Goal: Information Seeking & Learning: Compare options

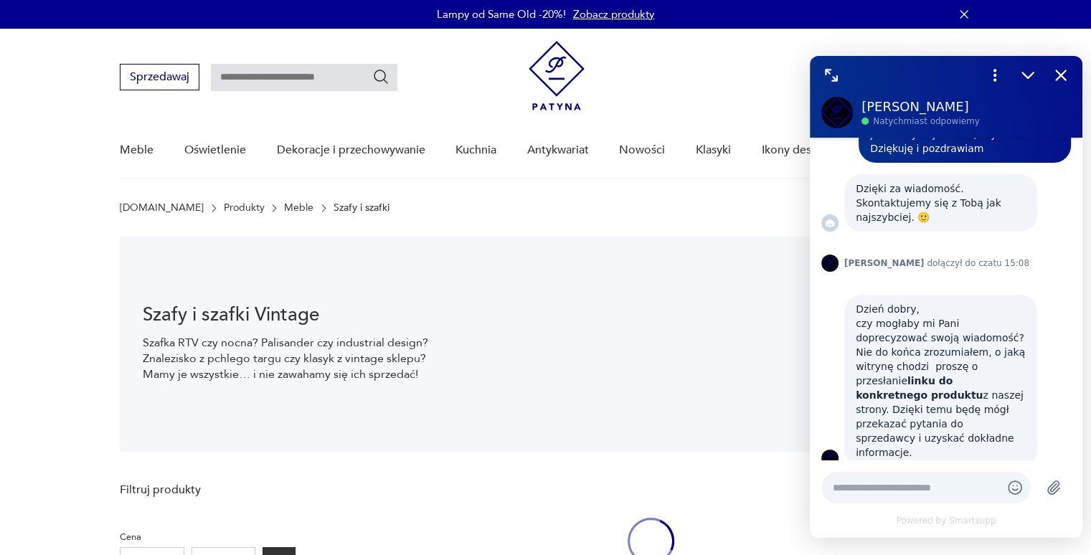
scroll to position [21, 0]
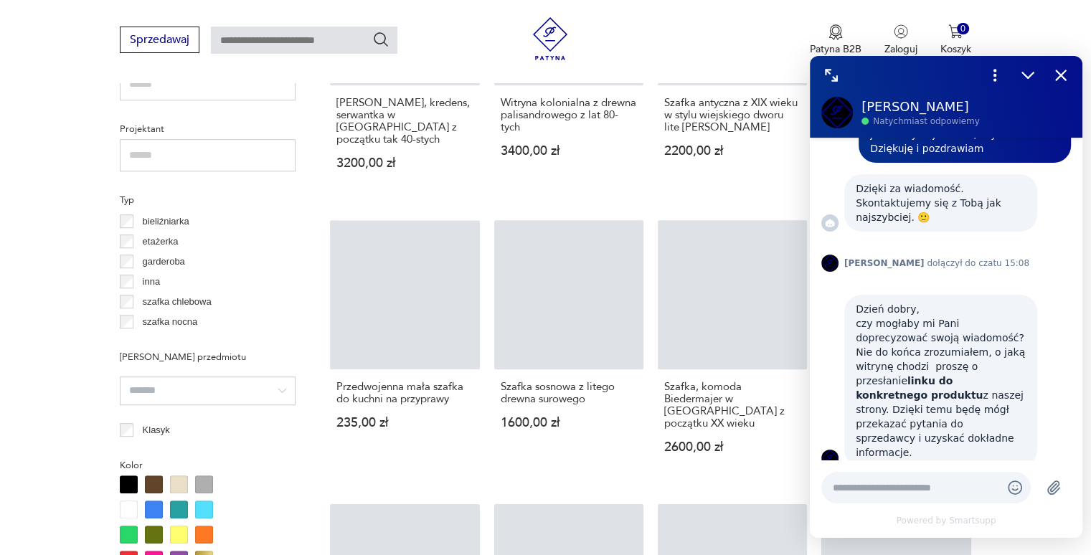
scroll to position [1022, 0]
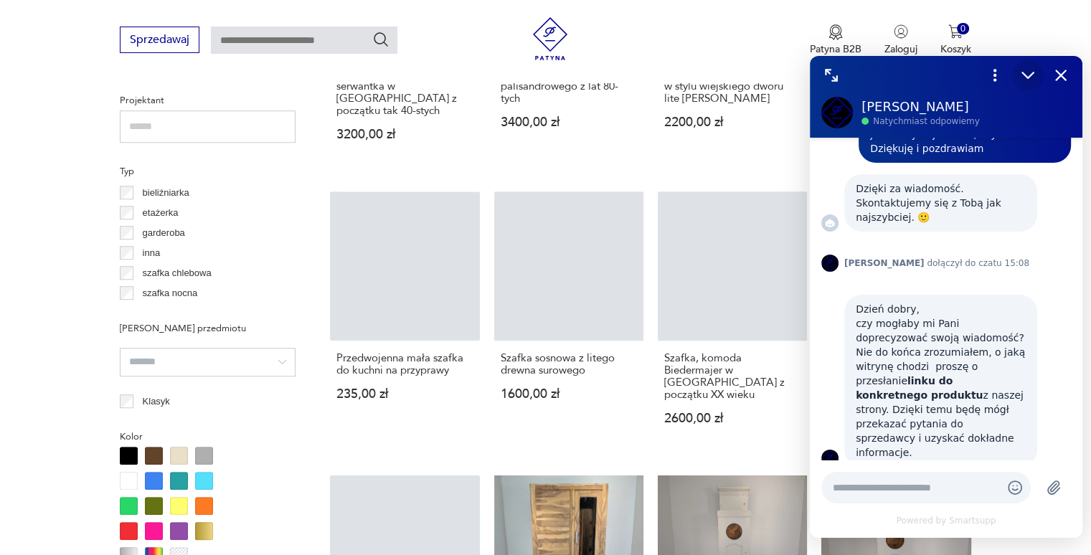
click at [1027, 80] on icon "Zmniejsz" at bounding box center [1027, 75] width 19 height 19
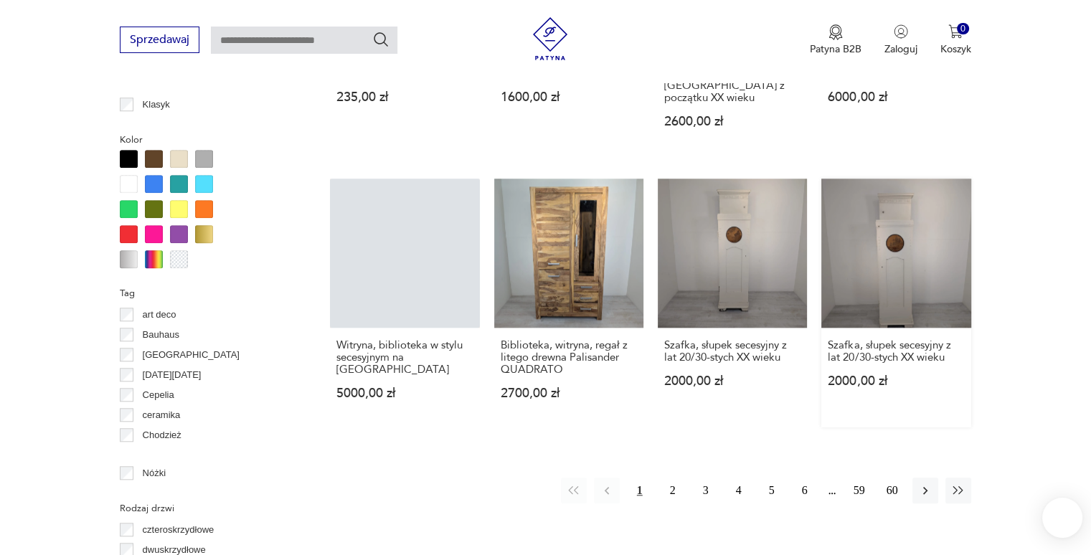
scroll to position [1321, 0]
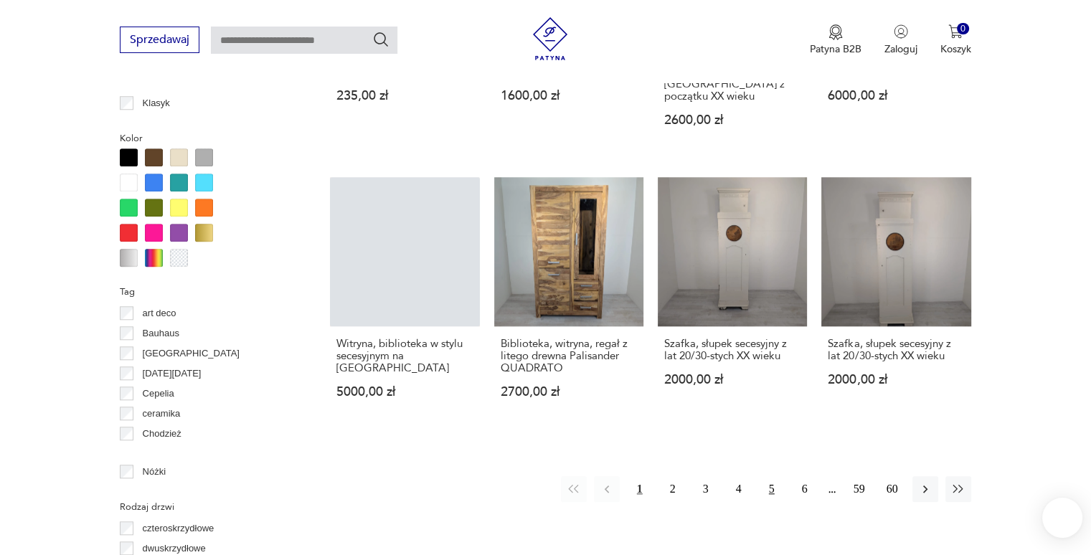
click at [766, 476] on button "5" at bounding box center [772, 489] width 26 height 26
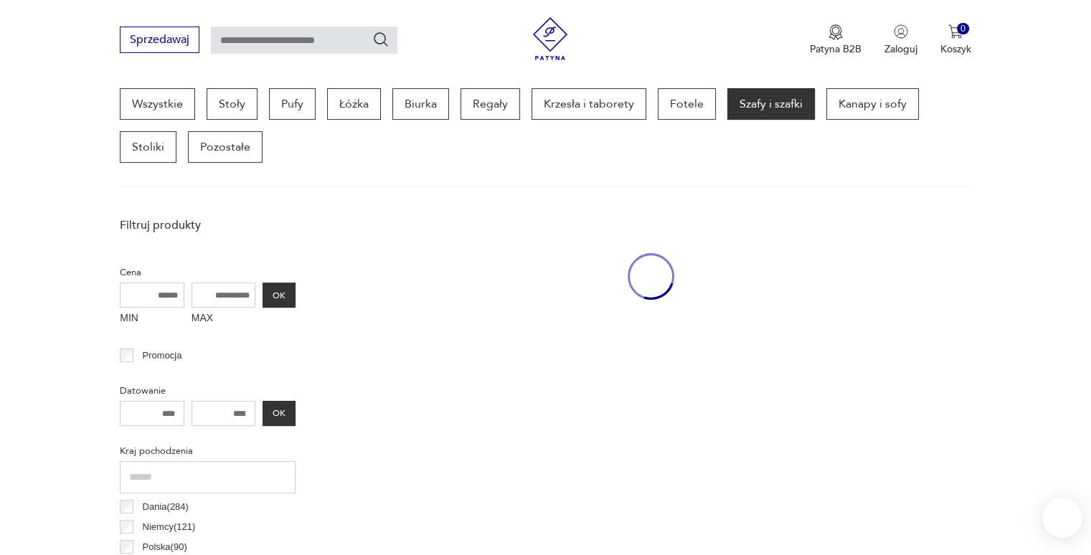
scroll to position [380, 0]
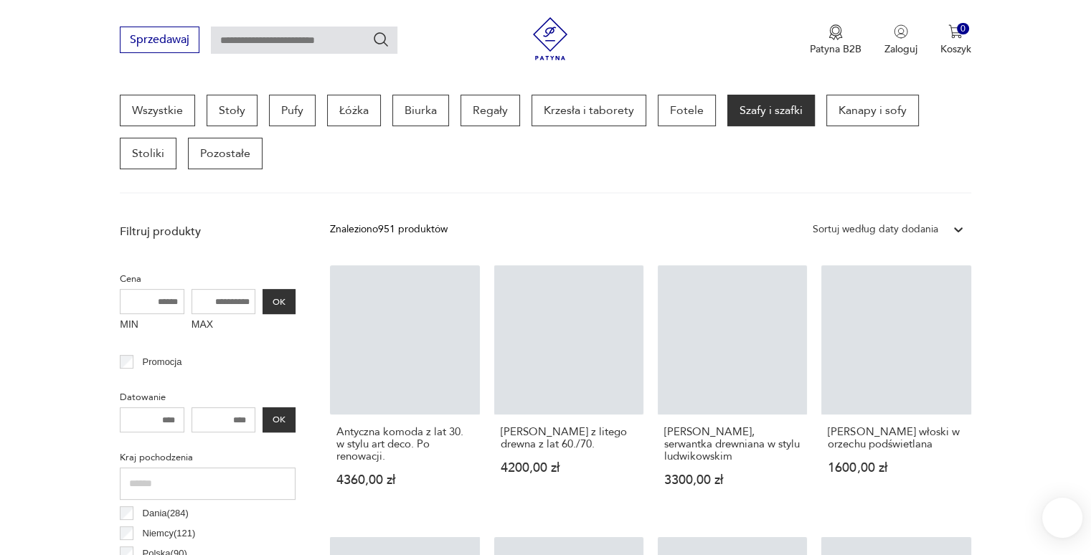
drag, startPoint x: 766, startPoint y: 440, endPoint x: 1061, endPoint y: 419, distance: 296.1
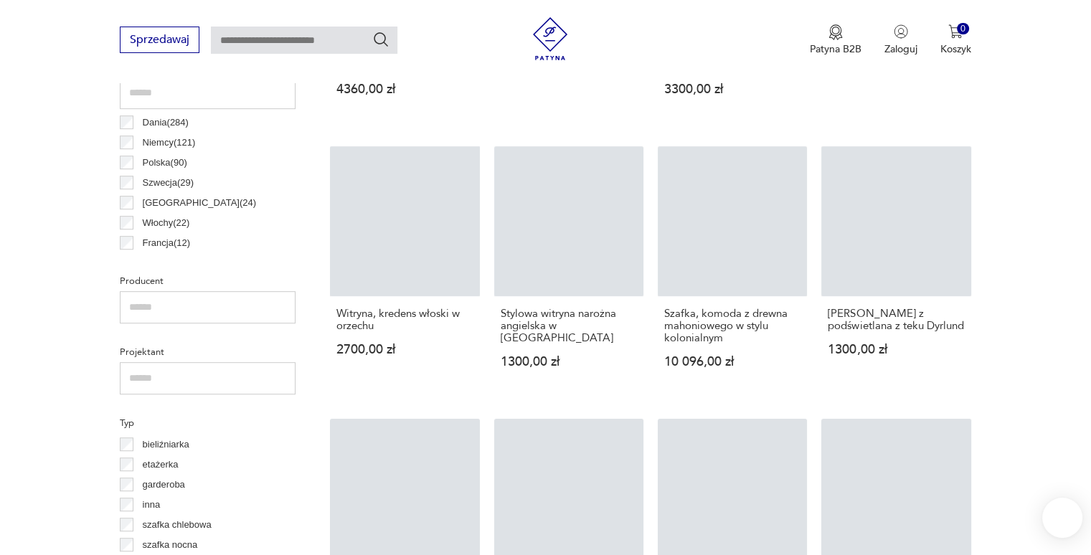
scroll to position [764, 0]
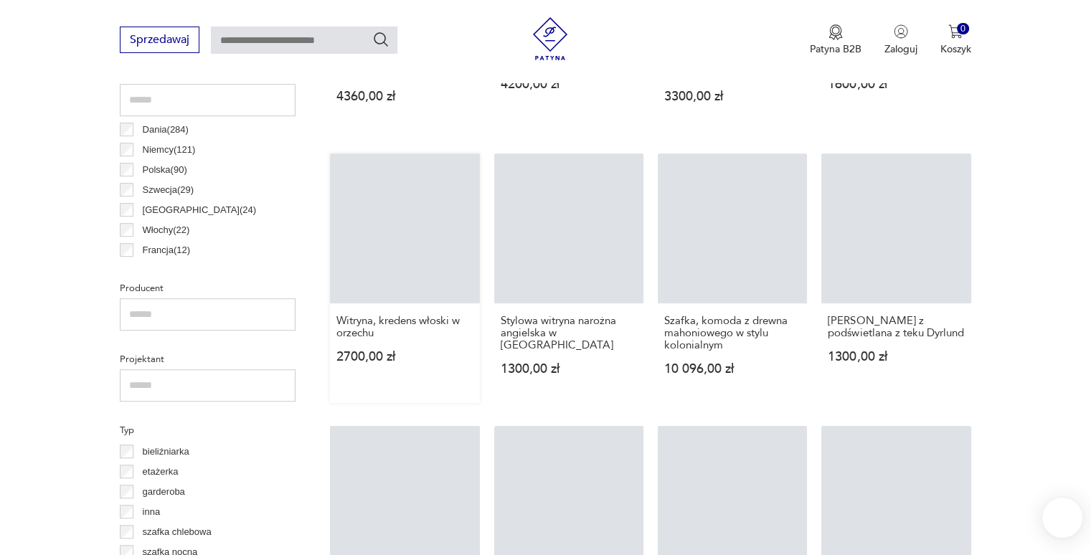
click at [433, 251] on link "Witryna, kredens włoski w orzechu 2700,00 zł" at bounding box center [404, 277] width 149 height 249
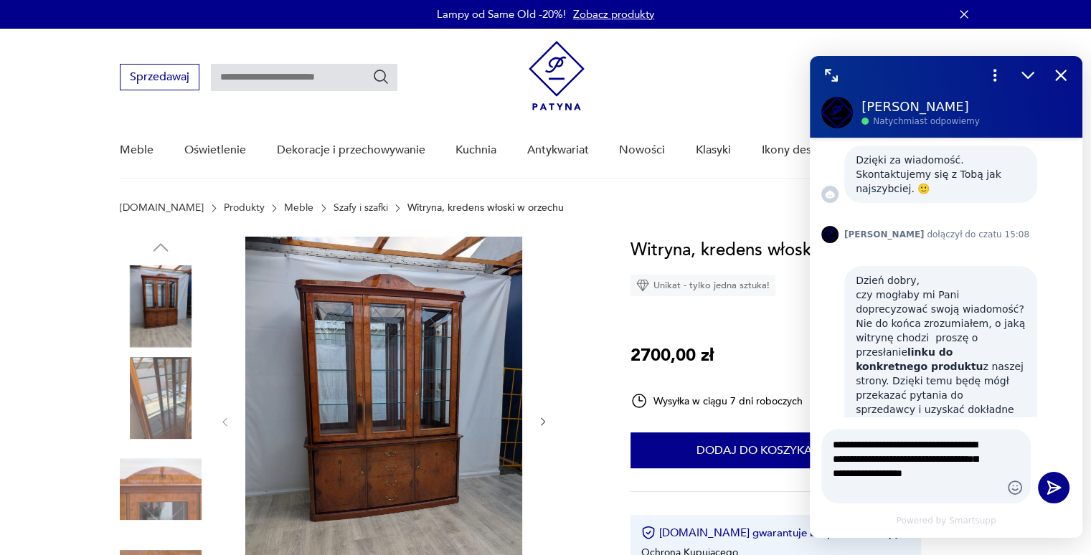
scroll to position [115, 0]
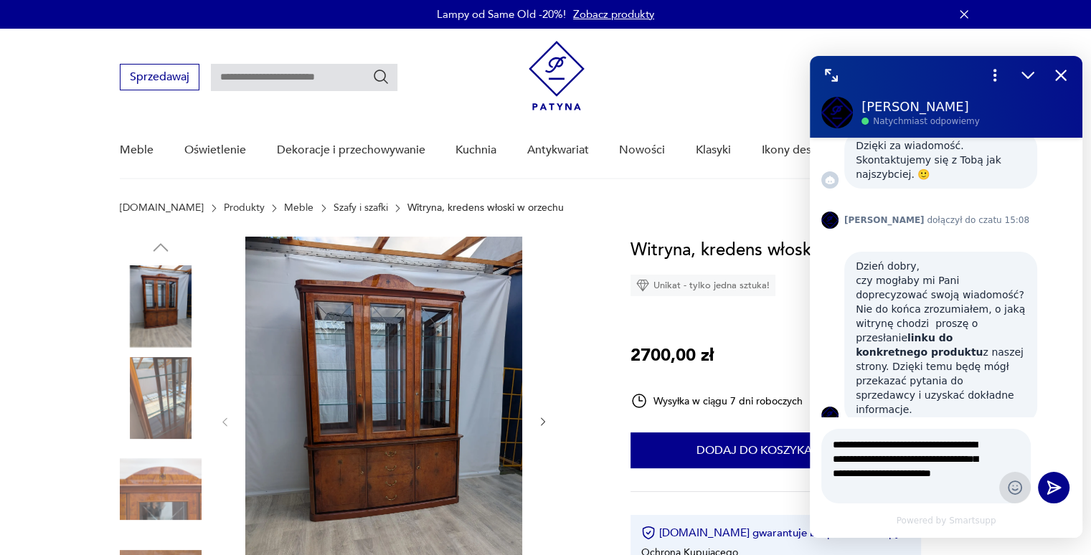
type textarea "**********"
click at [1013, 485] on icon "Emoji" at bounding box center [1014, 487] width 5 height 4
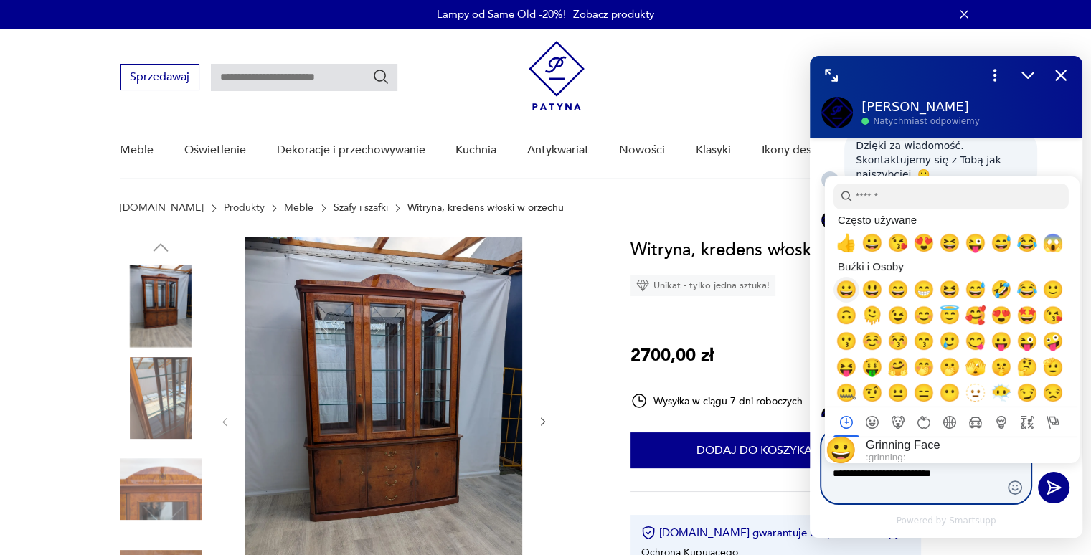
click at [842, 300] on span "😀" at bounding box center [846, 290] width 22 height 20
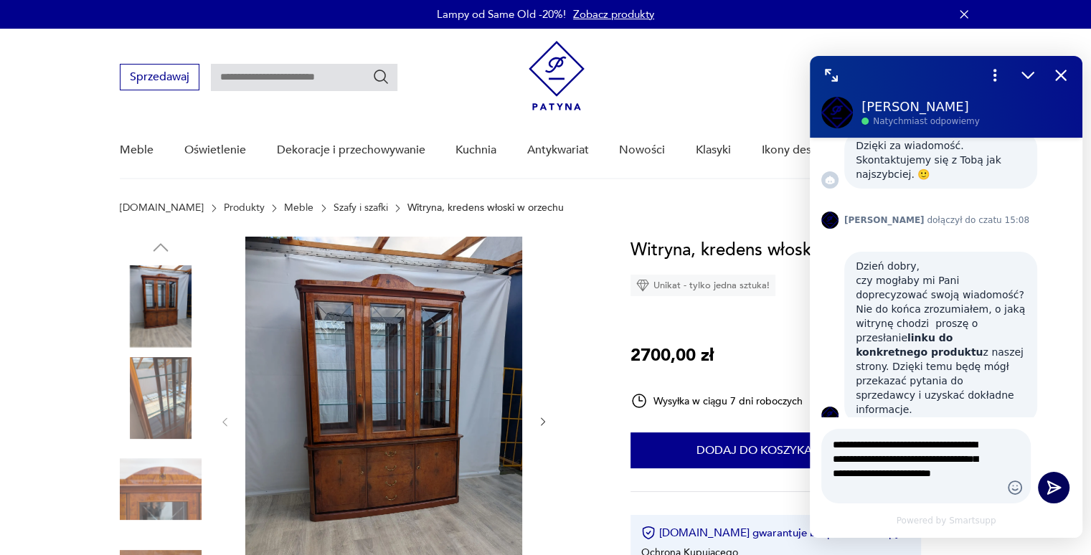
click at [1056, 493] on icon "Wyślij" at bounding box center [1053, 487] width 19 height 19
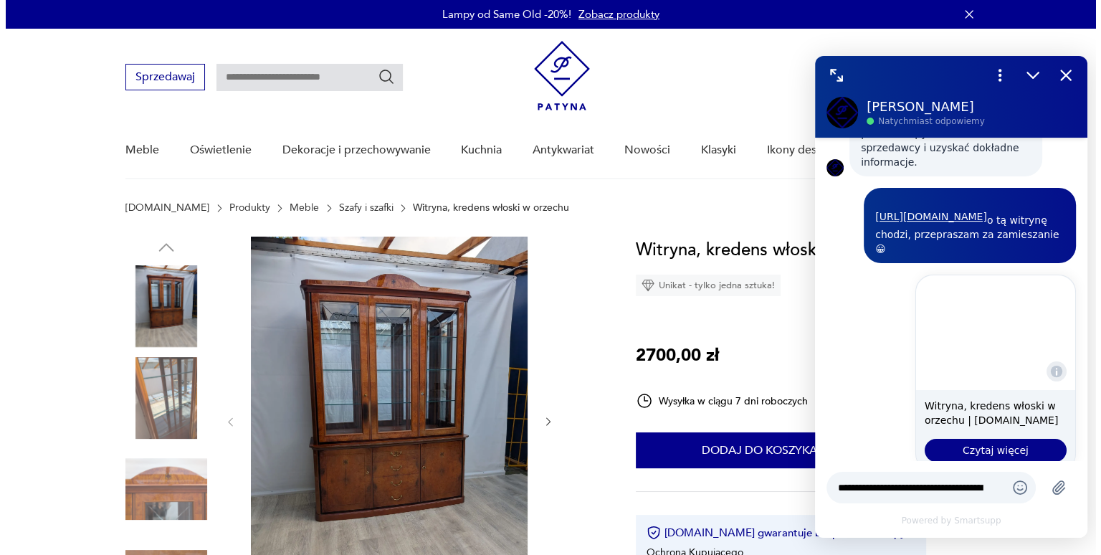
scroll to position [364, 0]
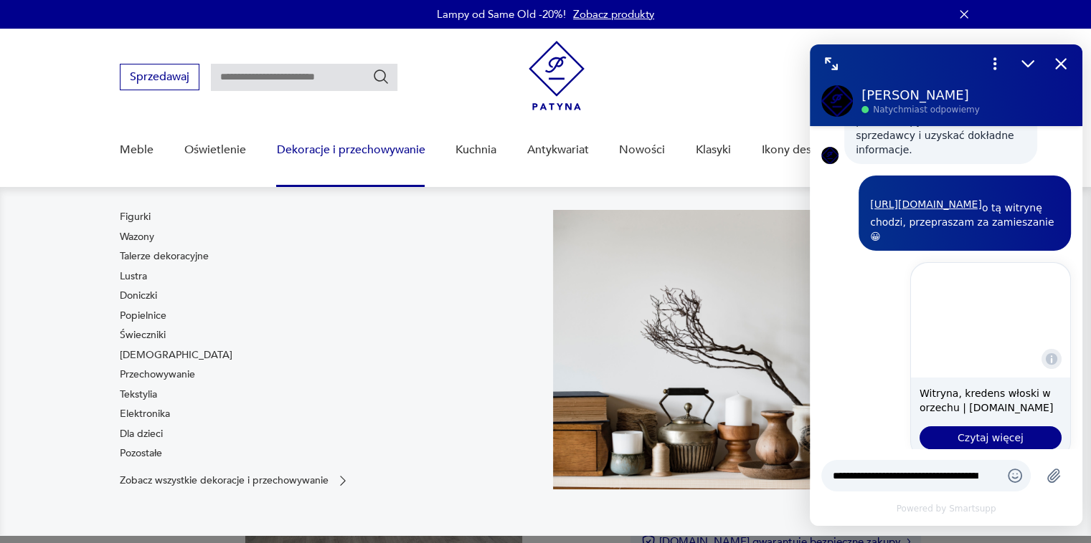
click at [330, 181] on div "Dekoracje i przechowywanie Figurki Wazony Talerze dekoracyjne Lustra Doniczki P…" at bounding box center [350, 155] width 148 height 65
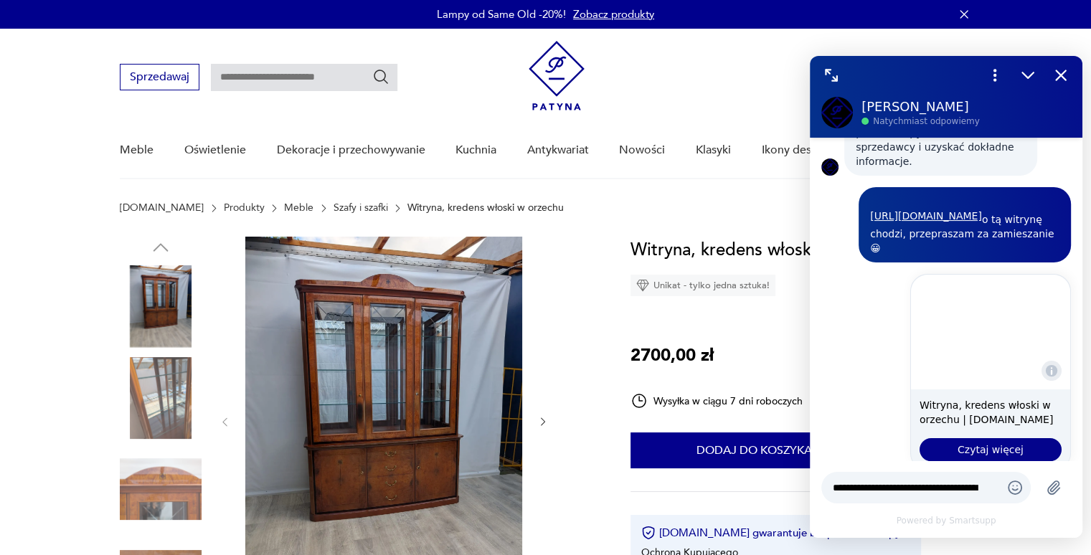
click at [361, 364] on img at bounding box center [383, 421] width 277 height 368
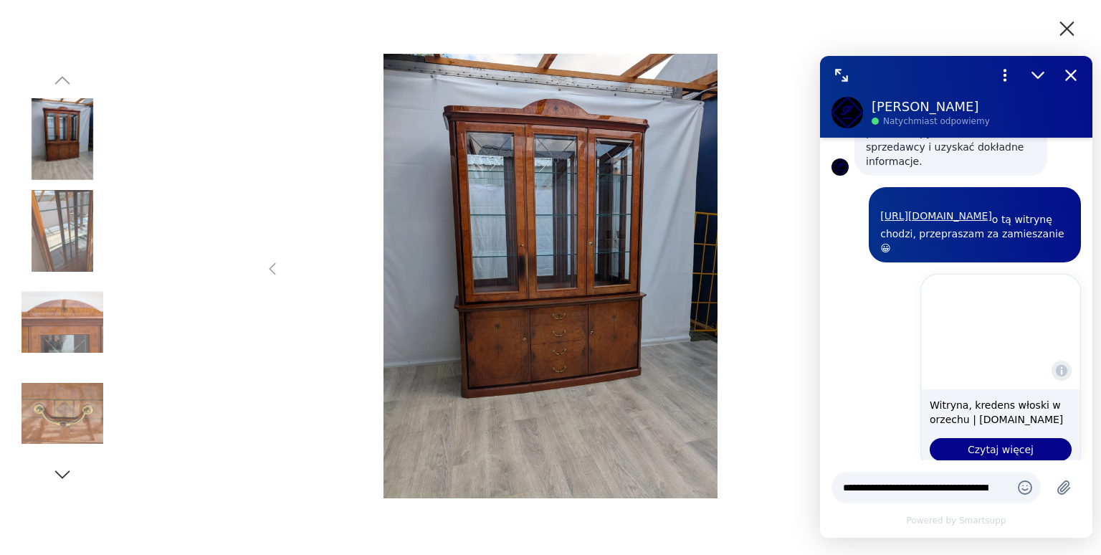
click at [568, 240] on img at bounding box center [550, 276] width 511 height 444
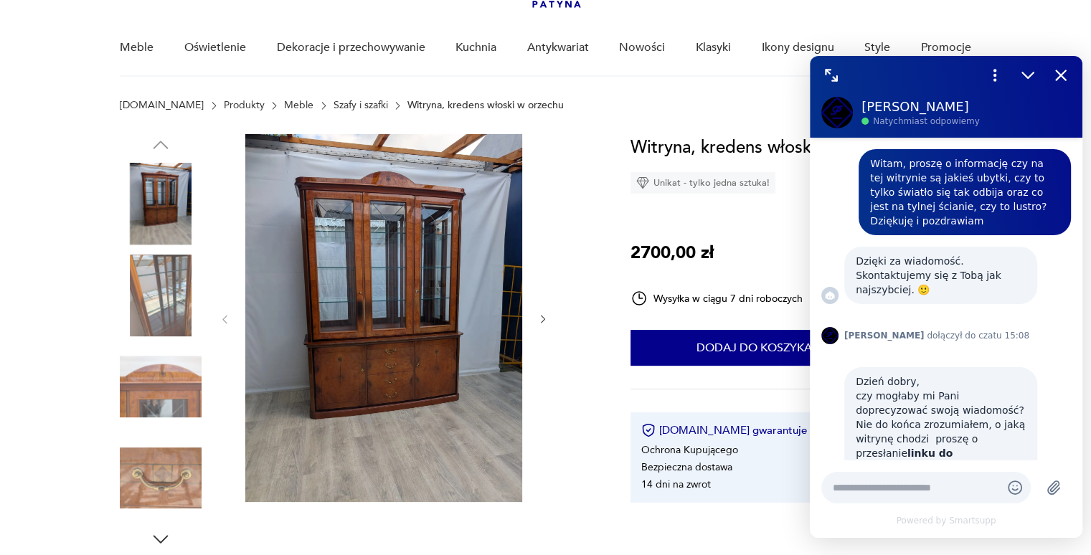
scroll to position [364, 0]
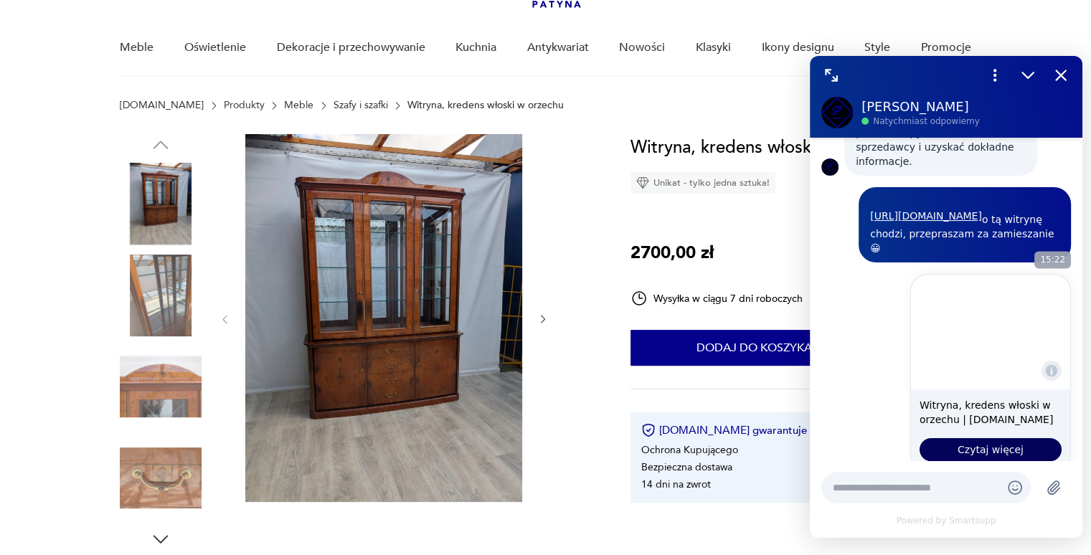
click at [937, 438] on button "Czytaj więcej" at bounding box center [990, 449] width 142 height 23
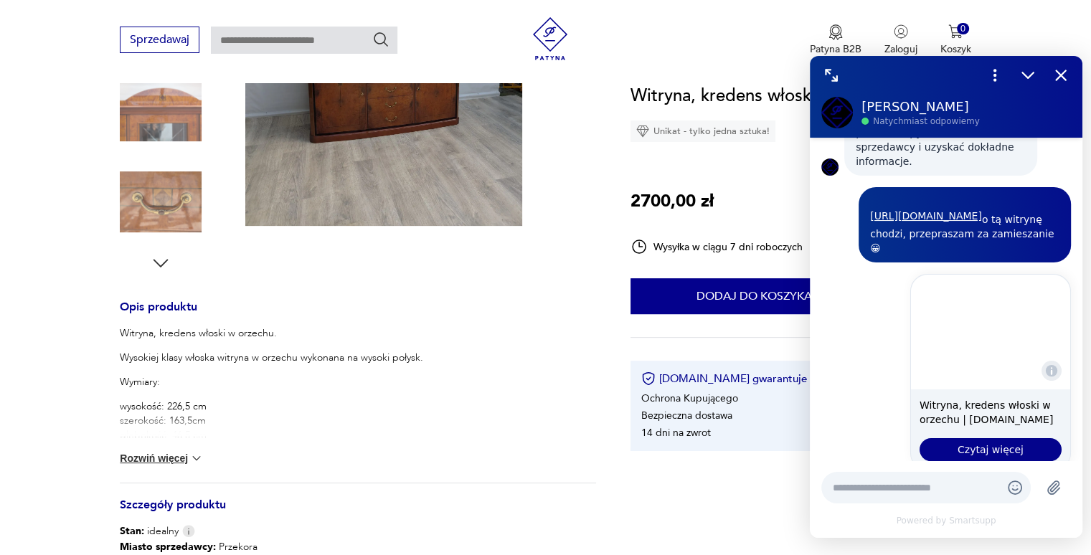
scroll to position [383, 0]
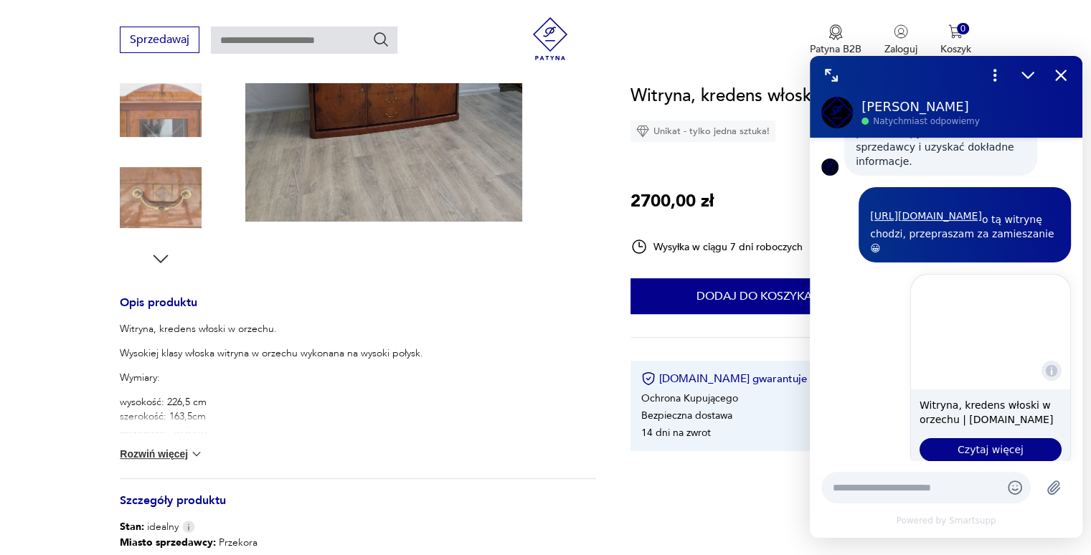
click at [180, 453] on button "Rozwiń więcej" at bounding box center [161, 454] width 83 height 14
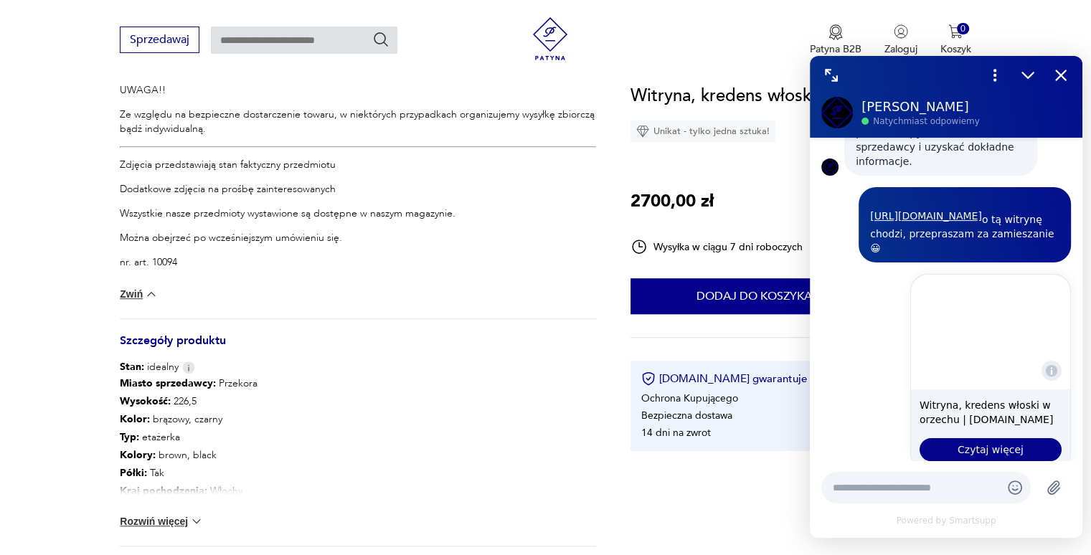
scroll to position [754, 0]
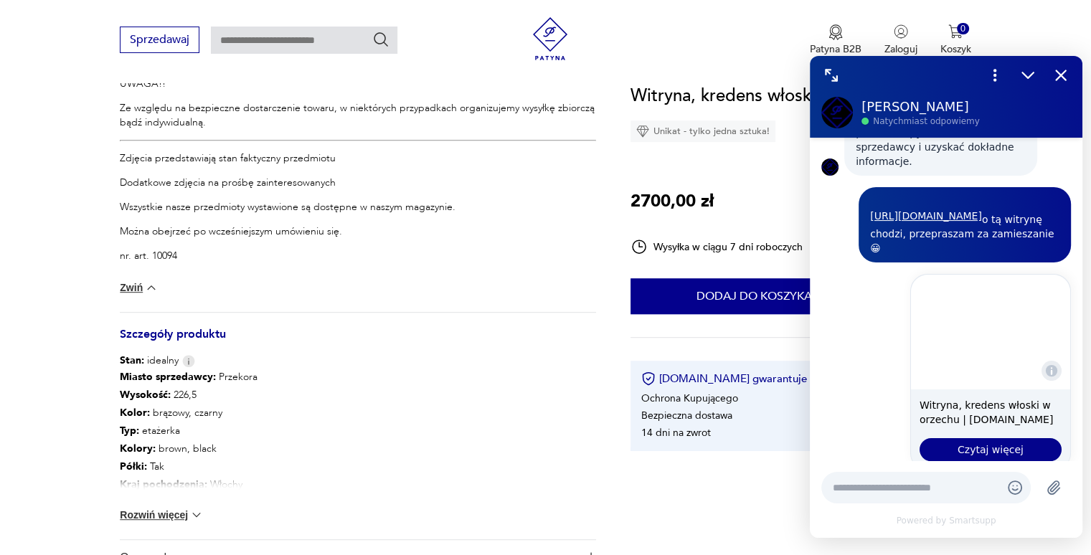
click at [165, 508] on button "Rozwiń więcej" at bounding box center [161, 515] width 83 height 14
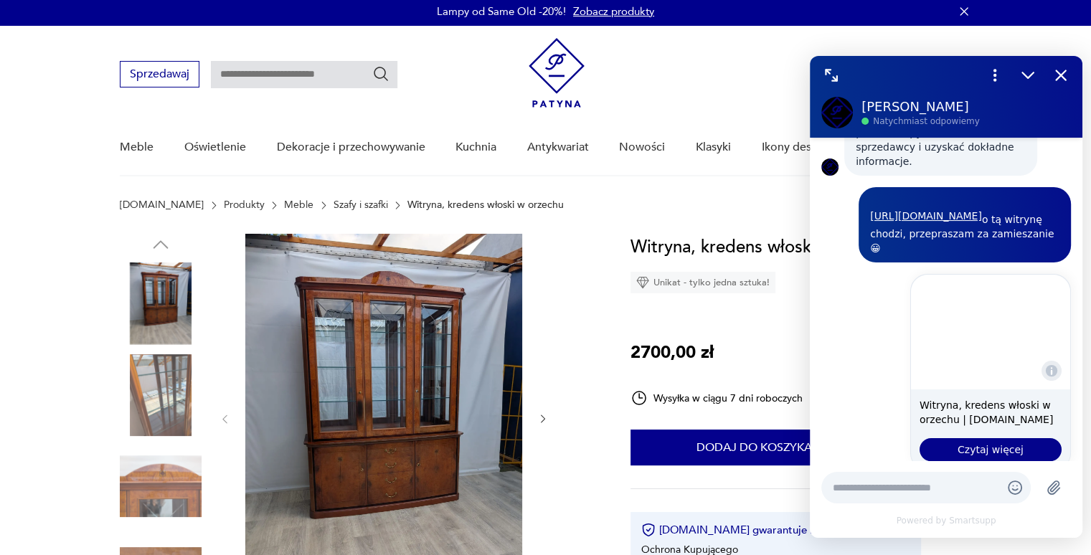
scroll to position [0, 0]
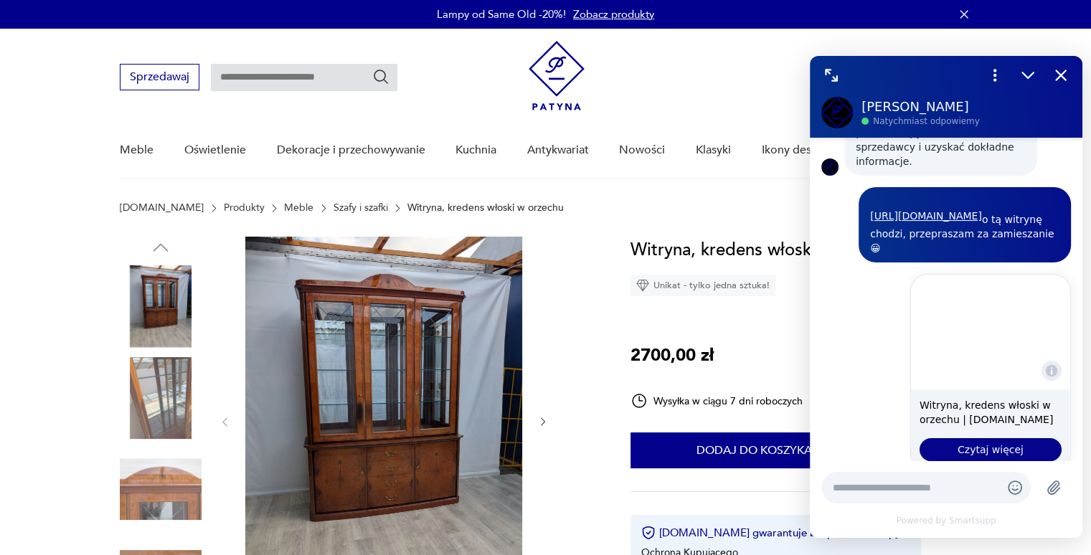
click at [346, 442] on img at bounding box center [383, 421] width 277 height 368
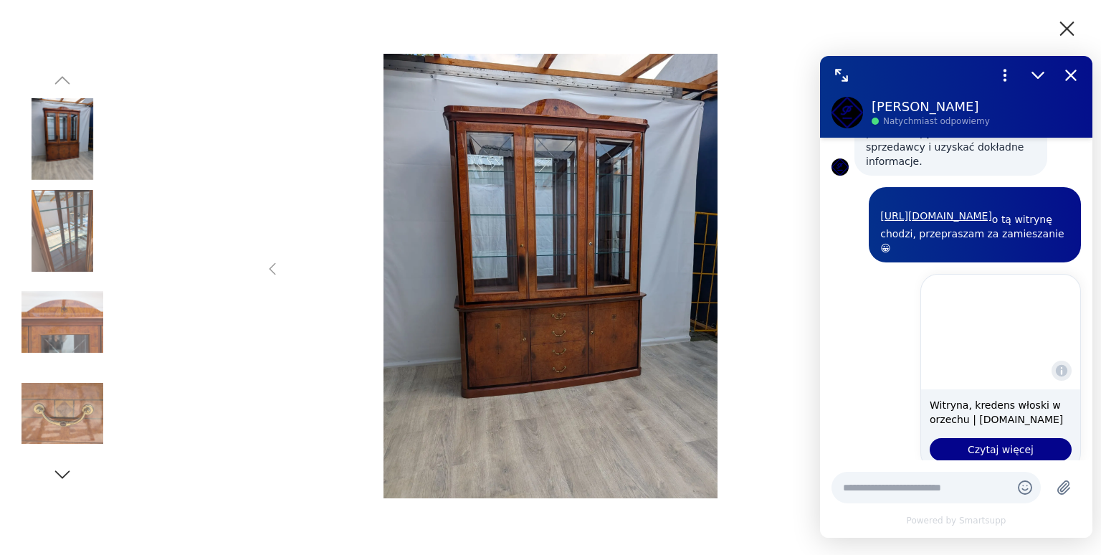
click at [478, 350] on img at bounding box center [550, 276] width 511 height 444
click at [100, 333] on img at bounding box center [63, 322] width 82 height 82
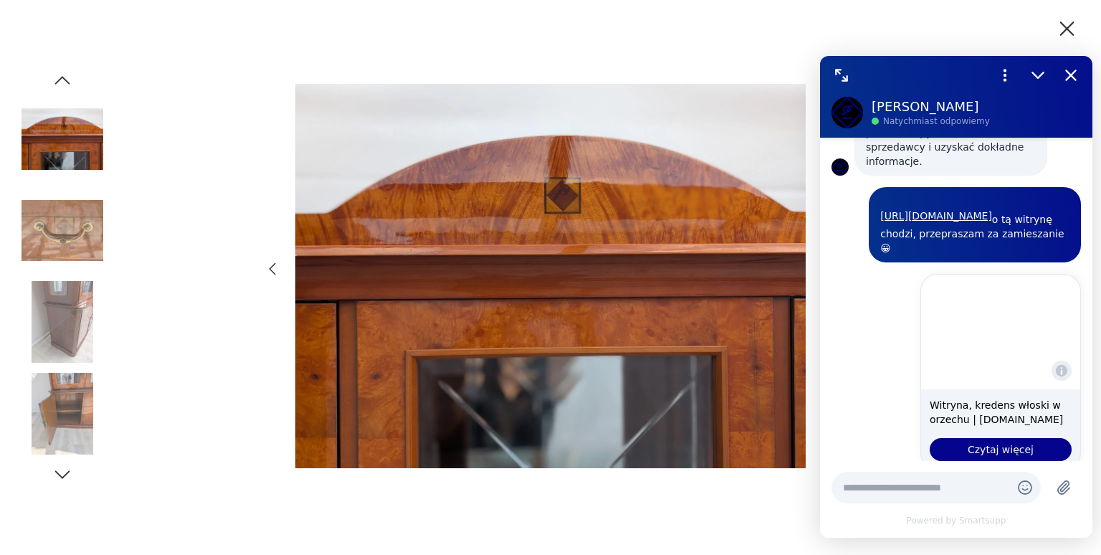
click at [183, 291] on div at bounding box center [550, 277] width 1101 height 555
click at [67, 89] on icon "button" at bounding box center [63, 81] width 22 height 22
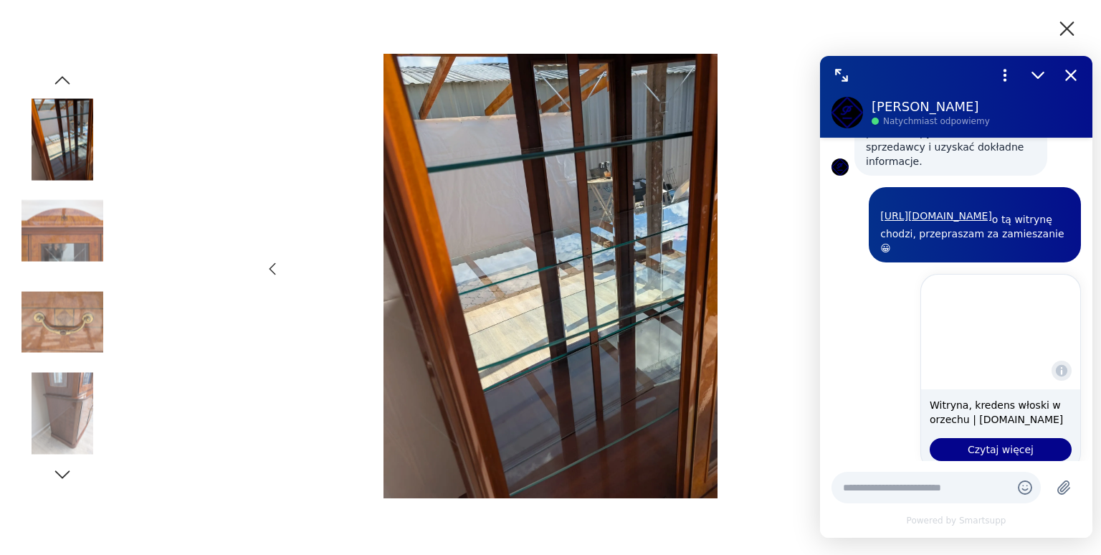
click at [450, 212] on img at bounding box center [550, 276] width 511 height 444
click at [66, 384] on img at bounding box center [63, 414] width 82 height 82
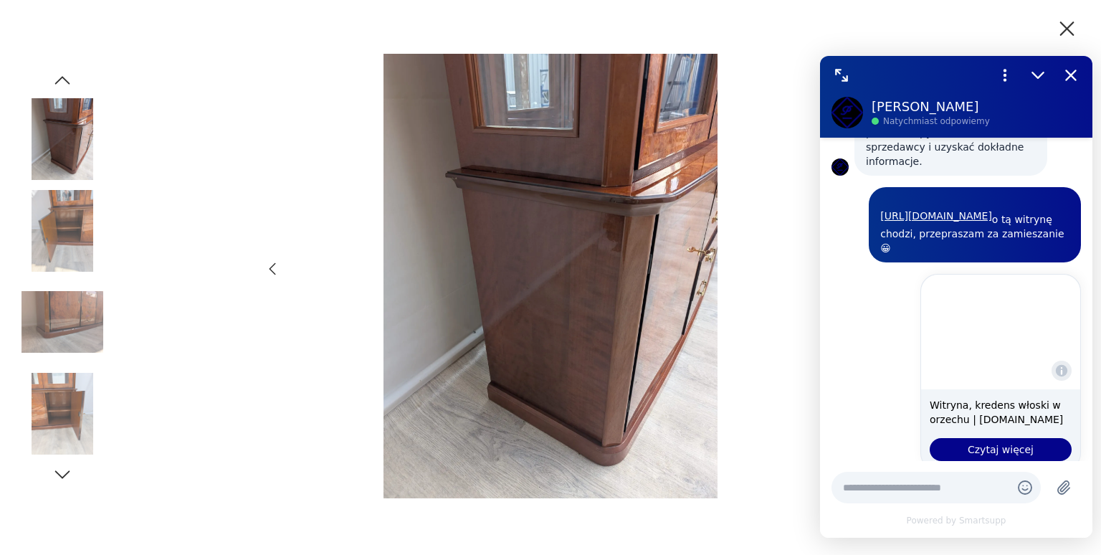
click at [423, 303] on img at bounding box center [550, 276] width 511 height 444
click at [98, 224] on img at bounding box center [63, 231] width 82 height 82
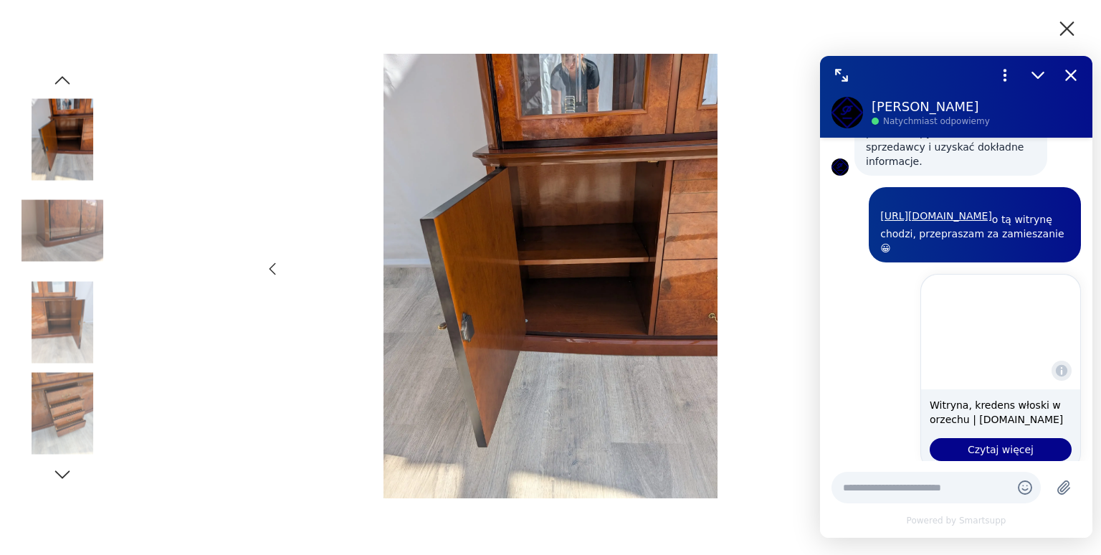
click at [20, 314] on div at bounding box center [550, 277] width 1101 height 555
click at [41, 386] on img at bounding box center [63, 414] width 82 height 82
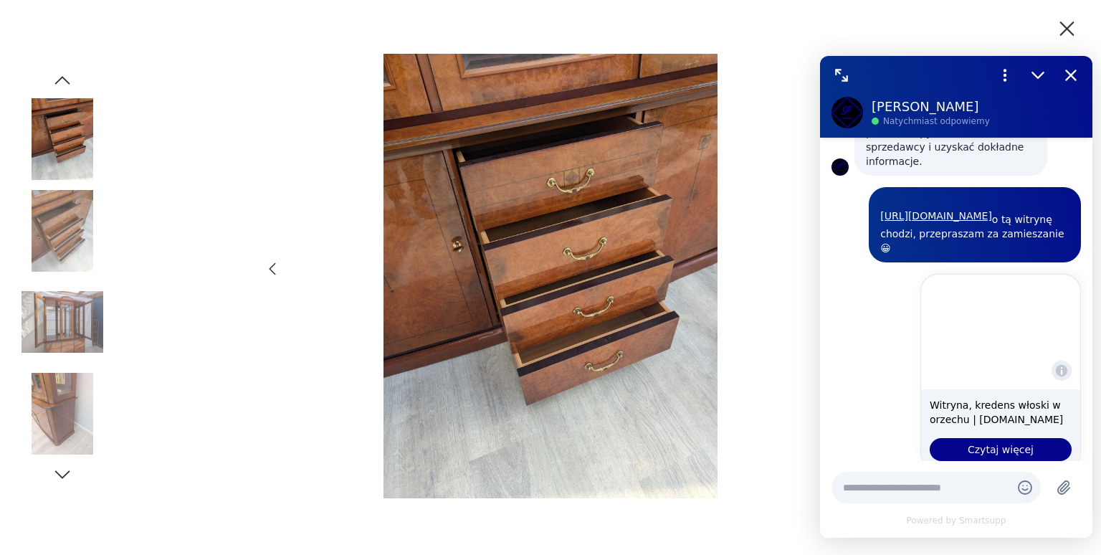
click at [70, 192] on img at bounding box center [63, 231] width 82 height 82
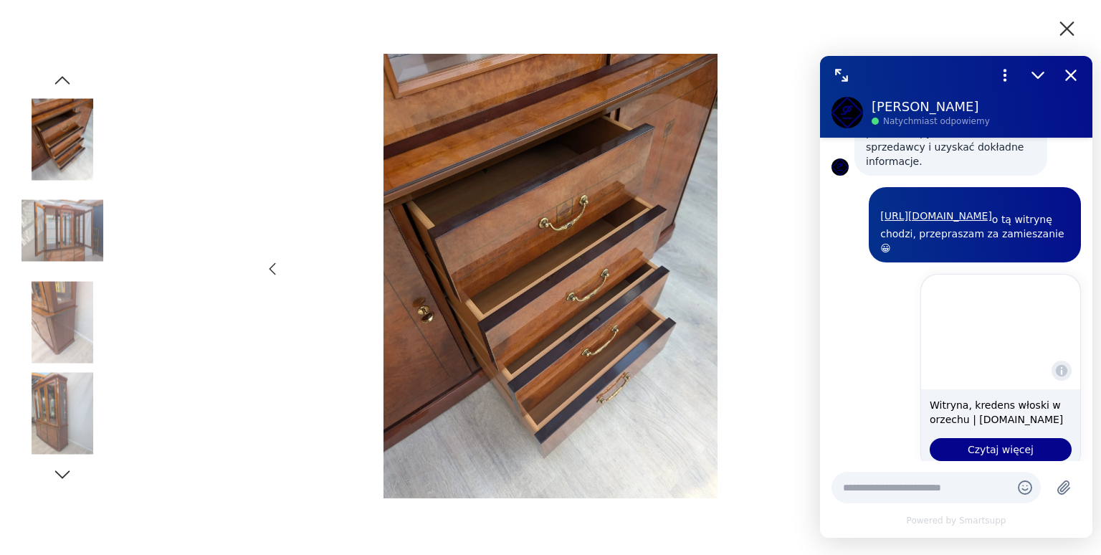
click at [72, 264] on img at bounding box center [63, 231] width 82 height 82
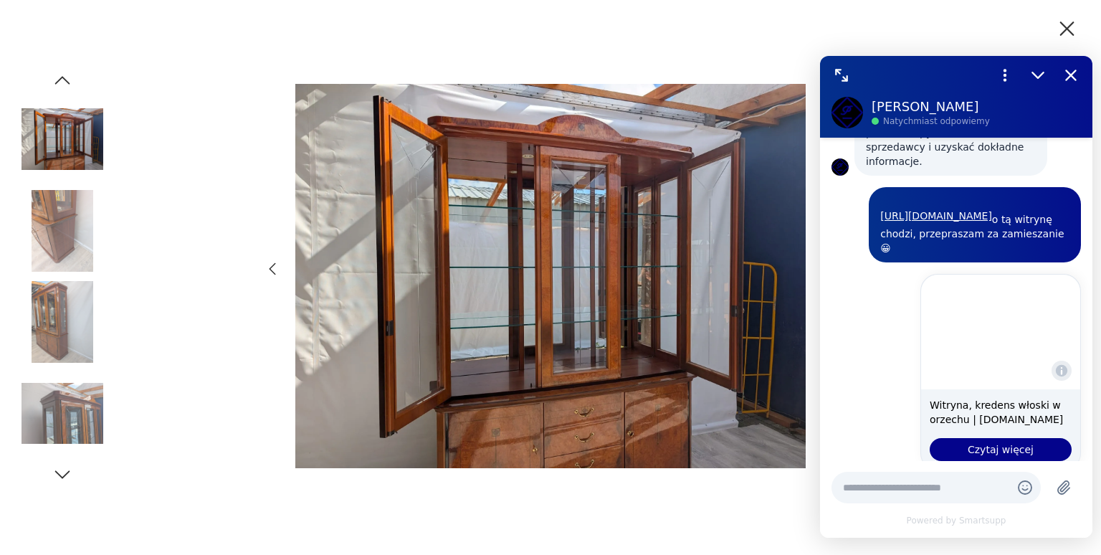
click at [1061, 22] on icon "button" at bounding box center [1067, 28] width 25 height 25
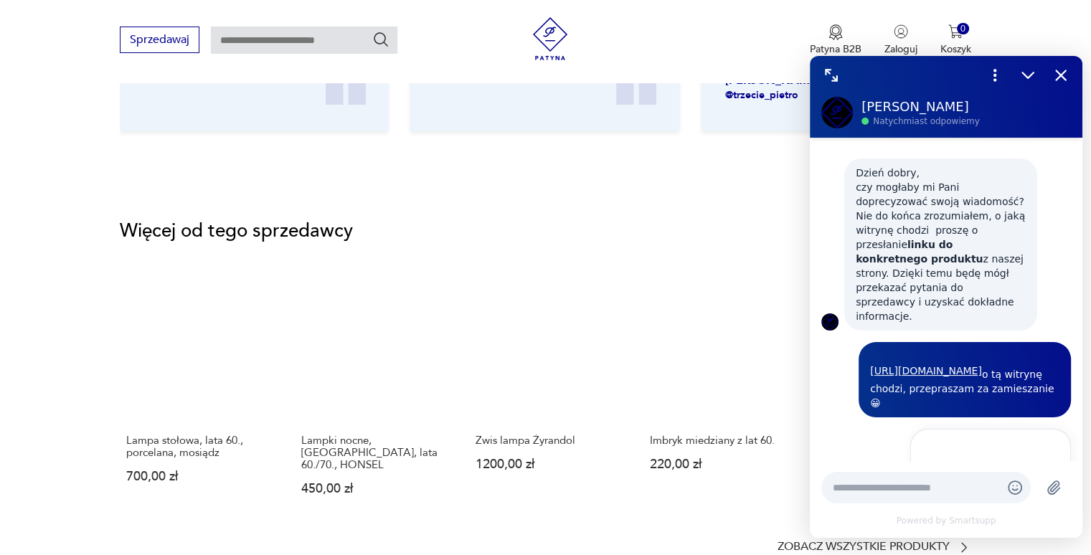
scroll to position [2119, 0]
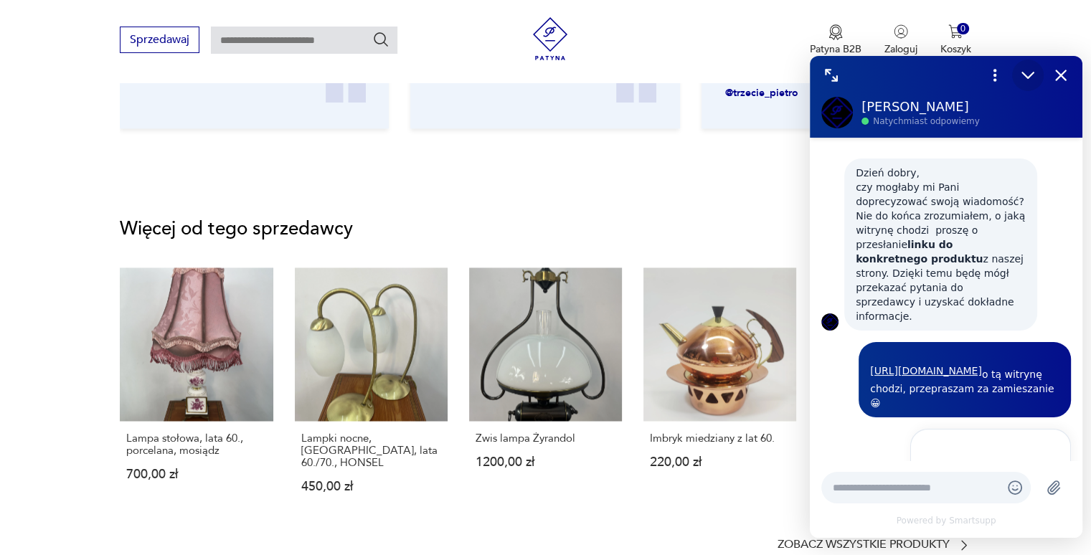
click at [1022, 80] on icon "Zmniejsz" at bounding box center [1027, 75] width 19 height 19
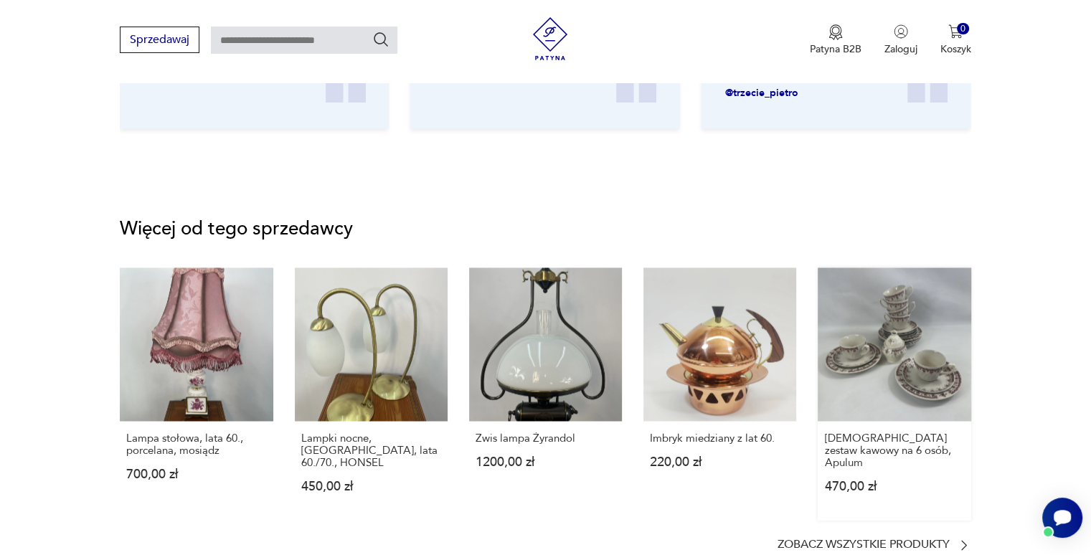
scroll to position [0, 0]
click at [934, 540] on p "Zobacz wszystkie produkty" at bounding box center [863, 544] width 172 height 9
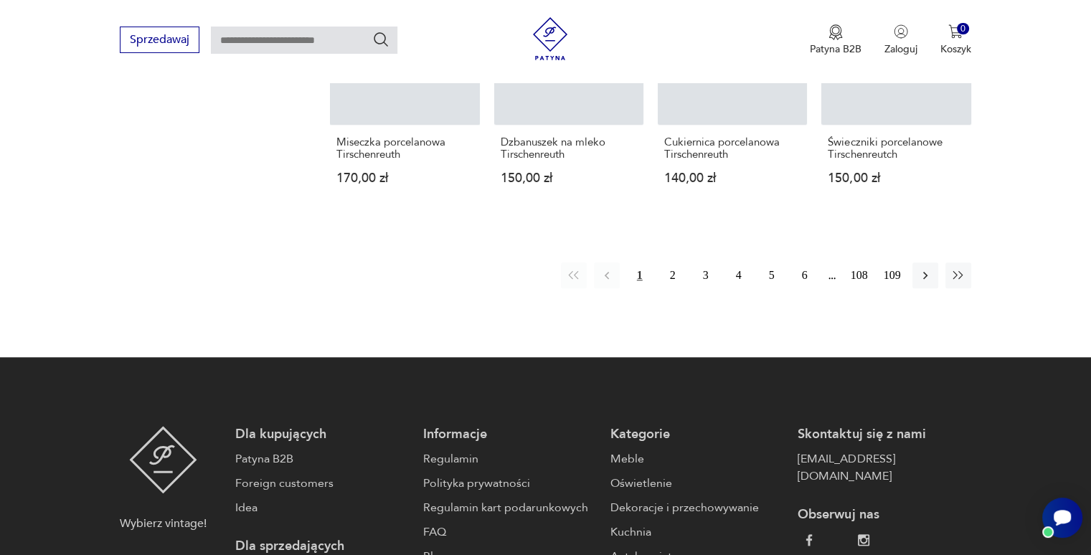
scroll to position [1408, 0]
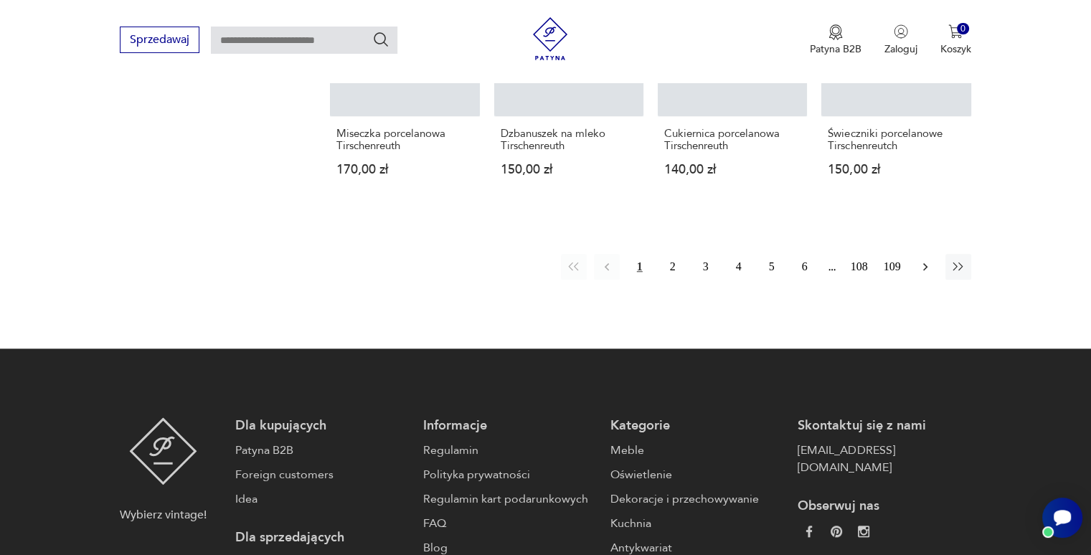
click at [930, 260] on icon "button" at bounding box center [925, 267] width 14 height 14
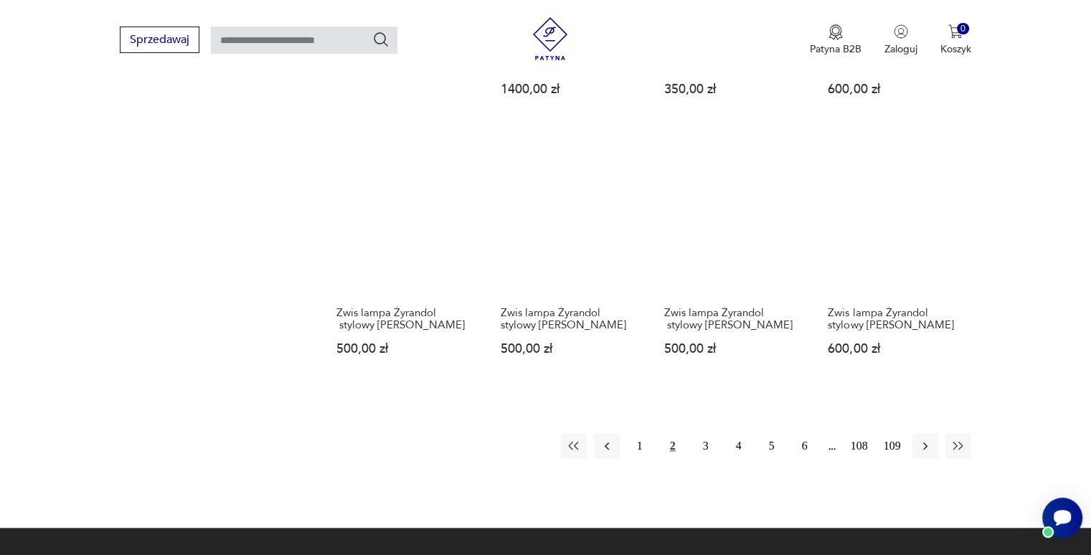
scroll to position [1258, 0]
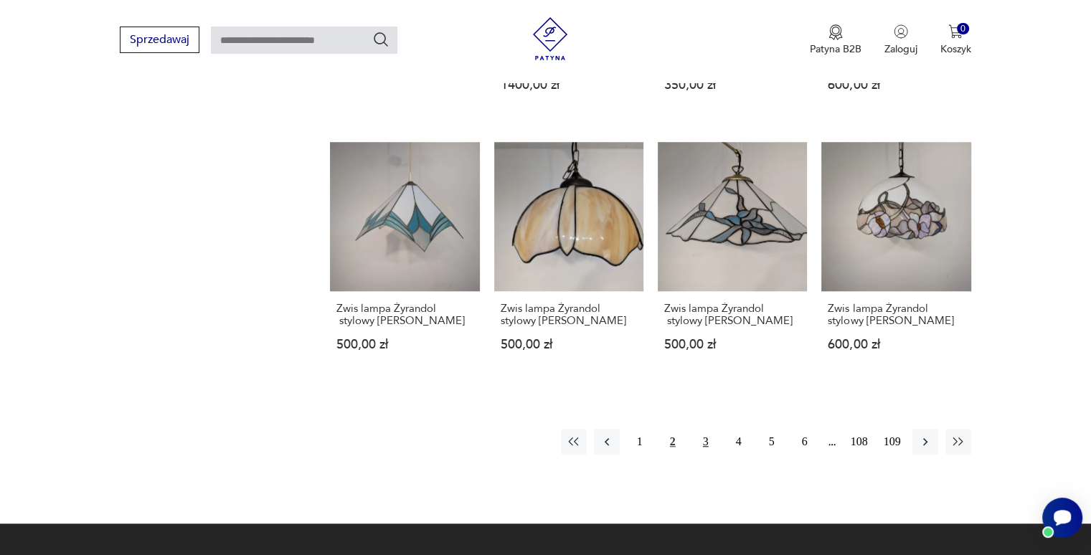
click at [702, 429] on button "3" at bounding box center [706, 442] width 26 height 26
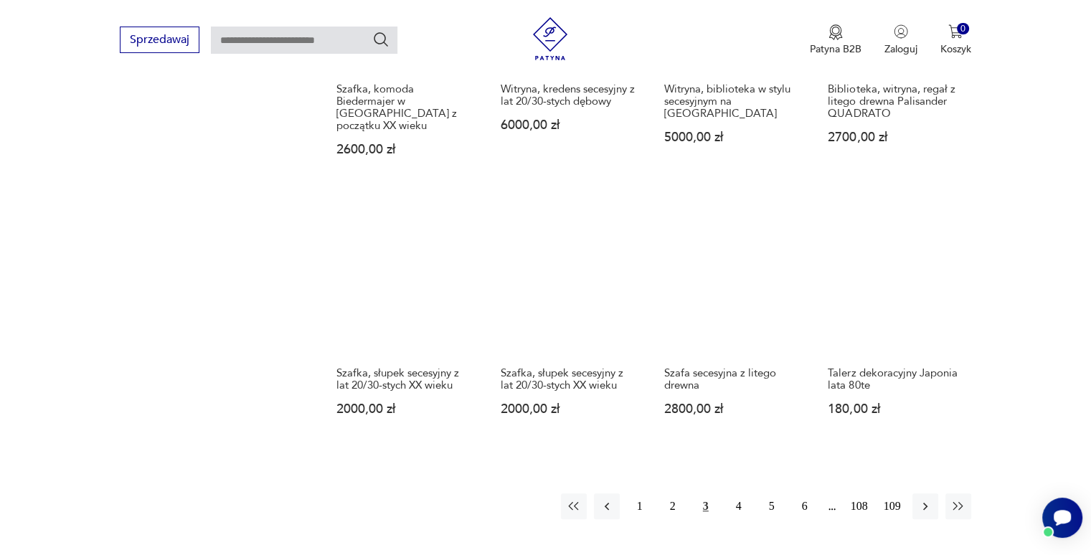
scroll to position [1193, 0]
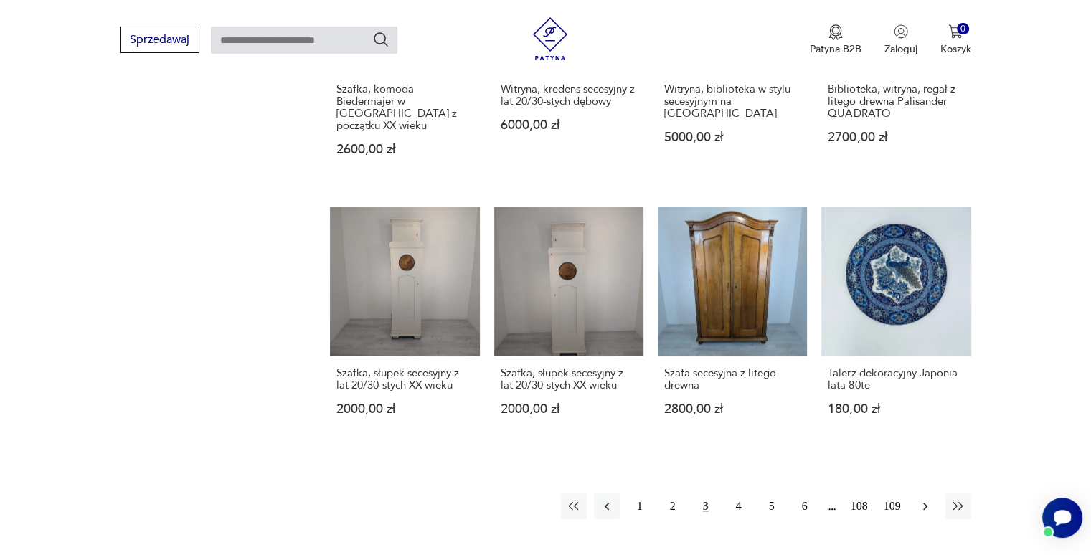
click at [918, 499] on icon "button" at bounding box center [925, 506] width 14 height 14
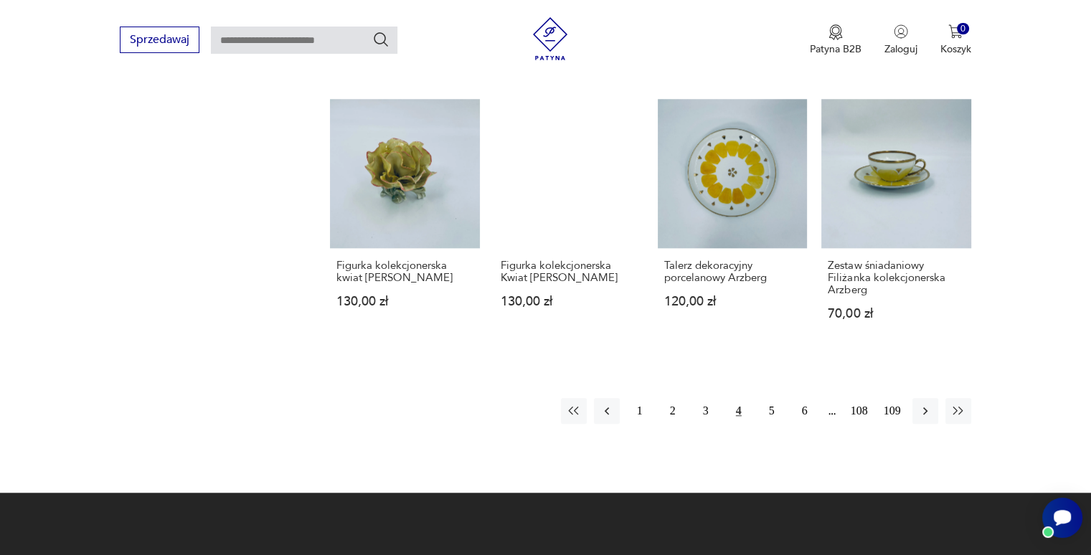
scroll to position [1276, 0]
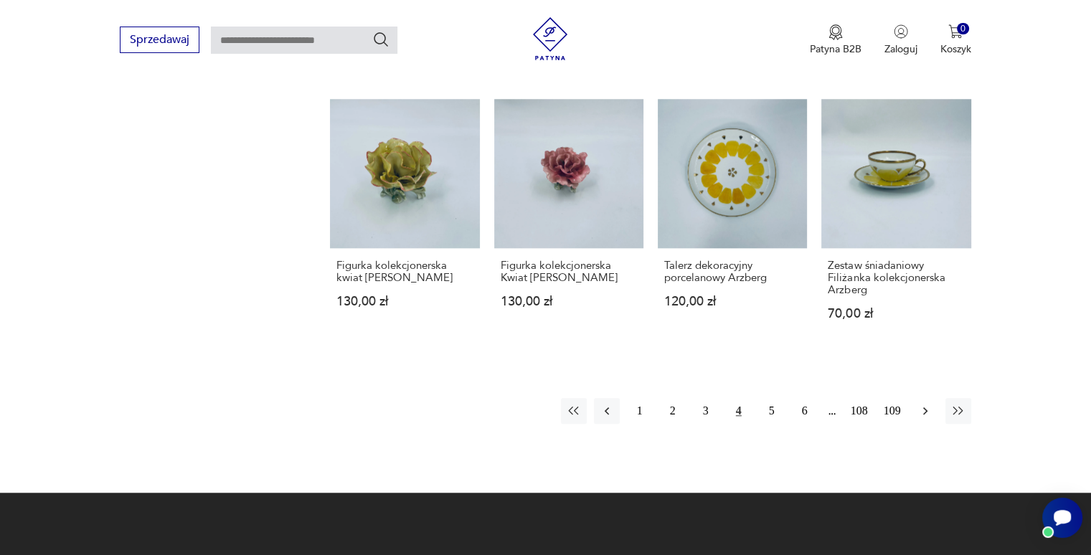
click at [919, 404] on icon "button" at bounding box center [925, 411] width 14 height 14
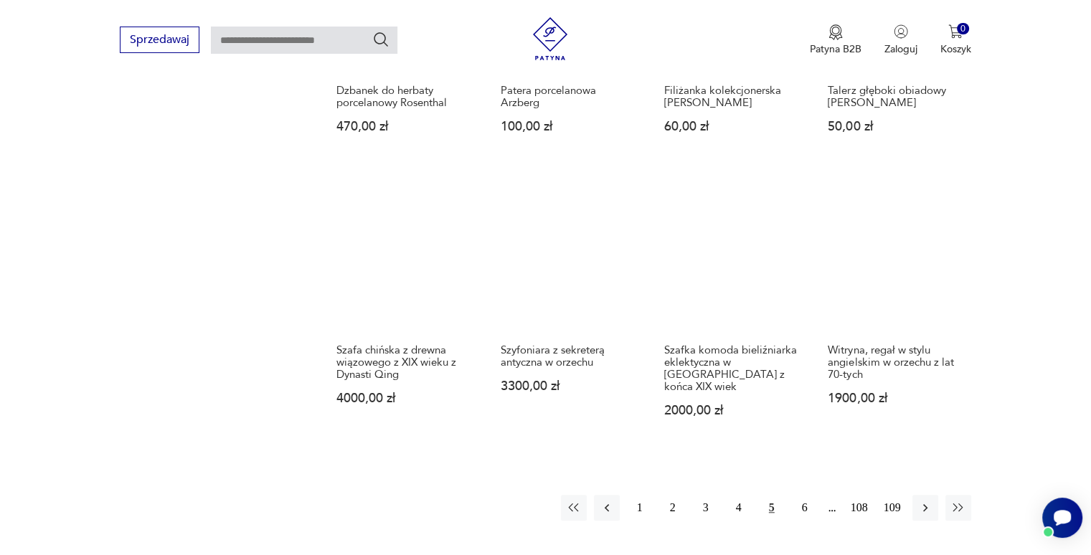
scroll to position [1170, 0]
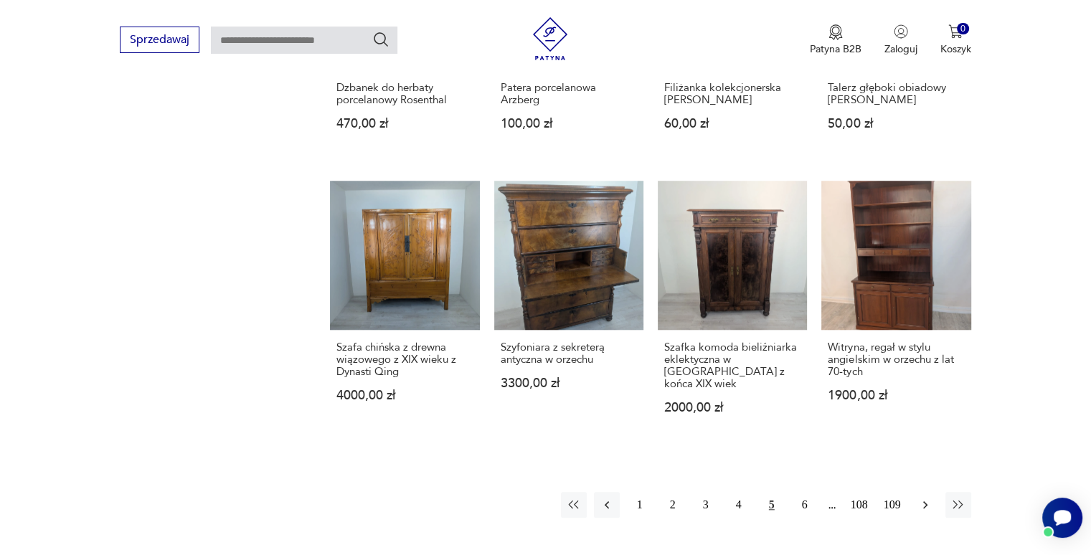
click at [924, 498] on icon "button" at bounding box center [925, 505] width 14 height 14
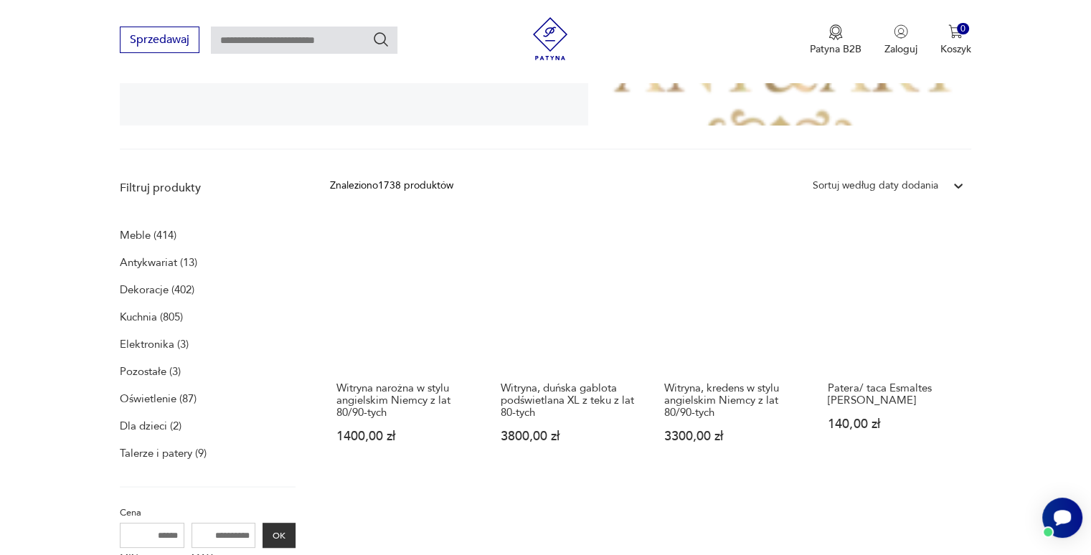
scroll to position [338, 0]
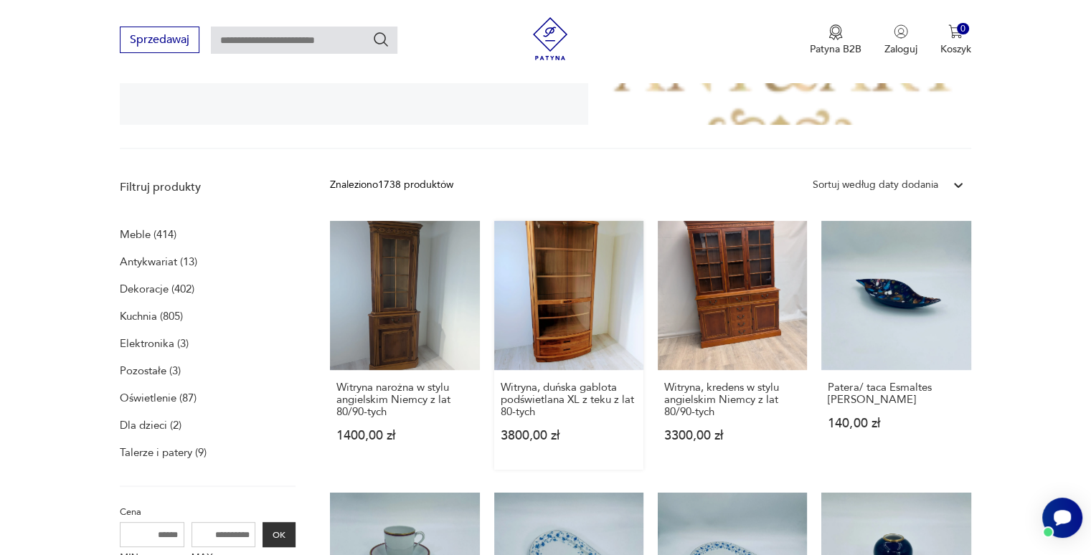
click at [562, 310] on link "Witryna, duńska gablota podświetlana XL z teku z lat 80-tych 3800,00 zł" at bounding box center [568, 345] width 149 height 249
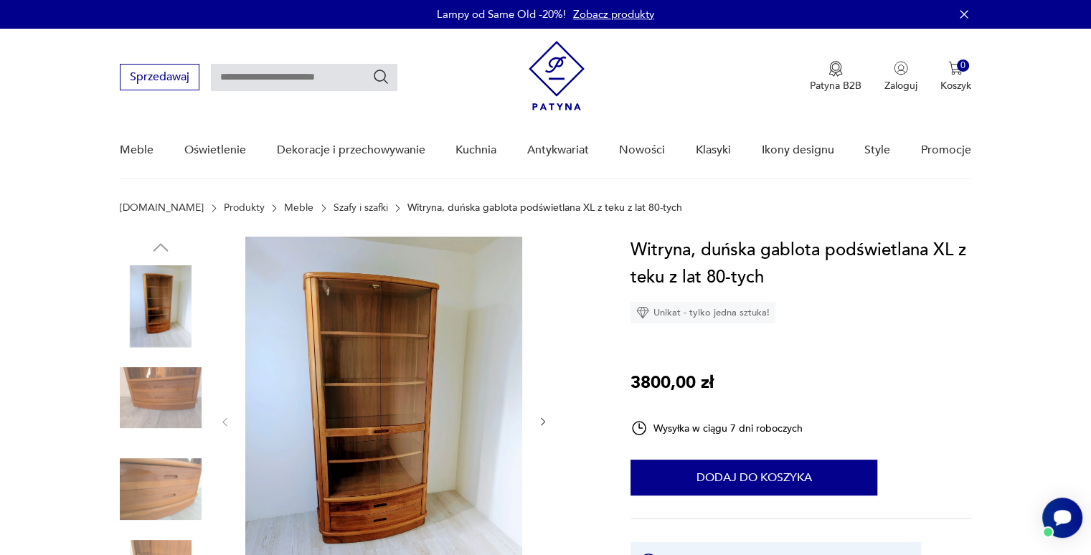
click at [450, 471] on img at bounding box center [383, 421] width 277 height 368
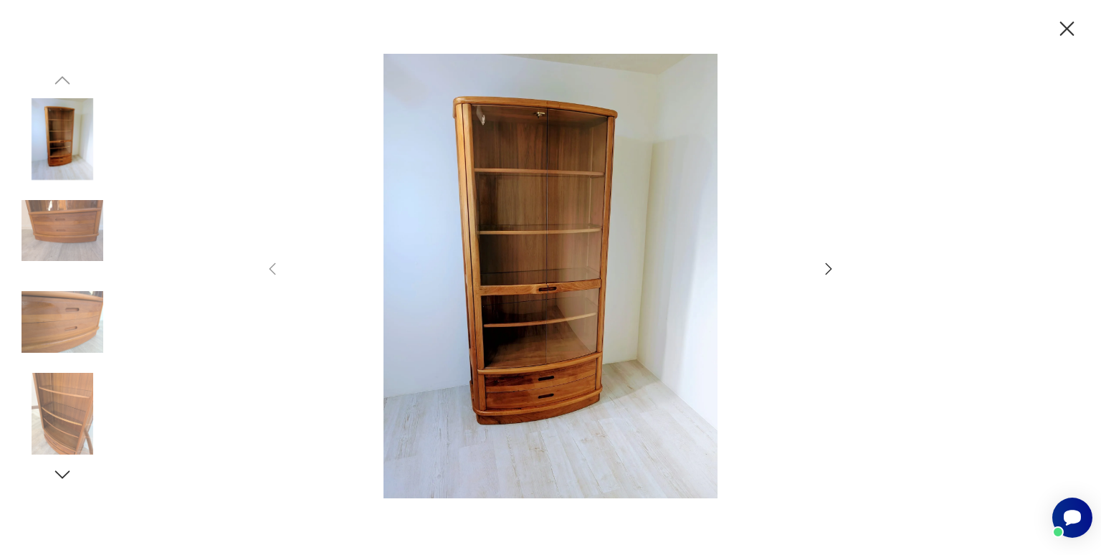
click at [828, 265] on icon "button" at bounding box center [828, 268] width 17 height 17
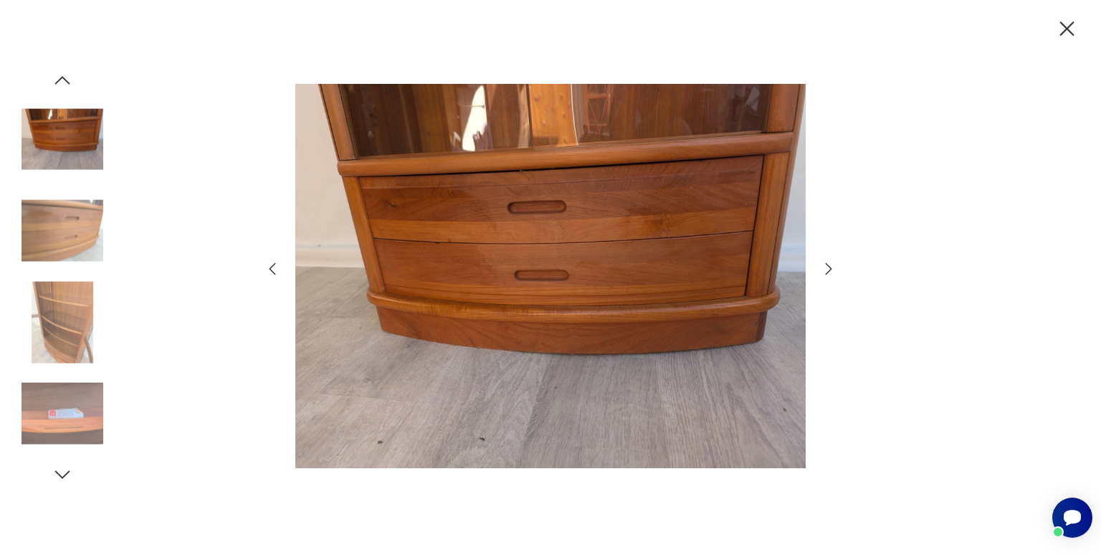
click at [828, 265] on icon "button" at bounding box center [828, 268] width 17 height 17
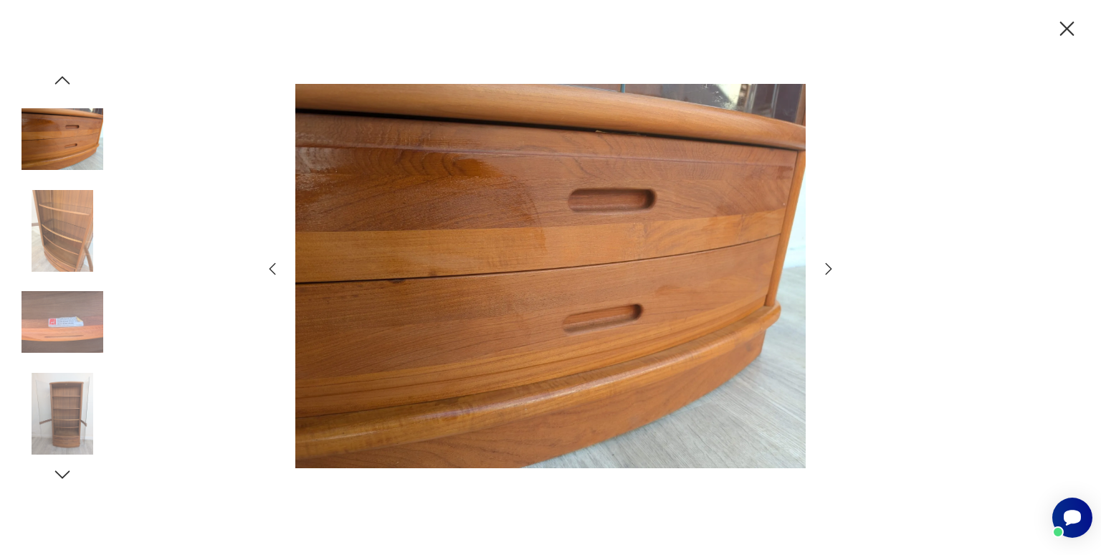
click at [828, 265] on icon "button" at bounding box center [828, 268] width 17 height 17
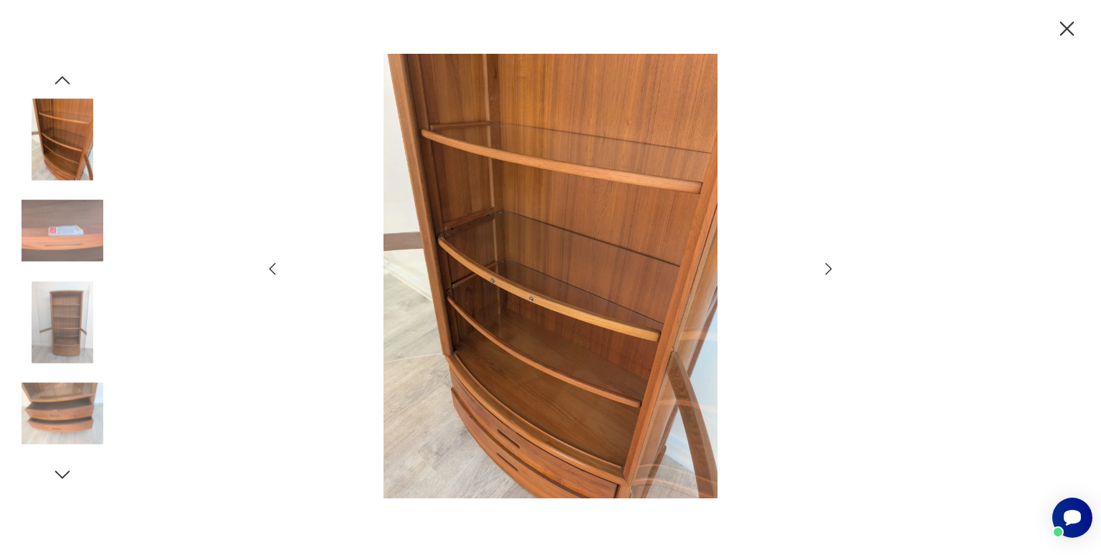
click at [828, 265] on icon "button" at bounding box center [828, 268] width 17 height 17
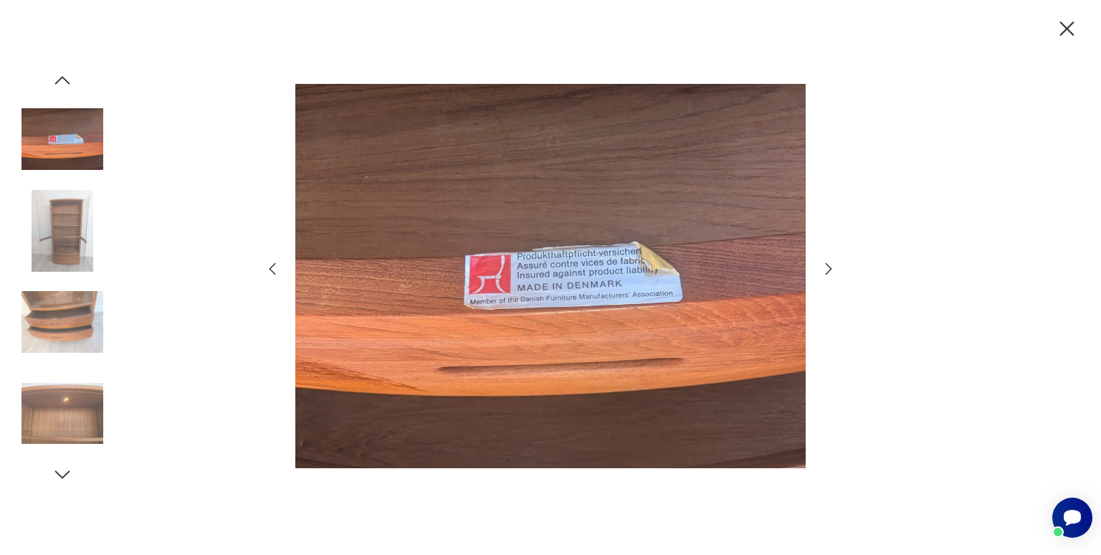
click at [828, 265] on icon "button" at bounding box center [828, 268] width 17 height 17
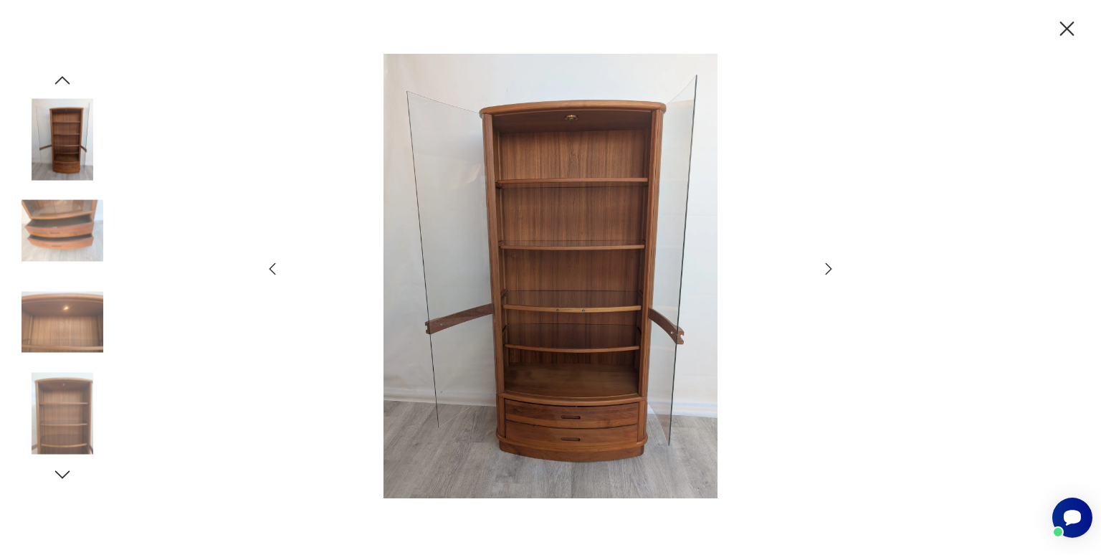
click at [828, 265] on icon "button" at bounding box center [828, 268] width 17 height 17
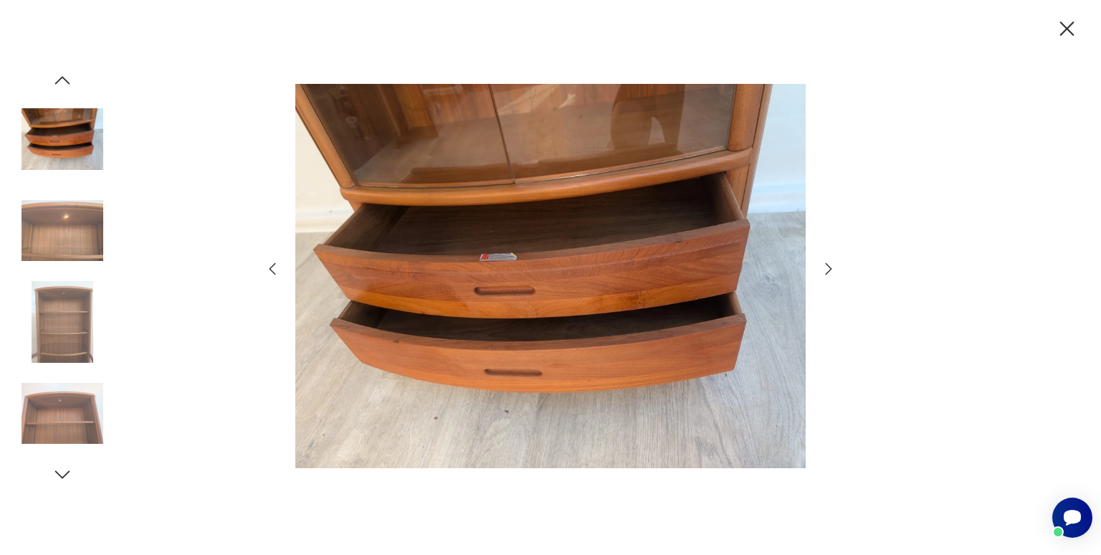
click at [828, 265] on icon "button" at bounding box center [828, 268] width 17 height 17
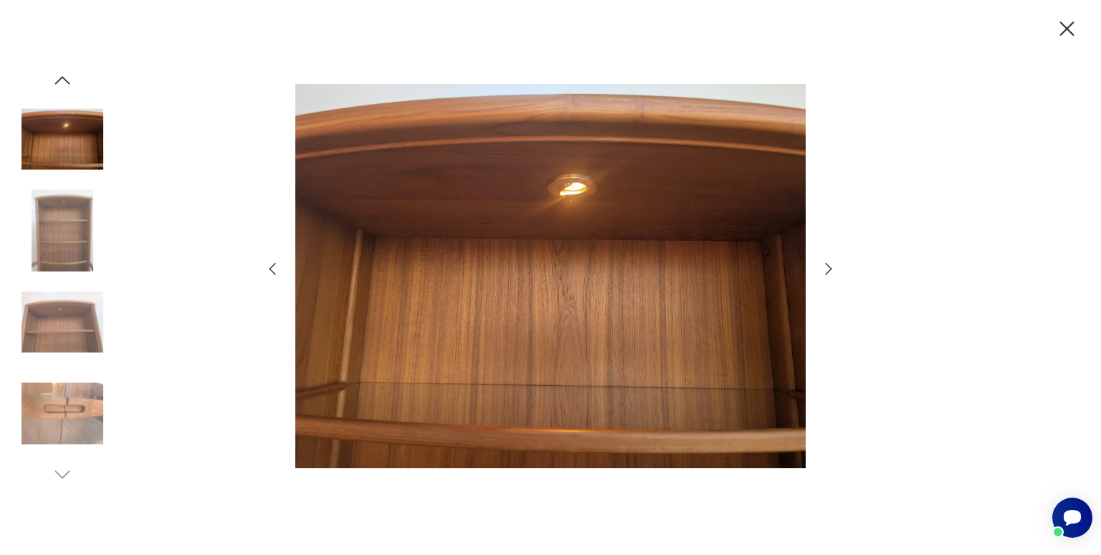
click at [828, 265] on icon "button" at bounding box center [828, 268] width 17 height 17
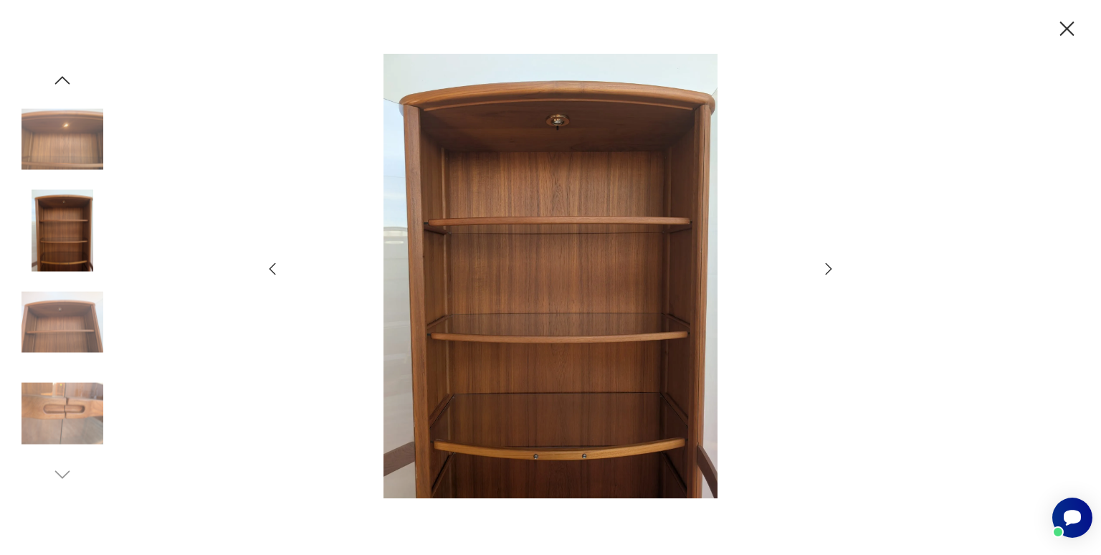
click at [828, 265] on icon "button" at bounding box center [828, 268] width 17 height 17
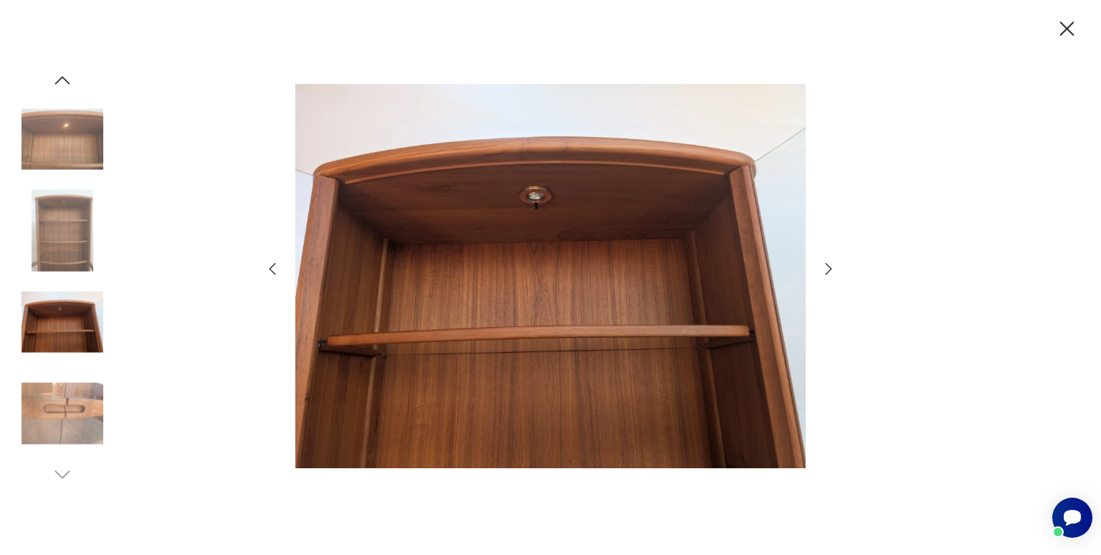
click at [828, 265] on icon "button" at bounding box center [828, 268] width 17 height 17
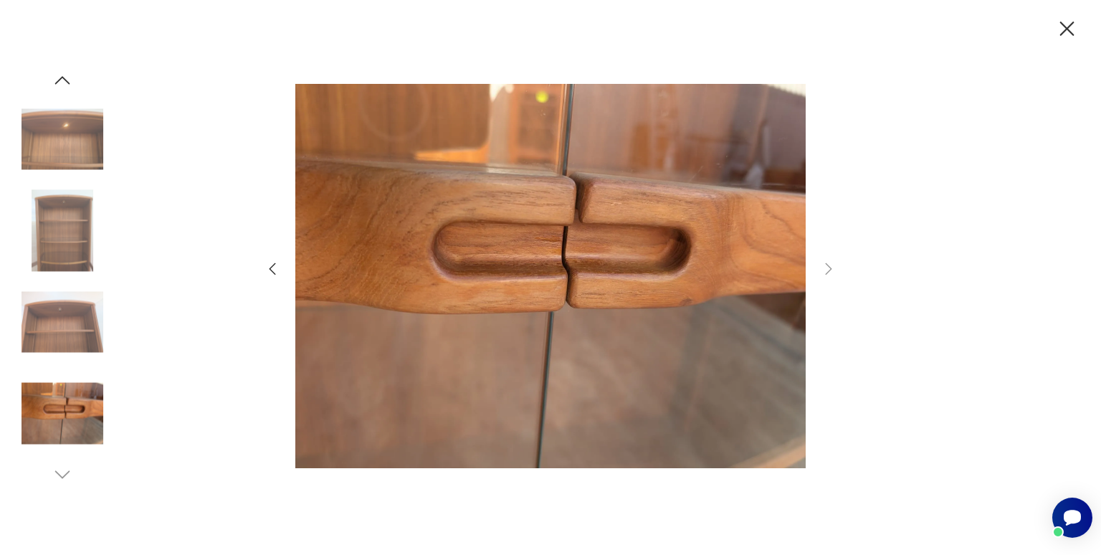
click at [86, 212] on img at bounding box center [63, 231] width 82 height 82
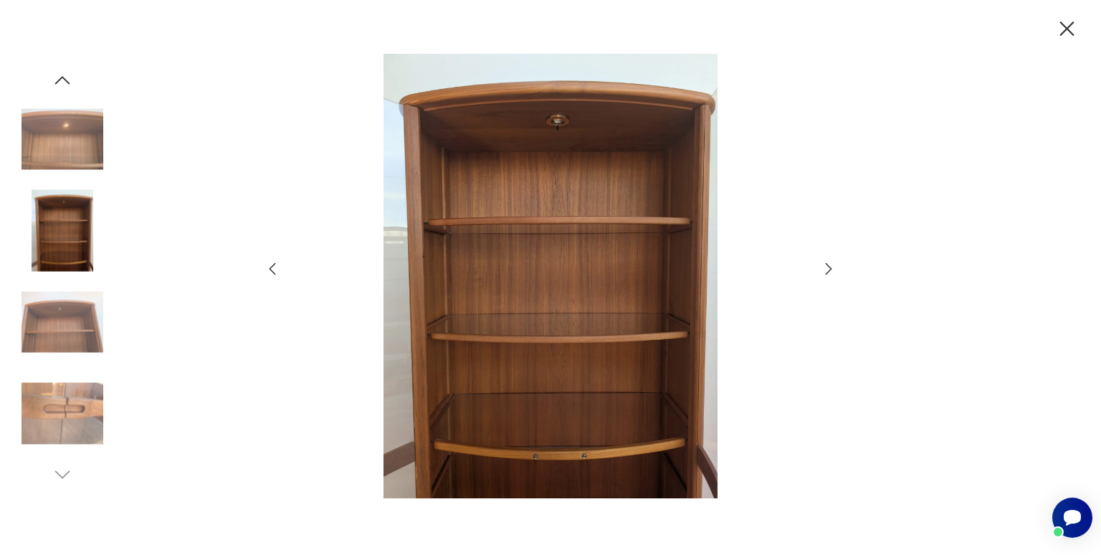
click at [75, 290] on img at bounding box center [63, 322] width 82 height 82
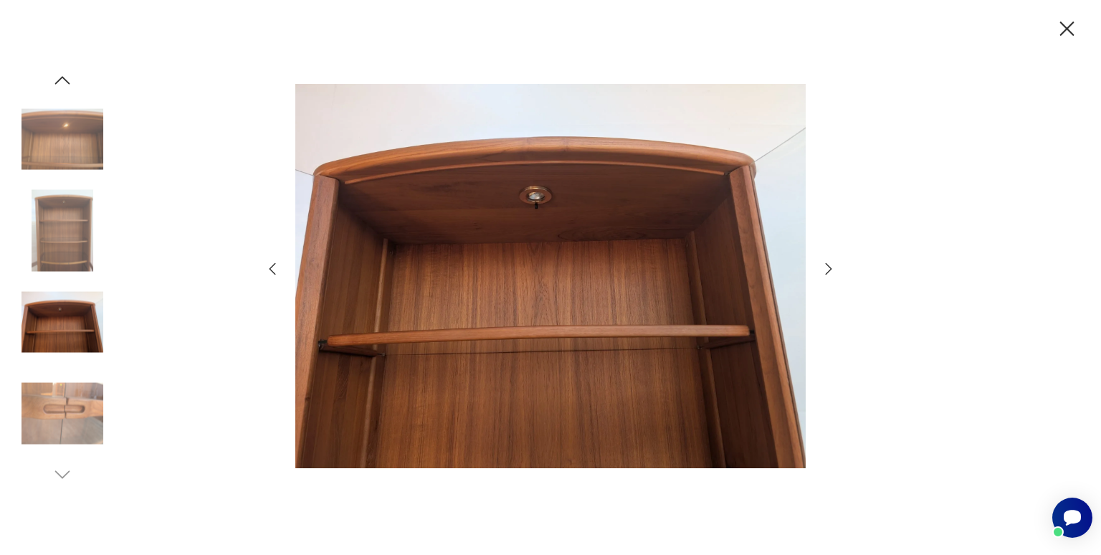
click at [62, 75] on icon "button" at bounding box center [63, 81] width 22 height 22
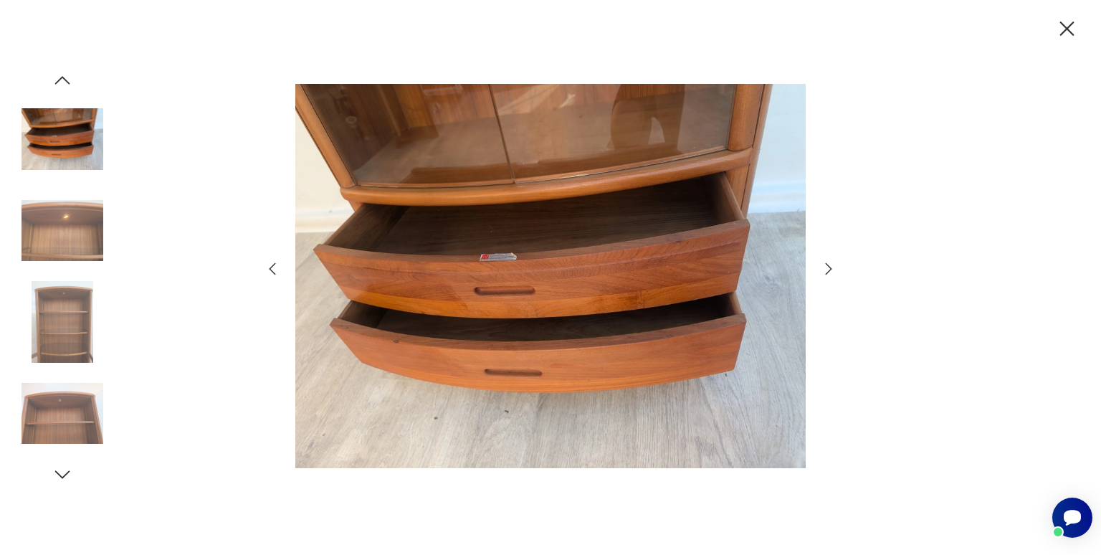
click at [62, 75] on icon "button" at bounding box center [63, 81] width 22 height 22
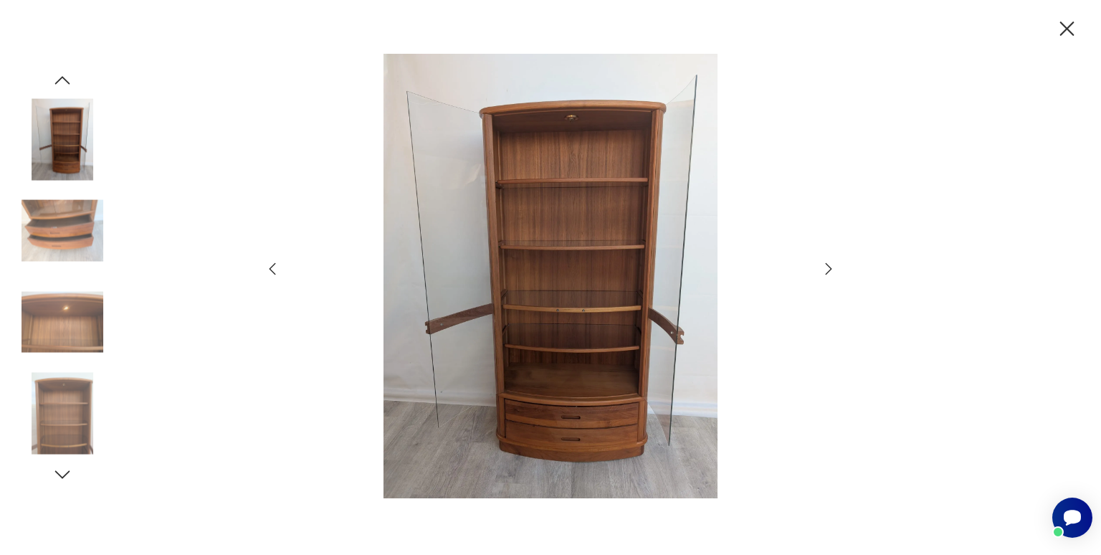
click at [62, 75] on icon "button" at bounding box center [63, 81] width 22 height 22
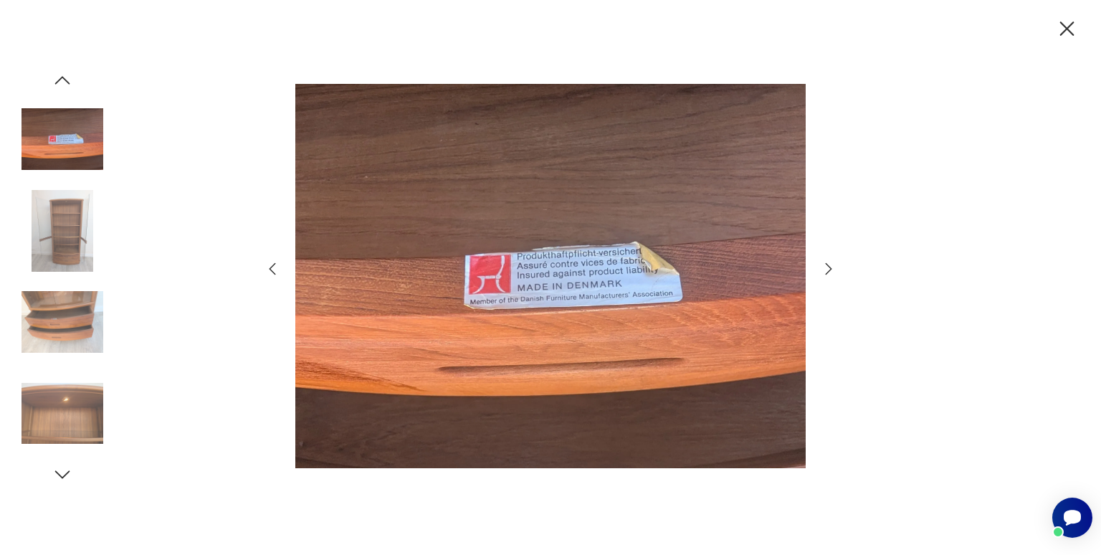
click at [62, 75] on icon "button" at bounding box center [63, 81] width 22 height 22
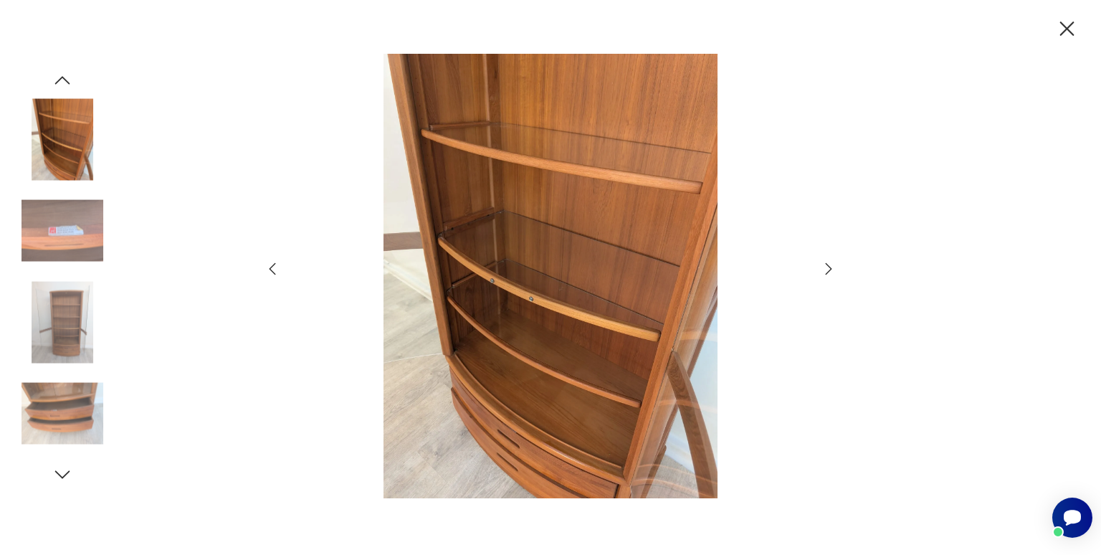
click at [1072, 20] on icon "button" at bounding box center [1067, 28] width 25 height 25
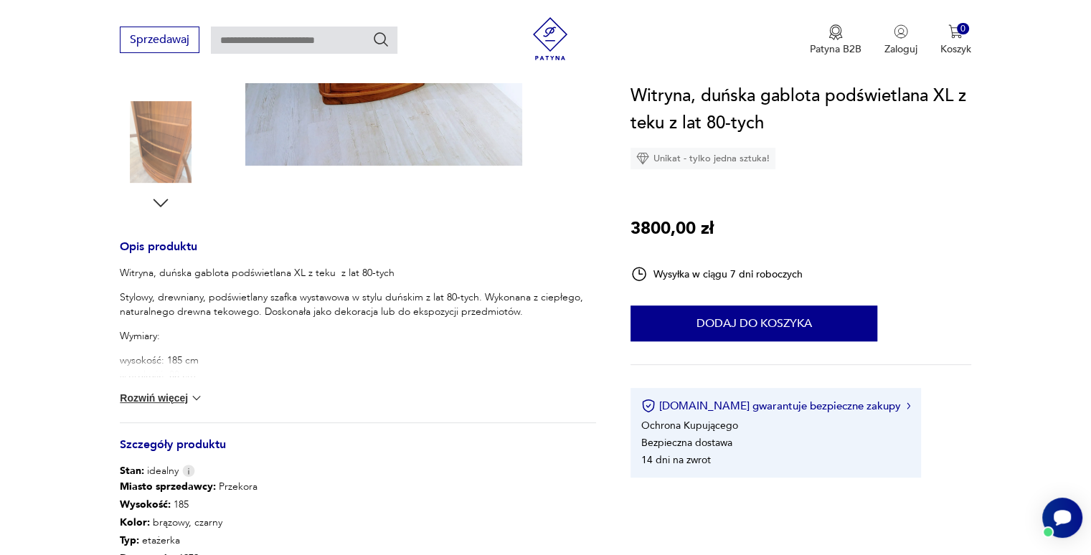
scroll to position [439, 0]
click at [191, 399] on img at bounding box center [196, 398] width 14 height 14
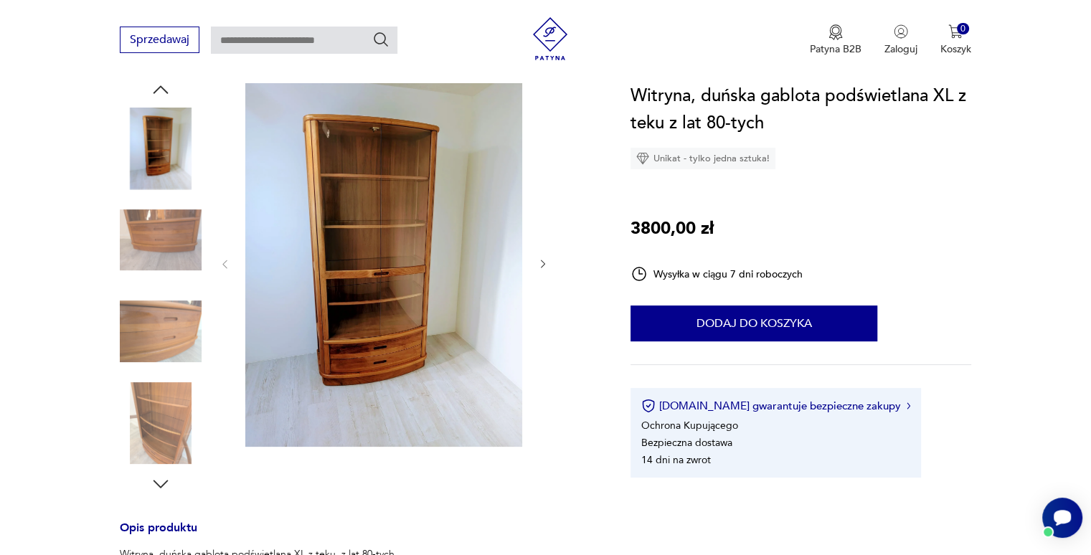
scroll to position [157, 0]
click at [147, 373] on div at bounding box center [161, 333] width 82 height 85
click at [170, 327] on img at bounding box center [161, 332] width 82 height 82
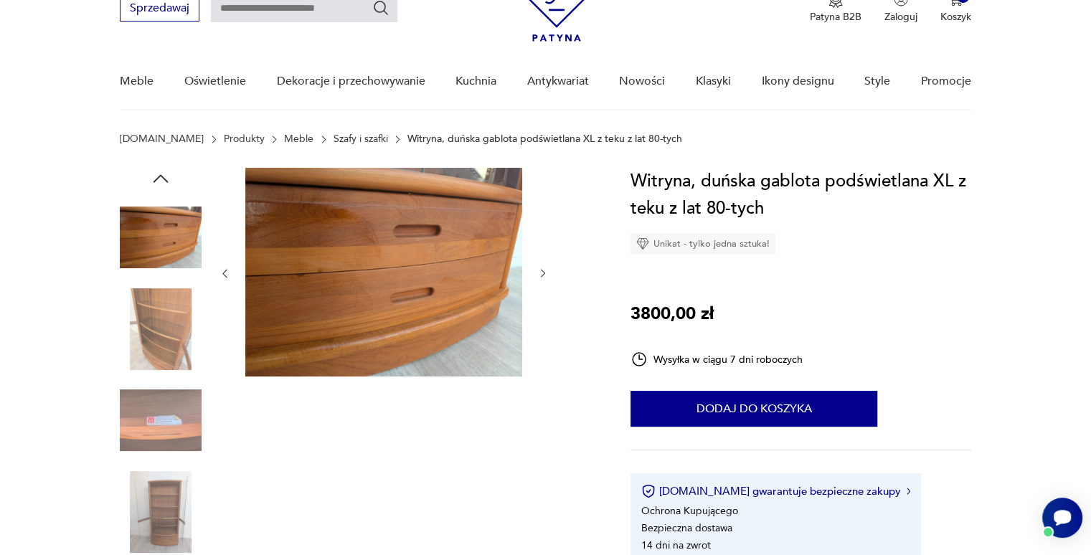
scroll to position [61, 0]
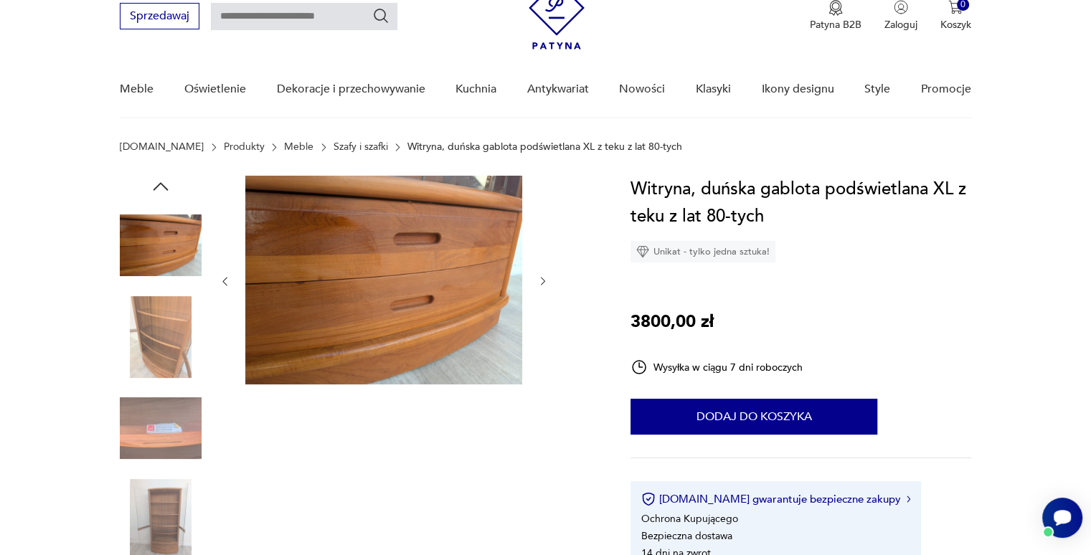
click at [419, 270] on img at bounding box center [383, 280] width 277 height 209
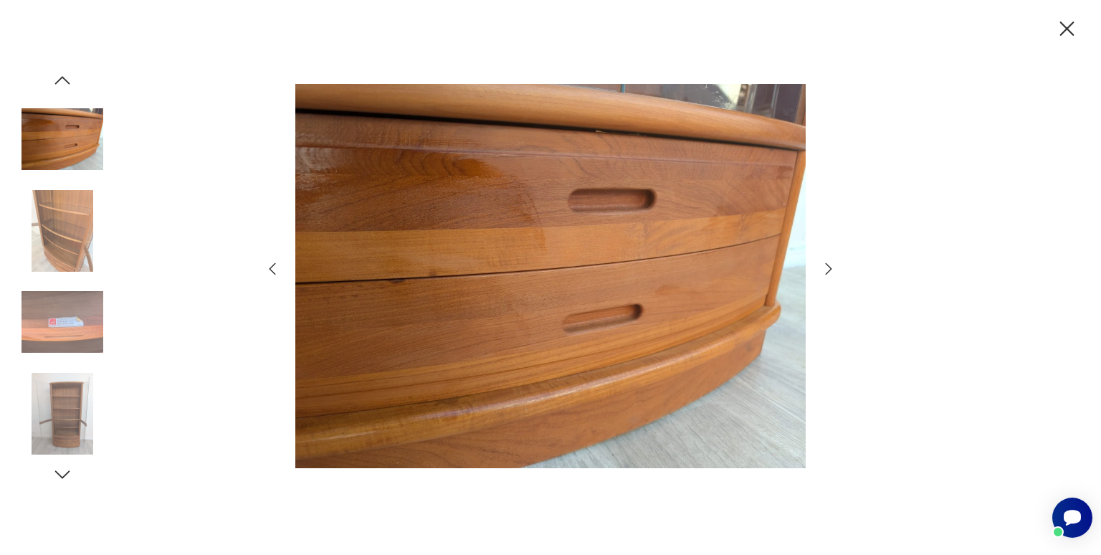
click at [827, 267] on icon "button" at bounding box center [828, 268] width 17 height 17
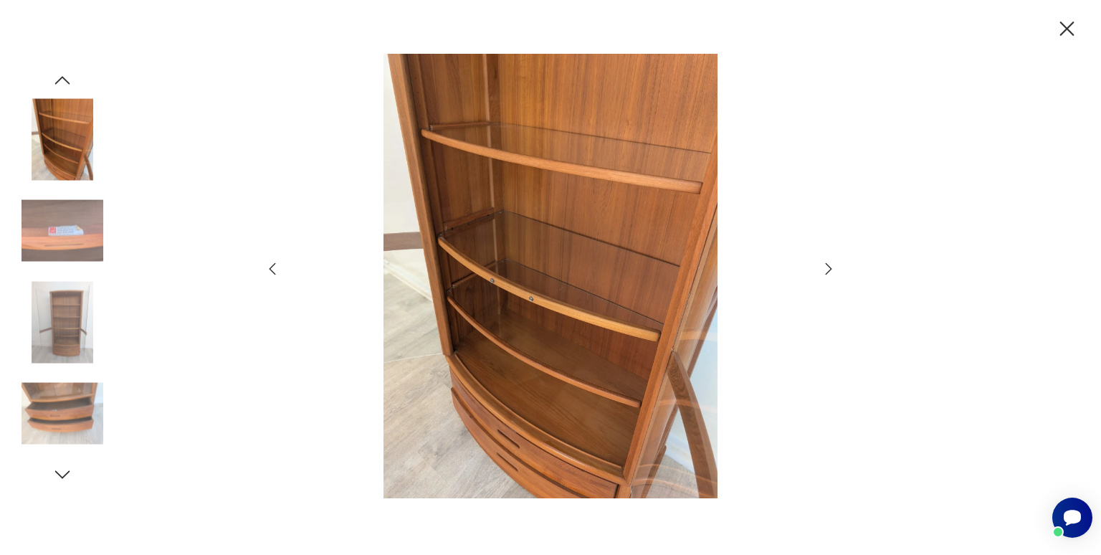
click at [827, 267] on icon "button" at bounding box center [828, 268] width 17 height 17
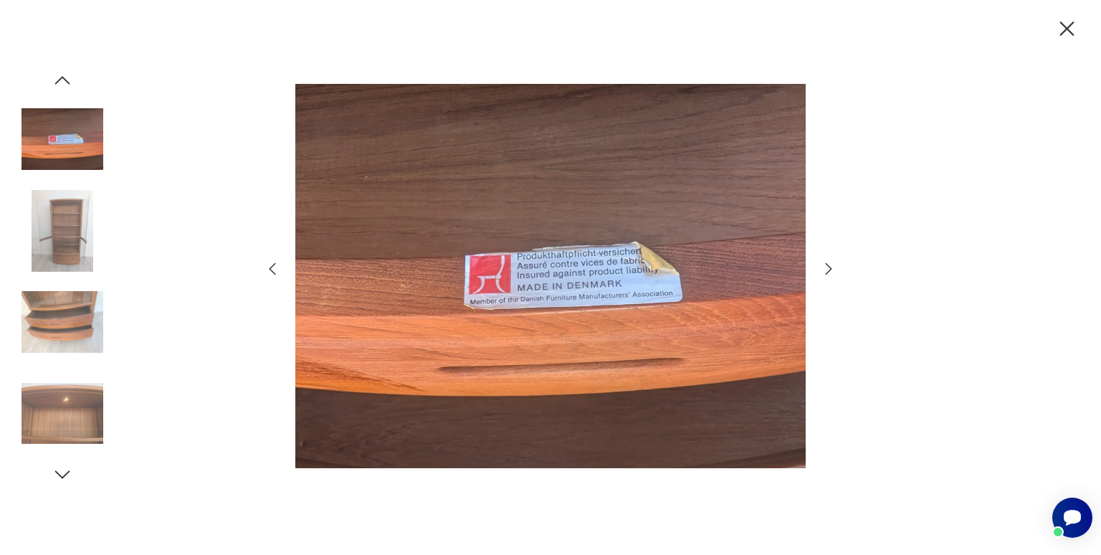
click at [827, 267] on icon "button" at bounding box center [828, 268] width 17 height 17
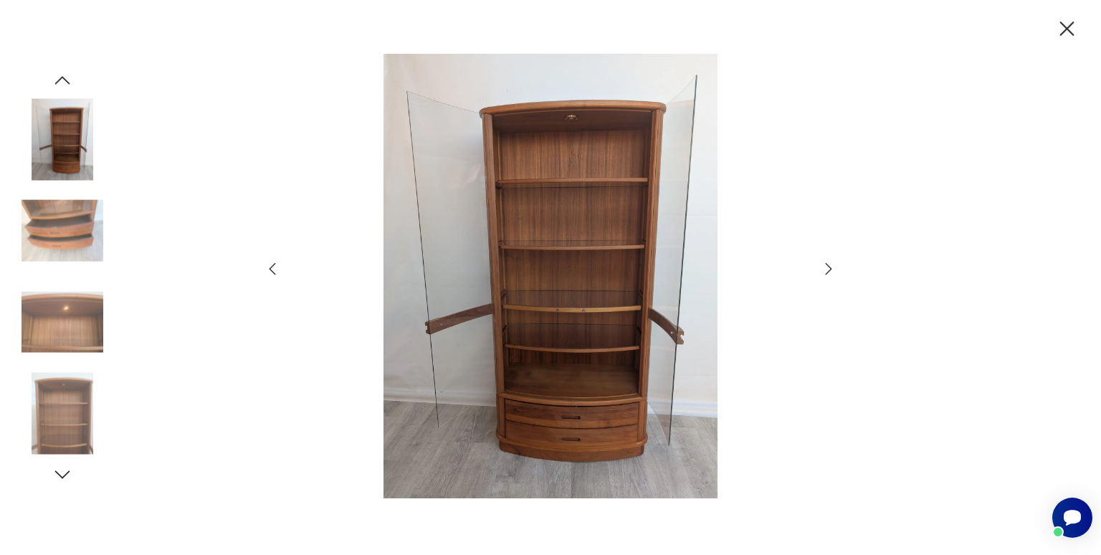
click at [1066, 32] on icon "button" at bounding box center [1067, 28] width 25 height 25
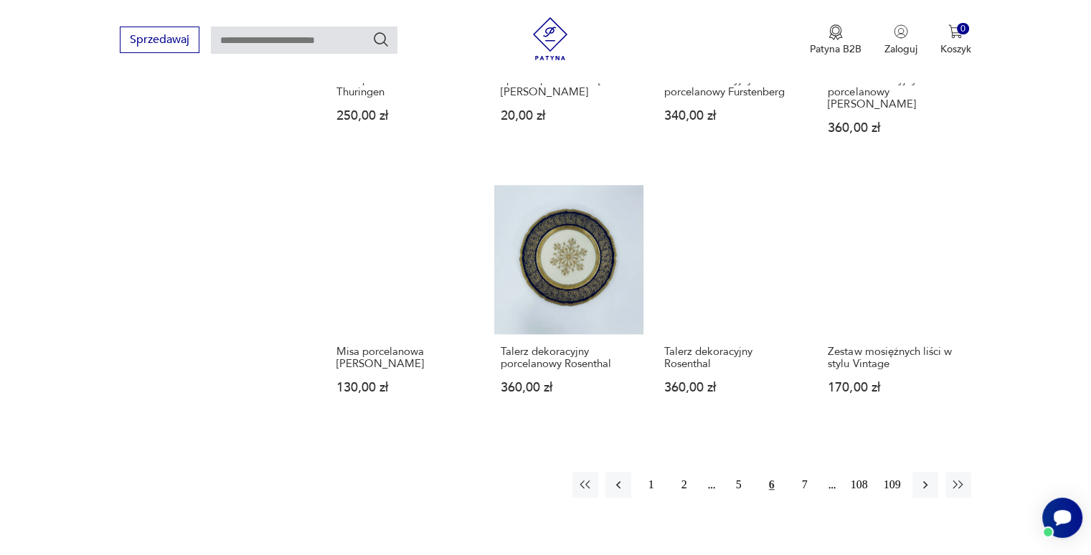
scroll to position [1192, 0]
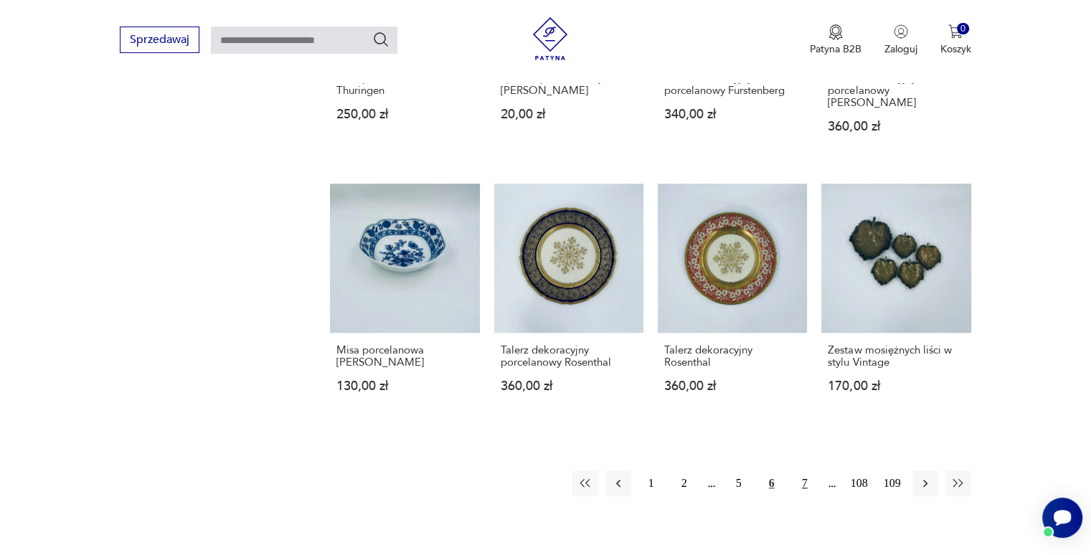
click at [810, 478] on button "7" at bounding box center [805, 483] width 26 height 26
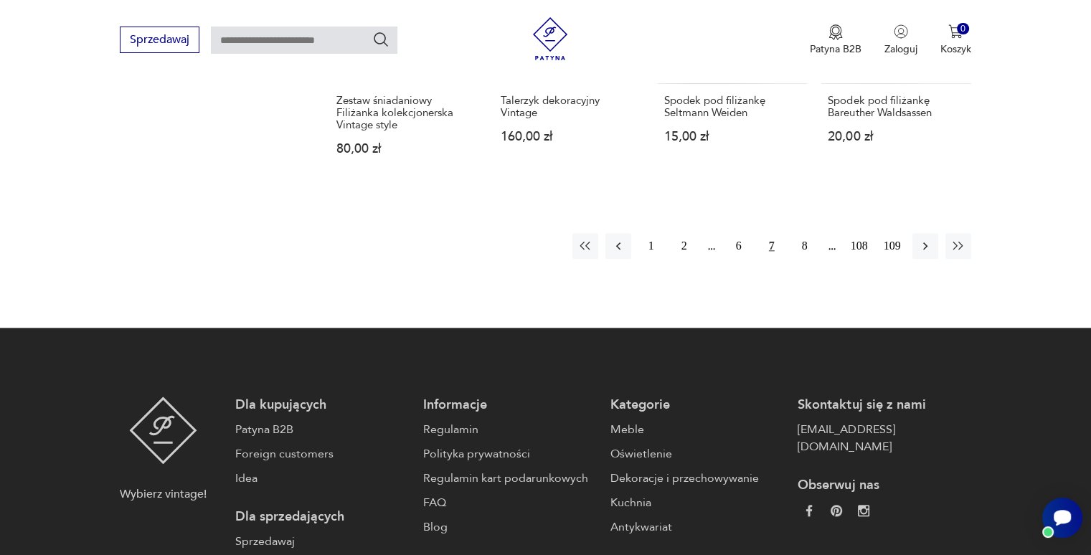
scroll to position [1461, 0]
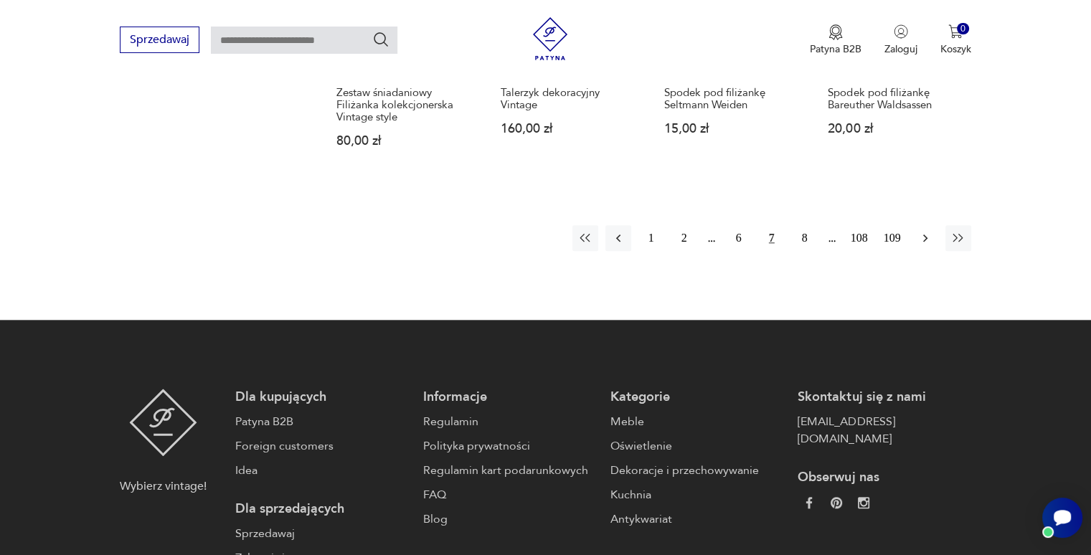
click at [936, 225] on button "button" at bounding box center [925, 238] width 26 height 26
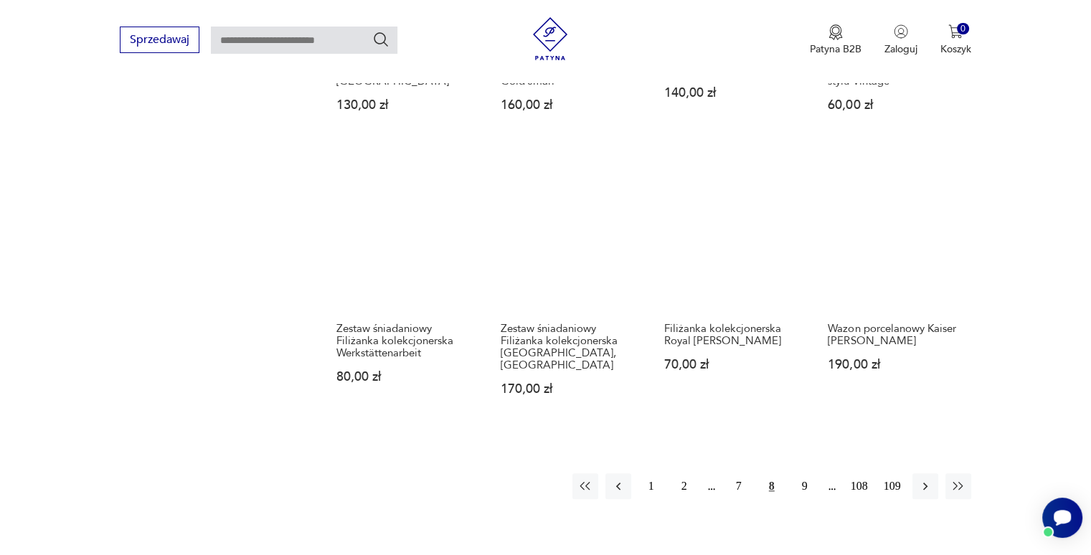
scroll to position [1215, 0]
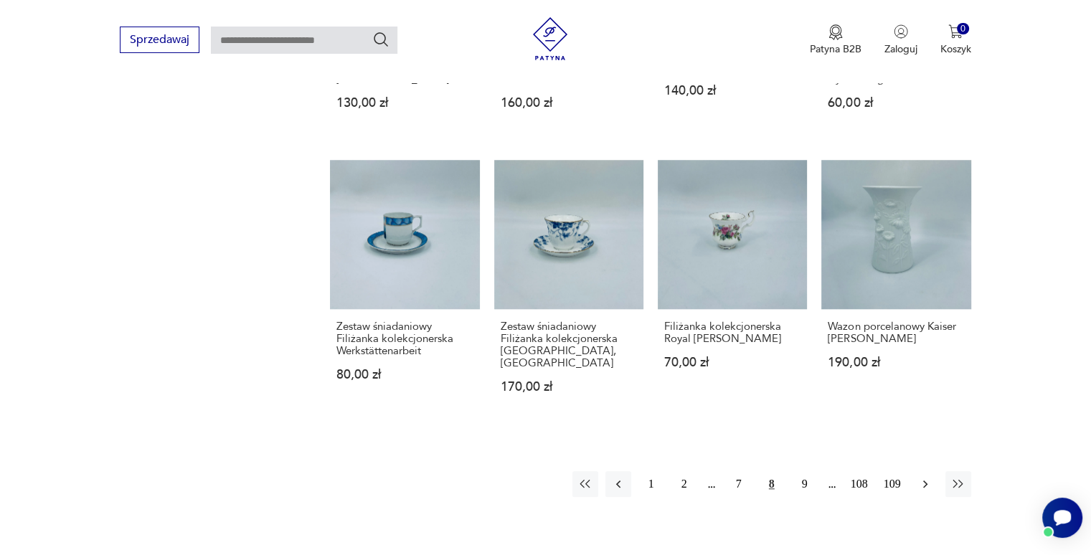
click at [920, 479] on button "button" at bounding box center [925, 484] width 26 height 26
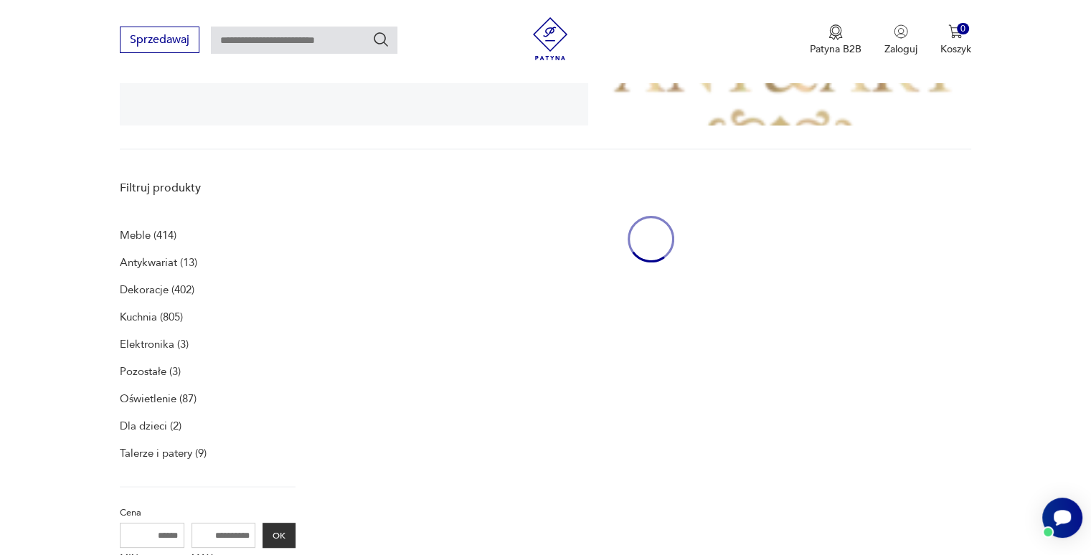
scroll to position [295, 0]
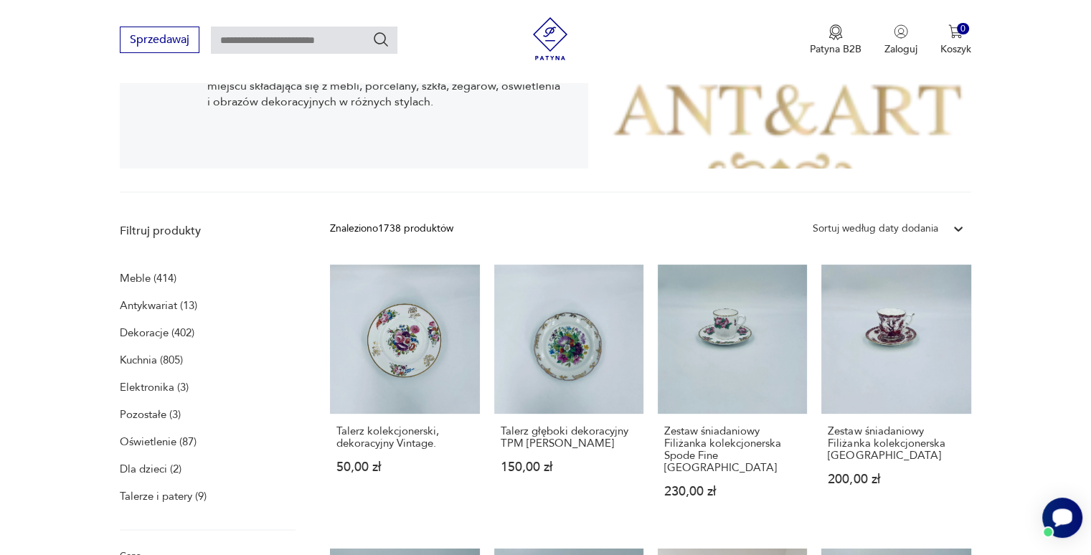
click at [1067, 515] on icon "Otwórz czat Smartsupp" at bounding box center [1062, 517] width 20 height 18
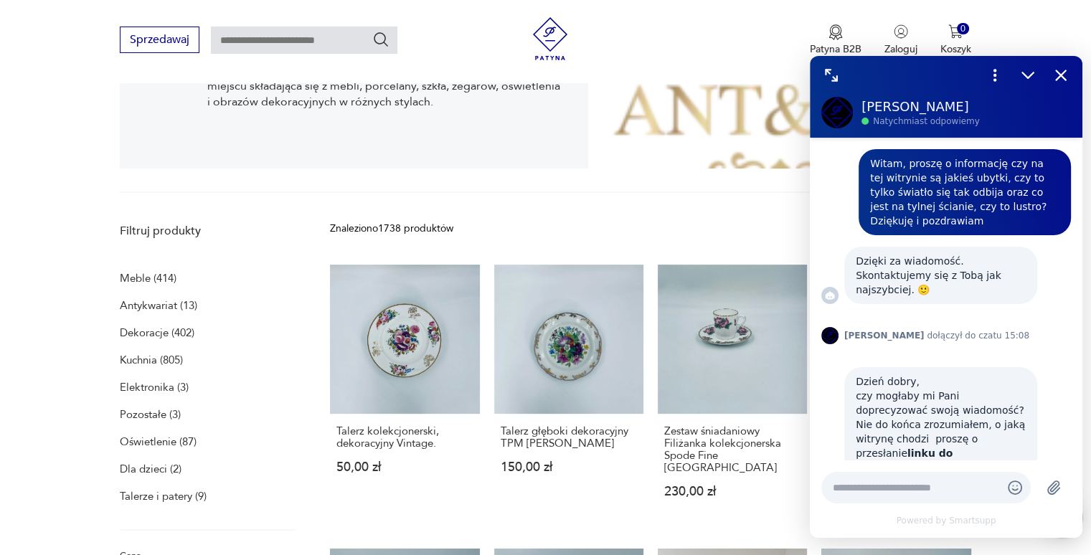
scroll to position [364, 0]
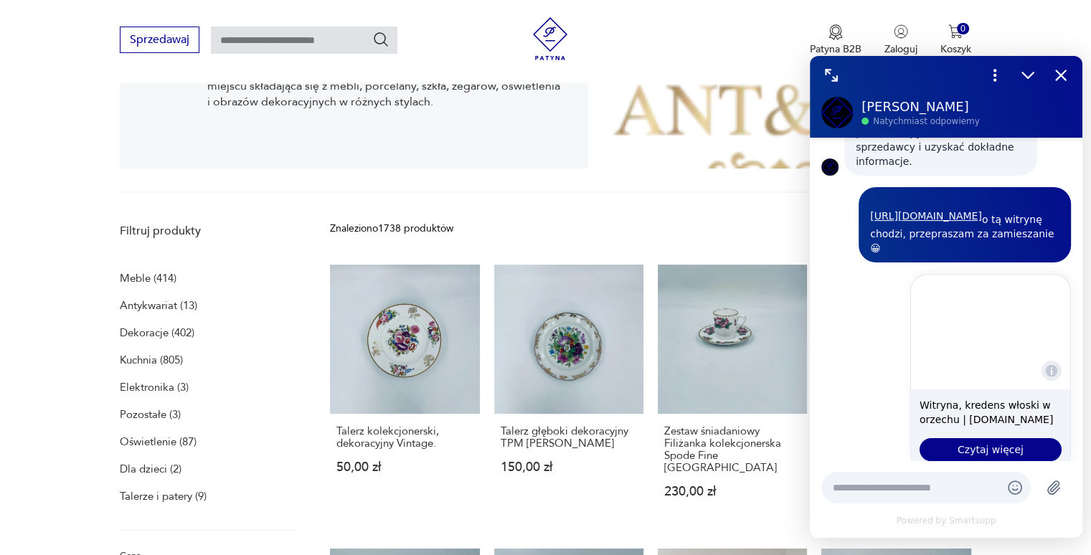
click at [263, 404] on div "Meble (414) Antykwariat (13) Dekoracje (402) Kuchnia (805) Elektronika (3) Pozo…" at bounding box center [208, 399] width 176 height 262
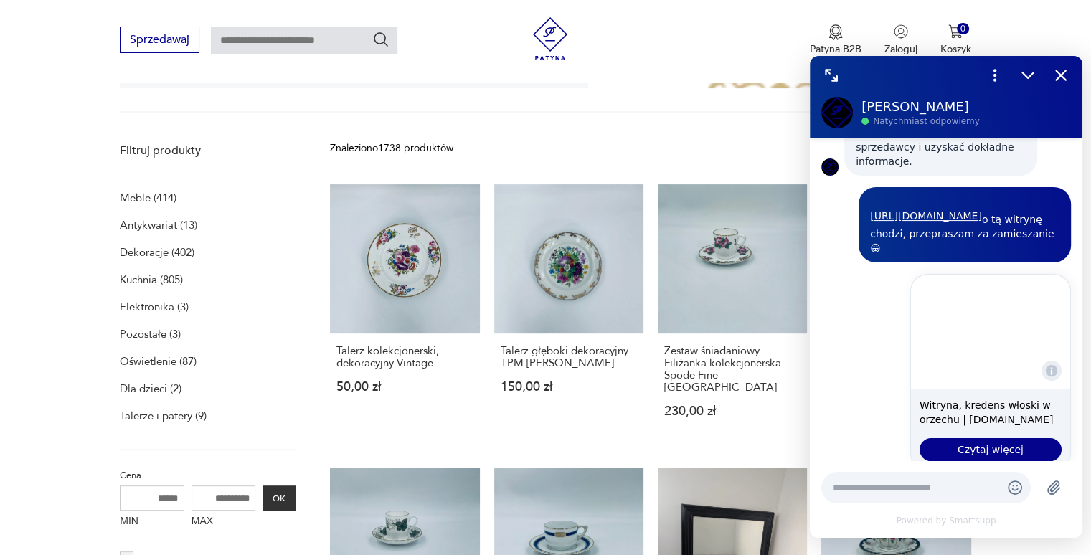
scroll to position [376, 0]
click at [1033, 66] on icon "Zmniejsz" at bounding box center [1027, 75] width 19 height 19
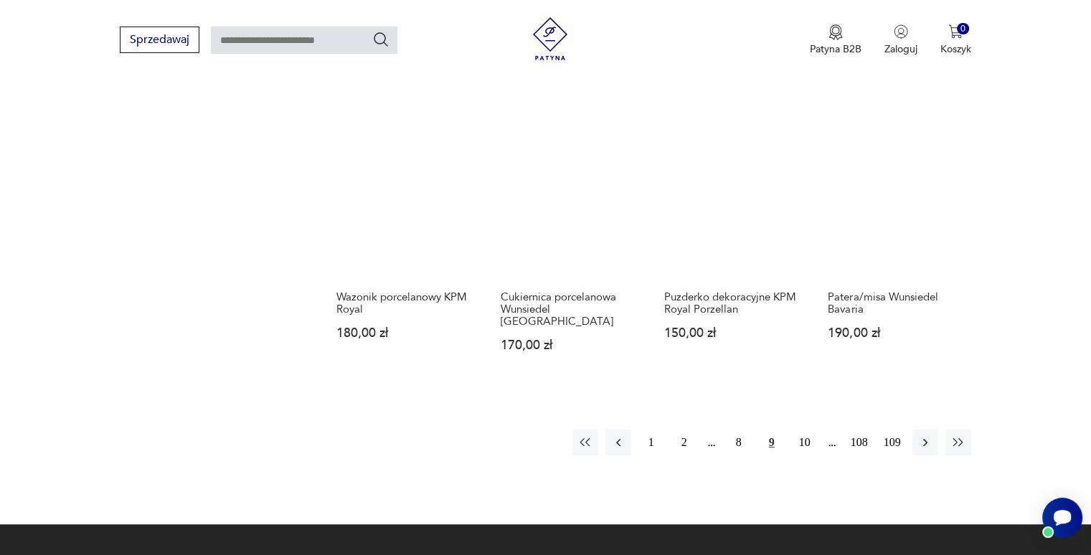
scroll to position [1258, 0]
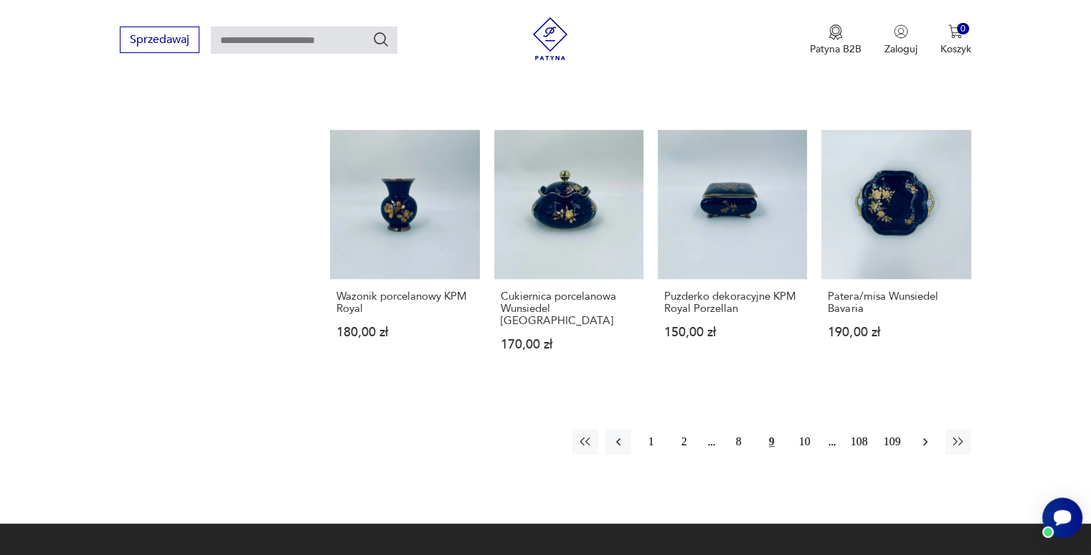
click at [930, 435] on icon "button" at bounding box center [925, 442] width 14 height 14
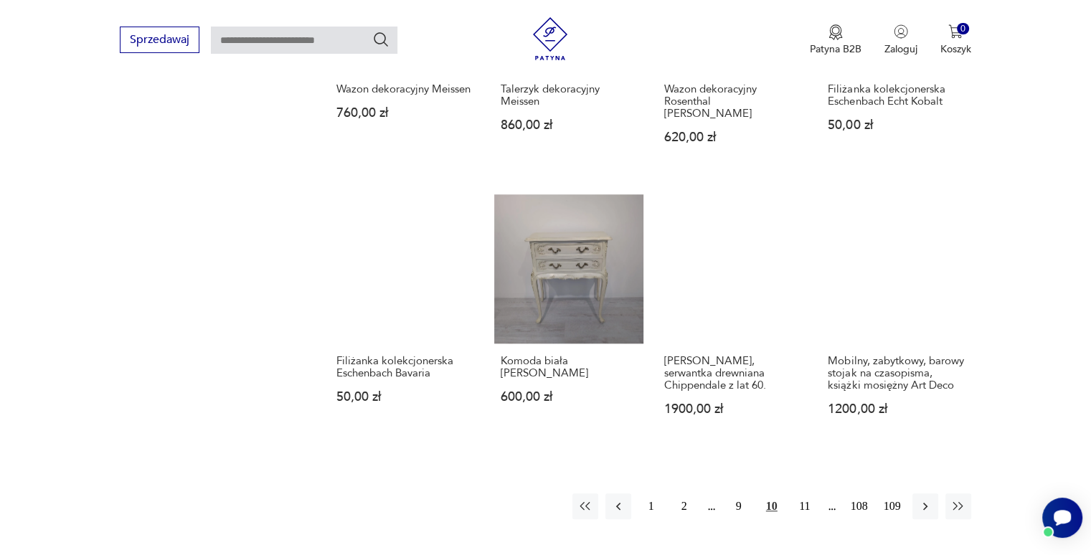
scroll to position [1195, 0]
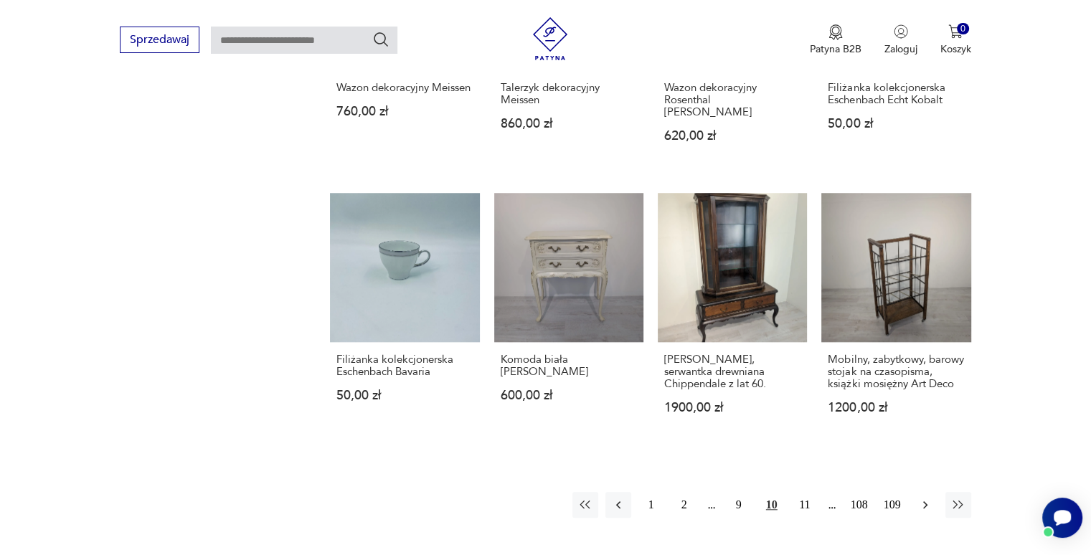
click at [920, 498] on icon "button" at bounding box center [925, 505] width 14 height 14
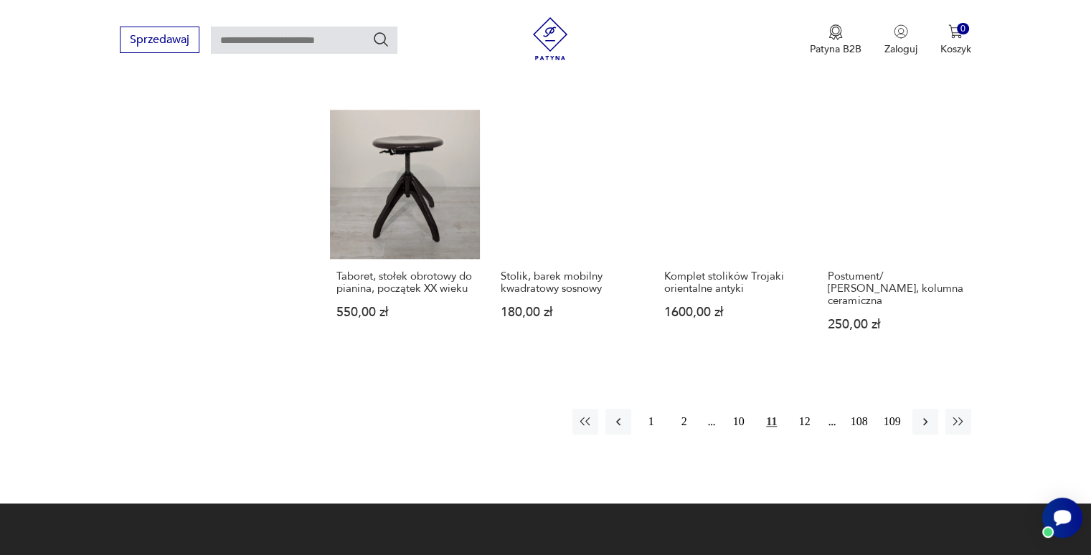
scroll to position [1255, 0]
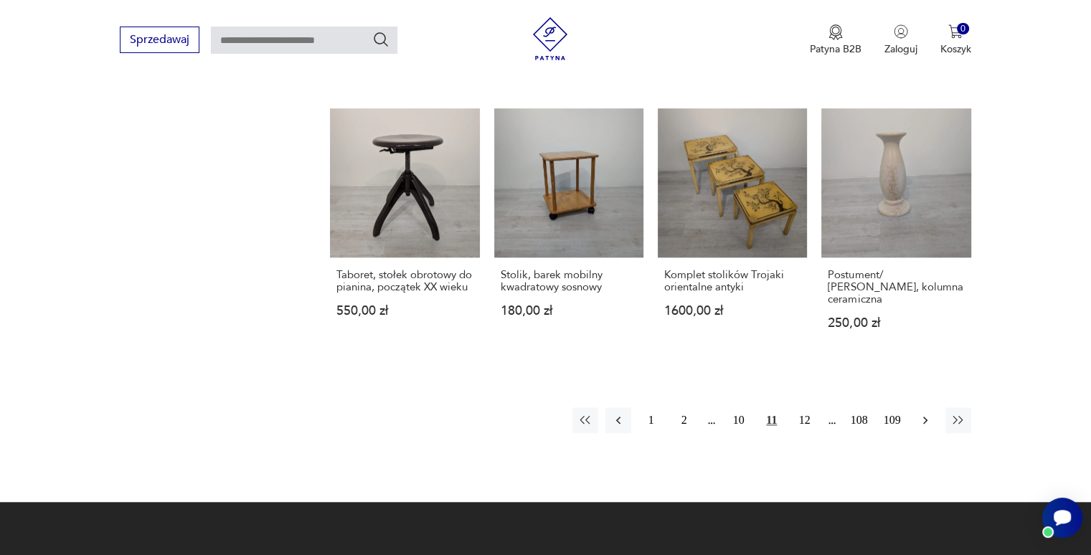
click at [916, 424] on button "button" at bounding box center [925, 420] width 26 height 26
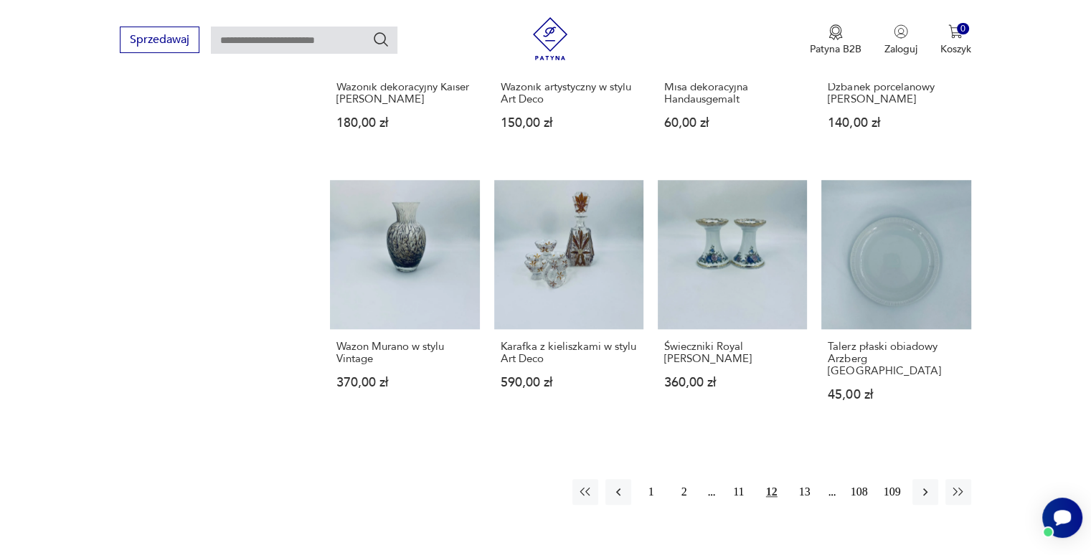
scroll to position [1184, 0]
click at [929, 484] on icon "button" at bounding box center [925, 491] width 14 height 14
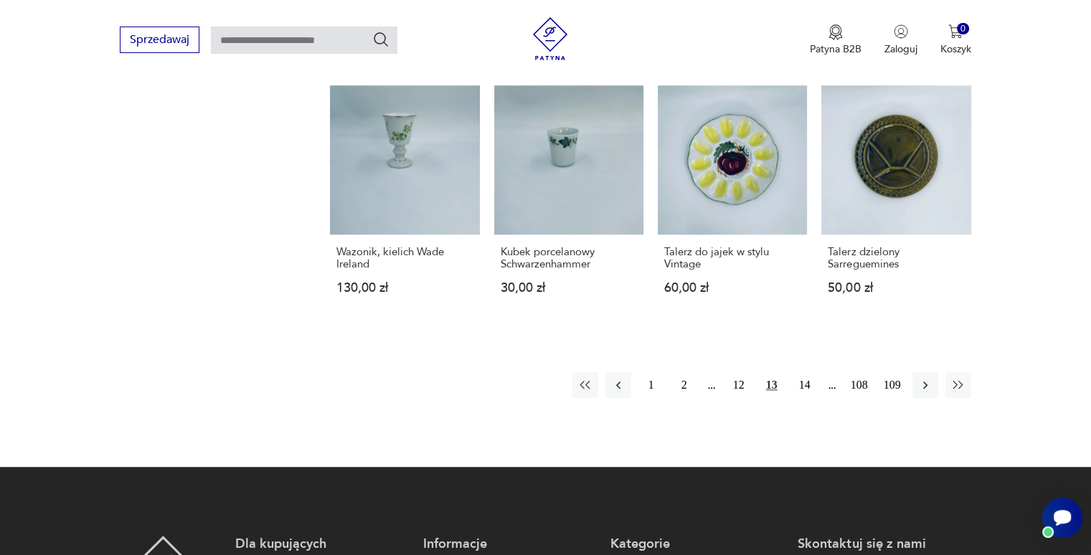
scroll to position [1291, 0]
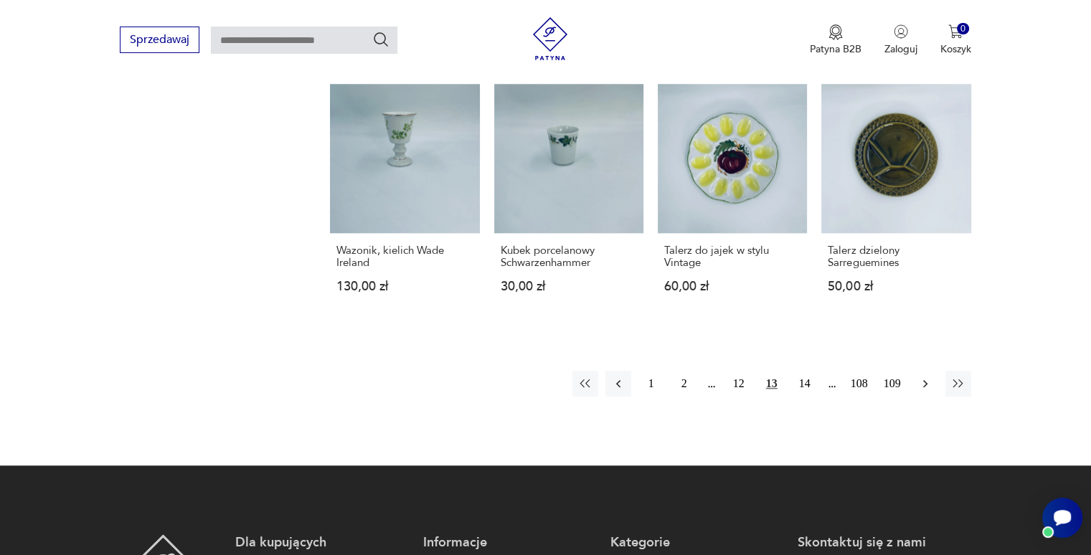
click at [930, 376] on icon "button" at bounding box center [925, 383] width 14 height 14
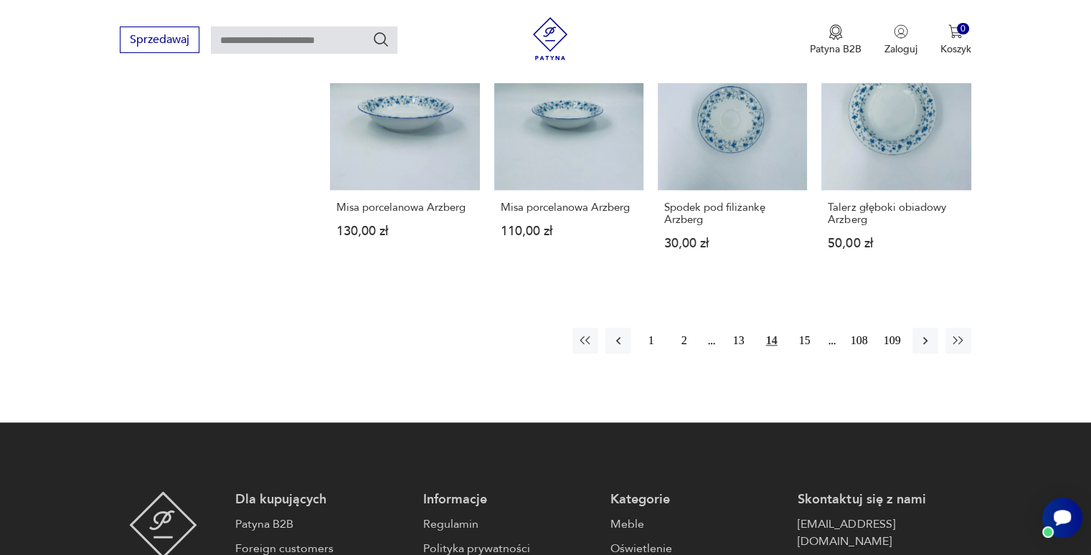
scroll to position [1327, 0]
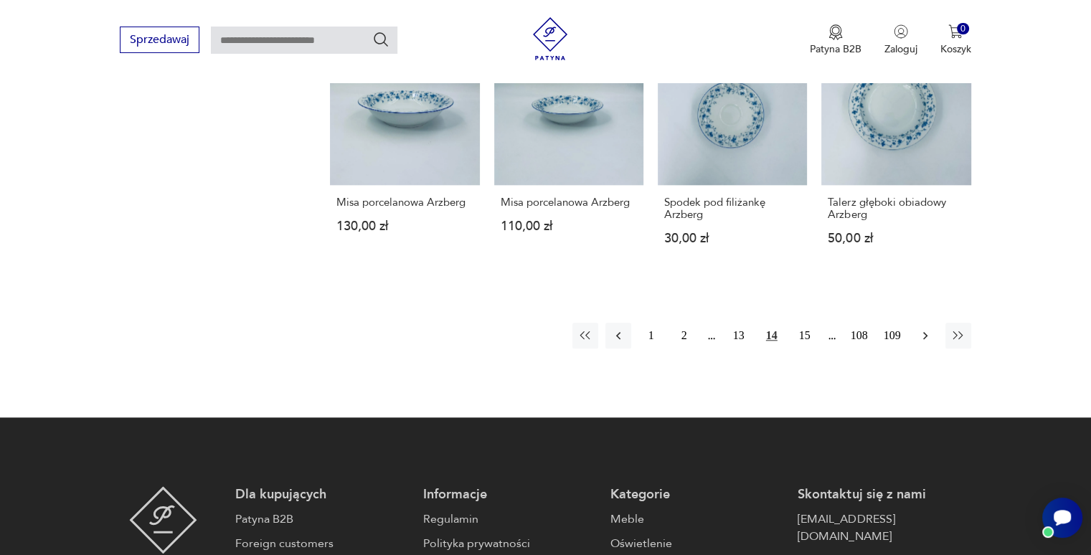
click at [923, 328] on icon "button" at bounding box center [925, 335] width 14 height 14
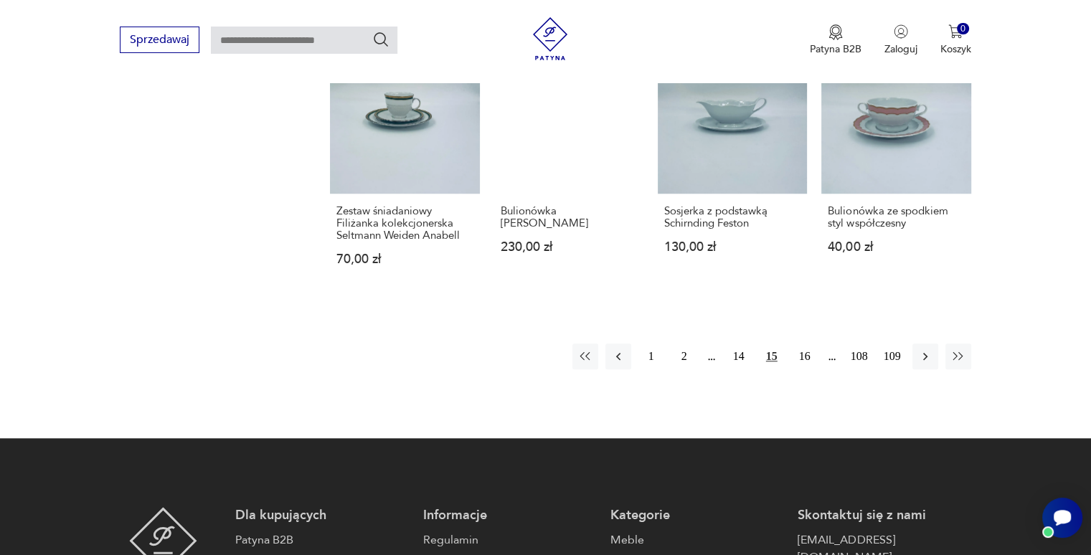
scroll to position [1314, 0]
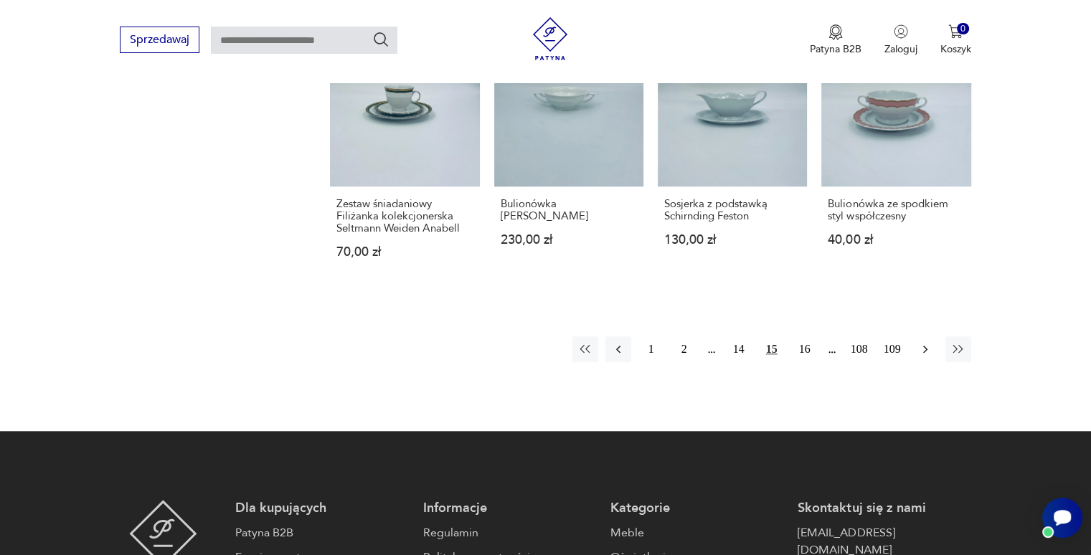
click at [916, 351] on button "button" at bounding box center [925, 349] width 26 height 26
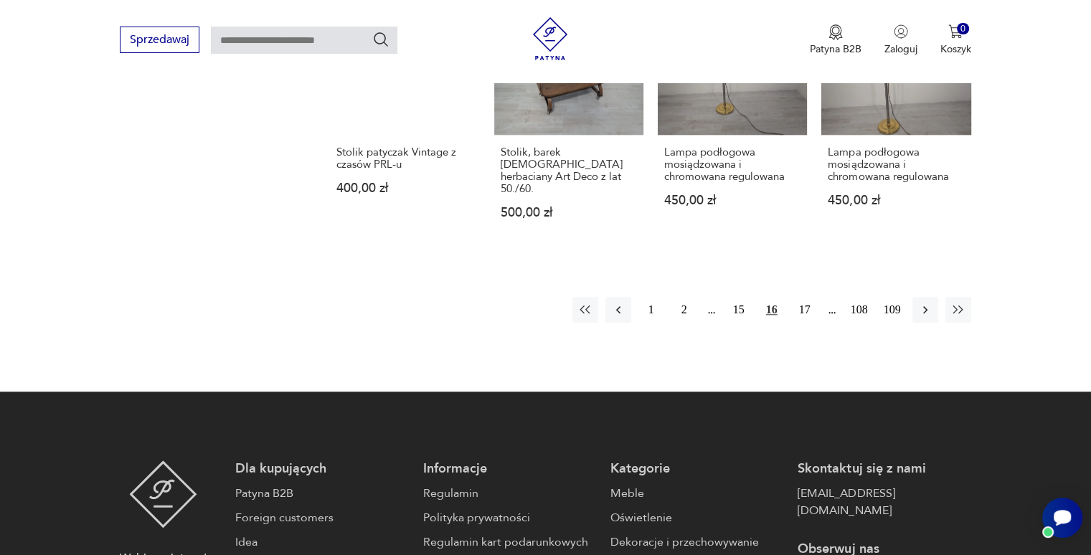
scroll to position [1388, 0]
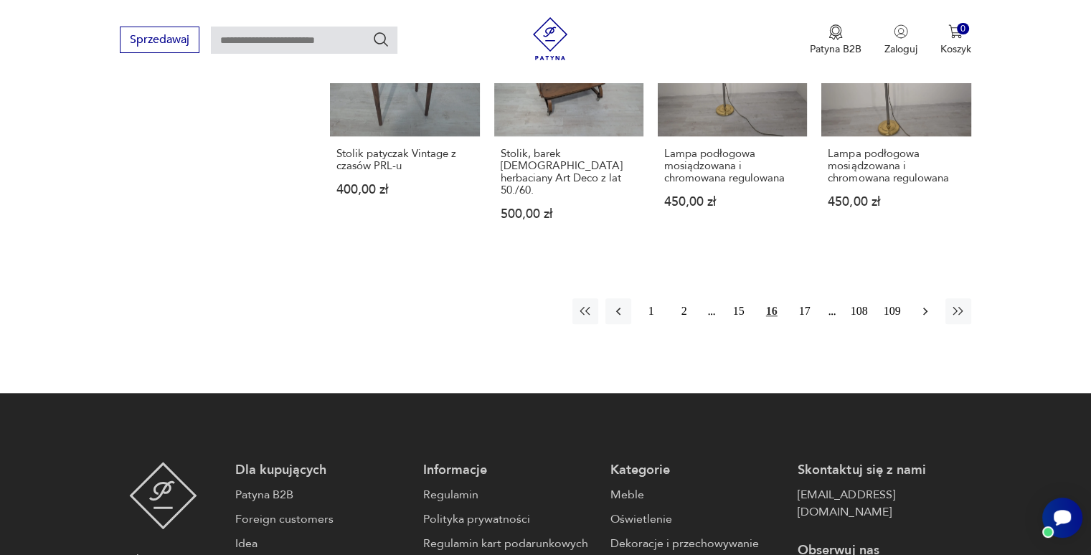
click at [927, 305] on button "button" at bounding box center [925, 311] width 26 height 26
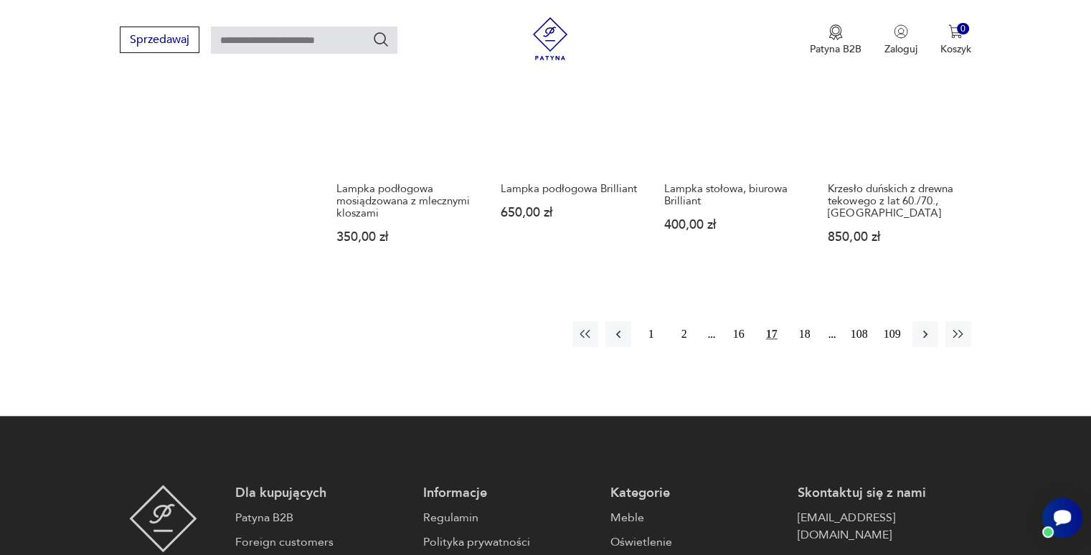
scroll to position [1368, 0]
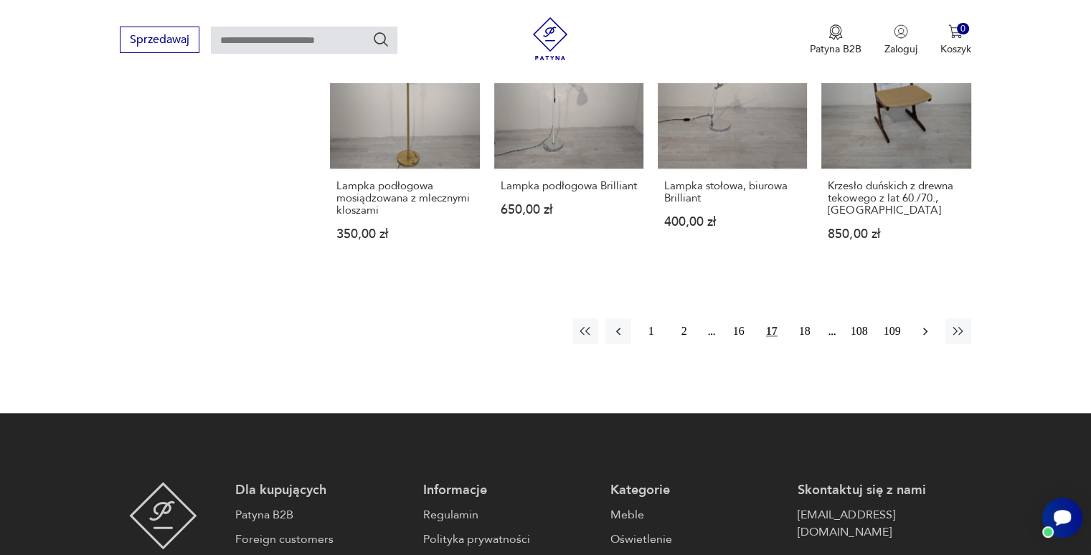
click at [930, 324] on icon "button" at bounding box center [925, 331] width 14 height 14
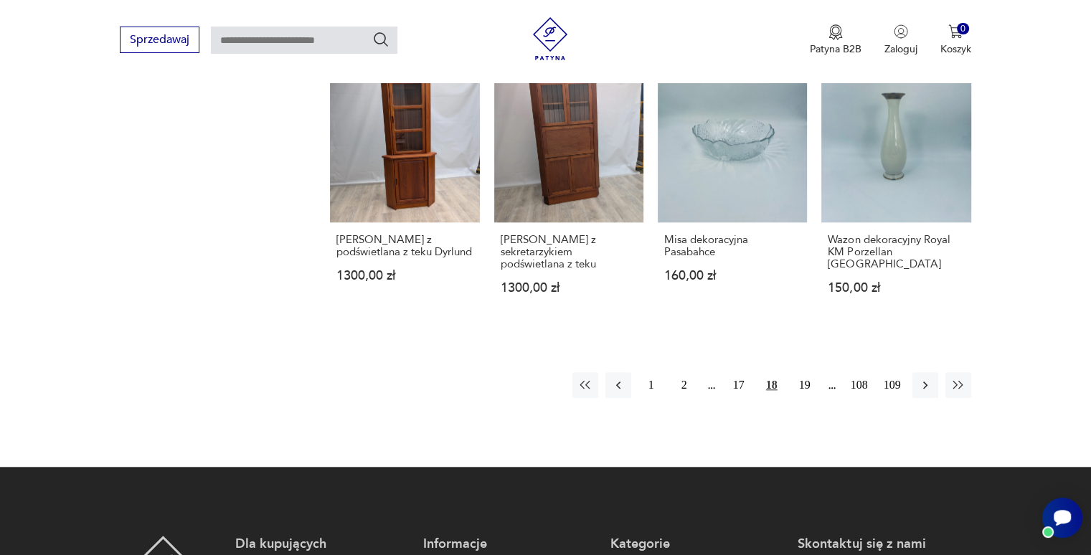
scroll to position [1304, 0]
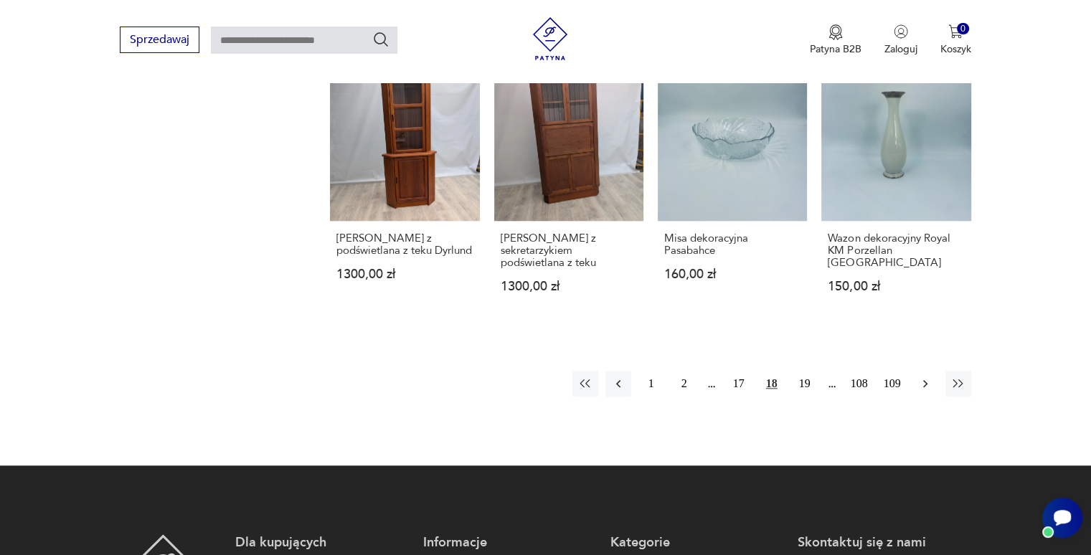
click at [916, 376] on button "button" at bounding box center [925, 384] width 26 height 26
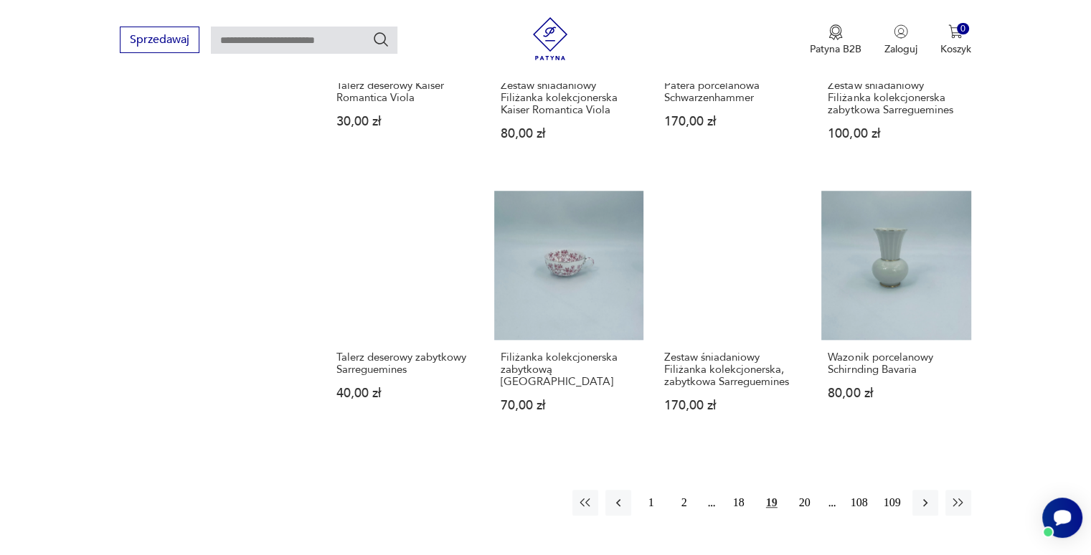
scroll to position [1189, 0]
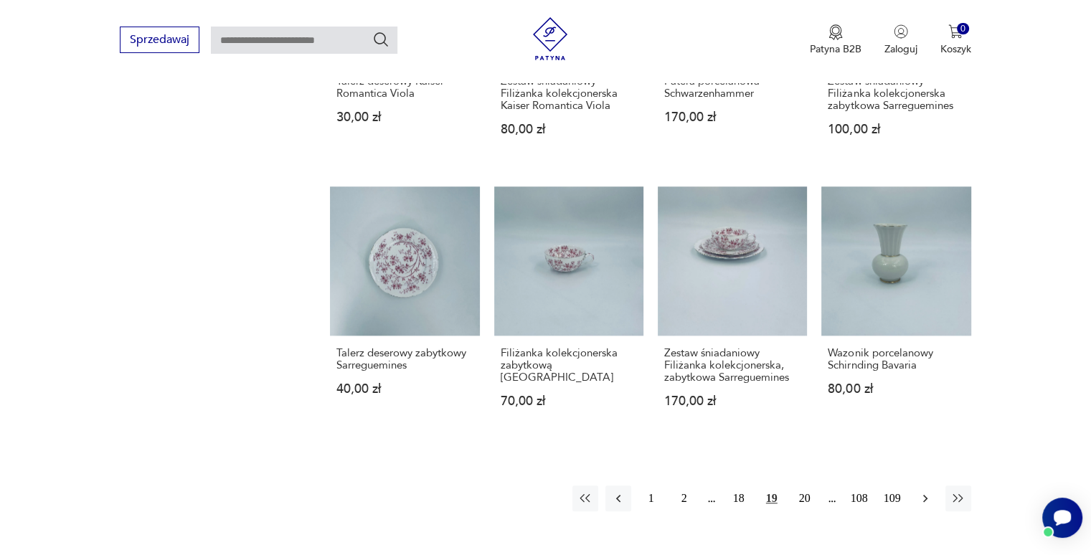
click at [921, 491] on icon "button" at bounding box center [925, 498] width 14 height 14
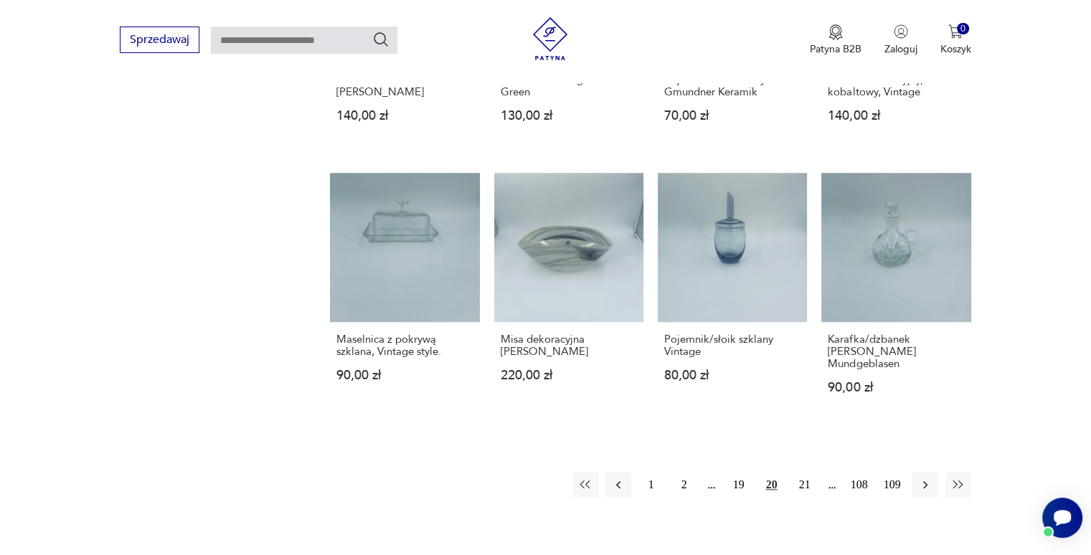
scroll to position [1181, 0]
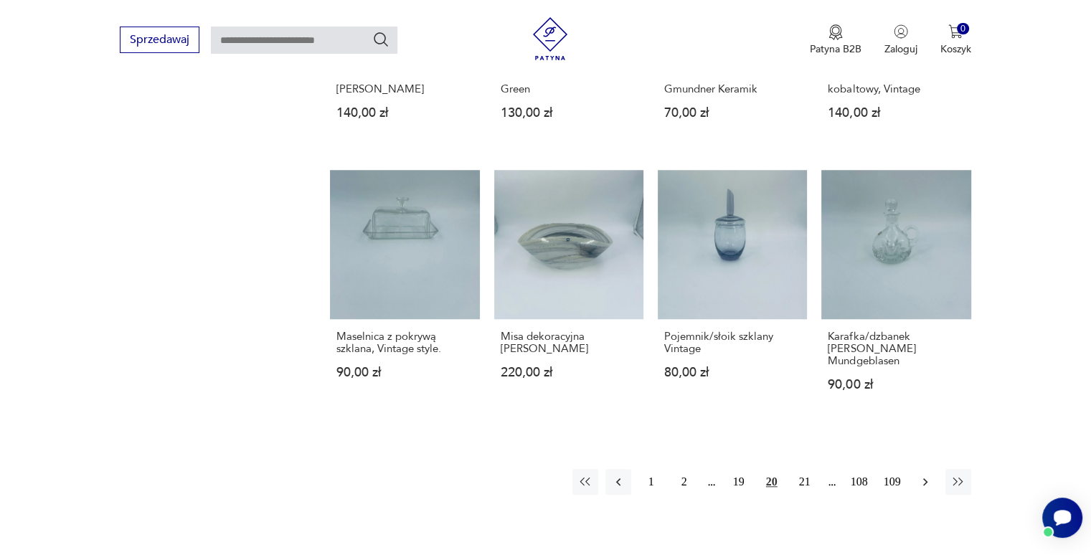
click at [926, 477] on button "button" at bounding box center [925, 482] width 26 height 26
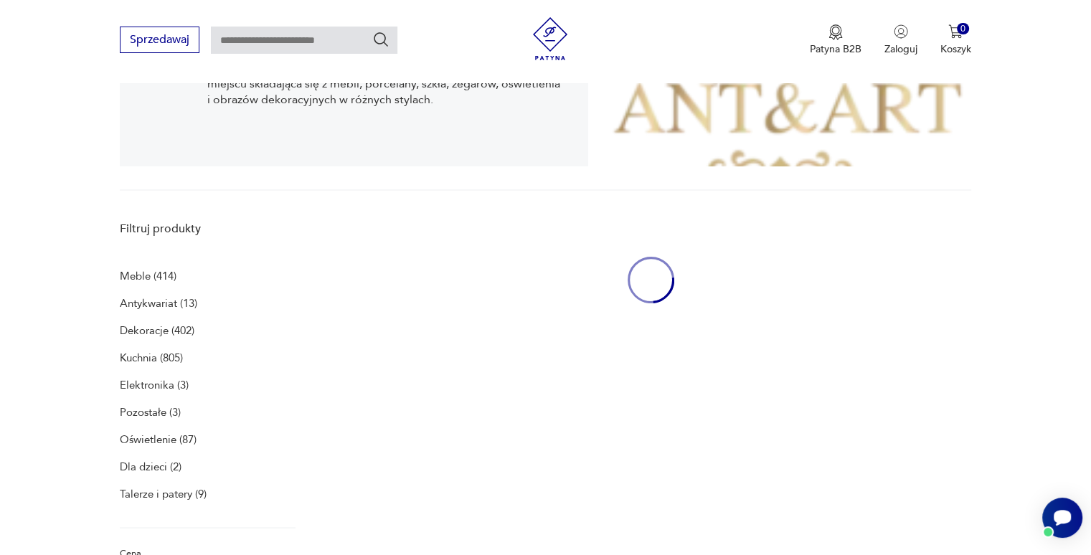
scroll to position [295, 0]
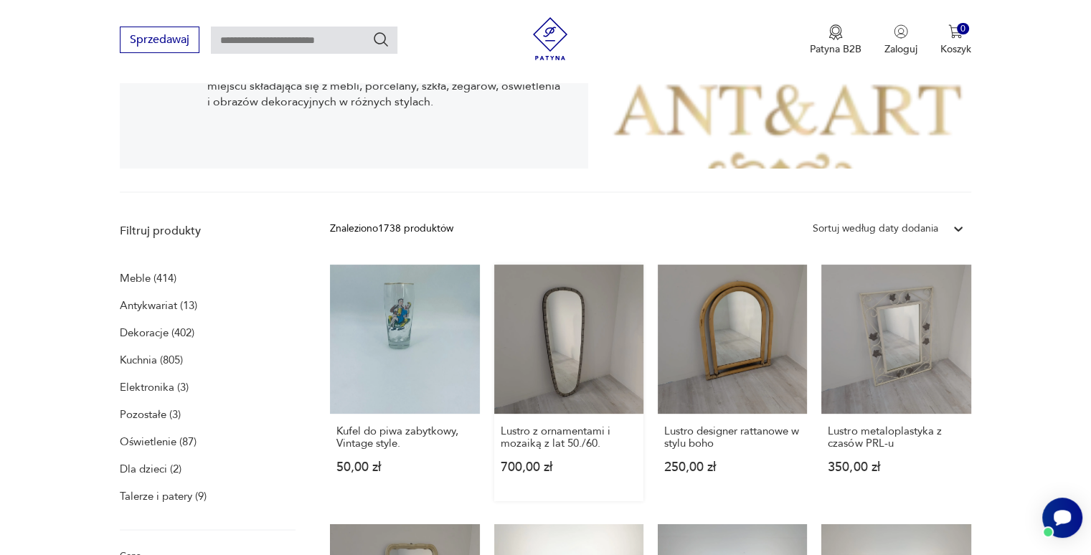
click at [607, 326] on link "Lustro z ornamentami i mozaiką z lat 50./60. 700,00 zł" at bounding box center [568, 383] width 149 height 237
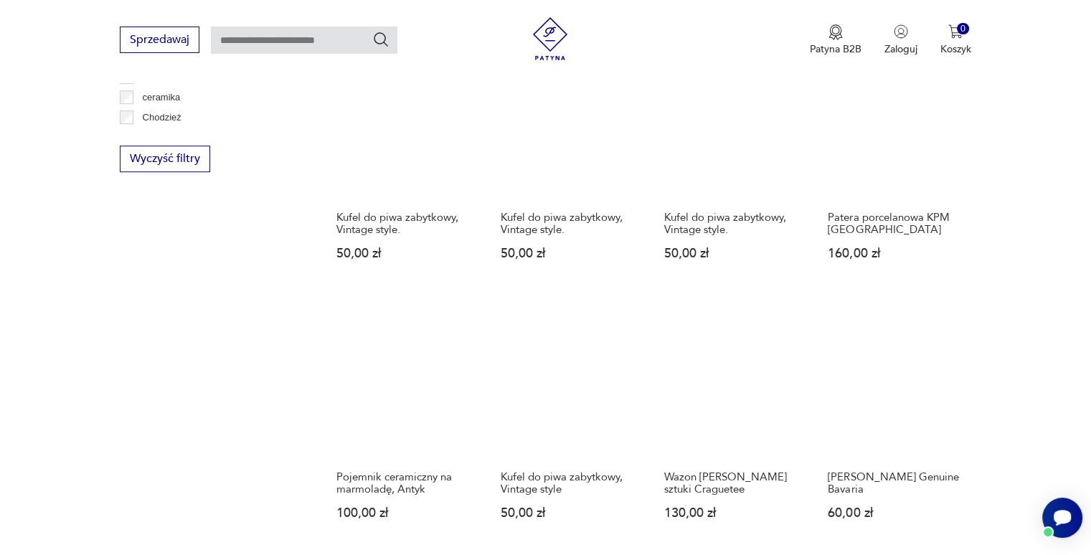
scroll to position [1027, 0]
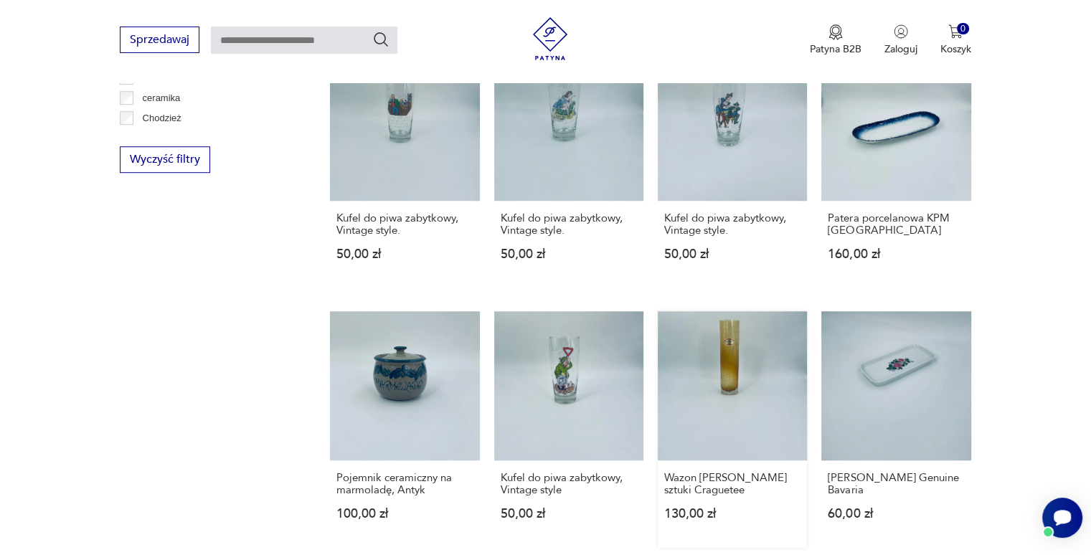
click at [719, 433] on link "Wazon Ingrid Glas sztuki Craguetee 130,00 zł" at bounding box center [731, 429] width 149 height 237
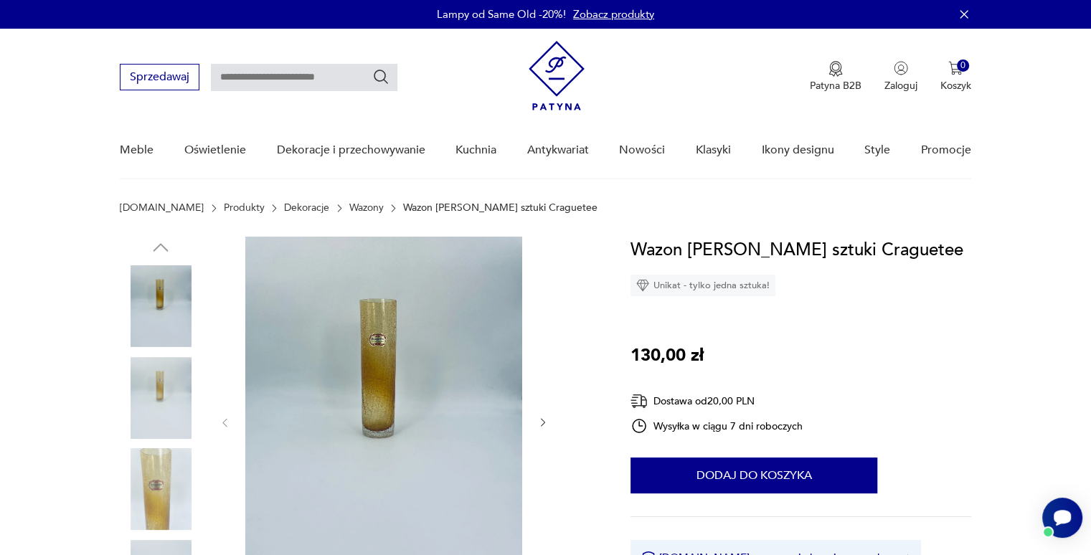
click at [392, 387] on img at bounding box center [383, 421] width 277 height 369
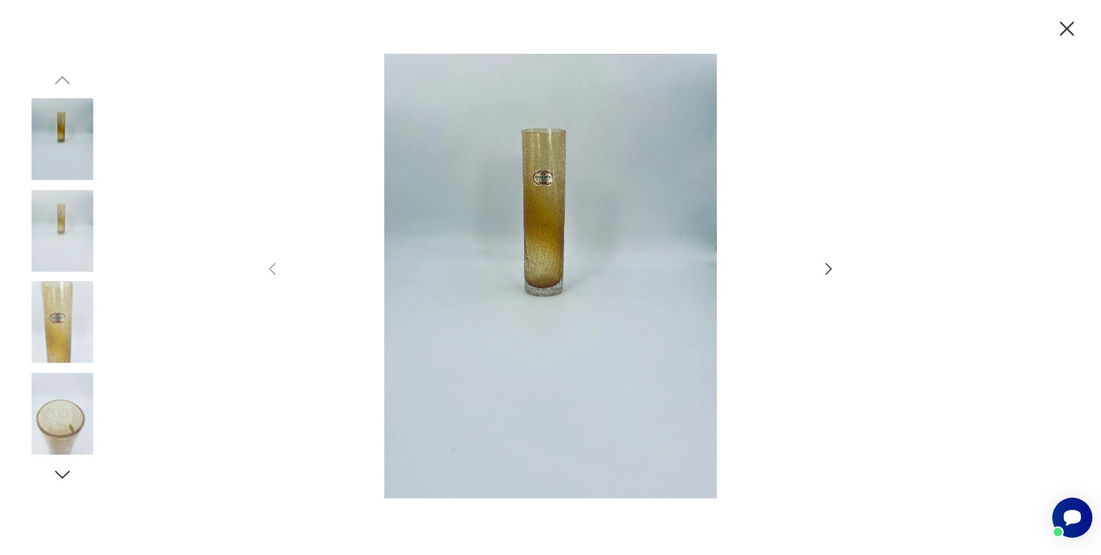
scroll to position [1027, 0]
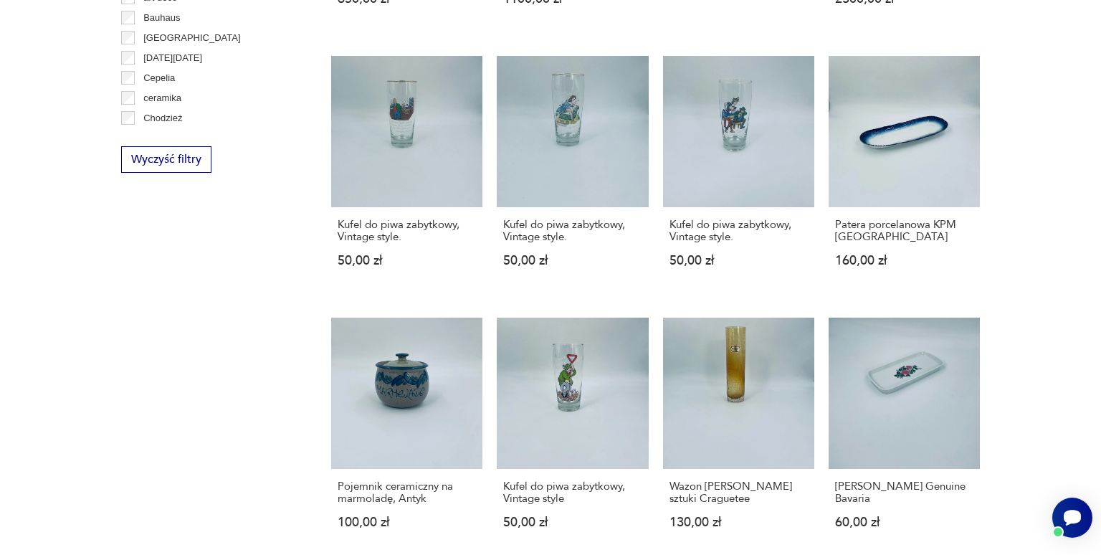
click at [292, 416] on div "Filtruj produkty Meble (414) Antykwariat (13) Dekoracje (402) Kuchnia (805) Ele…" at bounding box center [209, 61] width 176 height 1142
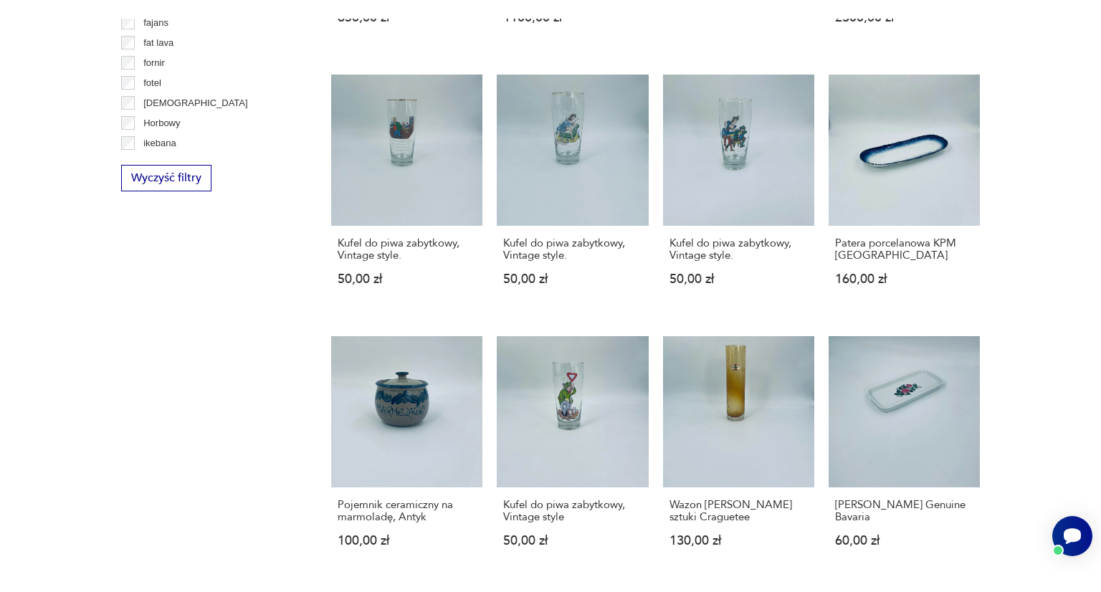
scroll to position [229, 0]
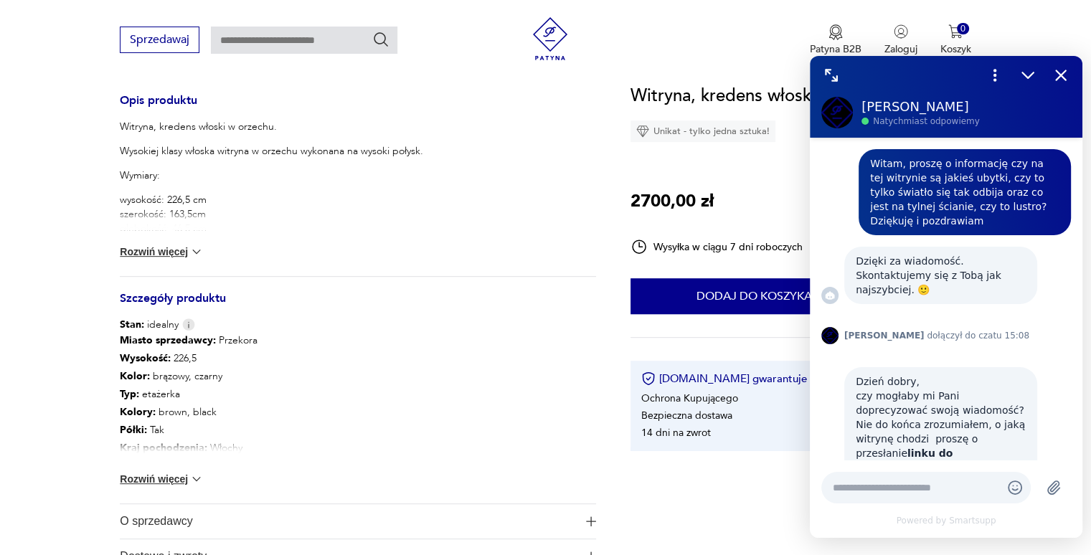
scroll to position [364, 0]
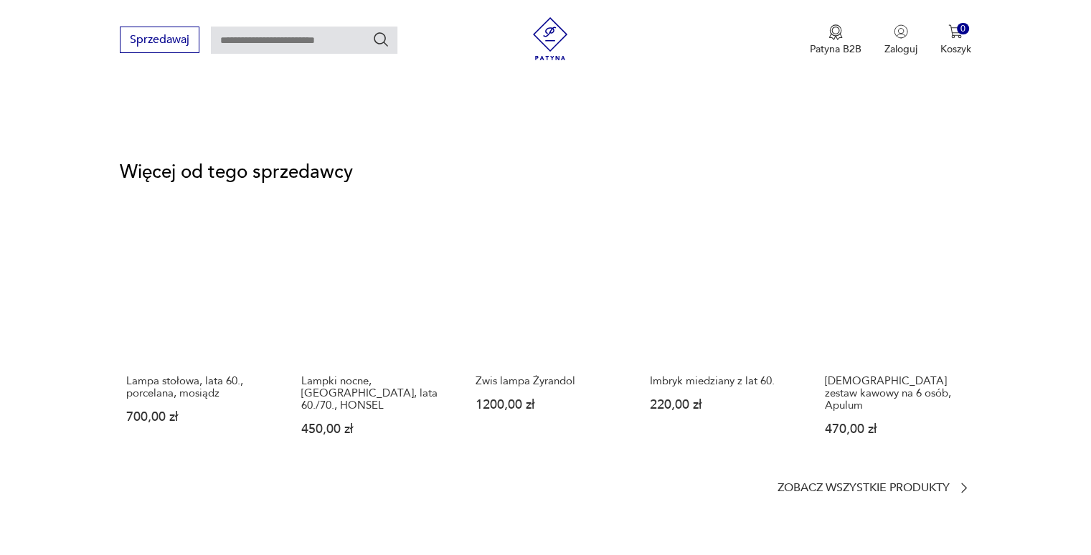
scroll to position [1881, 0]
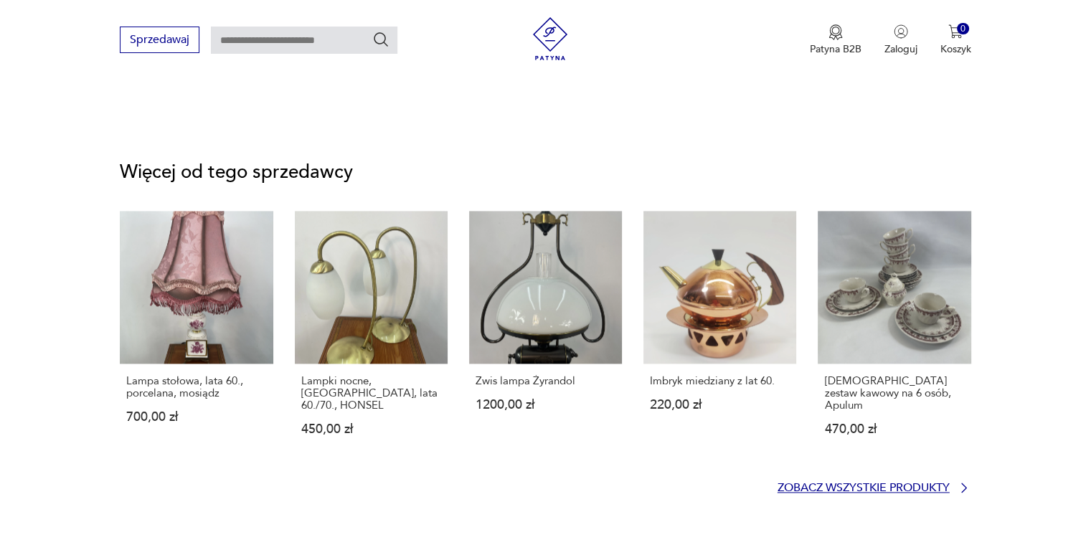
click at [861, 483] on p "Zobacz wszystkie produkty" at bounding box center [863, 487] width 172 height 9
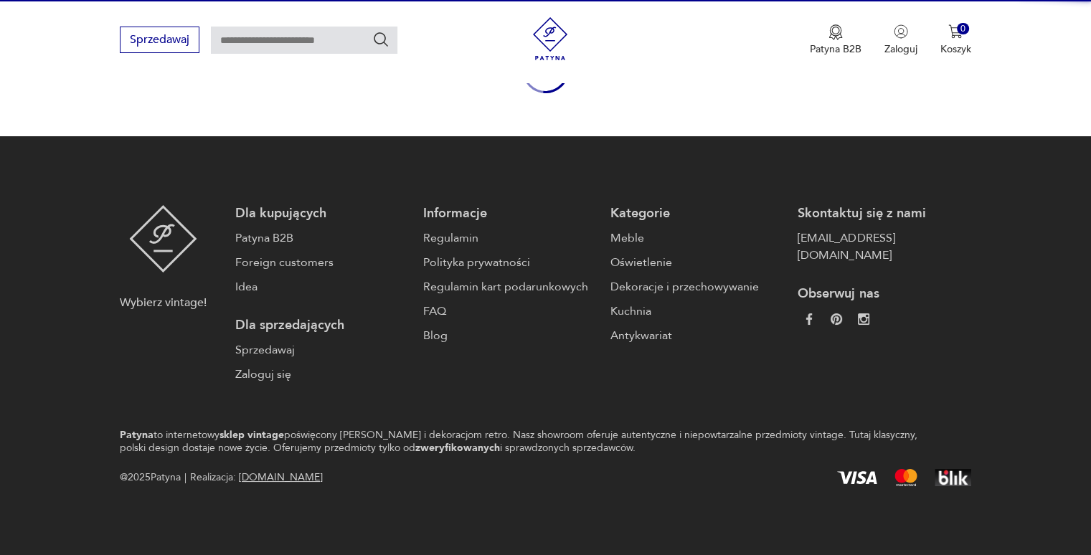
scroll to position [198, 0]
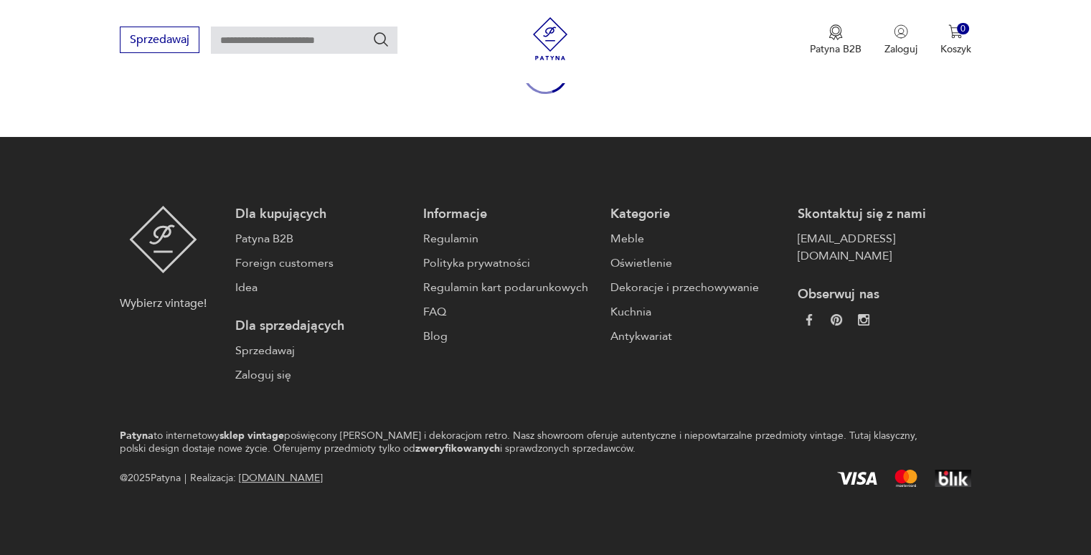
click at [865, 472] on img at bounding box center [857, 478] width 40 height 13
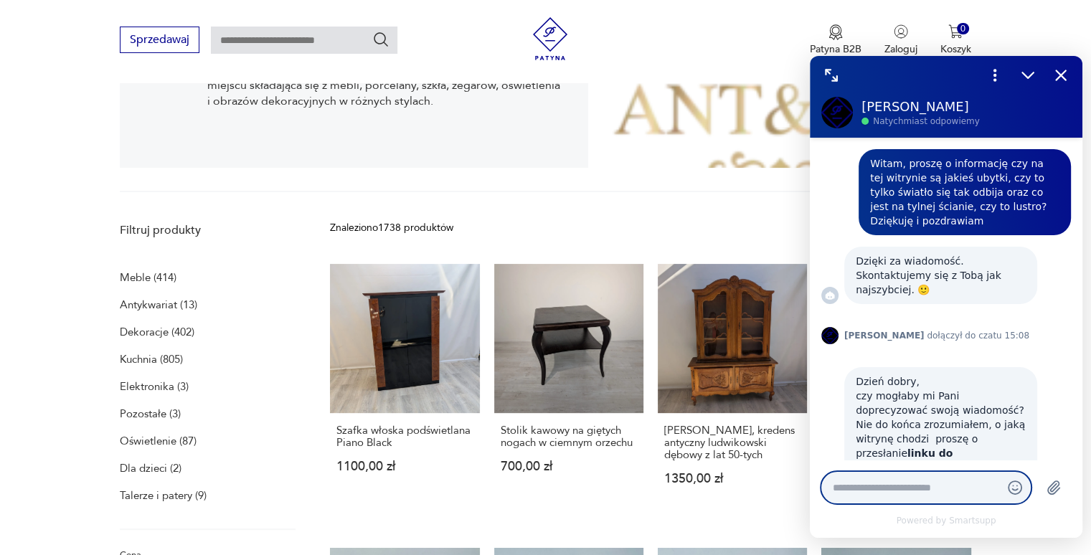
scroll to position [364, 0]
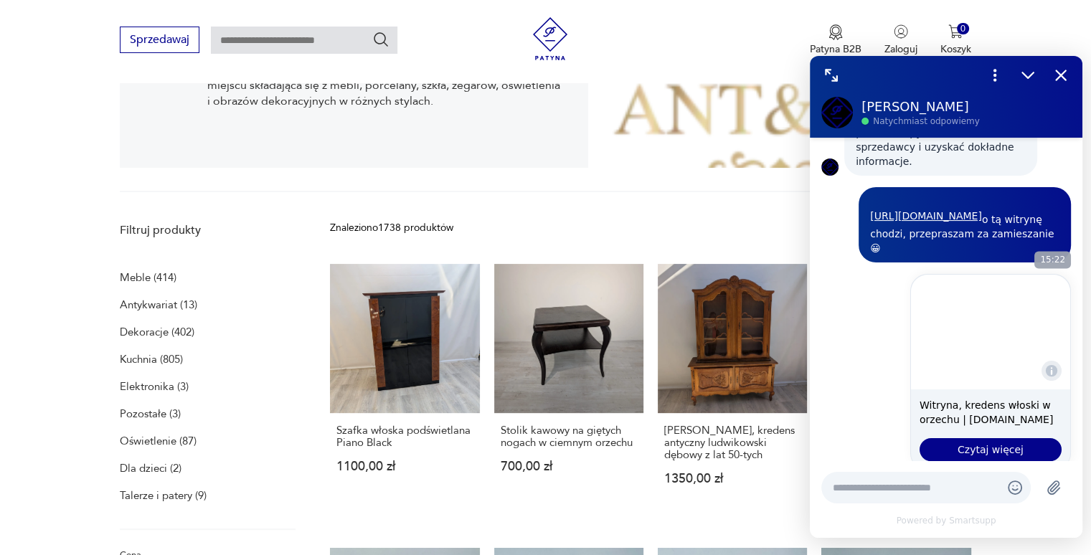
click at [950, 398] on p "Witryna, kredens włoski w orzechu | [DOMAIN_NAME]" at bounding box center [990, 412] width 142 height 29
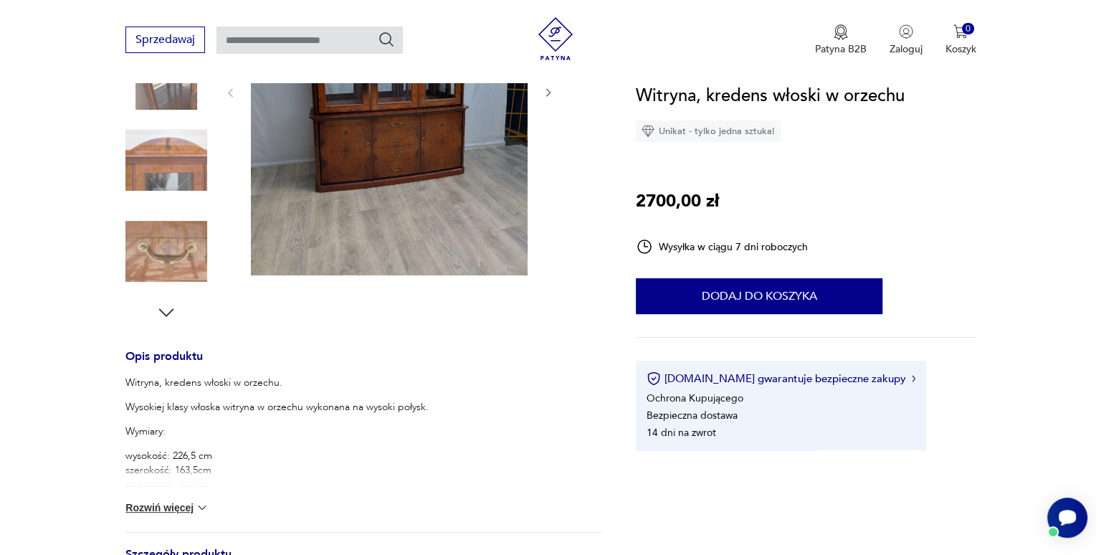
scroll to position [341, 0]
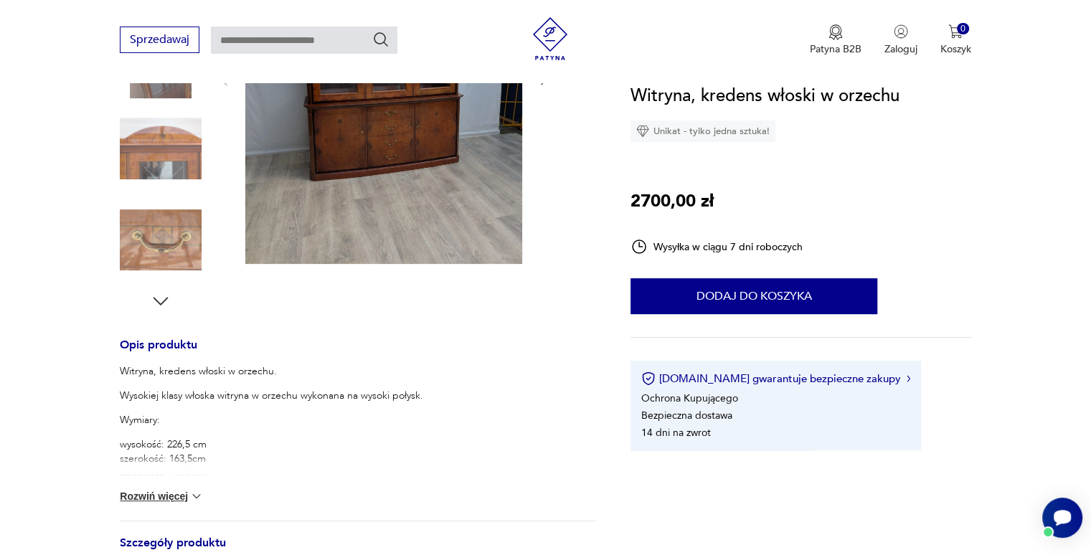
click at [187, 498] on button "Rozwiń więcej" at bounding box center [161, 496] width 83 height 14
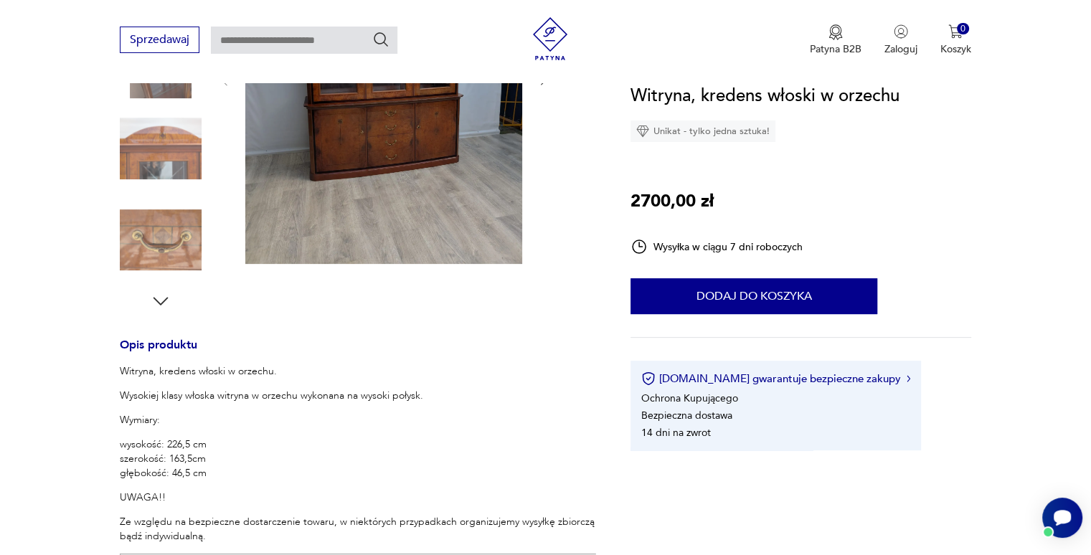
click at [419, 125] on img at bounding box center [383, 80] width 277 height 368
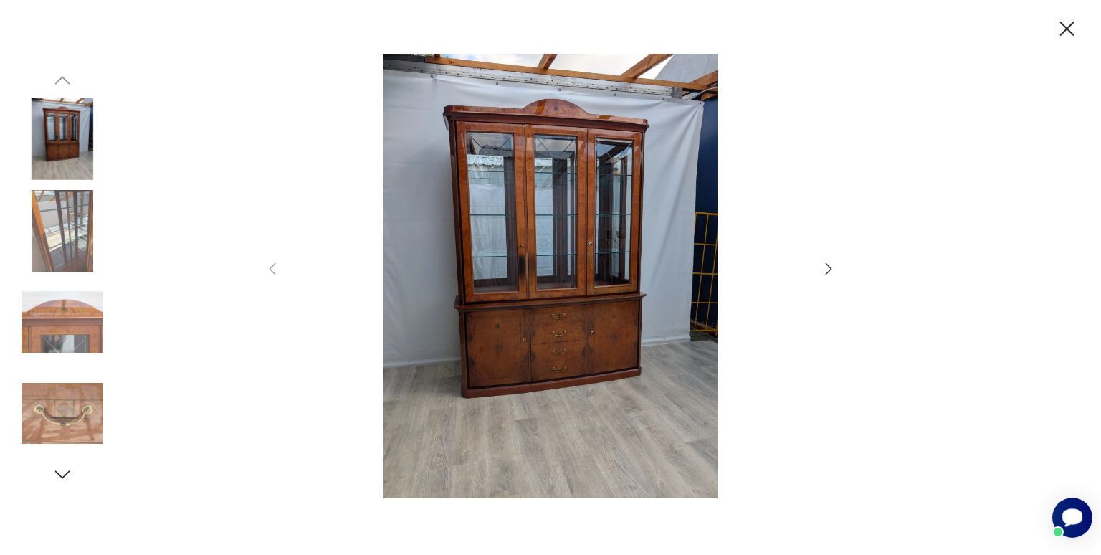
click at [1070, 535] on div "Otwórz czat Smartsupp" at bounding box center [1073, 518] width 40 height 40
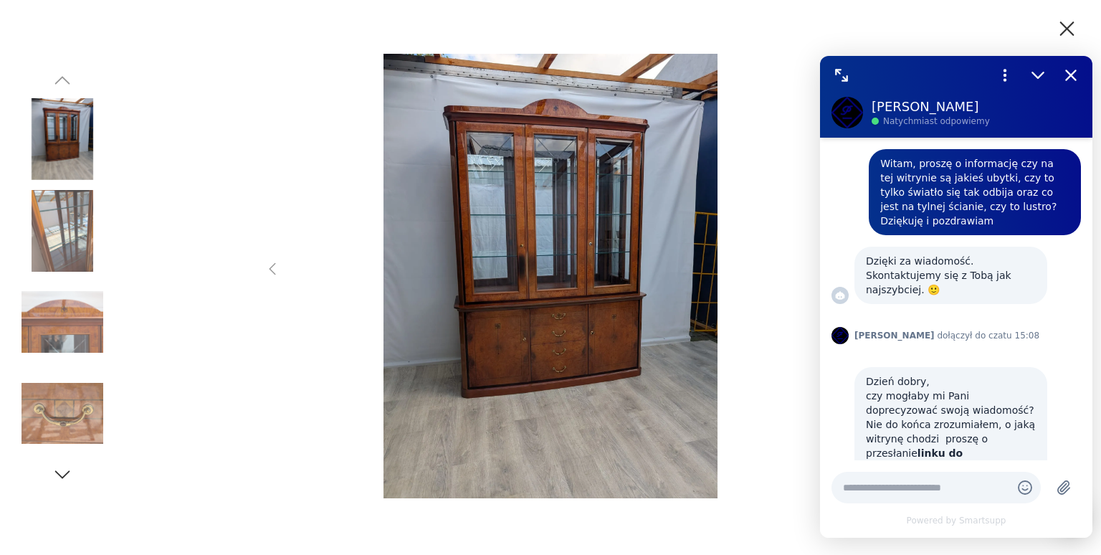
scroll to position [364, 0]
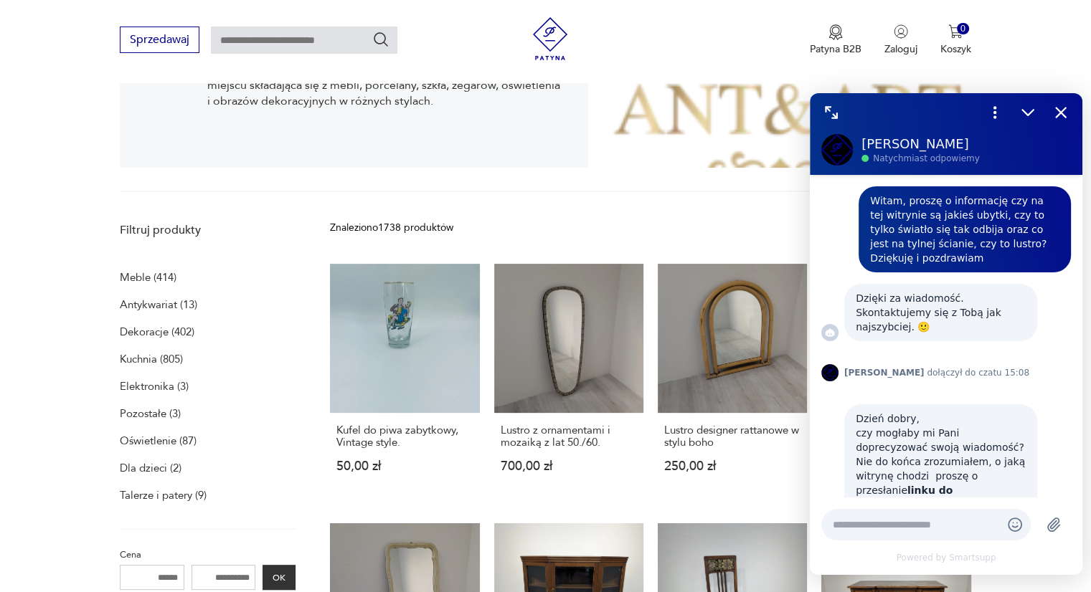
scroll to position [364, 0]
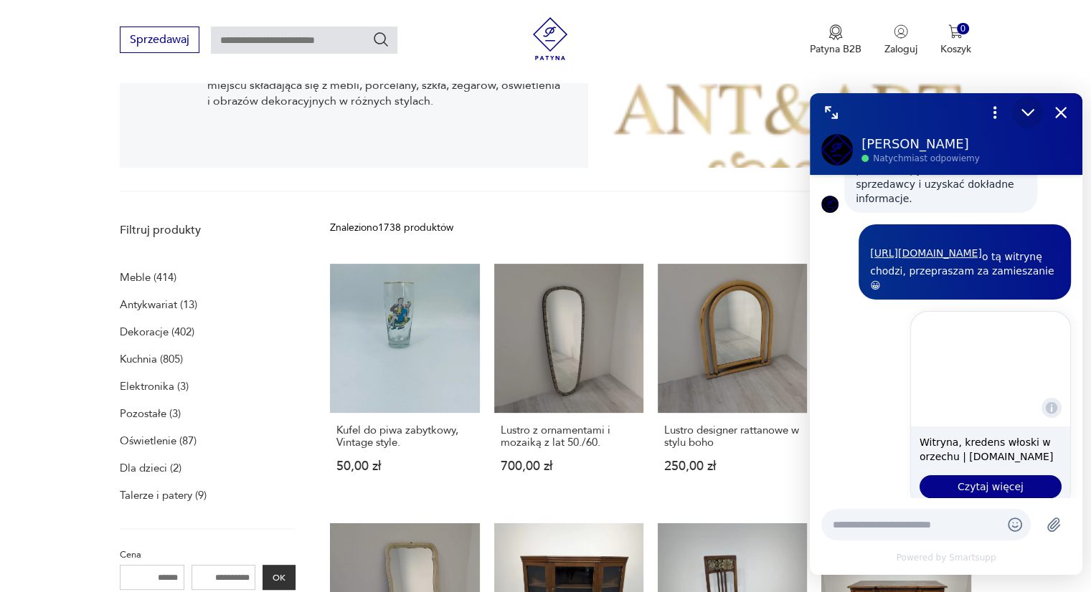
click at [1027, 110] on icon "Zmniejsz" at bounding box center [1027, 112] width 19 height 19
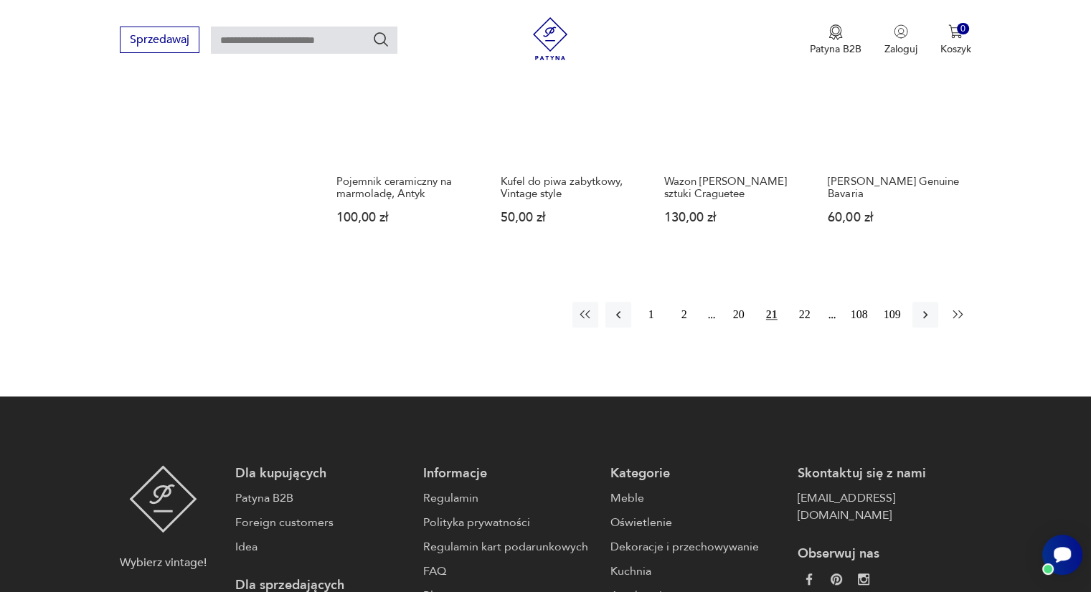
scroll to position [1324, 0]
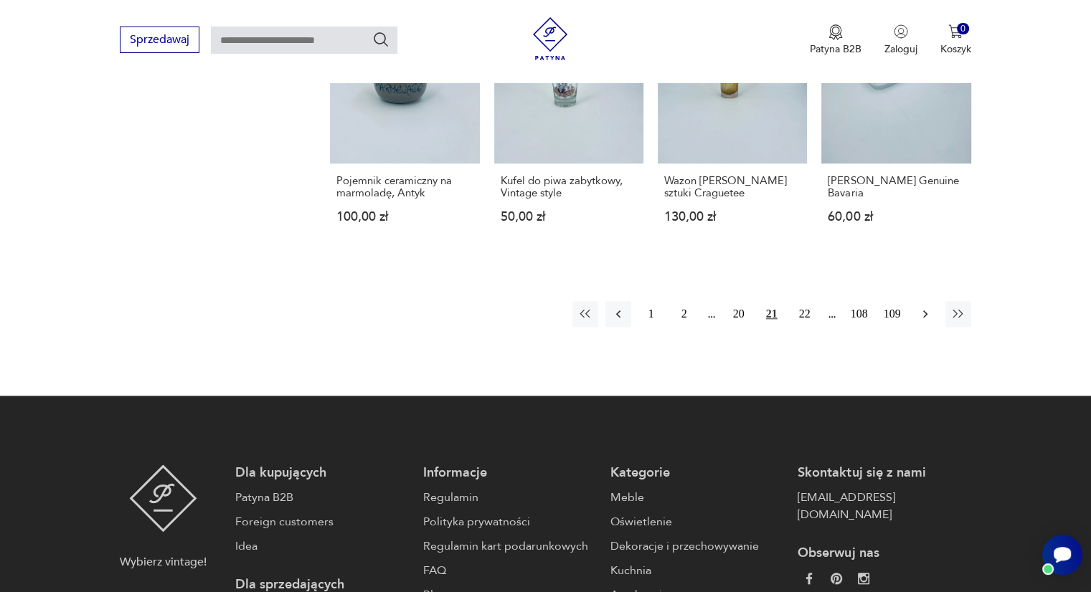
click at [934, 321] on button "button" at bounding box center [925, 314] width 26 height 26
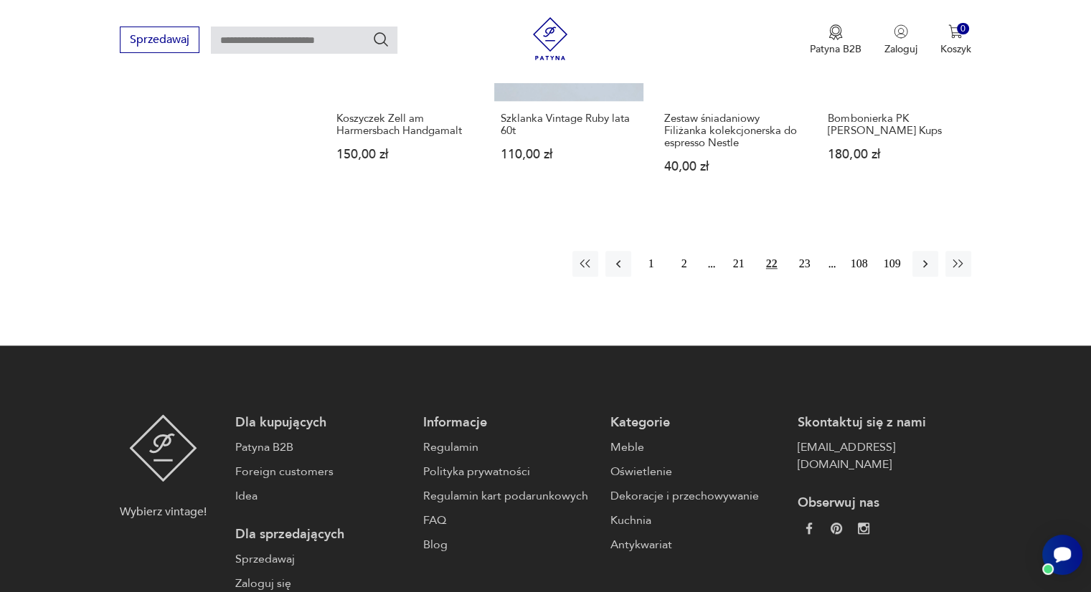
scroll to position [1420, 0]
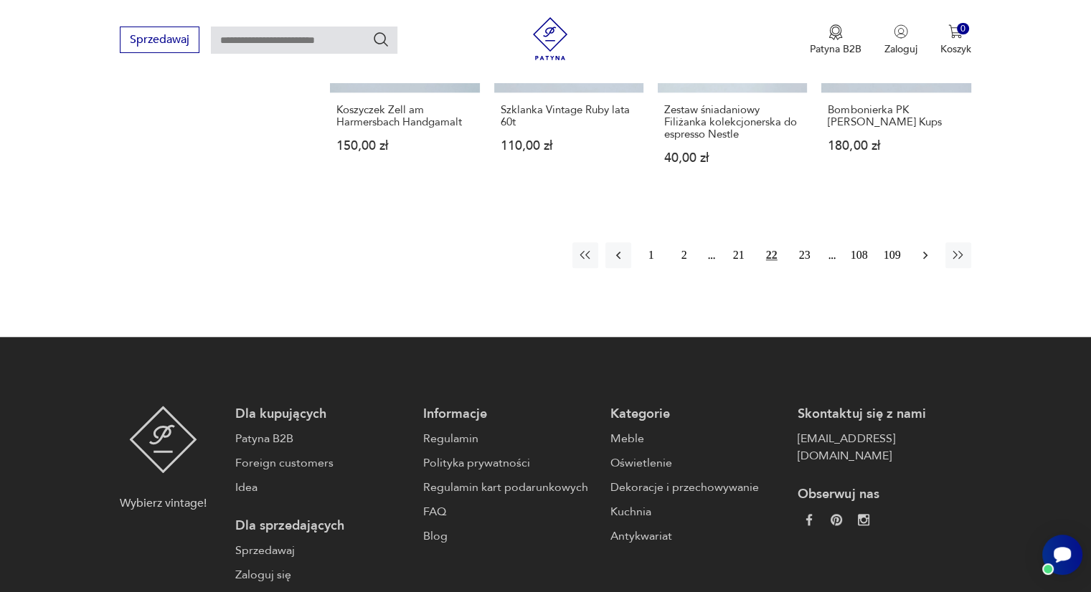
click at [915, 242] on button "button" at bounding box center [925, 255] width 26 height 26
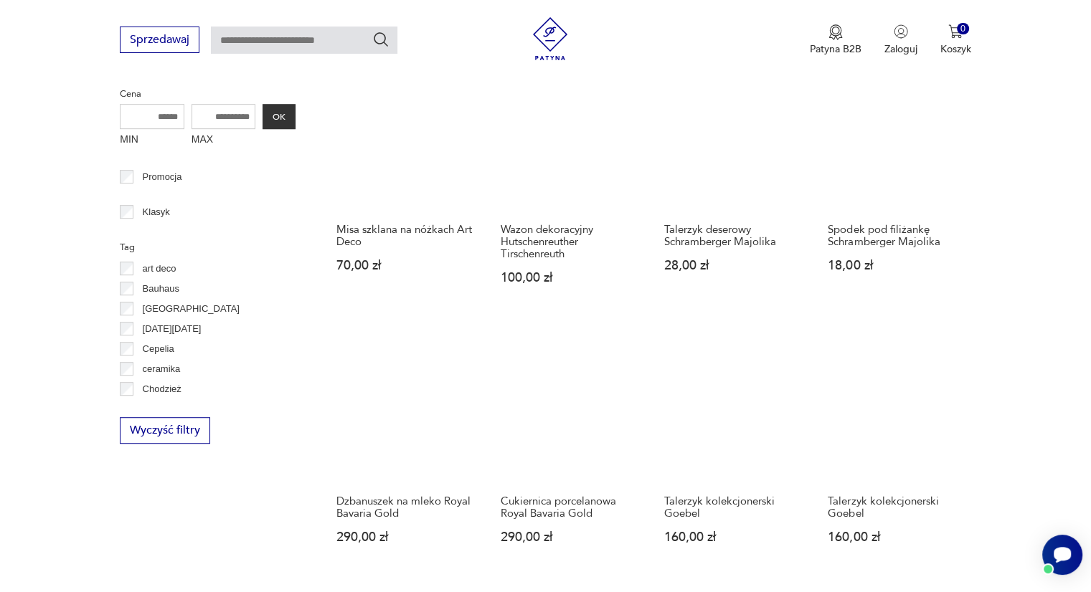
scroll to position [757, 0]
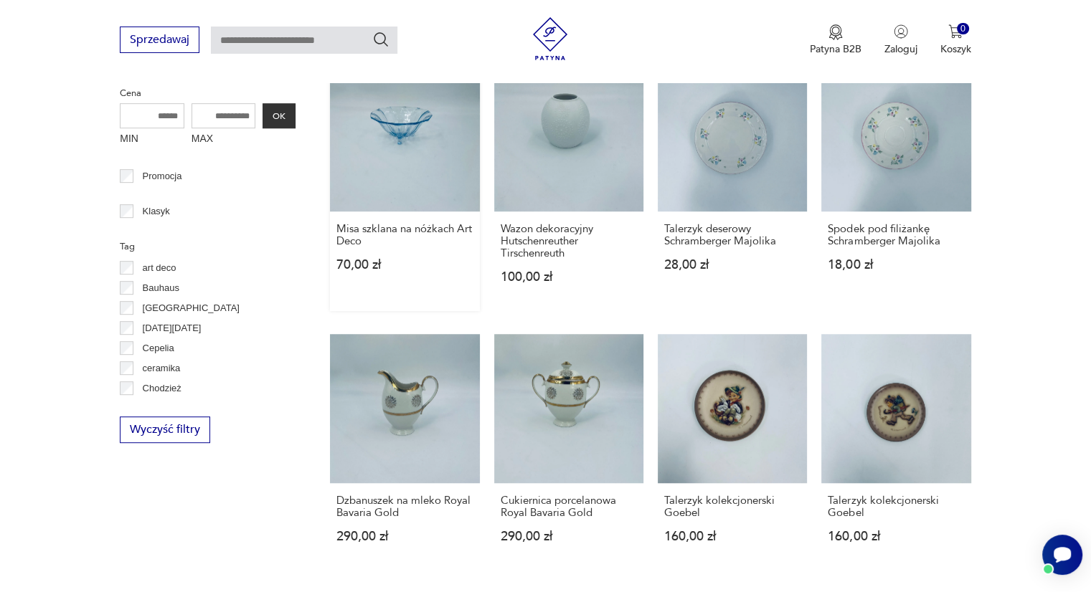
click at [411, 183] on link "Misa szklana na nóżkach Art Deco 70,00 zł" at bounding box center [404, 186] width 149 height 249
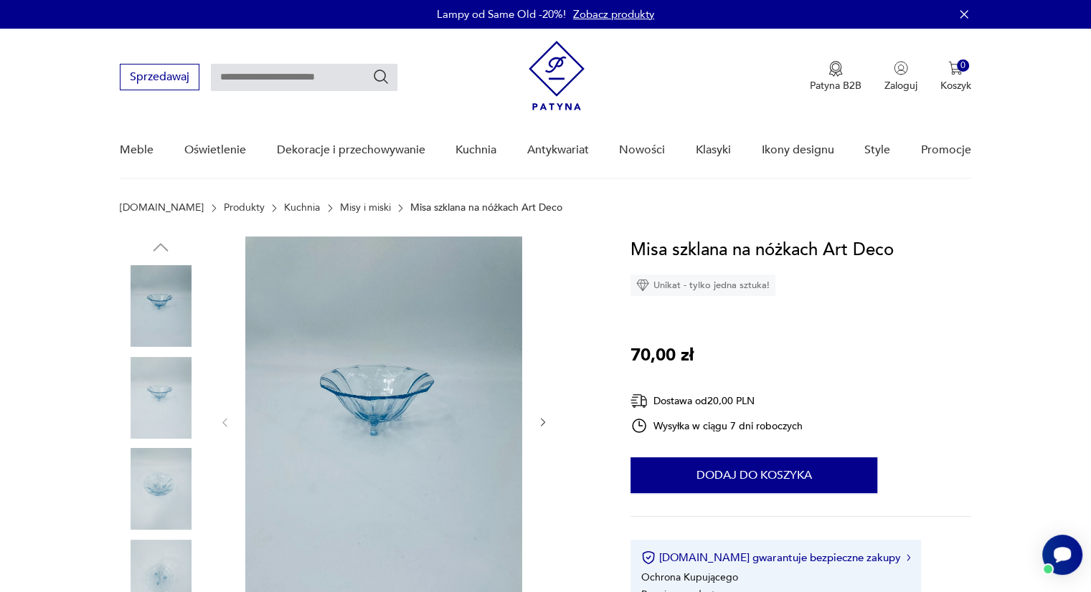
click at [541, 429] on div at bounding box center [384, 423] width 330 height 372
click at [541, 422] on icon "button" at bounding box center [543, 423] width 12 height 12
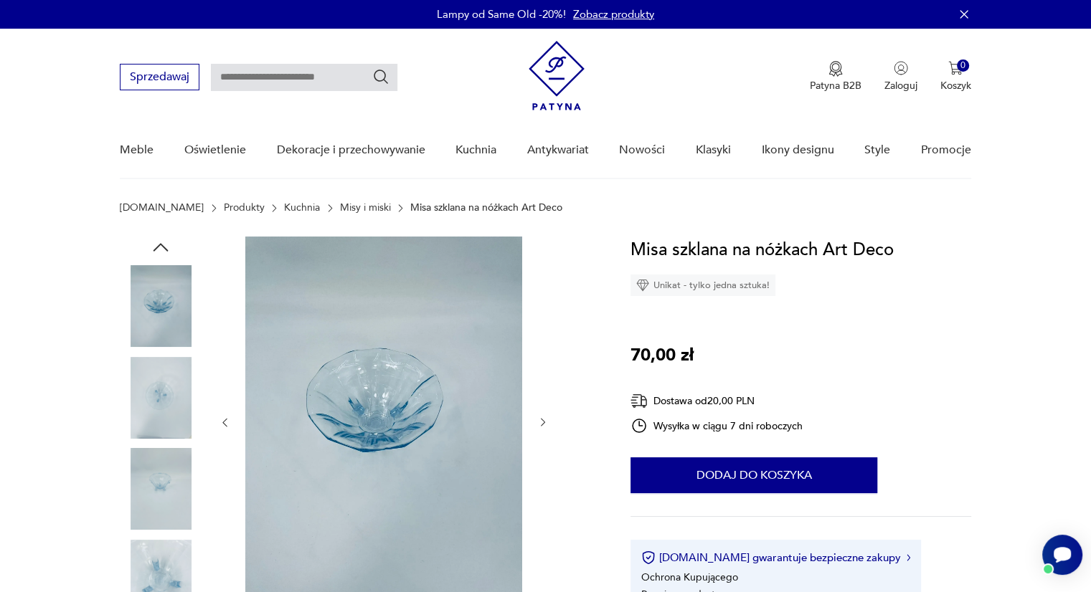
click at [541, 422] on icon "button" at bounding box center [543, 423] width 12 height 12
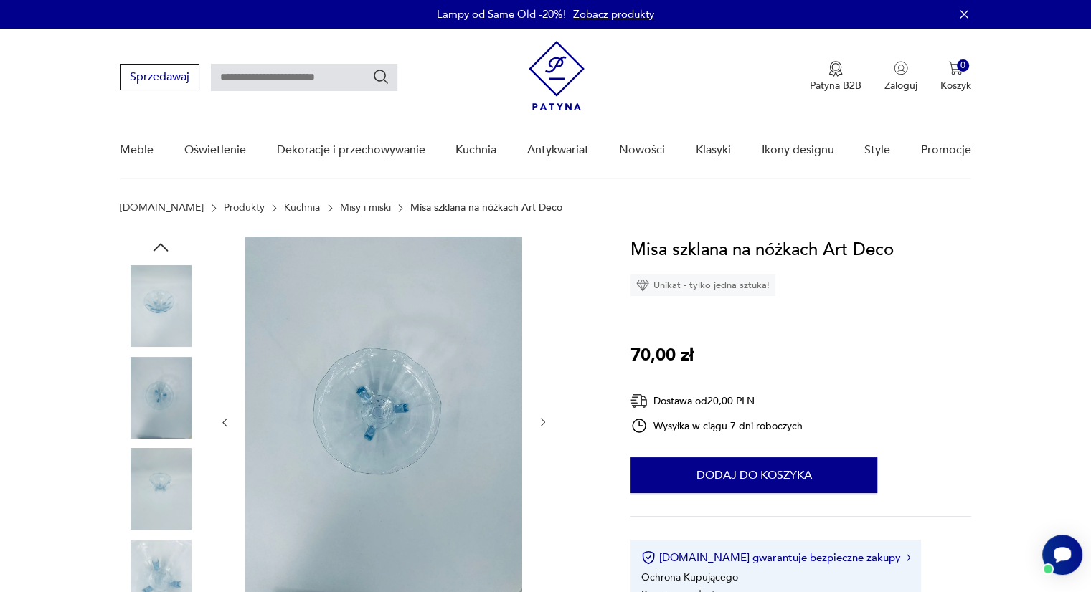
click at [541, 422] on icon "button" at bounding box center [543, 423] width 12 height 12
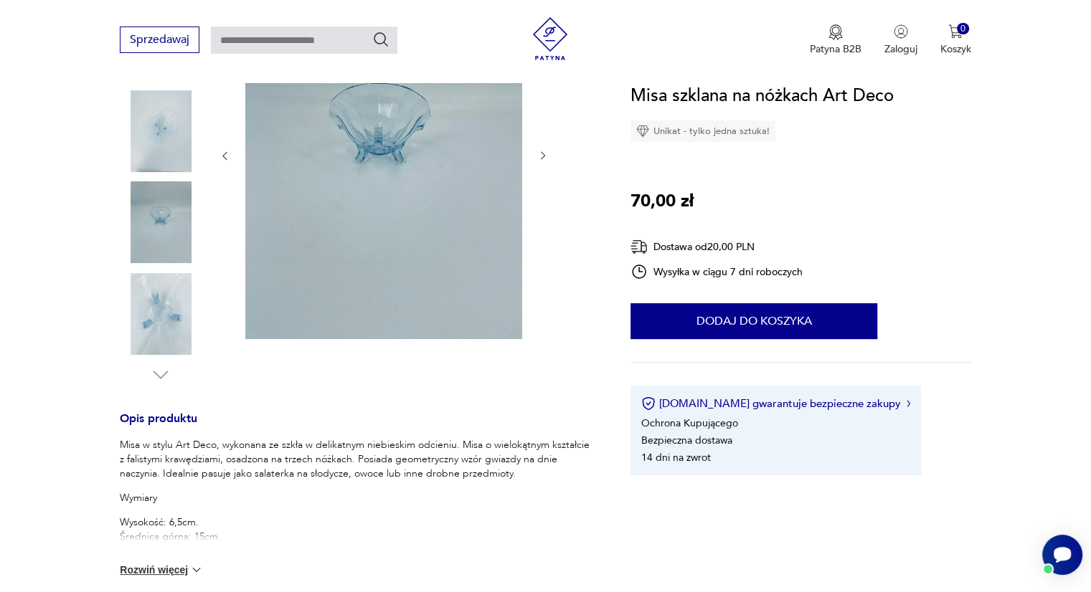
scroll to position [264, 0]
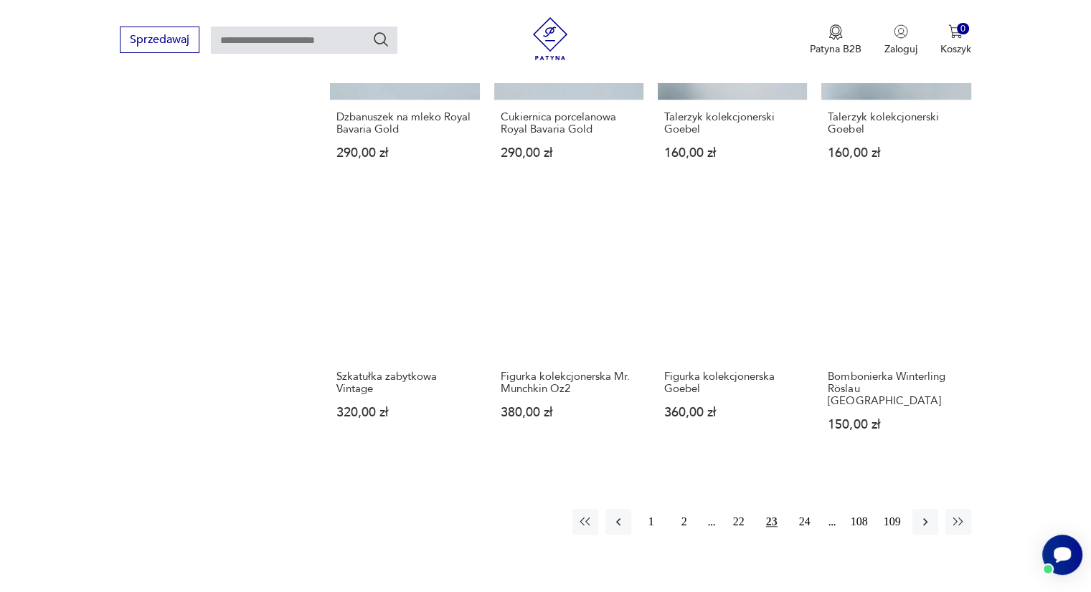
scroll to position [1141, 0]
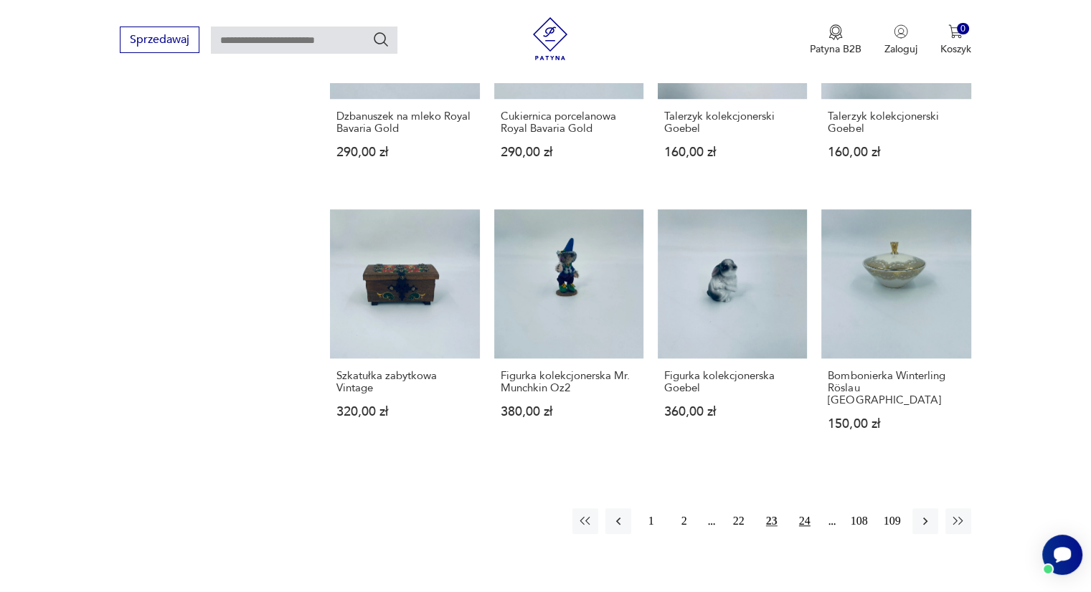
click at [805, 508] on button "24" at bounding box center [805, 521] width 26 height 26
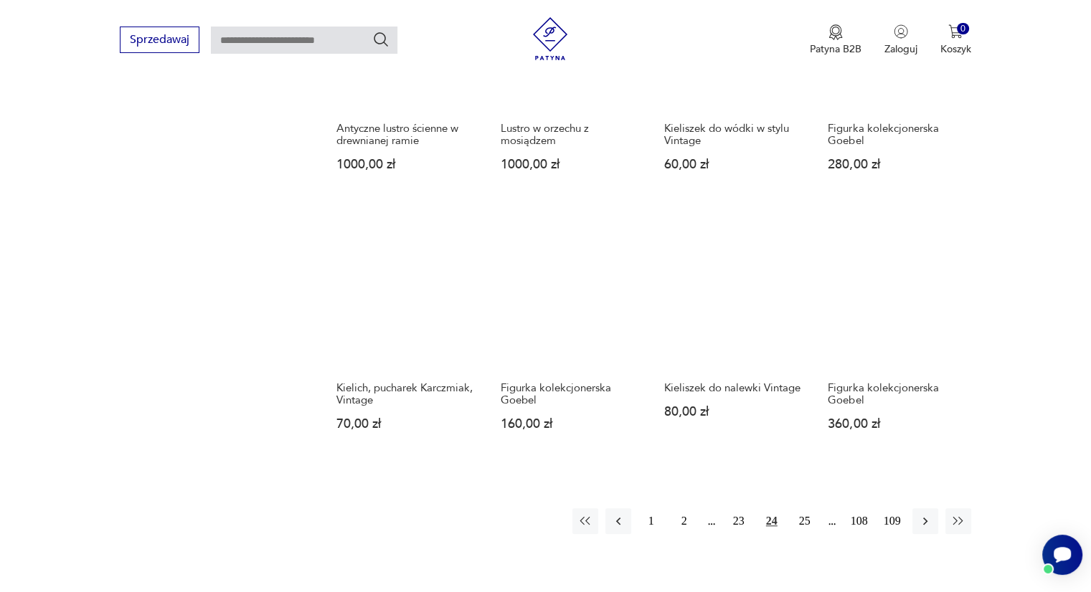
scroll to position [1149, 0]
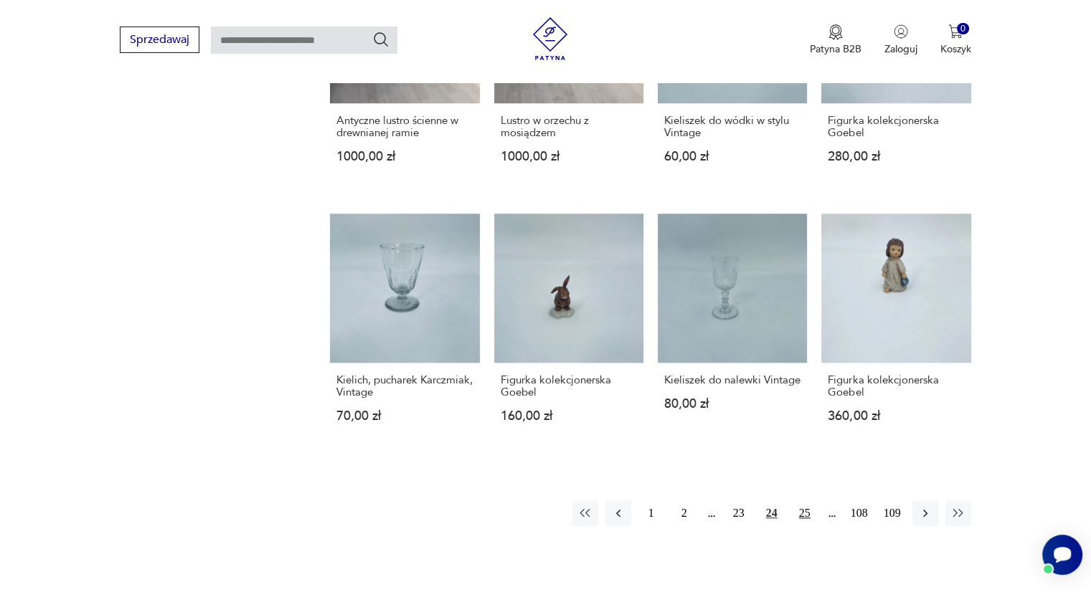
click at [807, 507] on button "25" at bounding box center [805, 513] width 26 height 26
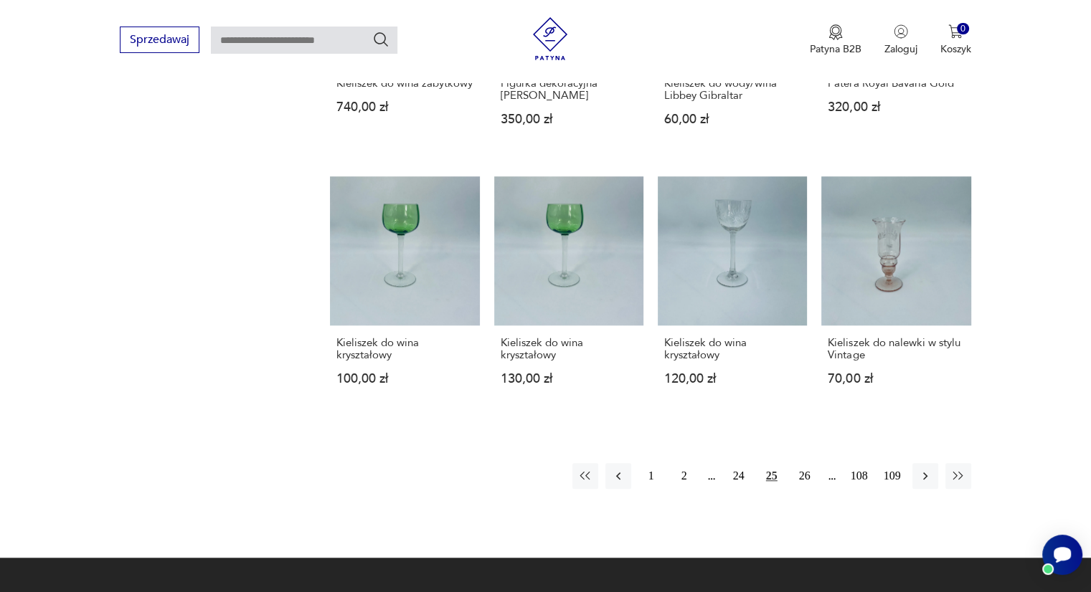
scroll to position [1166, 0]
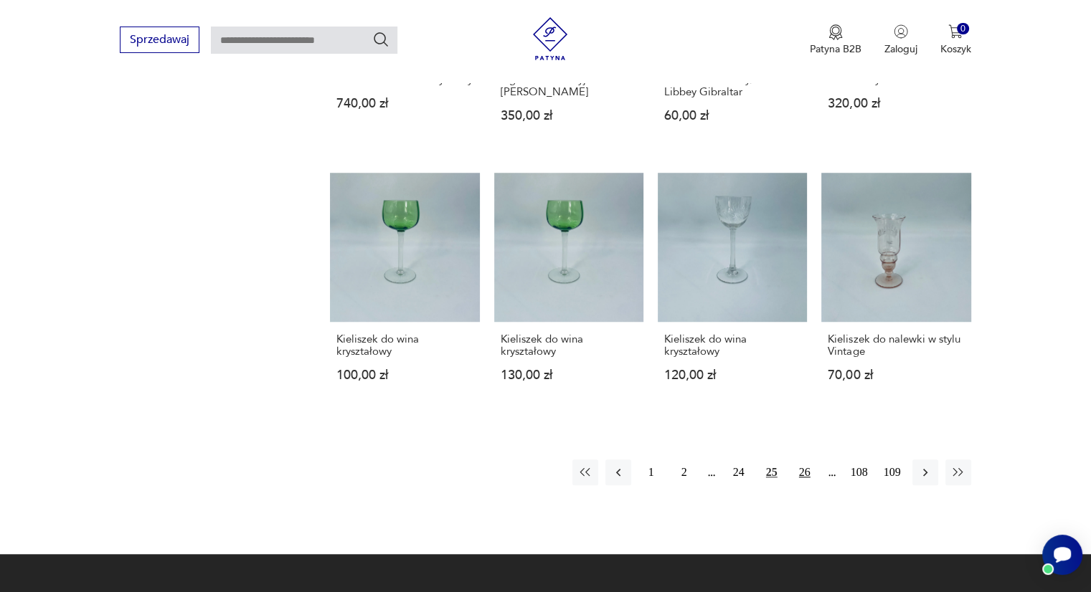
click at [804, 465] on button "26" at bounding box center [805, 473] width 26 height 26
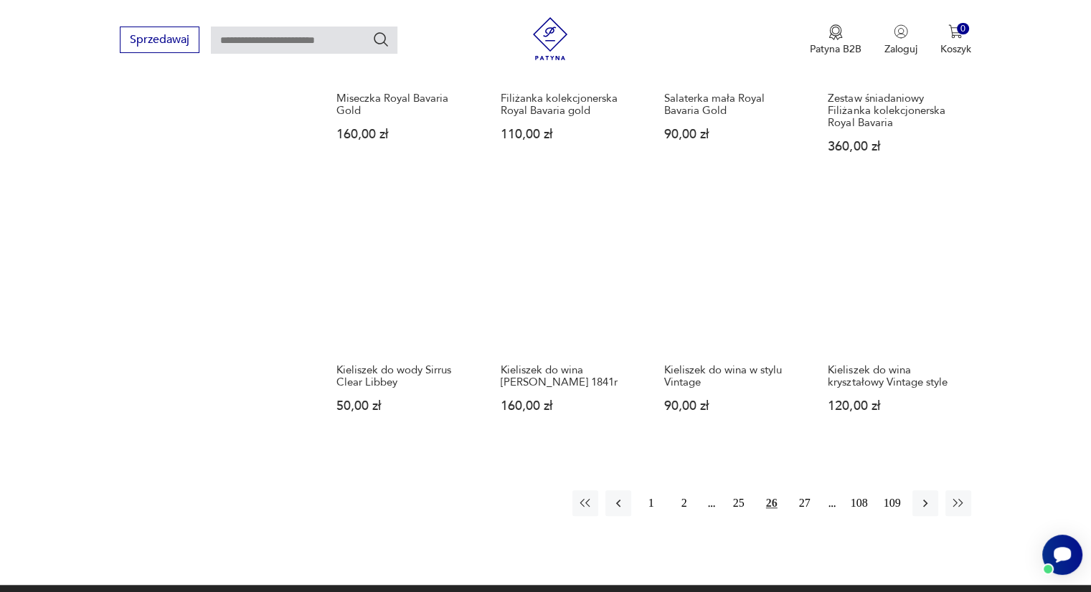
scroll to position [1149, 0]
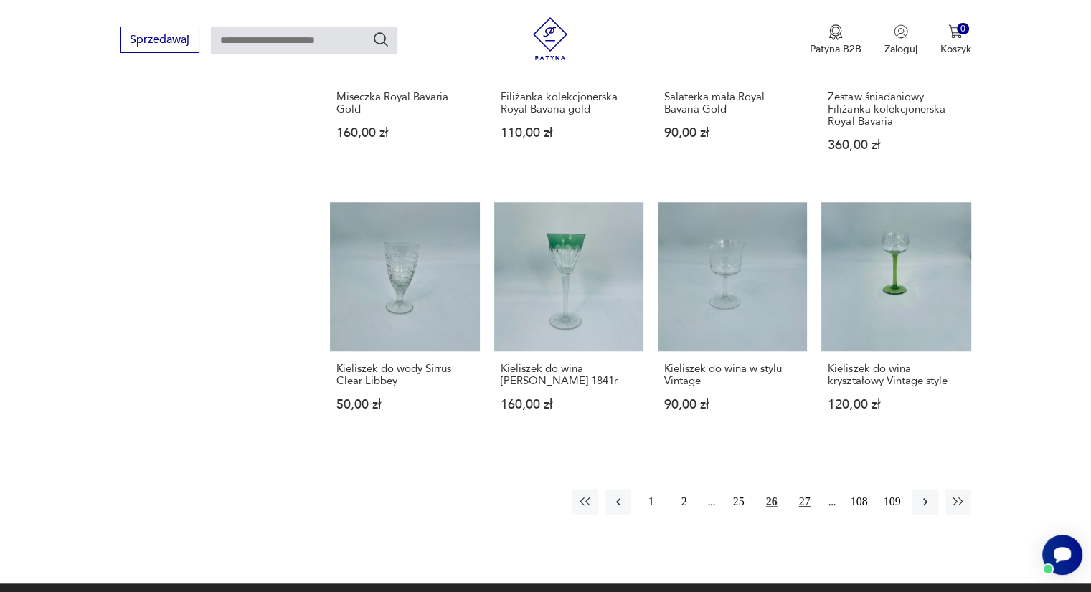
click at [812, 501] on button "27" at bounding box center [805, 502] width 26 height 26
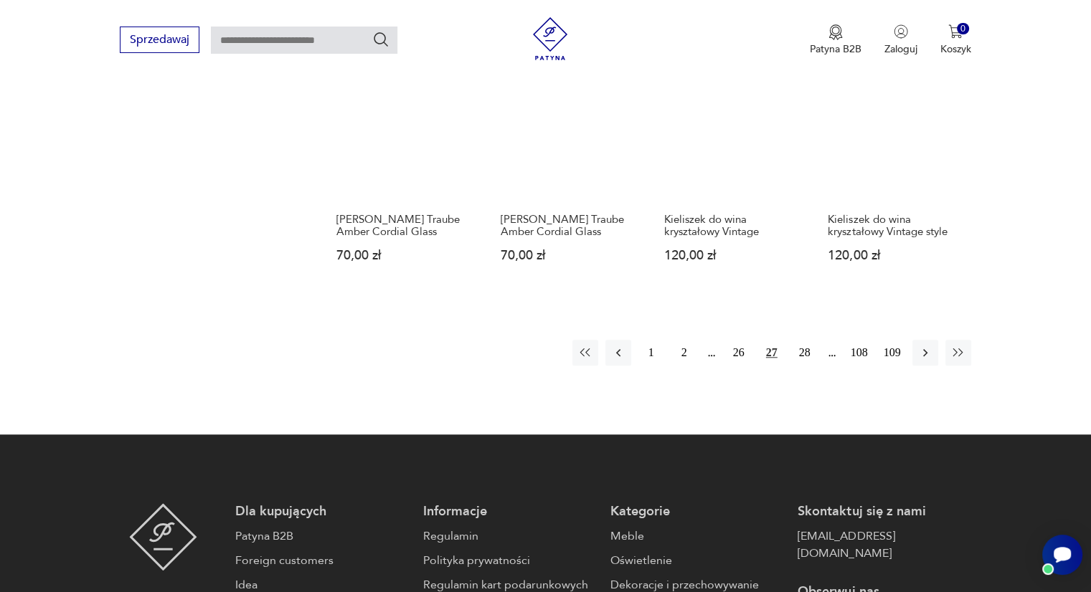
scroll to position [1311, 0]
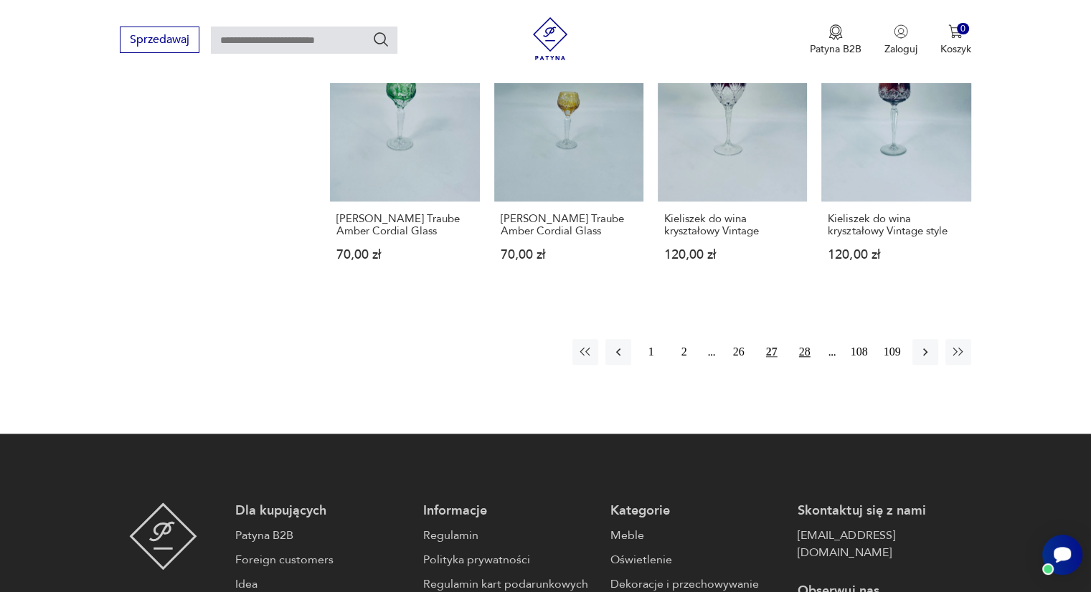
click at [805, 348] on button "28" at bounding box center [805, 352] width 26 height 26
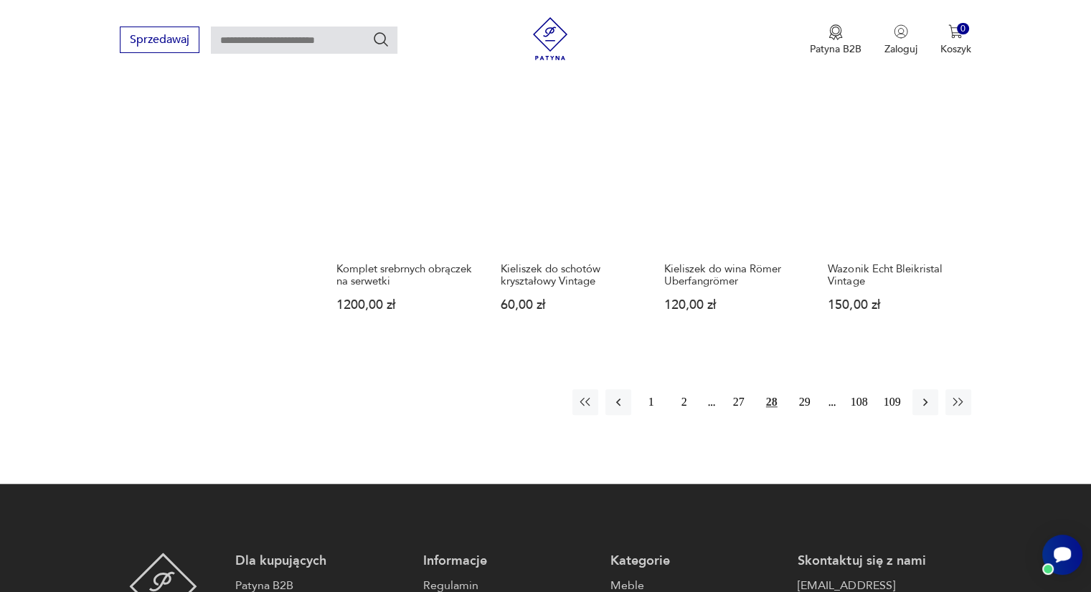
scroll to position [1285, 0]
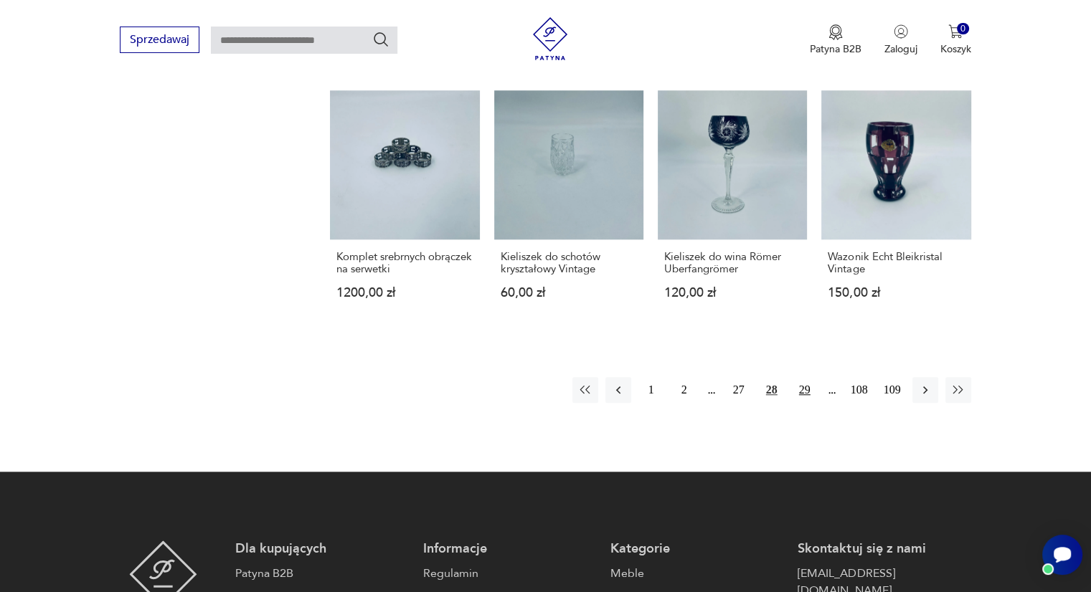
click at [795, 381] on button "29" at bounding box center [805, 390] width 26 height 26
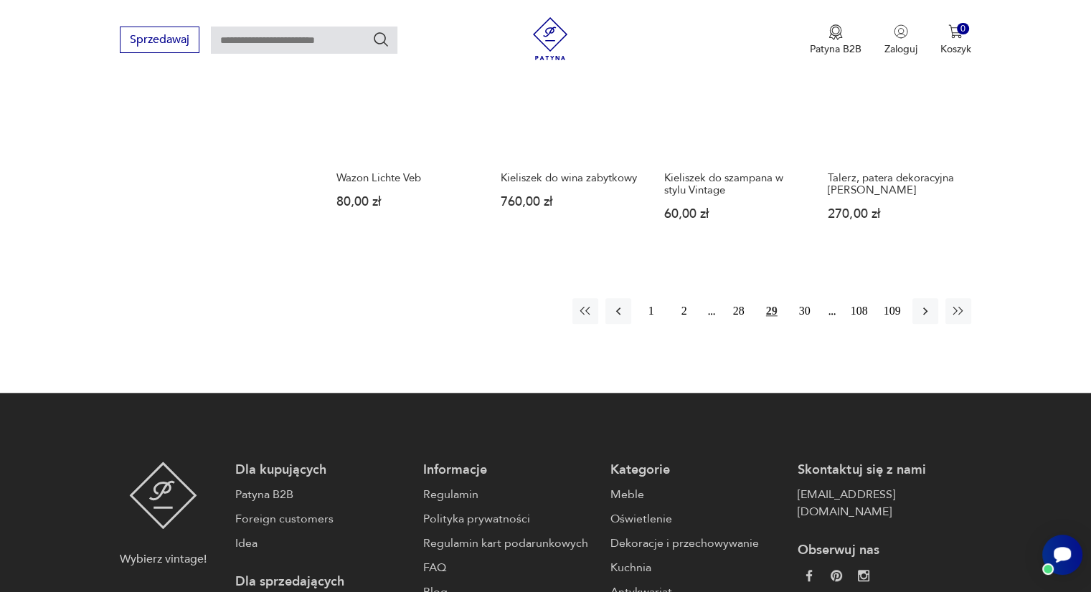
scroll to position [1348, 0]
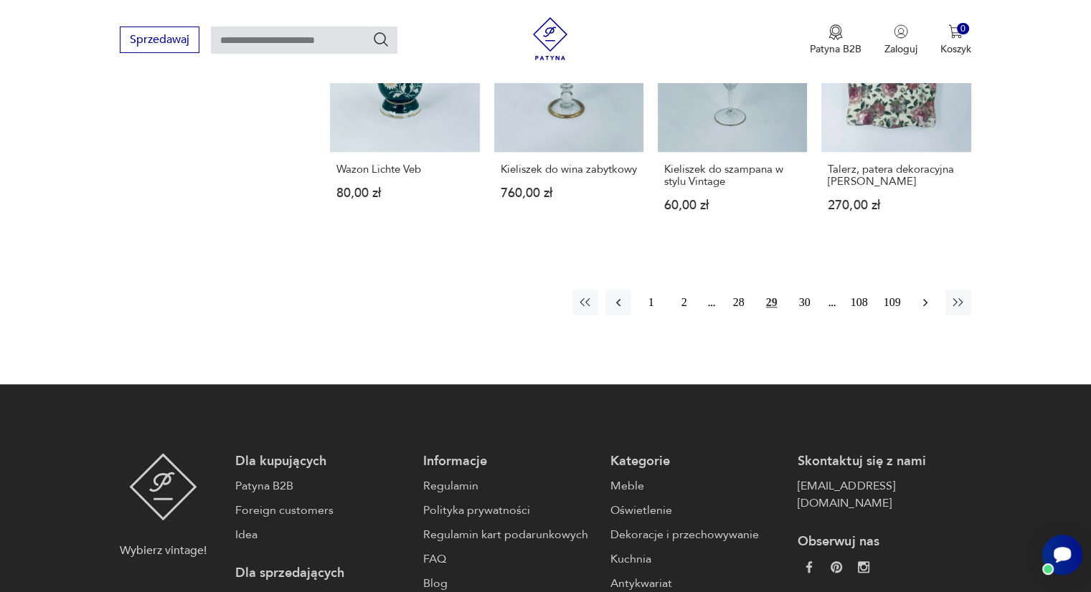
click at [922, 310] on icon "button" at bounding box center [925, 302] width 14 height 14
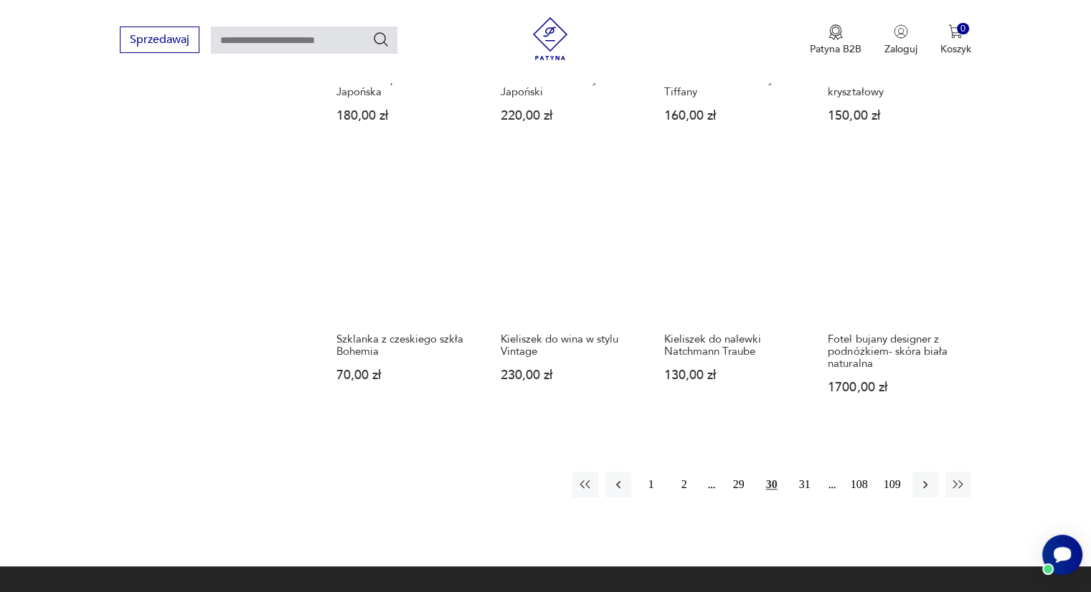
scroll to position [1192, 0]
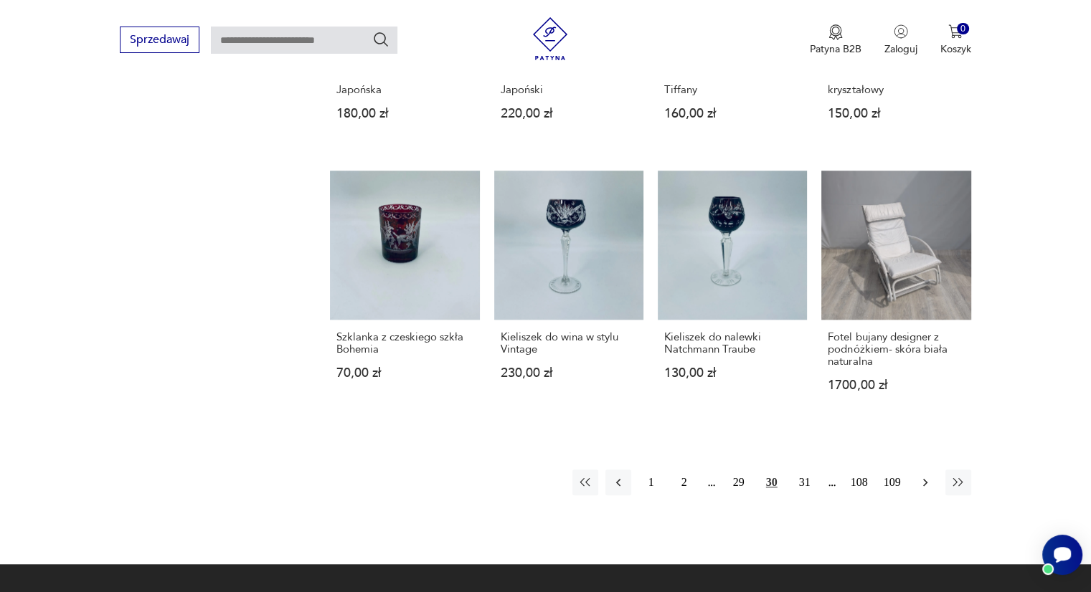
click at [923, 479] on icon "button" at bounding box center [925, 483] width 4 height 8
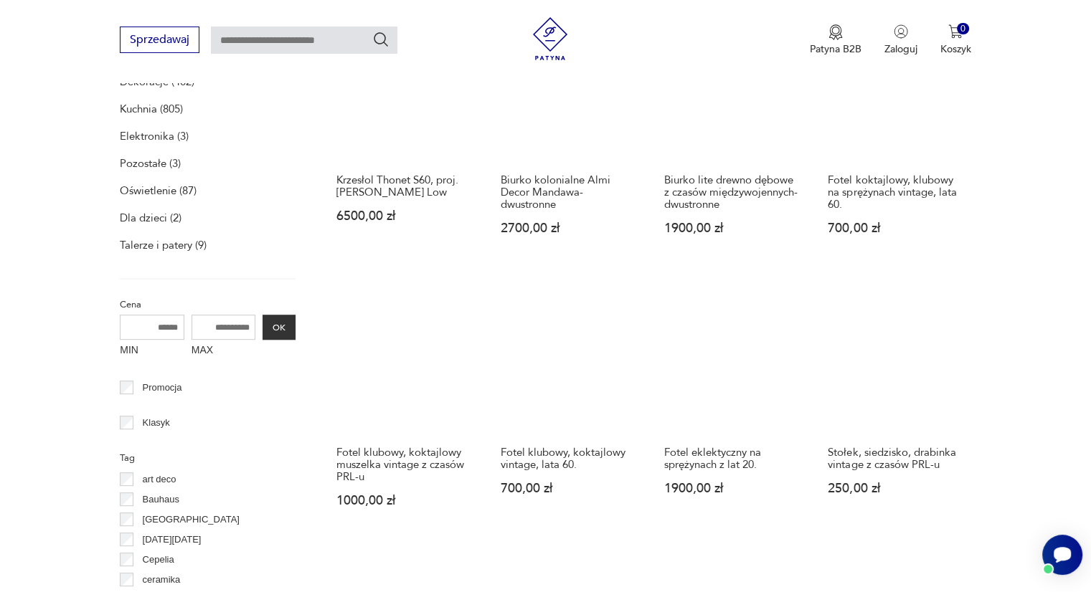
scroll to position [546, 0]
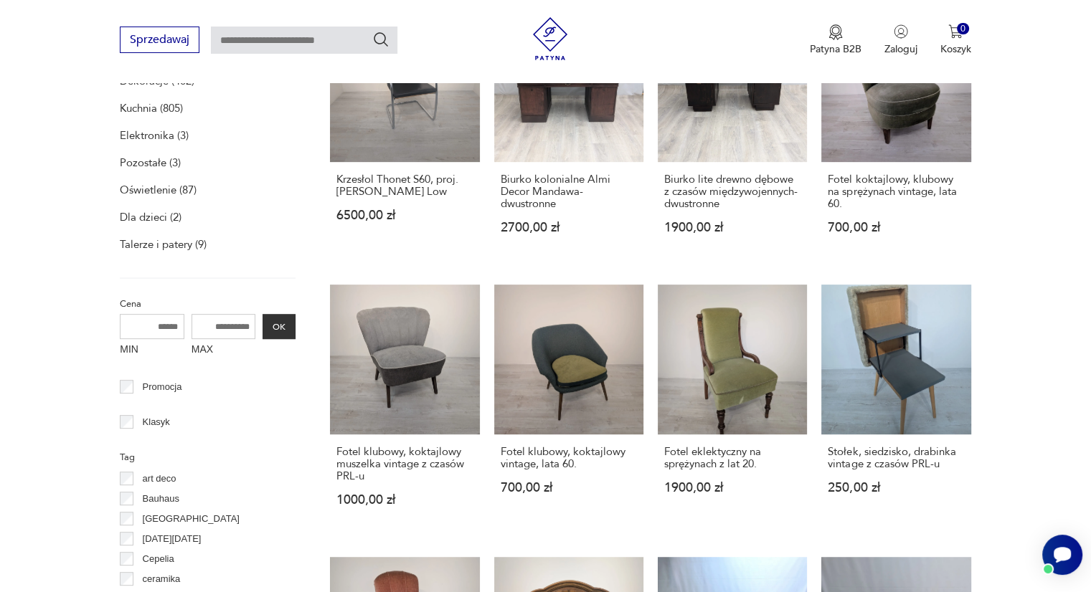
click at [923, 467] on h3 "Stołek, siedzisko, drabinka vintage z czasów PRL-u" at bounding box center [895, 458] width 136 height 24
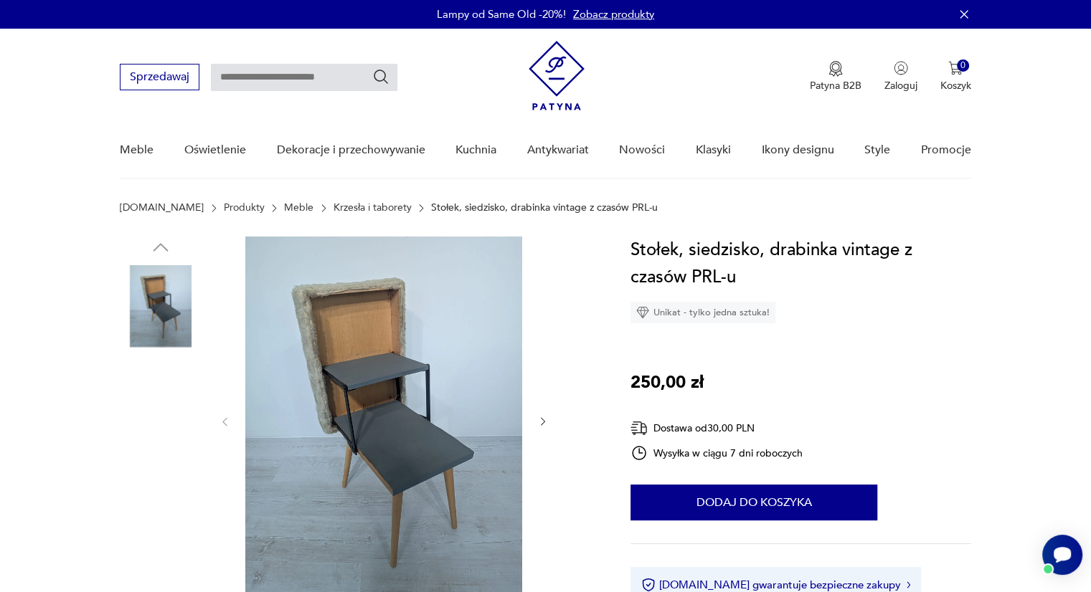
click at [149, 475] on img at bounding box center [161, 489] width 82 height 82
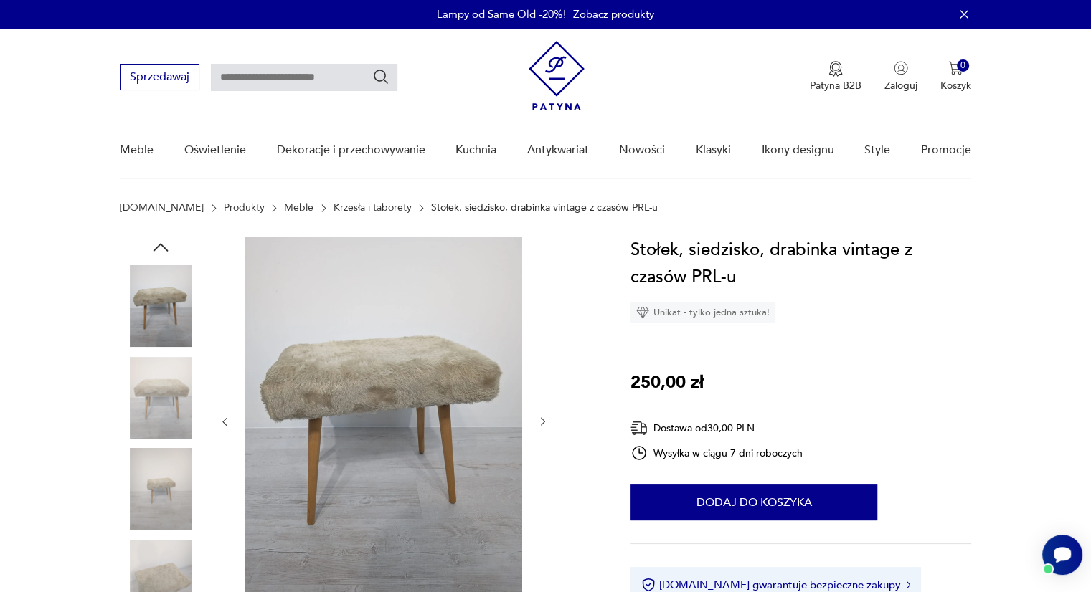
click at [543, 421] on icon "button" at bounding box center [543, 422] width 4 height 9
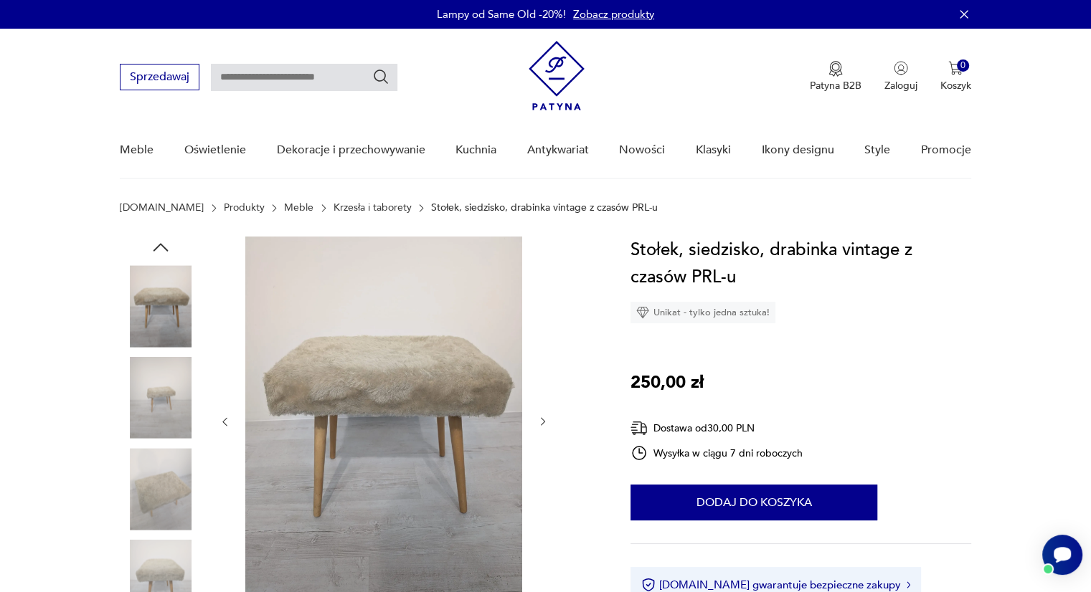
click at [543, 421] on icon "button" at bounding box center [543, 422] width 4 height 9
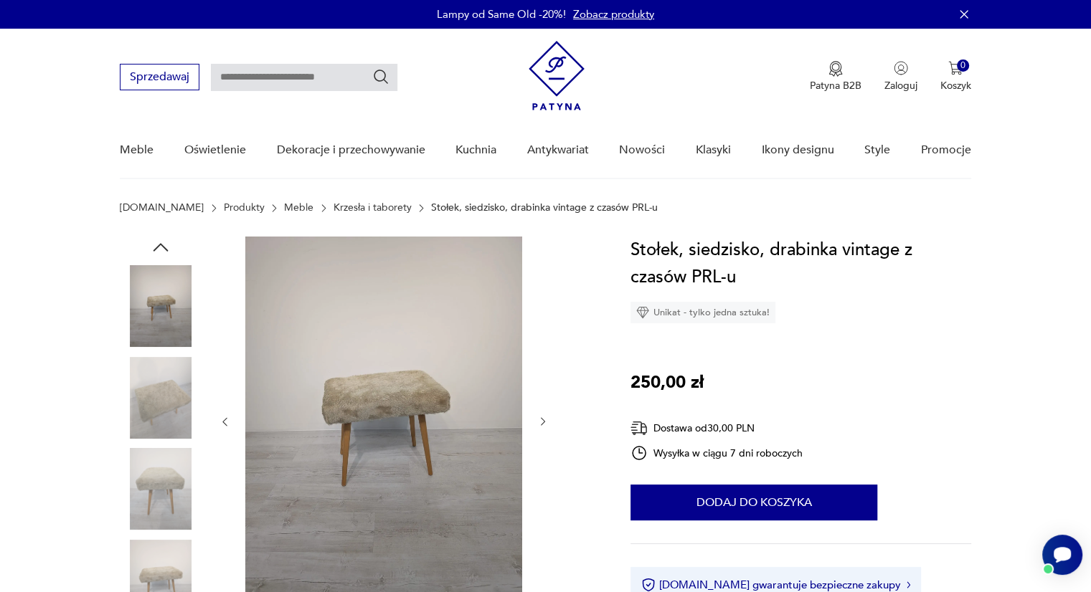
click at [543, 421] on icon "button" at bounding box center [543, 422] width 4 height 9
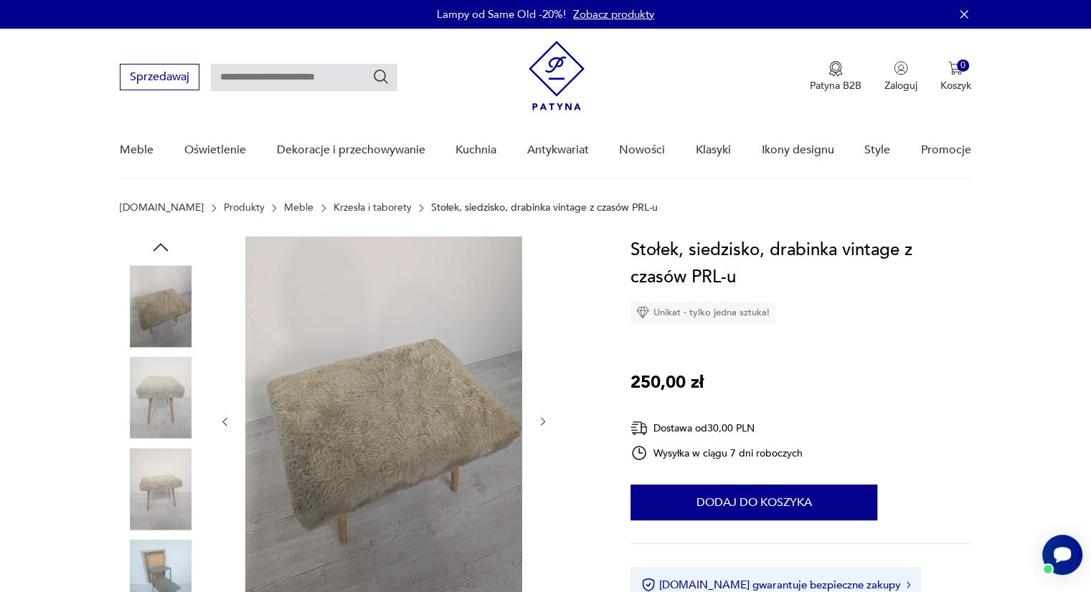
click at [543, 421] on icon "button" at bounding box center [543, 422] width 4 height 9
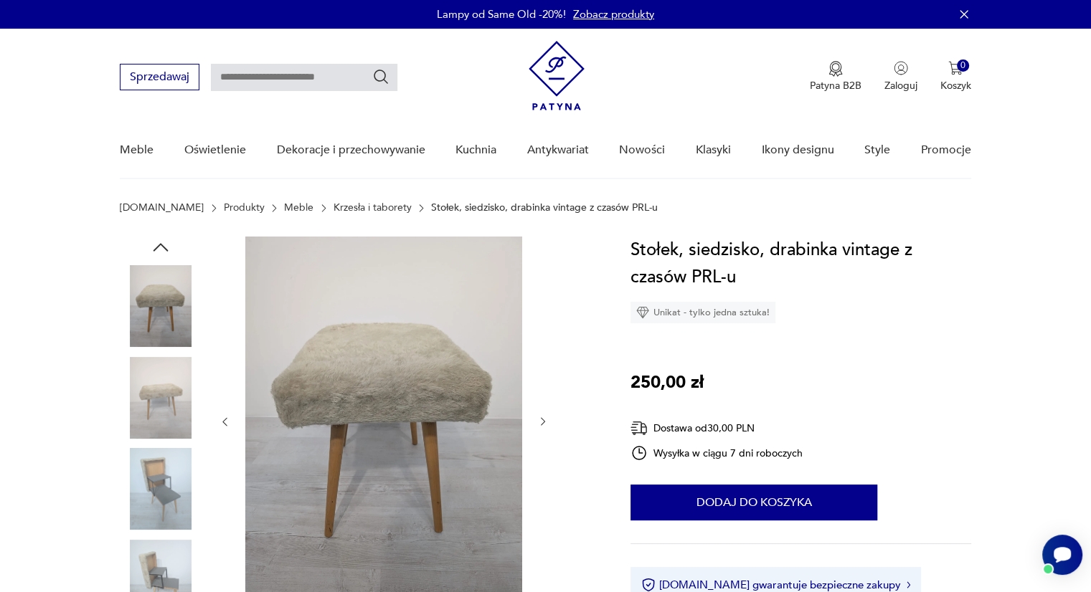
click at [543, 421] on icon "button" at bounding box center [543, 422] width 4 height 9
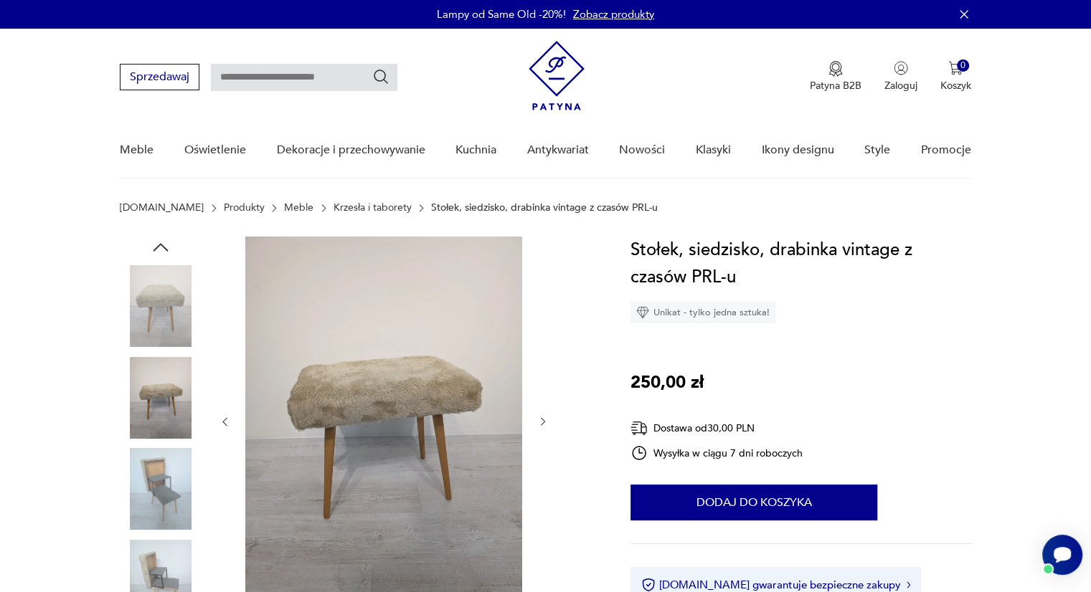
click at [543, 421] on icon "button" at bounding box center [543, 422] width 4 height 9
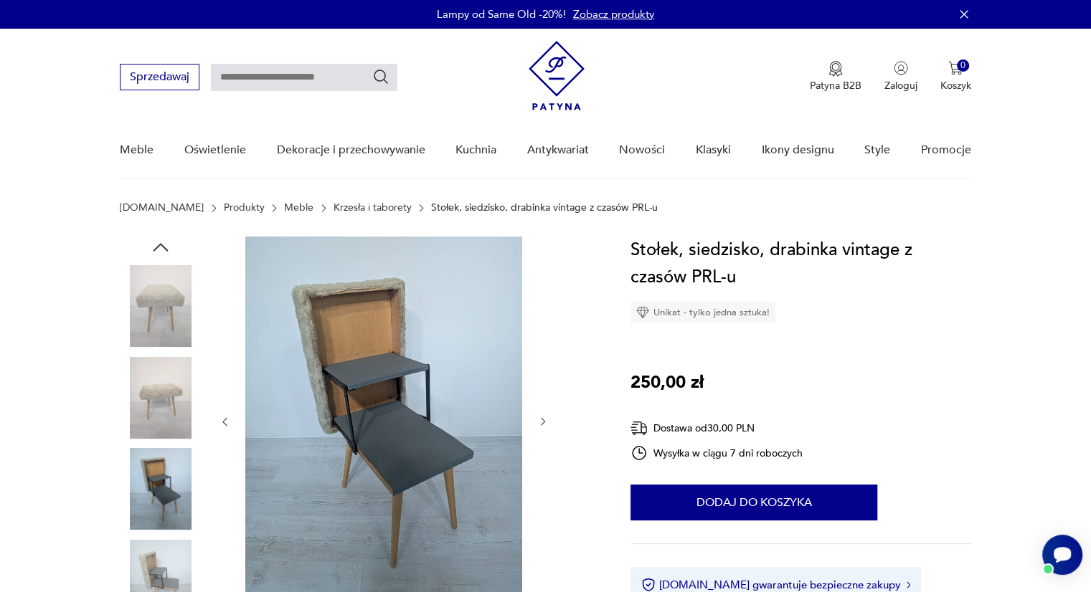
click at [543, 421] on icon "button" at bounding box center [543, 422] width 4 height 9
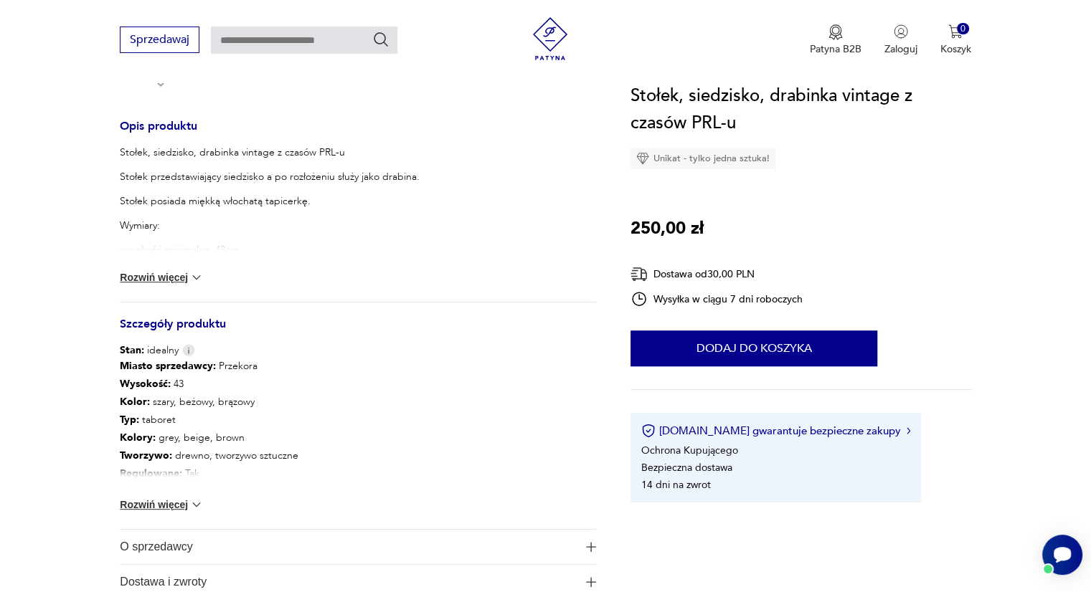
scroll to position [559, 0]
click at [166, 502] on button "Rozwiń więcej" at bounding box center [161, 505] width 83 height 14
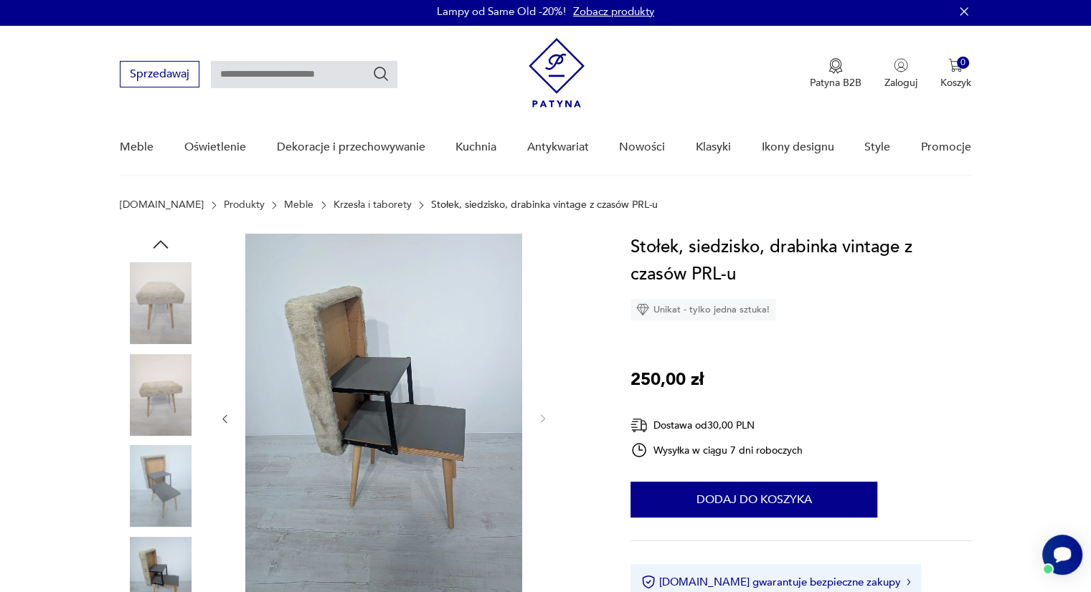
scroll to position [0, 0]
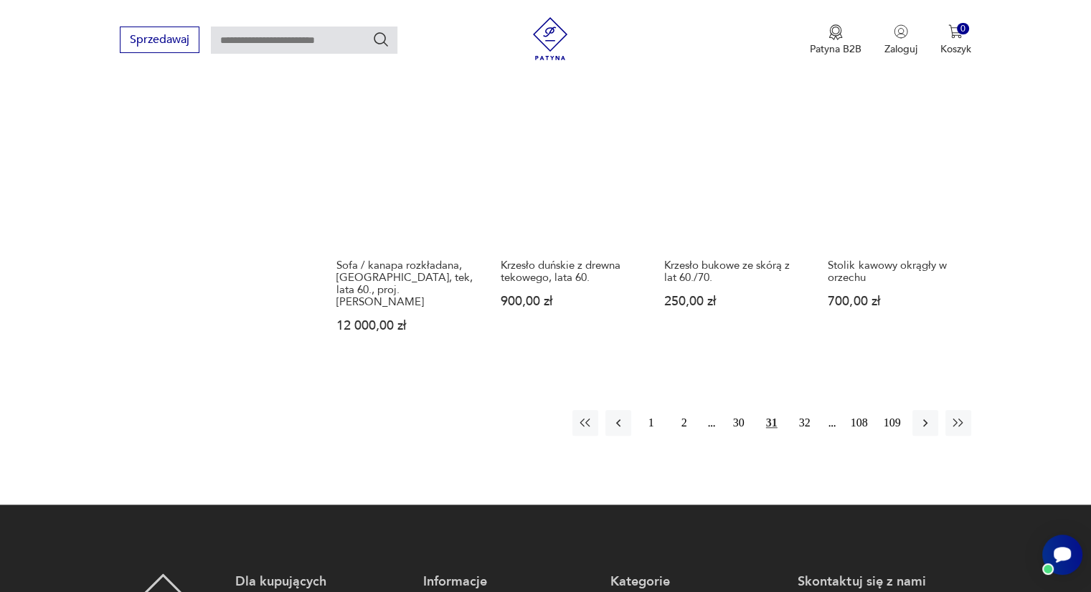
scroll to position [1290, 0]
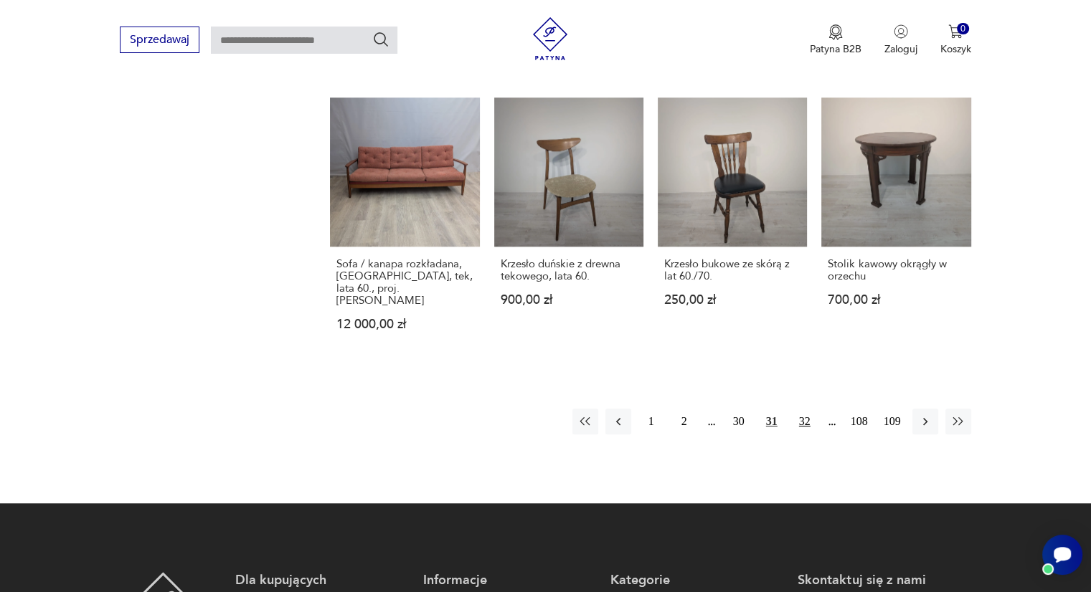
click at [802, 409] on button "32" at bounding box center [805, 422] width 26 height 26
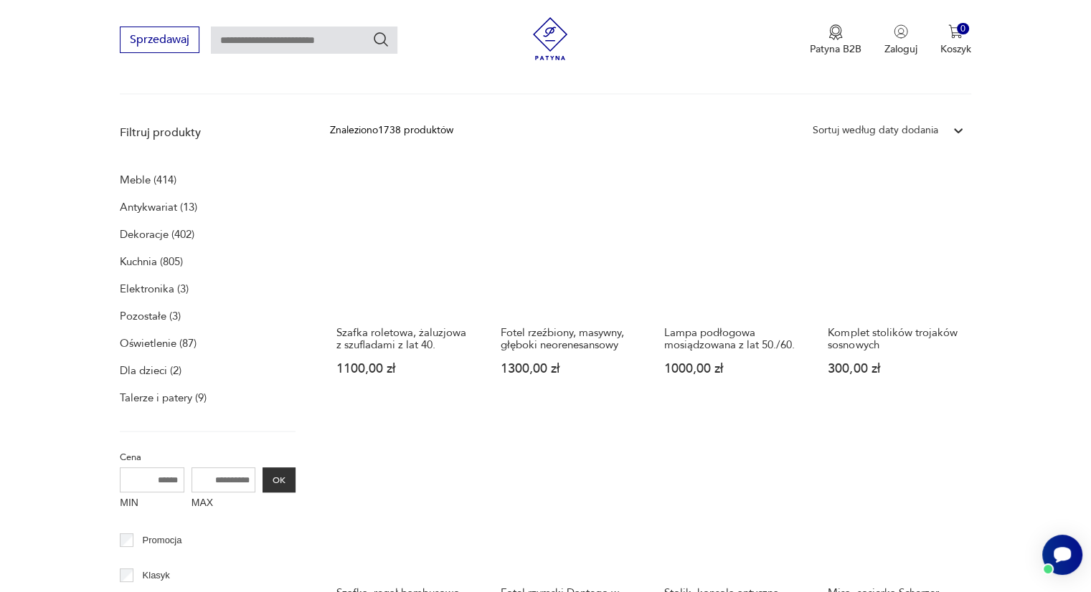
scroll to position [389, 0]
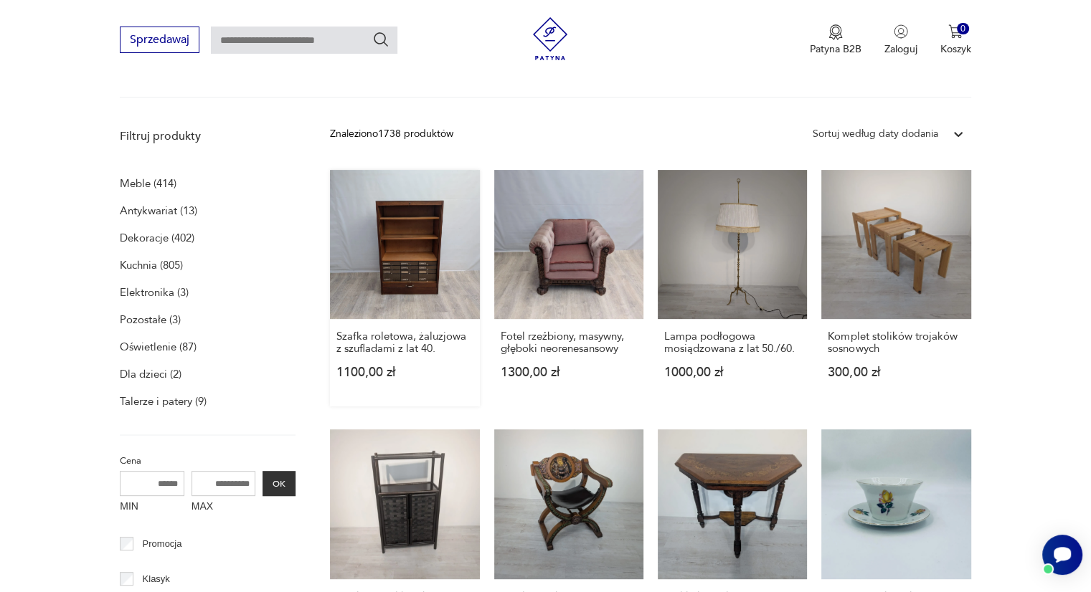
click at [384, 244] on link "Szafka roletowa, żaluzjowa z szufladami z lat 40. 1100,00 zł" at bounding box center [404, 288] width 149 height 237
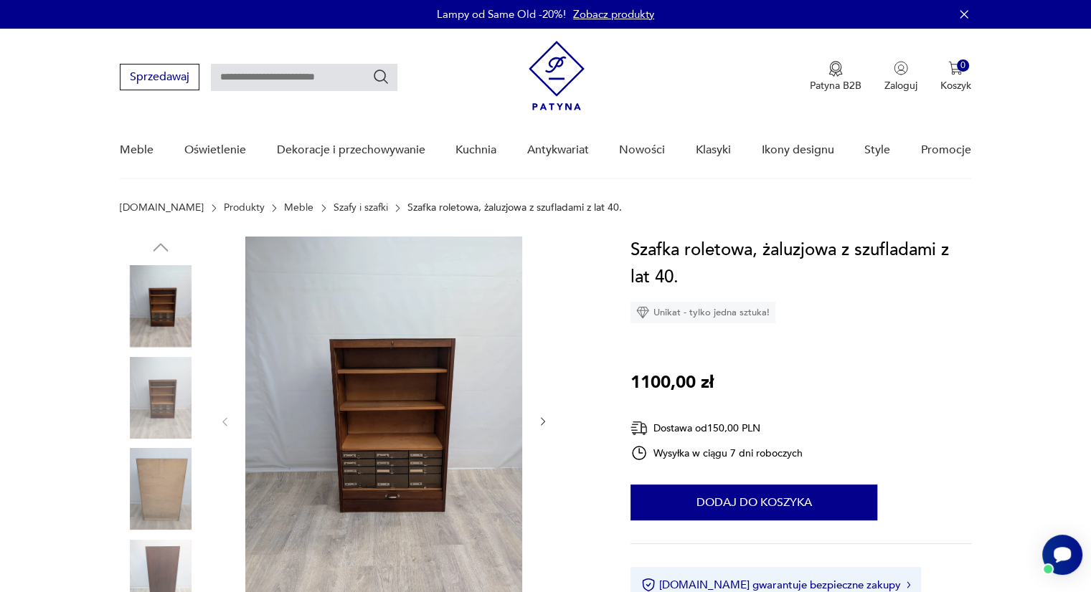
click at [374, 428] on img at bounding box center [383, 421] width 277 height 368
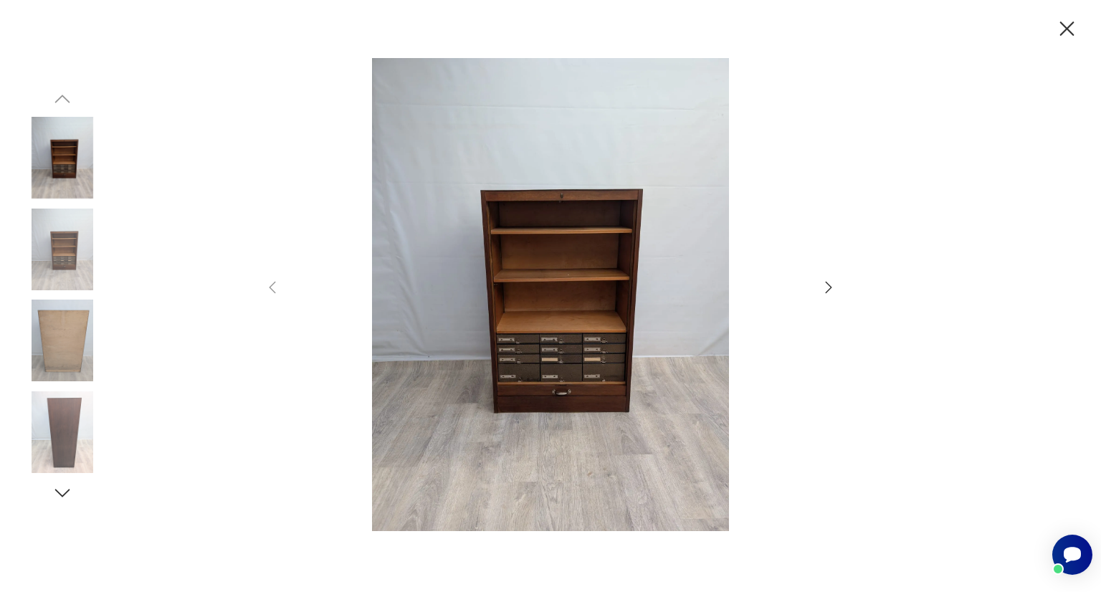
click at [824, 287] on icon "button" at bounding box center [828, 287] width 17 height 17
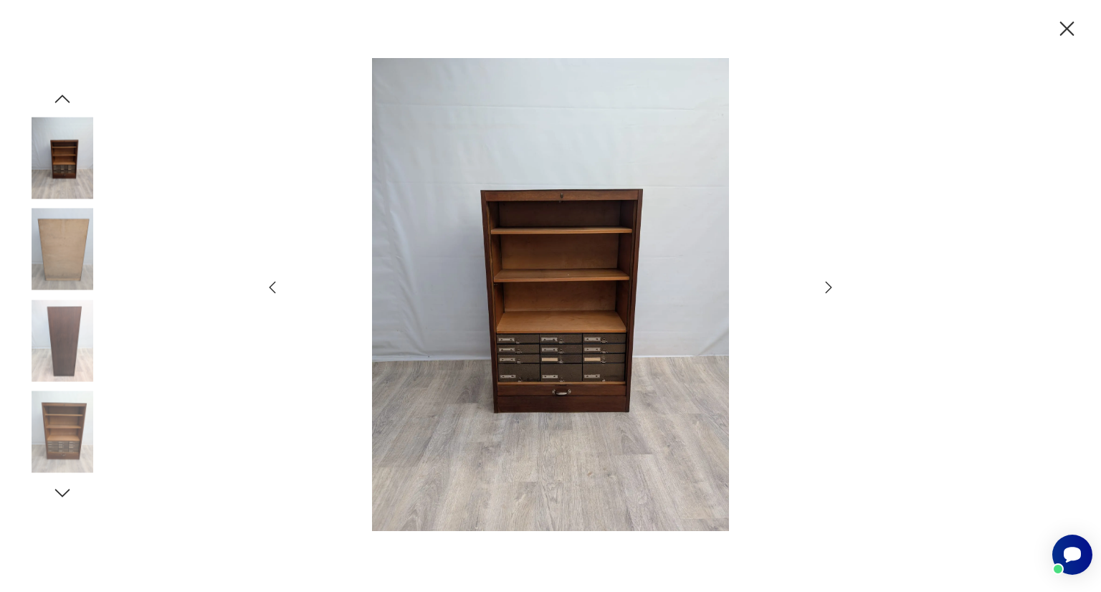
click at [824, 287] on icon "button" at bounding box center [828, 287] width 17 height 17
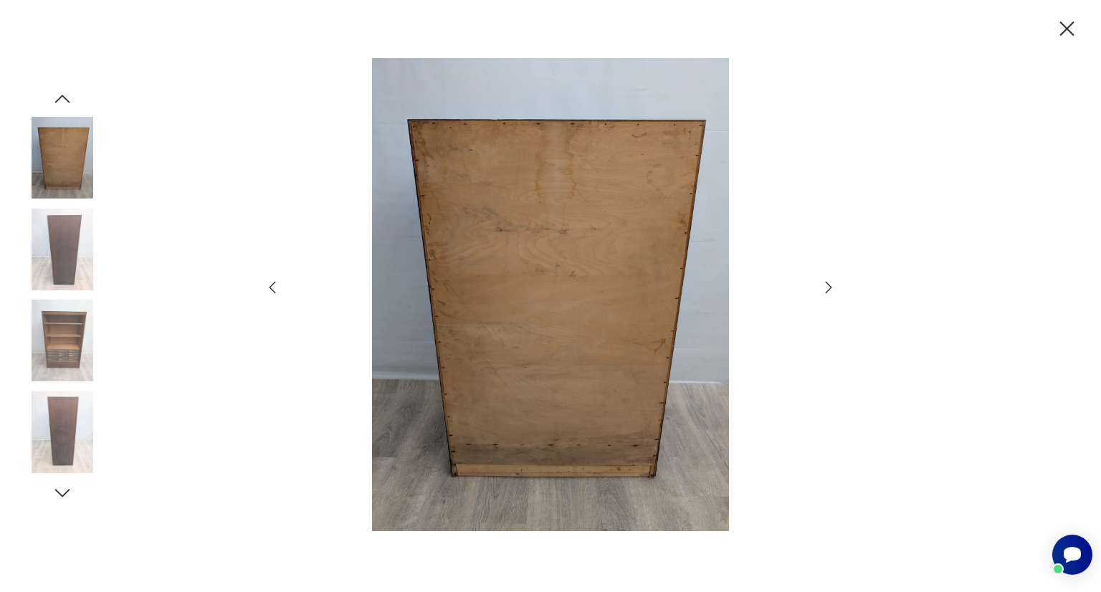
click at [824, 287] on icon "button" at bounding box center [828, 287] width 17 height 17
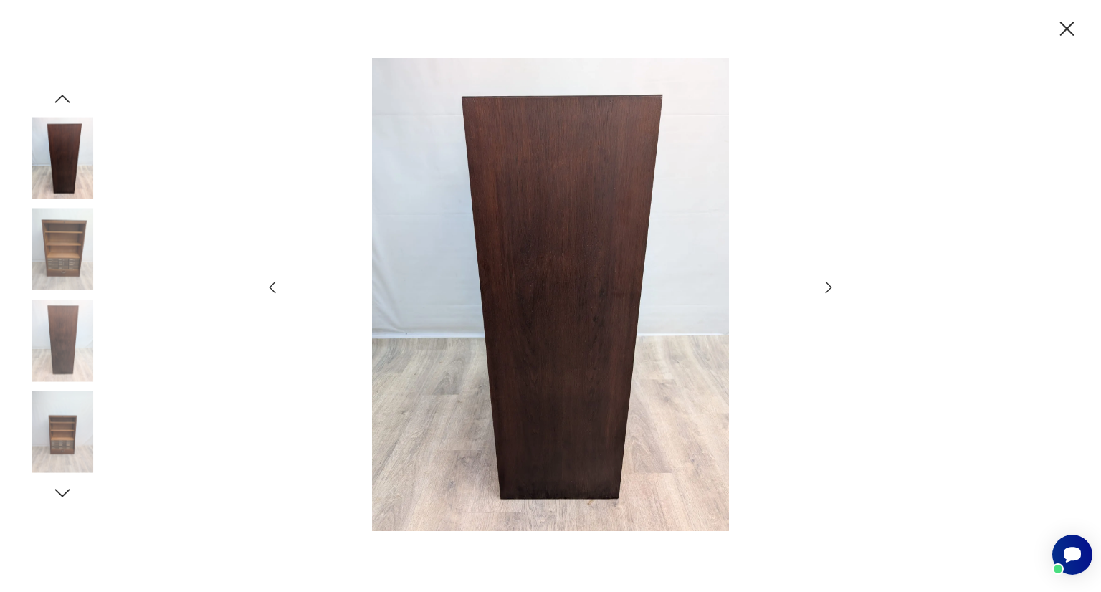
click at [824, 287] on icon "button" at bounding box center [828, 287] width 17 height 17
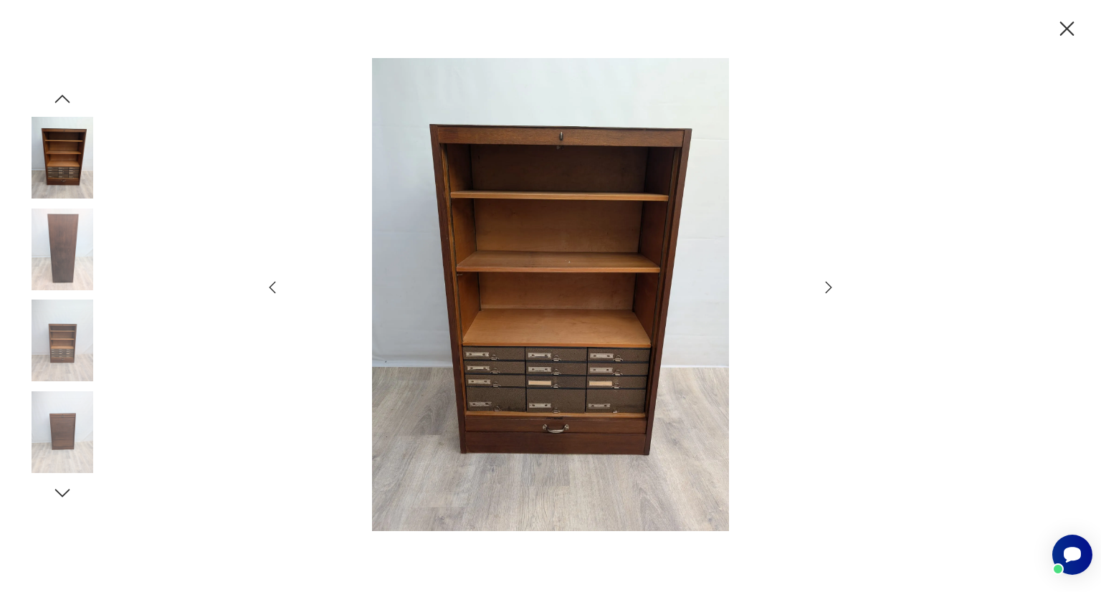
click at [824, 287] on icon "button" at bounding box center [828, 287] width 17 height 17
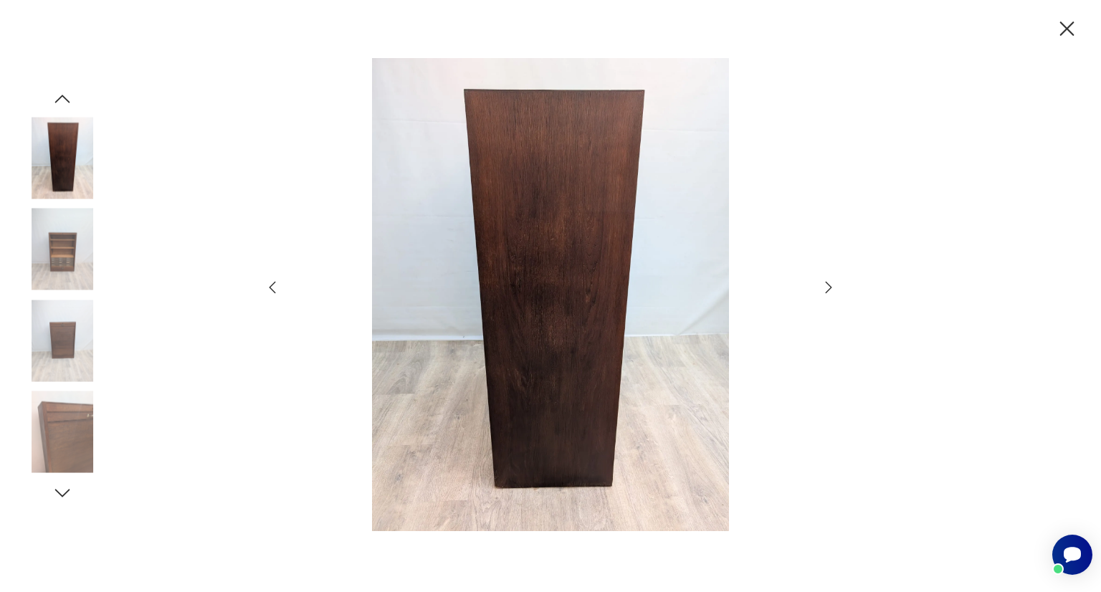
click at [824, 287] on icon "button" at bounding box center [828, 287] width 17 height 17
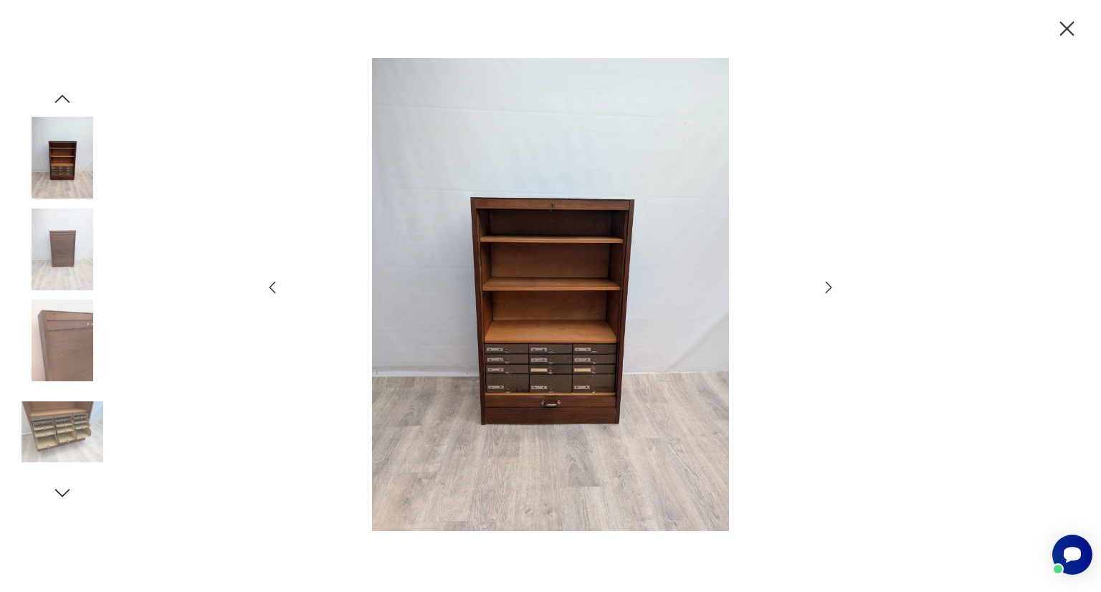
click at [824, 287] on icon "button" at bounding box center [828, 287] width 17 height 17
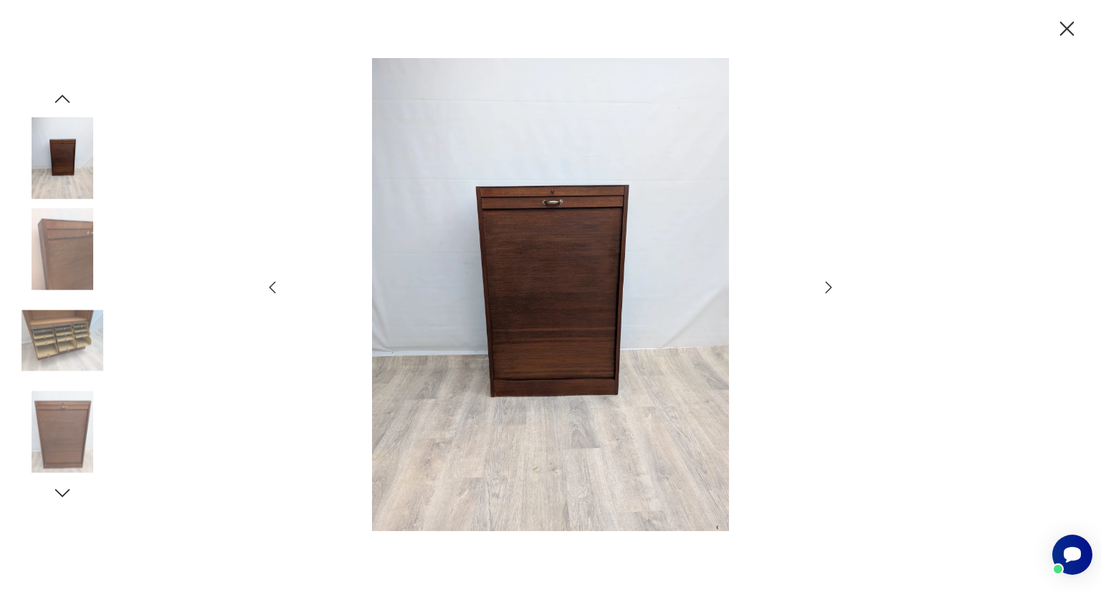
click at [824, 287] on icon "button" at bounding box center [828, 287] width 17 height 17
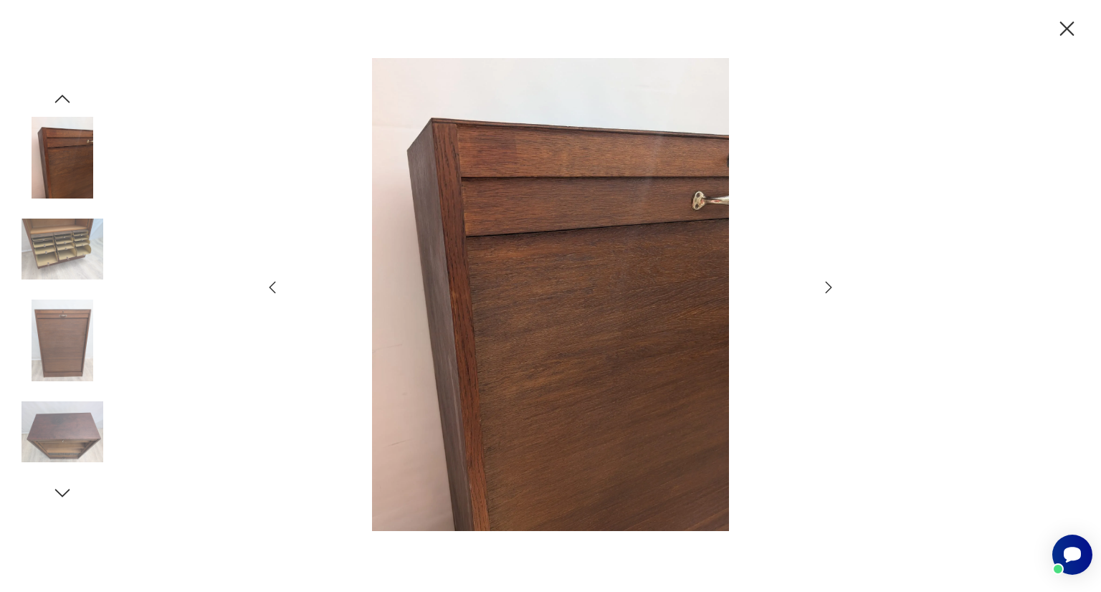
click at [824, 287] on icon "button" at bounding box center [828, 287] width 17 height 17
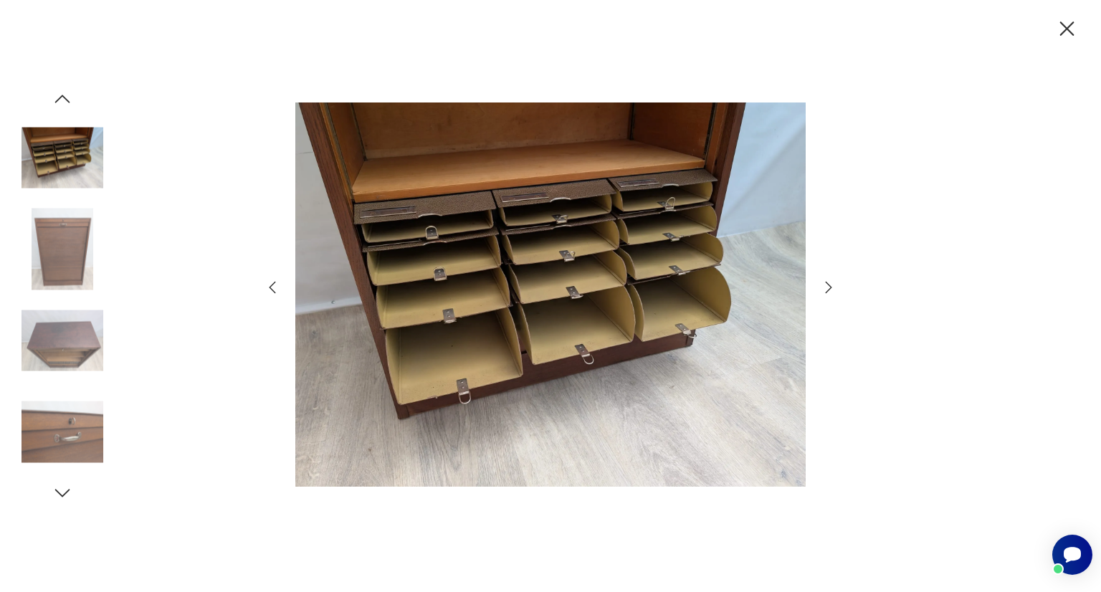
click at [824, 287] on icon "button" at bounding box center [828, 287] width 17 height 17
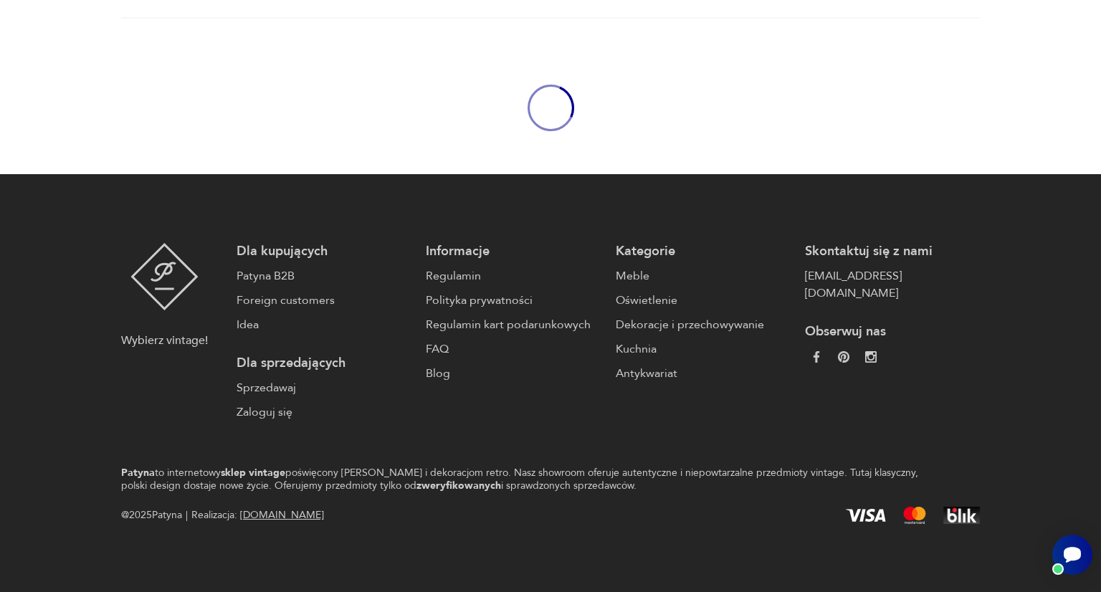
scroll to position [389, 0]
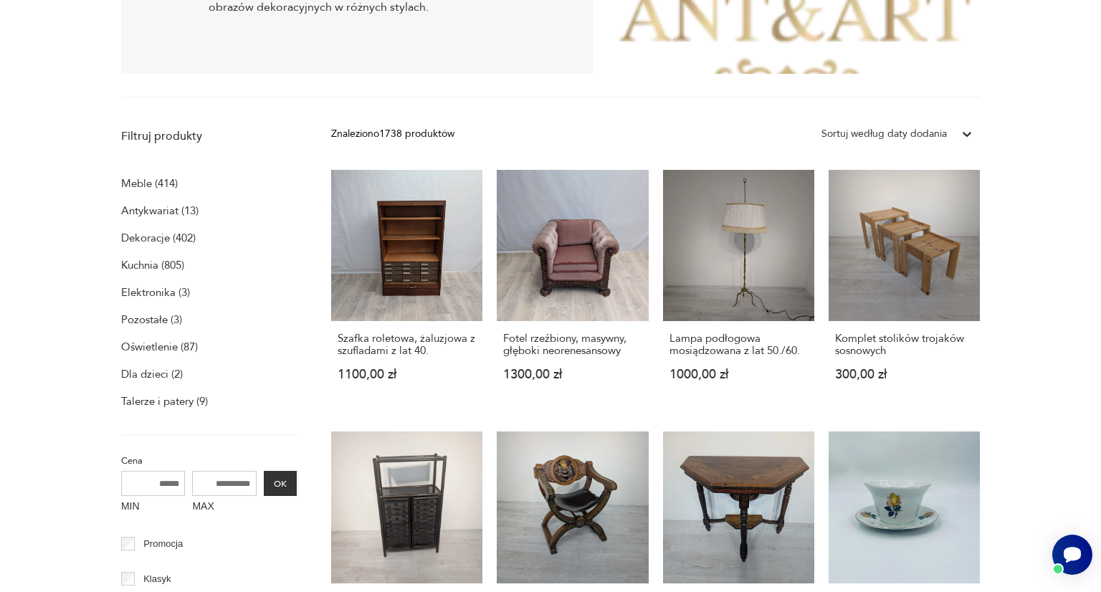
drag, startPoint x: 76, startPoint y: 347, endPoint x: 1022, endPoint y: 291, distance: 947.4
click at [1071, 548] on icon "Otwórz czat Smartsupp" at bounding box center [1073, 555] width 20 height 18
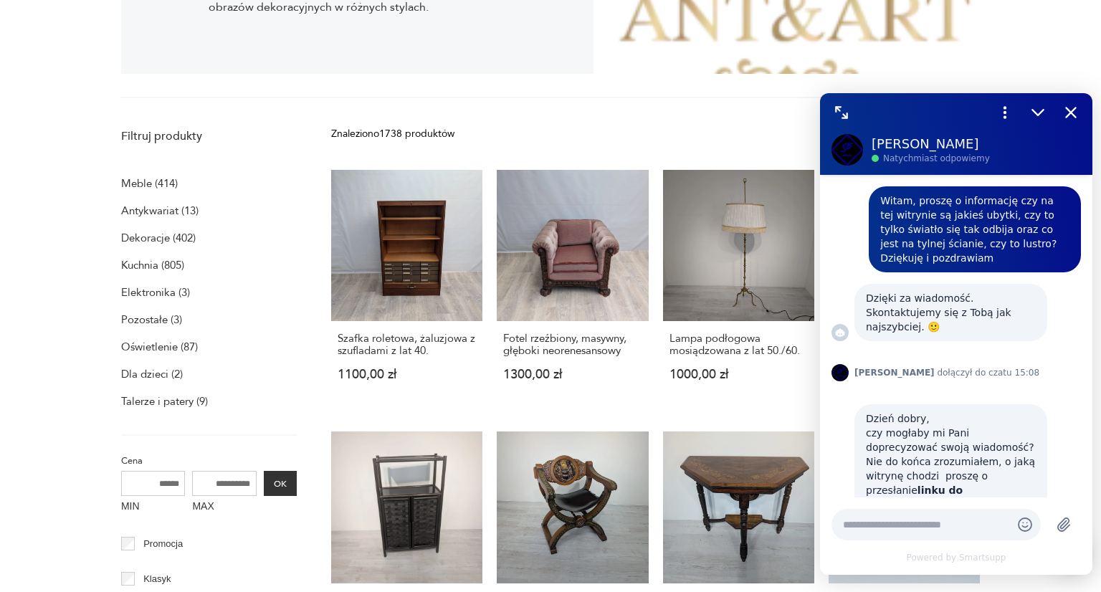
scroll to position [364, 0]
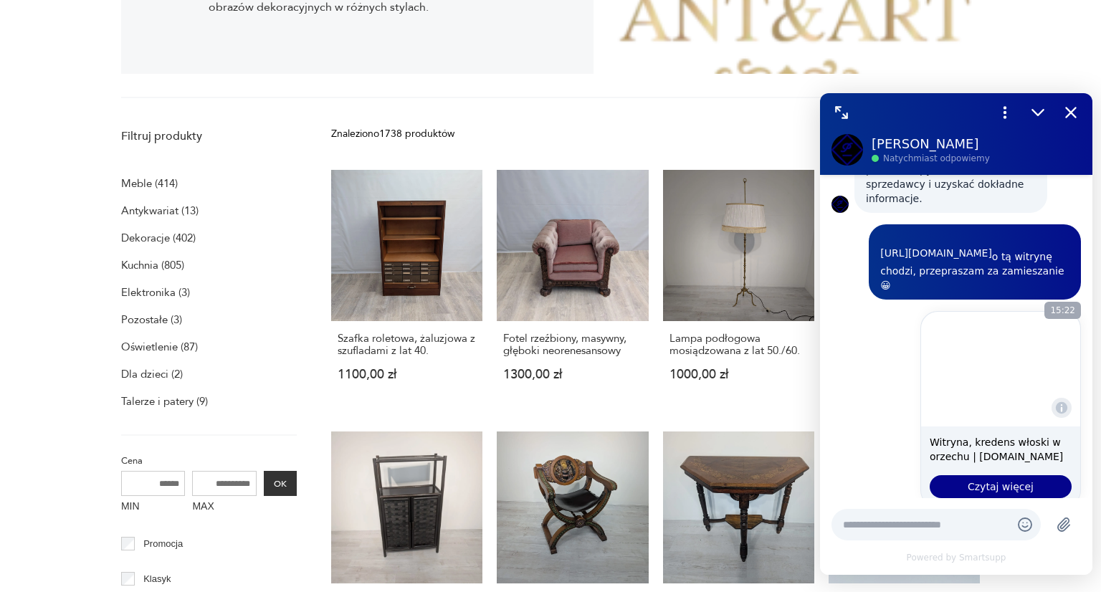
click at [933, 246] on link "[URL][DOMAIN_NAME]" at bounding box center [936, 253] width 112 height 14
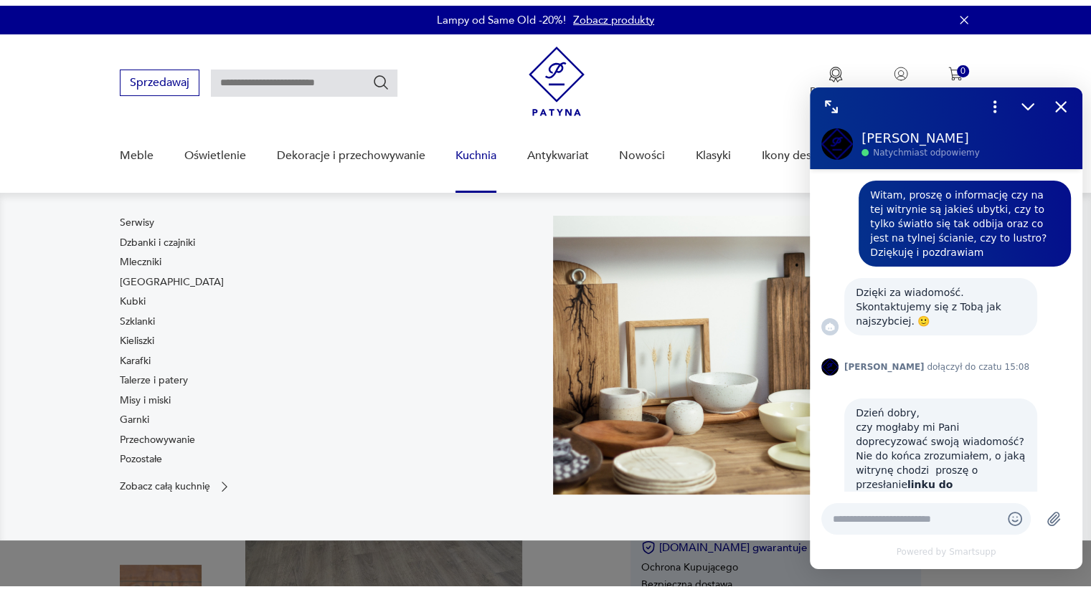
scroll to position [364, 0]
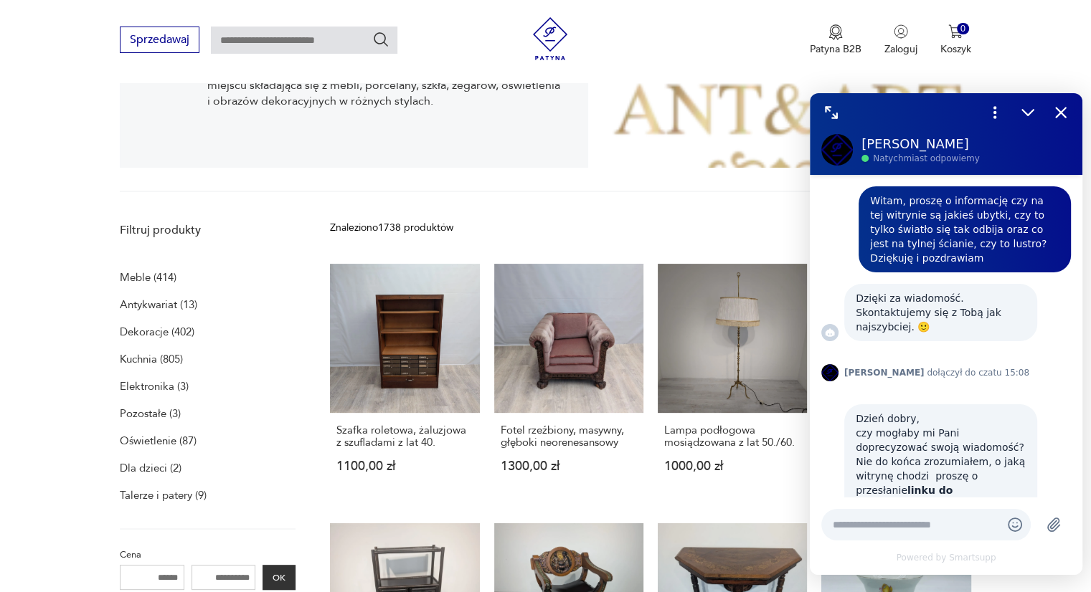
scroll to position [364, 0]
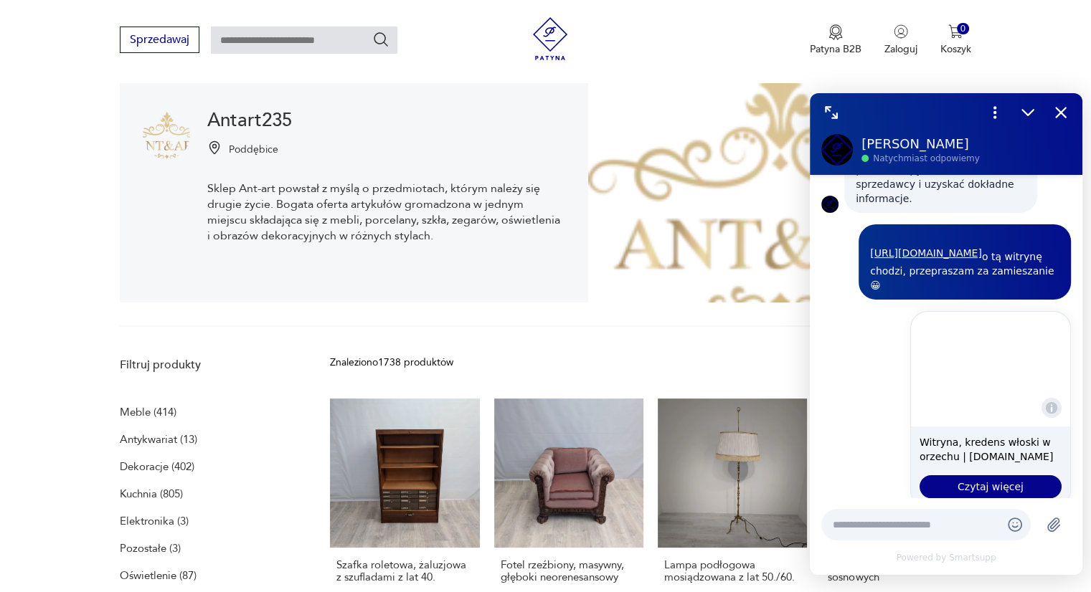
scroll to position [295, 0]
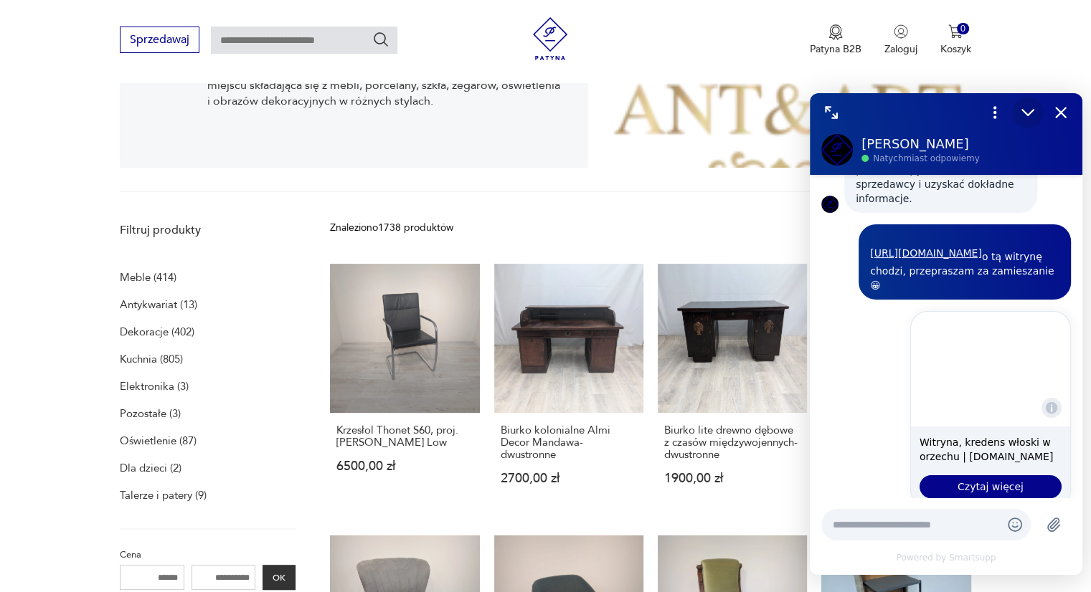
click at [1035, 114] on icon "Zmniejsz" at bounding box center [1027, 112] width 19 height 19
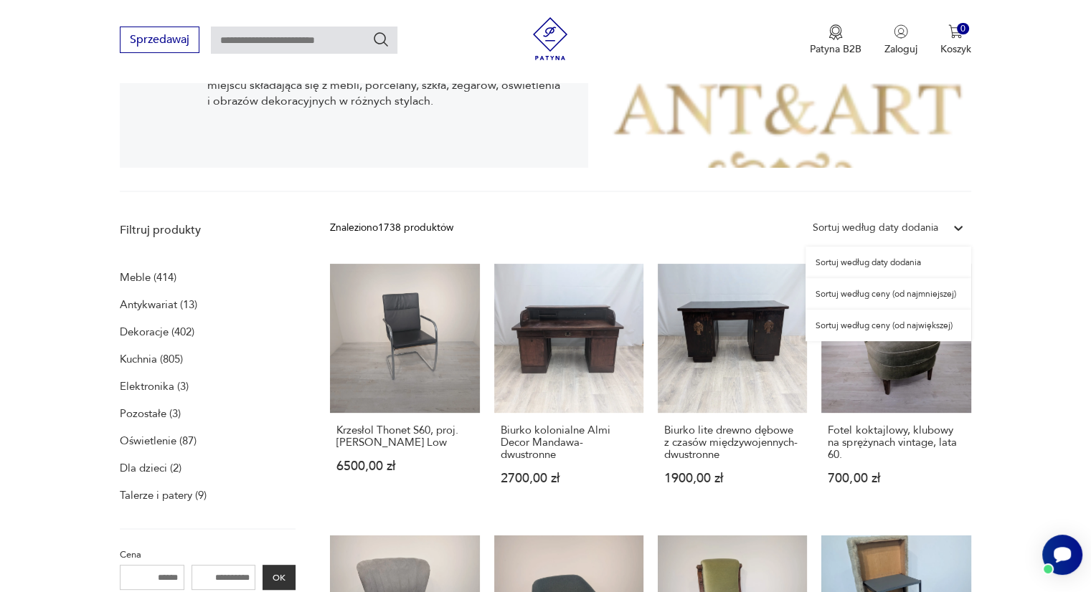
click at [953, 227] on icon at bounding box center [958, 228] width 14 height 14
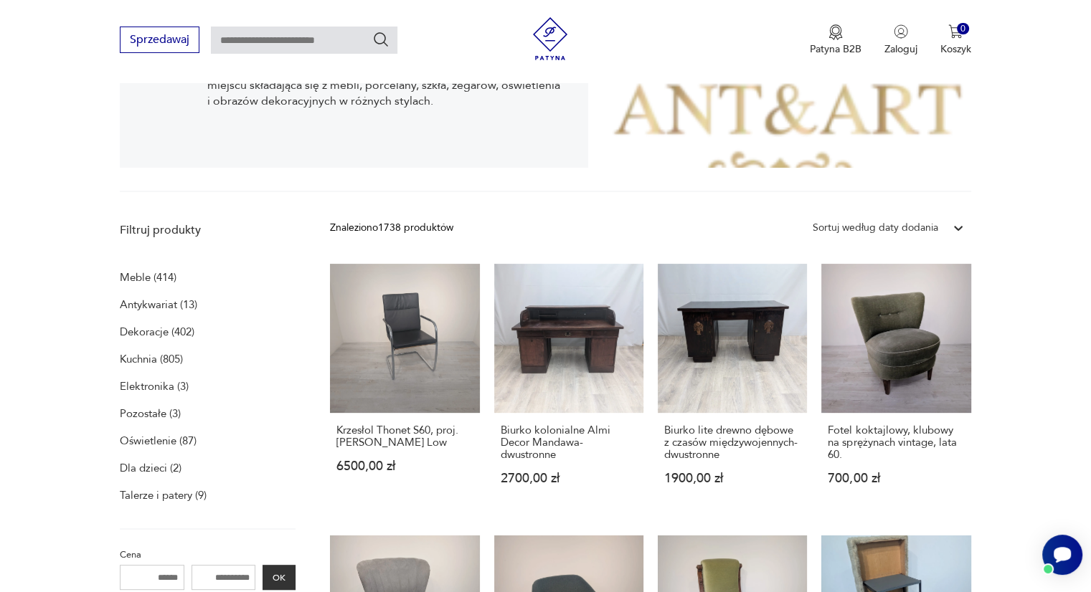
click at [953, 227] on icon at bounding box center [958, 228] width 14 height 14
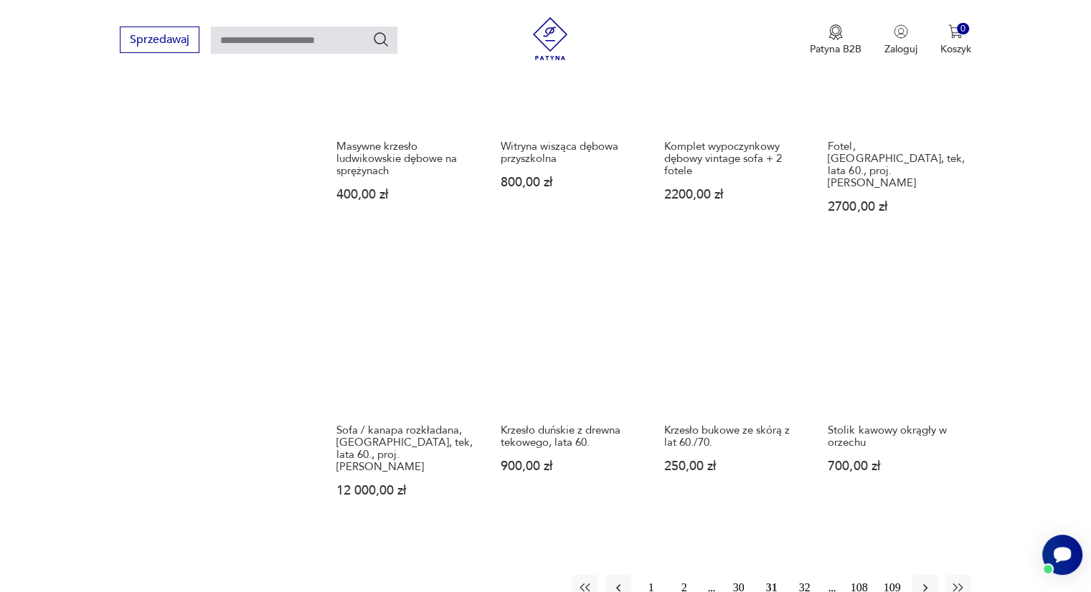
scroll to position [1124, 0]
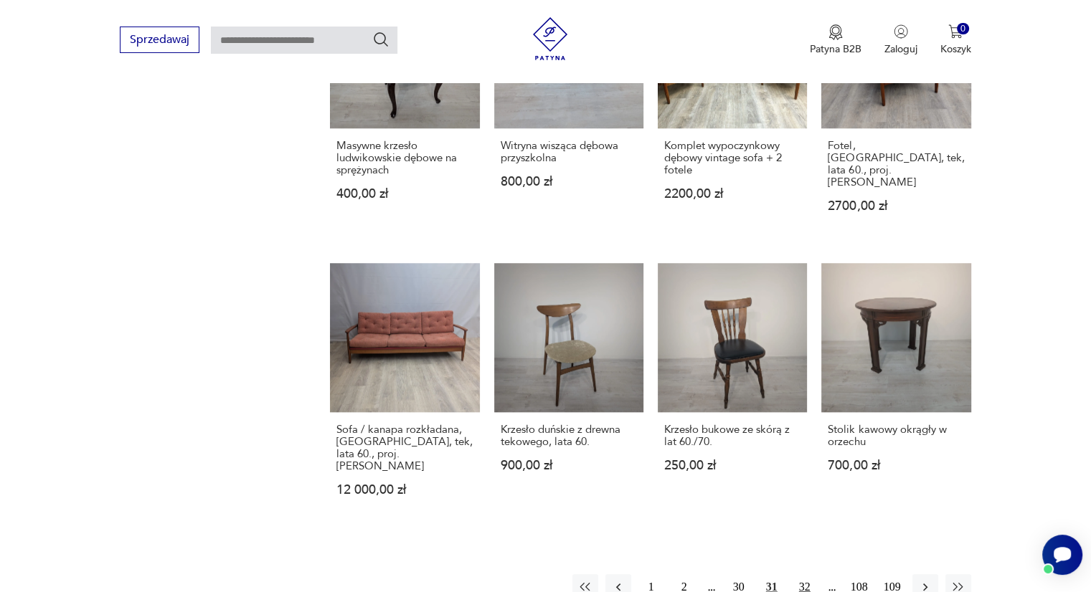
click at [802, 574] on button "32" at bounding box center [805, 587] width 26 height 26
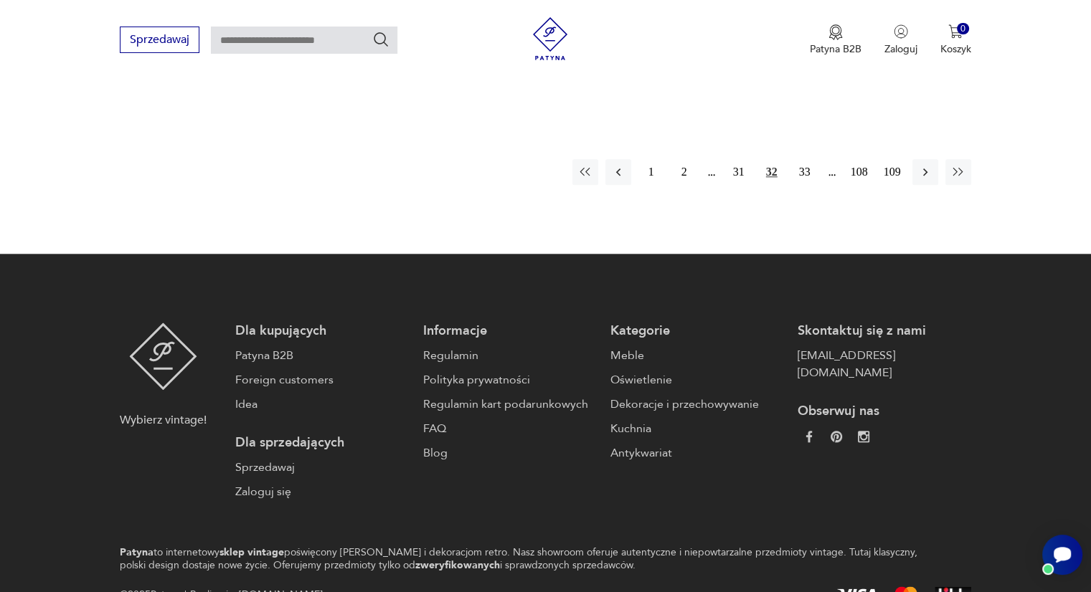
scroll to position [1491, 0]
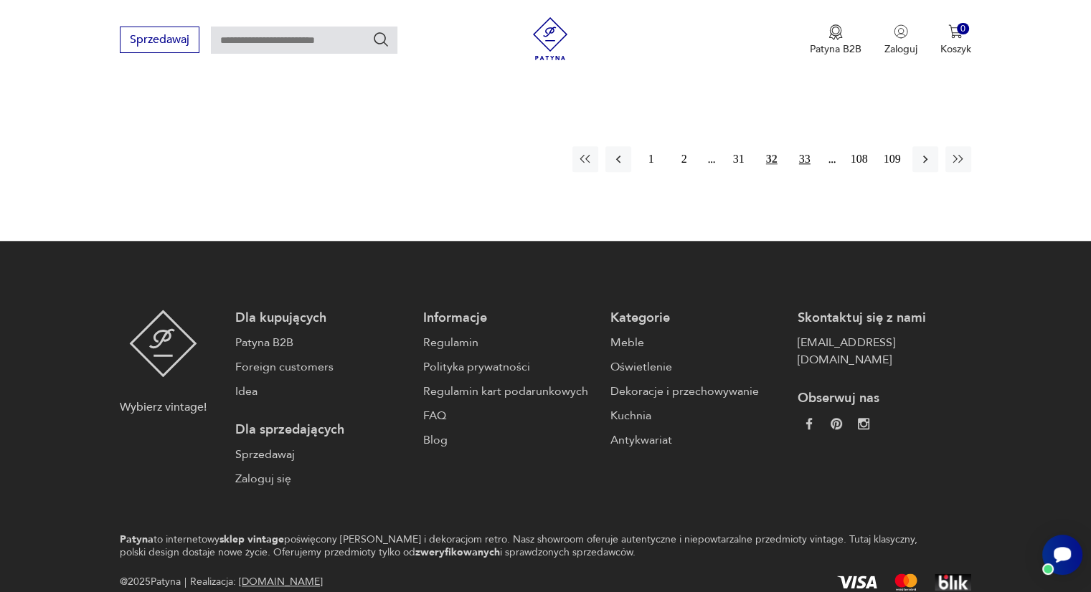
click at [792, 166] on button "33" at bounding box center [805, 159] width 26 height 26
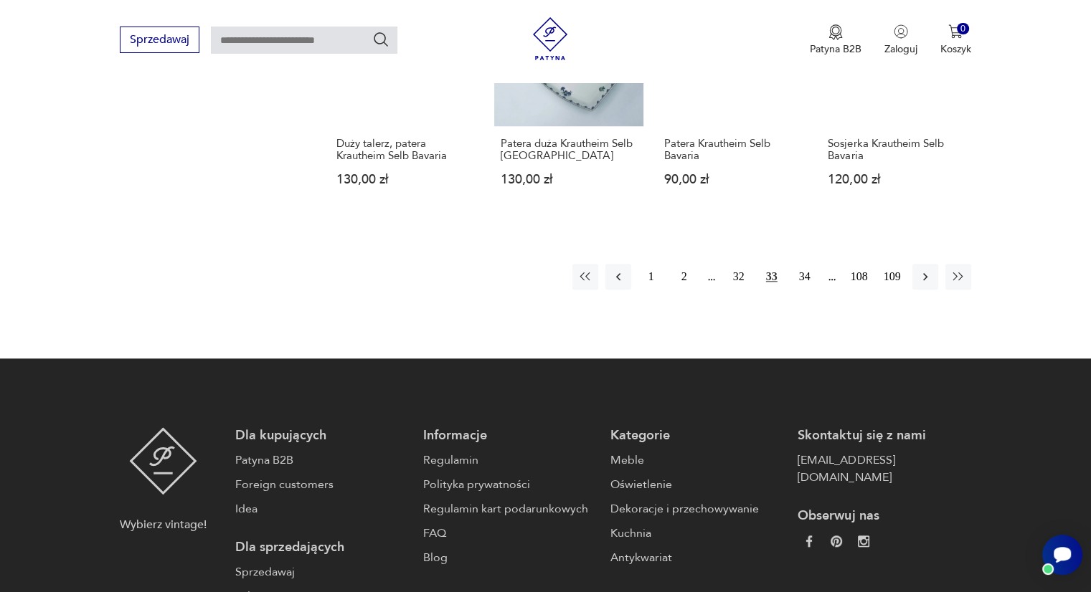
scroll to position [1377, 0]
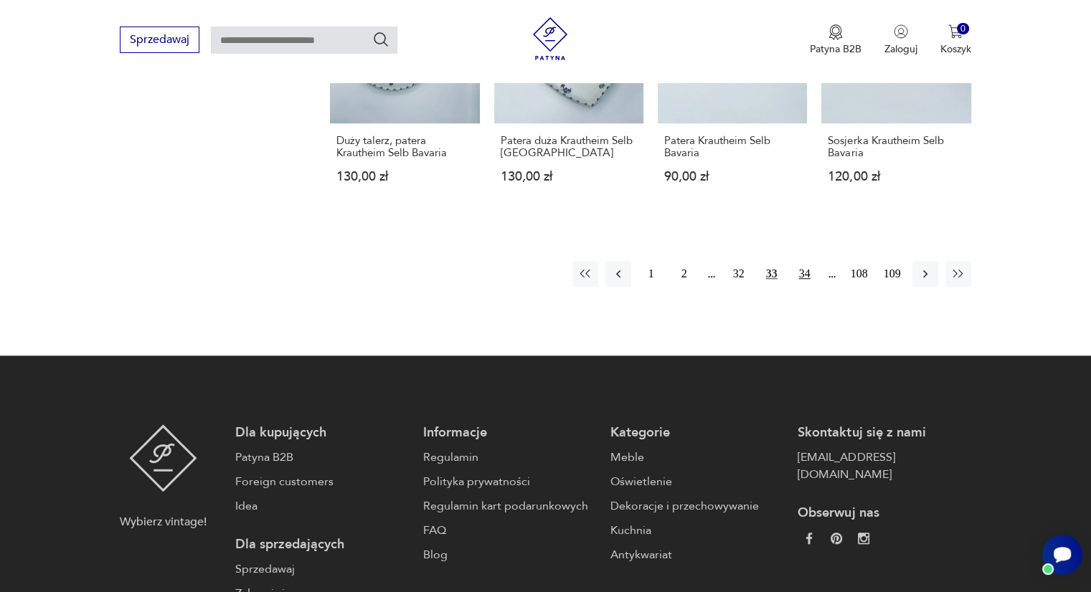
click at [804, 279] on button "34" at bounding box center [805, 274] width 26 height 26
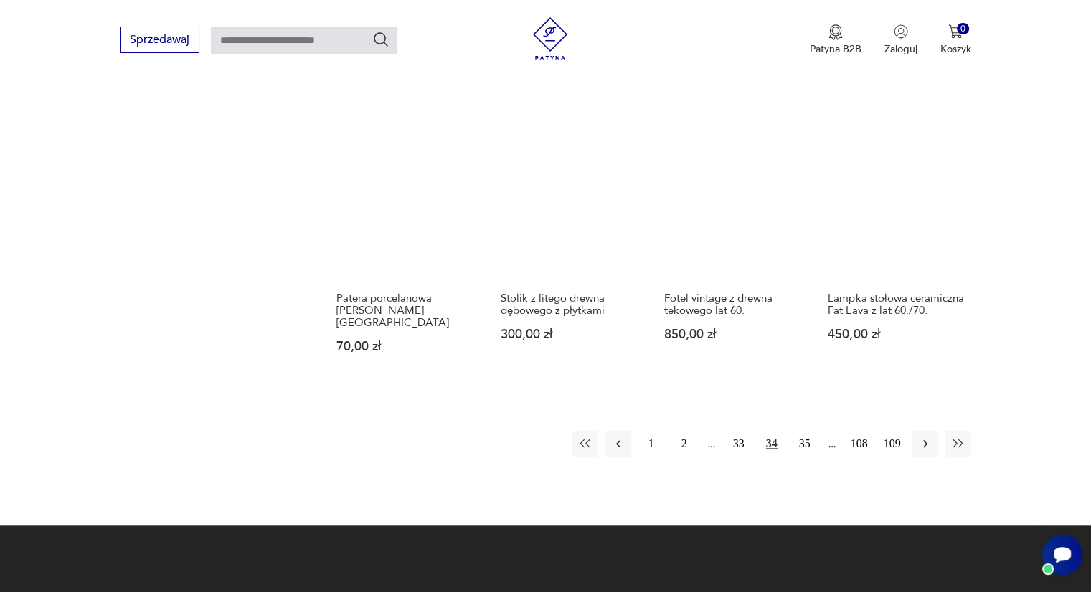
scroll to position [1220, 0]
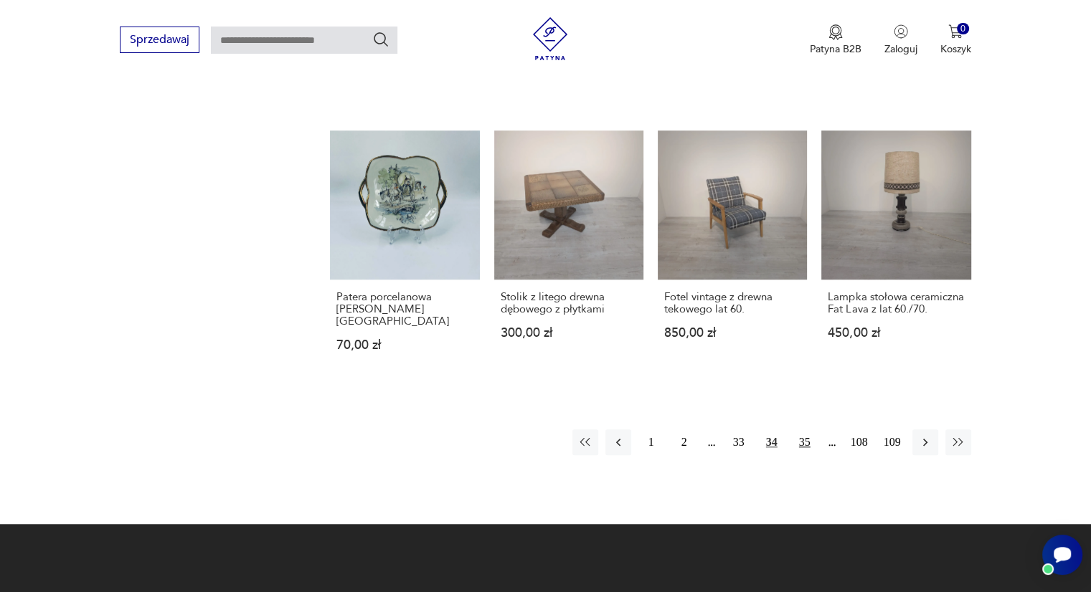
click at [808, 429] on button "35" at bounding box center [805, 442] width 26 height 26
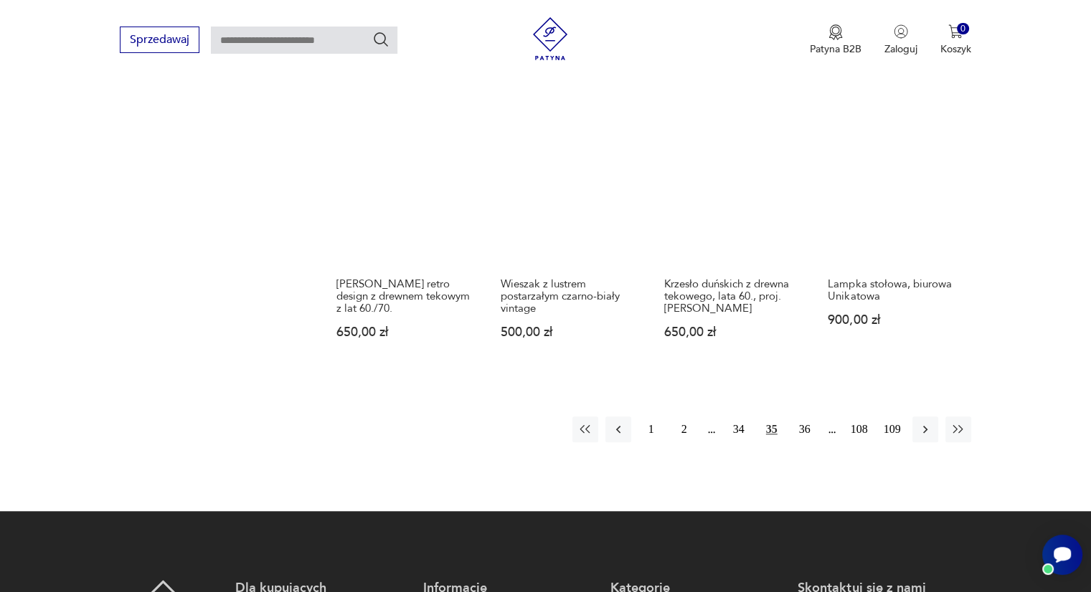
scroll to position [1271, 0]
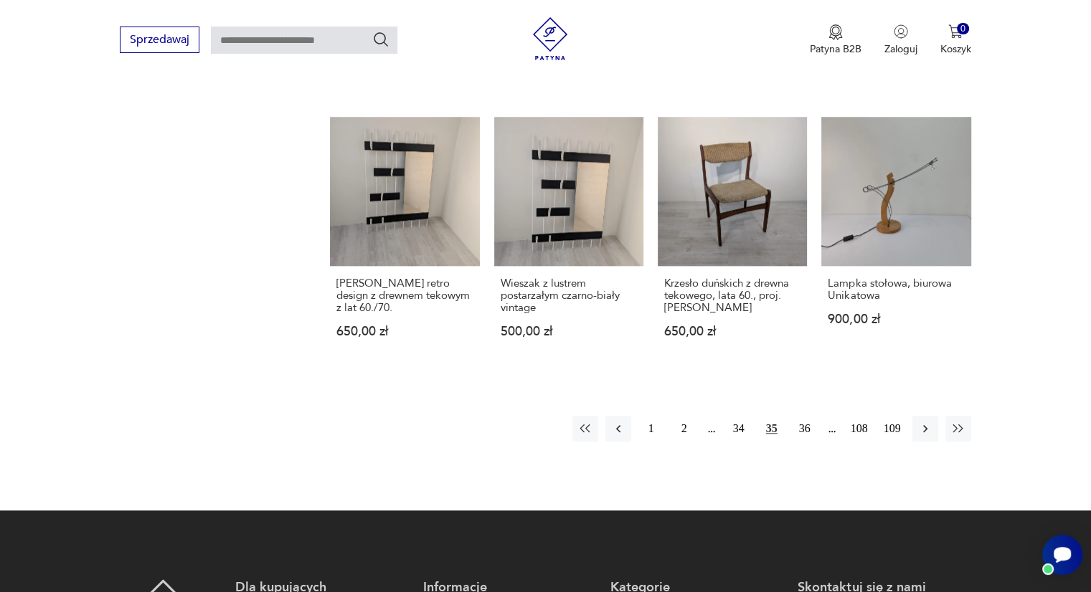
click at [808, 419] on button "36" at bounding box center [805, 429] width 26 height 26
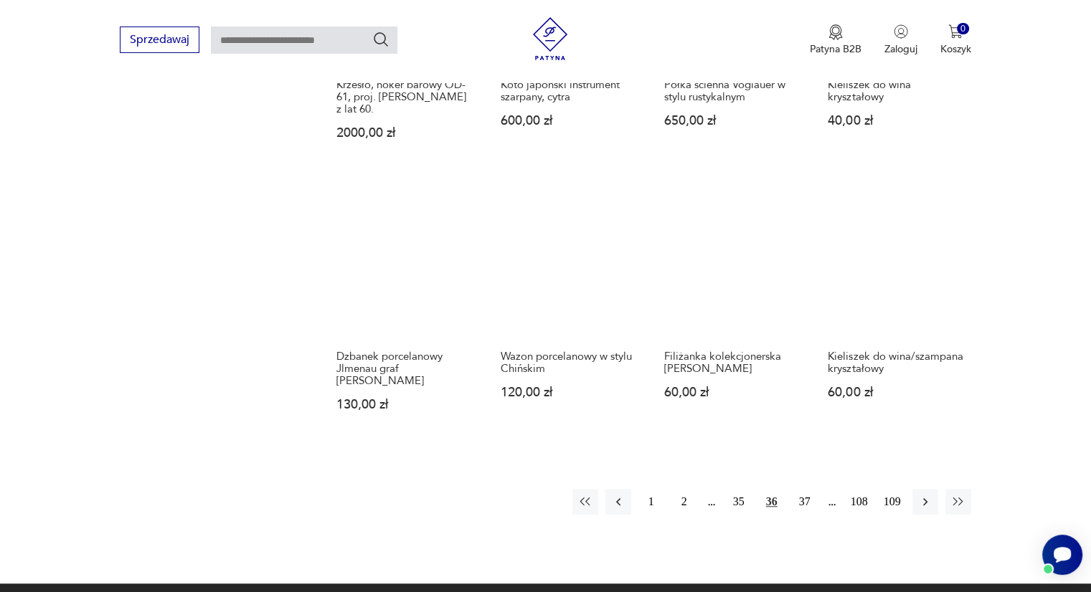
scroll to position [1163, 0]
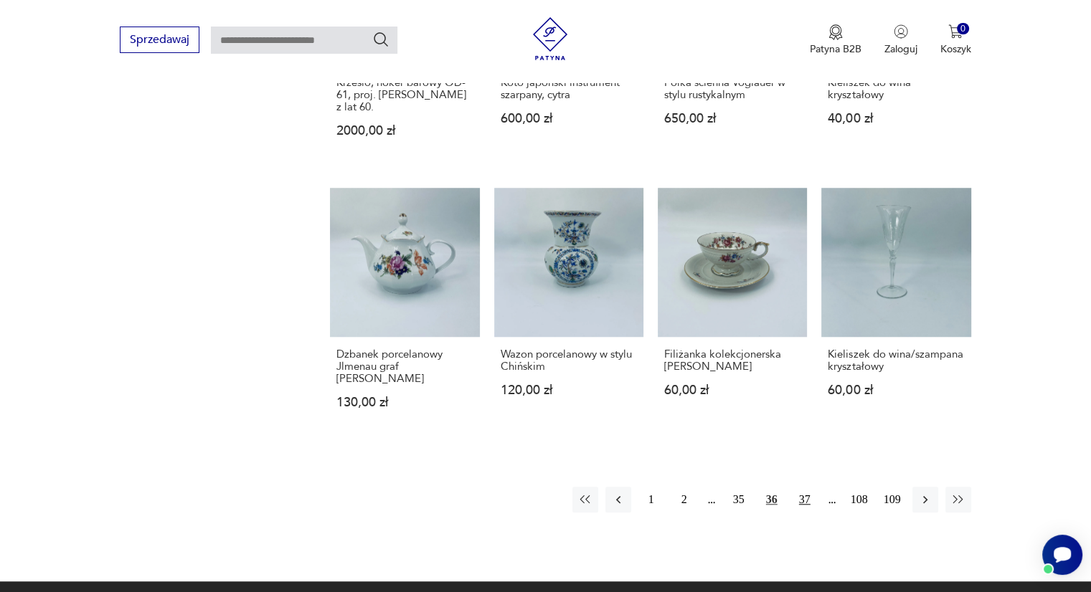
click at [812, 501] on button "37" at bounding box center [805, 500] width 26 height 26
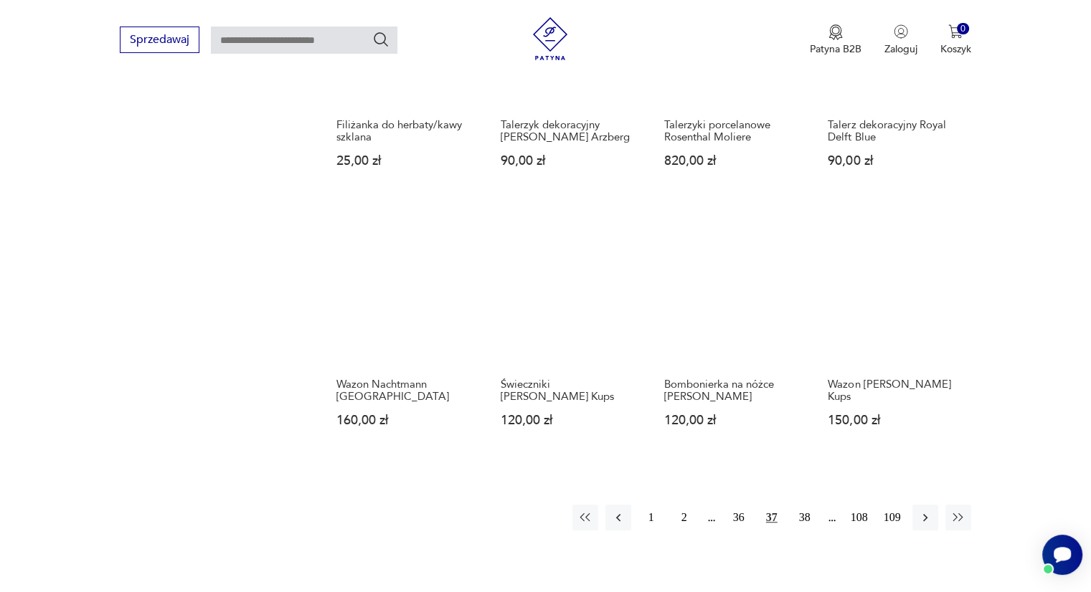
scroll to position [1162, 0]
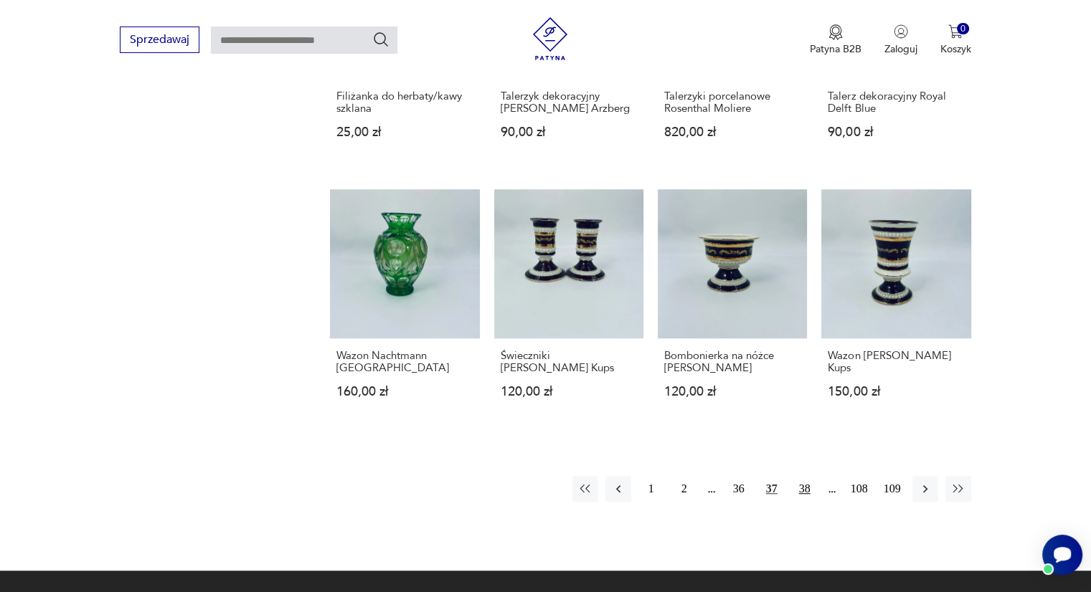
click at [800, 498] on button "38" at bounding box center [805, 489] width 26 height 26
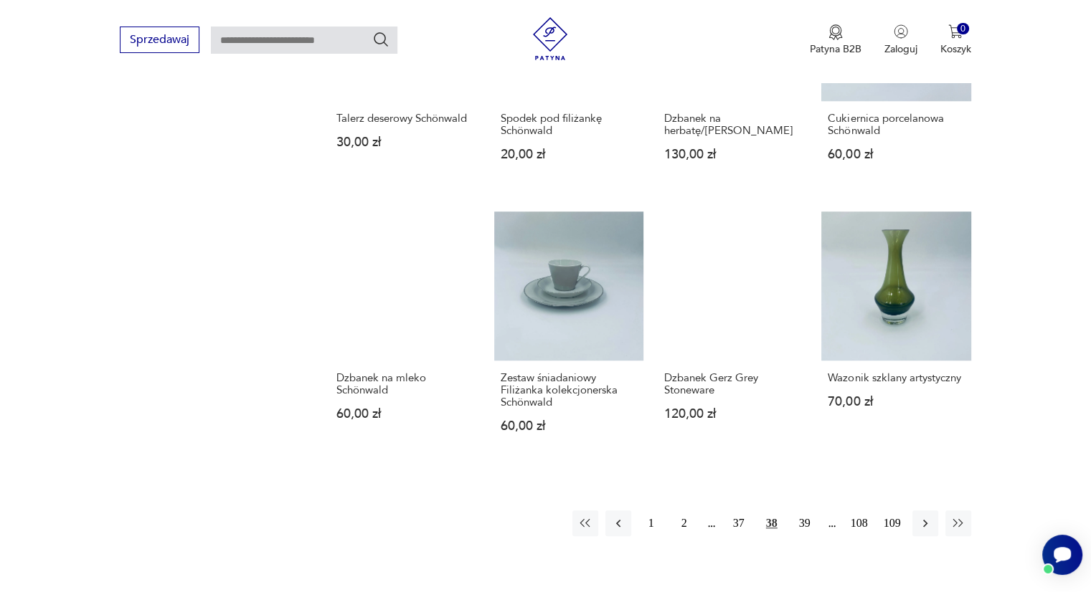
scroll to position [1182, 0]
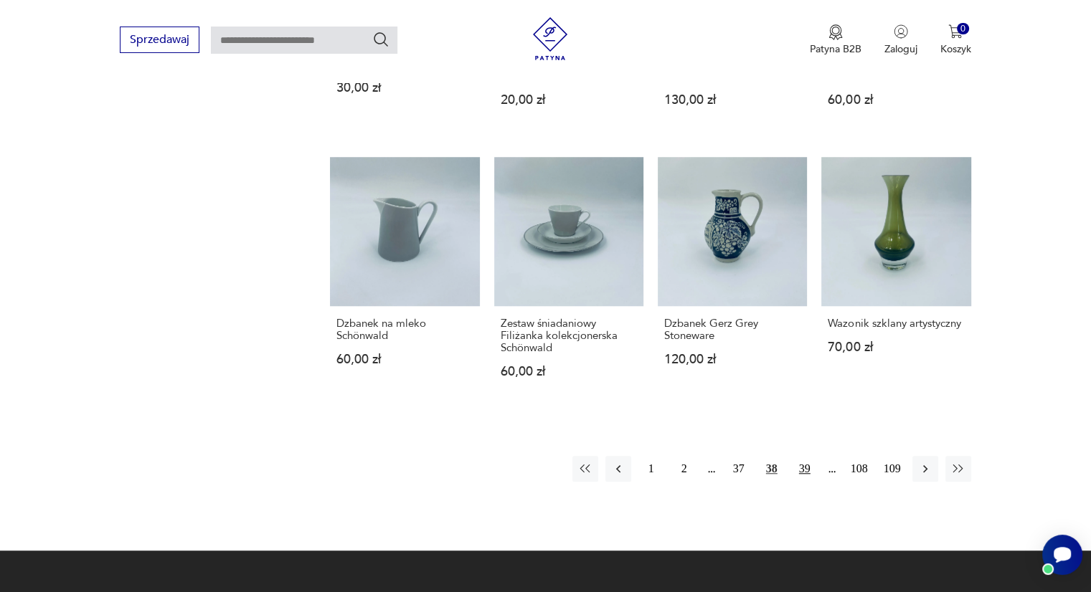
click at [799, 462] on button "39" at bounding box center [805, 469] width 26 height 26
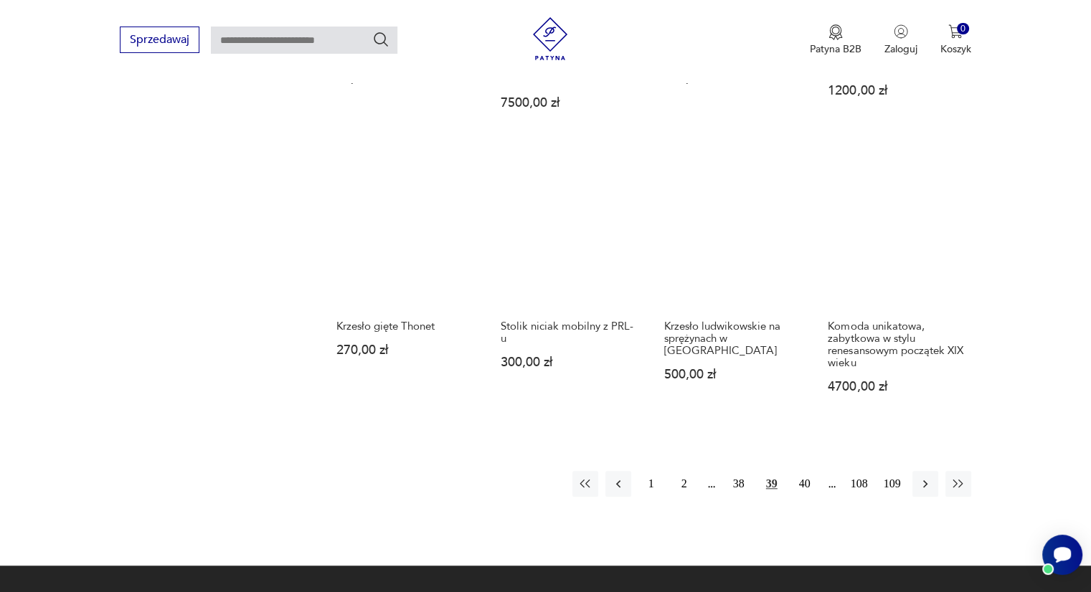
scroll to position [1228, 0]
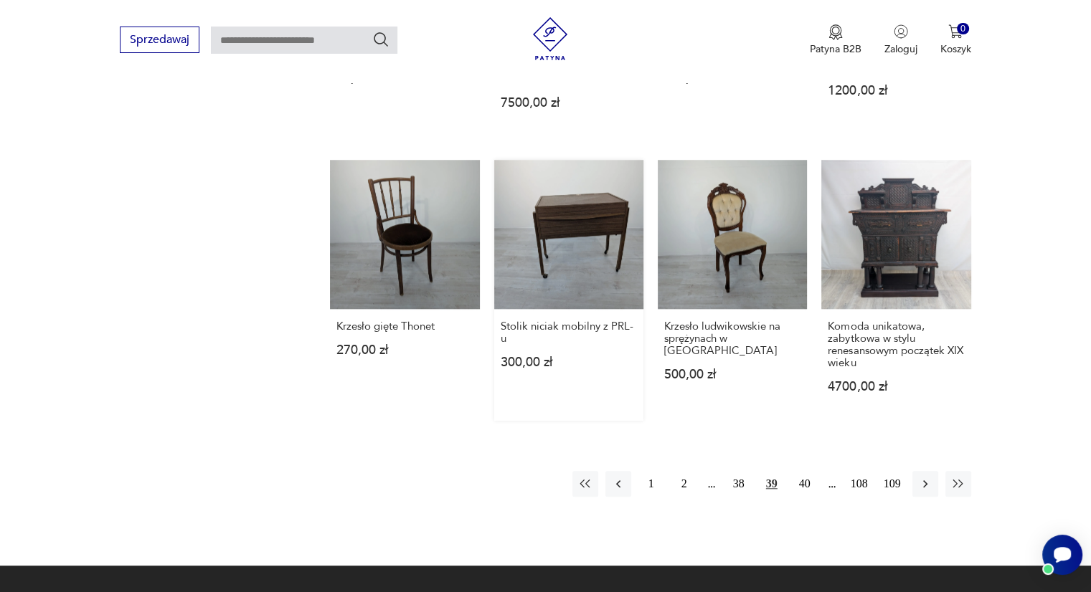
click at [604, 209] on link "Stolik niciak mobilny z [GEOGRAPHIC_DATA]-u 300,00 zł" at bounding box center [568, 290] width 149 height 261
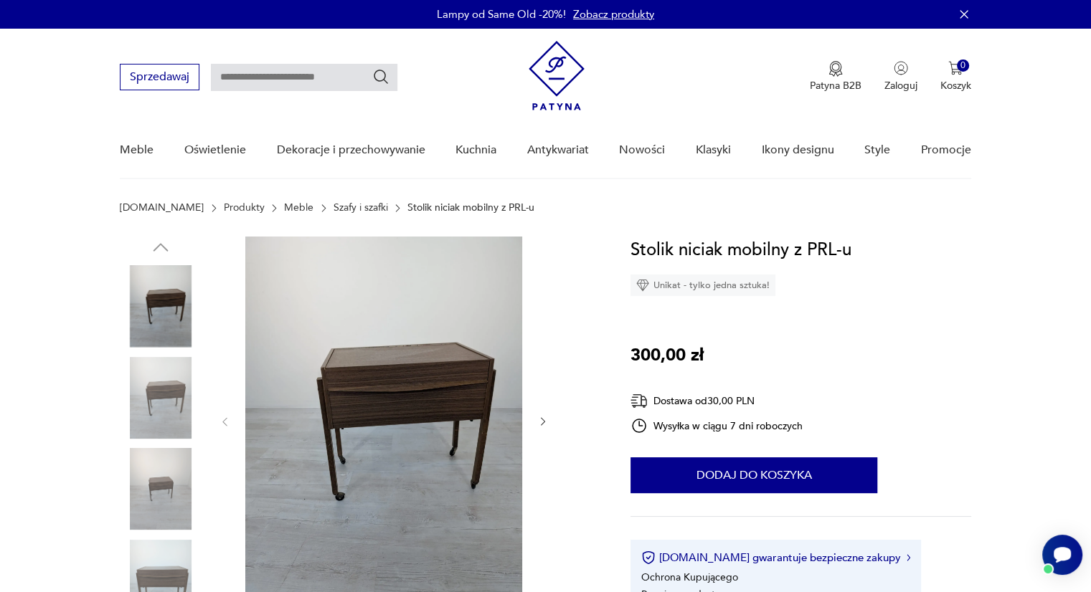
click at [547, 412] on div at bounding box center [384, 422] width 330 height 371
click at [545, 413] on div at bounding box center [384, 422] width 330 height 371
click at [544, 424] on icon "button" at bounding box center [543, 422] width 12 height 12
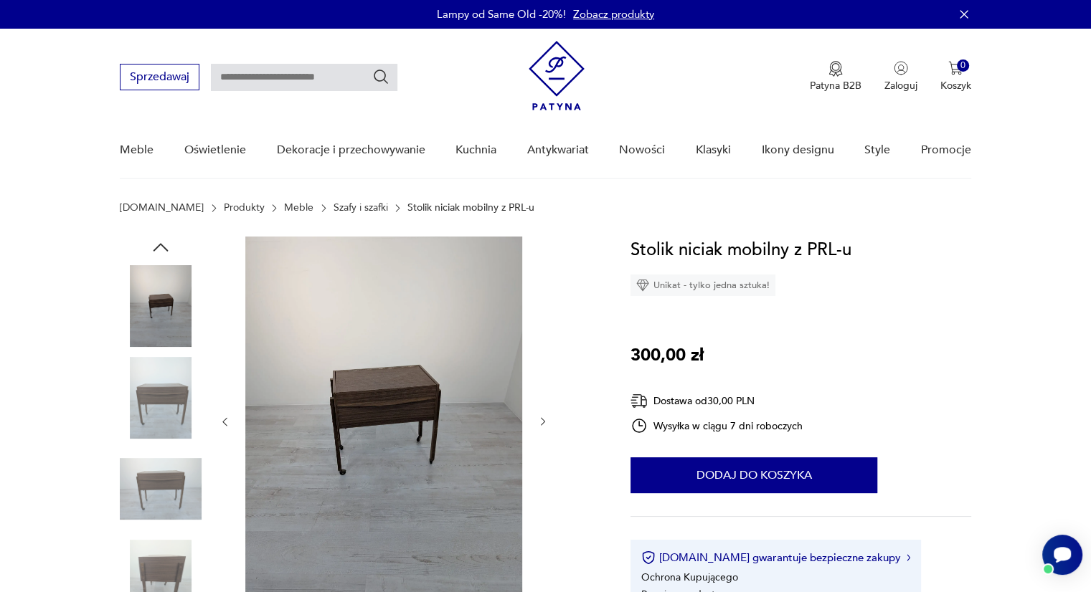
click at [544, 424] on icon "button" at bounding box center [543, 422] width 12 height 12
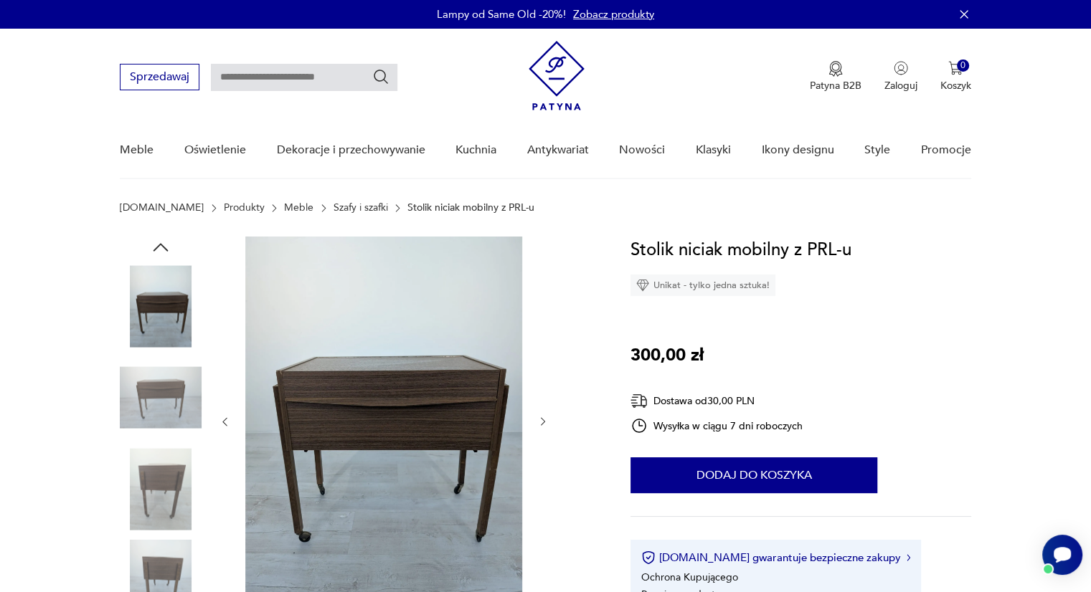
click at [544, 424] on icon "button" at bounding box center [543, 422] width 12 height 12
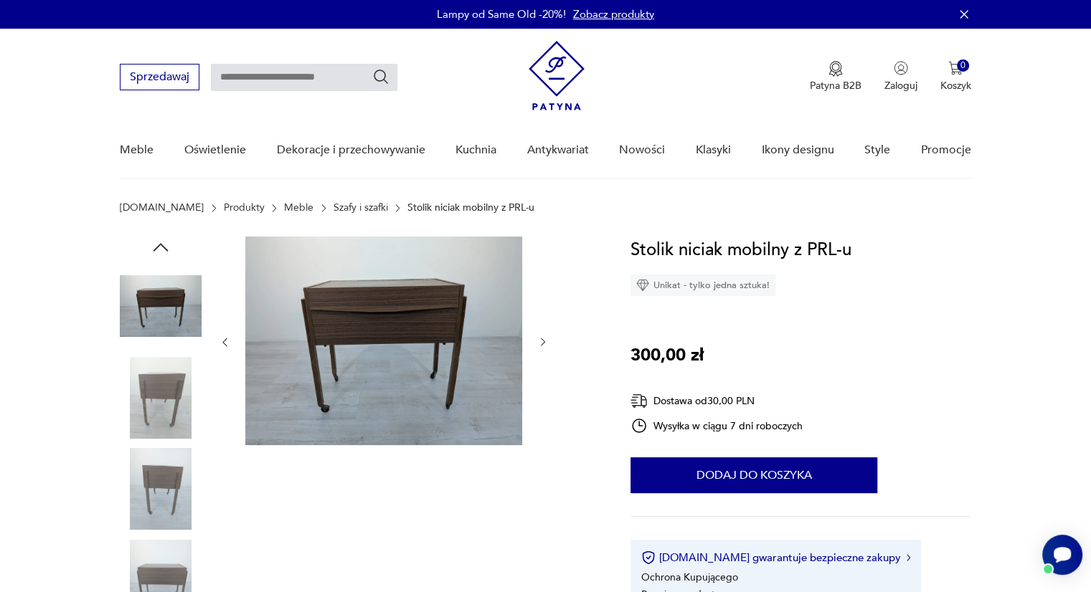
click at [544, 424] on div at bounding box center [384, 343] width 330 height 212
click at [541, 351] on div at bounding box center [384, 343] width 330 height 212
click at [539, 341] on icon "button" at bounding box center [543, 342] width 12 height 12
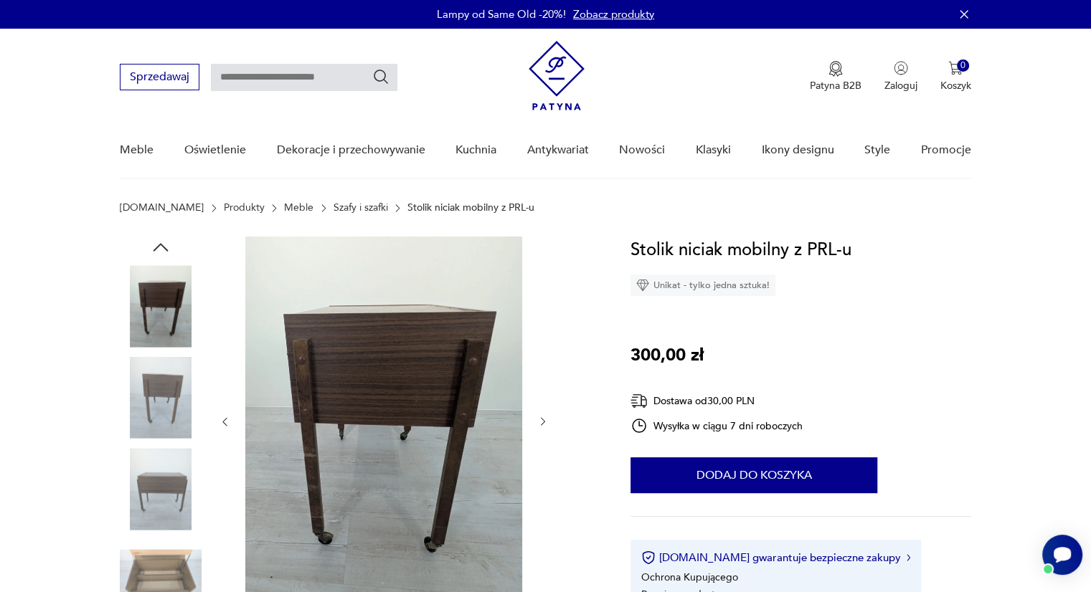
click at [539, 341] on div at bounding box center [384, 422] width 330 height 371
click at [538, 422] on icon "button" at bounding box center [543, 422] width 12 height 12
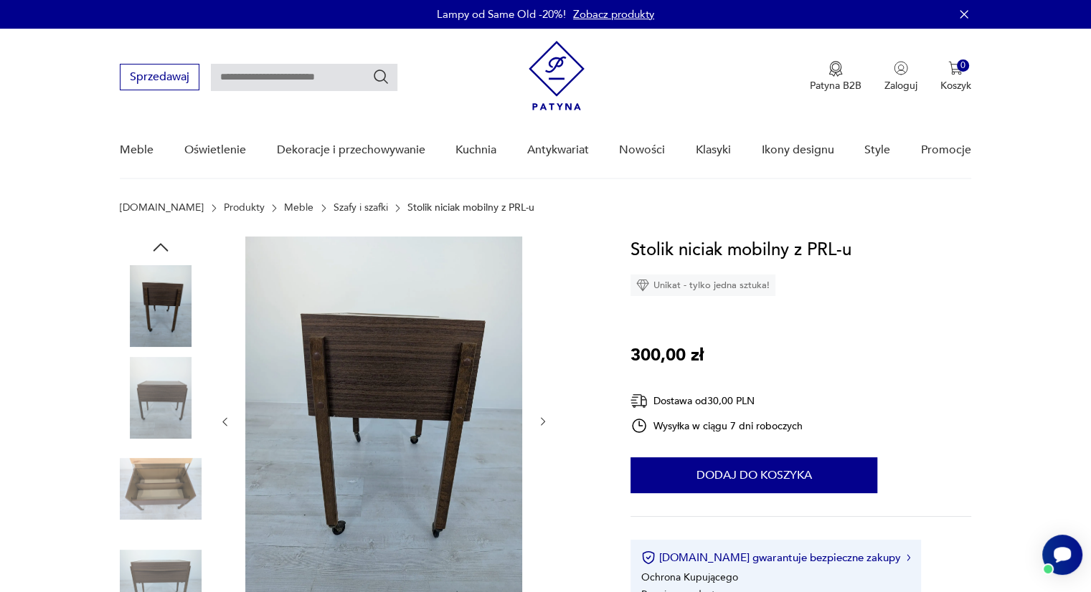
click at [538, 422] on icon "button" at bounding box center [543, 422] width 12 height 12
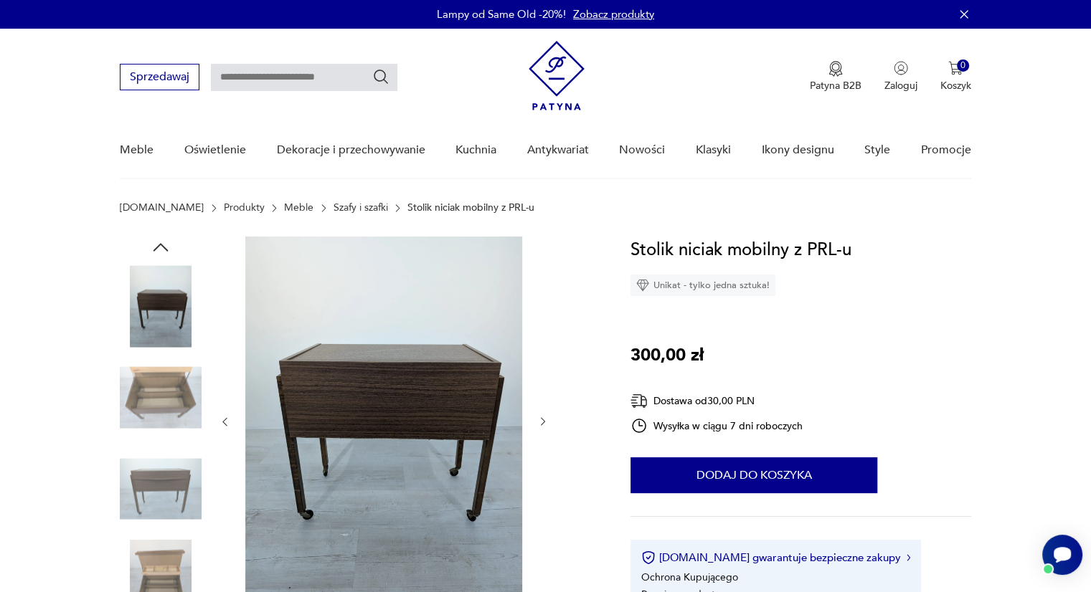
click at [538, 422] on icon "button" at bounding box center [543, 422] width 12 height 12
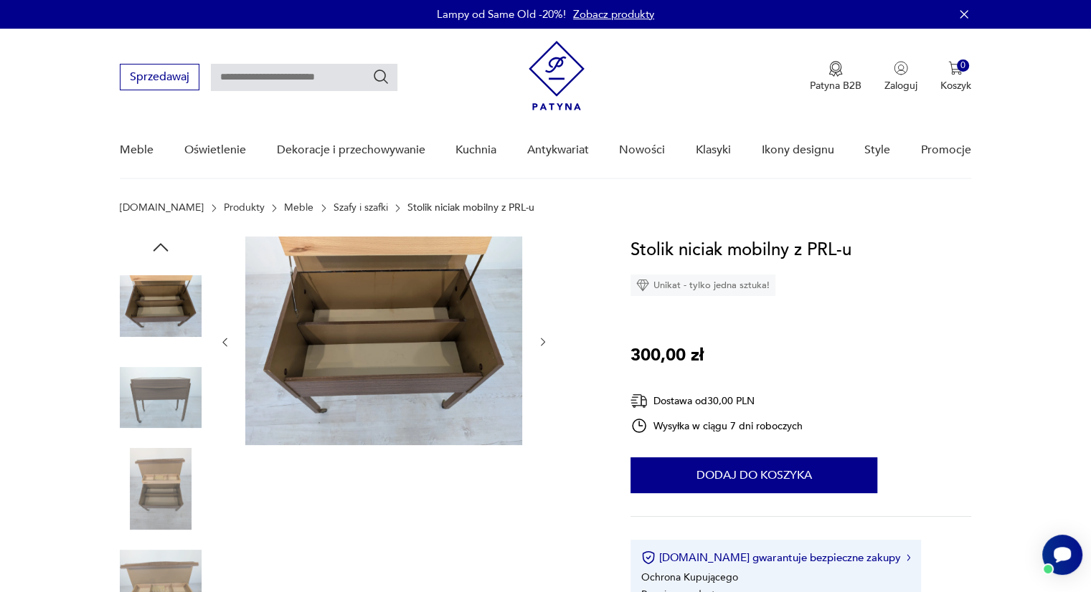
click at [538, 422] on div at bounding box center [384, 343] width 330 height 212
click at [541, 341] on icon "button" at bounding box center [543, 342] width 12 height 12
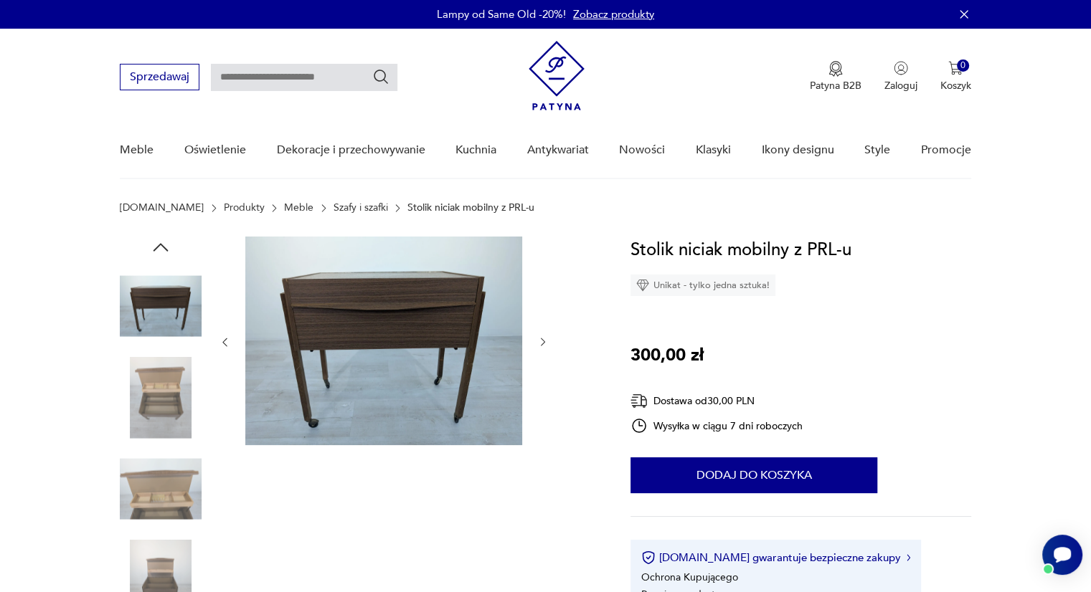
click at [541, 341] on icon "button" at bounding box center [543, 342] width 12 height 12
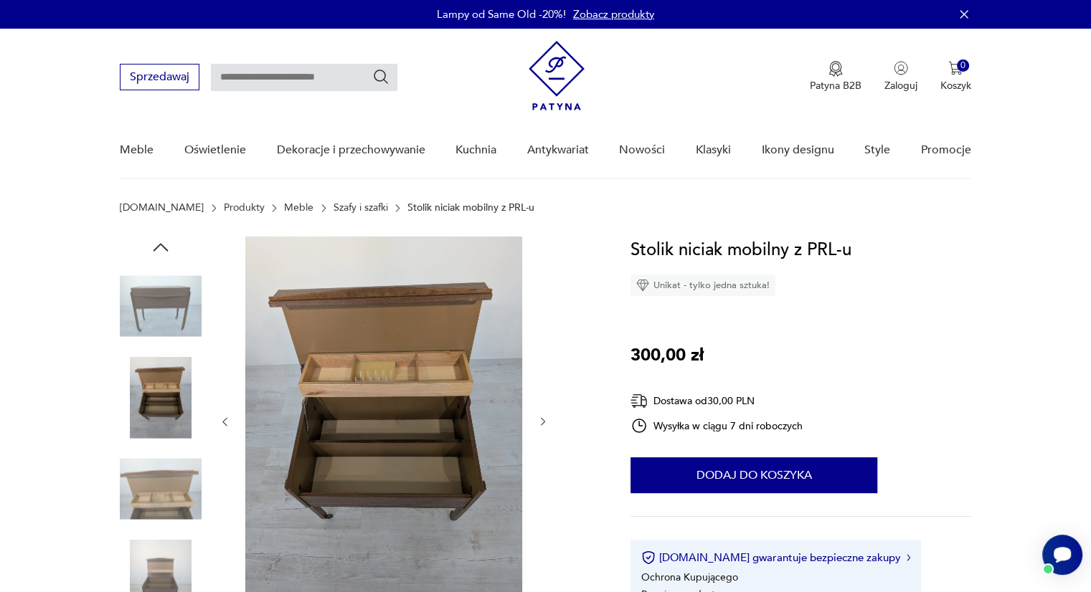
click at [541, 413] on div at bounding box center [384, 422] width 330 height 371
click at [541, 418] on icon "button" at bounding box center [543, 422] width 4 height 9
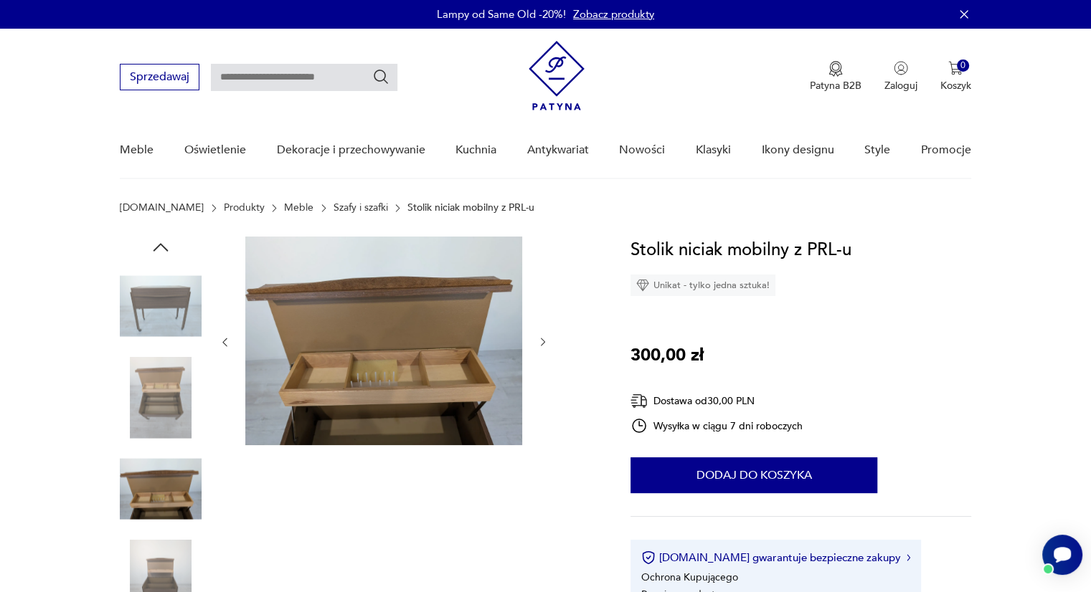
click at [541, 417] on div at bounding box center [384, 343] width 330 height 212
click at [541, 341] on icon "button" at bounding box center [543, 342] width 12 height 12
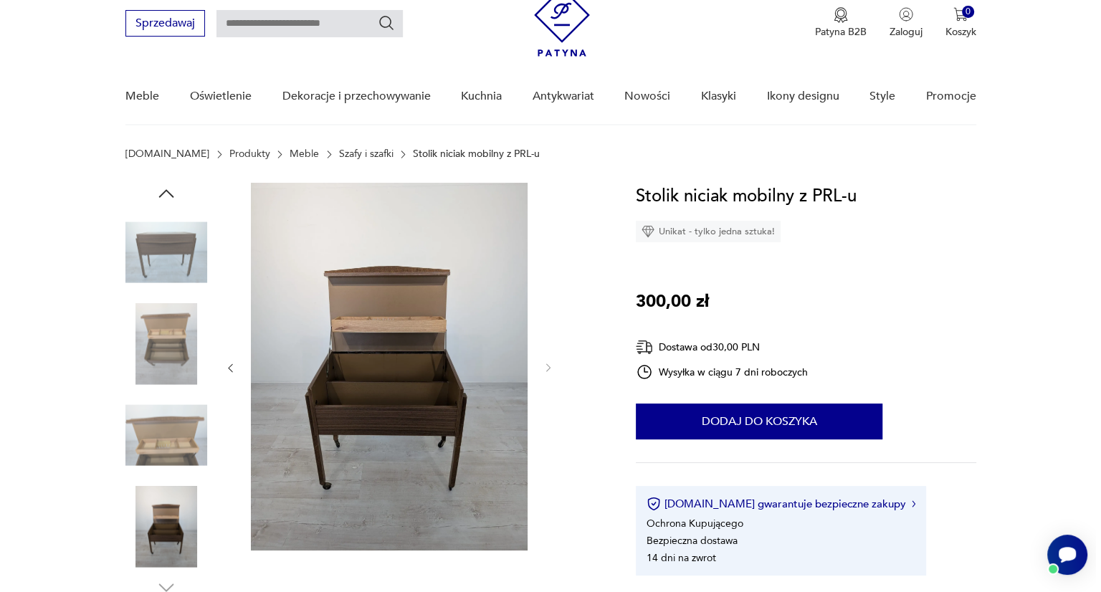
scroll to position [74, 0]
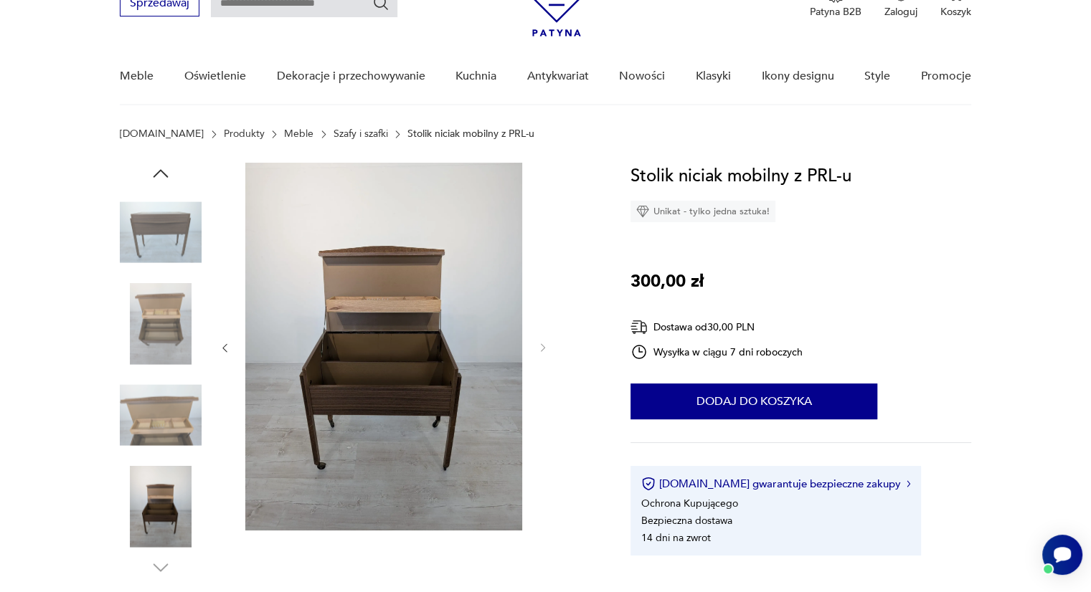
click at [303, 457] on img at bounding box center [383, 347] width 277 height 368
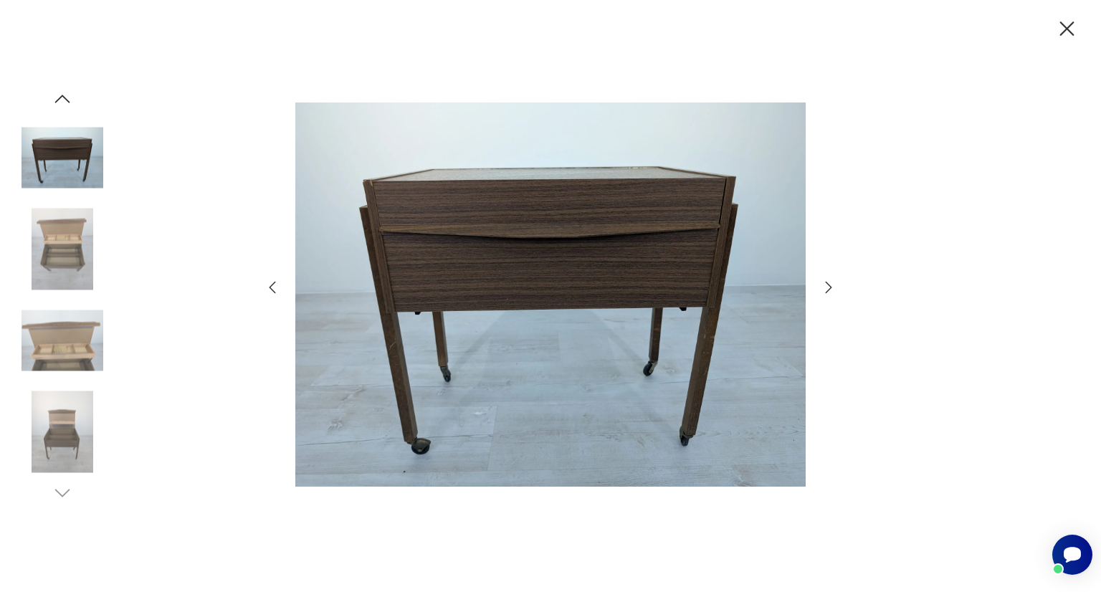
click at [1058, 18] on icon "button" at bounding box center [1067, 28] width 25 height 25
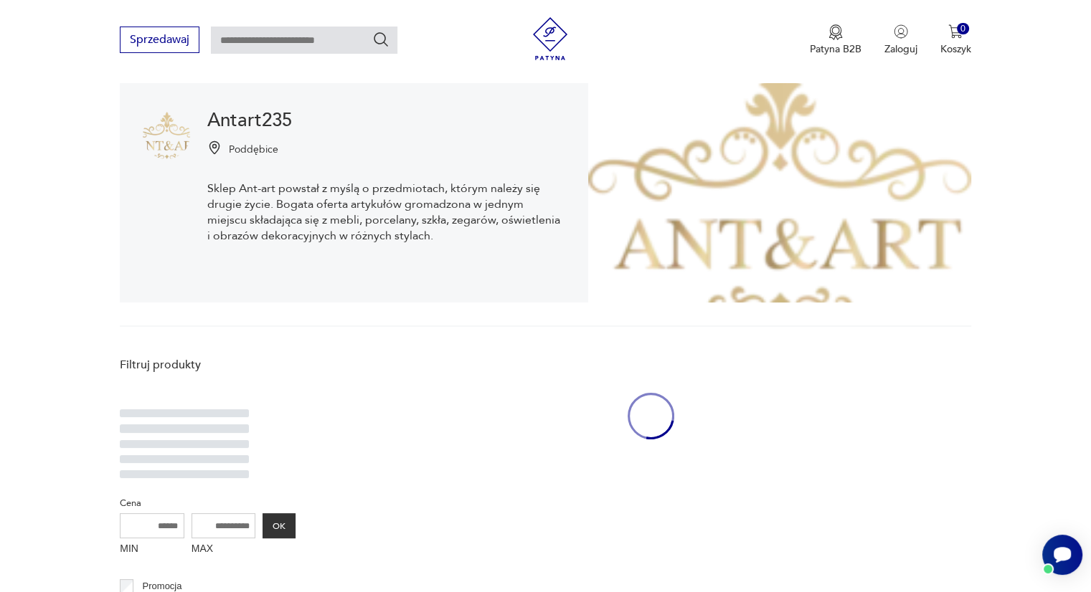
scroll to position [1595, 0]
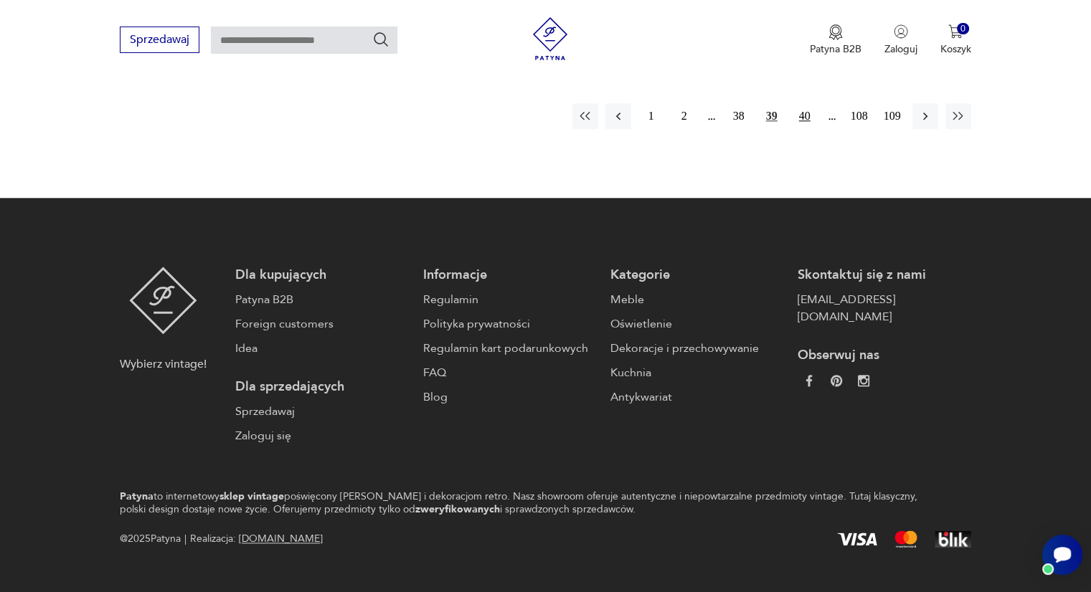
click at [807, 103] on button "40" at bounding box center [805, 116] width 26 height 26
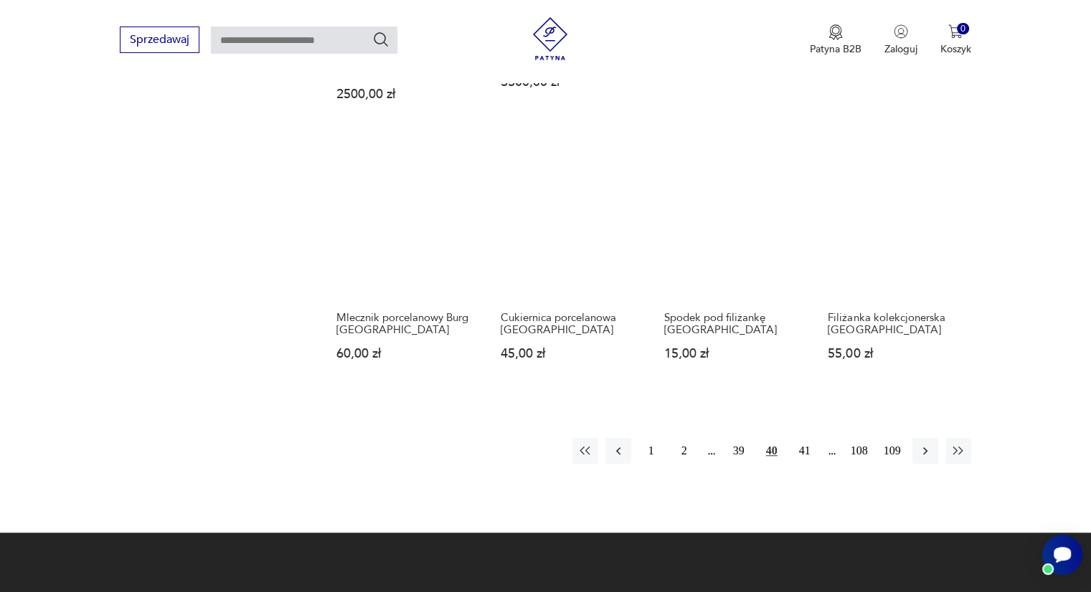
scroll to position [1288, 0]
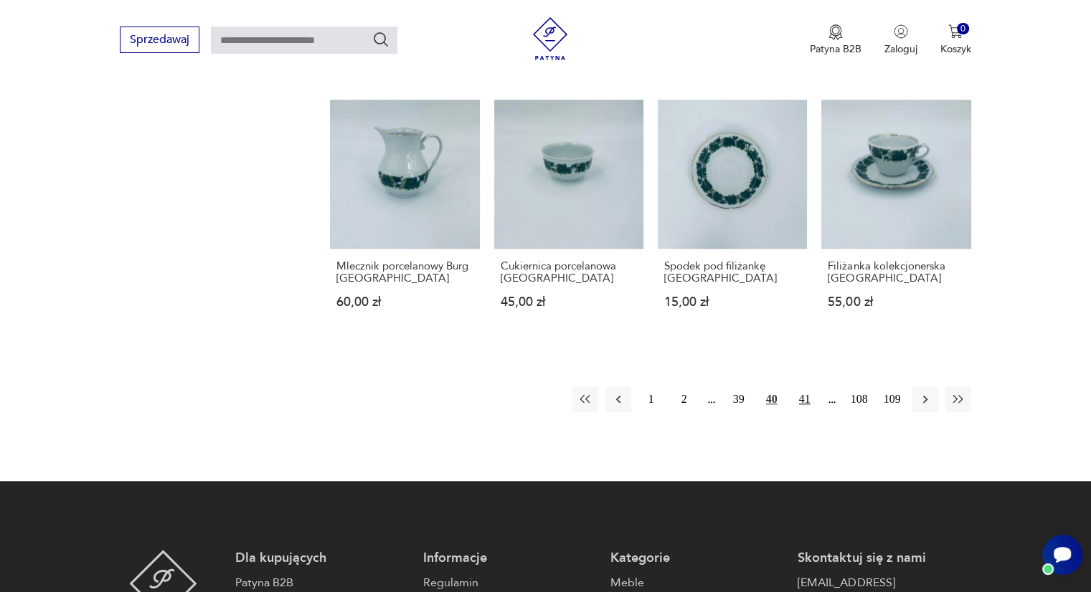
click at [809, 386] on button "41" at bounding box center [805, 399] width 26 height 26
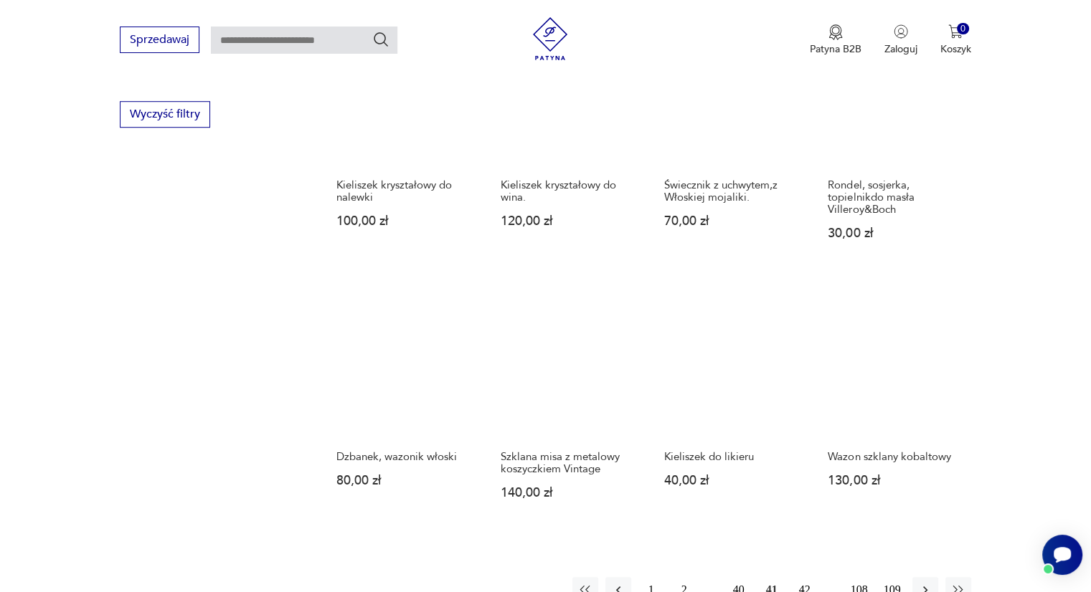
scroll to position [1074, 0]
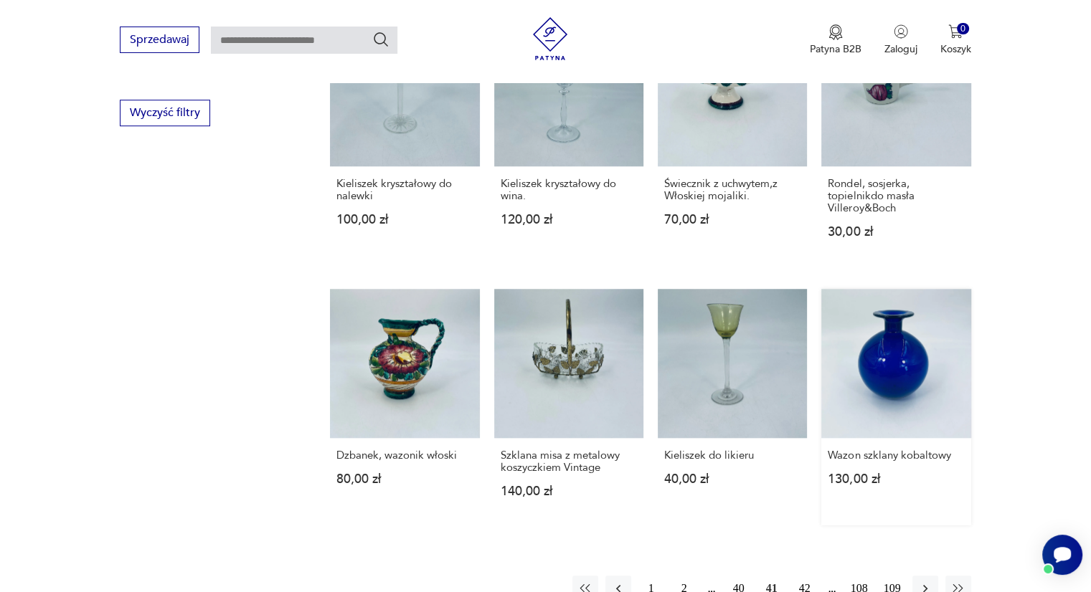
click at [920, 357] on link "Wazon szklany kobaltowy 130,00 zł" at bounding box center [895, 407] width 149 height 237
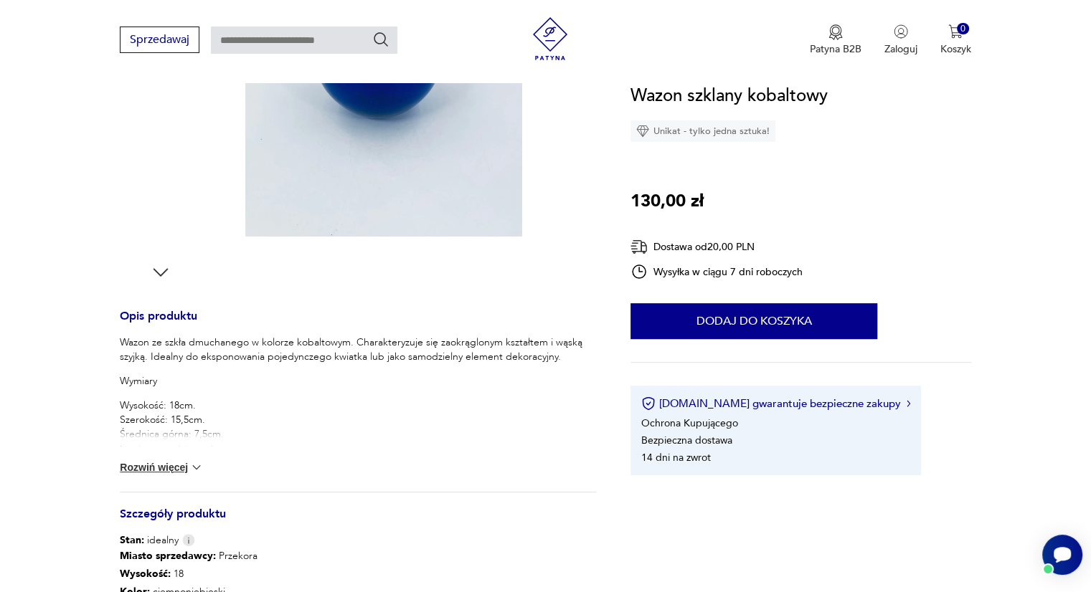
scroll to position [370, 0]
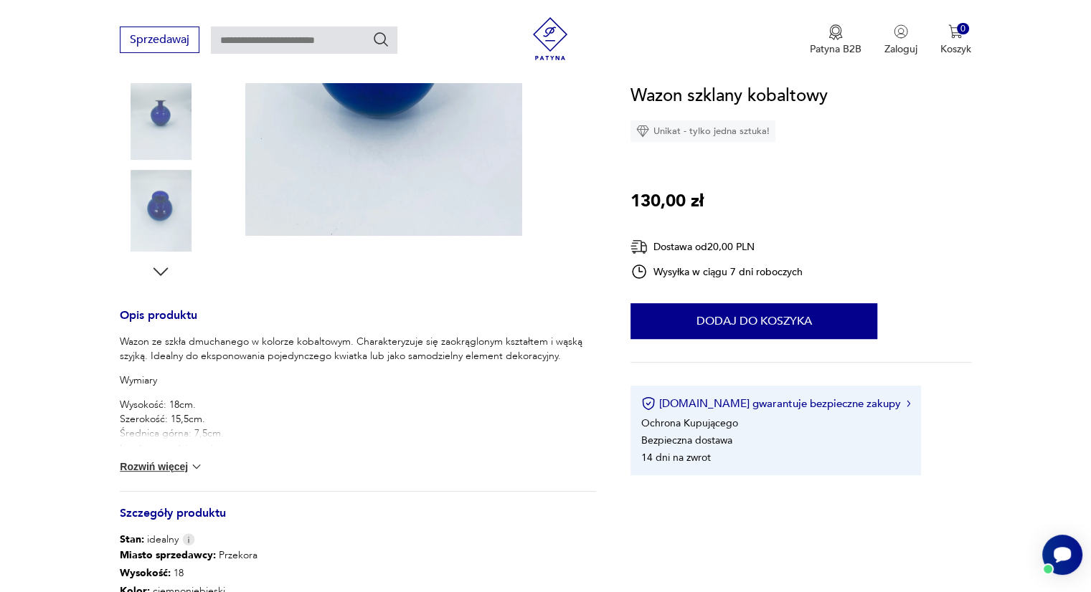
drag, startPoint x: 920, startPoint y: 357, endPoint x: 178, endPoint y: 465, distance: 750.0
click at [178, 465] on button "Rozwiń więcej" at bounding box center [161, 467] width 83 height 14
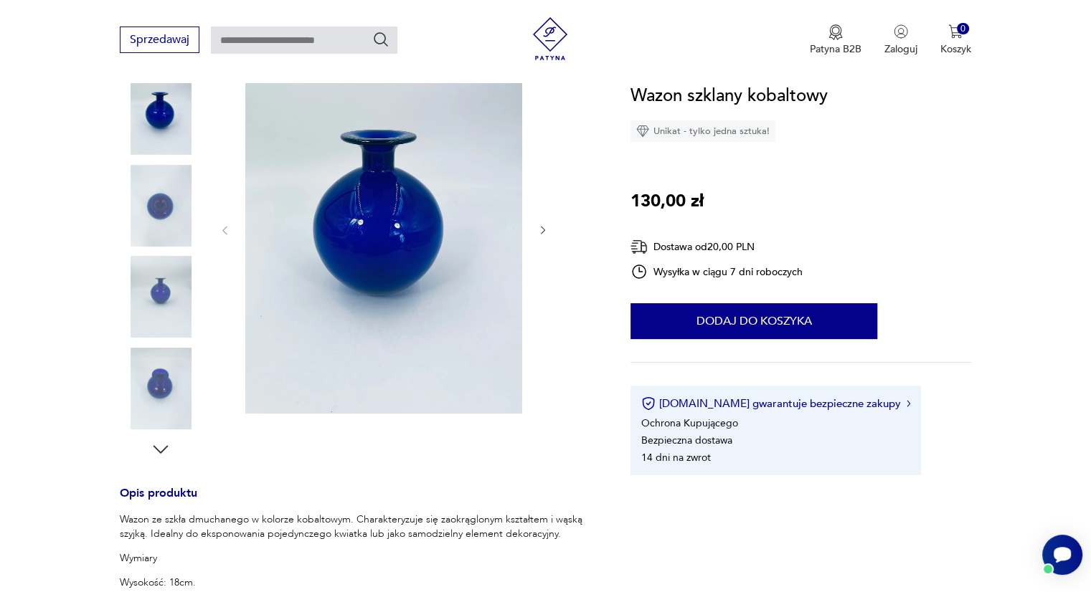
scroll to position [192, 0]
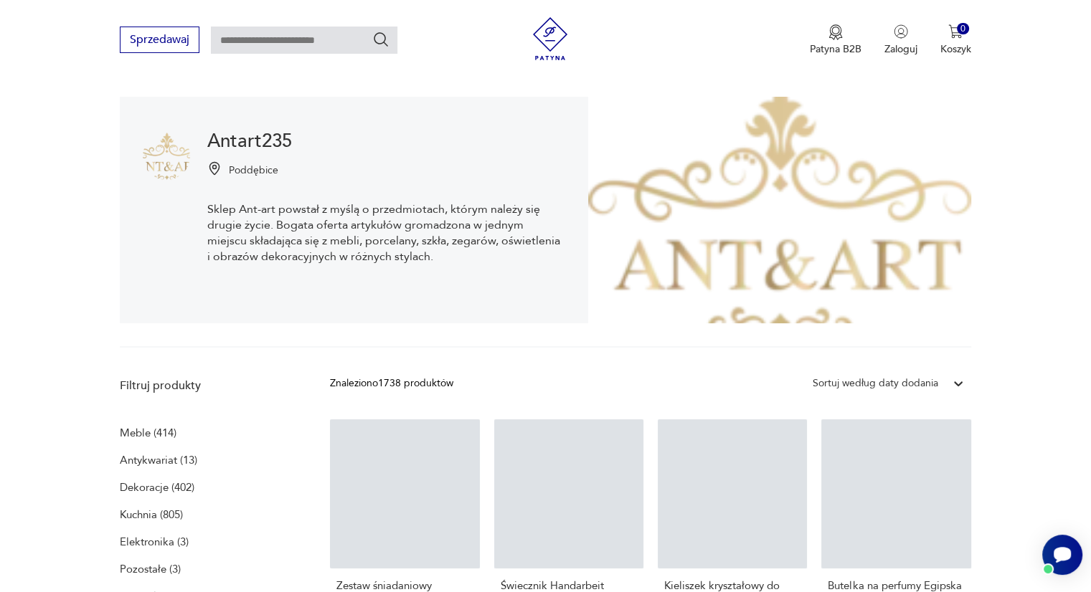
scroll to position [1549, 0]
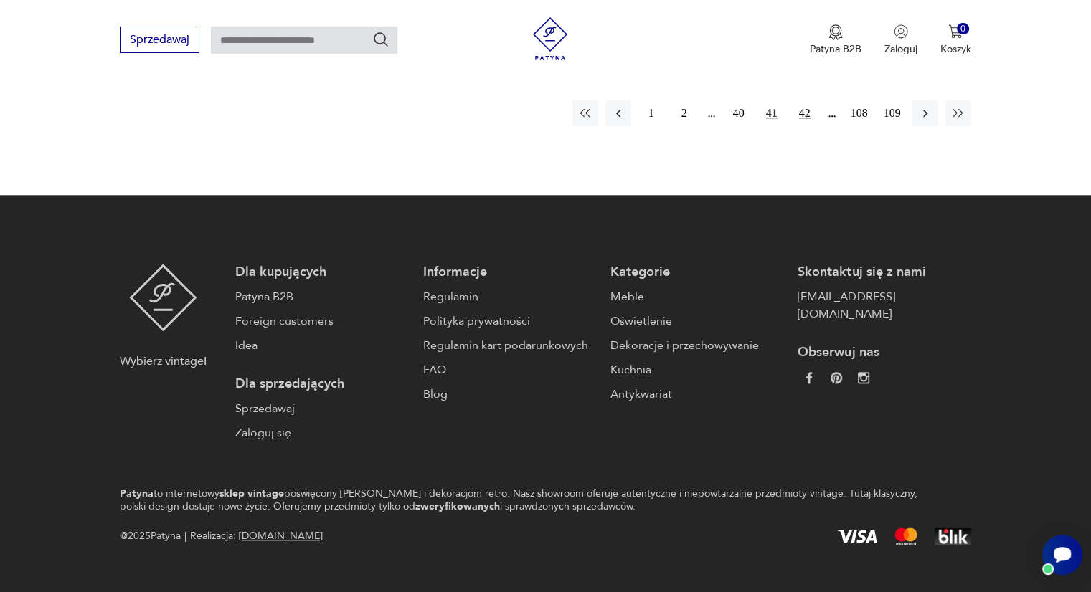
click at [799, 110] on button "42" at bounding box center [805, 113] width 26 height 26
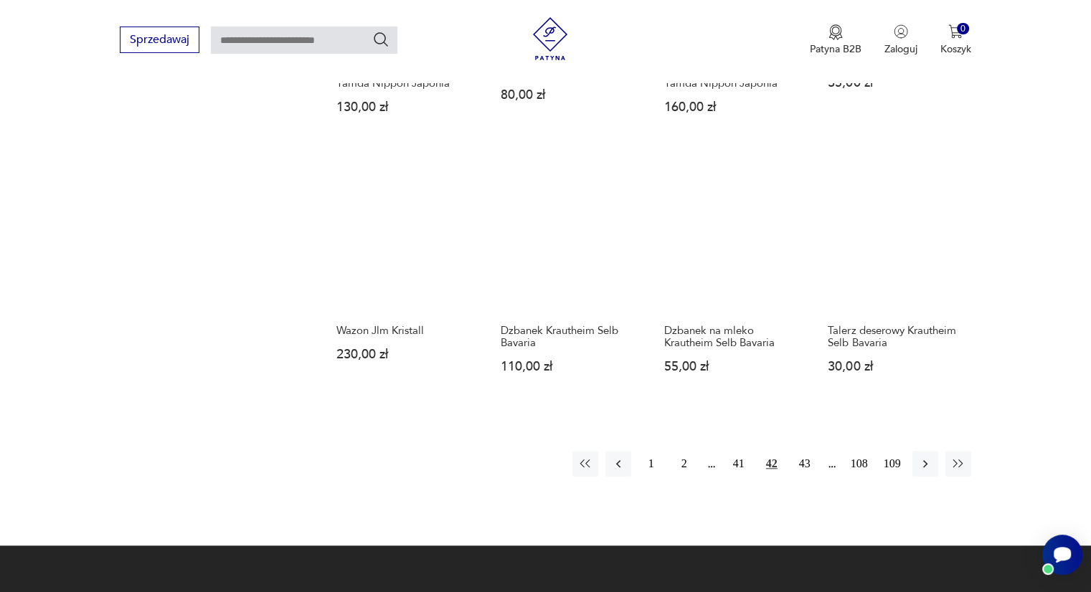
scroll to position [1200, 0]
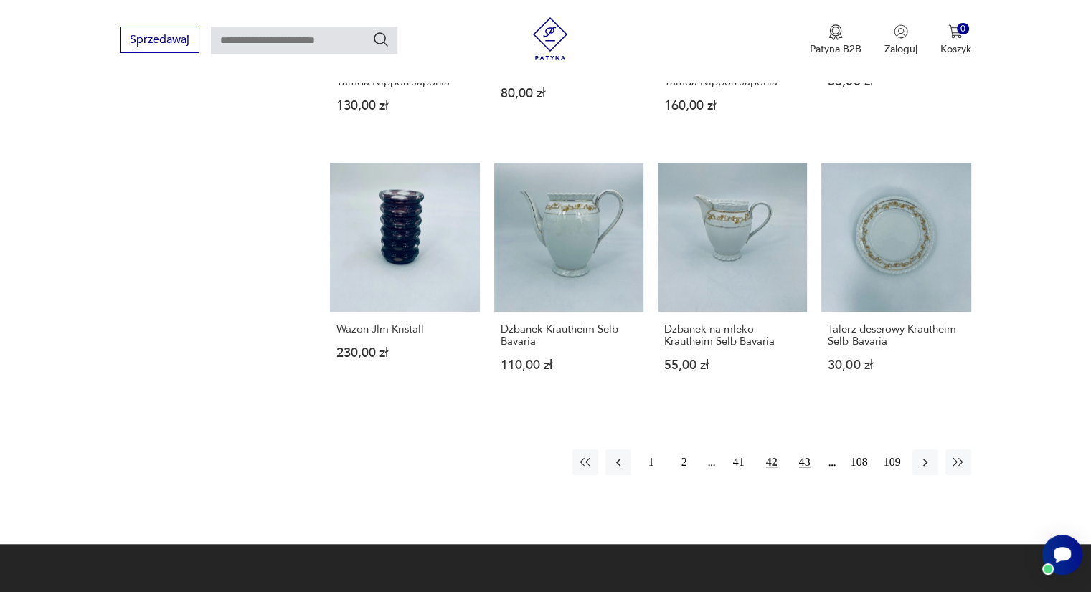
click at [812, 455] on button "43" at bounding box center [805, 463] width 26 height 26
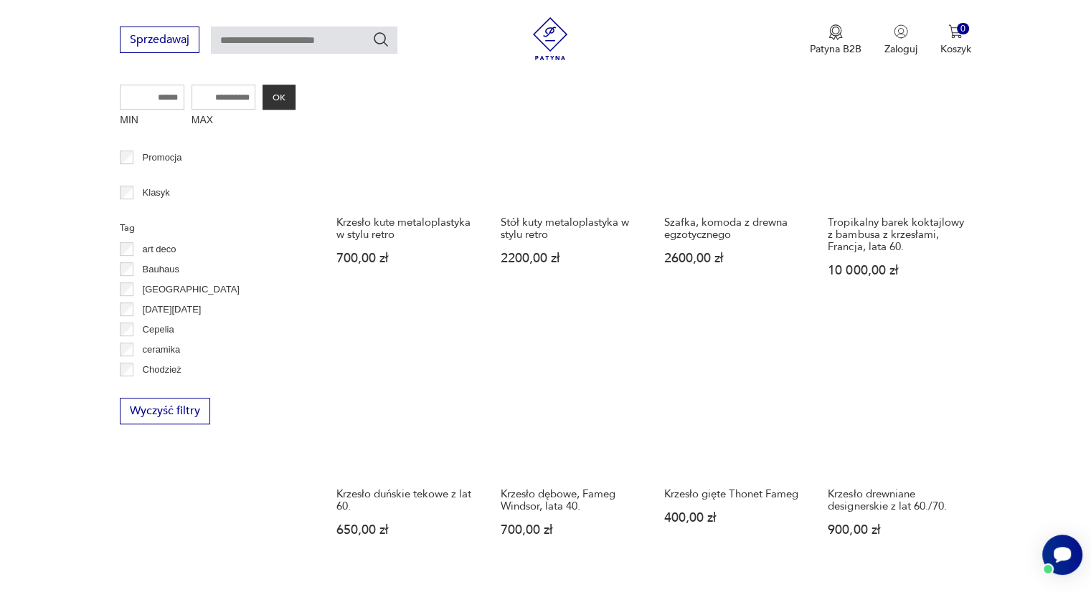
scroll to position [777, 0]
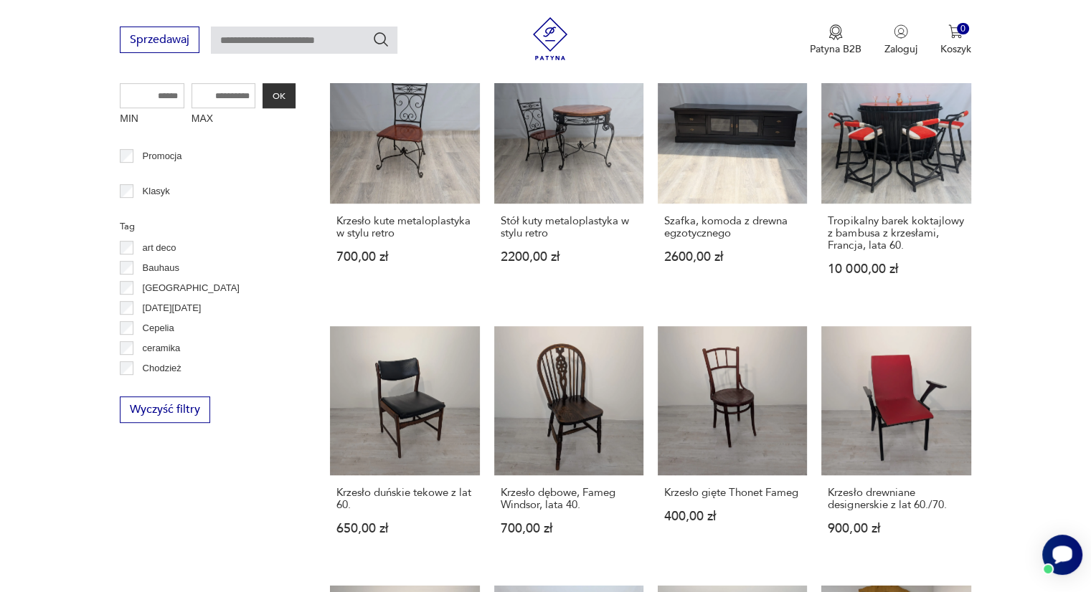
click at [1054, 567] on div "Otwórz czat Smartsupp" at bounding box center [1062, 555] width 40 height 40
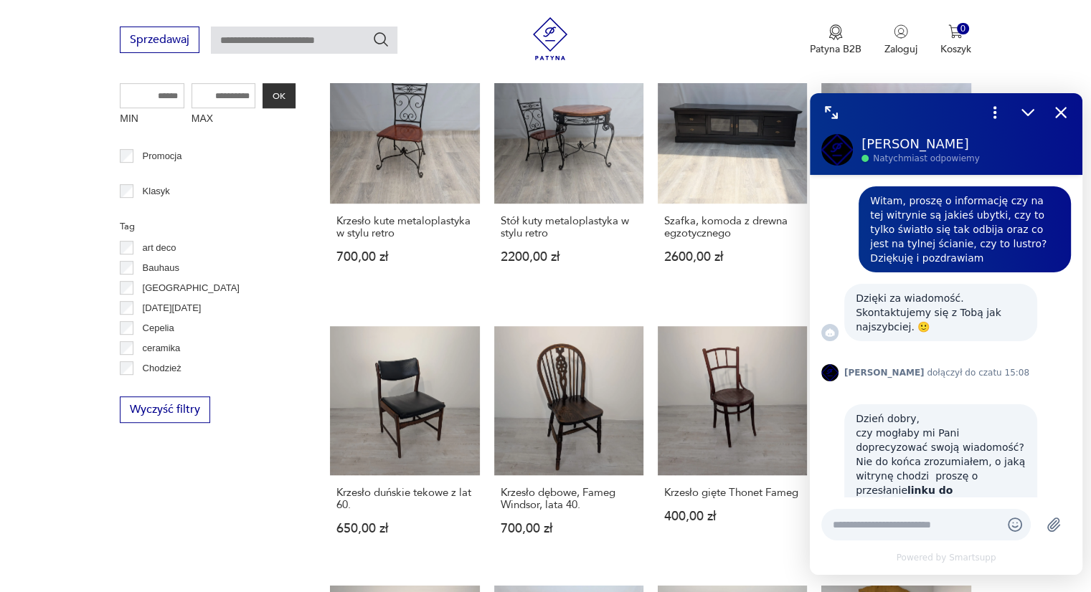
scroll to position [364, 0]
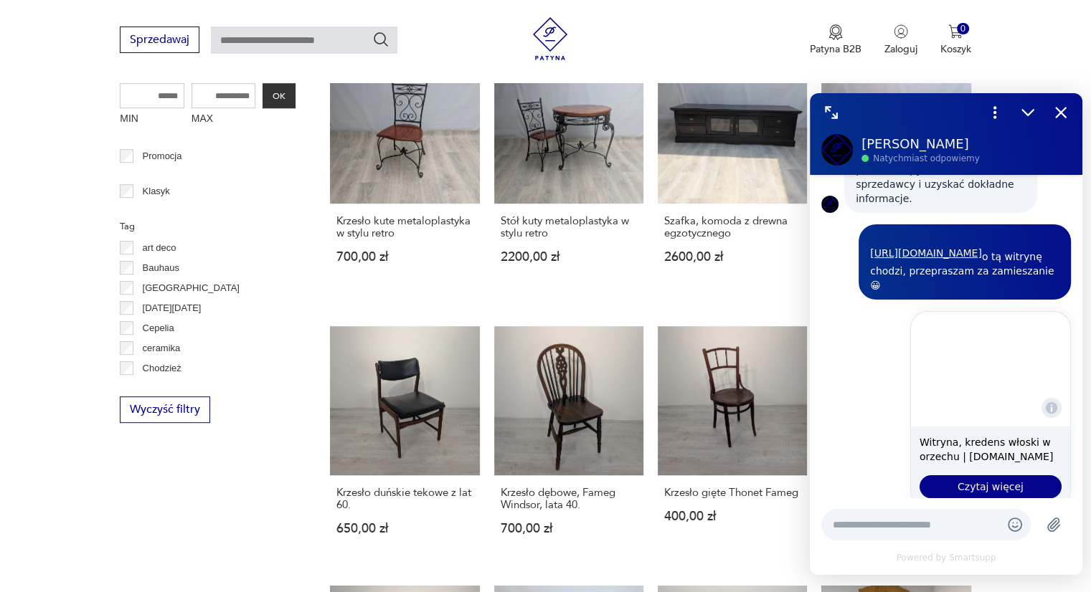
click at [987, 580] on section "Filtruj produkty Meble (414) Antykwariat (13) Dekoracje (402) Kuchnia (805) Ele…" at bounding box center [545, 350] width 1091 height 1234
click at [1035, 116] on icon "Zmniejsz" at bounding box center [1027, 112] width 19 height 19
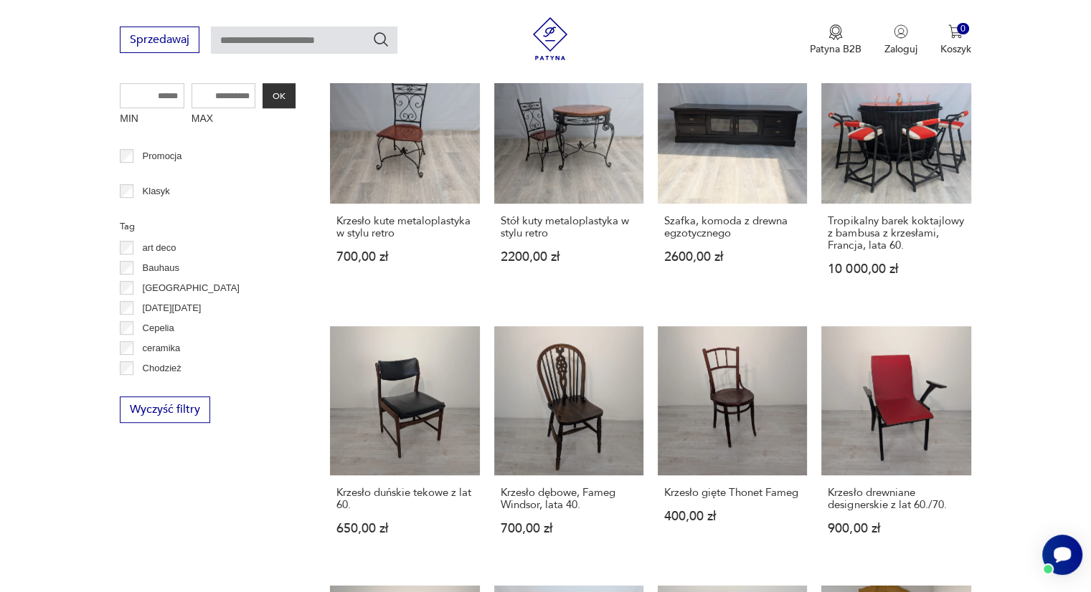
click at [1042, 212] on section "Filtruj produkty Meble (414) Antykwariat (13) Dekoracje (402) Kuchnia (805) Ele…" at bounding box center [545, 350] width 1091 height 1234
click at [1047, 181] on section "Filtruj produkty Meble (414) Antykwariat (13) Dekoracje (402) Kuchnia (805) Ele…" at bounding box center [545, 350] width 1091 height 1234
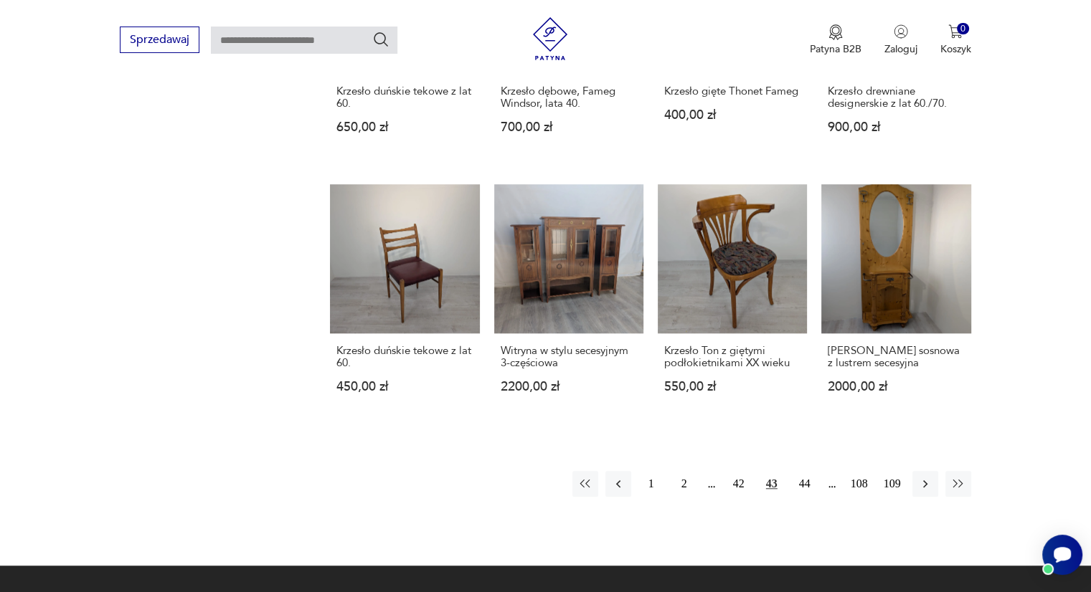
scroll to position [1180, 0]
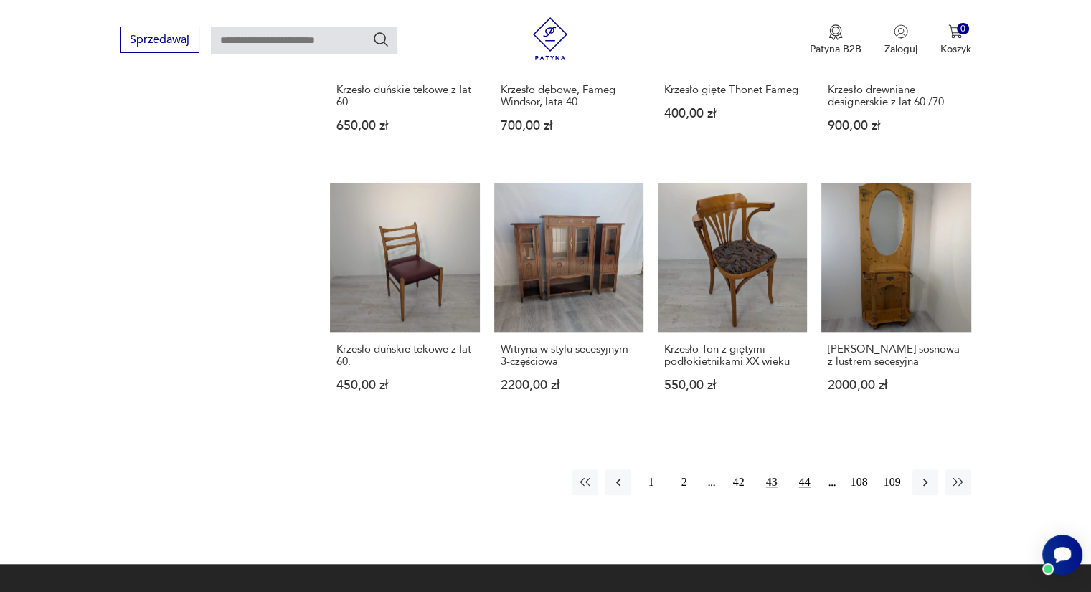
click at [808, 483] on button "44" at bounding box center [805, 483] width 26 height 26
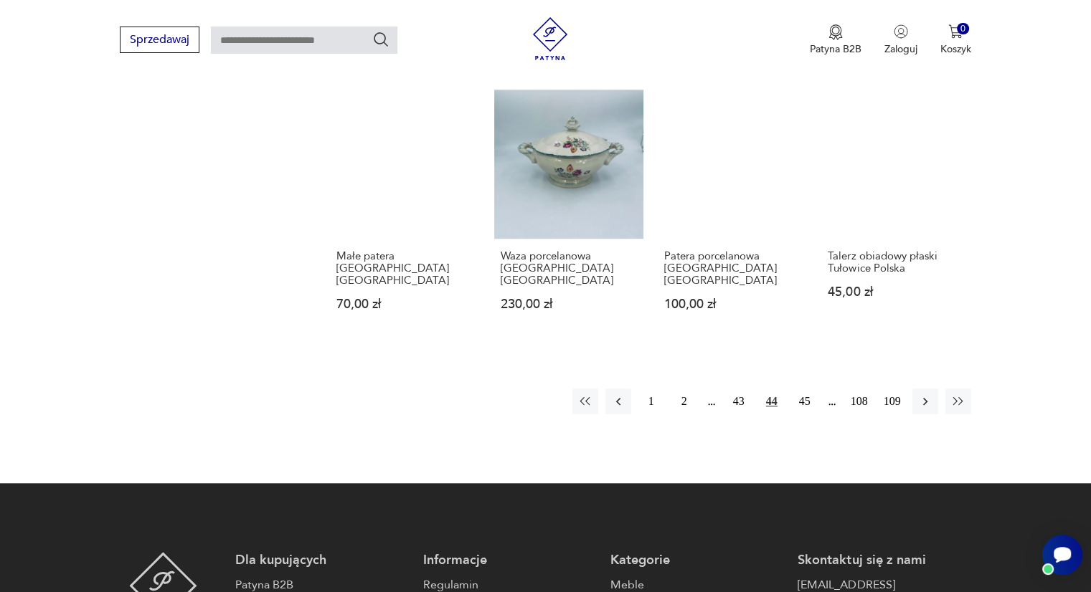
scroll to position [1262, 0]
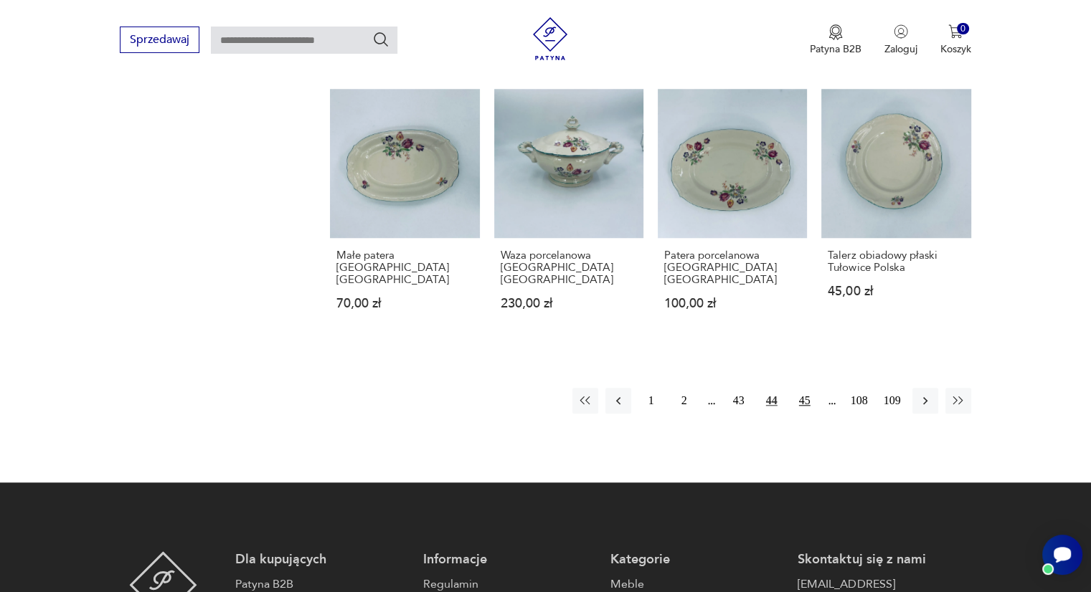
click at [805, 388] on button "45" at bounding box center [805, 401] width 26 height 26
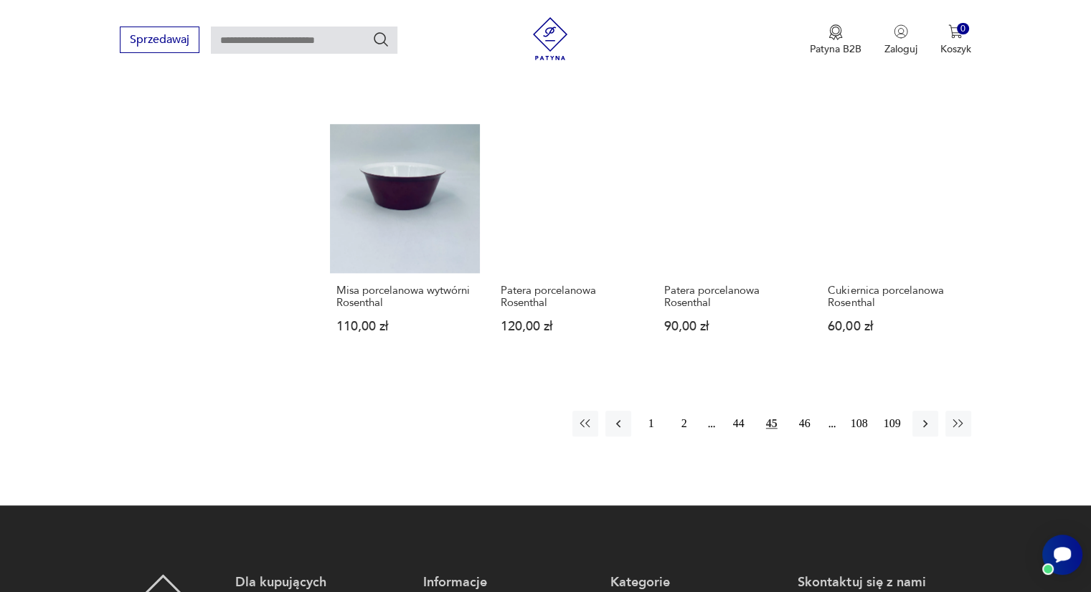
scroll to position [1246, 0]
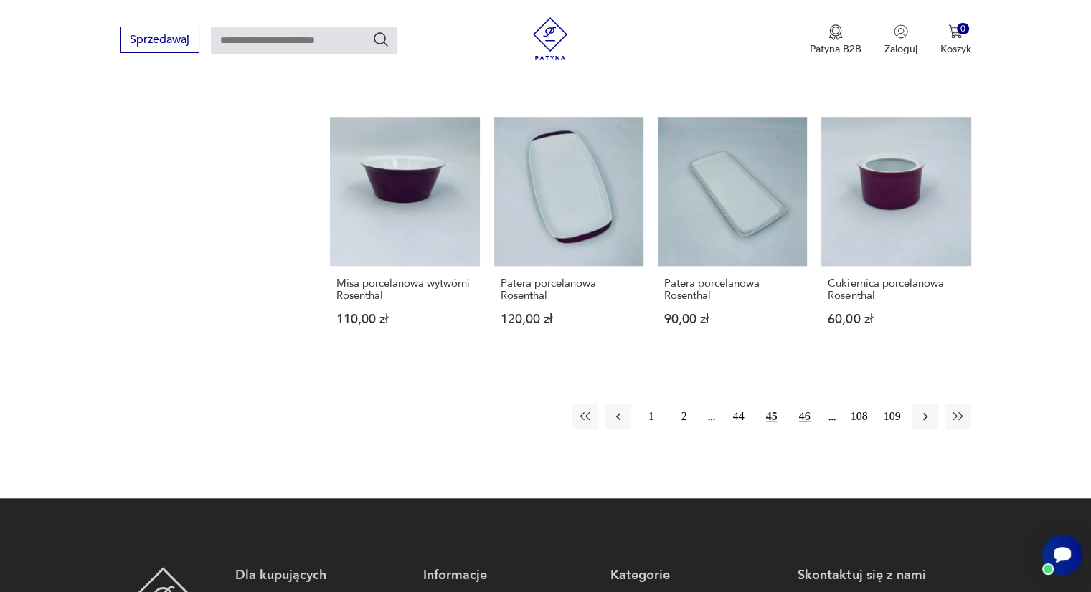
click at [804, 404] on button "46" at bounding box center [805, 417] width 26 height 26
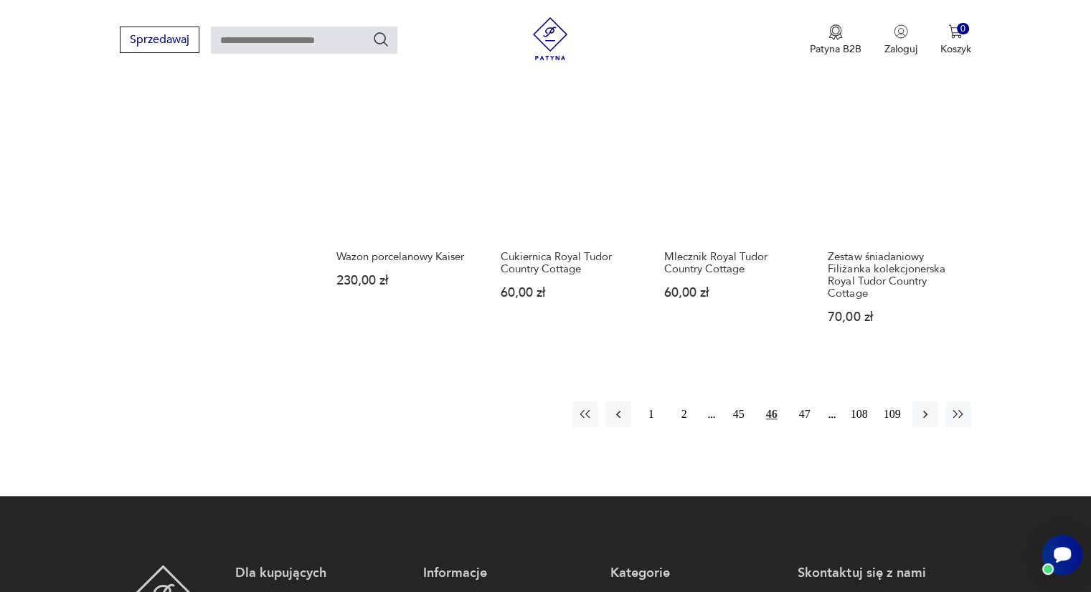
scroll to position [1273, 0]
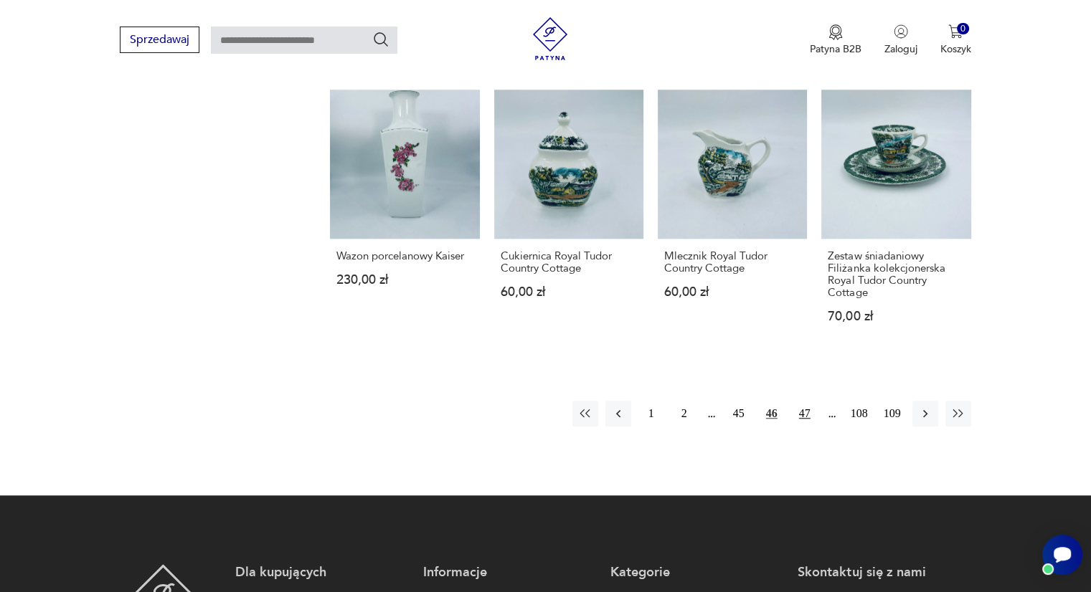
click at [812, 413] on button "47" at bounding box center [805, 414] width 26 height 26
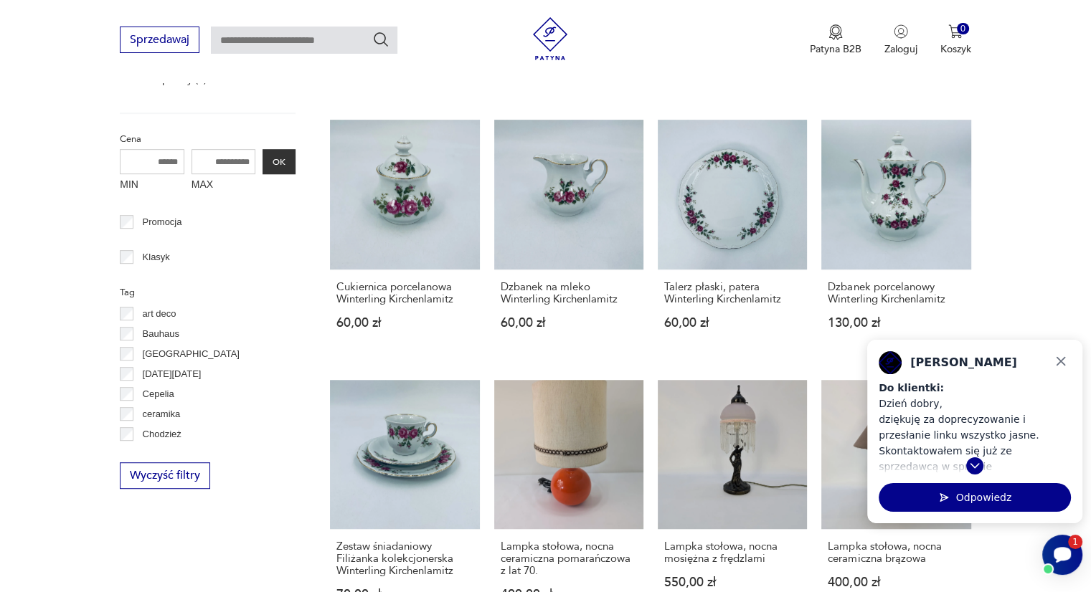
scroll to position [713, 0]
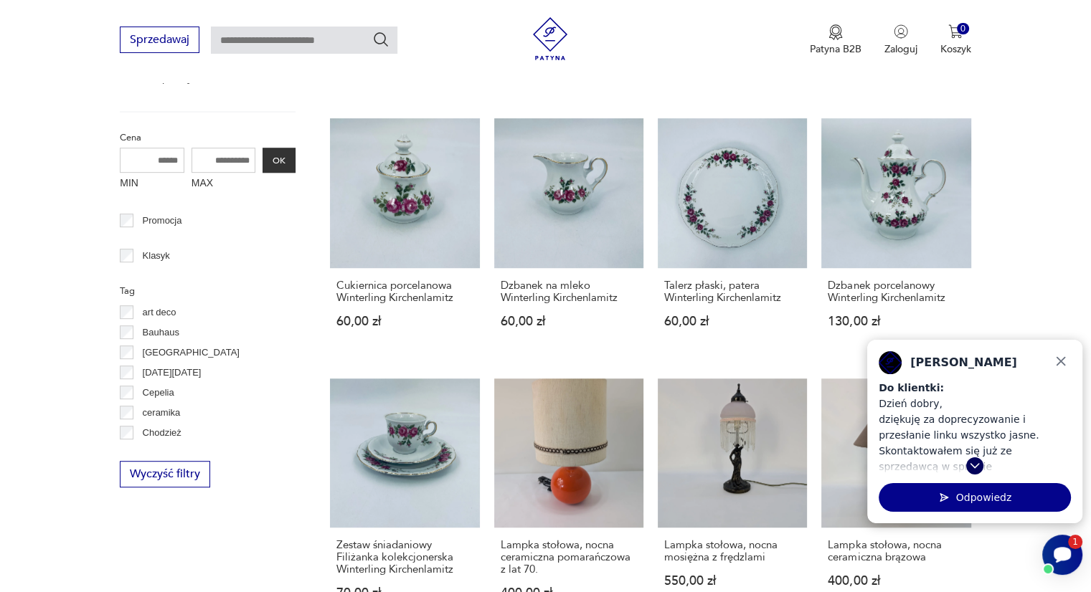
click at [974, 465] on icon "Przewiń w dół" at bounding box center [974, 466] width 14 height 19
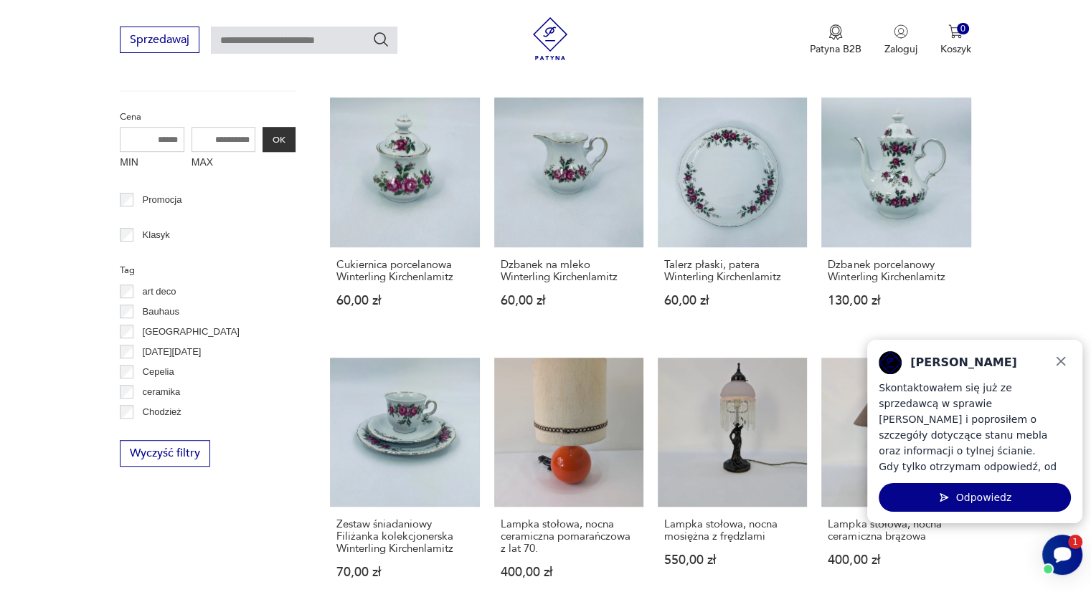
scroll to position [739, 0]
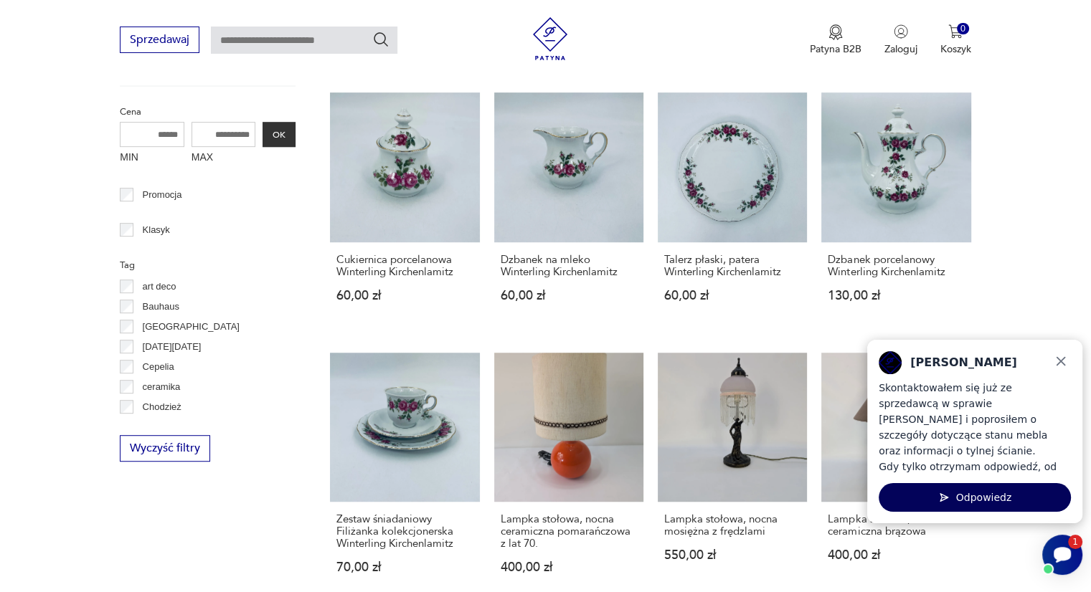
click at [961, 498] on button "Odpowiedz" at bounding box center [974, 497] width 192 height 29
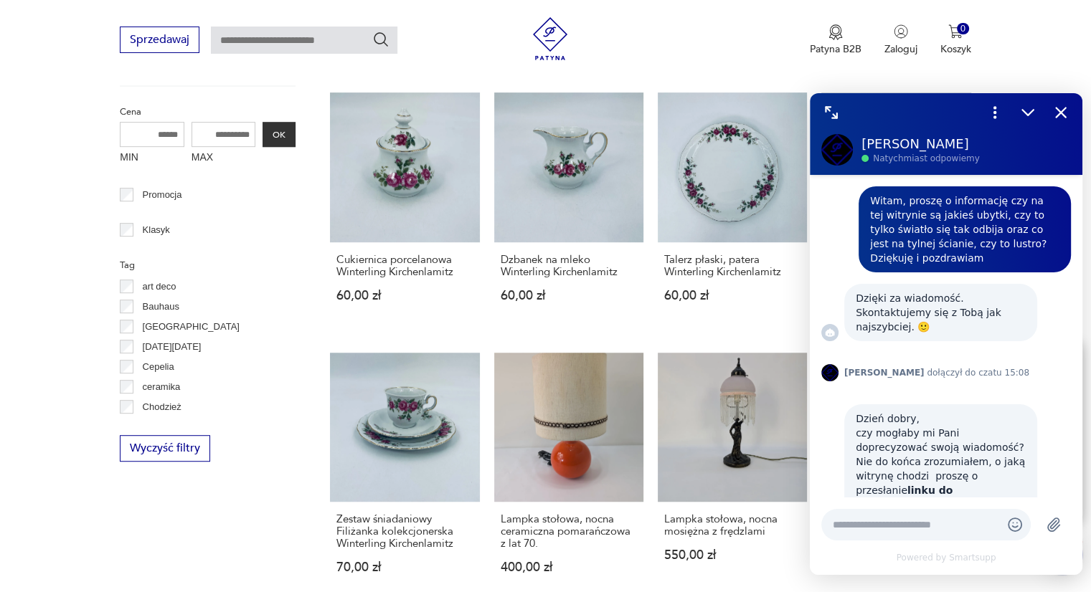
scroll to position [561, 0]
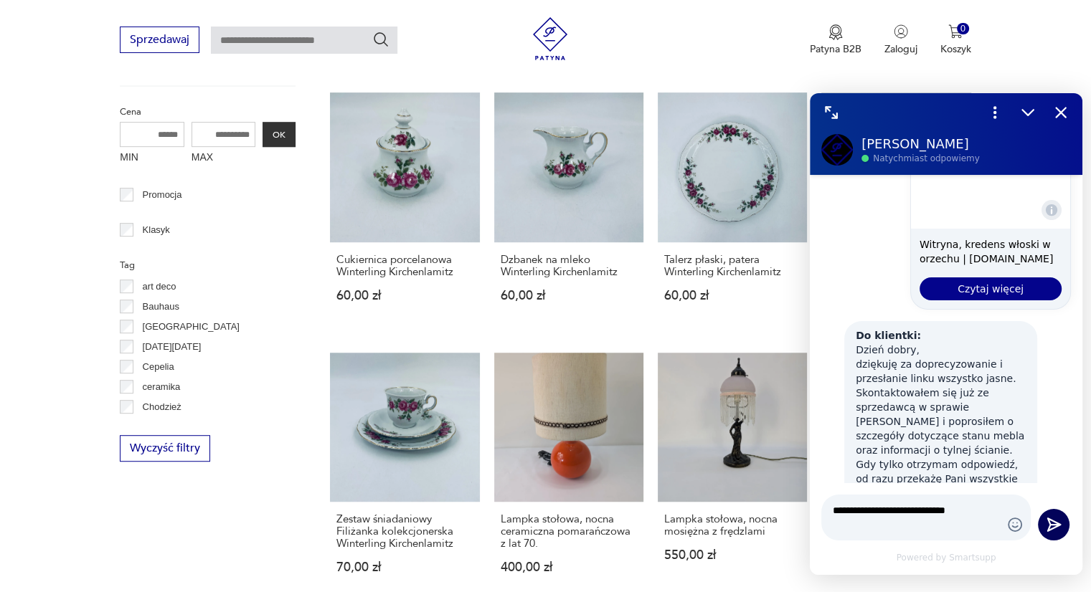
type textarea "**********"
click at [1047, 529] on icon "Wyślij" at bounding box center [1053, 525] width 19 height 19
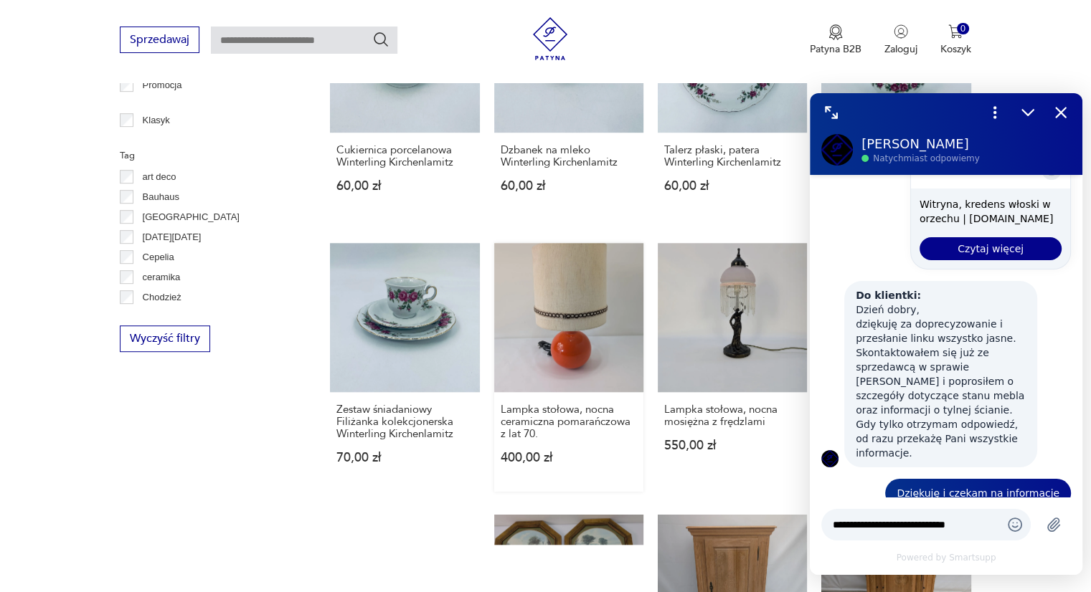
scroll to position [865, 0]
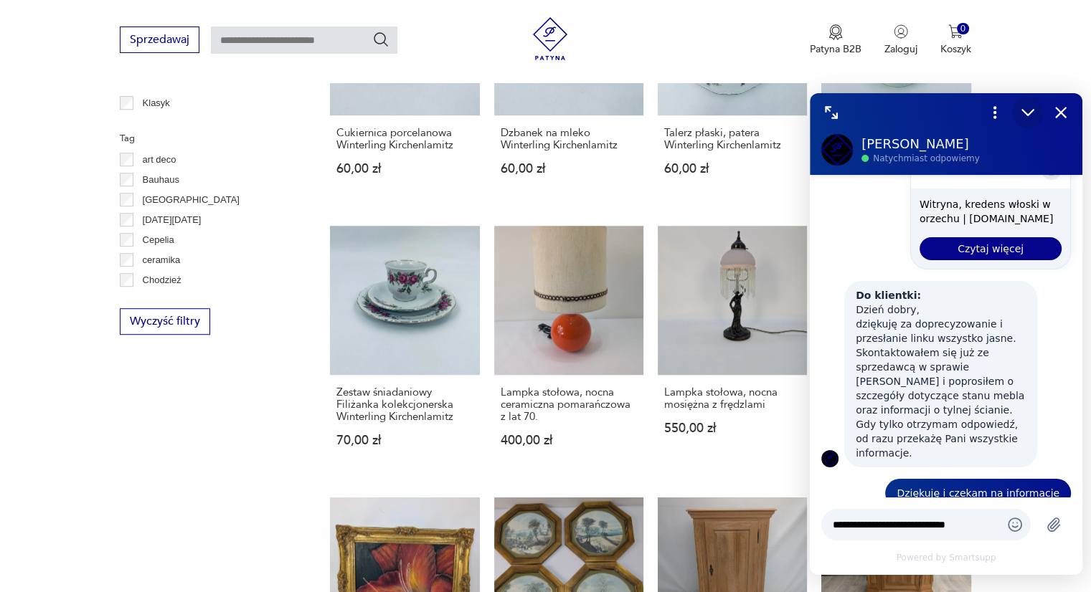
click at [1027, 115] on icon "Zmniejsz" at bounding box center [1027, 113] width 11 height 6
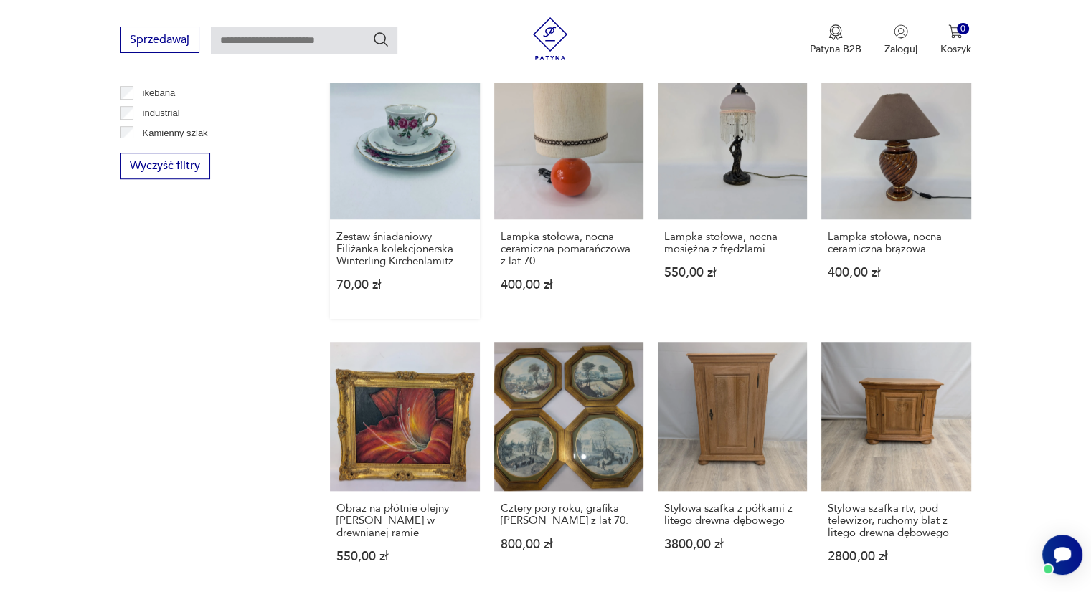
scroll to position [1021, 0]
click at [573, 351] on link "Cztery pory roku, grafika [PERSON_NAME] z lat 70. 800,00 zł" at bounding box center [568, 466] width 149 height 249
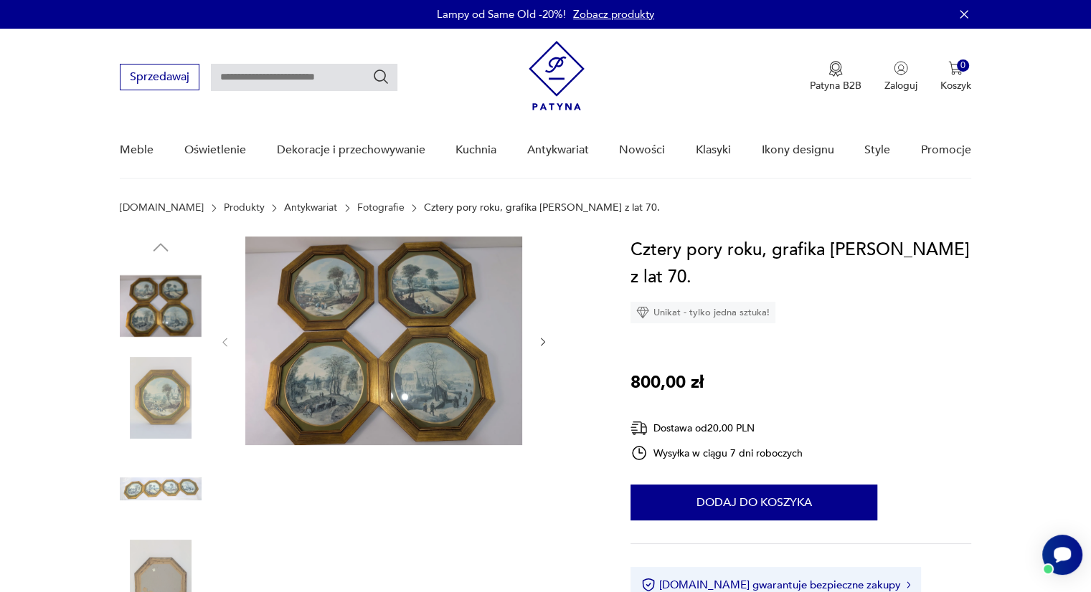
click at [475, 398] on img at bounding box center [383, 341] width 277 height 209
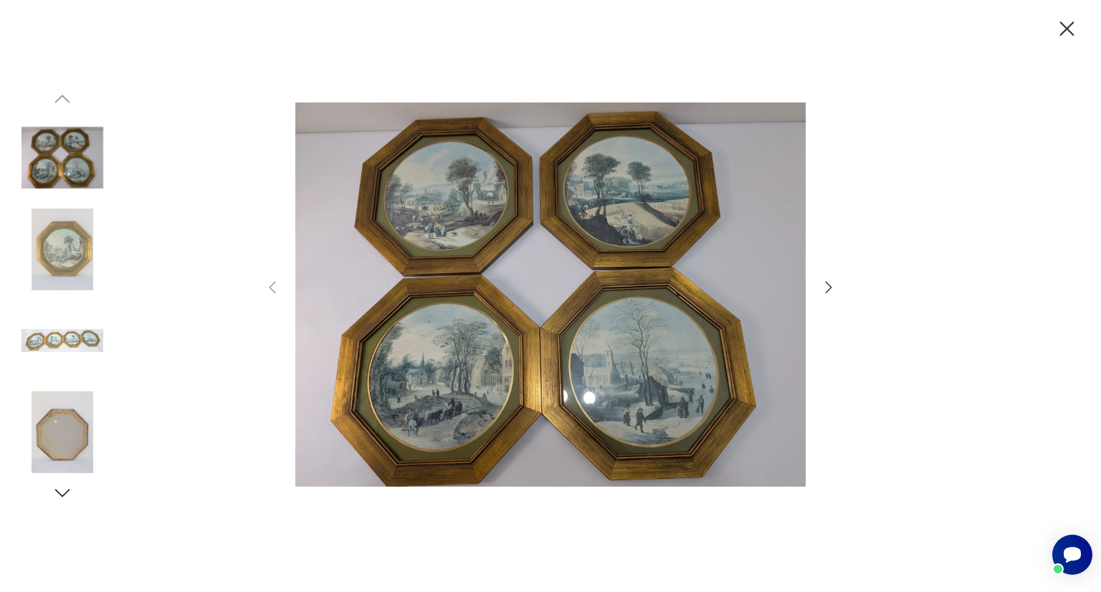
click at [828, 282] on icon "button" at bounding box center [828, 287] width 17 height 17
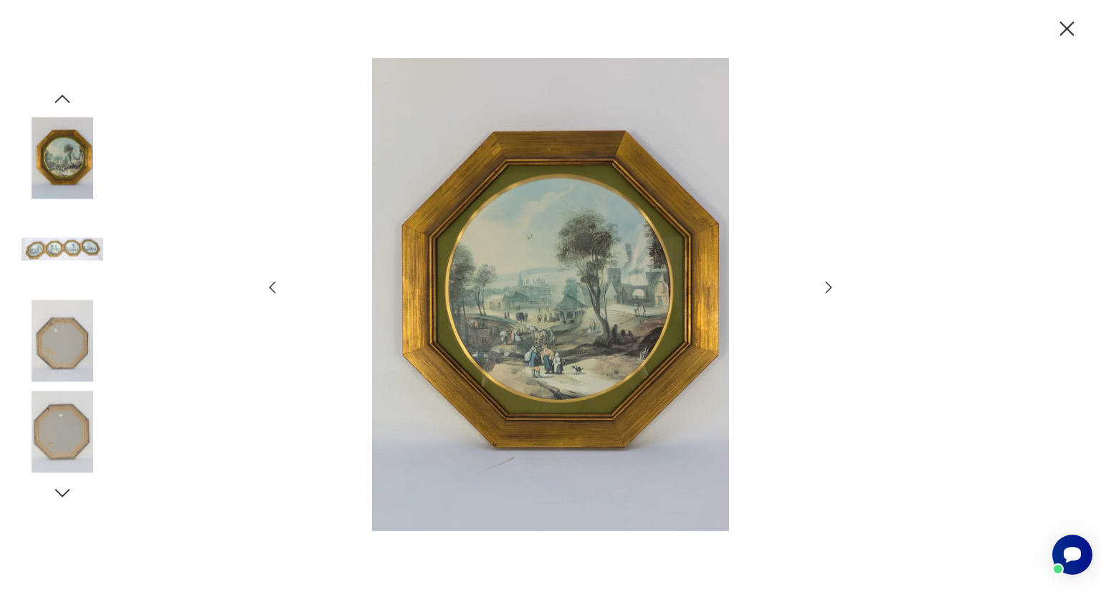
click at [828, 282] on icon "button" at bounding box center [828, 287] width 17 height 17
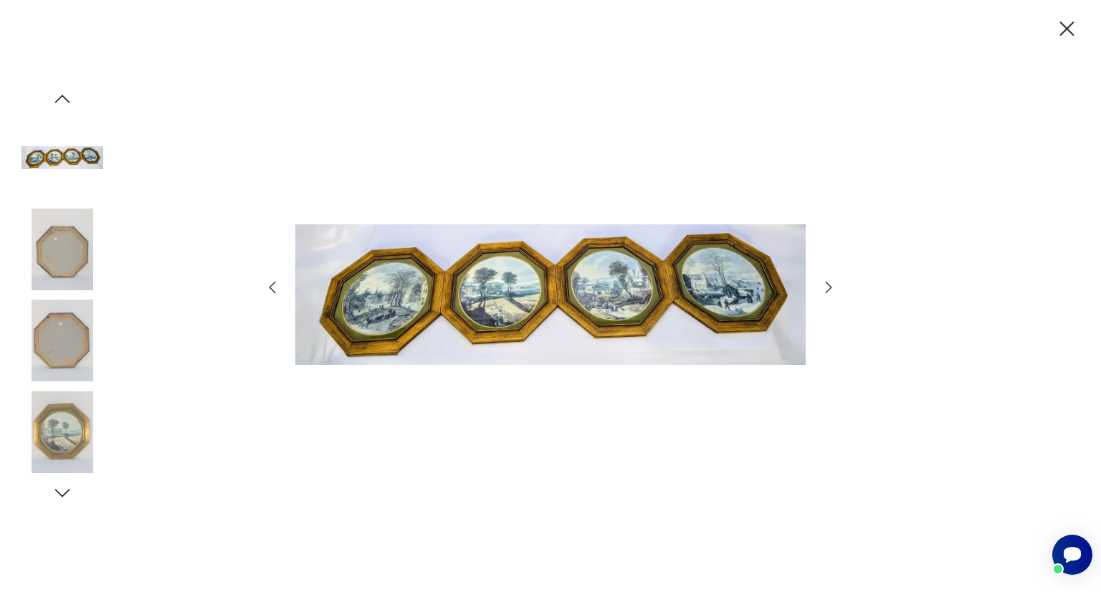
click at [828, 282] on icon "button" at bounding box center [828, 287] width 17 height 17
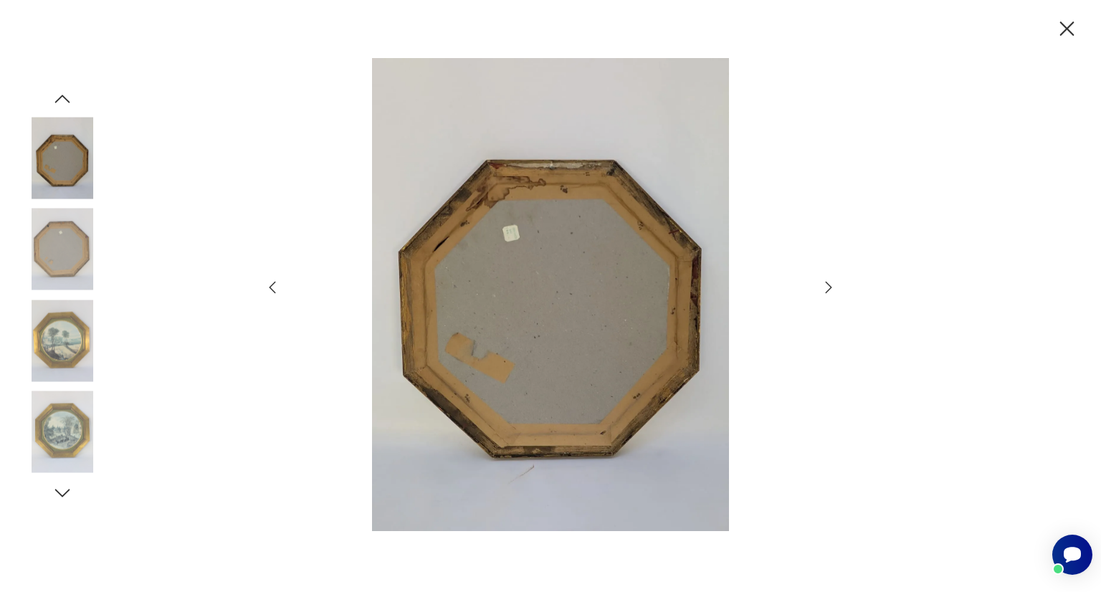
click at [828, 282] on icon "button" at bounding box center [828, 287] width 17 height 17
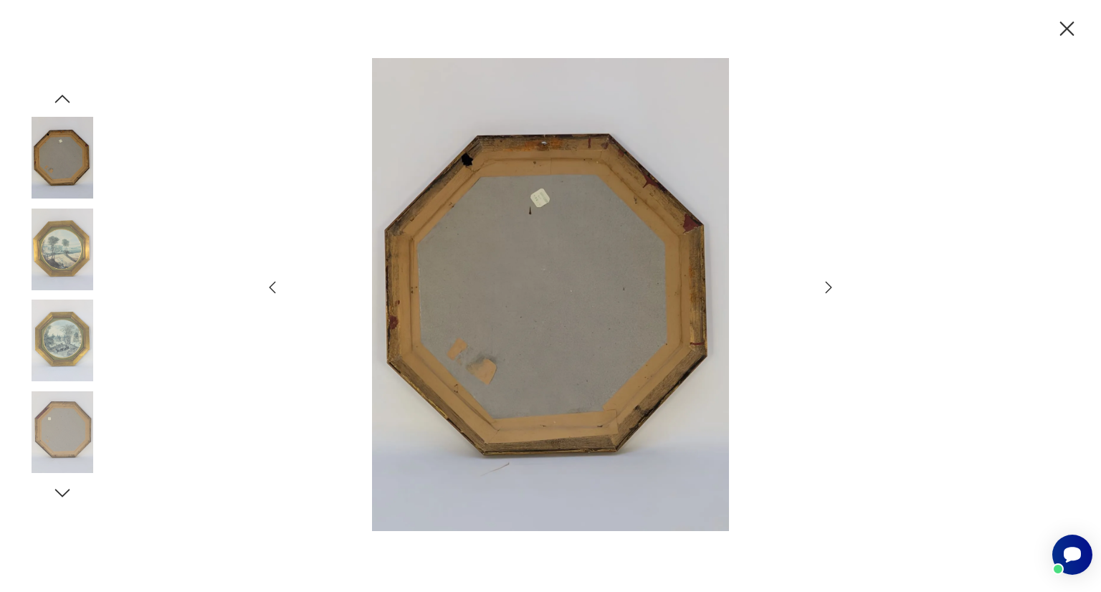
click at [828, 282] on icon "button" at bounding box center [828, 287] width 17 height 17
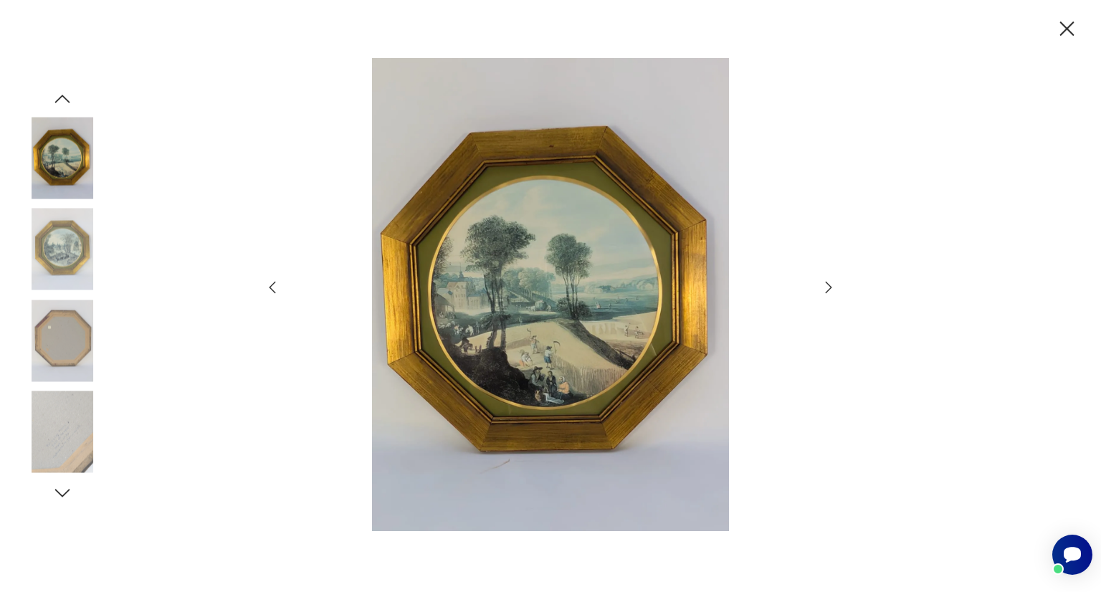
click at [828, 282] on icon "button" at bounding box center [828, 287] width 17 height 17
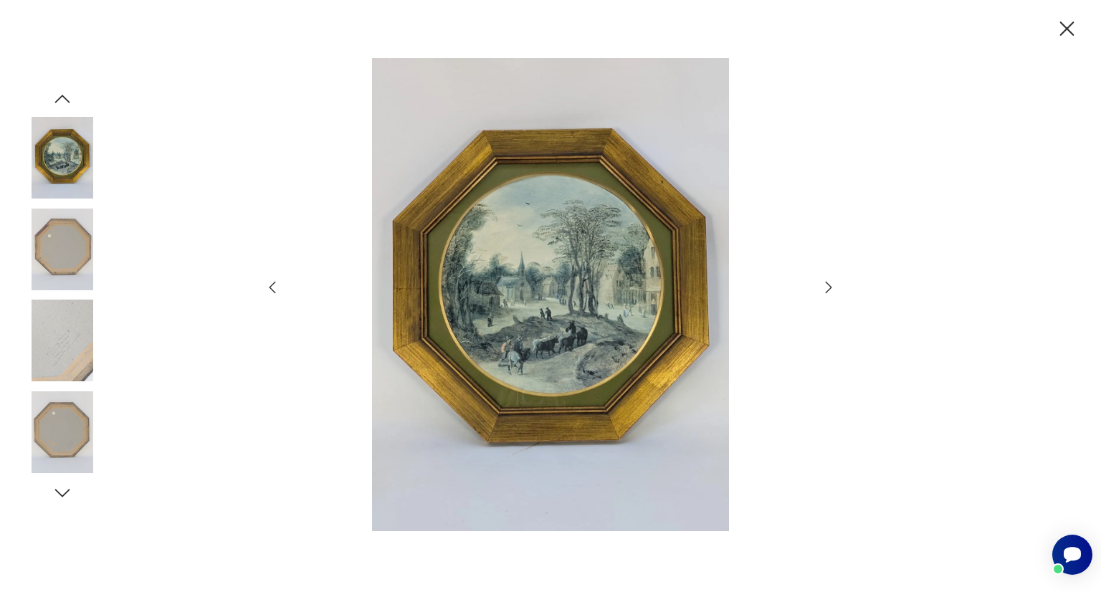
click at [1060, 30] on icon "button" at bounding box center [1067, 28] width 25 height 25
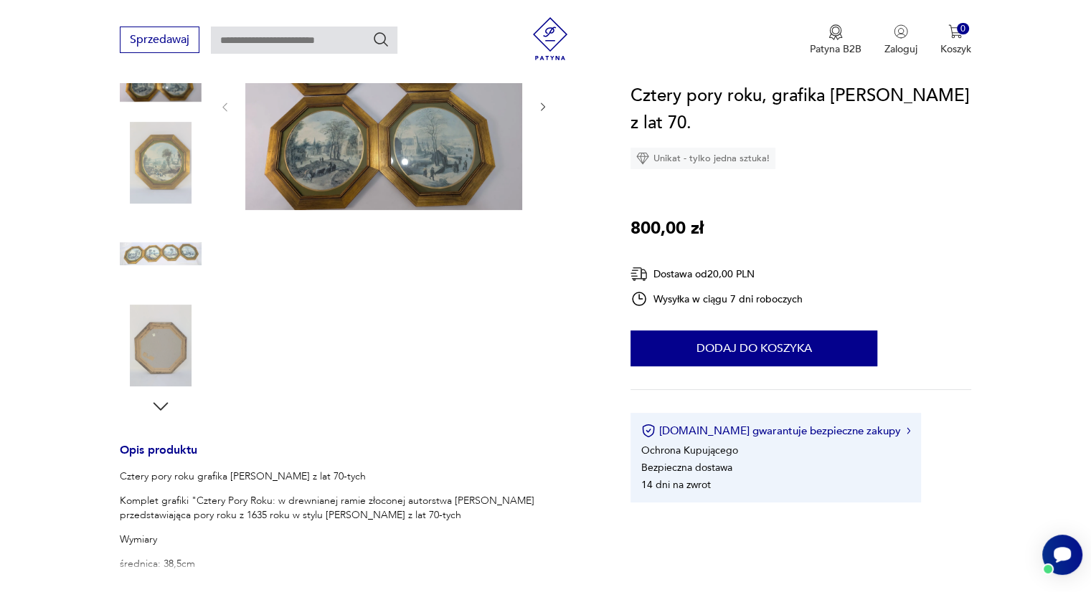
scroll to position [236, 0]
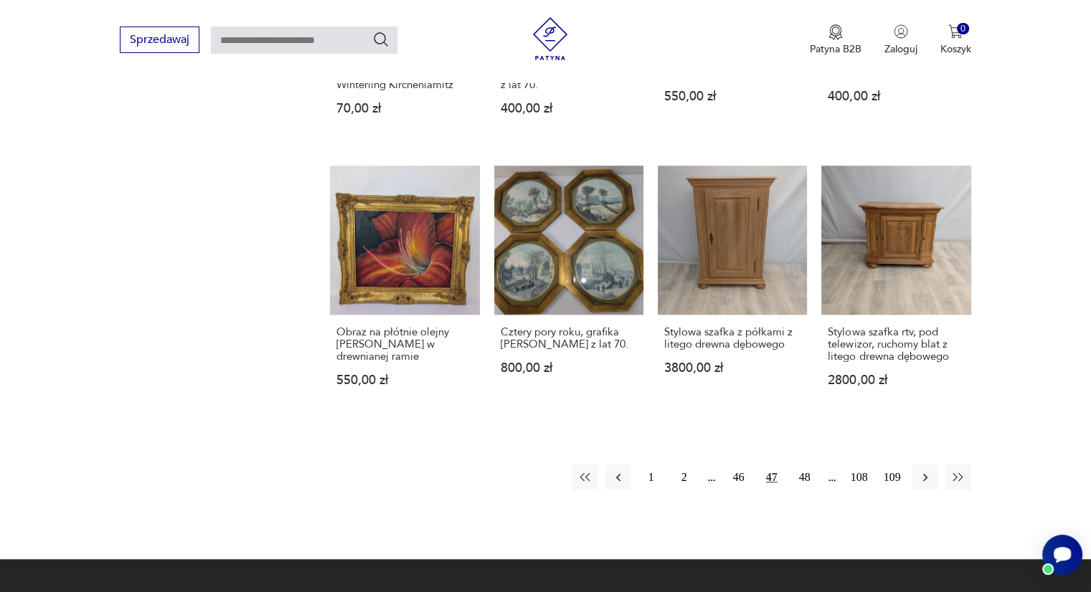
scroll to position [1199, 0]
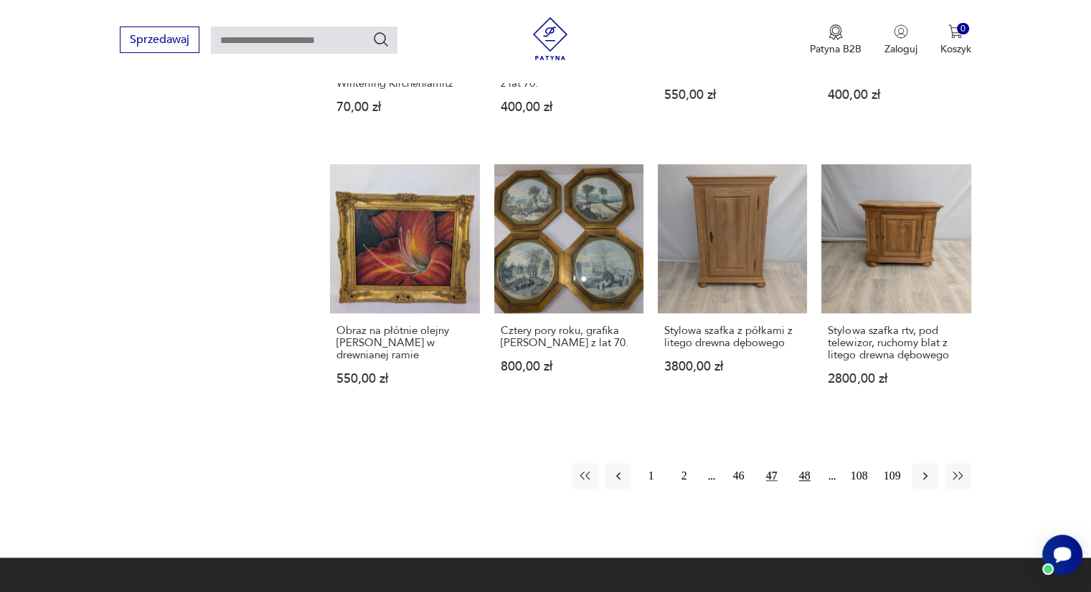
click at [802, 463] on button "48" at bounding box center [805, 476] width 26 height 26
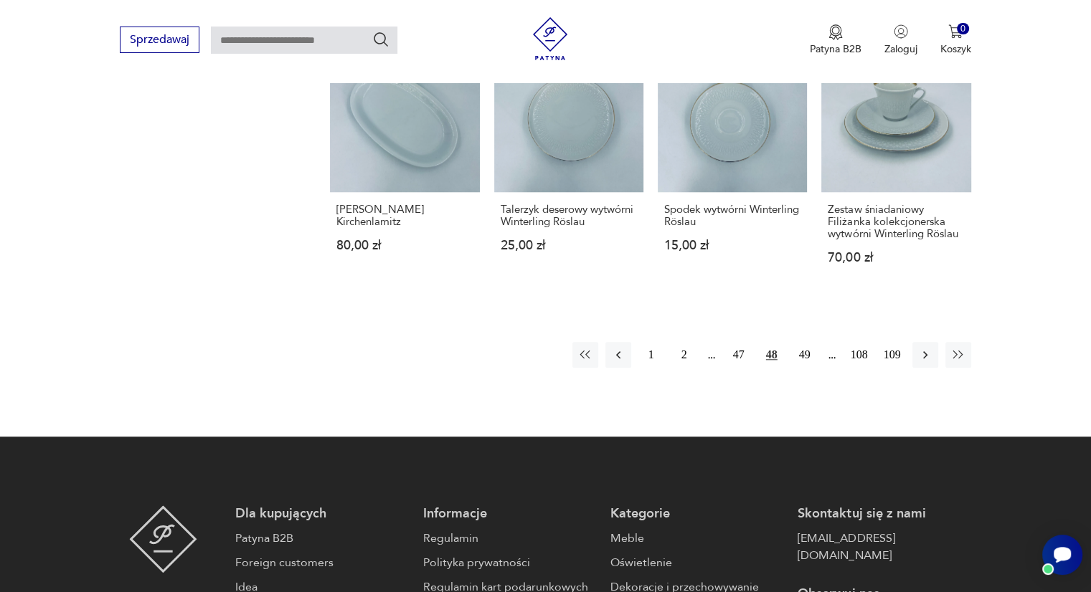
scroll to position [1298, 0]
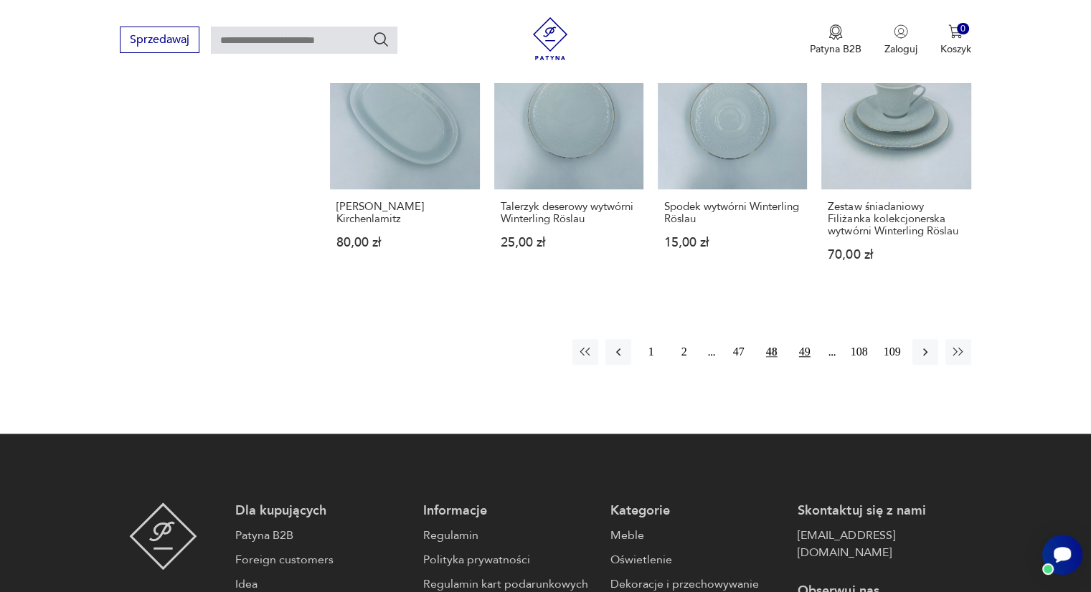
click at [802, 351] on button "49" at bounding box center [805, 352] width 26 height 26
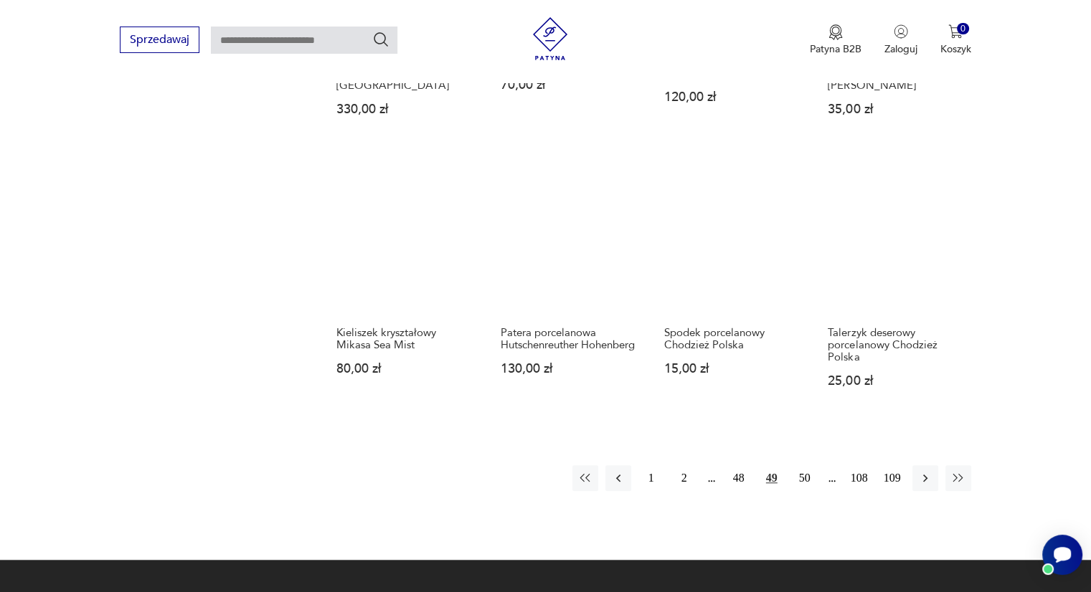
scroll to position [1192, 0]
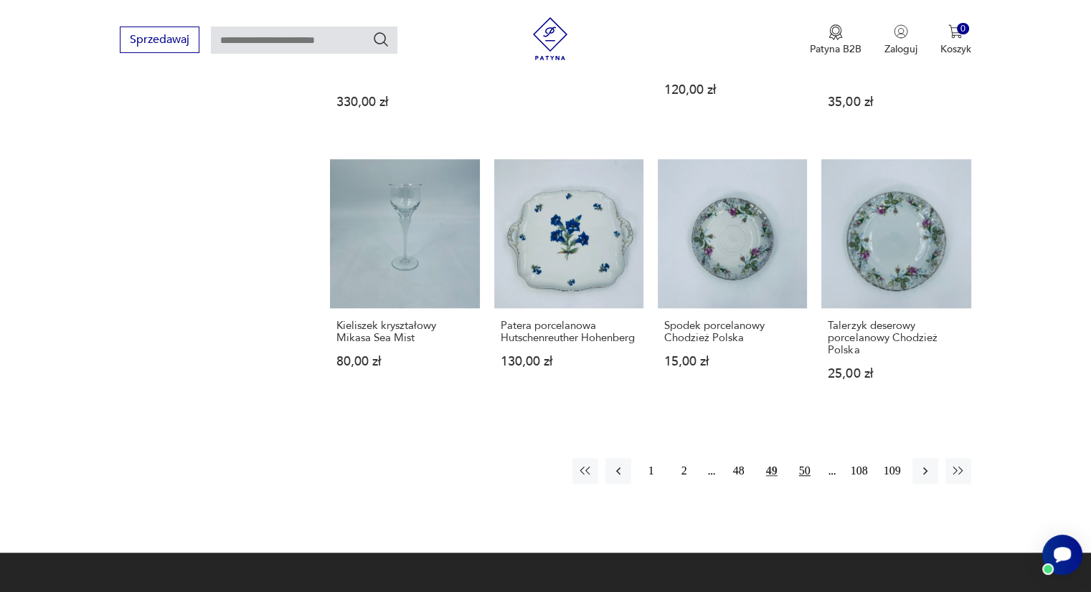
click at [807, 467] on button "50" at bounding box center [805, 471] width 26 height 26
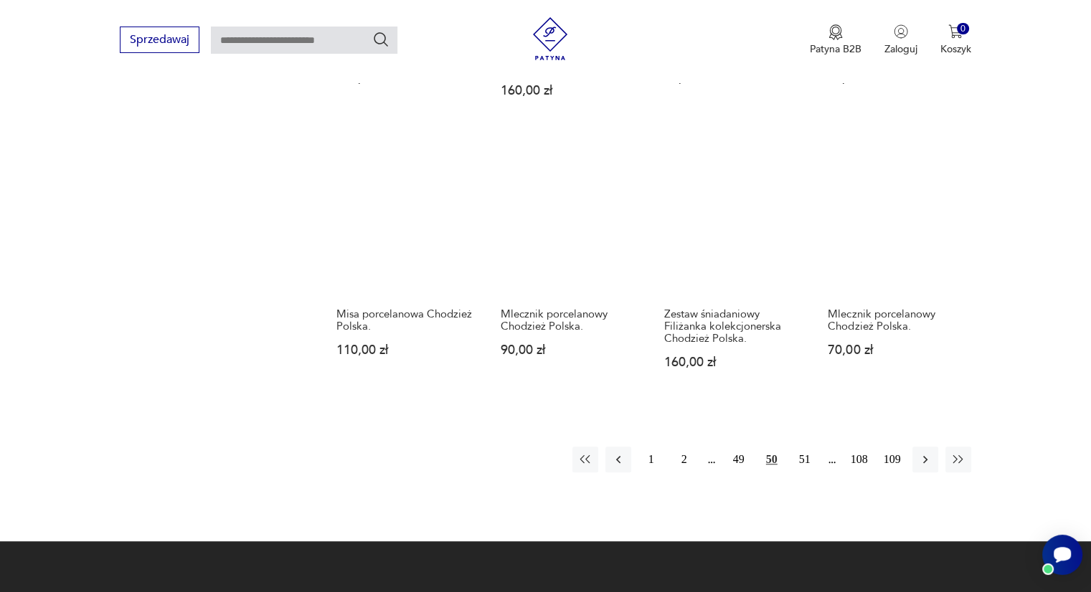
scroll to position [1216, 0]
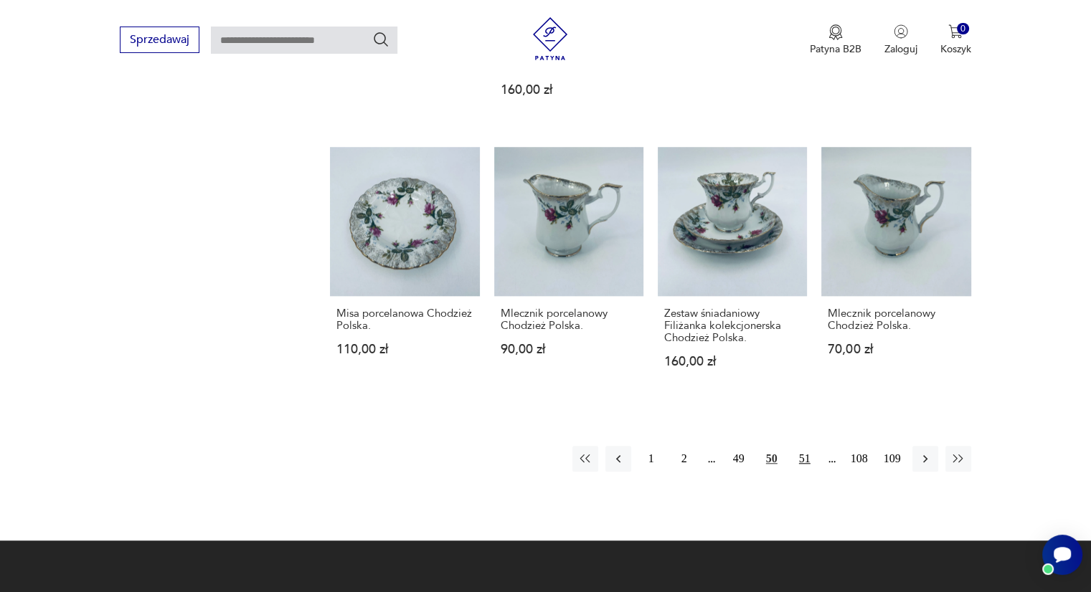
click at [804, 457] on button "51" at bounding box center [805, 459] width 26 height 26
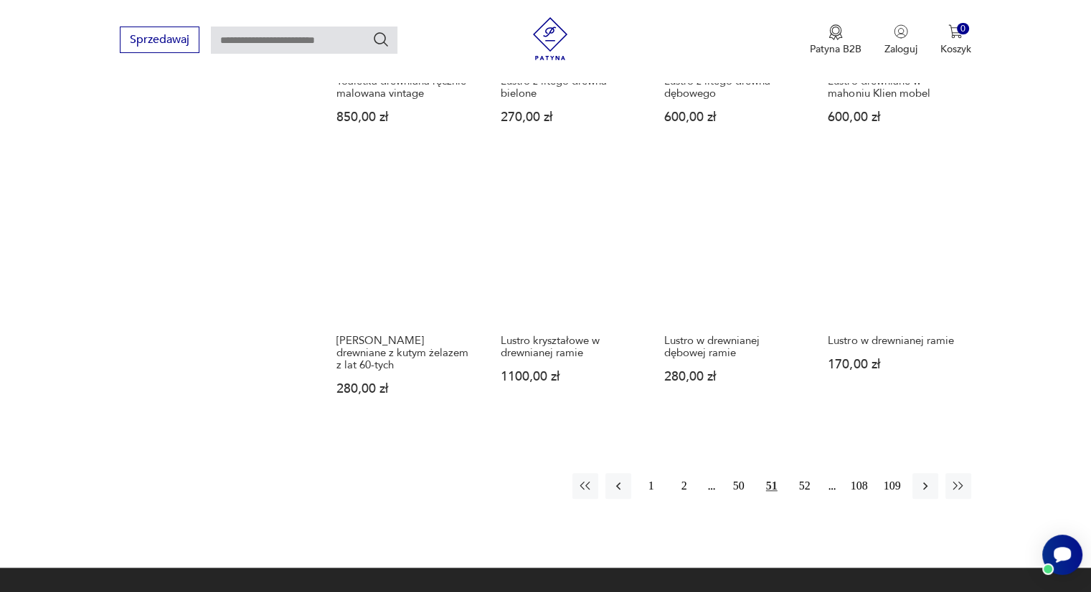
scroll to position [1190, 0]
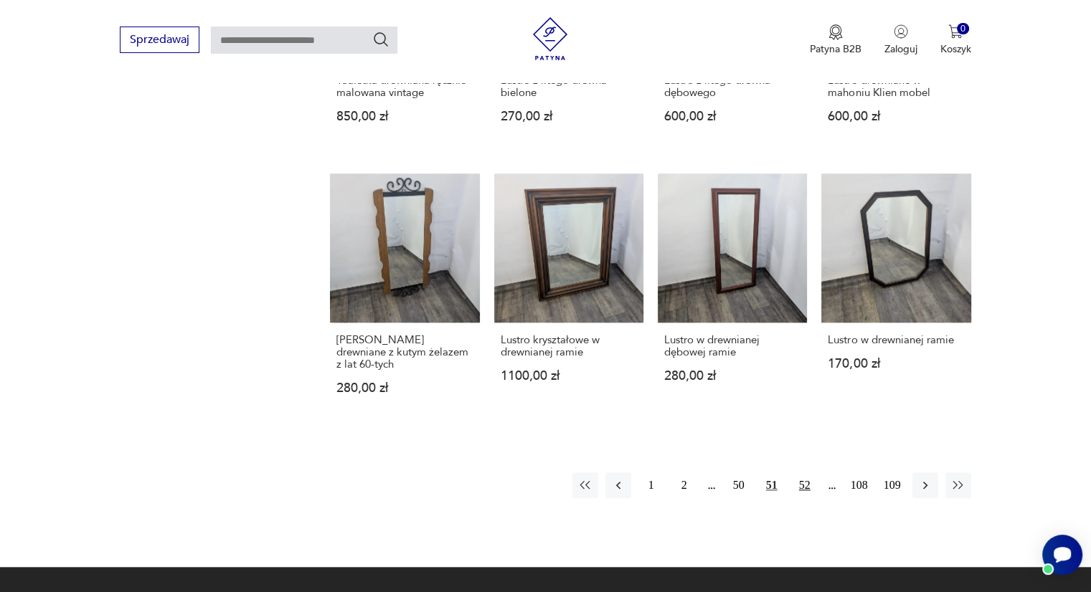
click at [799, 473] on button "52" at bounding box center [805, 486] width 26 height 26
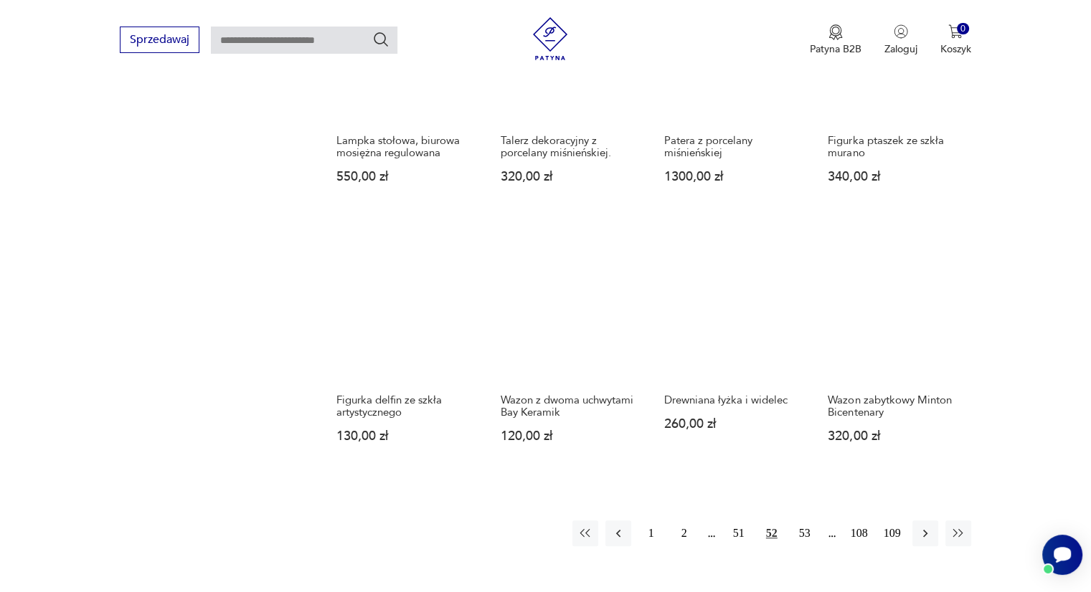
scroll to position [1136, 0]
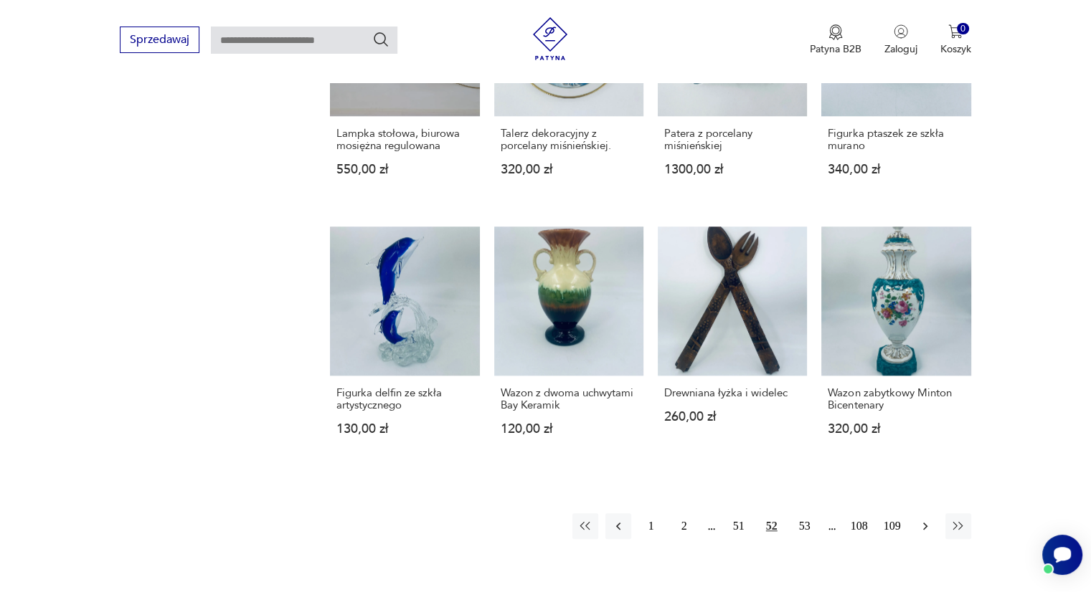
click at [916, 514] on button "button" at bounding box center [925, 526] width 26 height 26
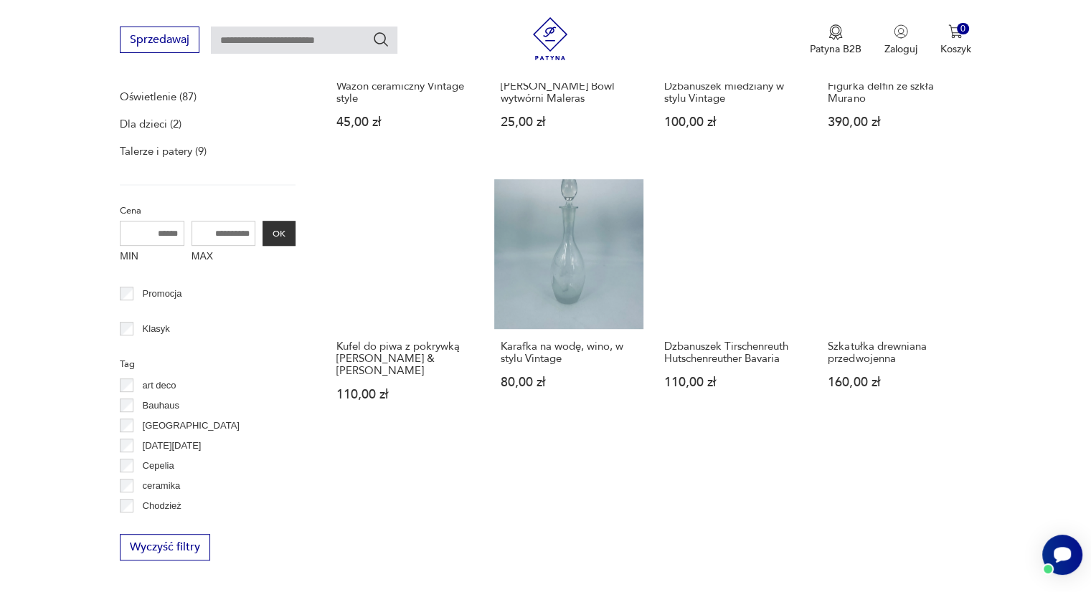
scroll to position [668, 0]
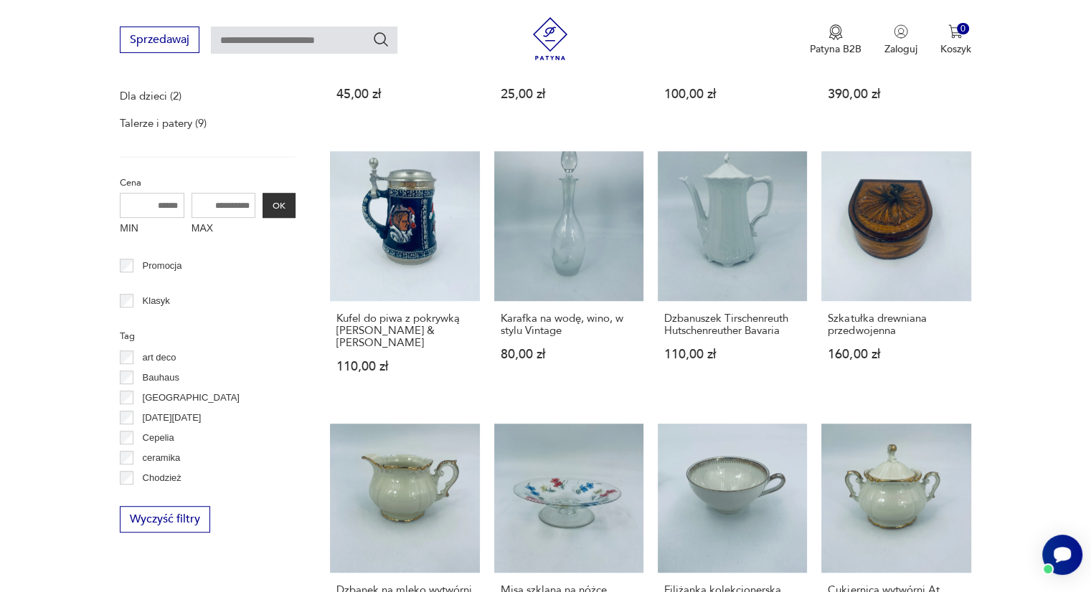
drag, startPoint x: 916, startPoint y: 514, endPoint x: 1030, endPoint y: 290, distance: 250.8
click at [1030, 290] on section "Filtruj produkty Meble (414) Antykwariat (13) Dekoracje (402) Kuchnia (805) Ele…" at bounding box center [545, 460] width 1091 height 1234
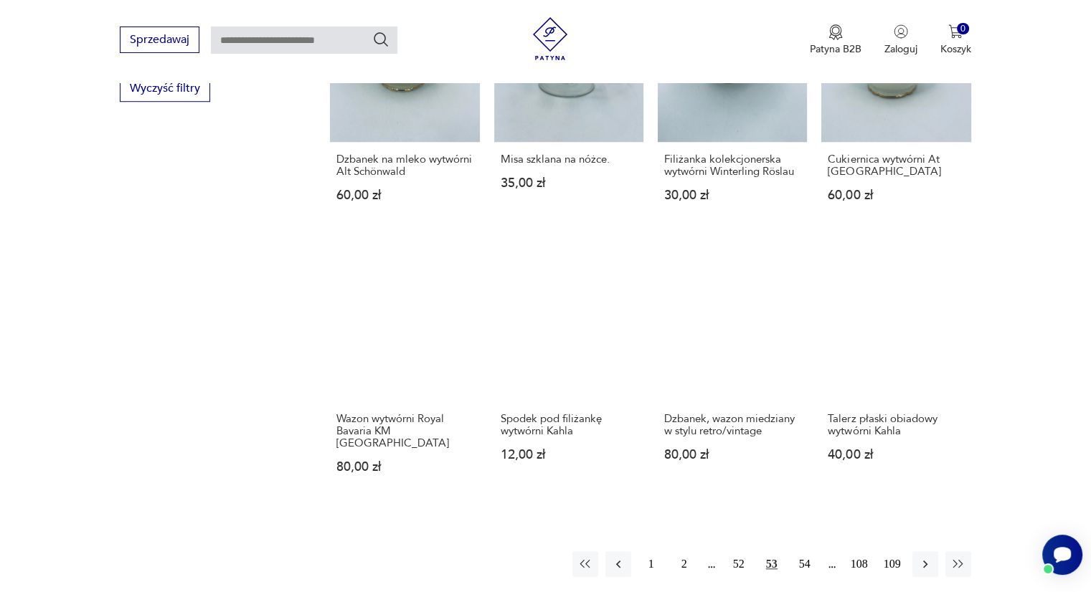
scroll to position [1099, 0]
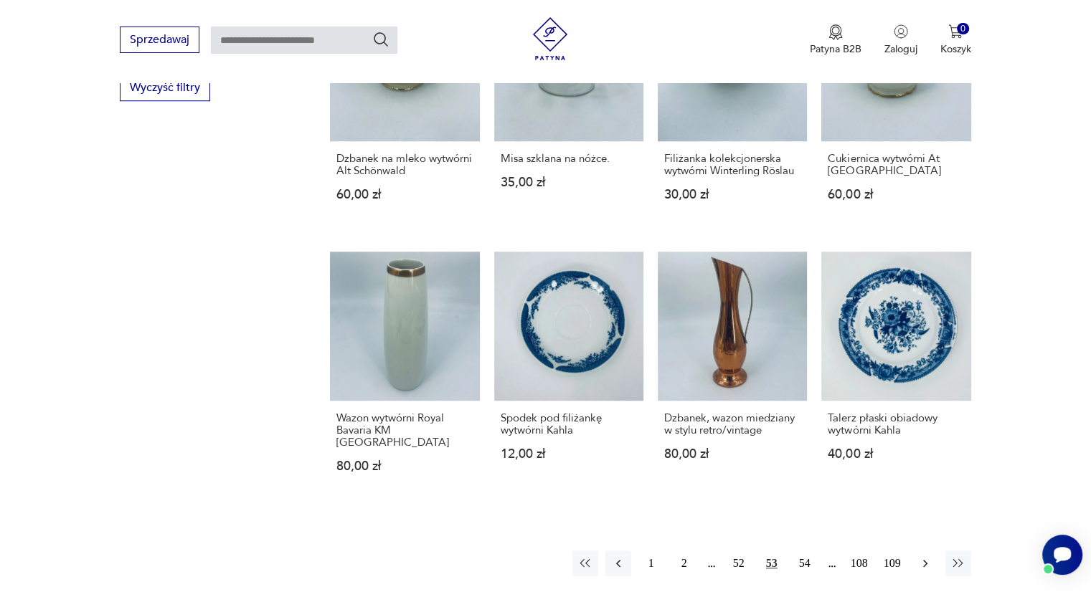
click at [914, 551] on button "button" at bounding box center [925, 564] width 26 height 26
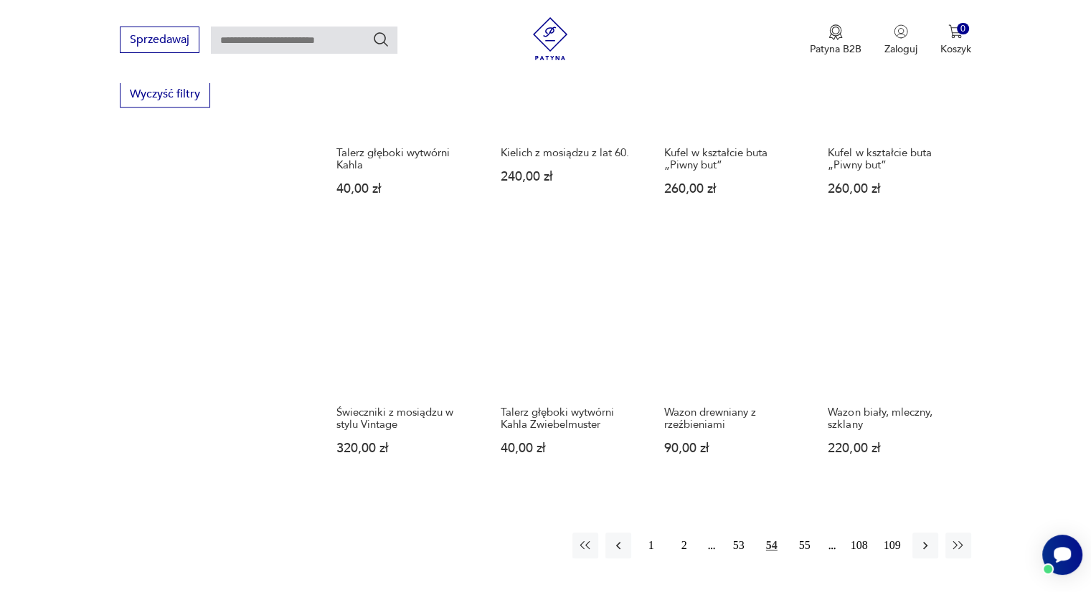
scroll to position [1093, 0]
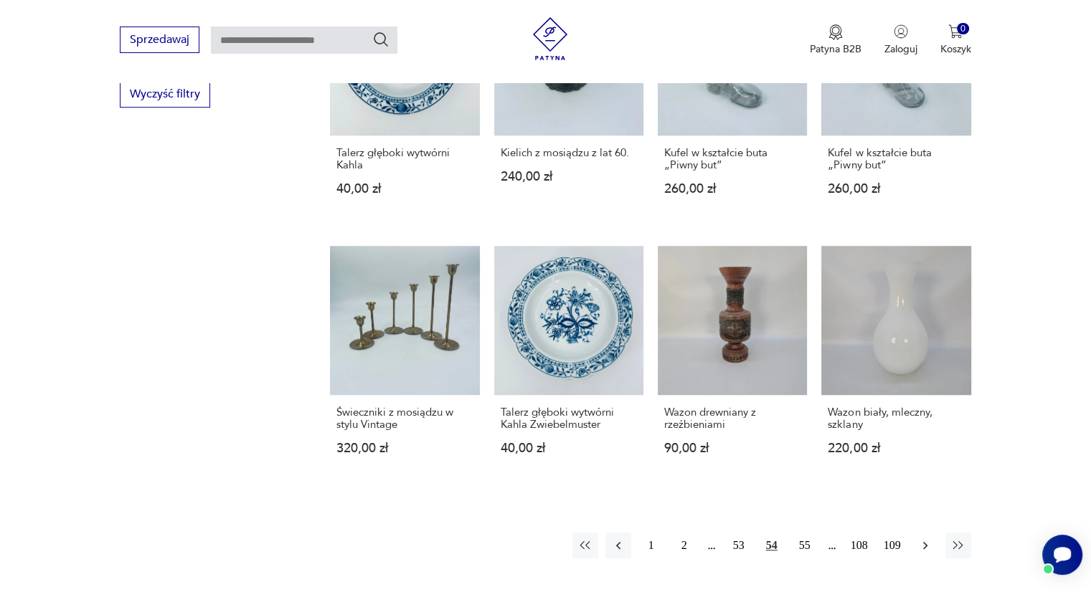
click at [929, 542] on icon "button" at bounding box center [925, 545] width 14 height 14
click at [921, 551] on icon "button" at bounding box center [925, 545] width 14 height 14
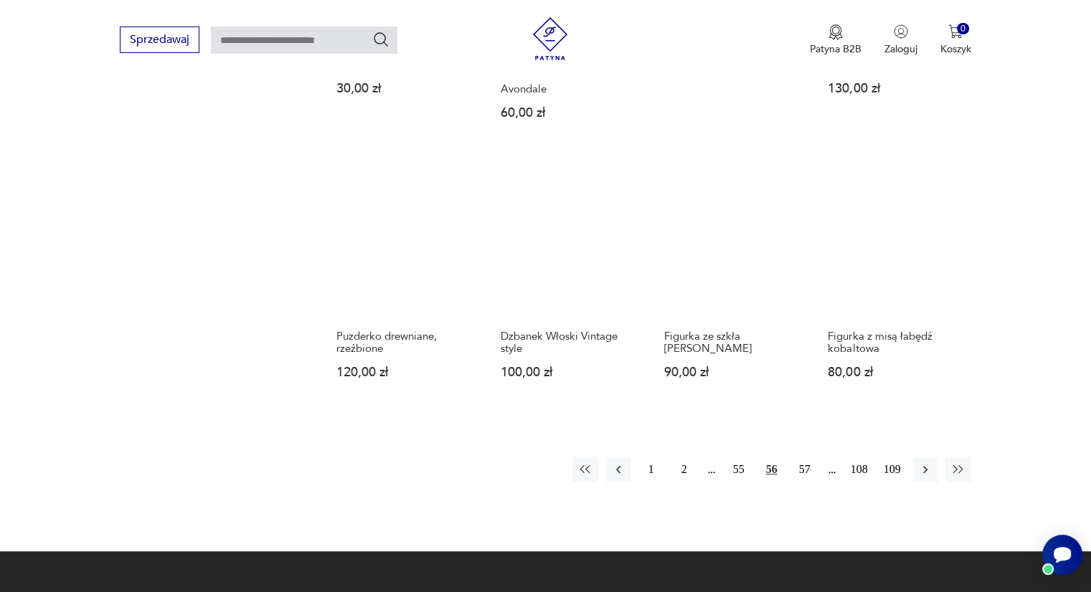
scroll to position [1195, 0]
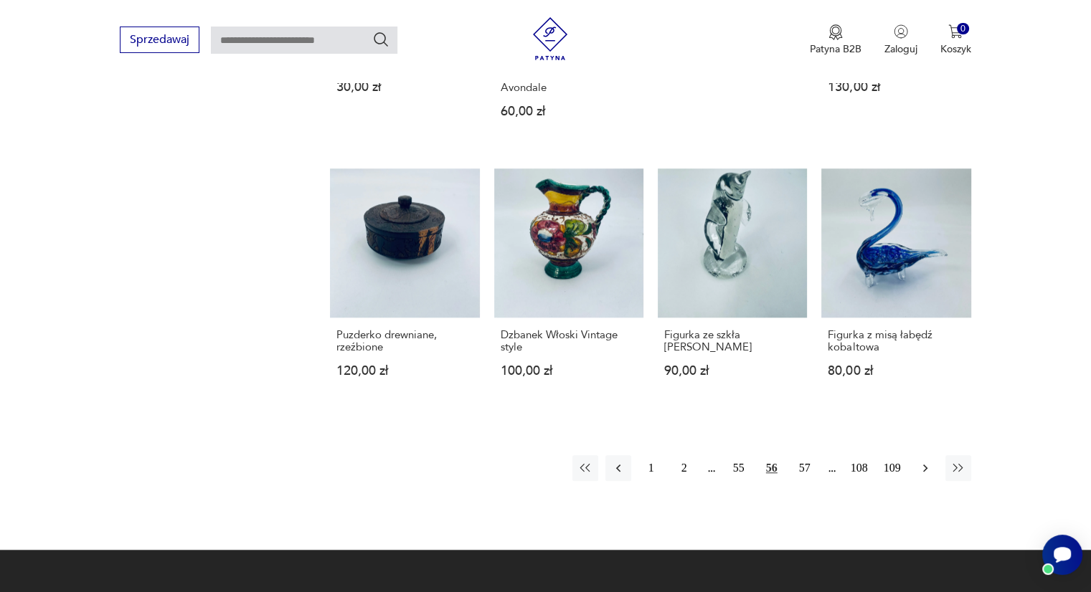
click at [918, 465] on icon "button" at bounding box center [925, 468] width 14 height 14
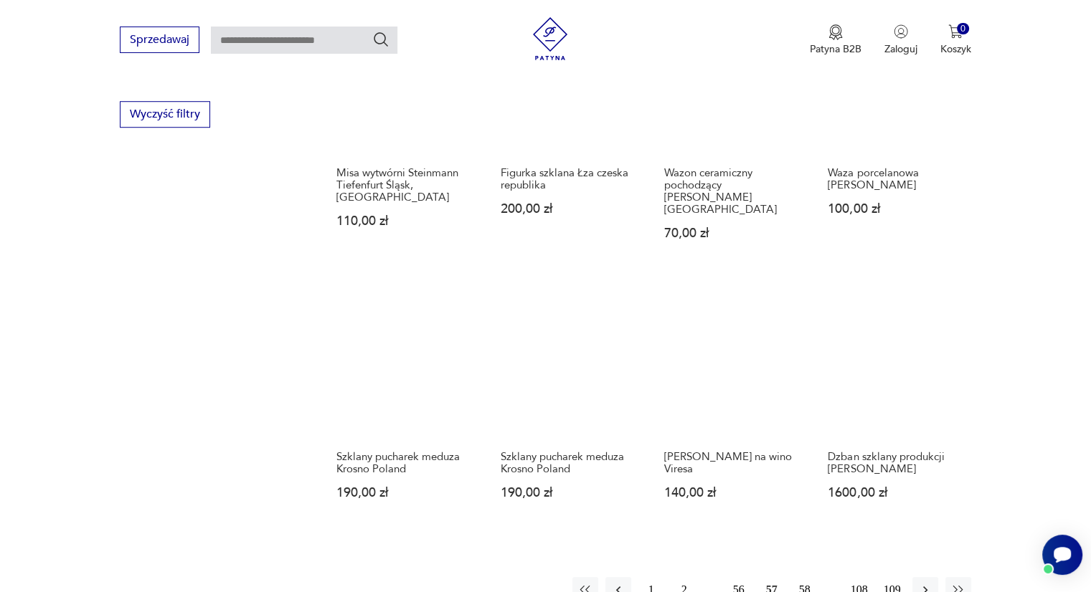
scroll to position [1074, 0]
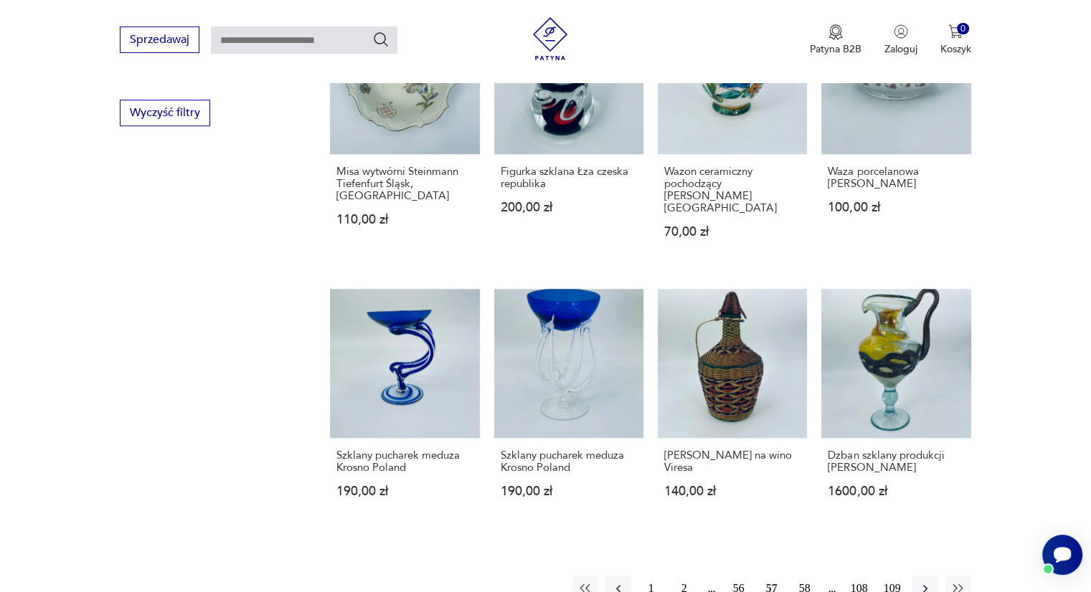
click at [924, 577] on section "Filtruj produkty Meble (414) Antykwariat (13) Dekoracje (402) [GEOGRAPHIC_DATA]…" at bounding box center [545, 53] width 1091 height 1234
click at [923, 576] on button "button" at bounding box center [925, 589] width 26 height 26
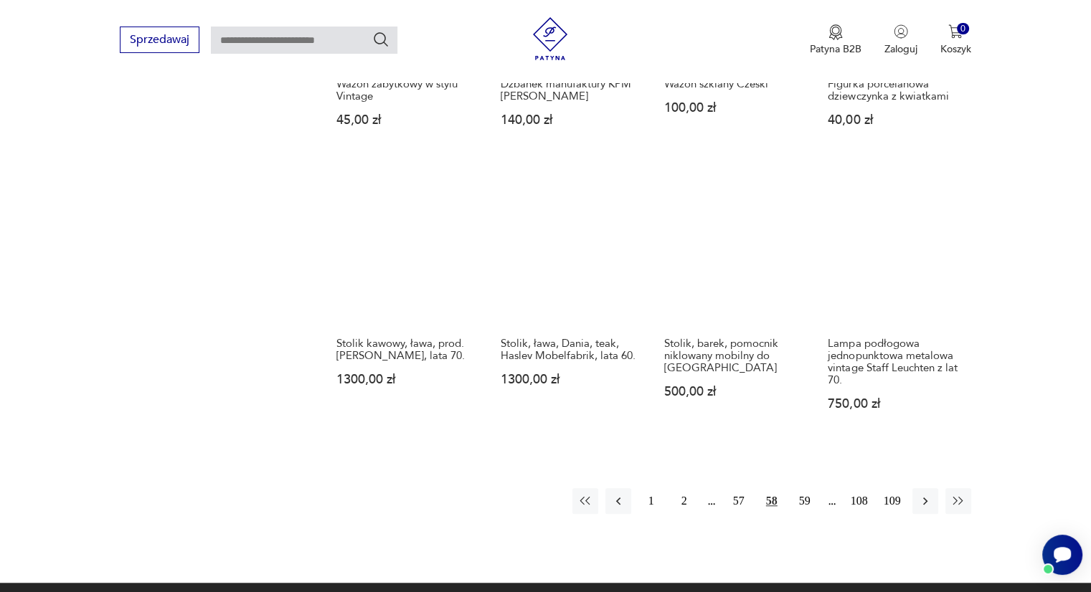
scroll to position [1163, 0]
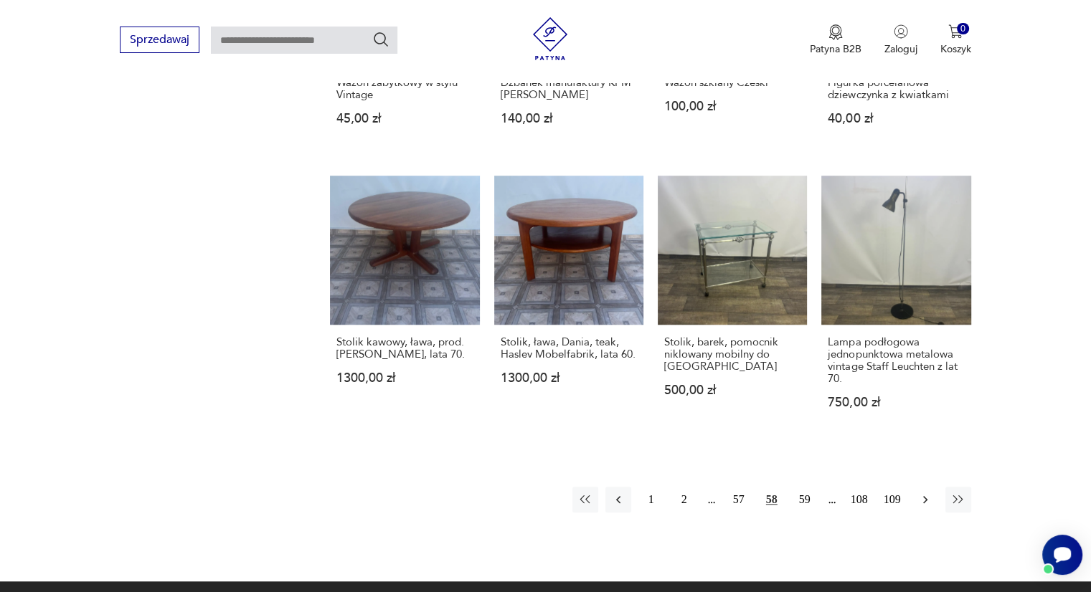
click at [918, 502] on icon "button" at bounding box center [925, 500] width 14 height 14
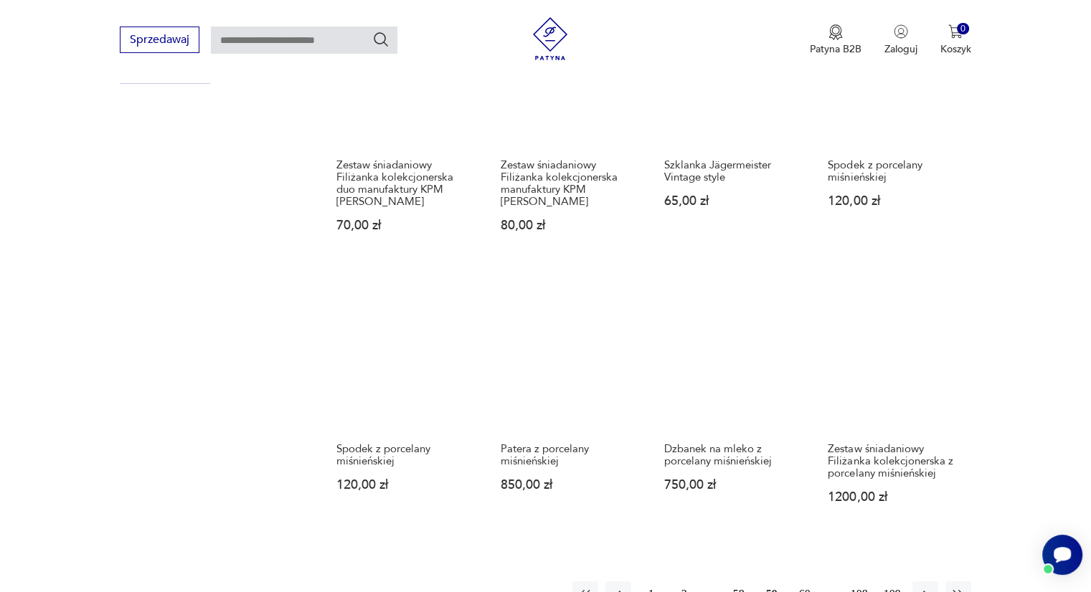
scroll to position [1240, 0]
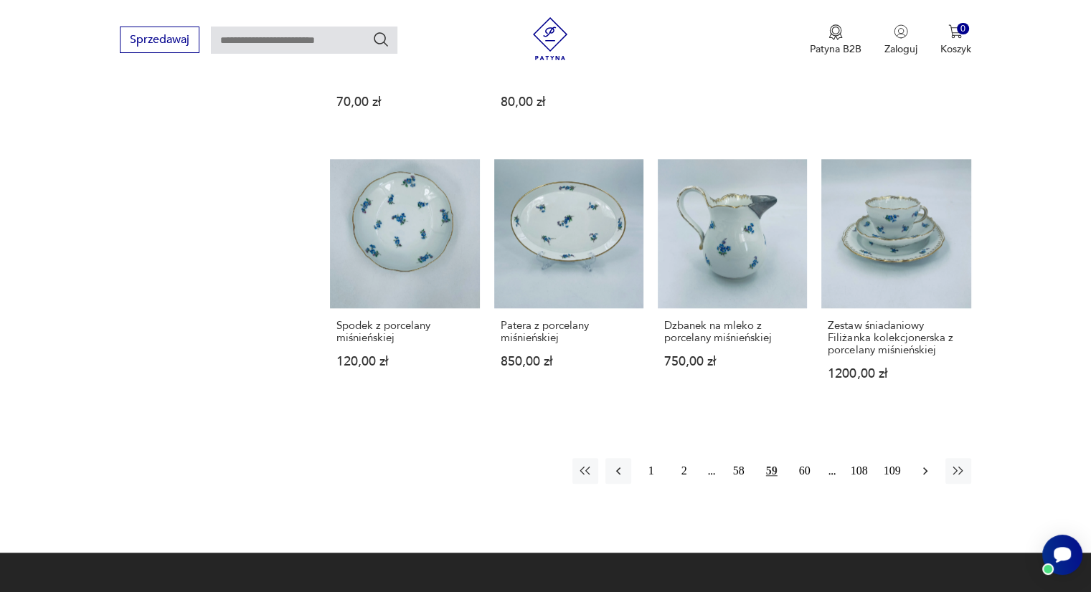
click at [927, 464] on icon "button" at bounding box center [925, 471] width 14 height 14
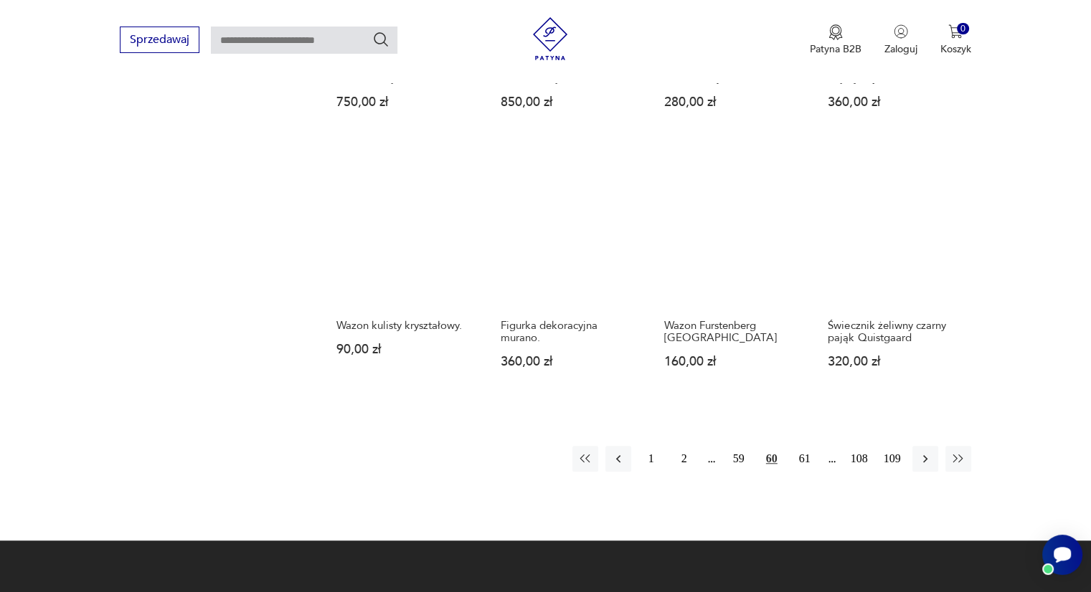
scroll to position [1204, 0]
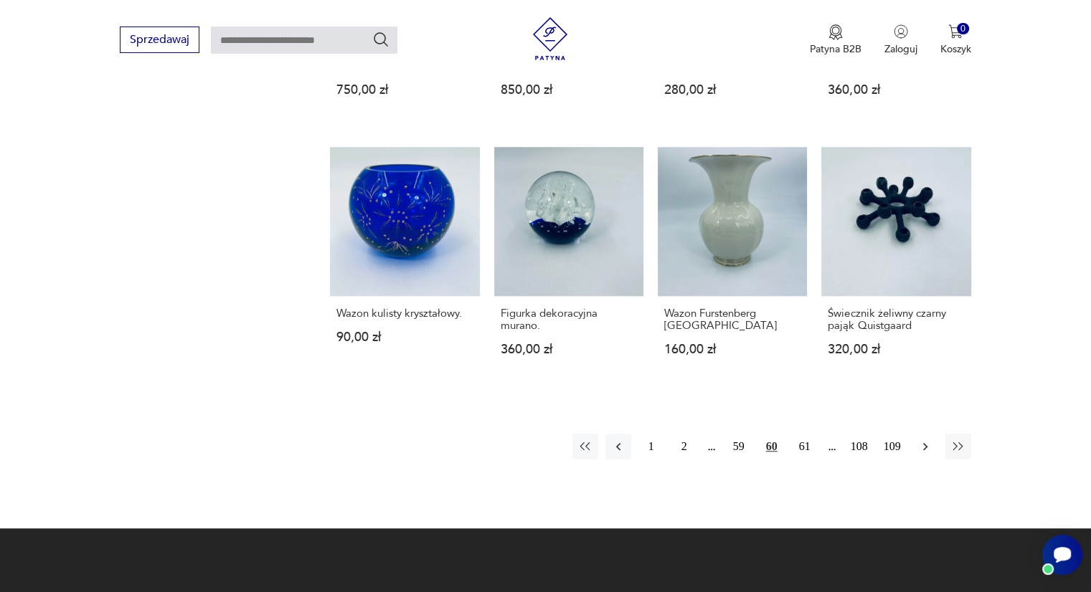
click at [934, 447] on button "button" at bounding box center [925, 447] width 26 height 26
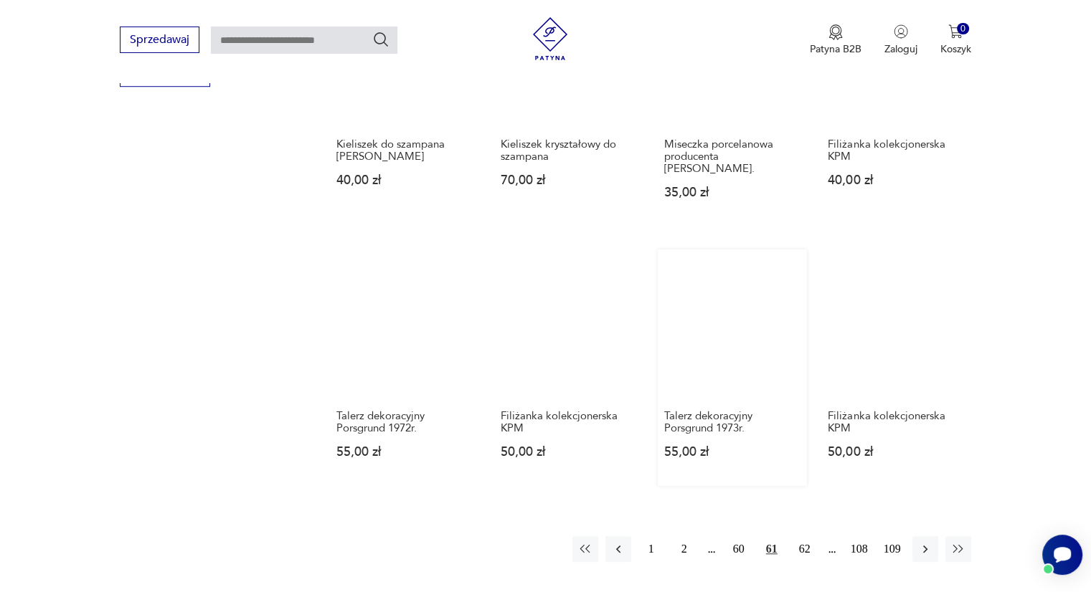
scroll to position [1114, 0]
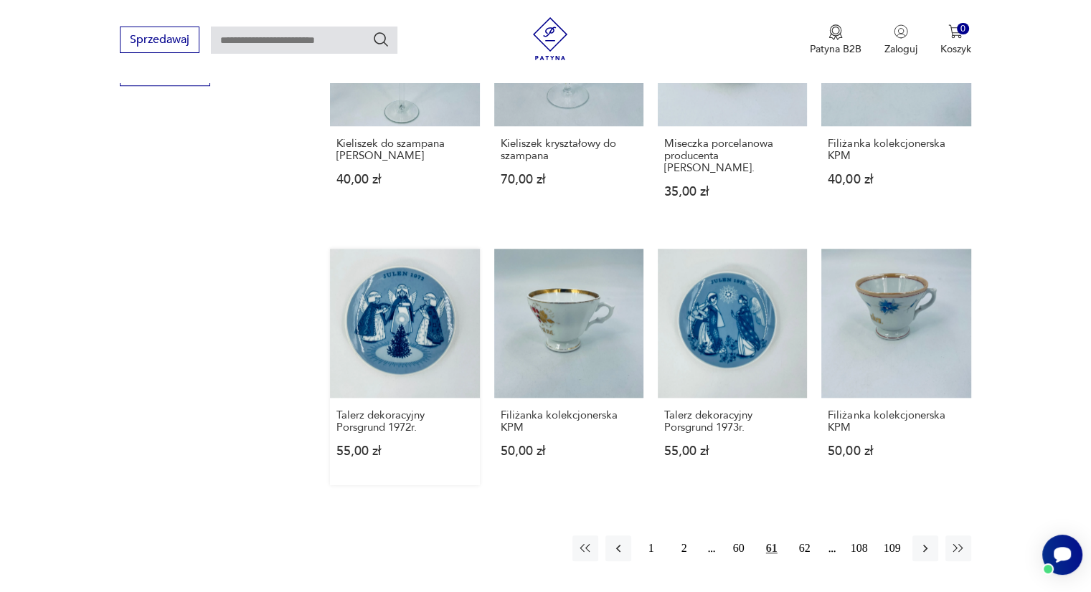
click at [409, 340] on link "Talerz dekoracyjny Porsgrund 1972r. 55,00 zł" at bounding box center [404, 367] width 149 height 237
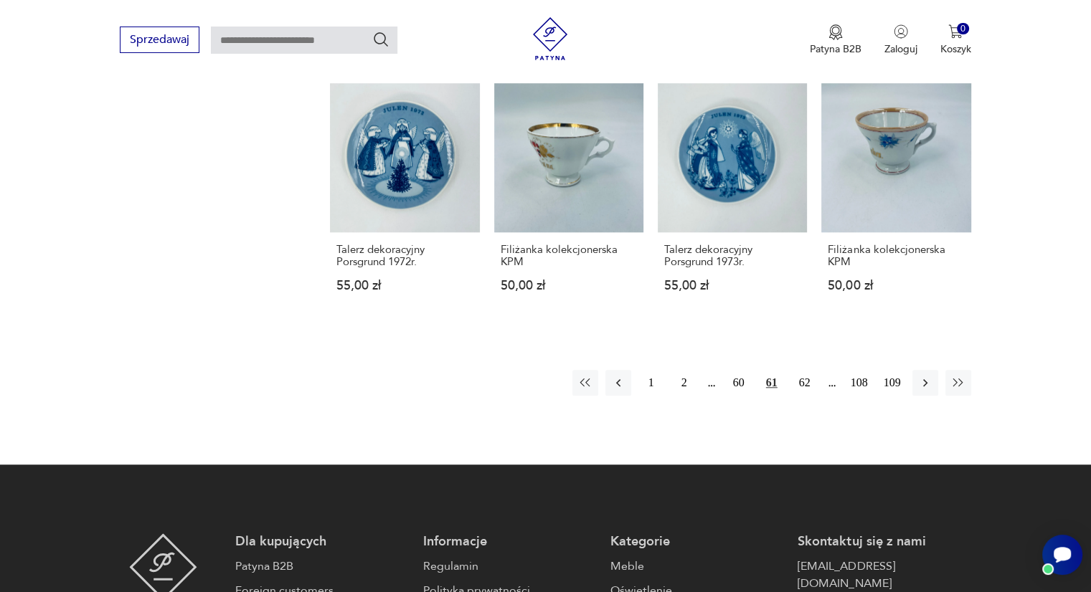
scroll to position [1279, 0]
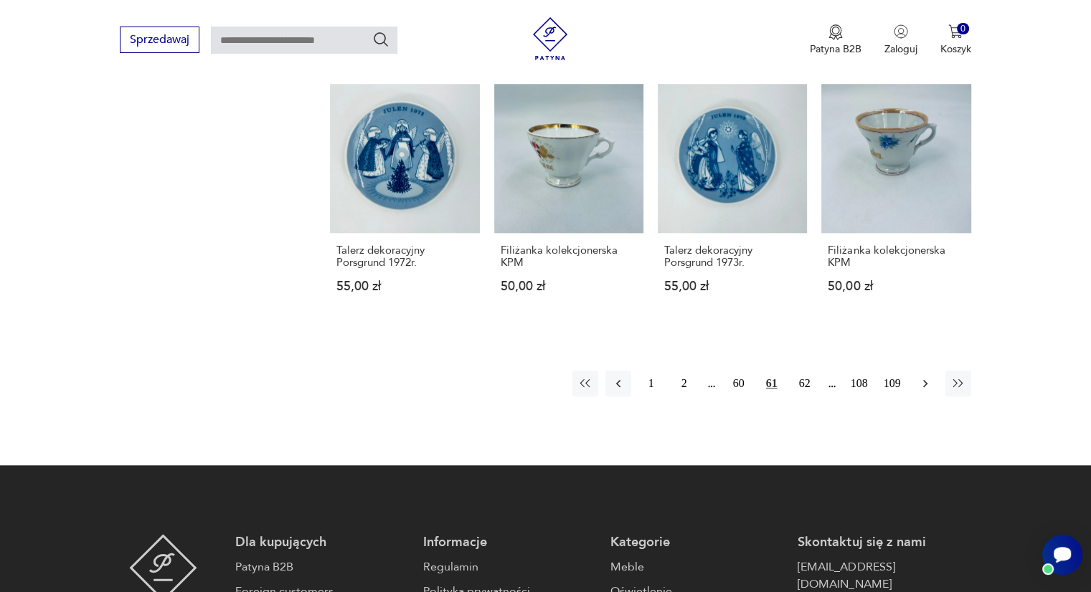
click at [920, 376] on icon "button" at bounding box center [925, 383] width 14 height 14
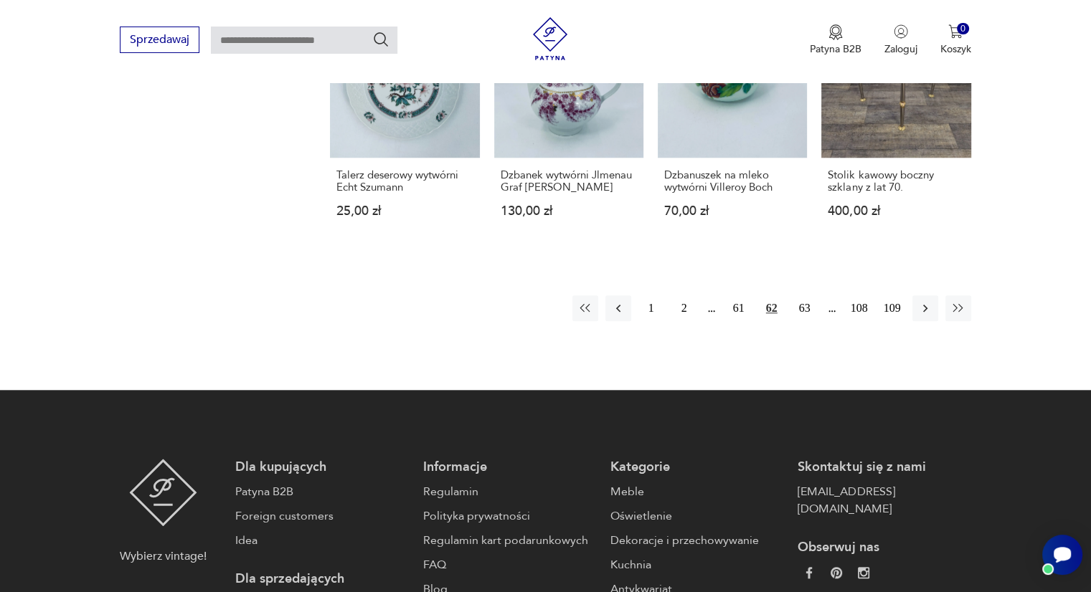
scroll to position [1345, 0]
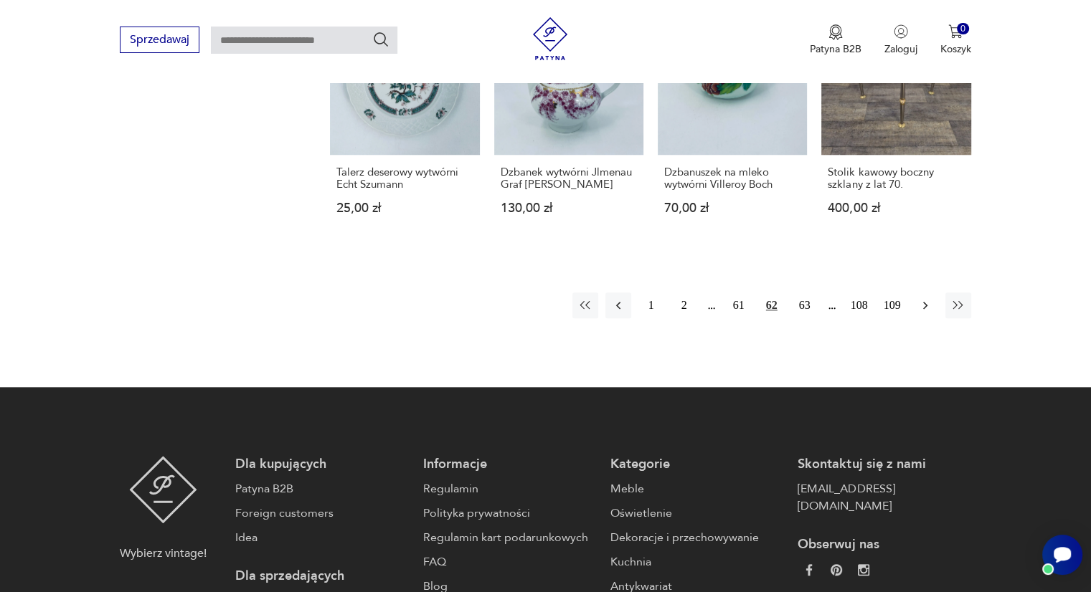
click at [918, 298] on icon "button" at bounding box center [925, 305] width 14 height 14
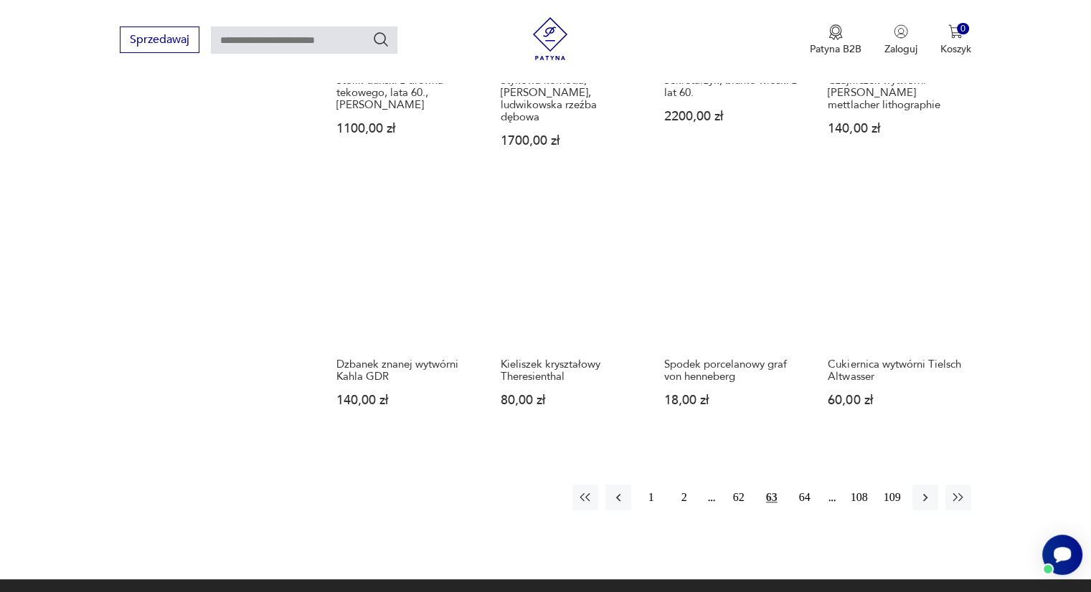
scroll to position [1217, 0]
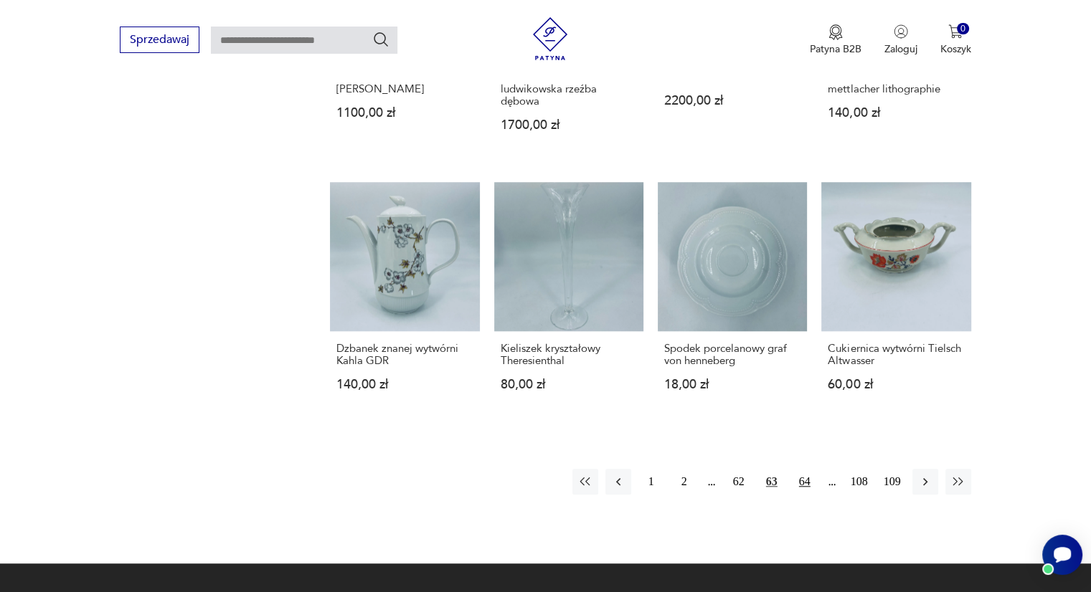
click at [808, 469] on button "64" at bounding box center [805, 482] width 26 height 26
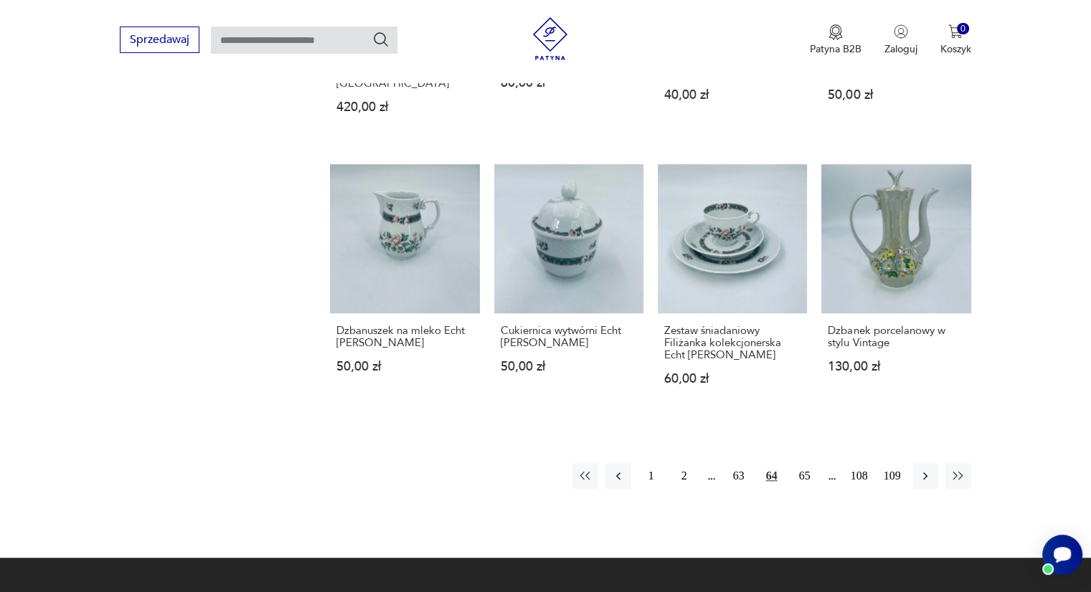
scroll to position [1215, 0]
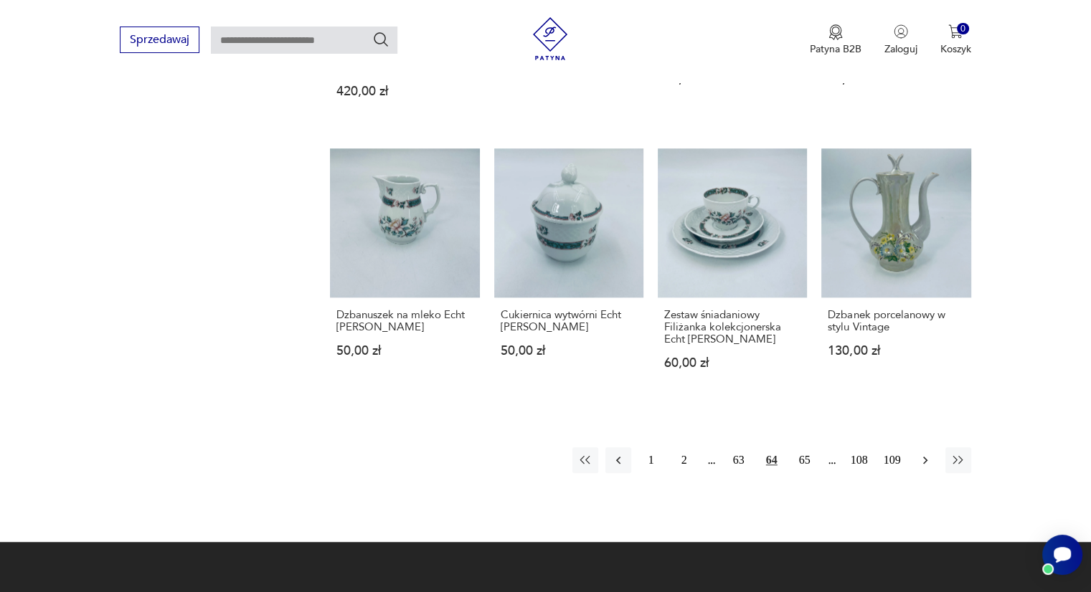
click at [929, 453] on icon "button" at bounding box center [925, 460] width 14 height 14
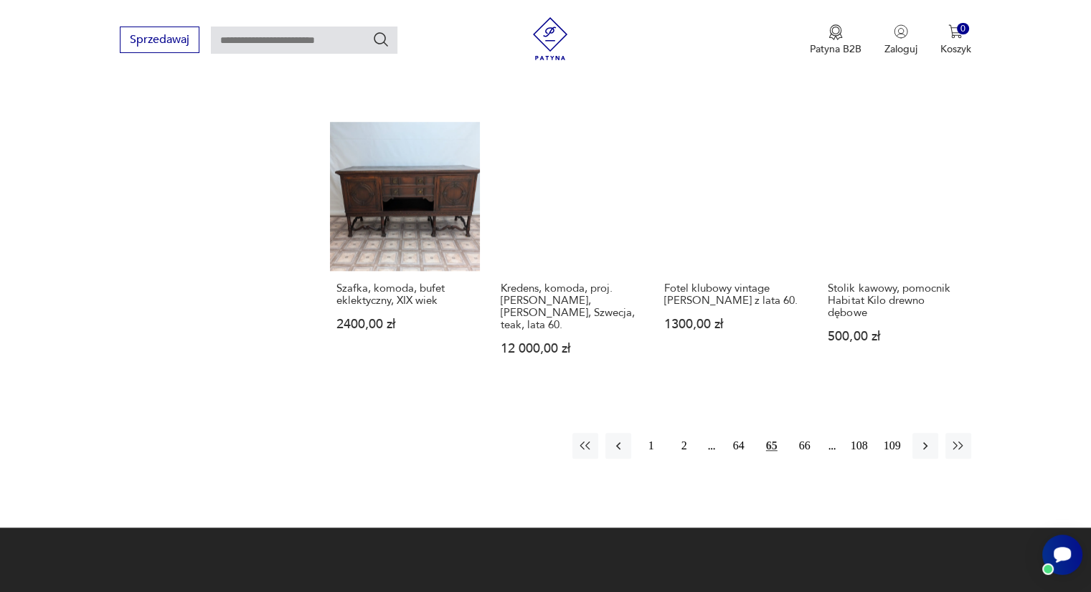
scroll to position [1242, 0]
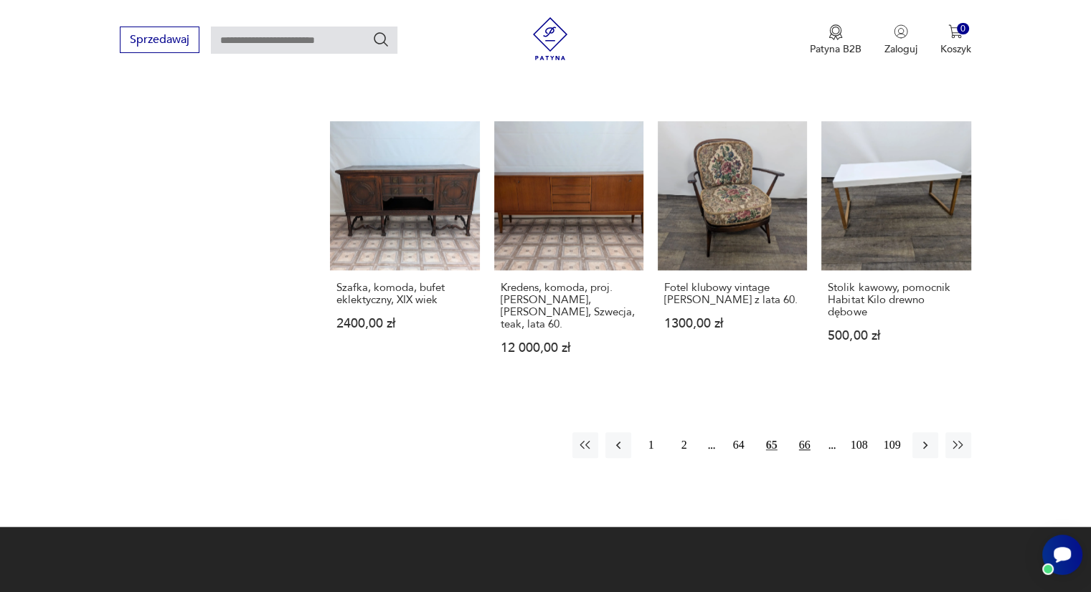
click at [814, 437] on button "66" at bounding box center [805, 445] width 26 height 26
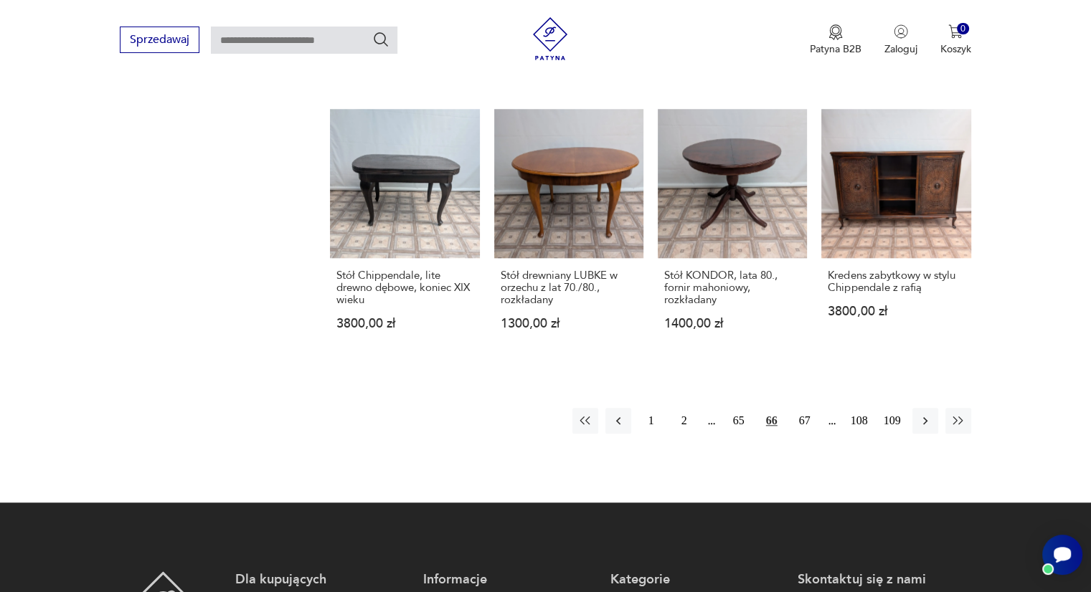
scroll to position [1279, 0]
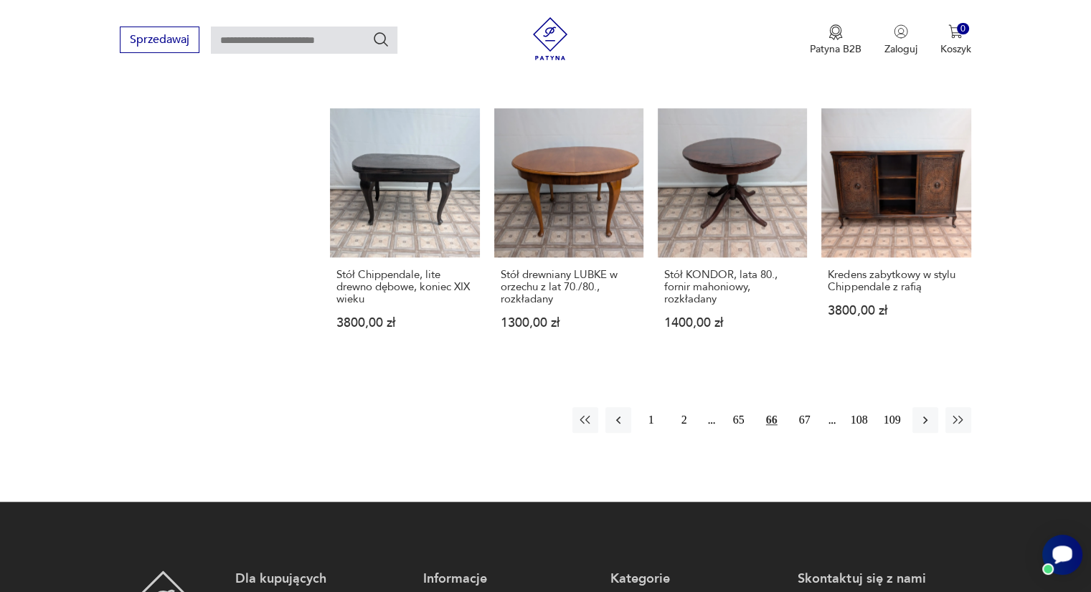
click at [1069, 551] on icon "Otwórz czat Smartsupp" at bounding box center [1062, 555] width 20 height 18
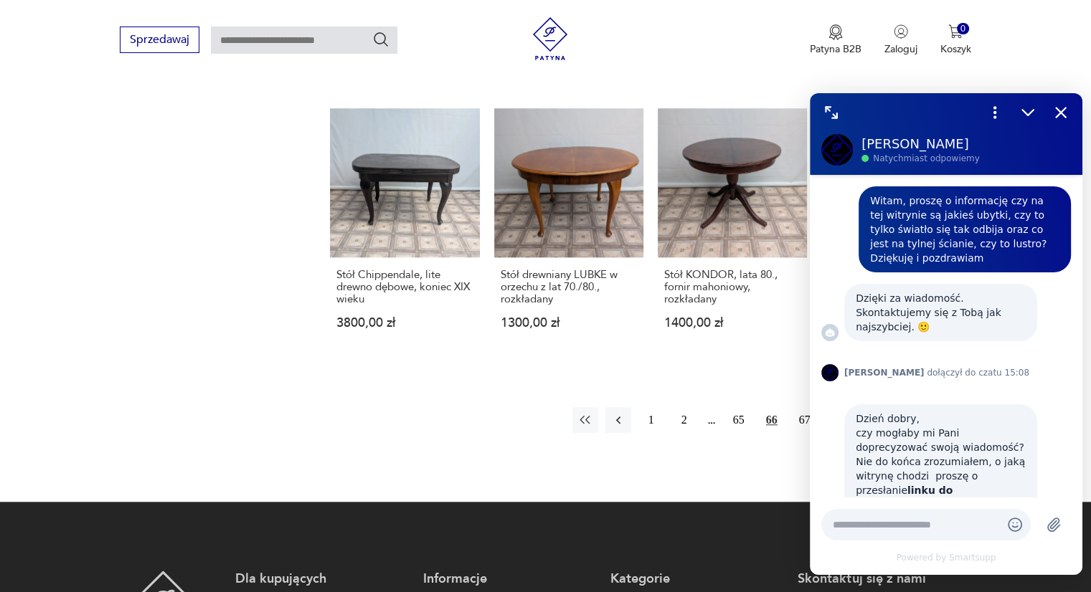
scroll to position [602, 0]
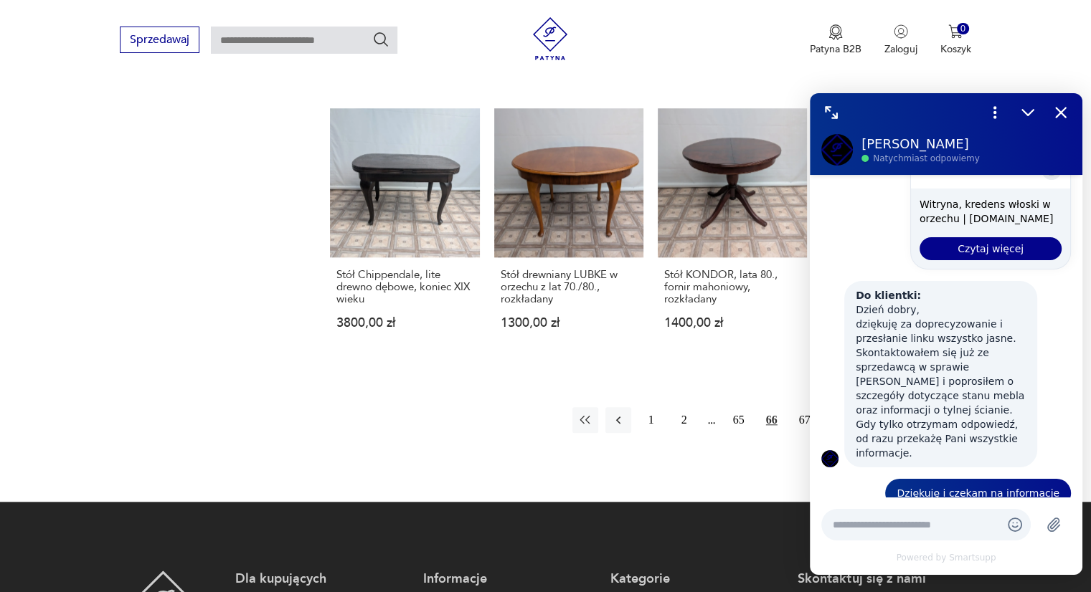
click at [788, 420] on div "1 2 65 66 67 108 109" at bounding box center [771, 420] width 399 height 26
click at [807, 424] on button "67" at bounding box center [805, 420] width 26 height 26
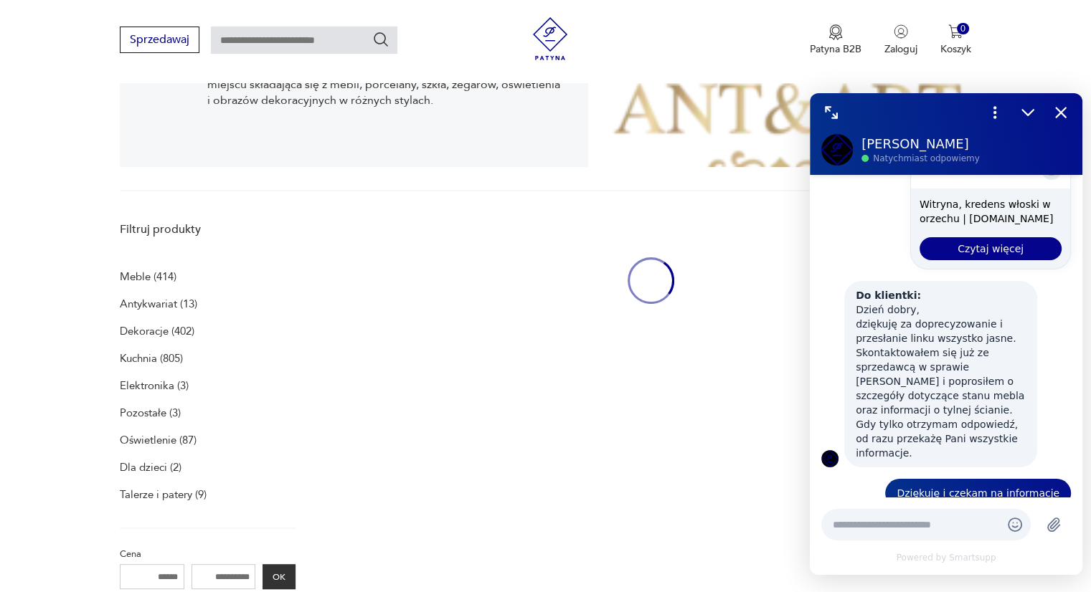
scroll to position [295, 0]
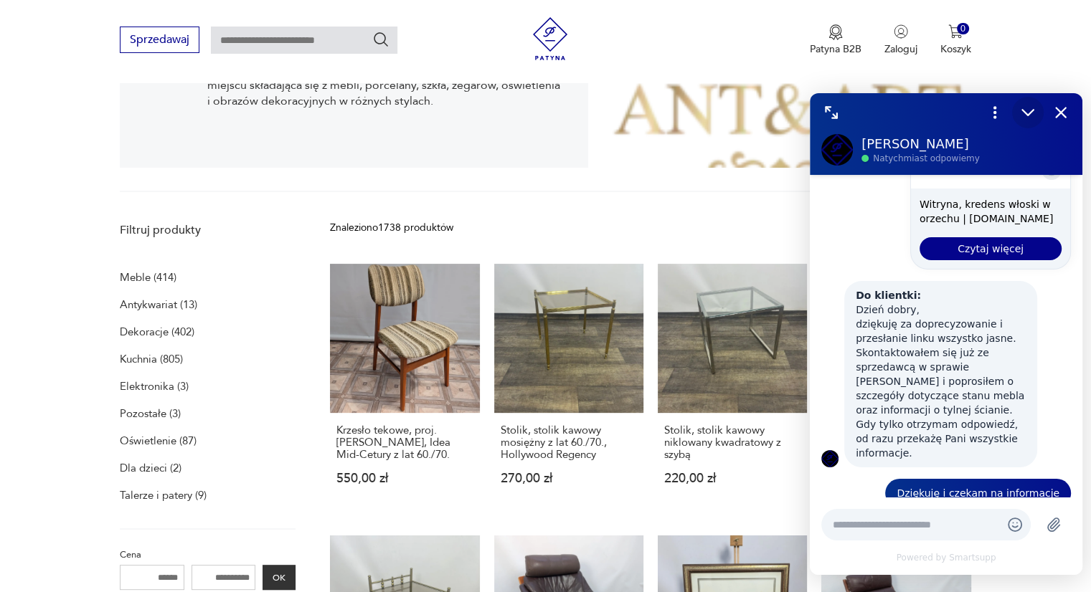
click at [1024, 114] on icon "Zmniejsz" at bounding box center [1027, 112] width 19 height 19
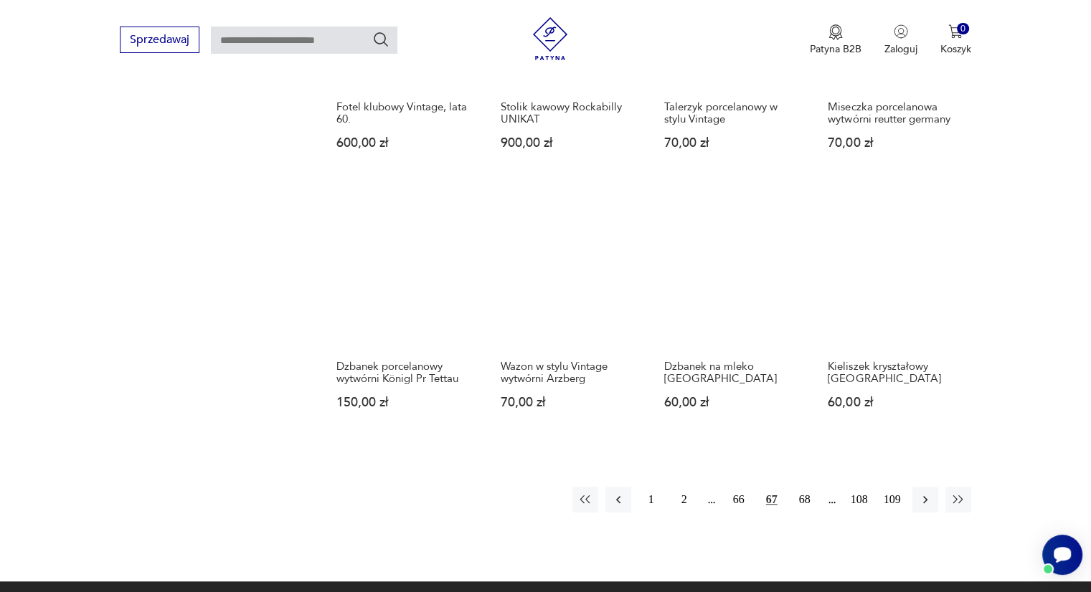
scroll to position [1176, 0]
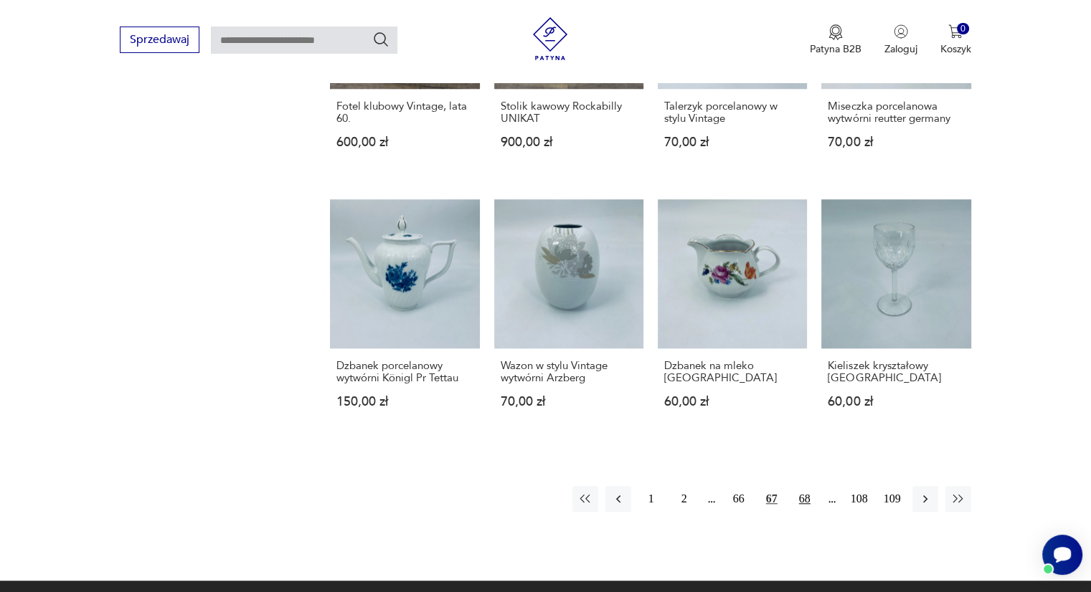
click at [812, 488] on button "68" at bounding box center [805, 499] width 26 height 26
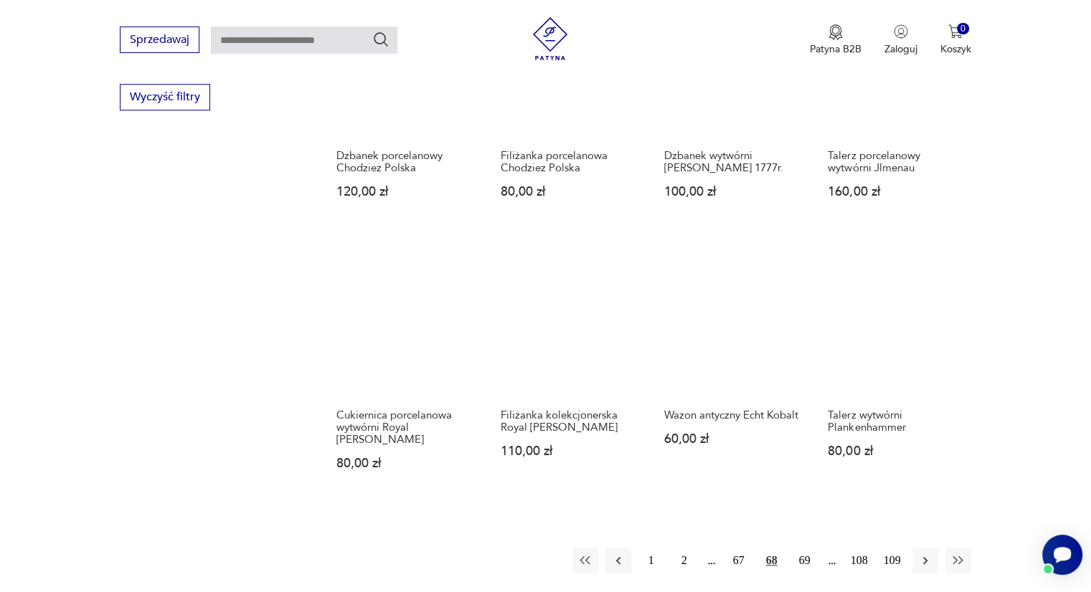
scroll to position [1090, 0]
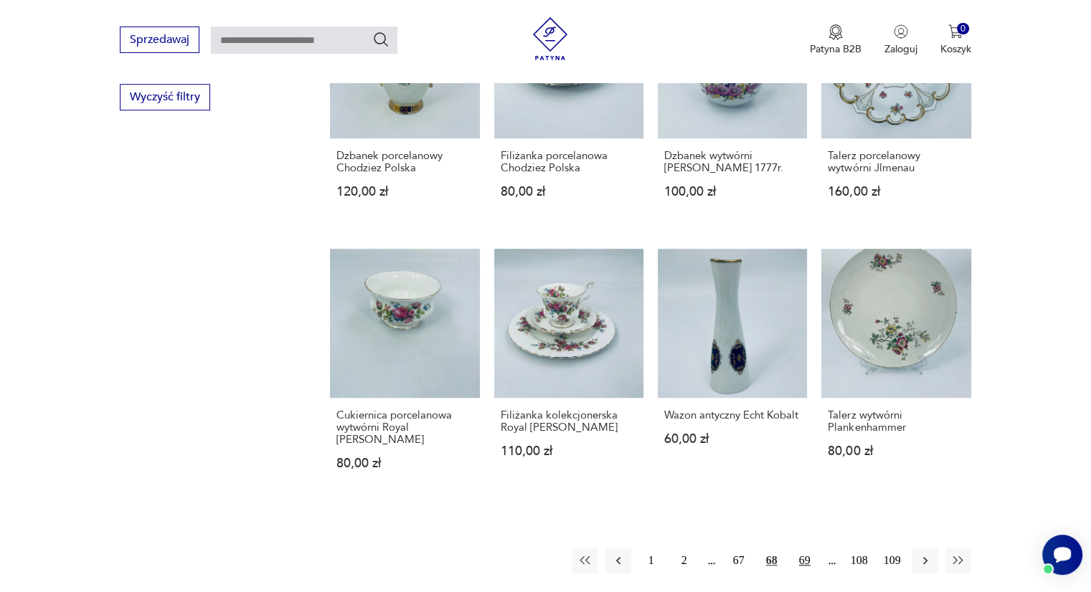
click at [806, 548] on button "69" at bounding box center [805, 561] width 26 height 26
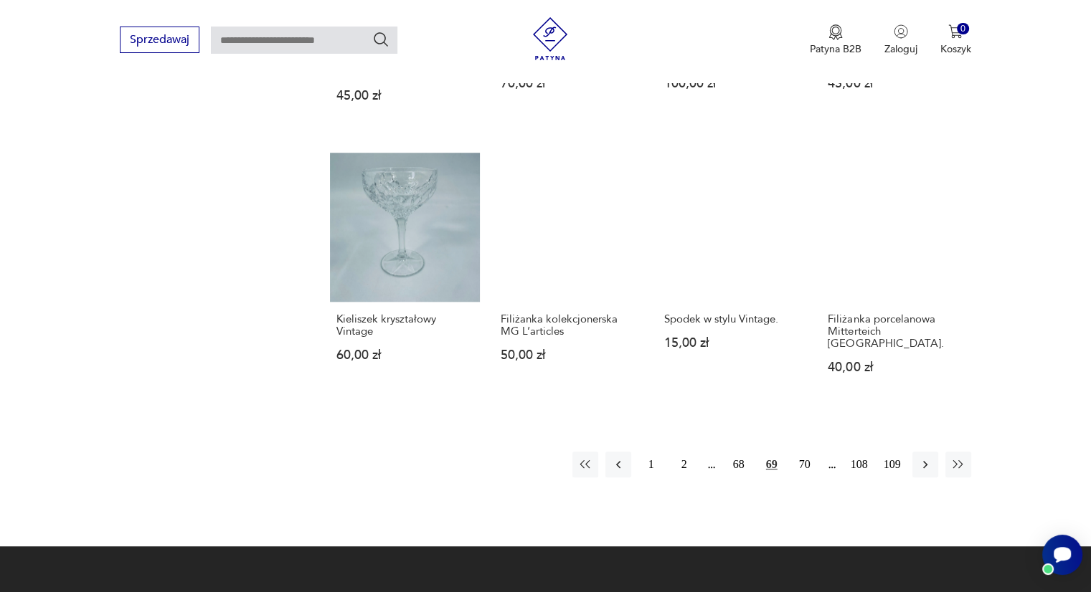
scroll to position [1210, 0]
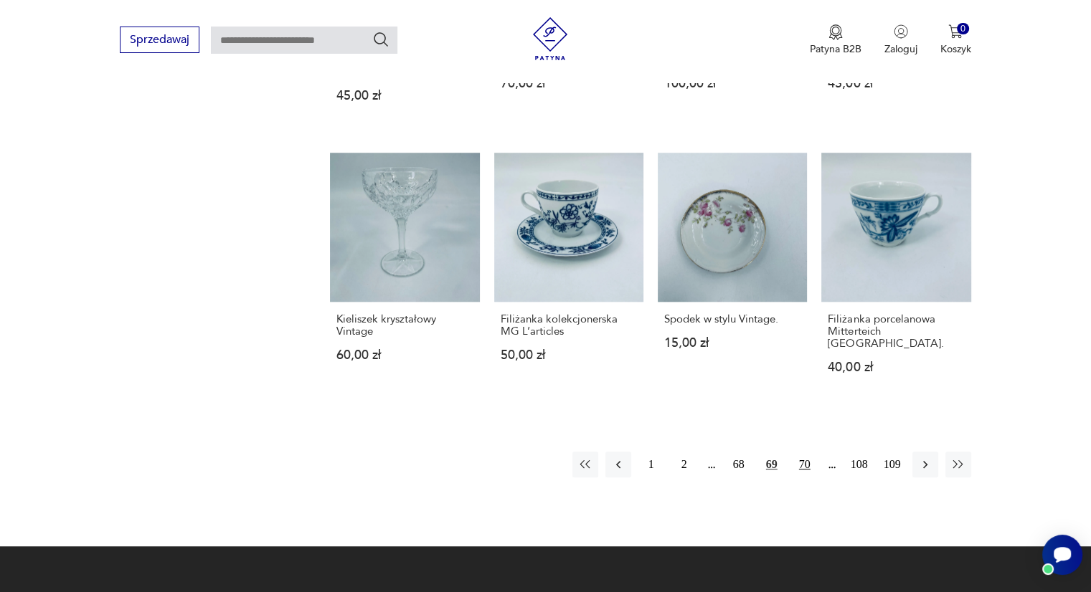
click at [804, 452] on button "70" at bounding box center [805, 465] width 26 height 26
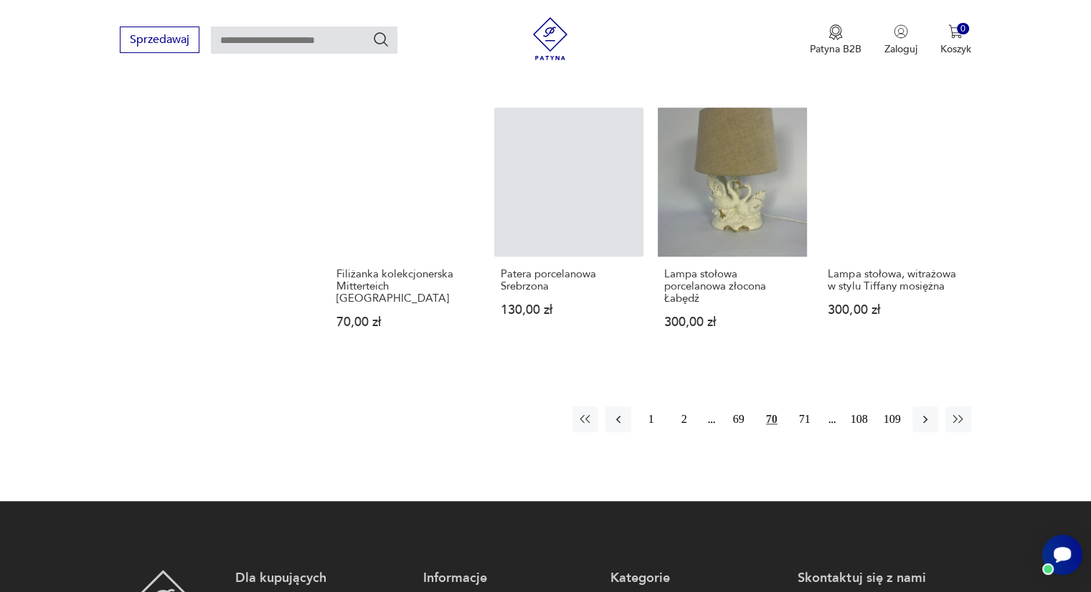
scroll to position [1244, 0]
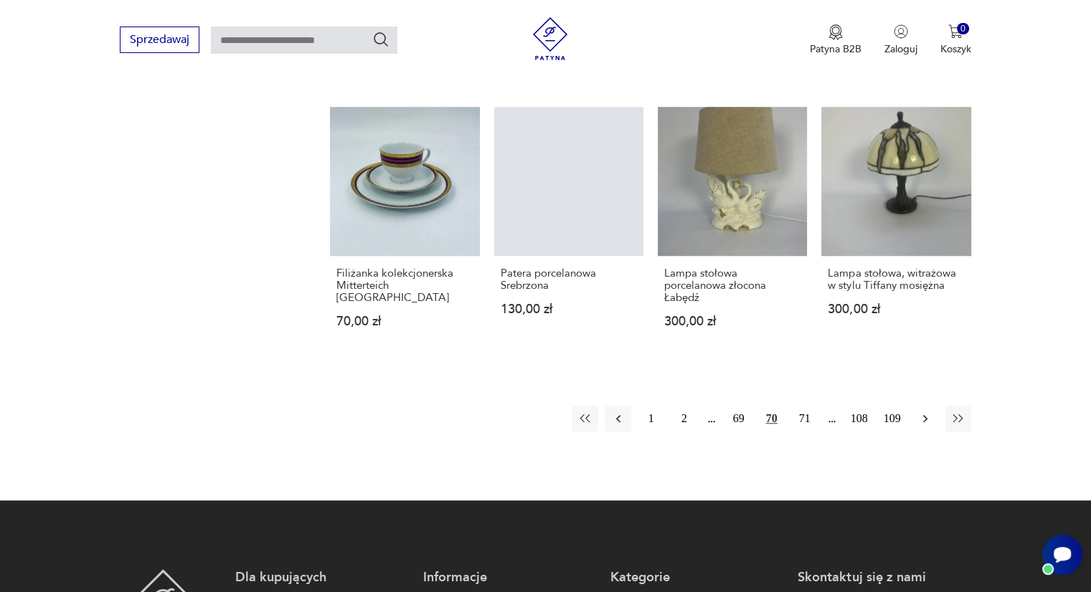
click at [926, 417] on icon "button" at bounding box center [925, 419] width 14 height 14
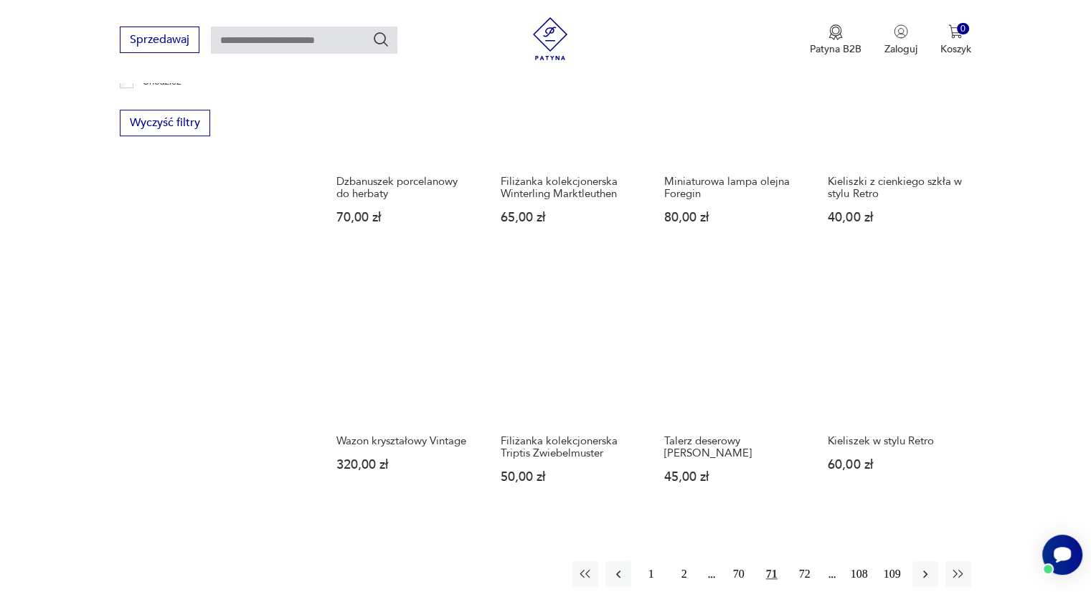
scroll to position [1093, 0]
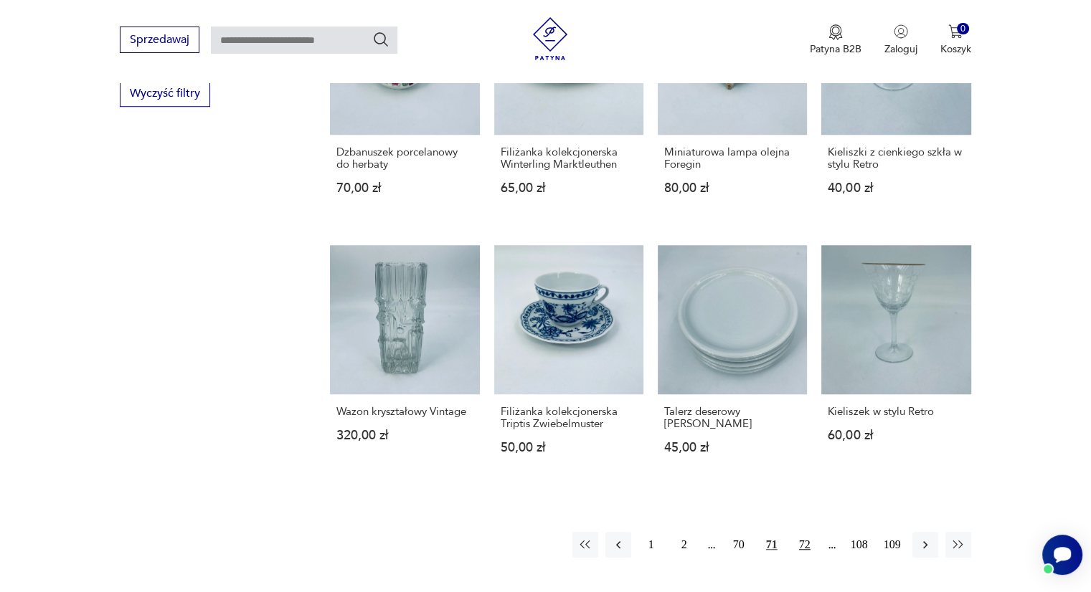
click at [805, 541] on button "72" at bounding box center [805, 545] width 26 height 26
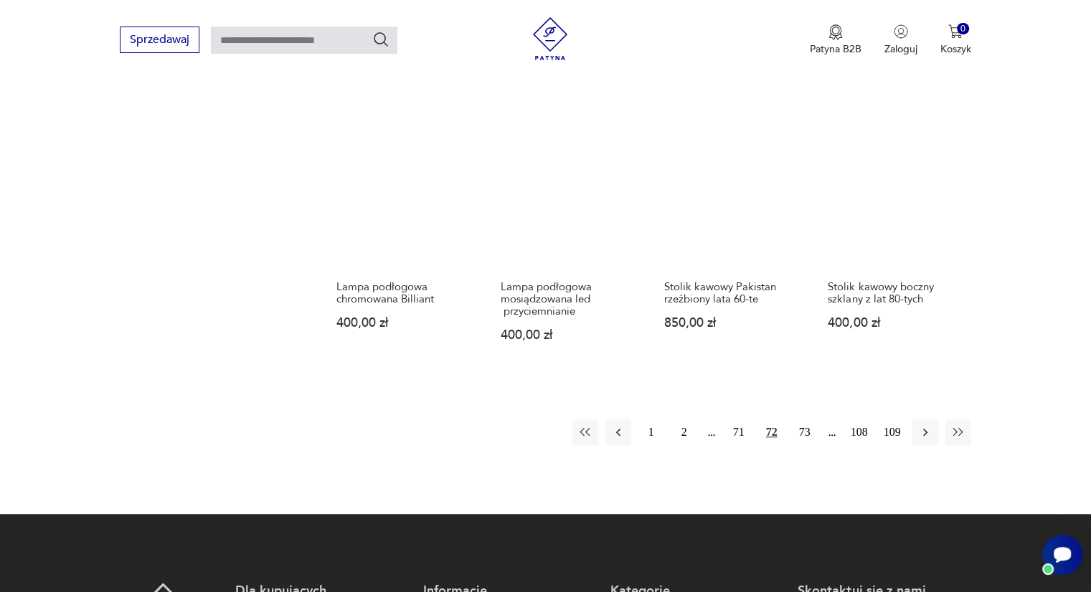
scroll to position [1221, 0]
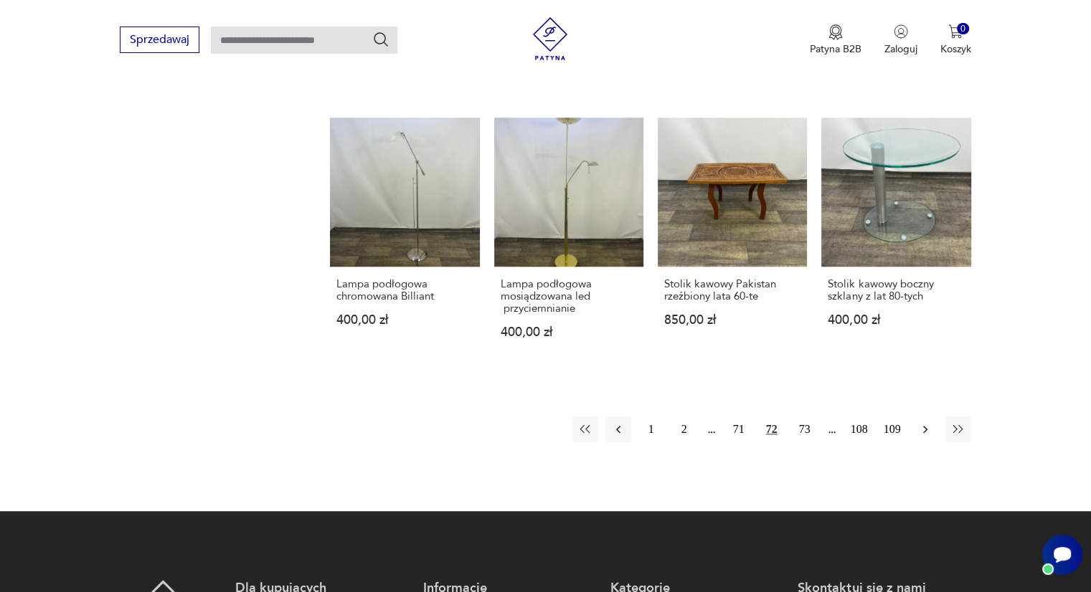
click at [924, 432] on icon "button" at bounding box center [925, 429] width 14 height 14
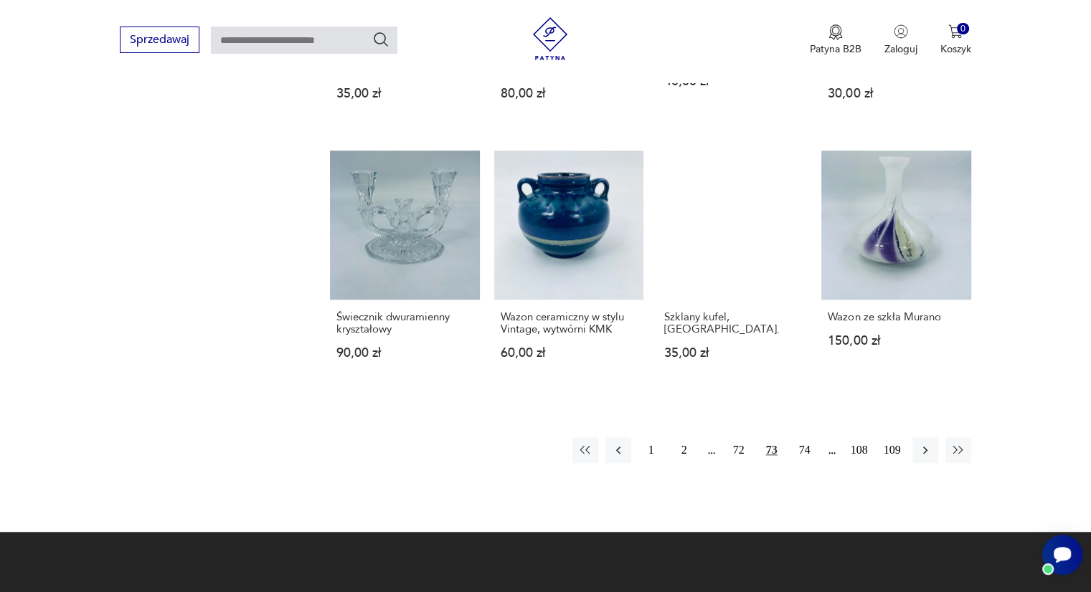
scroll to position [1211, 0]
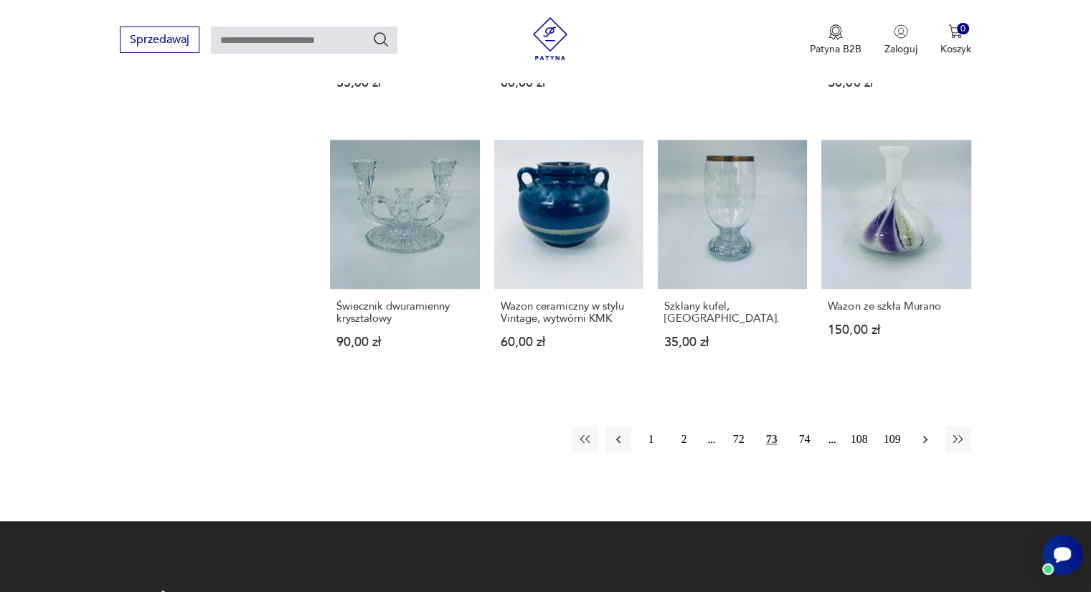
click at [929, 442] on icon "button" at bounding box center [925, 439] width 14 height 14
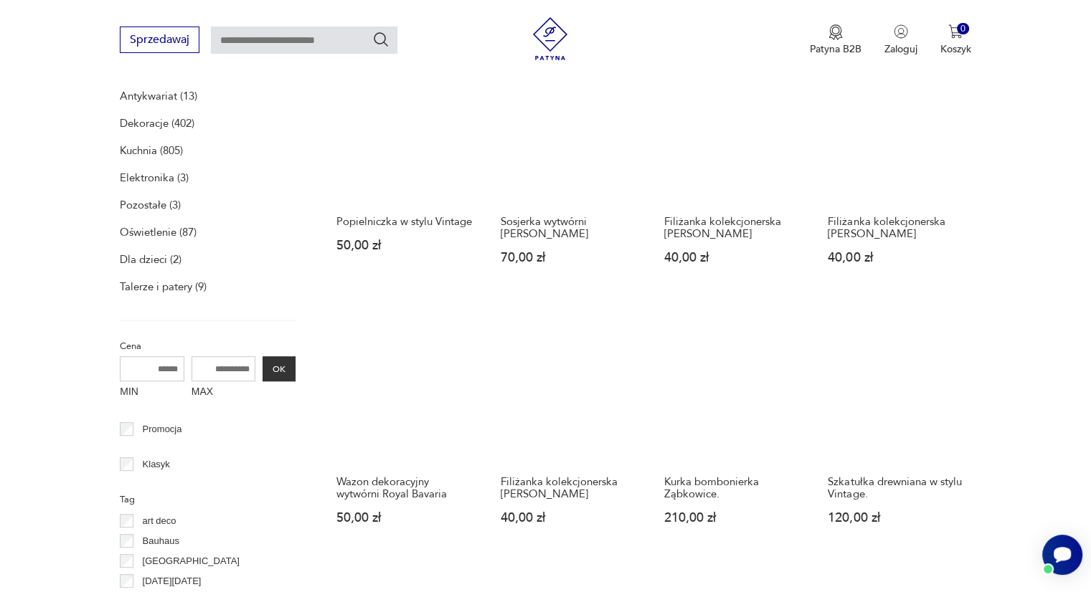
scroll to position [505, 0]
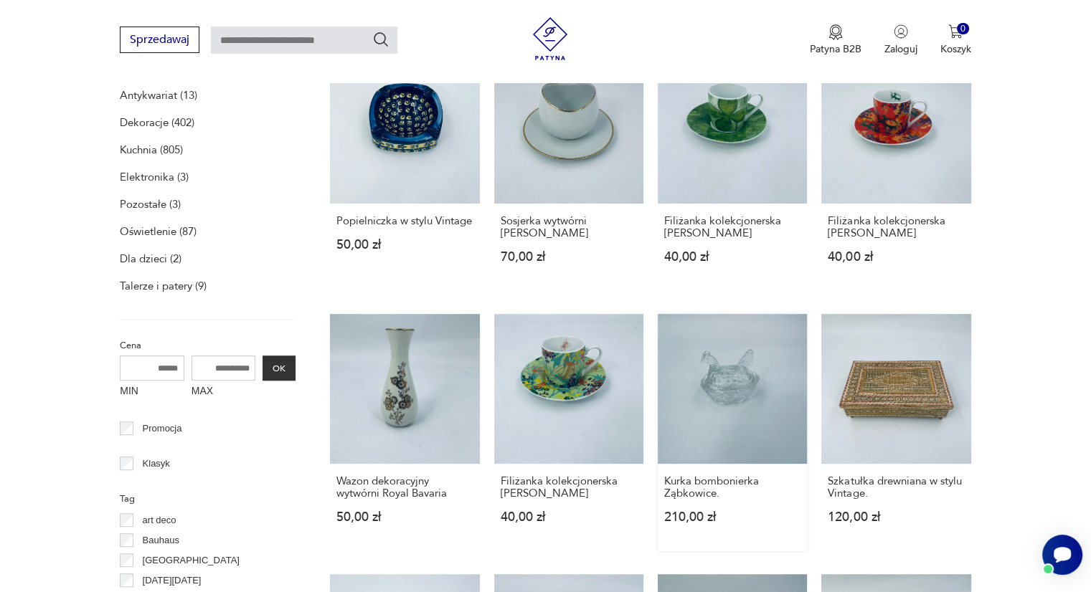
click at [722, 393] on link "Kurka bombonierka Ząbkowice. 210,00 zł" at bounding box center [731, 432] width 149 height 237
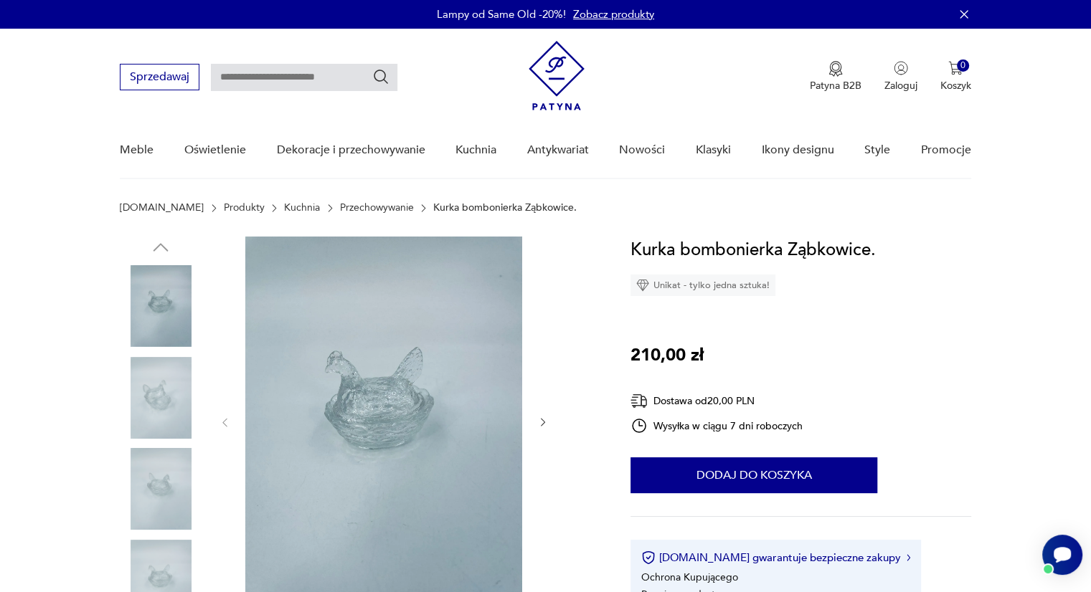
click at [441, 485] on img at bounding box center [383, 421] width 277 height 369
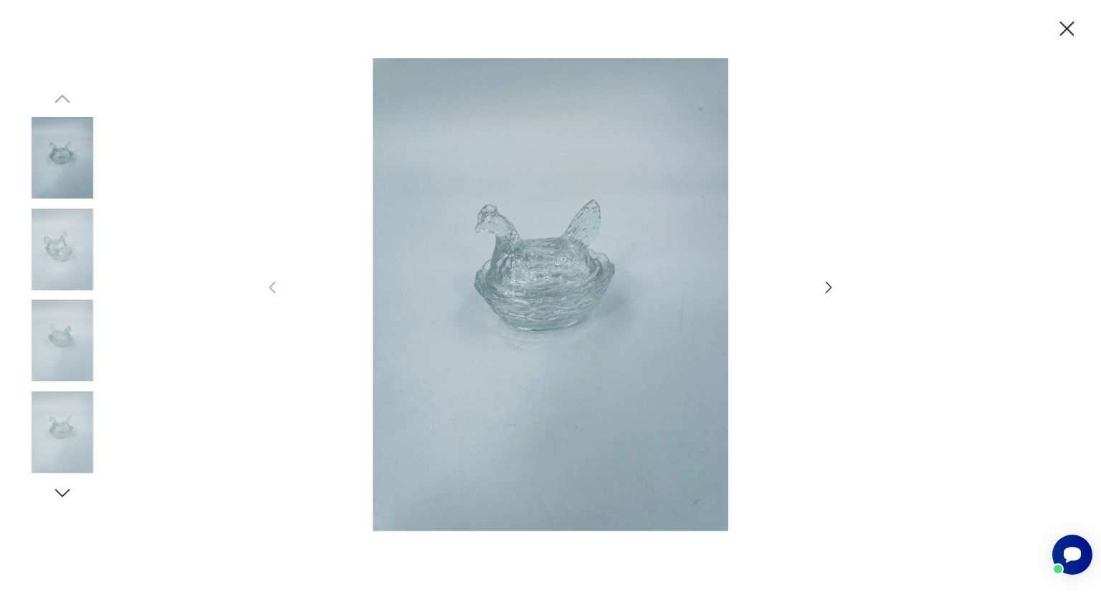
click at [828, 295] on icon "button" at bounding box center [828, 287] width 17 height 17
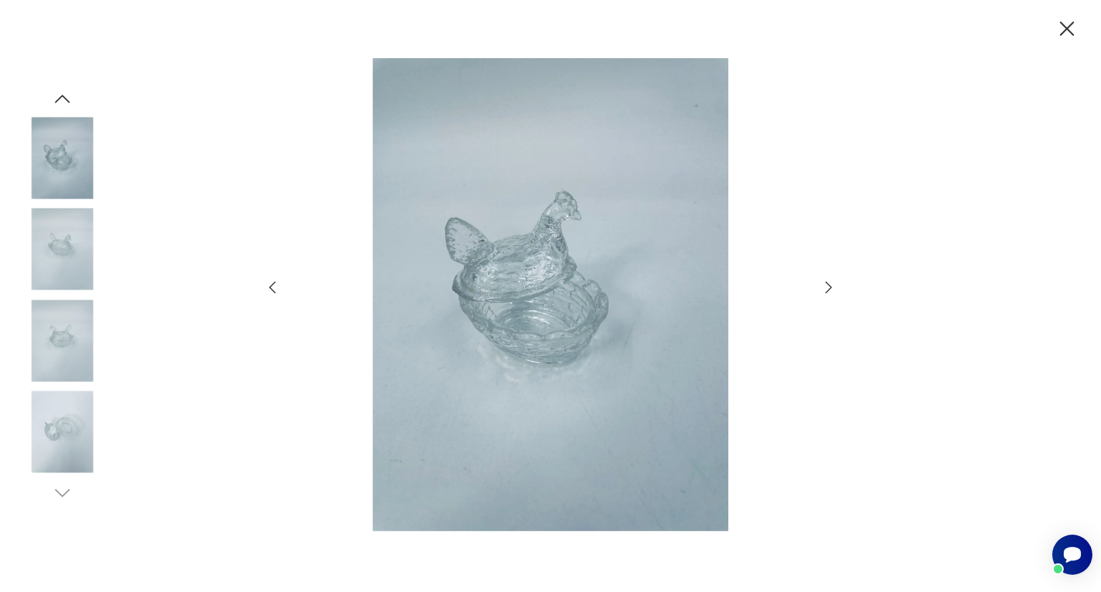
click at [828, 295] on icon "button" at bounding box center [828, 287] width 17 height 17
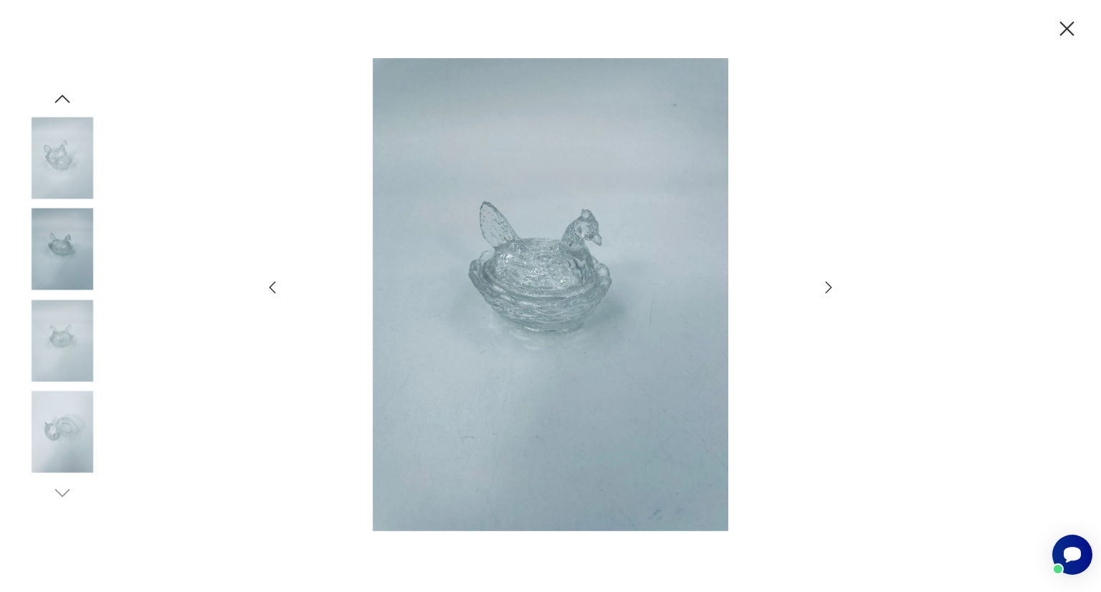
click at [828, 295] on icon "button" at bounding box center [828, 287] width 17 height 17
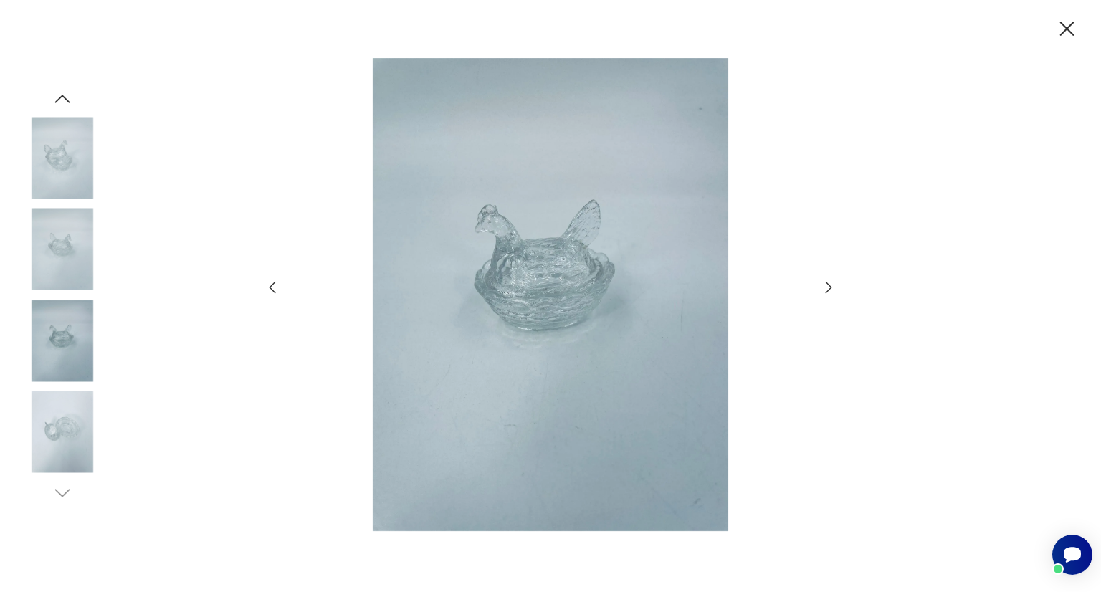
click at [828, 295] on icon "button" at bounding box center [828, 287] width 17 height 17
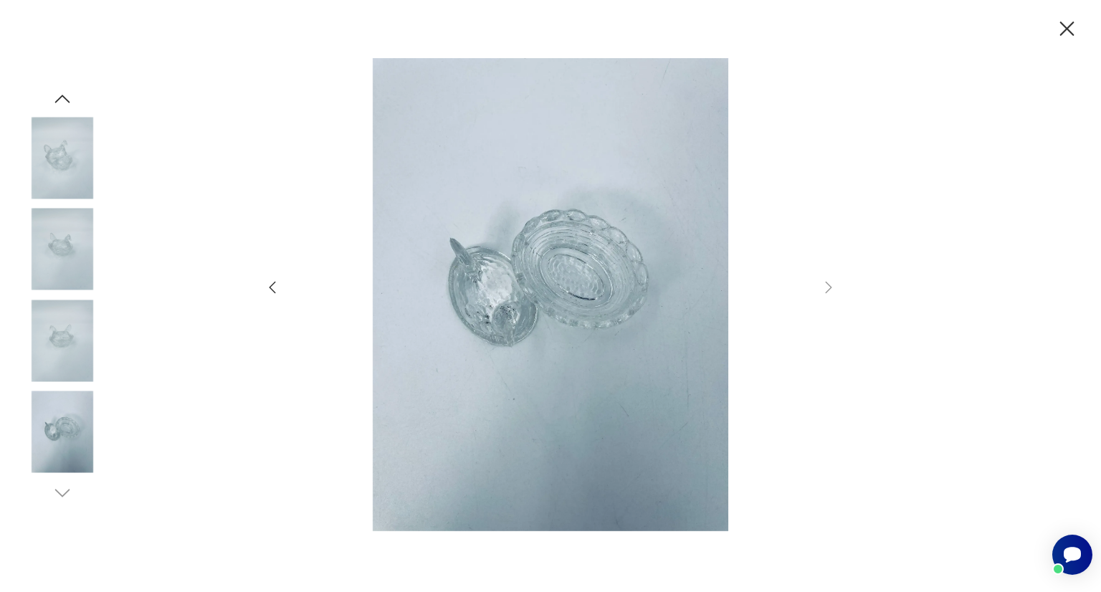
click at [1069, 38] on icon "button" at bounding box center [1067, 28] width 25 height 25
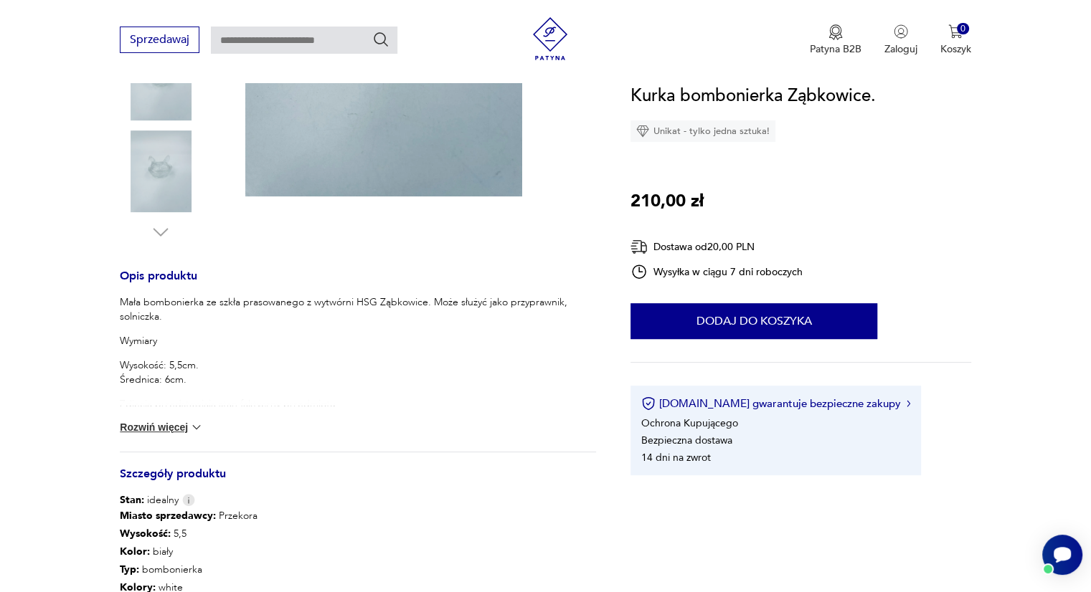
scroll to position [410, 0]
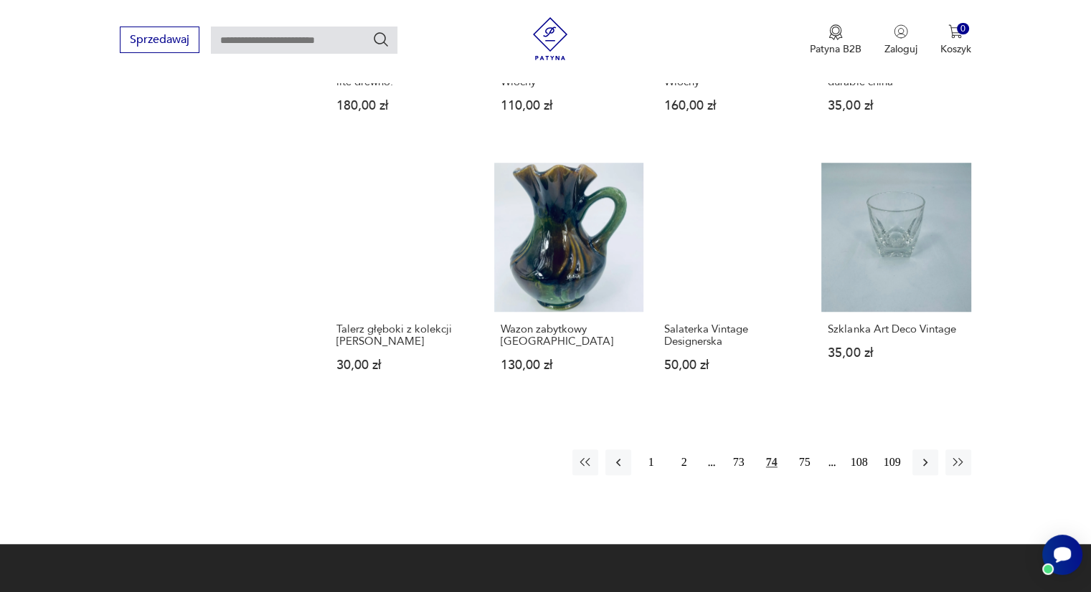
scroll to position [1177, 0]
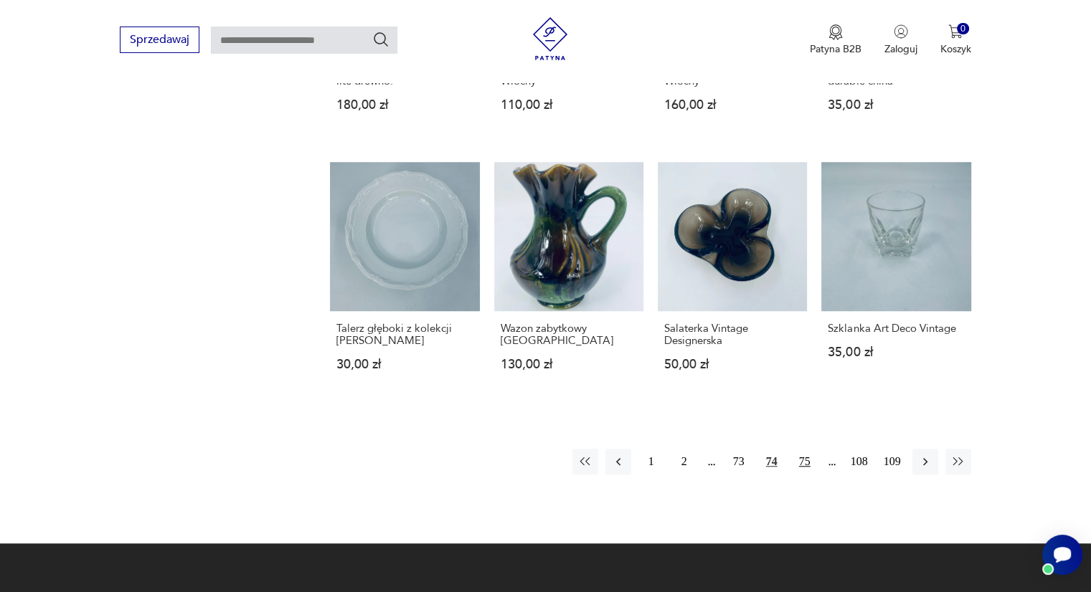
click at [810, 455] on button "75" at bounding box center [805, 462] width 26 height 26
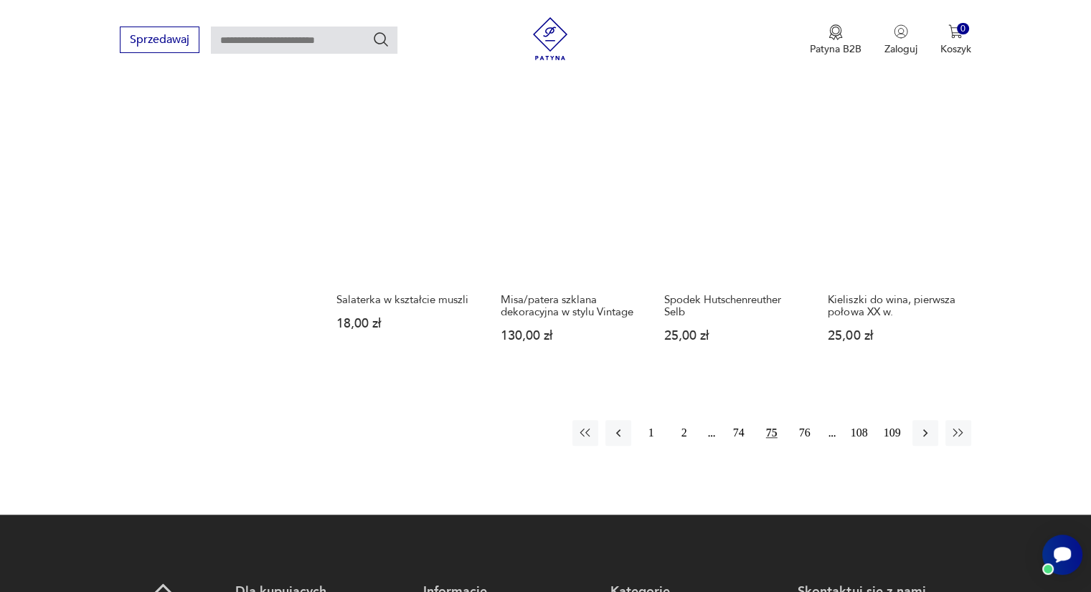
scroll to position [1220, 0]
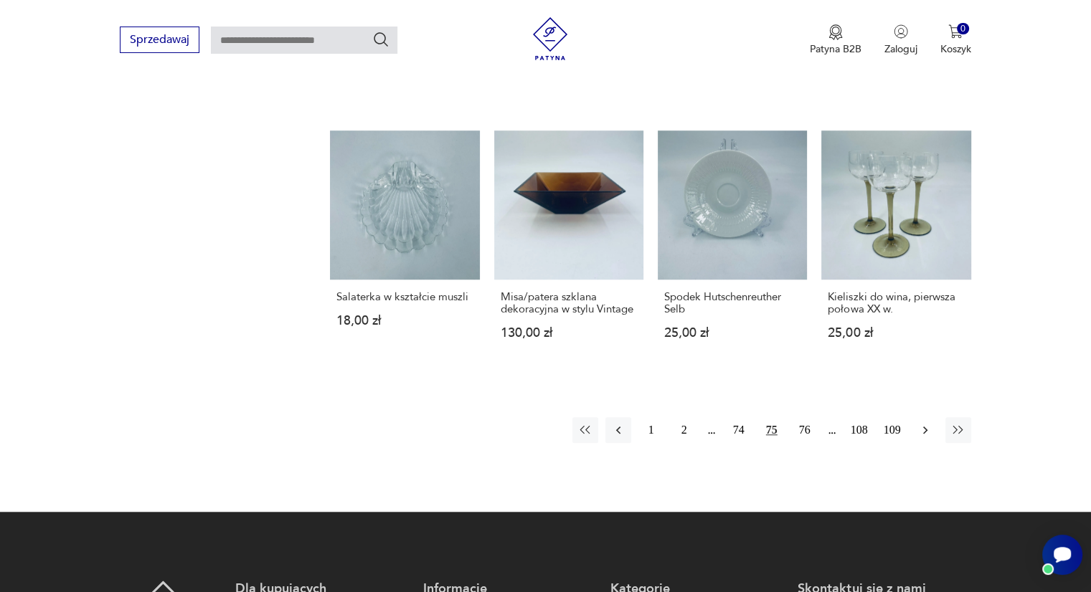
click at [930, 423] on icon "button" at bounding box center [925, 430] width 14 height 14
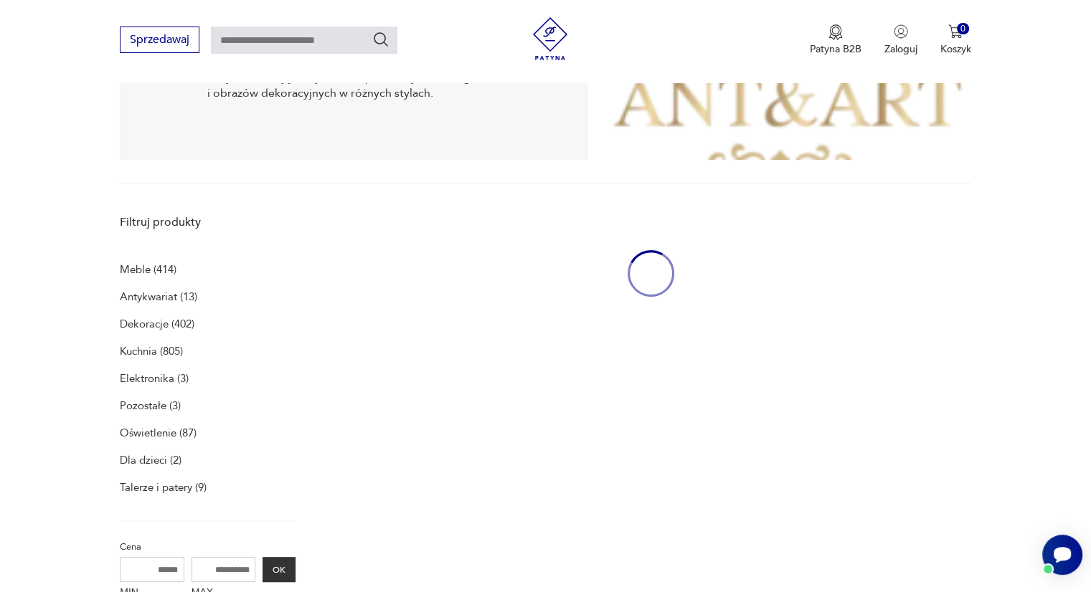
scroll to position [295, 0]
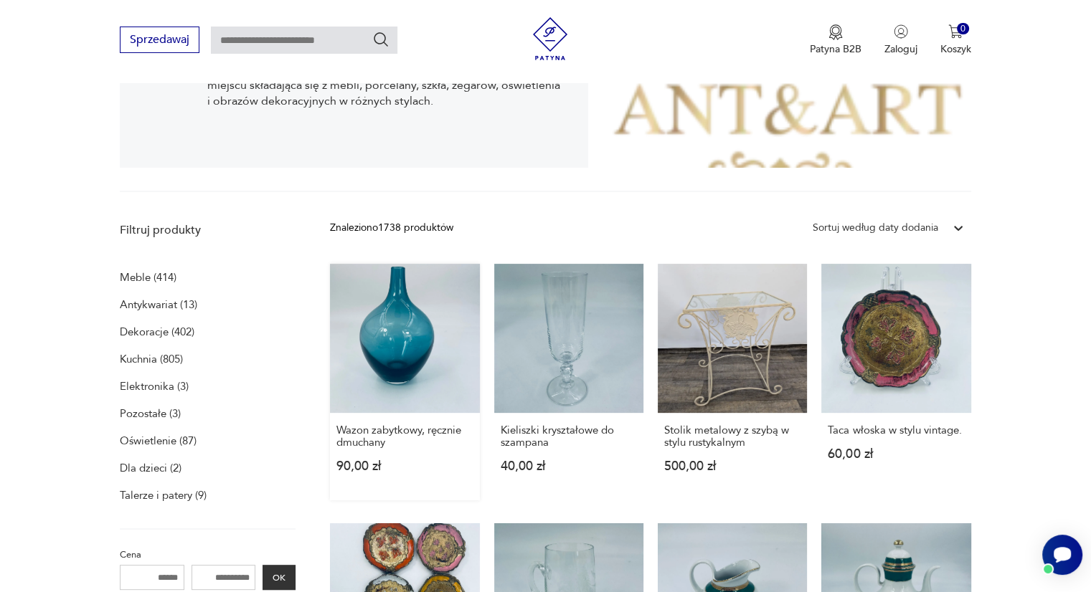
click at [384, 322] on link "Wazon zabytkowy, ręcznie dmuchany 90,00 zł" at bounding box center [404, 382] width 149 height 237
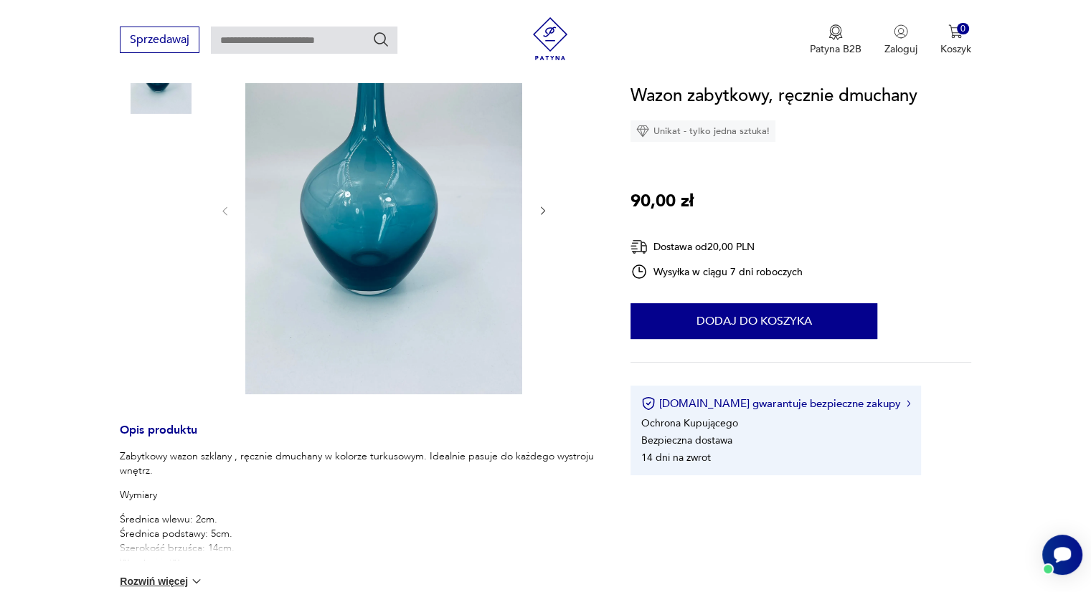
scroll to position [212, 0]
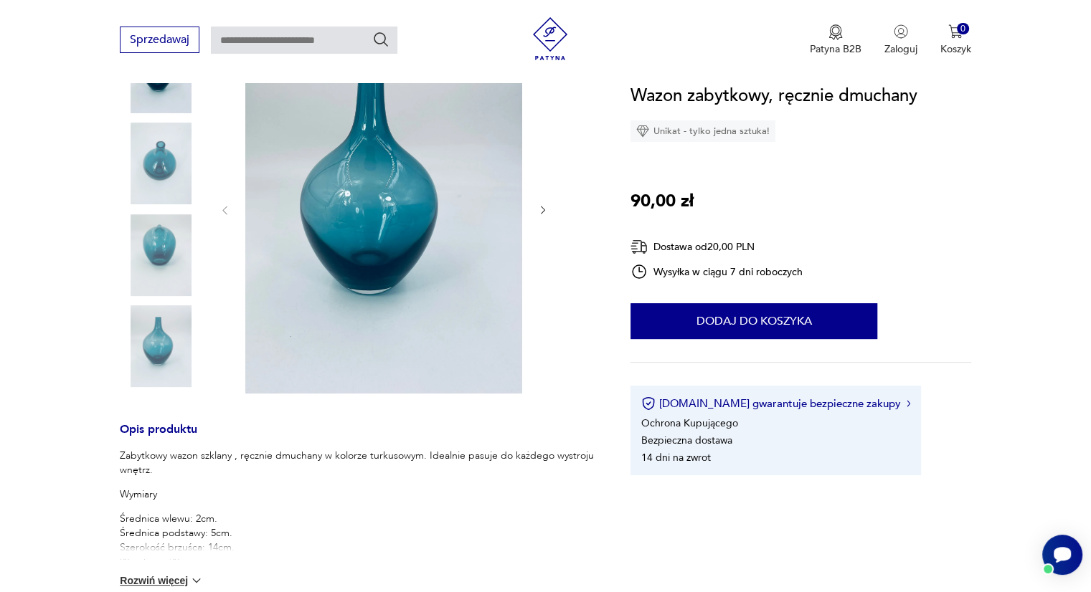
click at [181, 579] on button "Rozwiń więcej" at bounding box center [161, 581] width 83 height 14
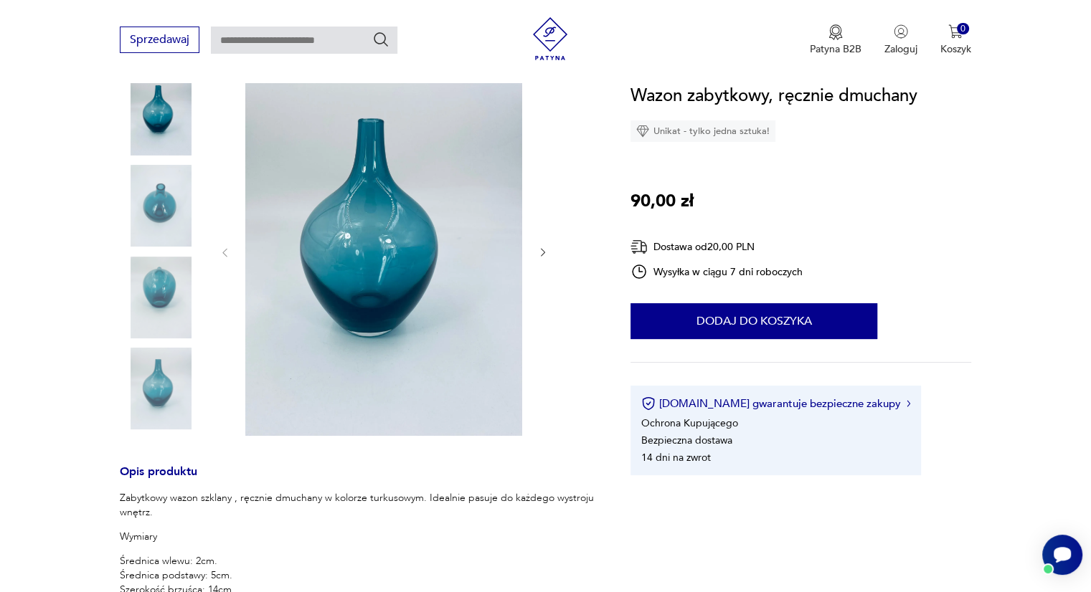
scroll to position [168, 0]
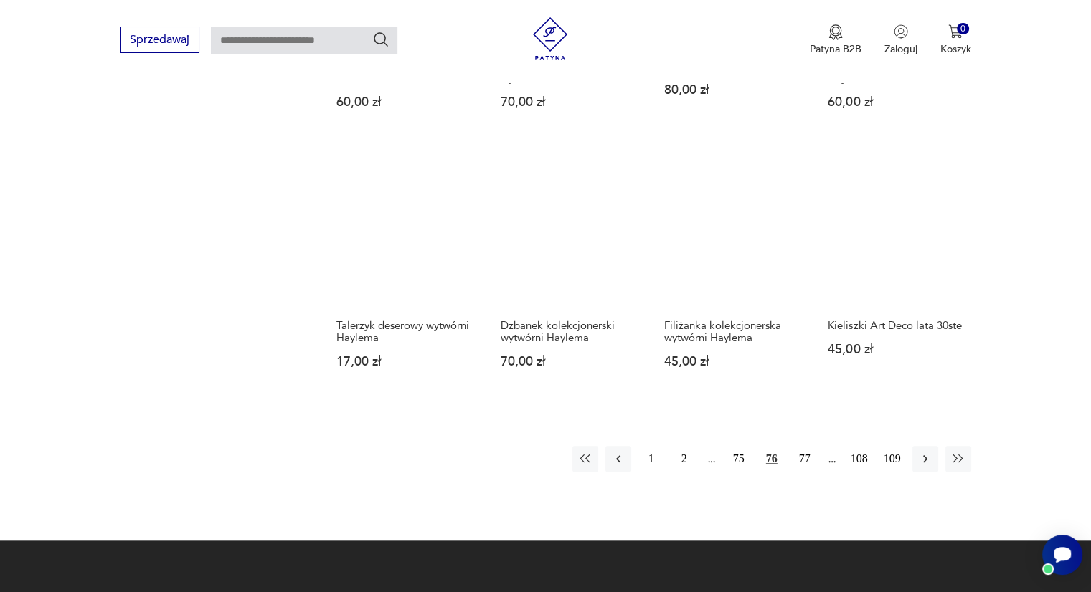
scroll to position [1197, 0]
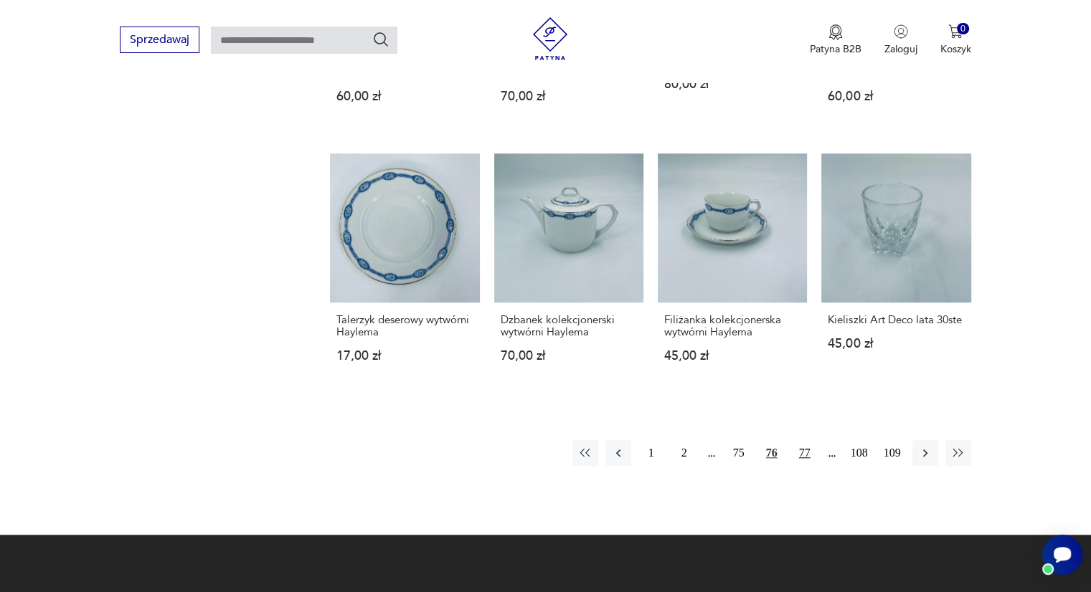
click at [802, 452] on button "77" at bounding box center [805, 453] width 26 height 26
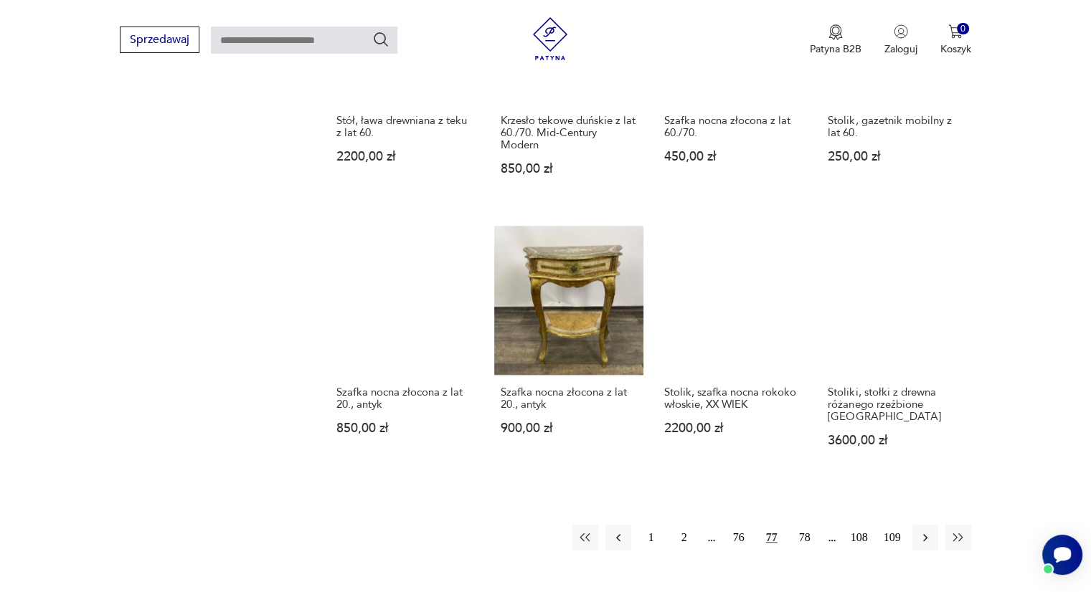
scroll to position [1162, 0]
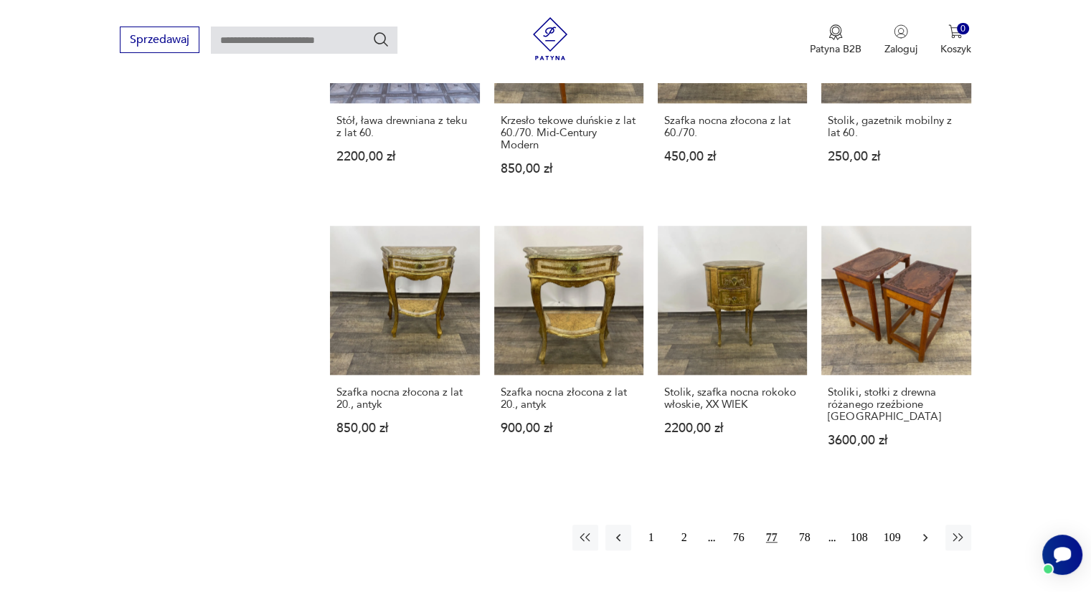
click at [926, 531] on icon "button" at bounding box center [925, 538] width 14 height 14
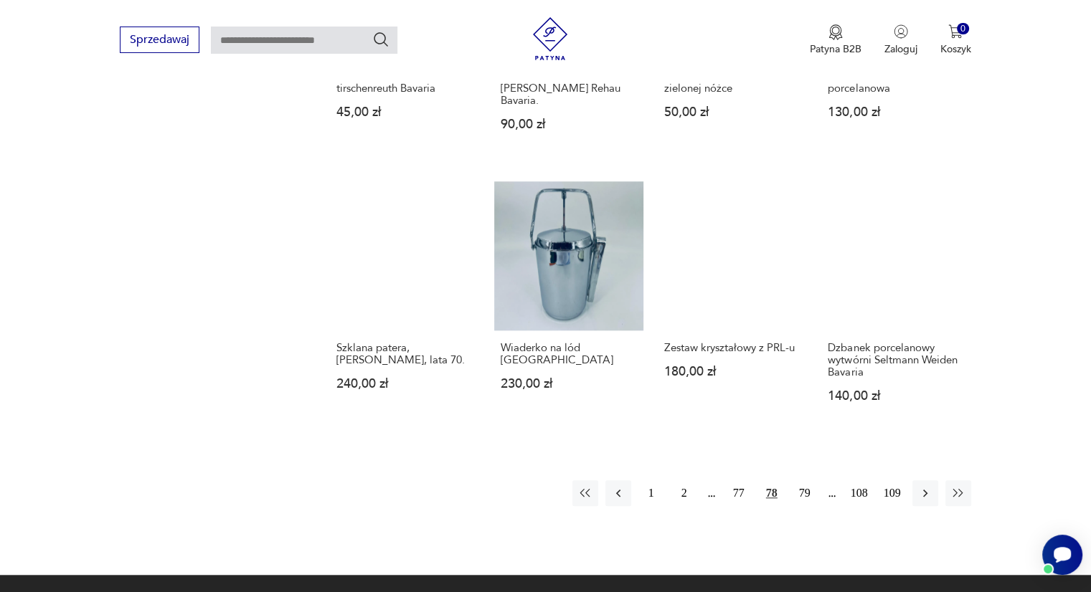
scroll to position [1182, 0]
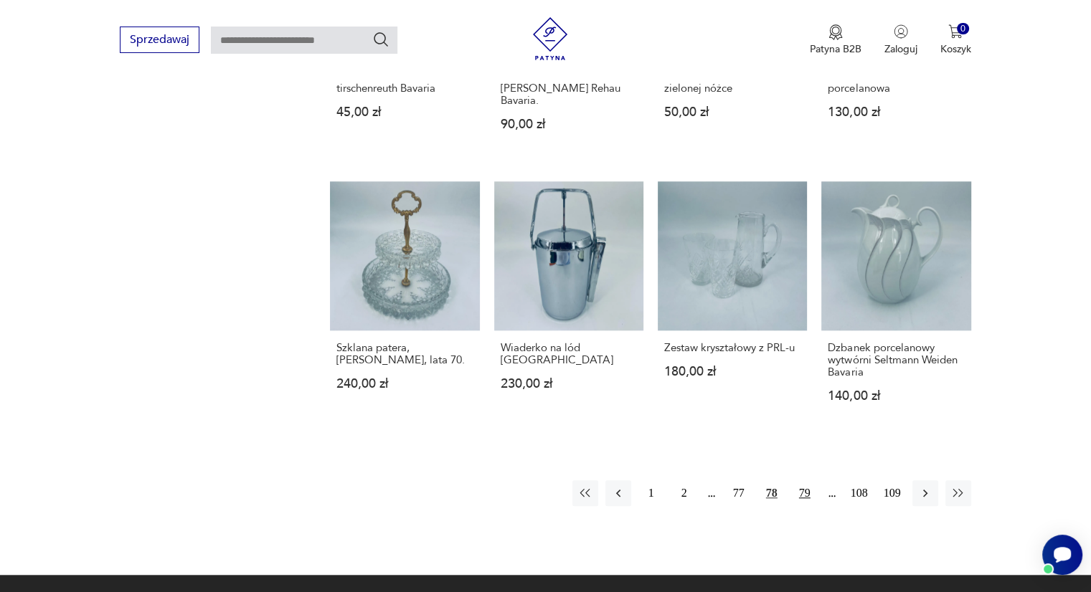
click at [815, 480] on button "79" at bounding box center [805, 493] width 26 height 26
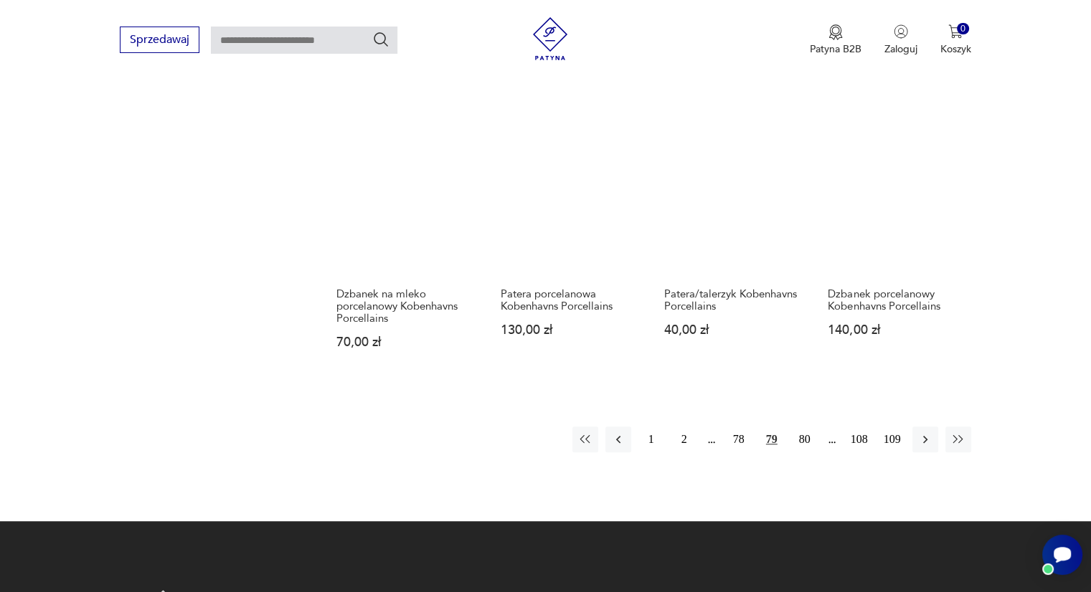
scroll to position [1242, 0]
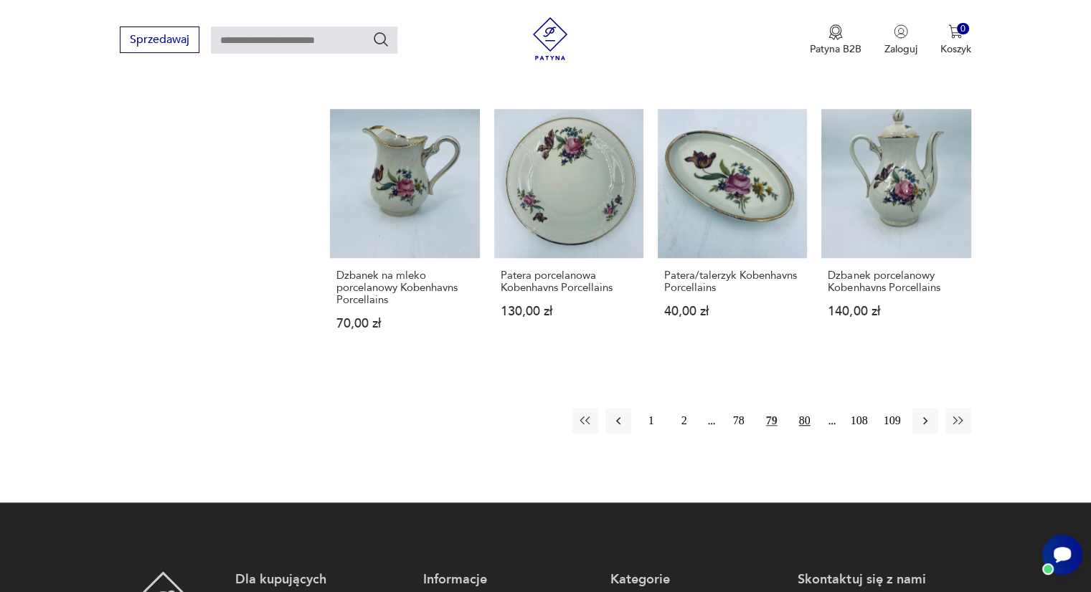
click at [800, 417] on button "80" at bounding box center [805, 421] width 26 height 26
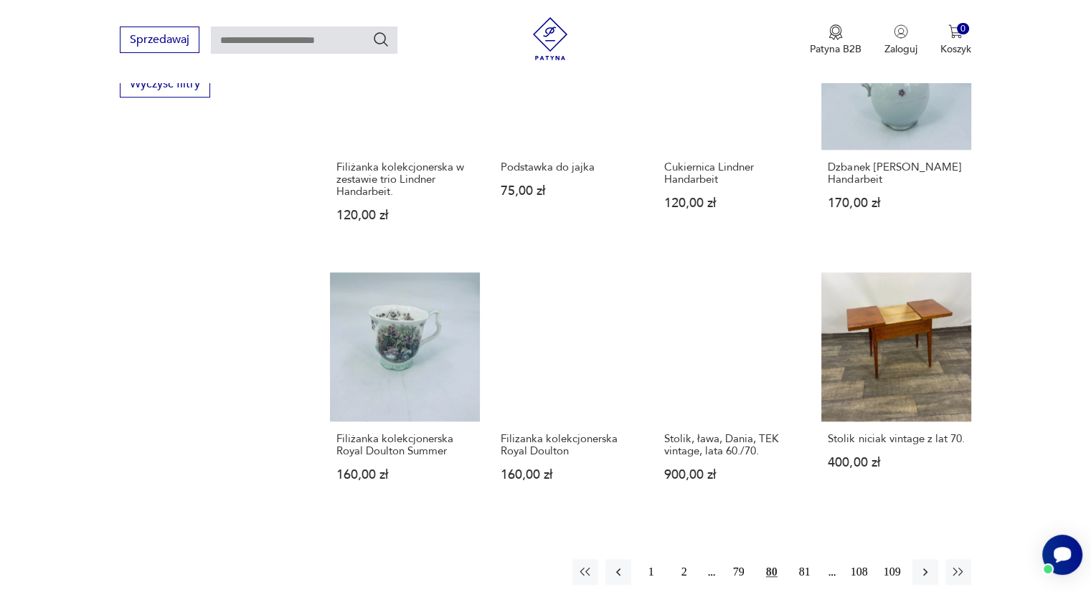
scroll to position [1104, 0]
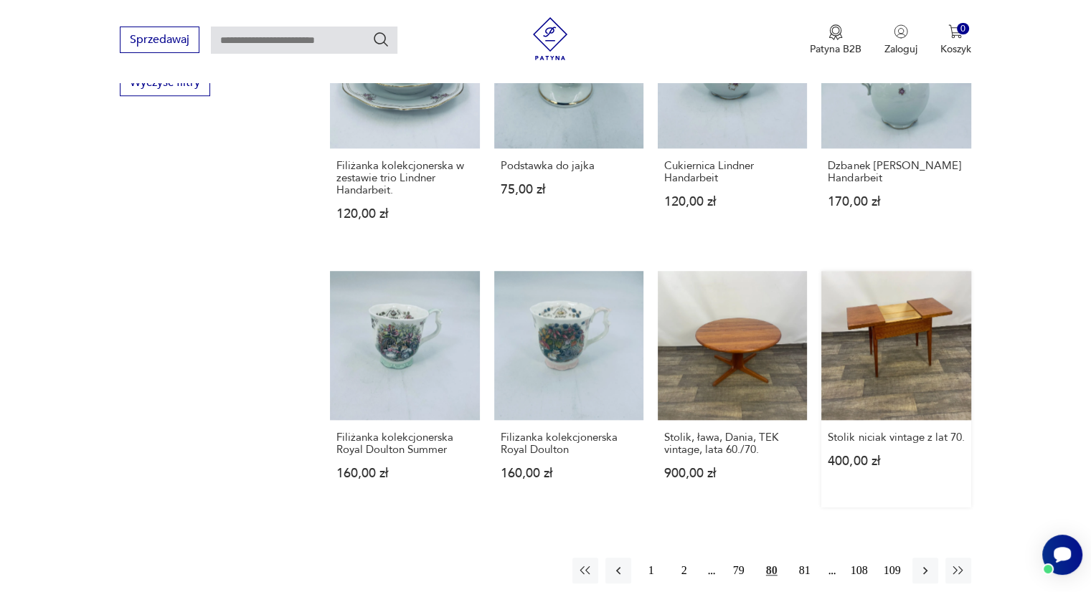
click at [932, 348] on link "Stolik niciak vintage z lat 70. 400,00 zł" at bounding box center [895, 389] width 149 height 237
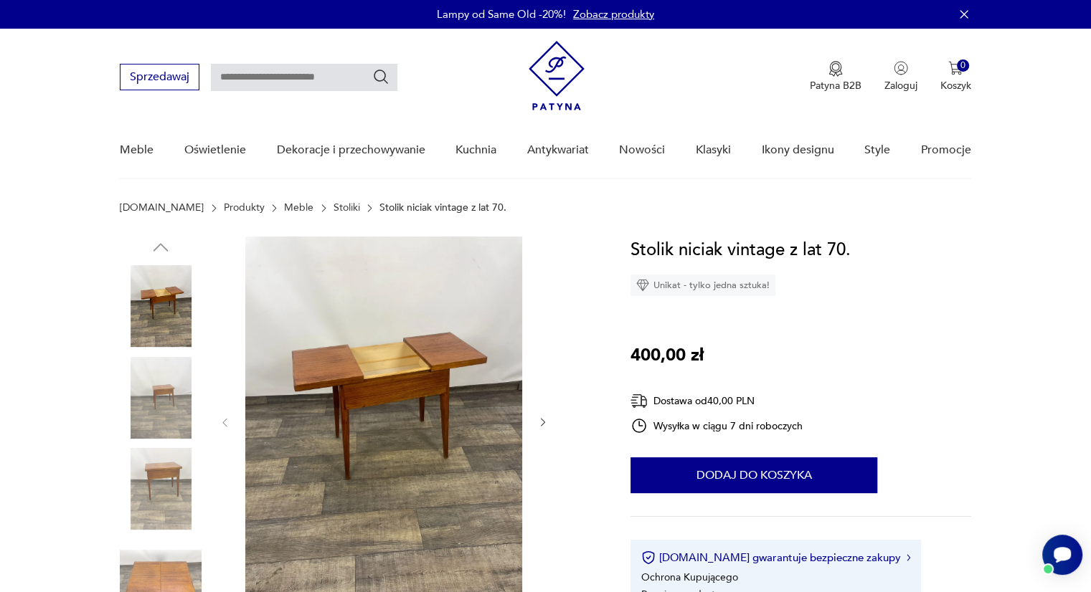
click at [546, 418] on icon "button" at bounding box center [543, 423] width 12 height 12
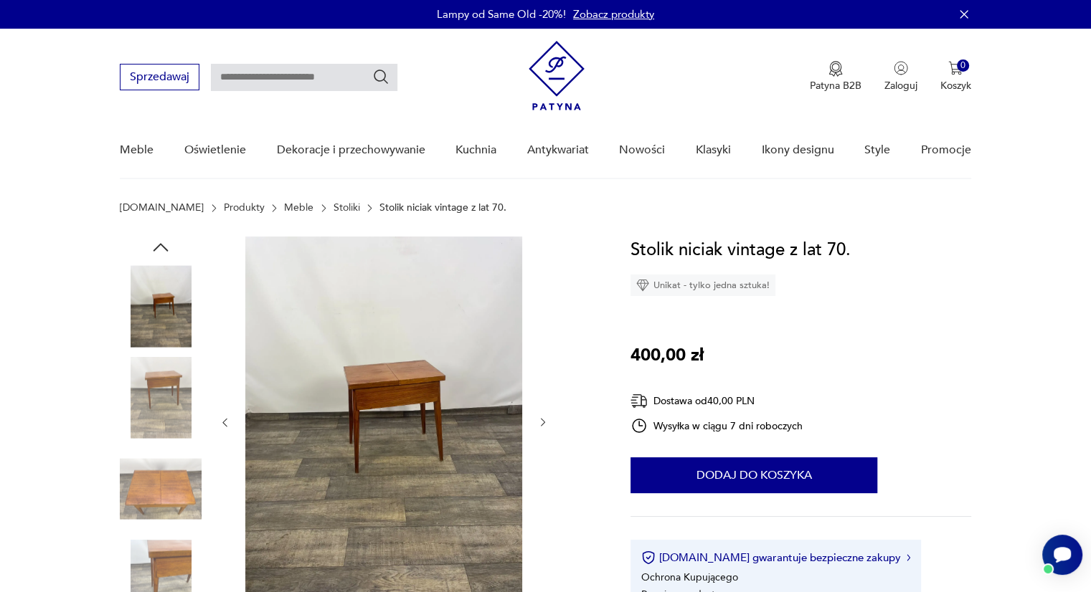
click at [546, 418] on icon "button" at bounding box center [543, 423] width 12 height 12
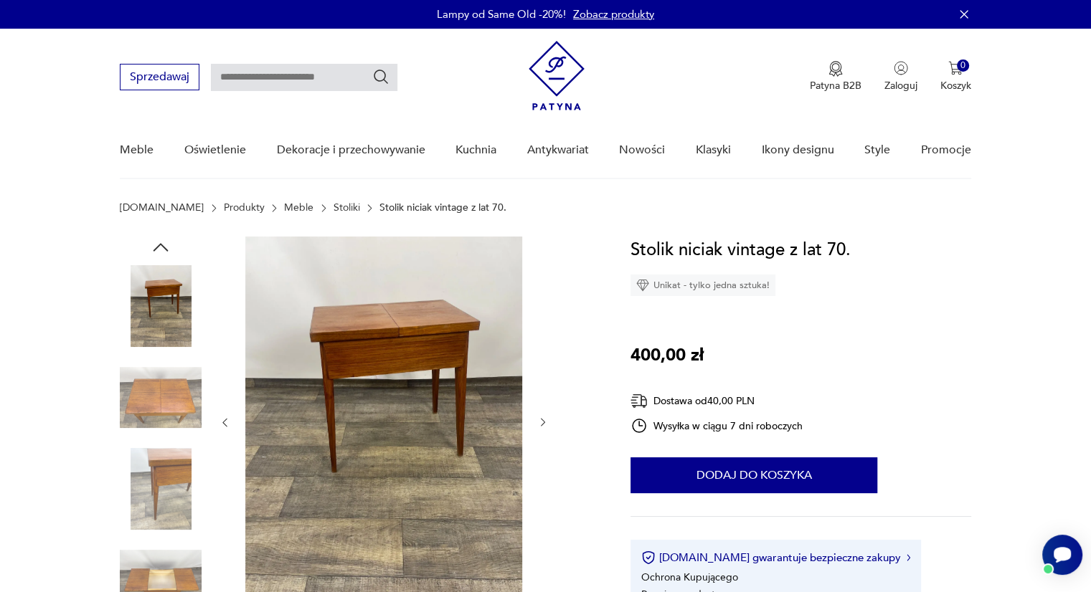
click at [546, 418] on icon "button" at bounding box center [543, 423] width 12 height 12
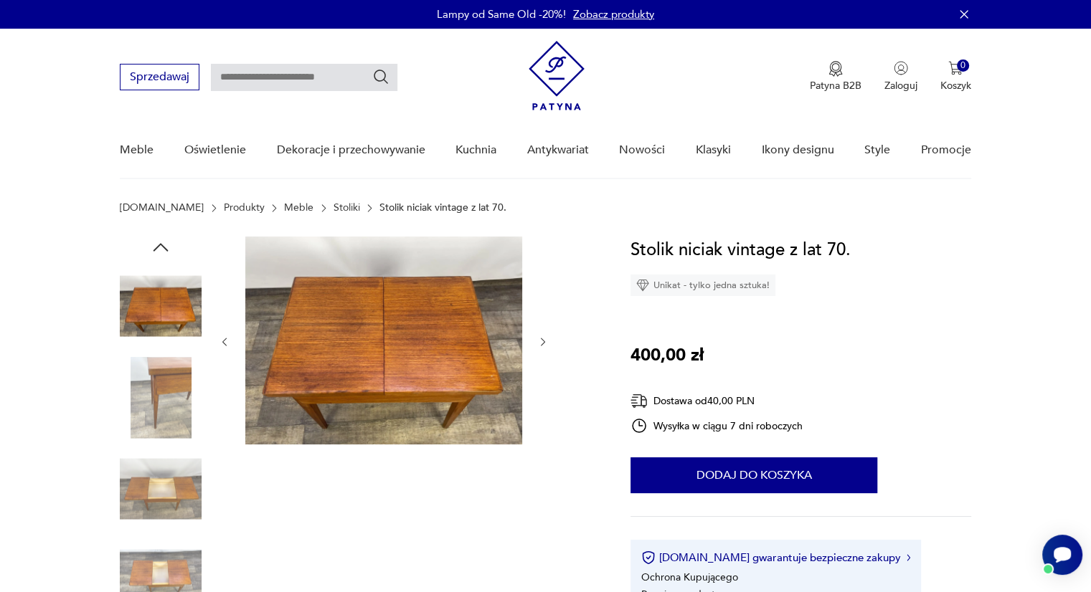
click at [546, 418] on div at bounding box center [384, 342] width 330 height 211
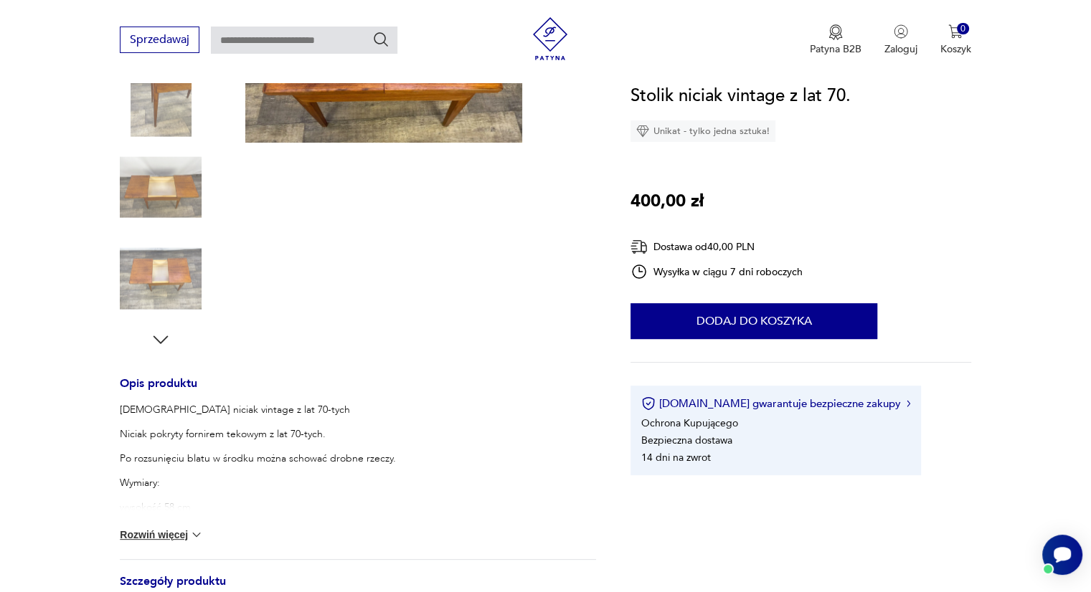
scroll to position [356, 0]
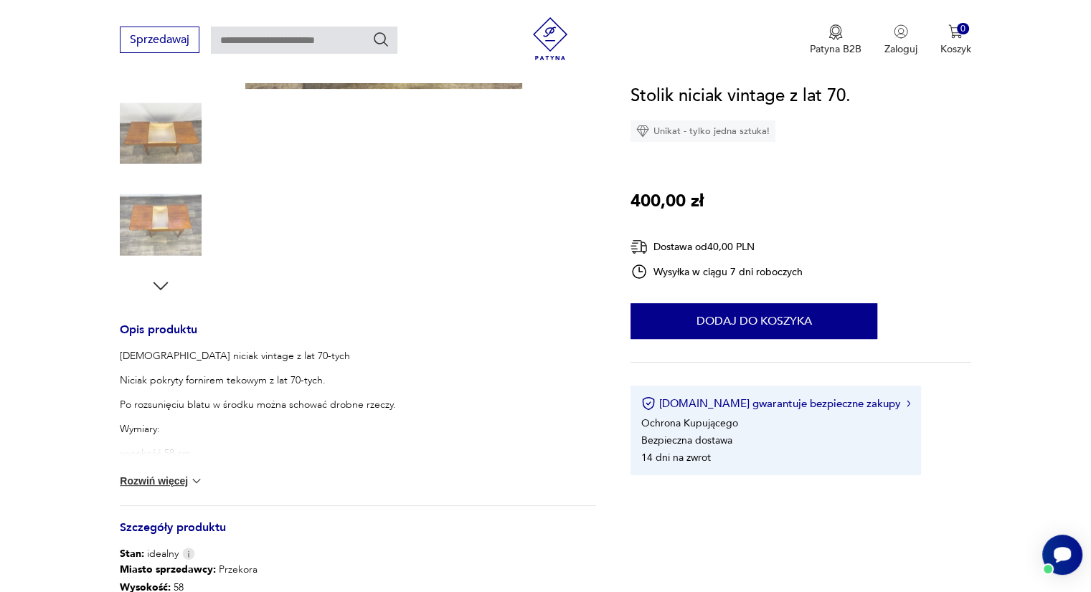
click at [192, 487] on img at bounding box center [196, 481] width 14 height 14
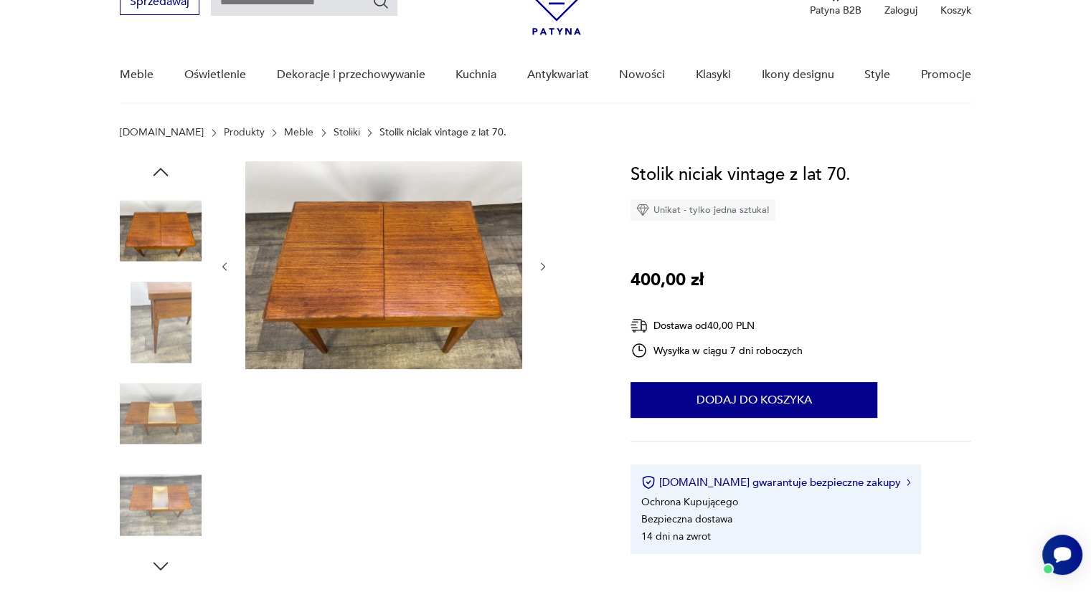
scroll to position [72, 0]
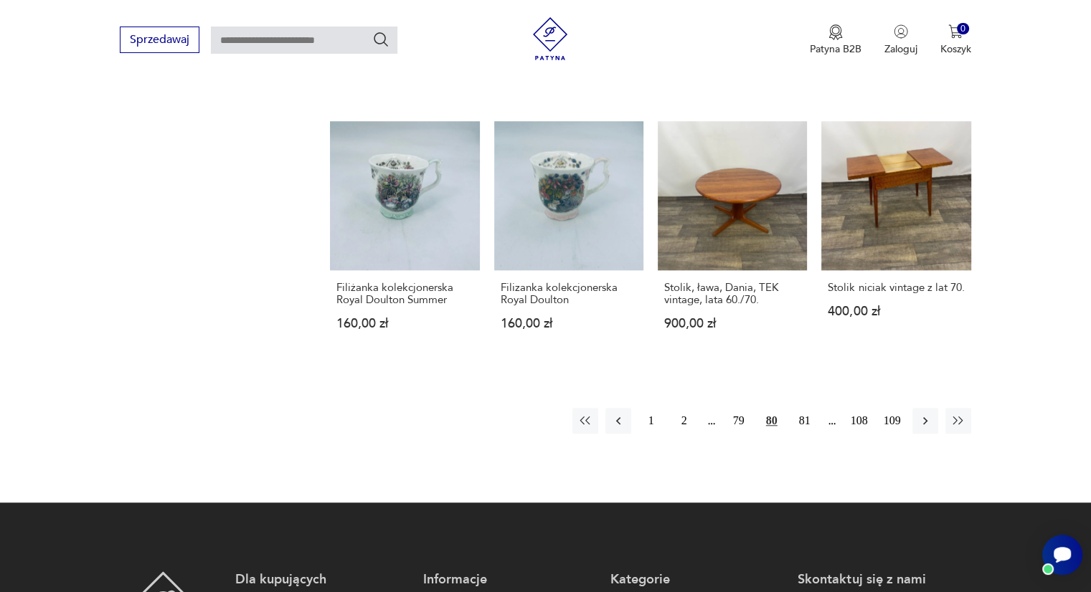
scroll to position [1250, 0]
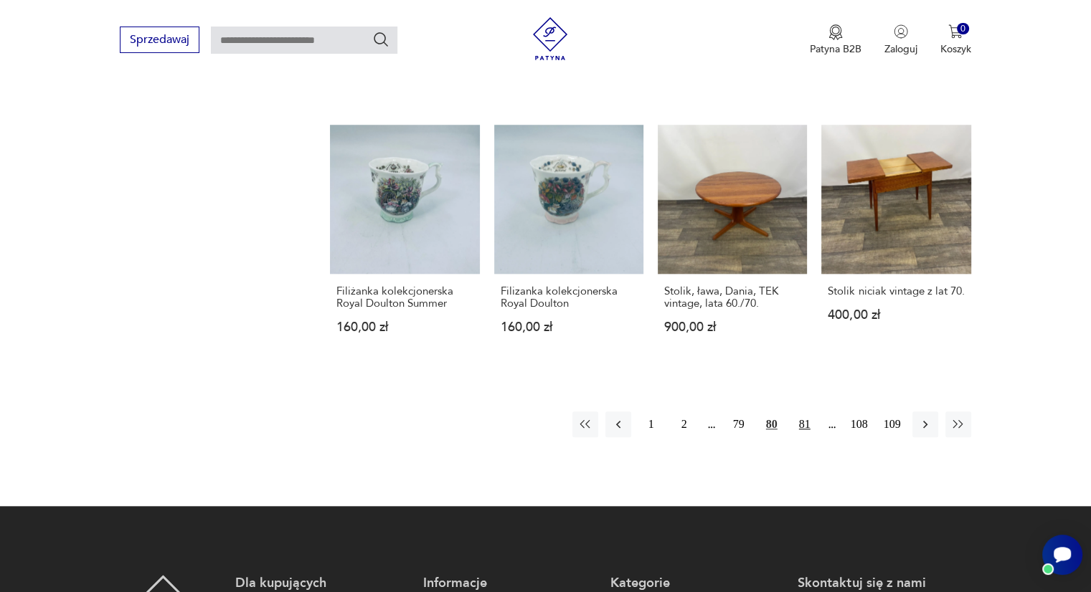
click at [804, 412] on button "81" at bounding box center [805, 425] width 26 height 26
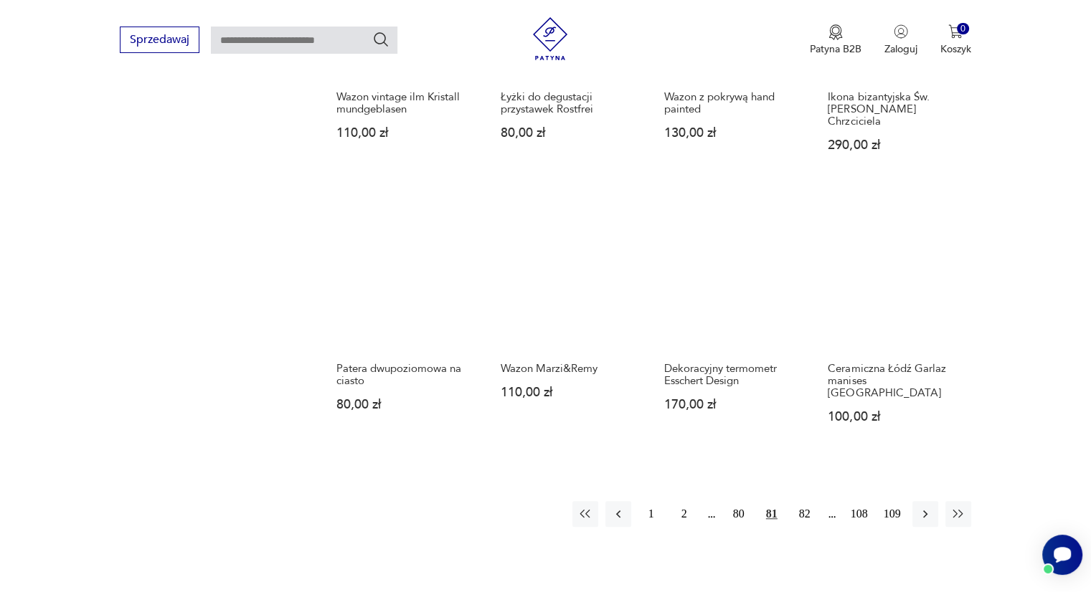
scroll to position [1173, 0]
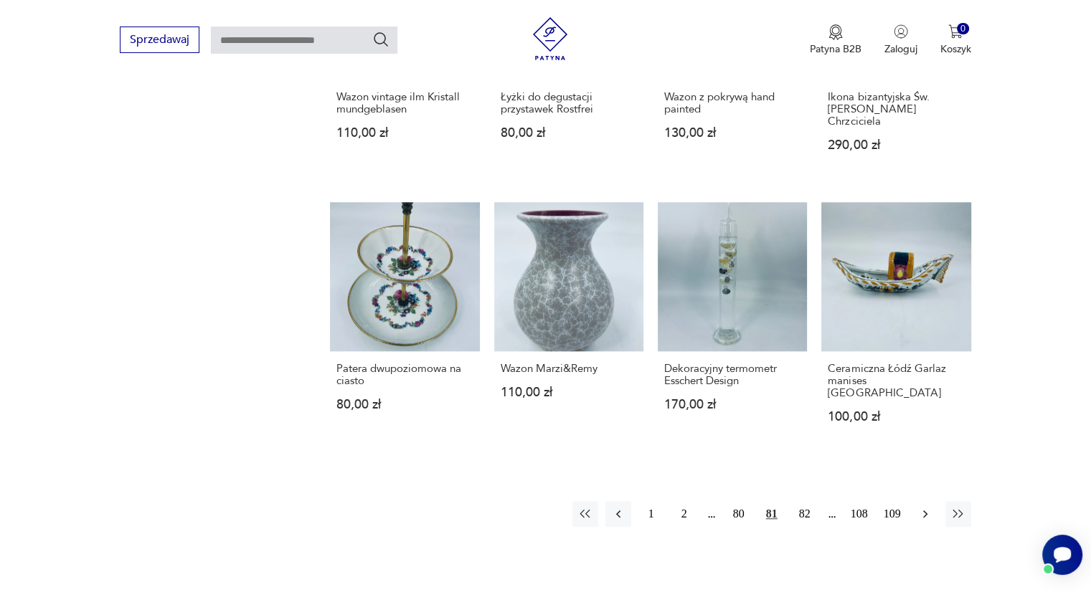
click at [923, 507] on icon "button" at bounding box center [925, 514] width 14 height 14
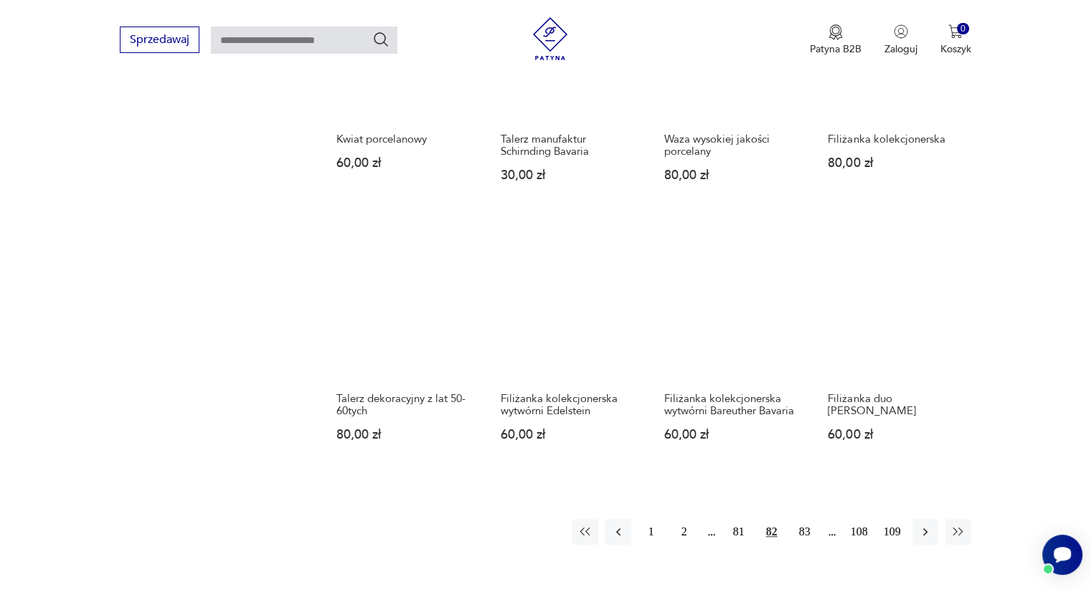
scroll to position [1120, 0]
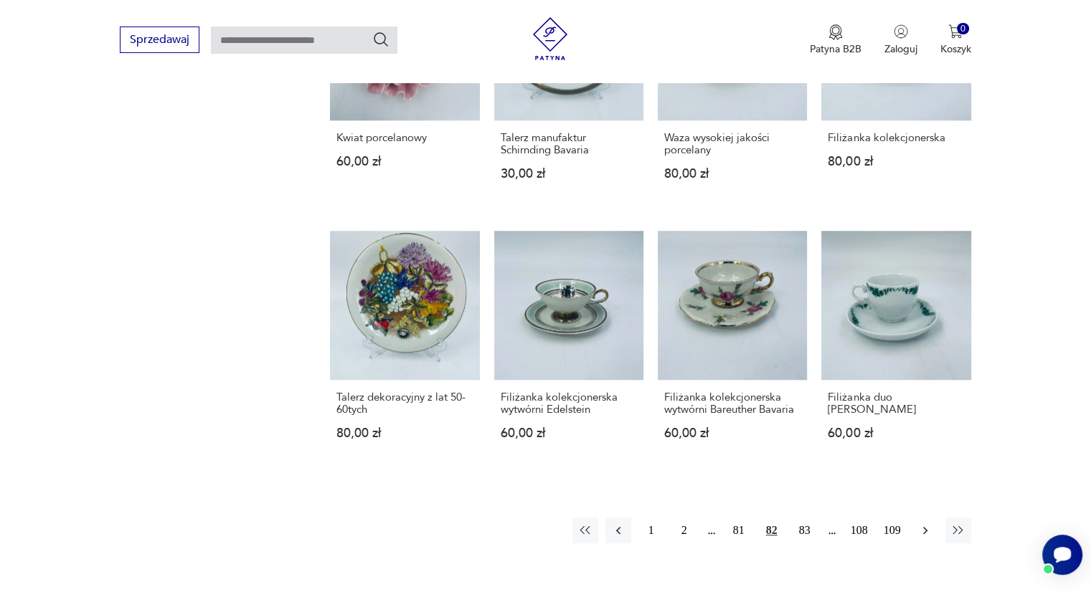
click at [918, 535] on icon "button" at bounding box center [925, 530] width 14 height 14
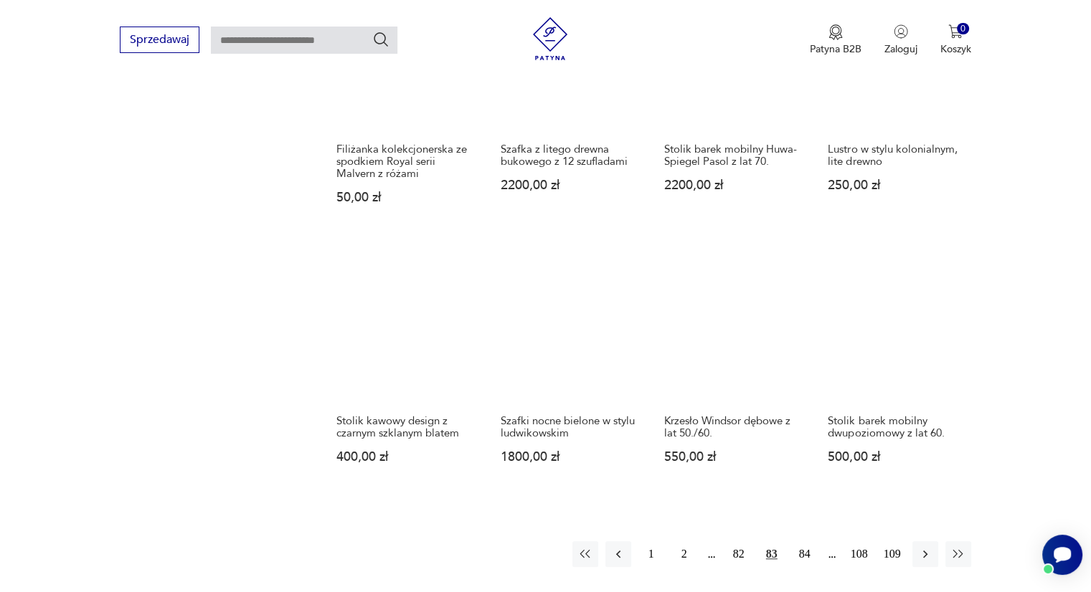
scroll to position [1121, 0]
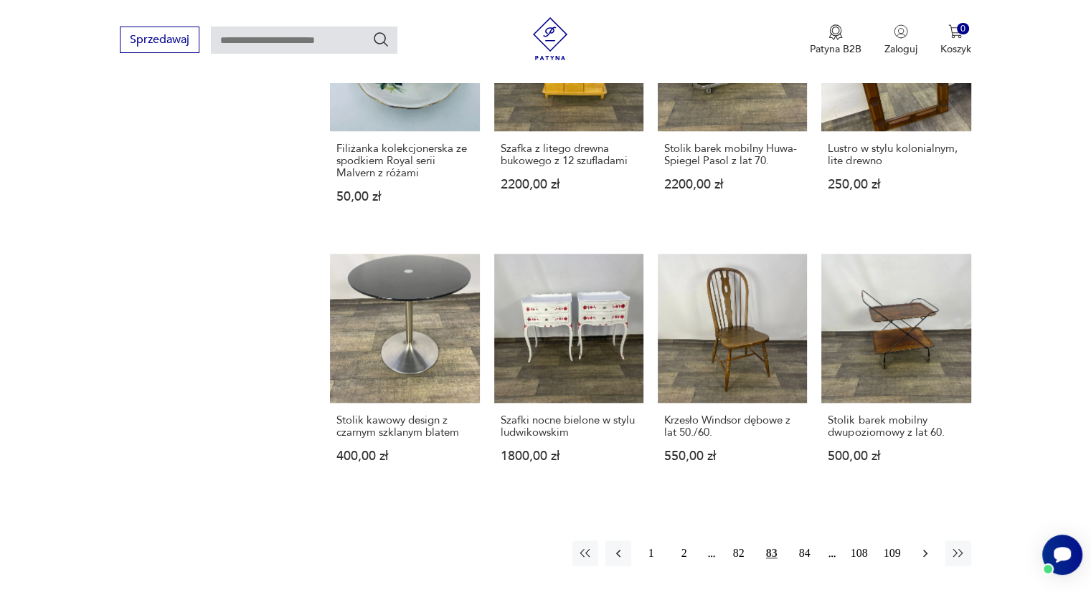
click at [924, 561] on button "button" at bounding box center [925, 554] width 26 height 26
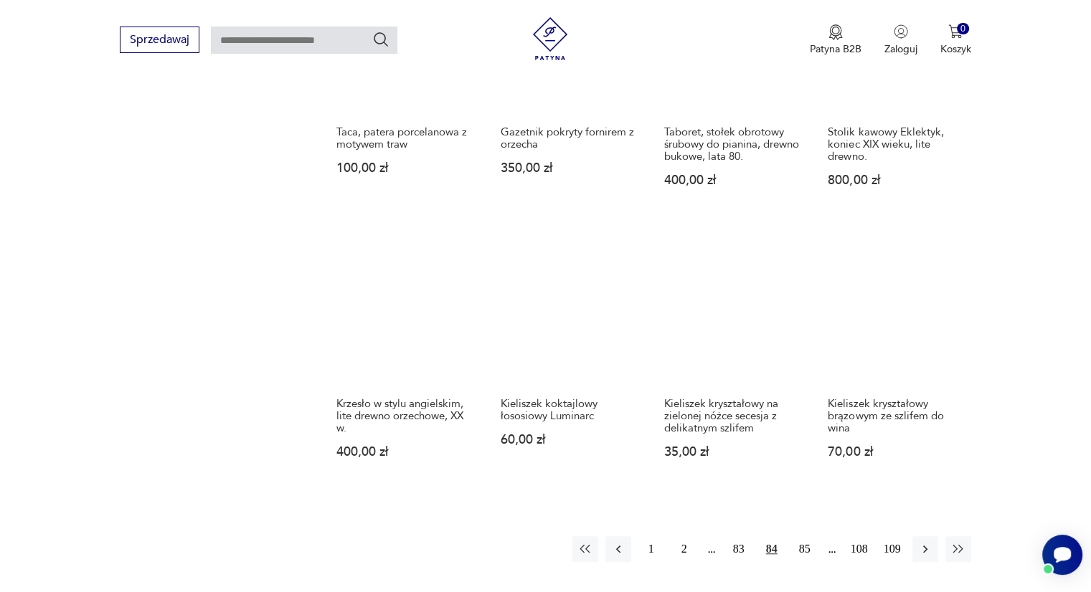
scroll to position [1167, 0]
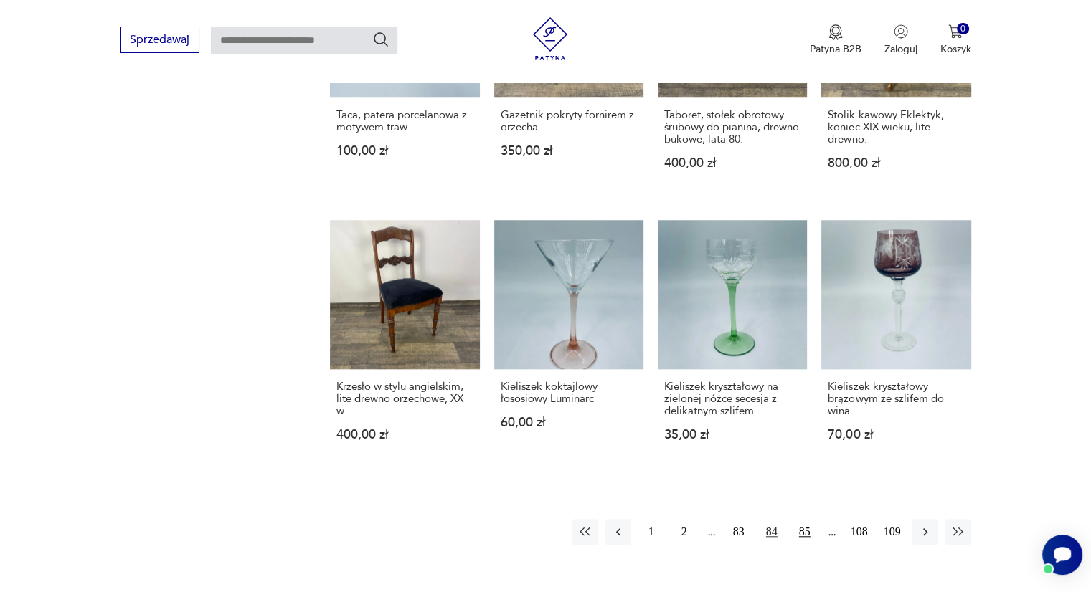
click at [801, 522] on button "85" at bounding box center [805, 532] width 26 height 26
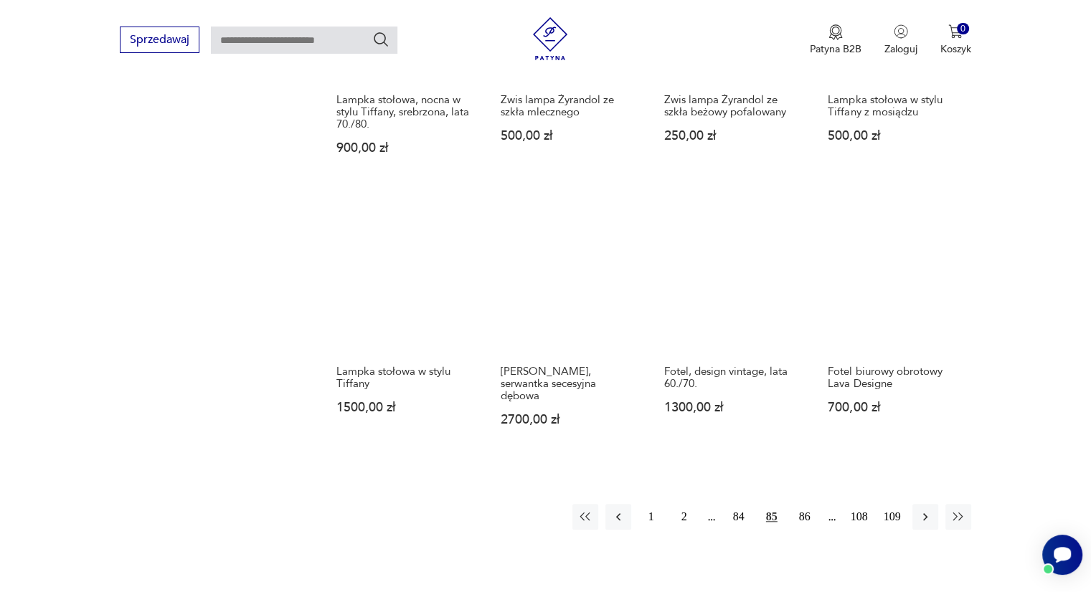
scroll to position [1159, 0]
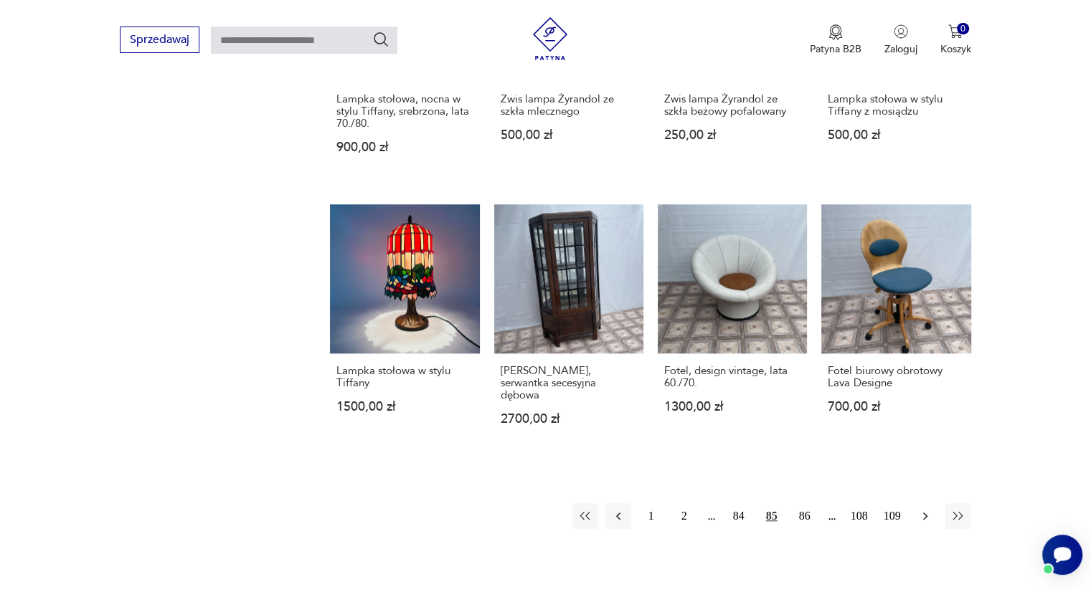
click at [925, 513] on icon "button" at bounding box center [925, 517] width 4 height 8
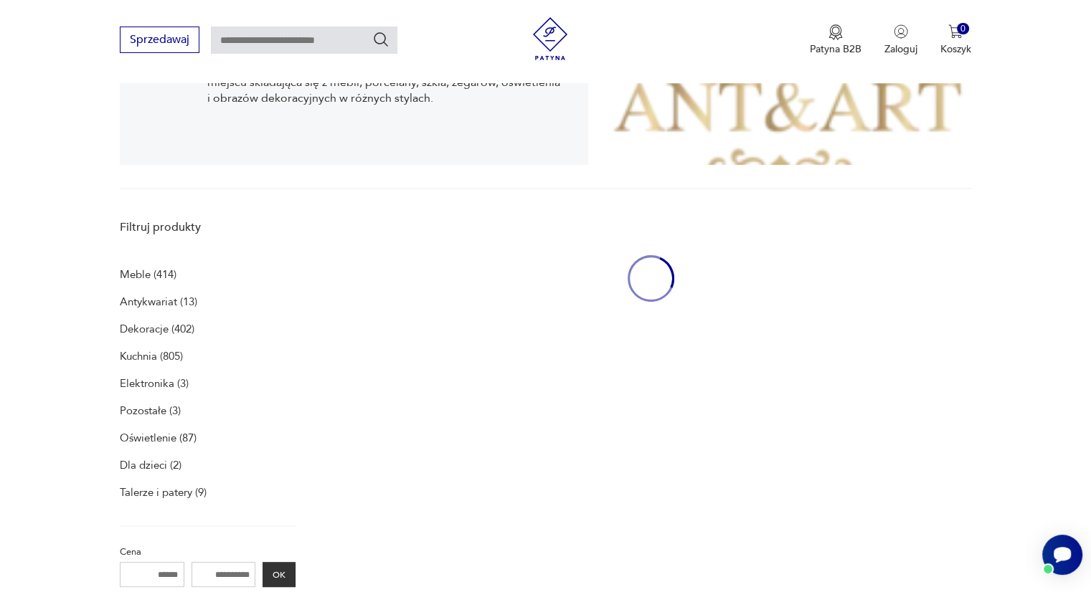
scroll to position [295, 0]
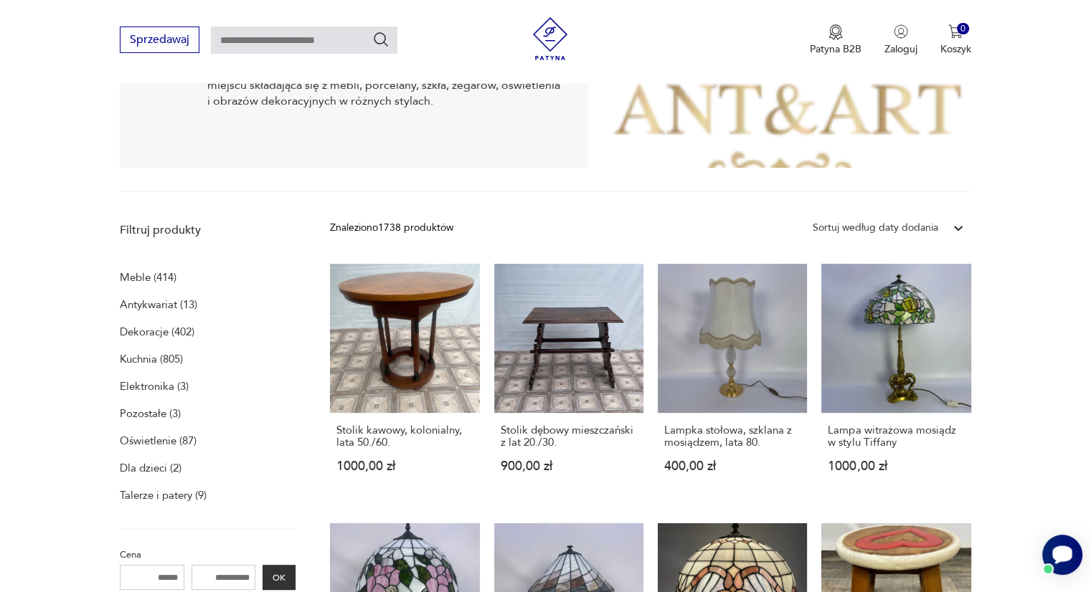
click at [1072, 556] on div "Otwórz czat Smartsupp" at bounding box center [1062, 555] width 40 height 40
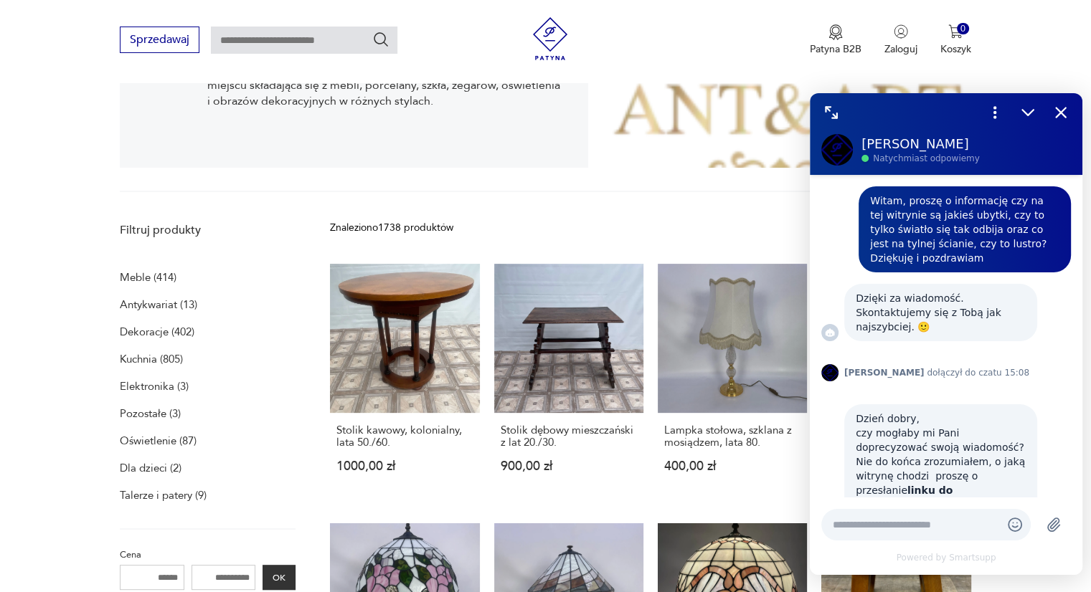
scroll to position [602, 0]
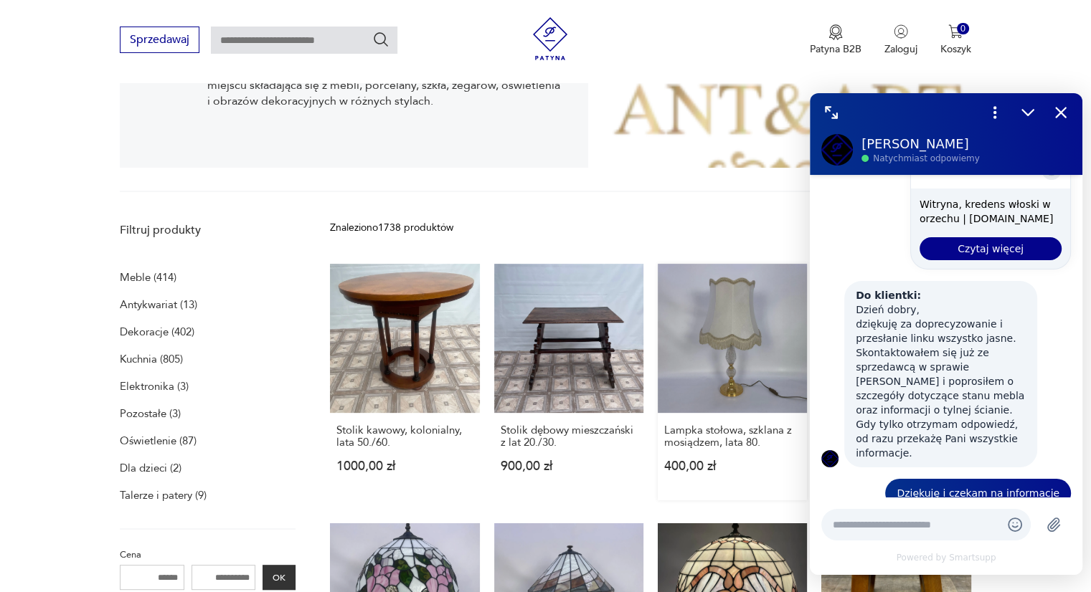
click at [765, 472] on p "400,00 zł" at bounding box center [732, 466] width 136 height 12
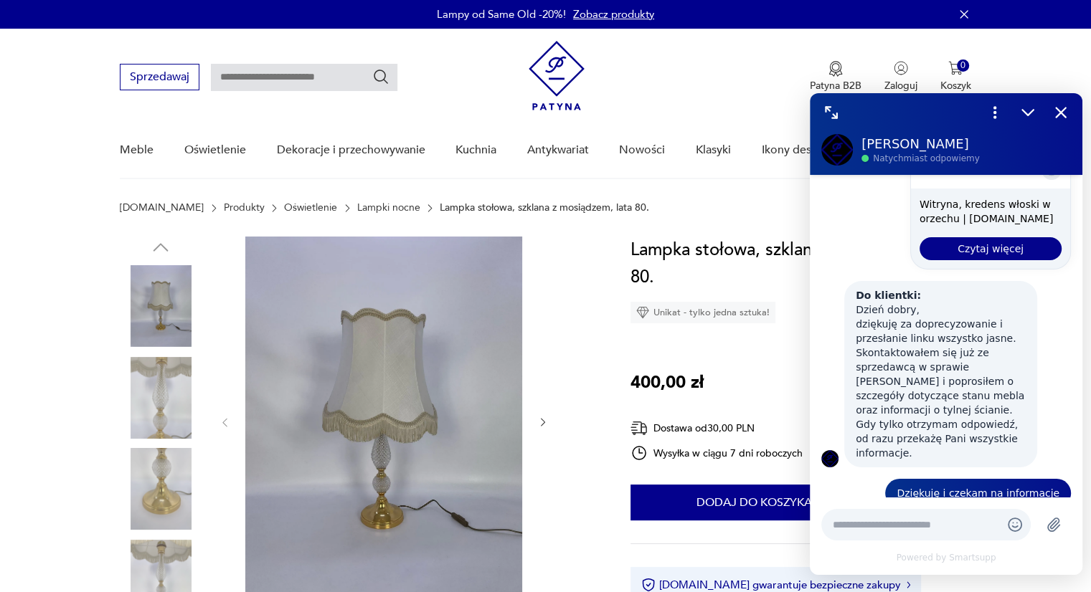
scroll to position [294, 0]
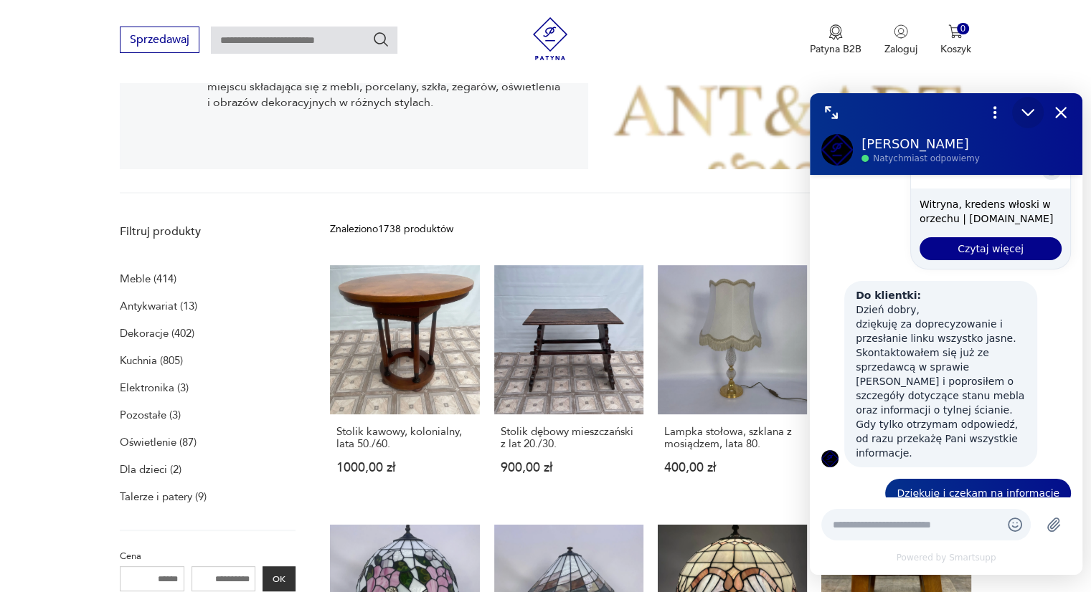
click at [1029, 114] on icon "Zmniejsz" at bounding box center [1027, 113] width 11 height 6
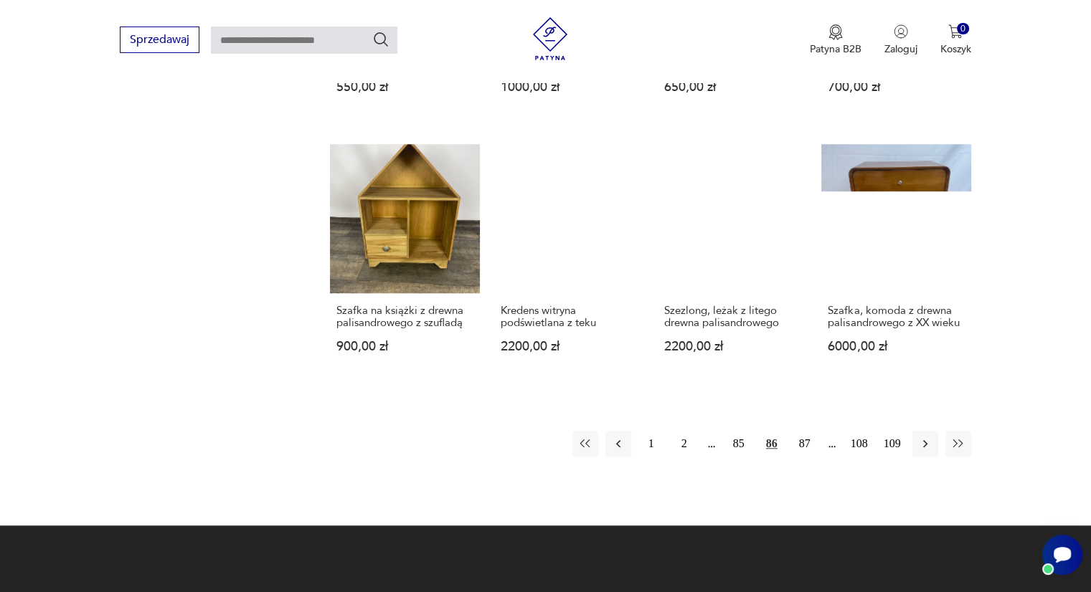
scroll to position [1212, 0]
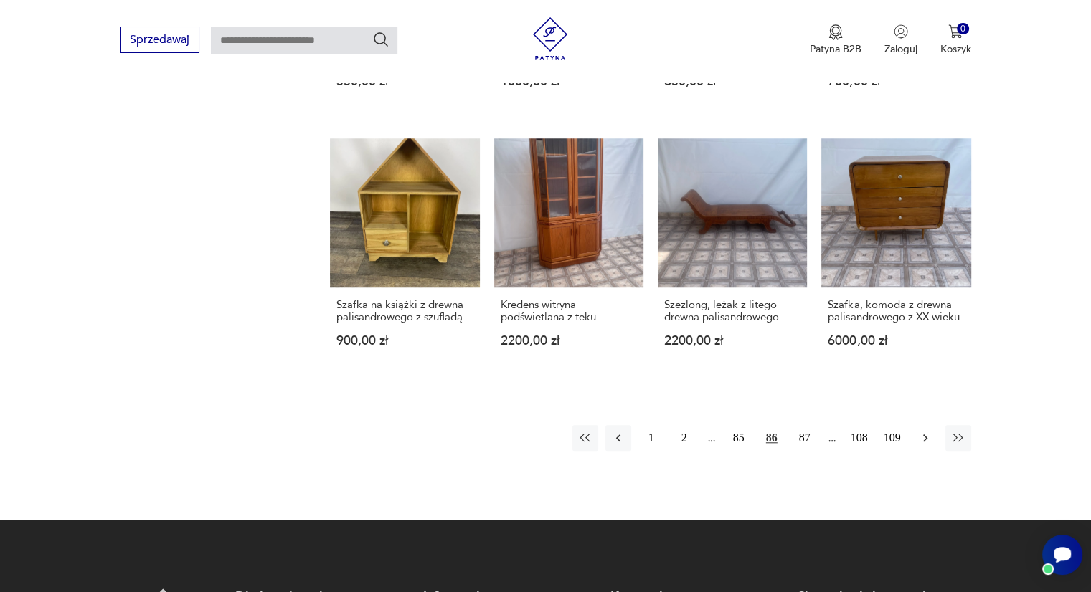
click at [925, 432] on icon "button" at bounding box center [925, 438] width 14 height 14
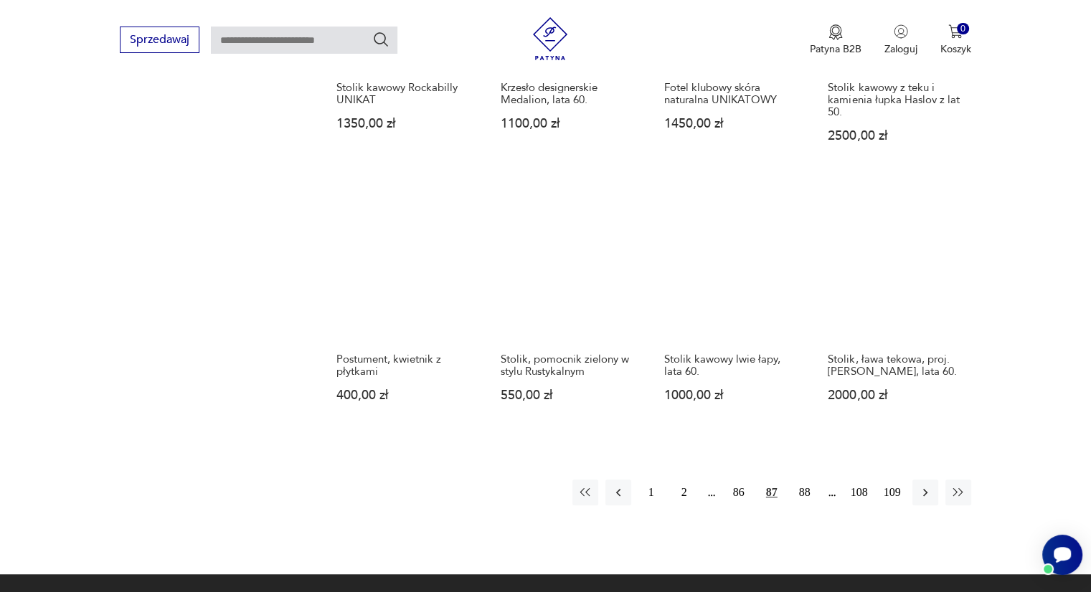
scroll to position [1160, 0]
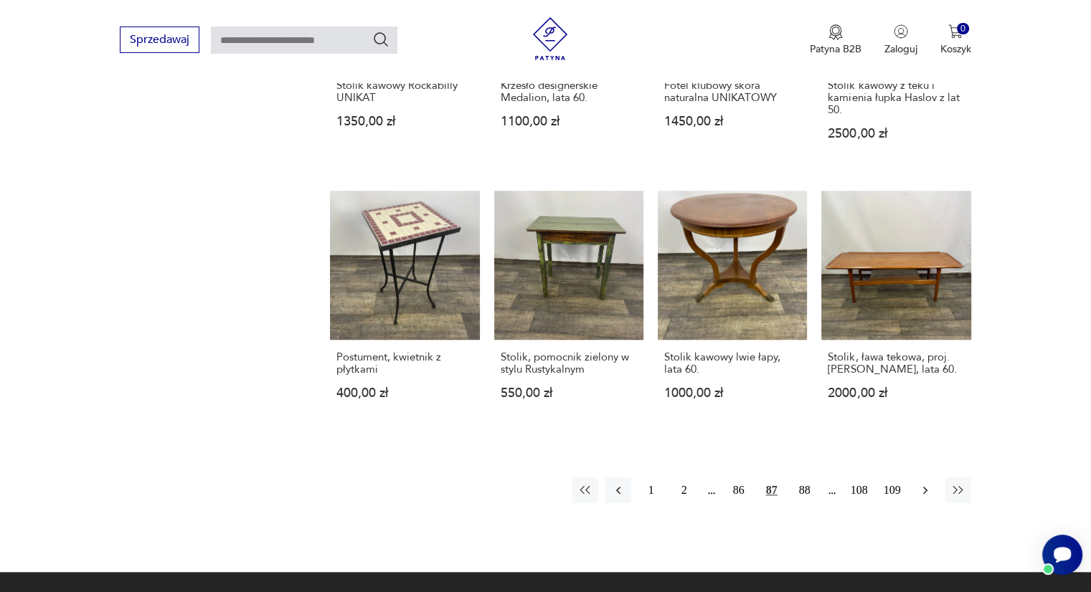
click at [918, 495] on icon "button" at bounding box center [925, 490] width 14 height 14
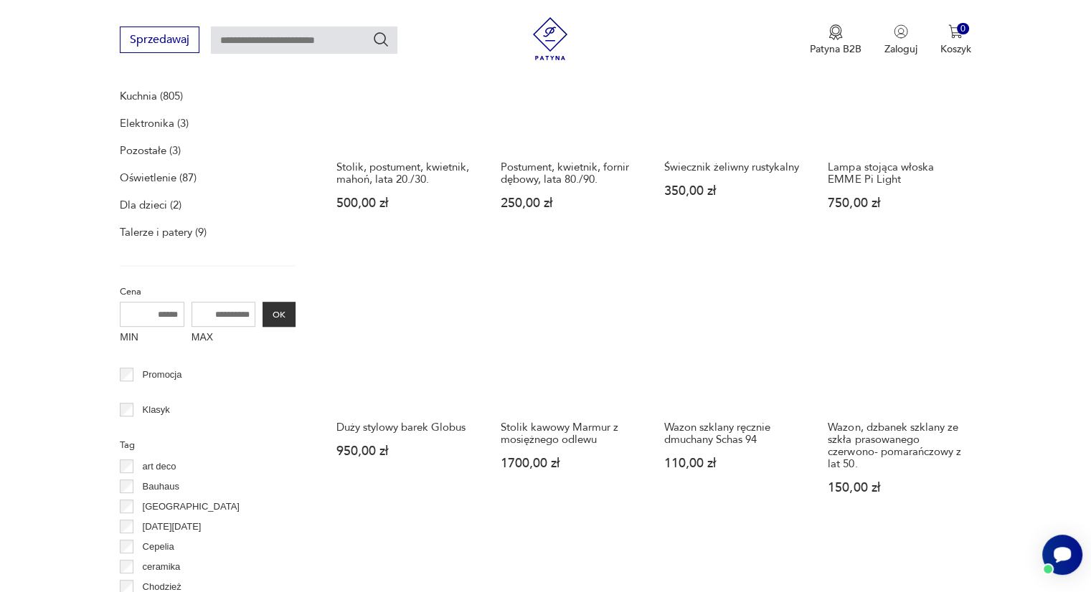
scroll to position [559, 0]
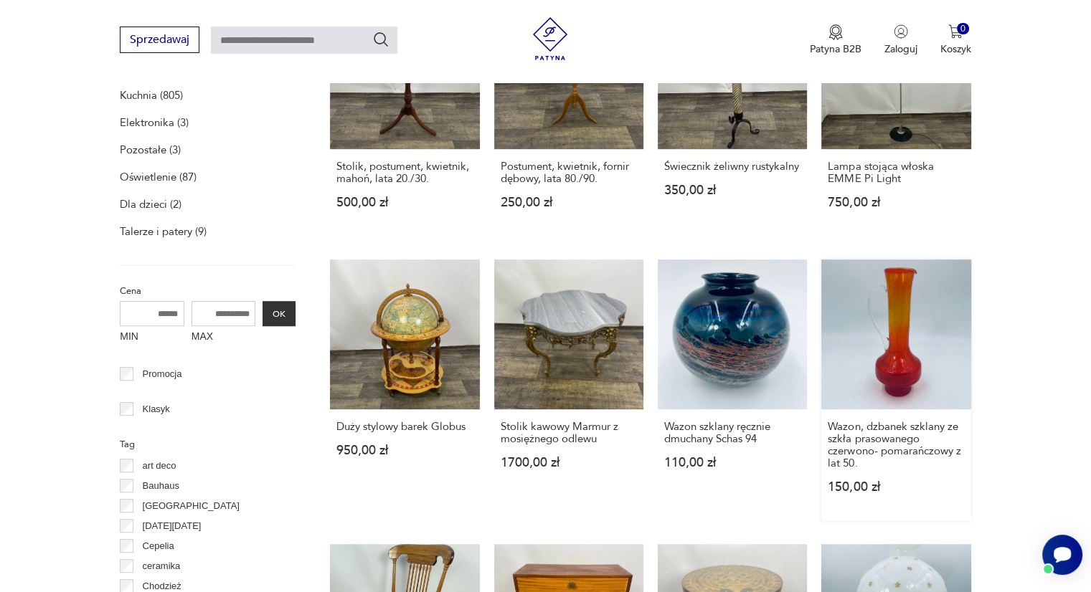
click at [910, 336] on link "Wazon, dzbanek szklany ze szkła prasowanego czerwono- pomarańczowy z lat 50. 15…" at bounding box center [895, 390] width 149 height 261
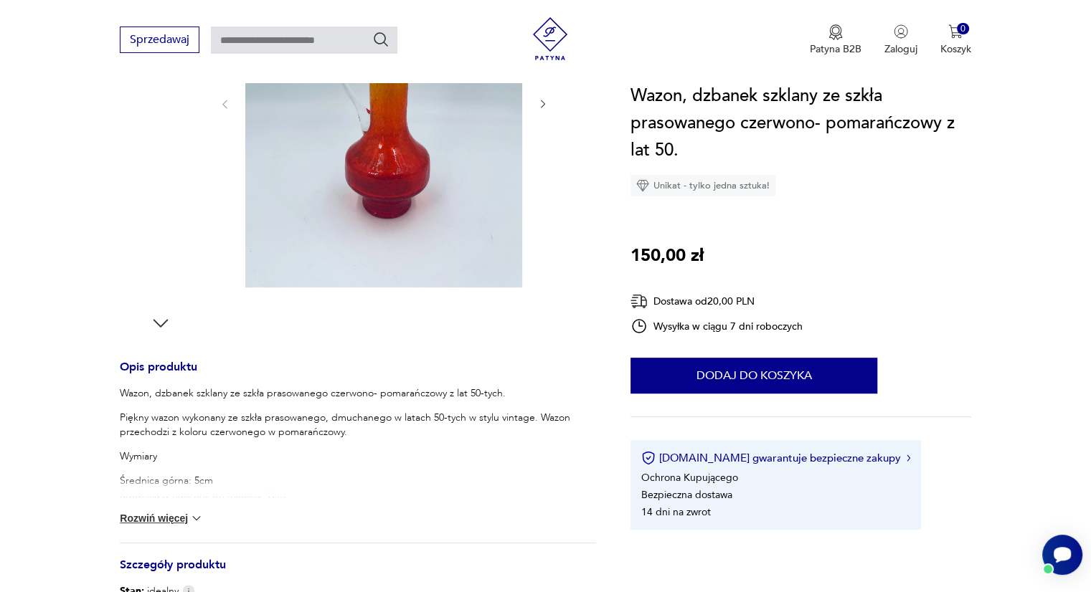
scroll to position [319, 0]
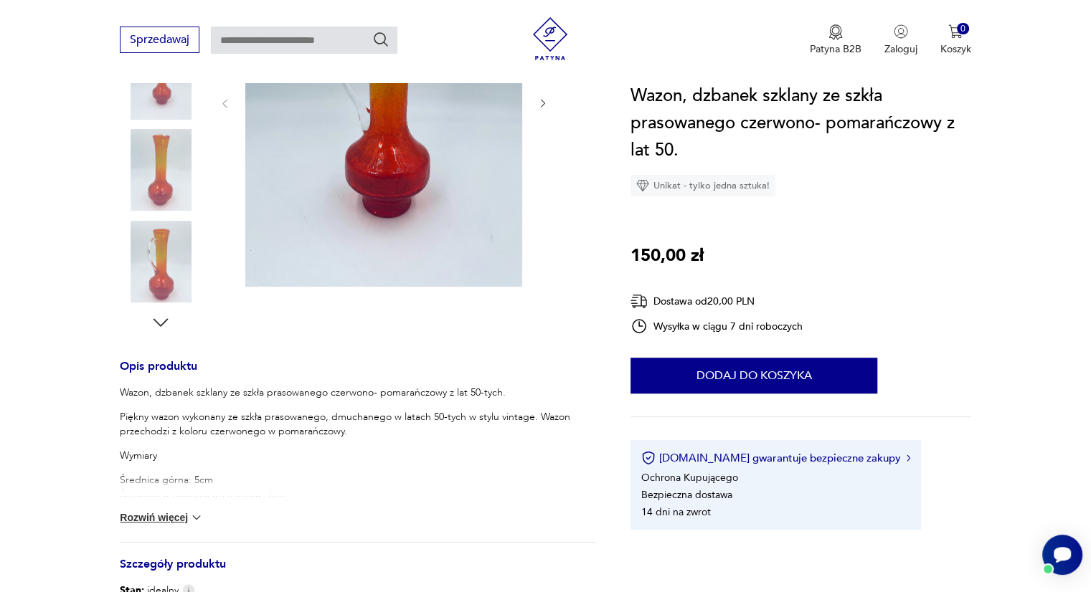
click at [189, 515] on img at bounding box center [196, 518] width 14 height 14
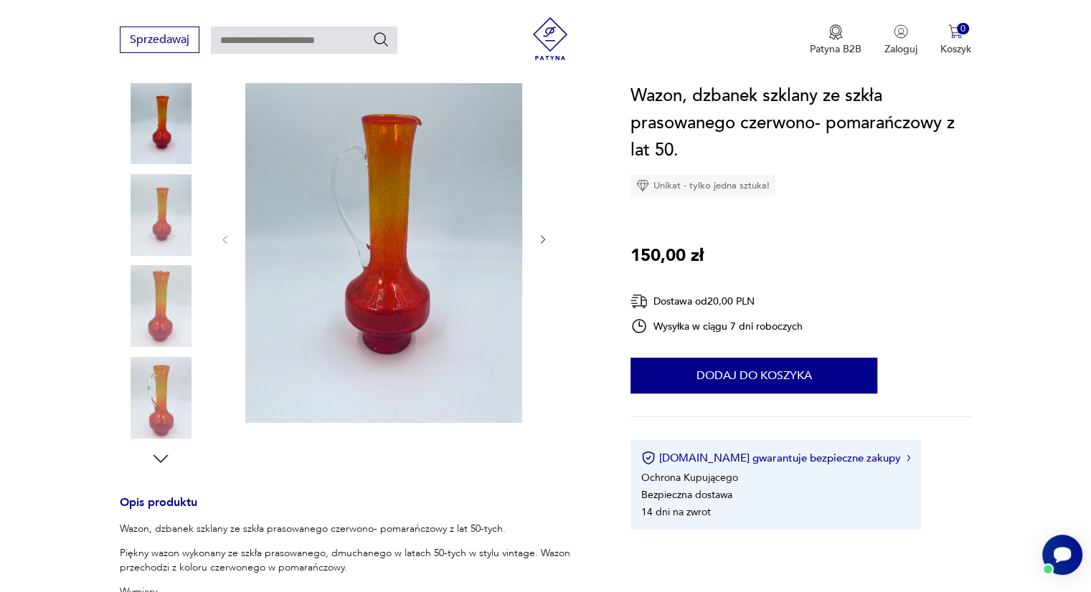
scroll to position [181, 0]
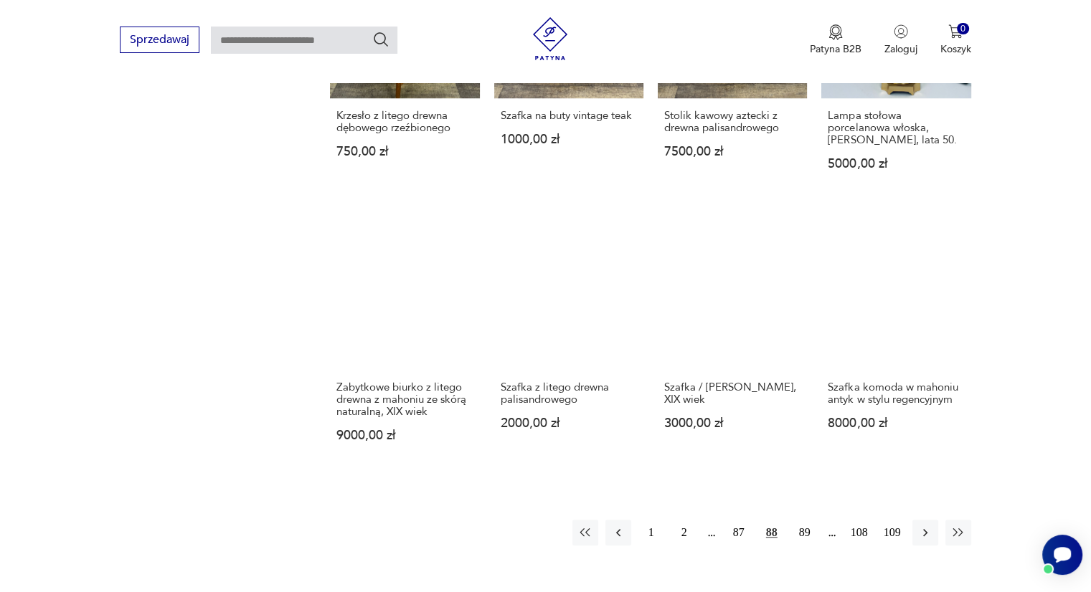
scroll to position [1180, 0]
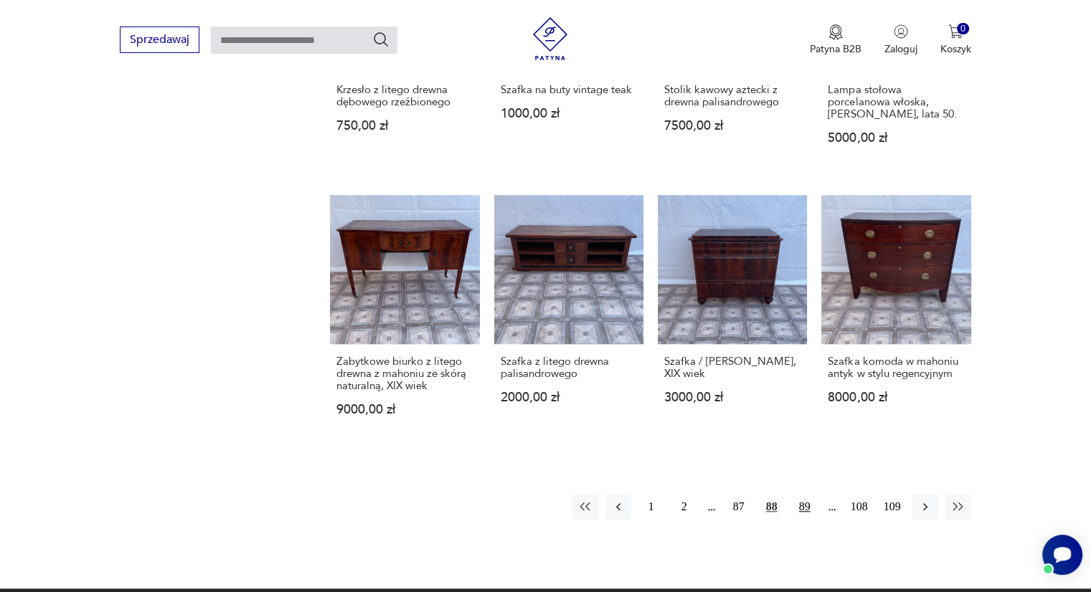
click at [802, 500] on button "89" at bounding box center [805, 507] width 26 height 26
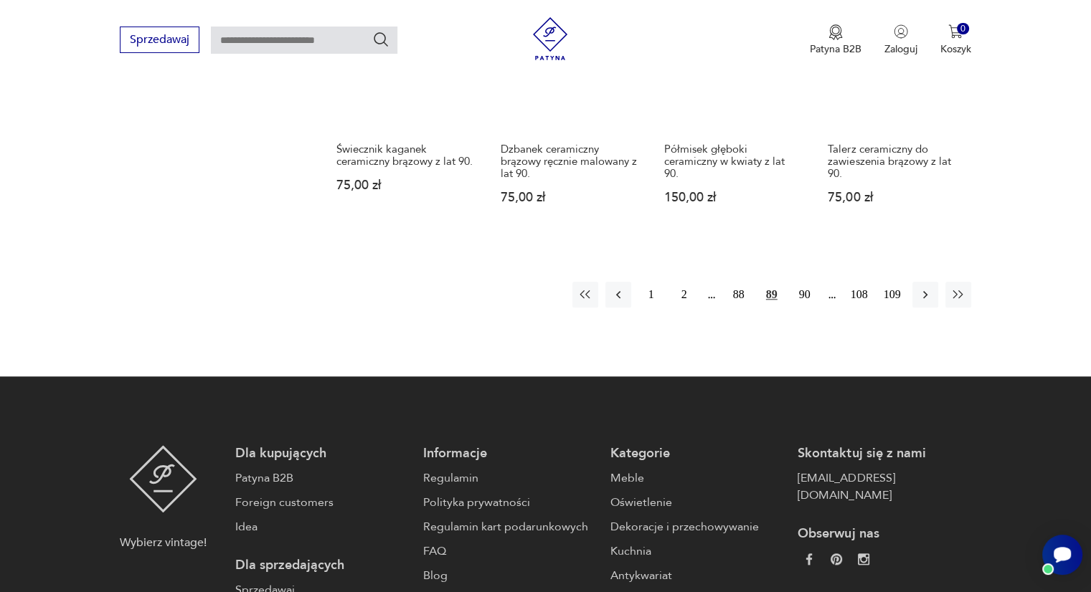
scroll to position [1394, 0]
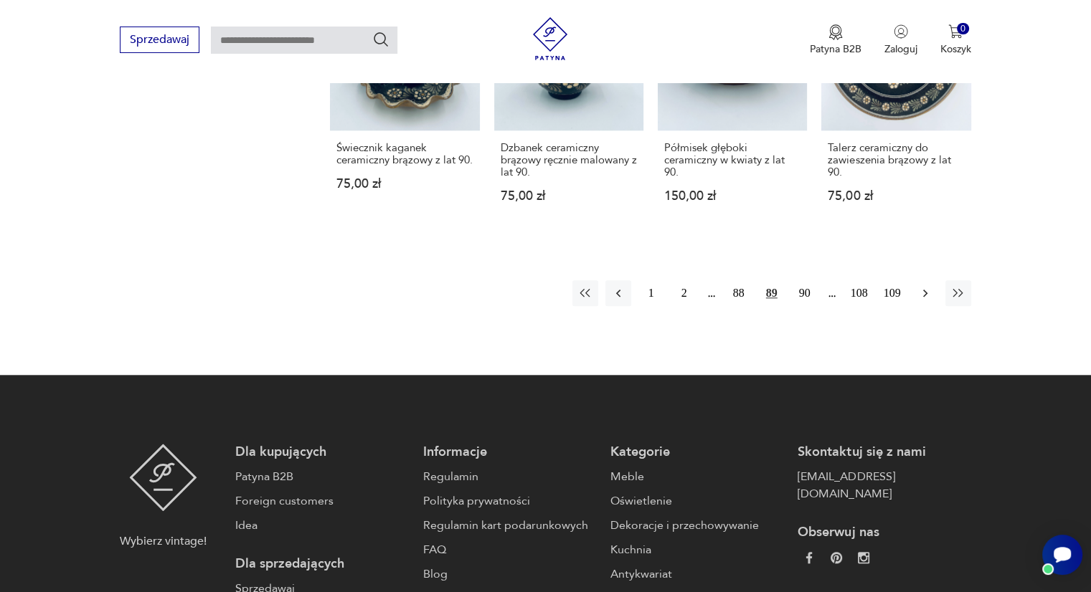
click at [918, 297] on icon "button" at bounding box center [925, 293] width 14 height 14
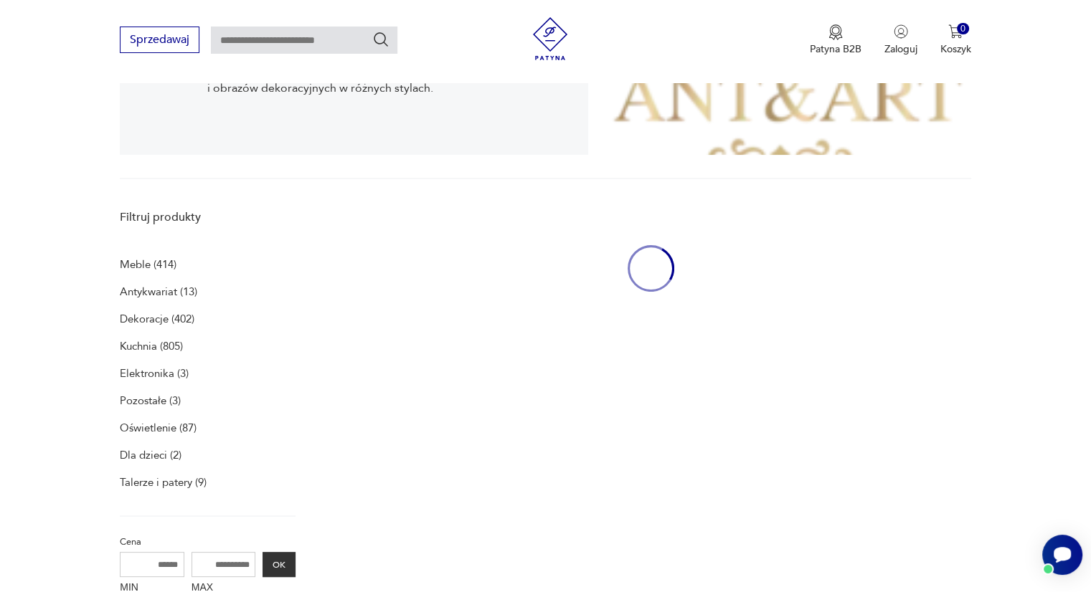
scroll to position [295, 0]
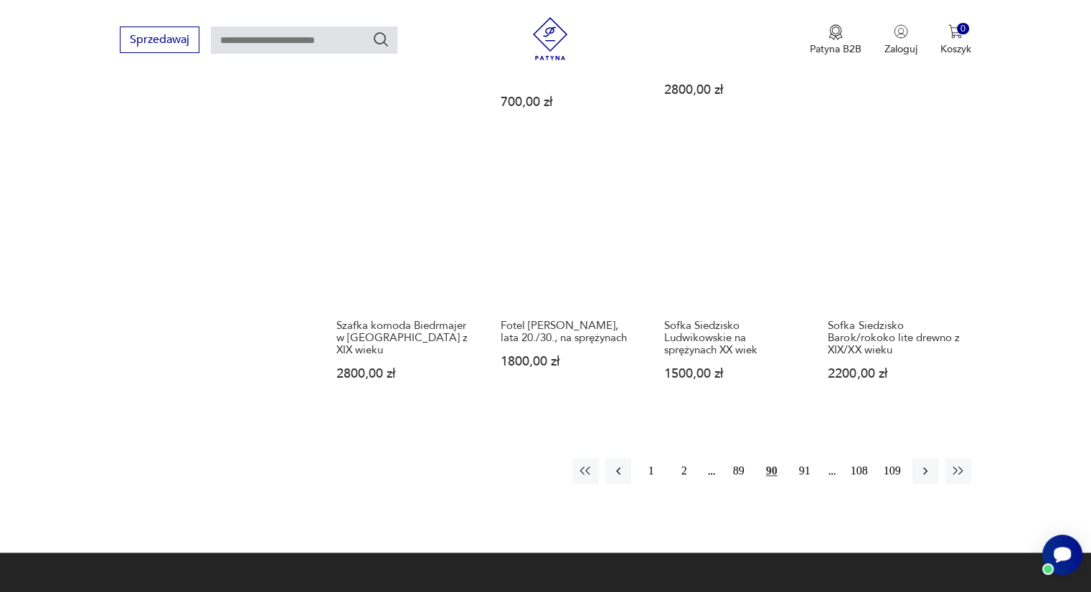
scroll to position [1253, 0]
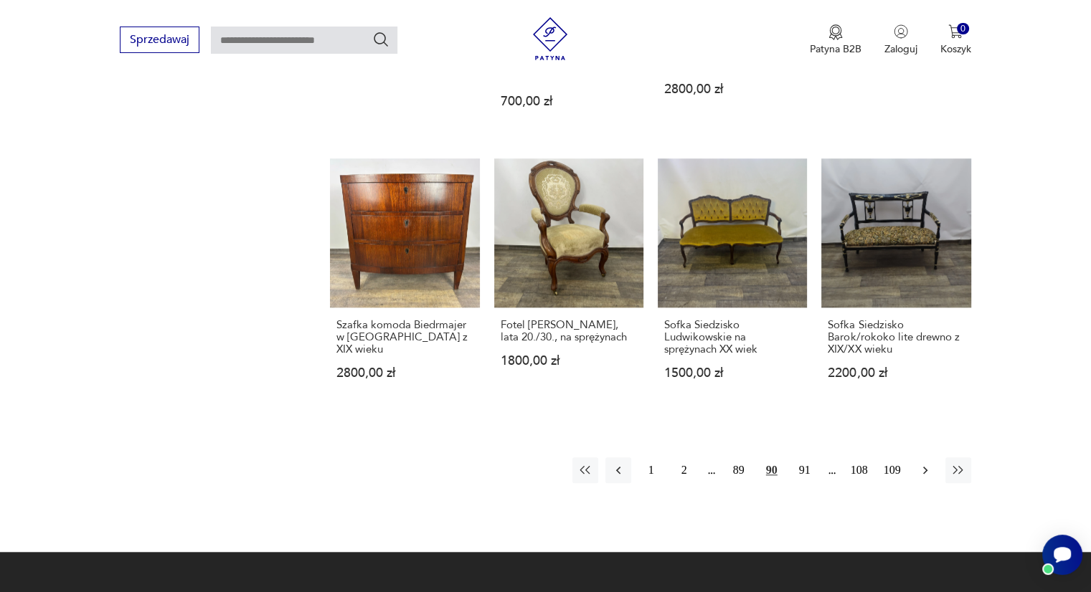
click at [923, 463] on icon "button" at bounding box center [925, 470] width 14 height 14
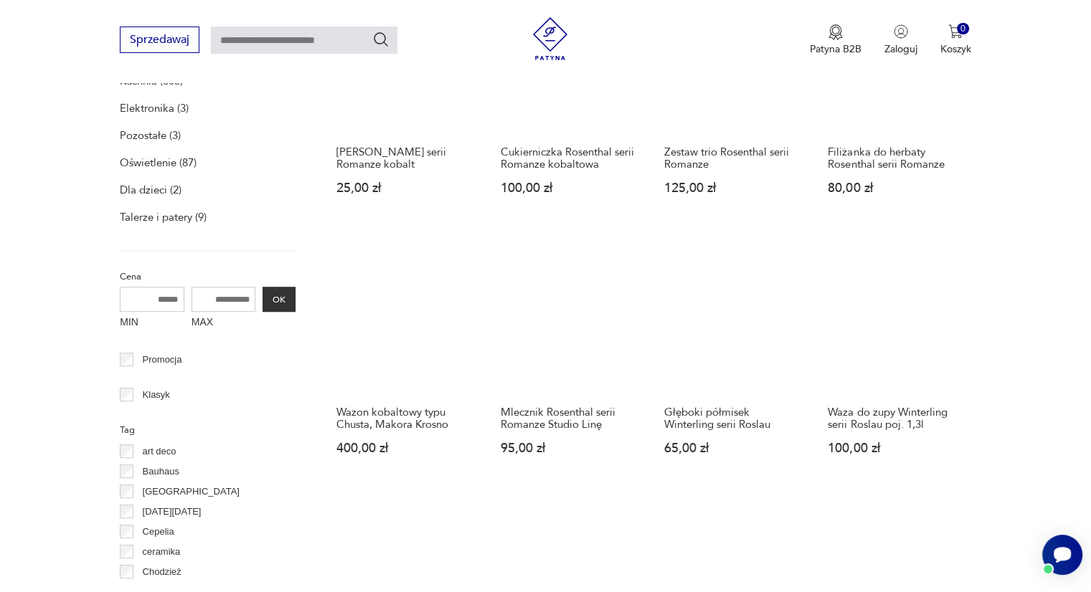
scroll to position [575, 0]
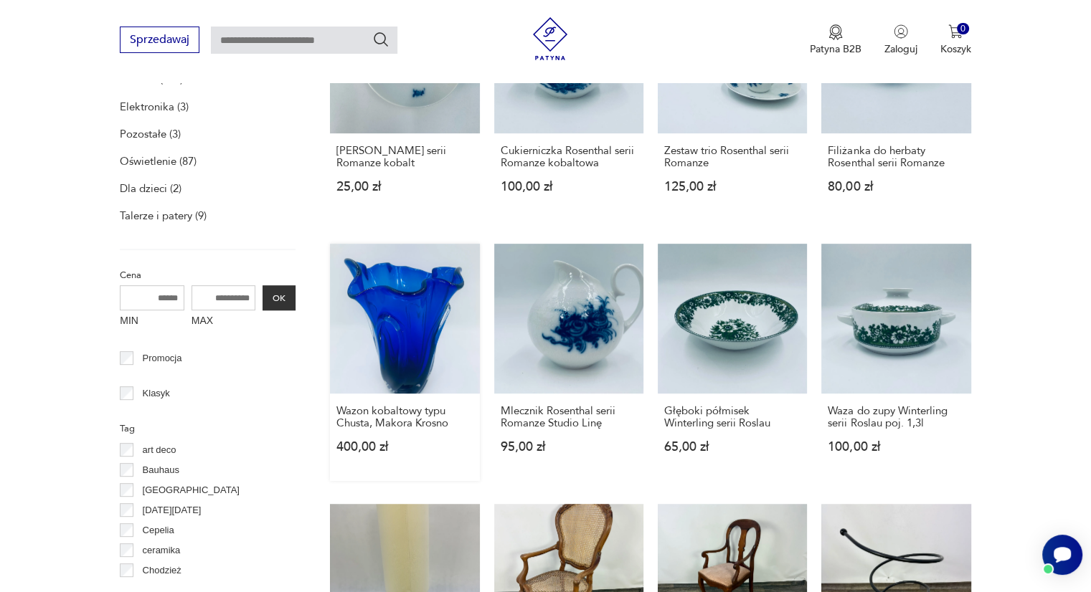
click at [402, 332] on link "Wazon kobaltowy typu Chusta, Makora Krosno 400,00 zł" at bounding box center [404, 362] width 149 height 237
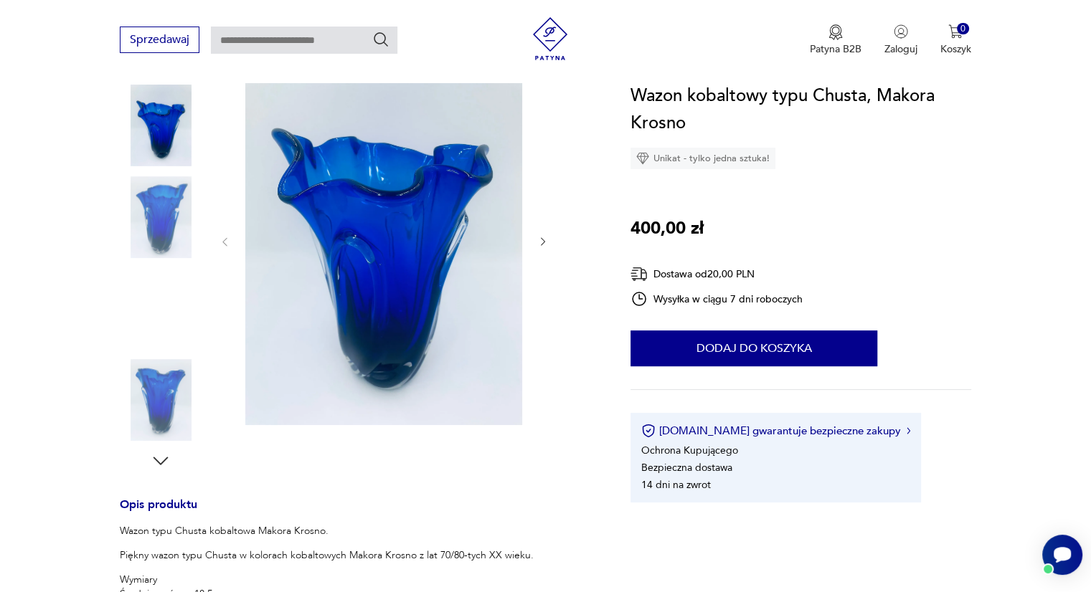
scroll to position [178, 0]
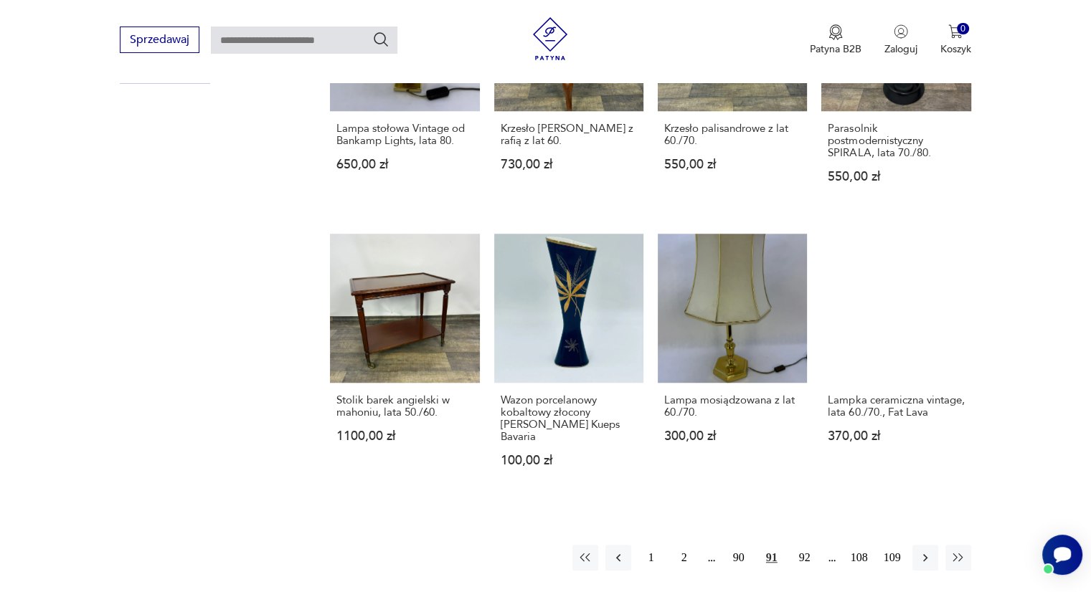
scroll to position [1119, 0]
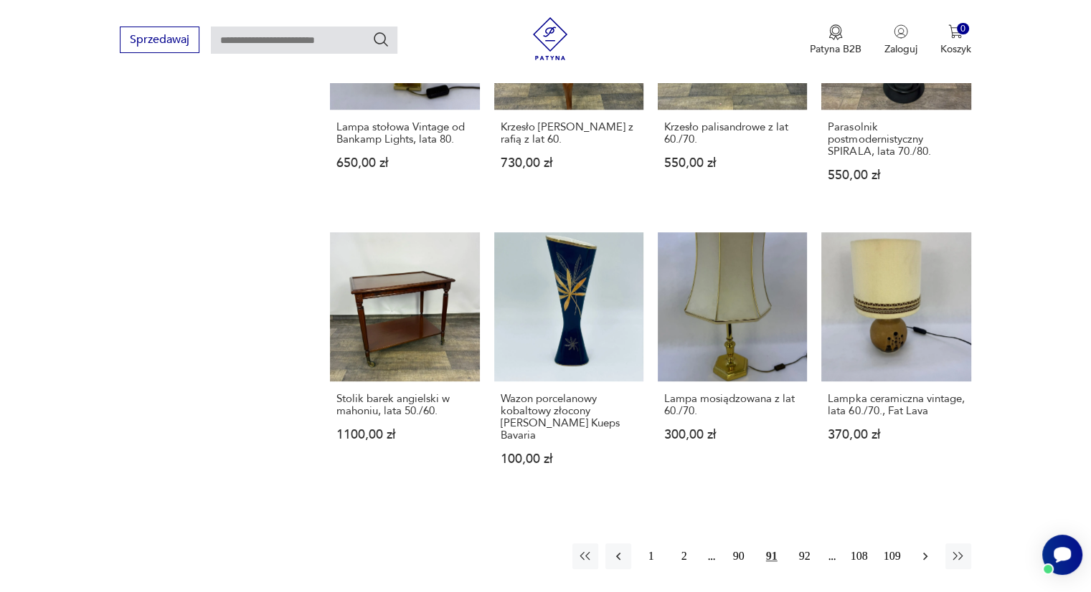
click at [928, 549] on icon "button" at bounding box center [925, 556] width 14 height 14
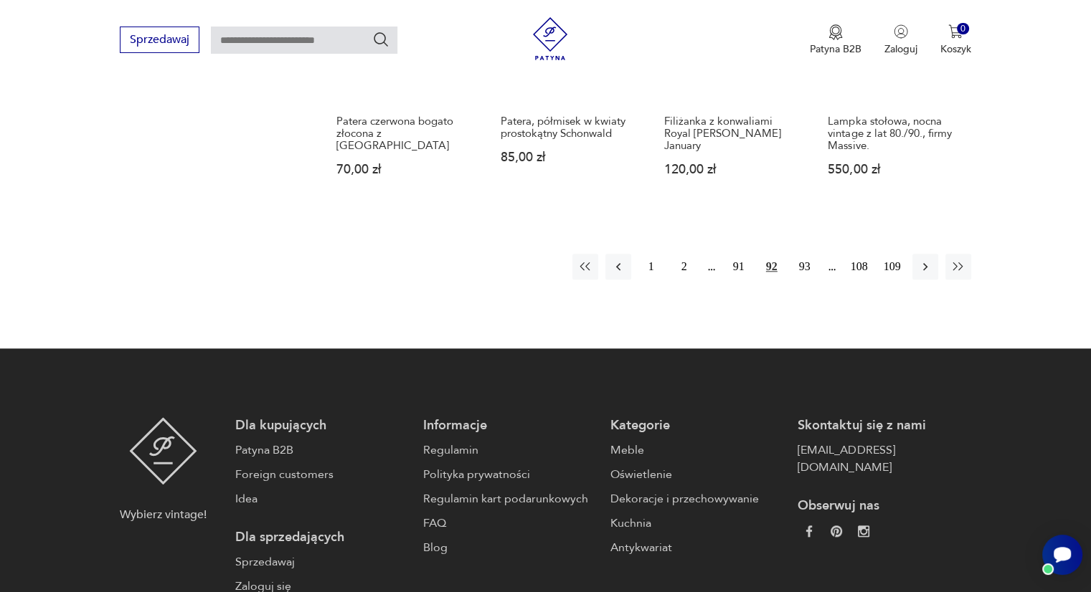
scroll to position [1408, 0]
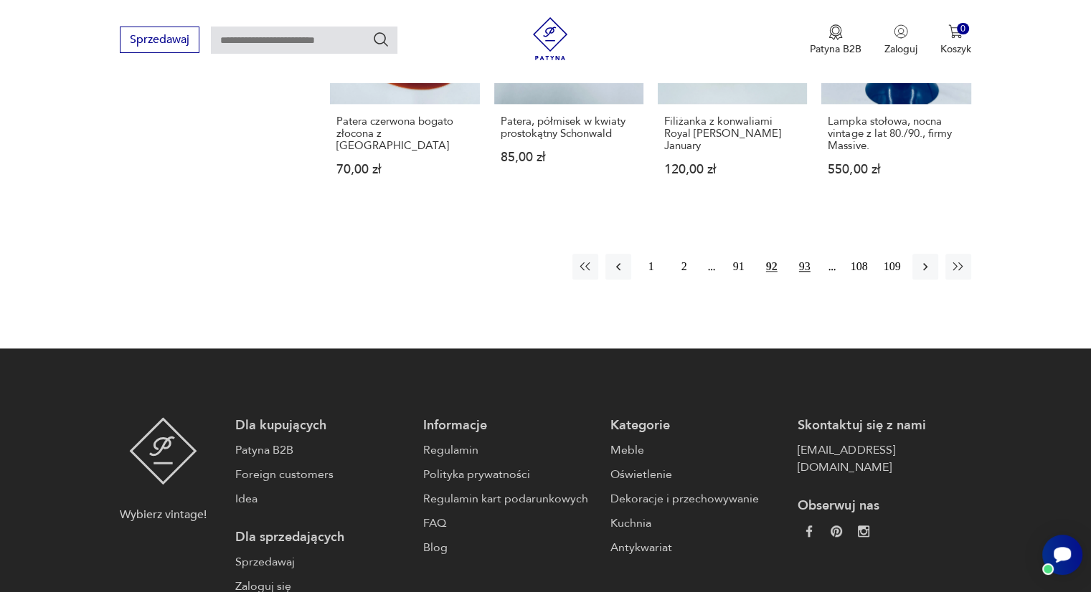
click at [805, 268] on button "93" at bounding box center [805, 267] width 26 height 26
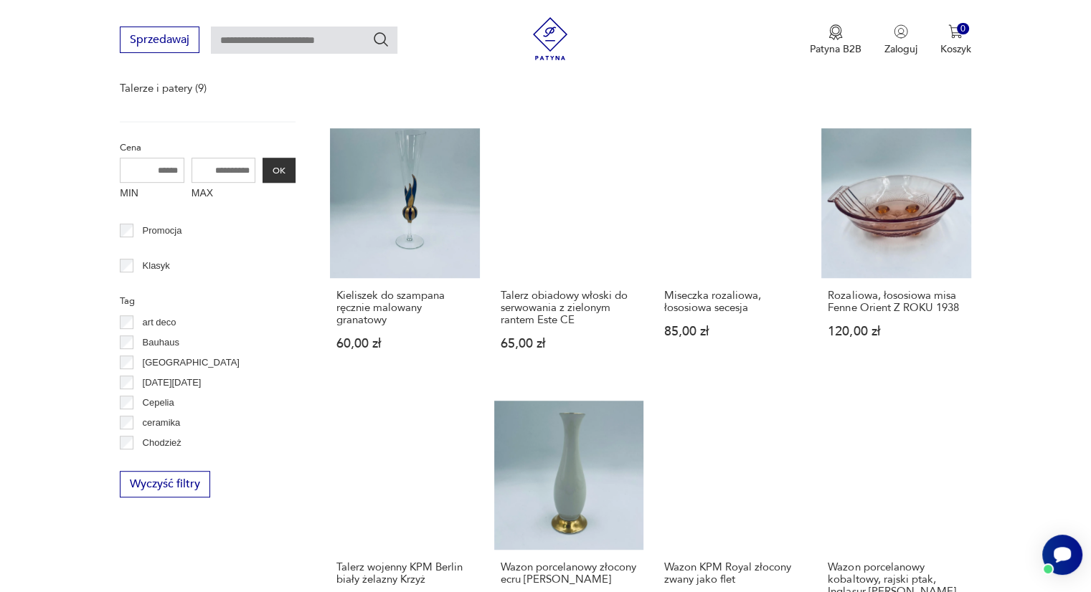
scroll to position [704, 0]
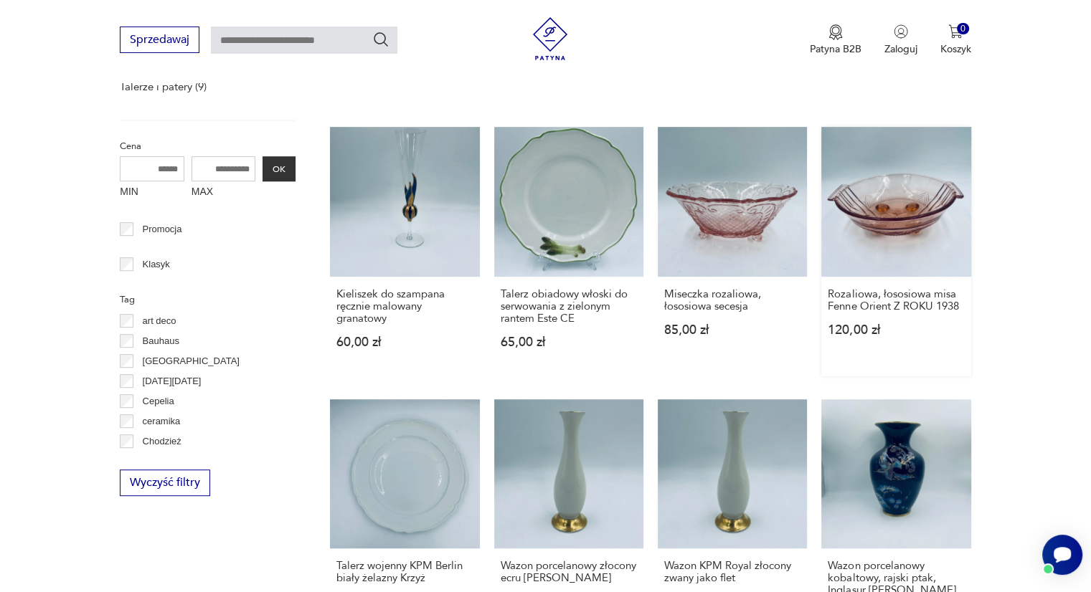
click at [891, 219] on link "Rozaliowa, łososiowa misa Fenne Orient Z ROKU 1938 120,00 zł" at bounding box center [895, 251] width 149 height 249
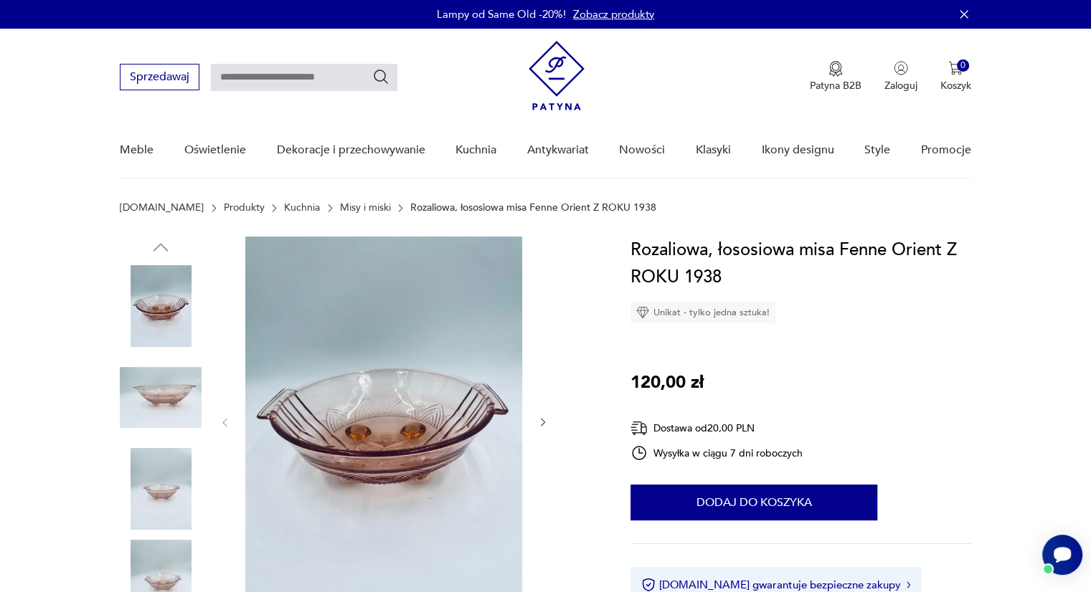
click at [563, 414] on div at bounding box center [358, 445] width 476 height 416
click at [550, 430] on div at bounding box center [358, 445] width 476 height 416
click at [541, 424] on icon "button" at bounding box center [543, 423] width 4 height 9
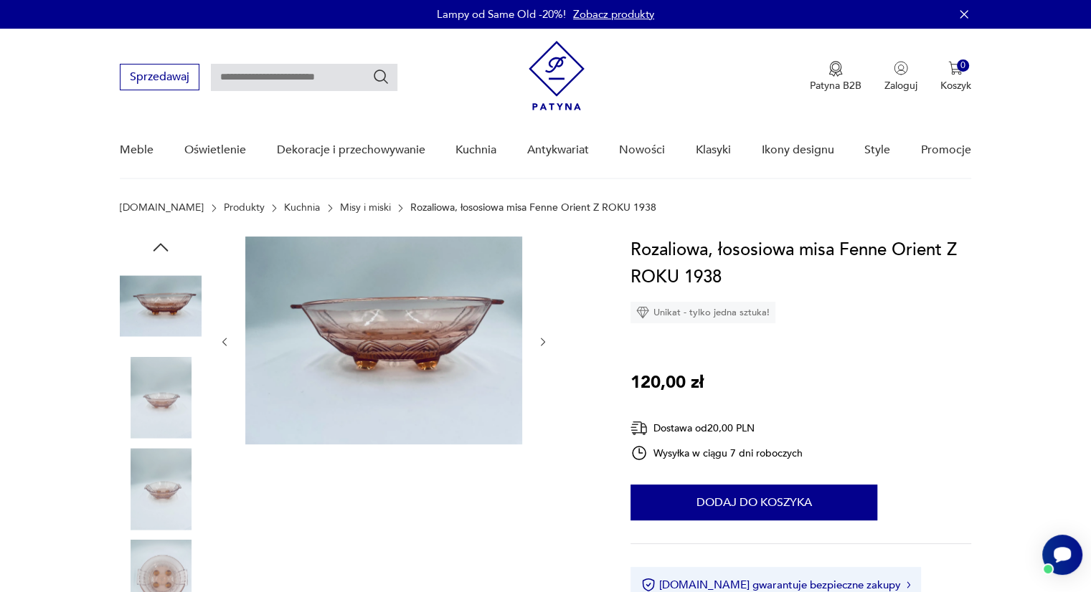
click at [541, 424] on div at bounding box center [384, 342] width 330 height 211
click at [548, 343] on icon "button" at bounding box center [543, 342] width 12 height 12
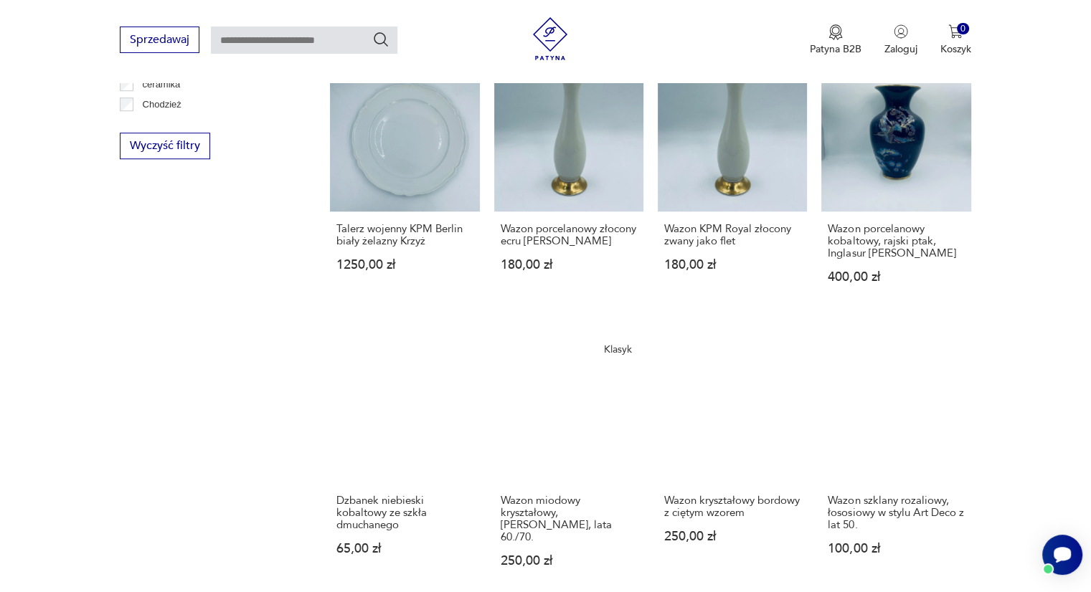
scroll to position [1042, 0]
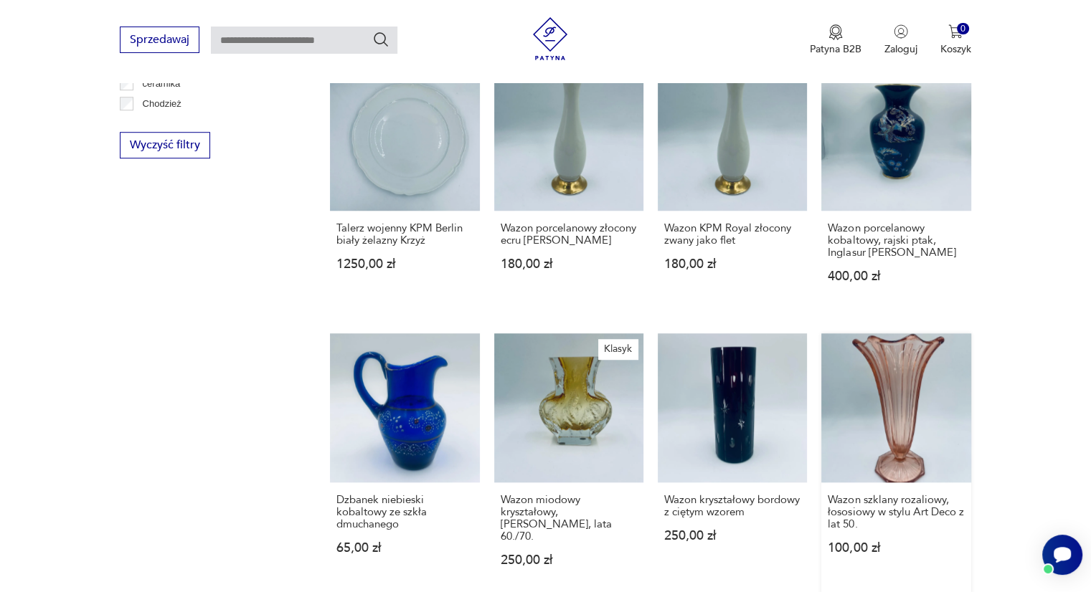
click at [891, 401] on link "Wazon szklany rozaliowy, łososiowy w stylu Art Deco z lat 50. 100,00 zł" at bounding box center [895, 463] width 149 height 261
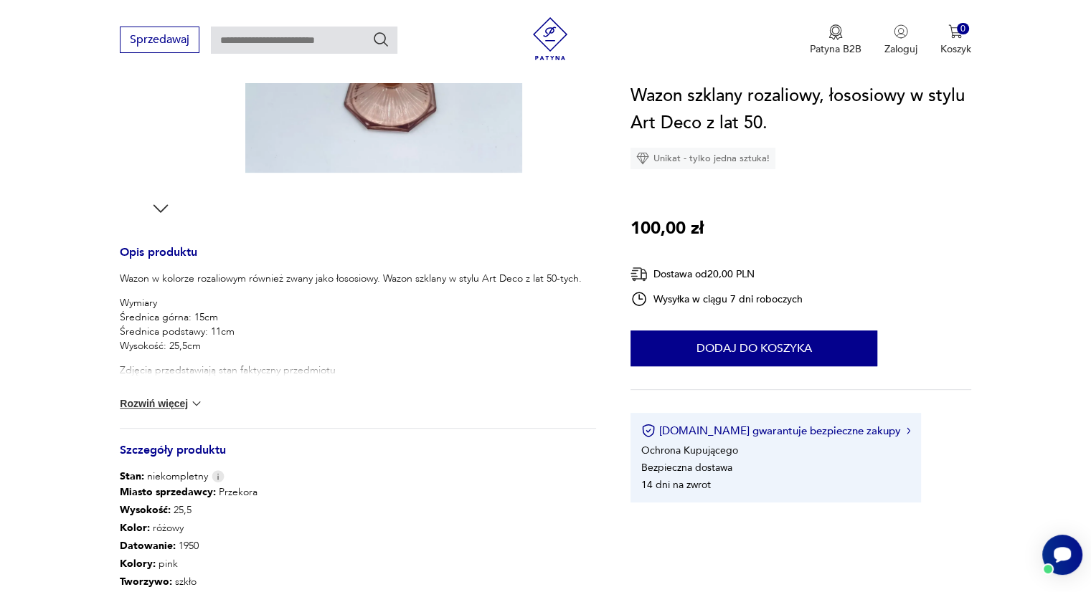
scroll to position [442, 0]
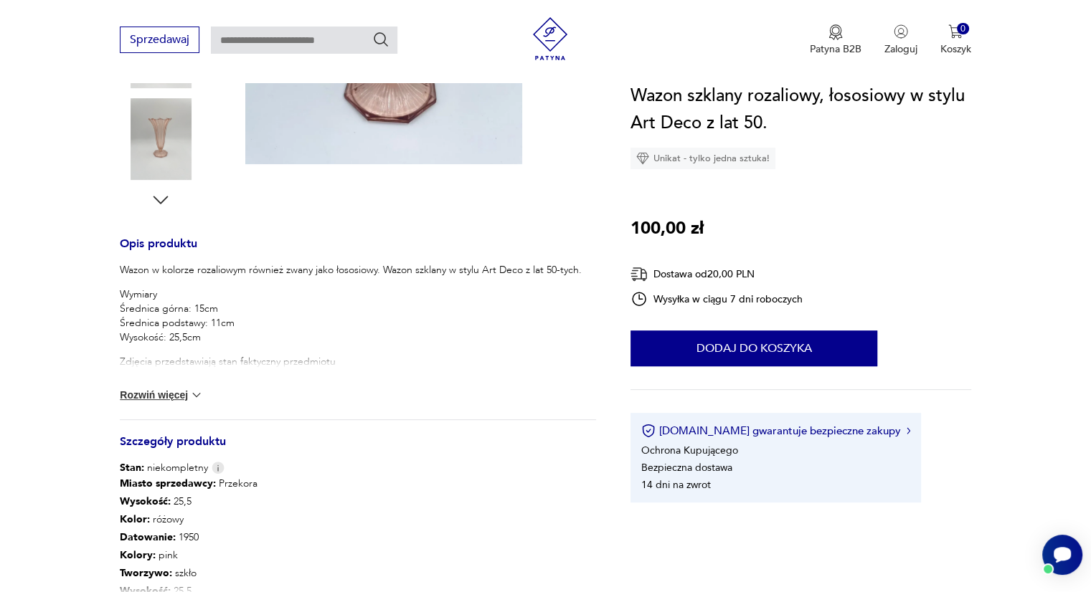
click at [151, 393] on button "Rozwiń więcej" at bounding box center [161, 395] width 83 height 14
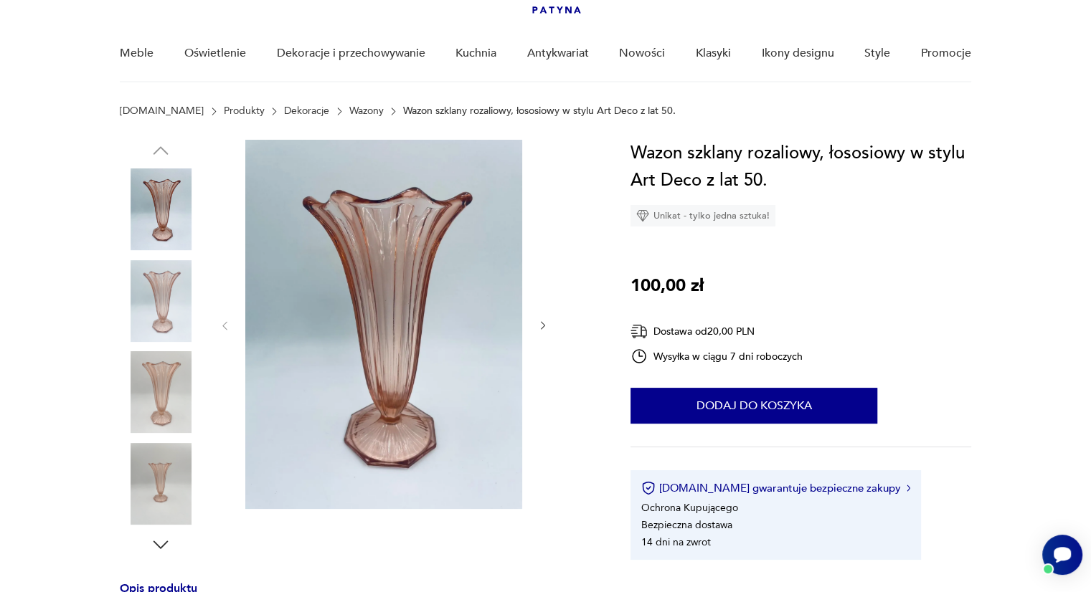
scroll to position [63, 0]
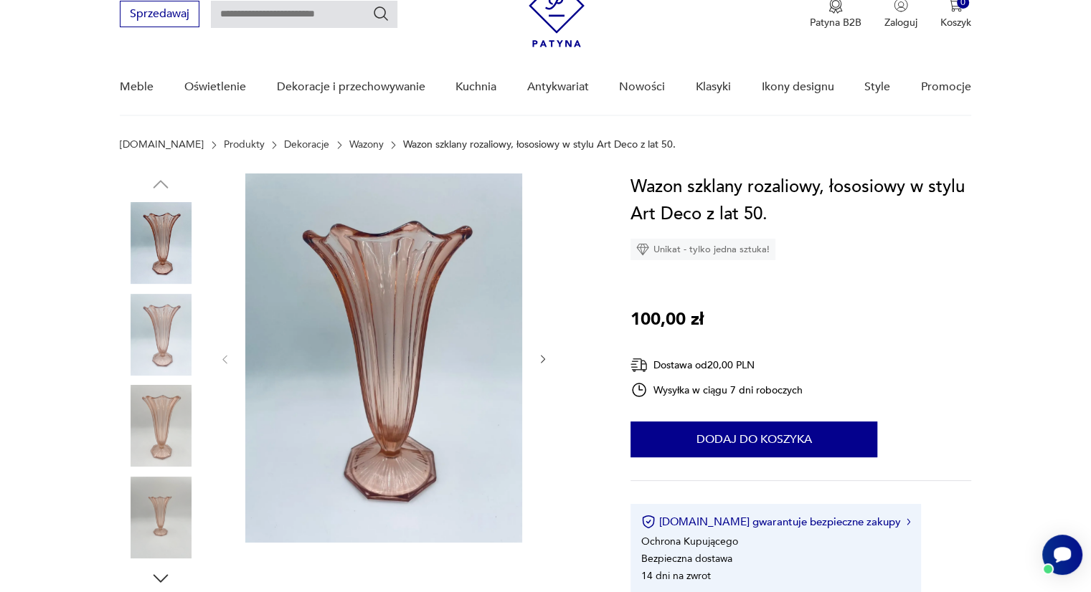
click at [151, 402] on img at bounding box center [161, 426] width 82 height 82
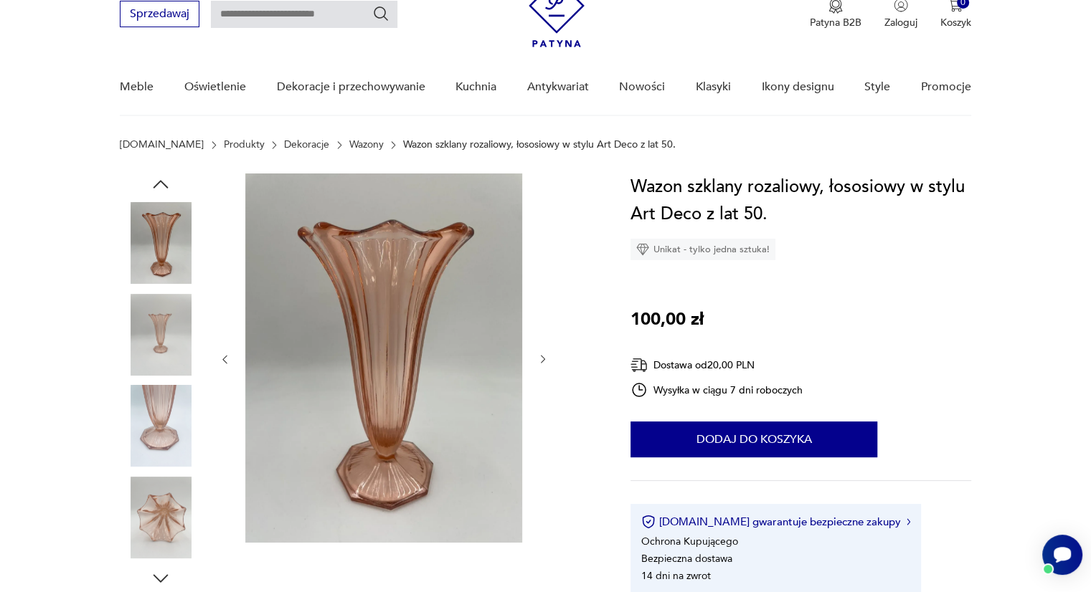
click at [152, 490] on img at bounding box center [161, 518] width 82 height 82
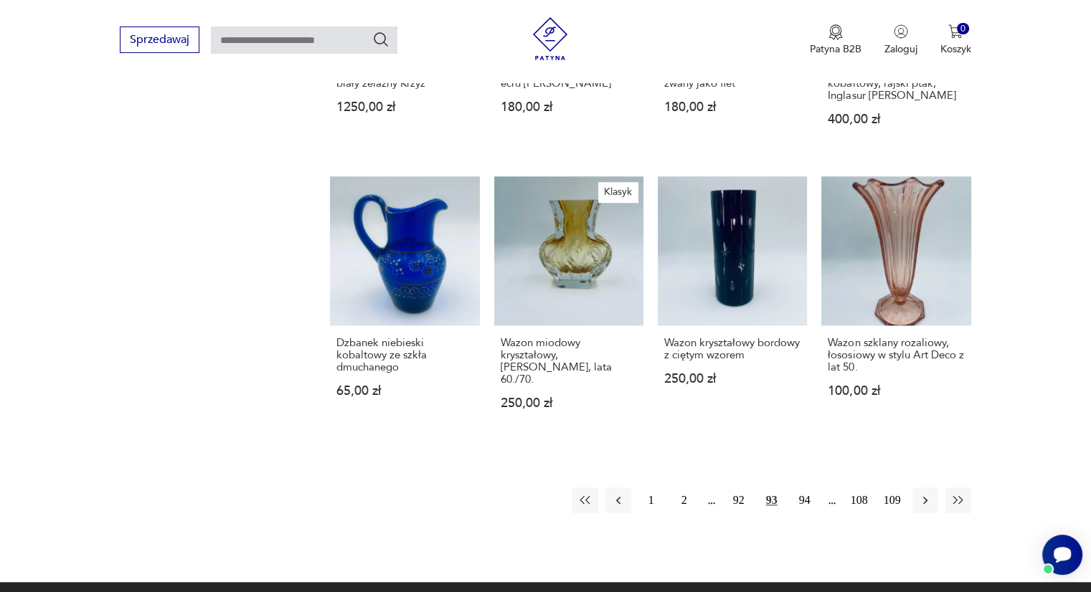
scroll to position [1256, 0]
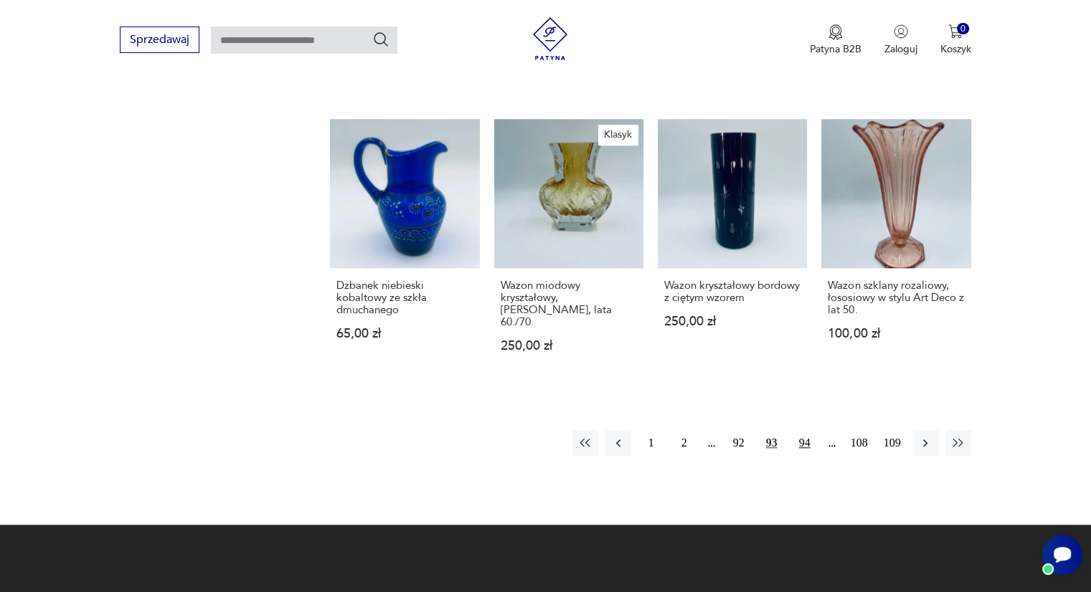
click at [799, 438] on button "94" at bounding box center [805, 443] width 26 height 26
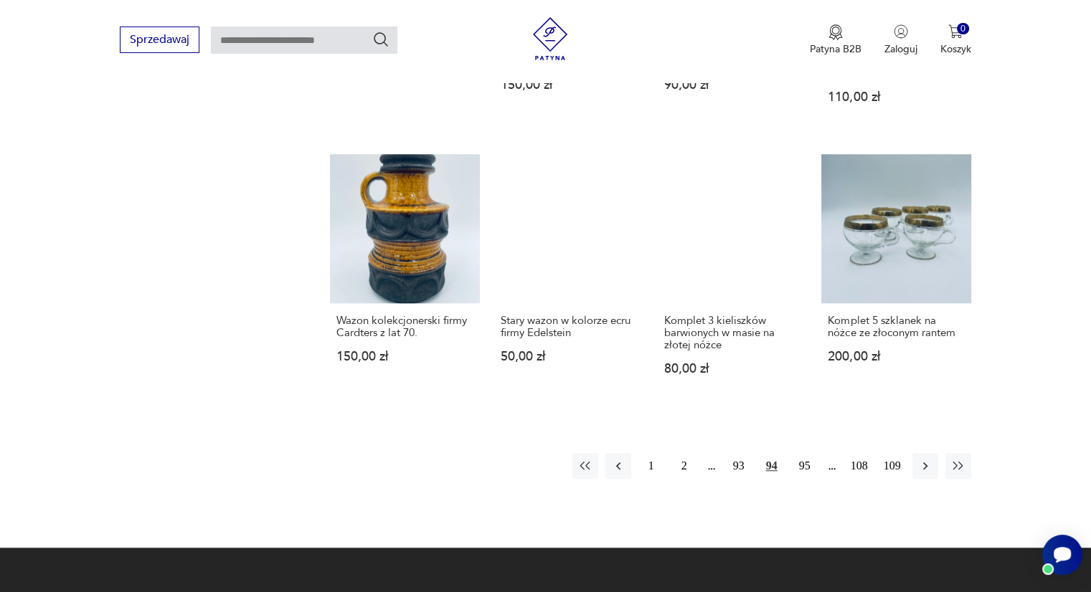
scroll to position [1243, 0]
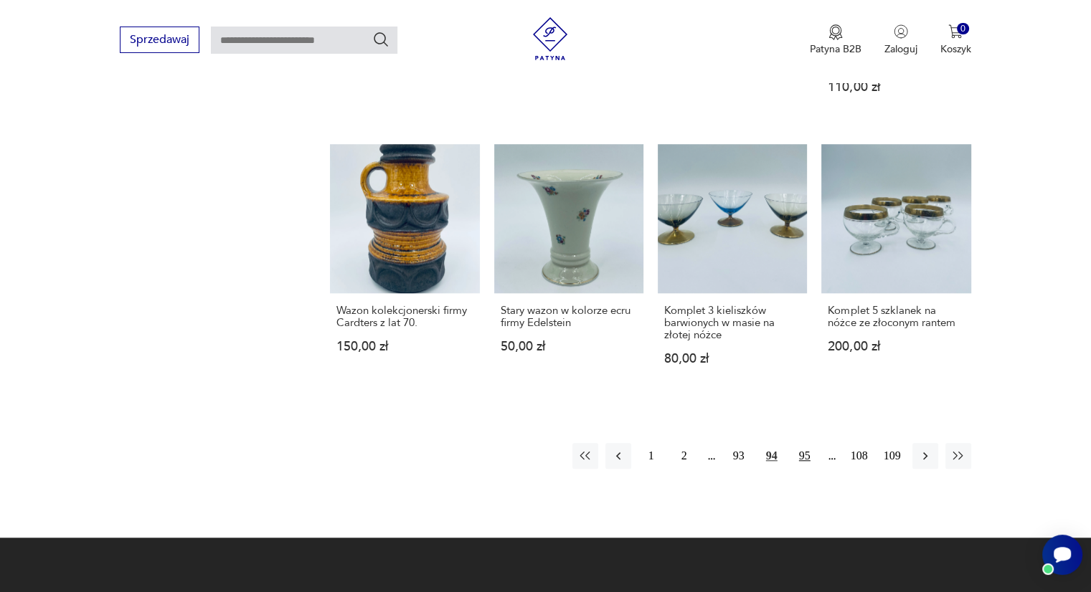
click at [802, 452] on button "95" at bounding box center [805, 456] width 26 height 26
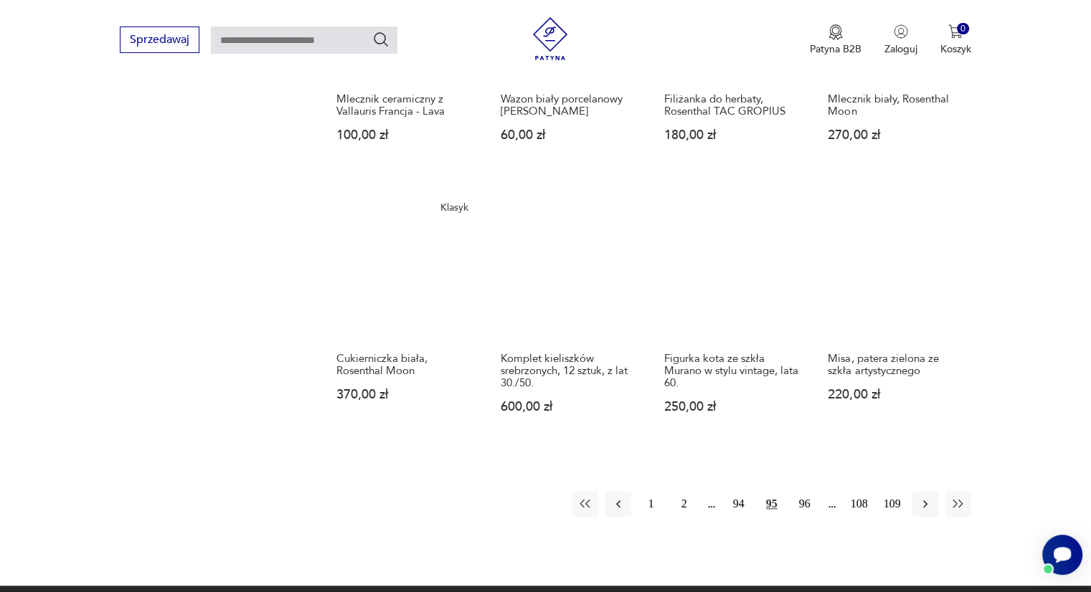
scroll to position [1228, 0]
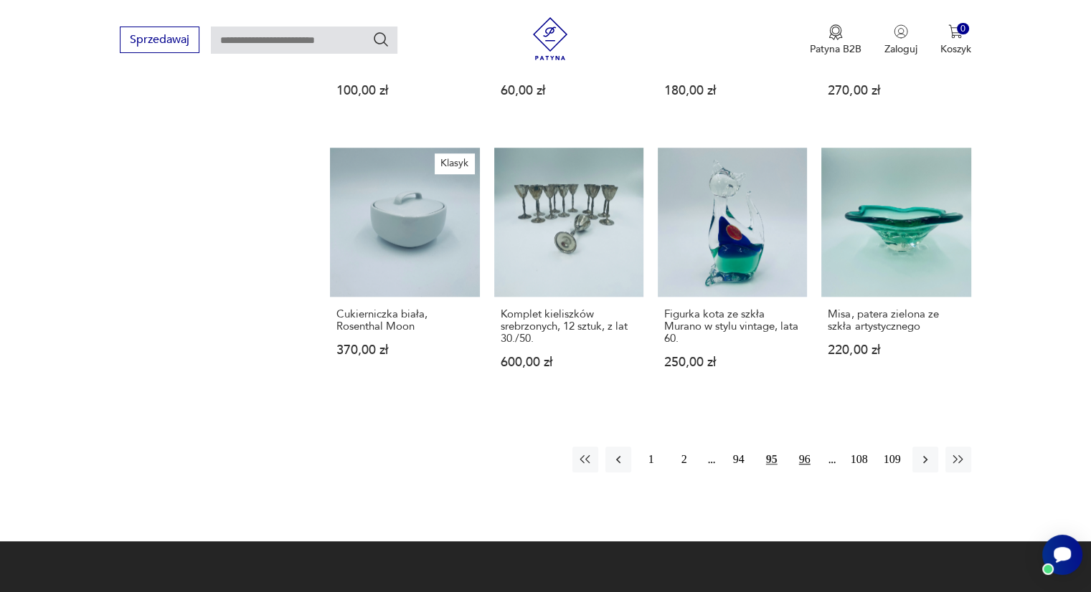
click at [809, 456] on button "96" at bounding box center [805, 460] width 26 height 26
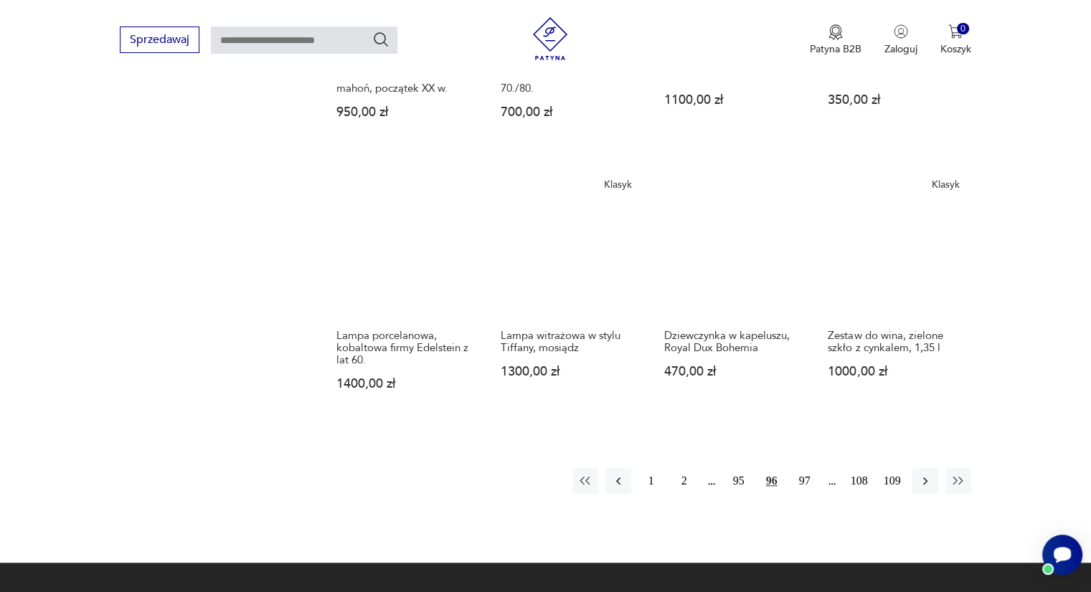
scroll to position [1198, 0]
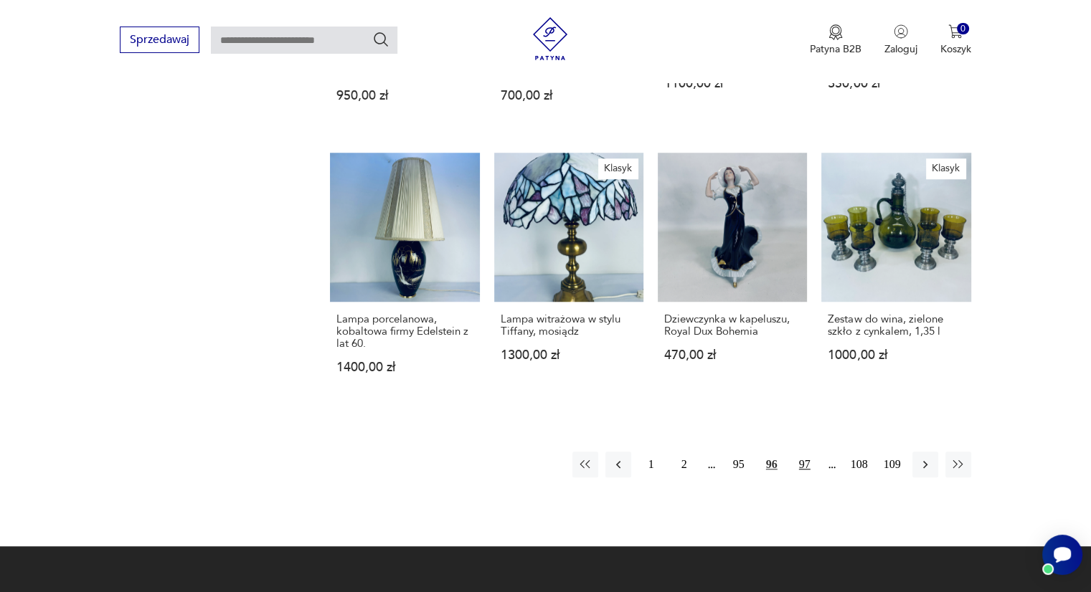
click at [804, 459] on button "97" at bounding box center [805, 465] width 26 height 26
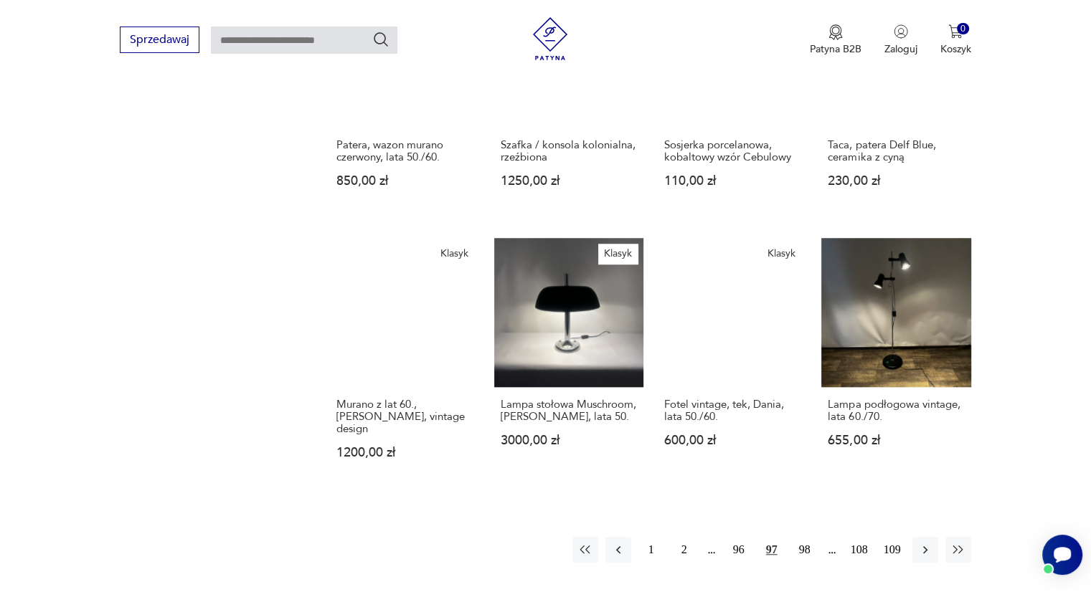
scroll to position [1138, 0]
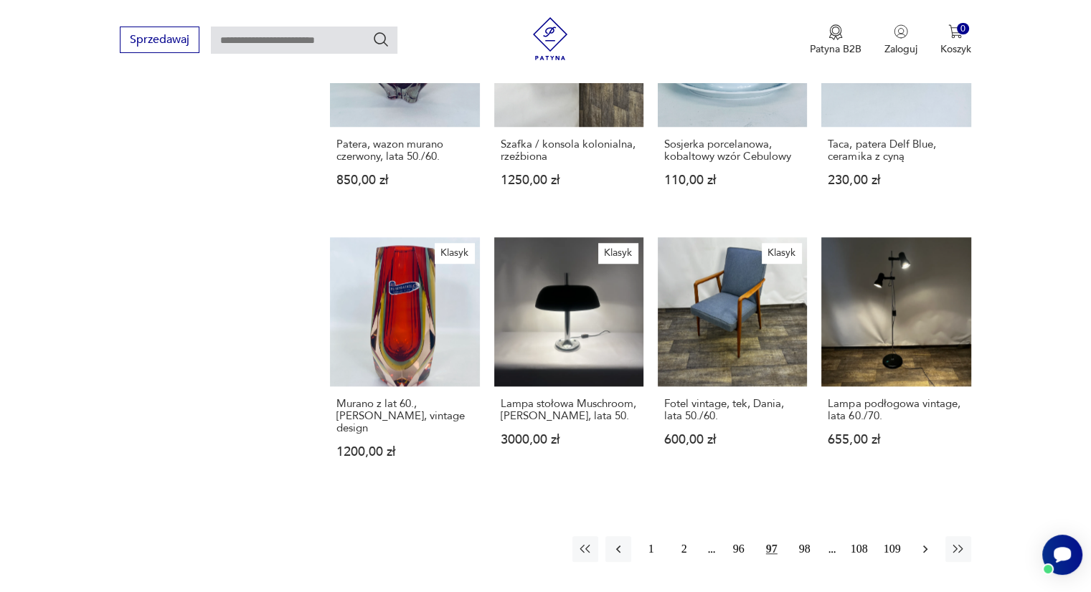
click at [931, 542] on icon "button" at bounding box center [925, 549] width 14 height 14
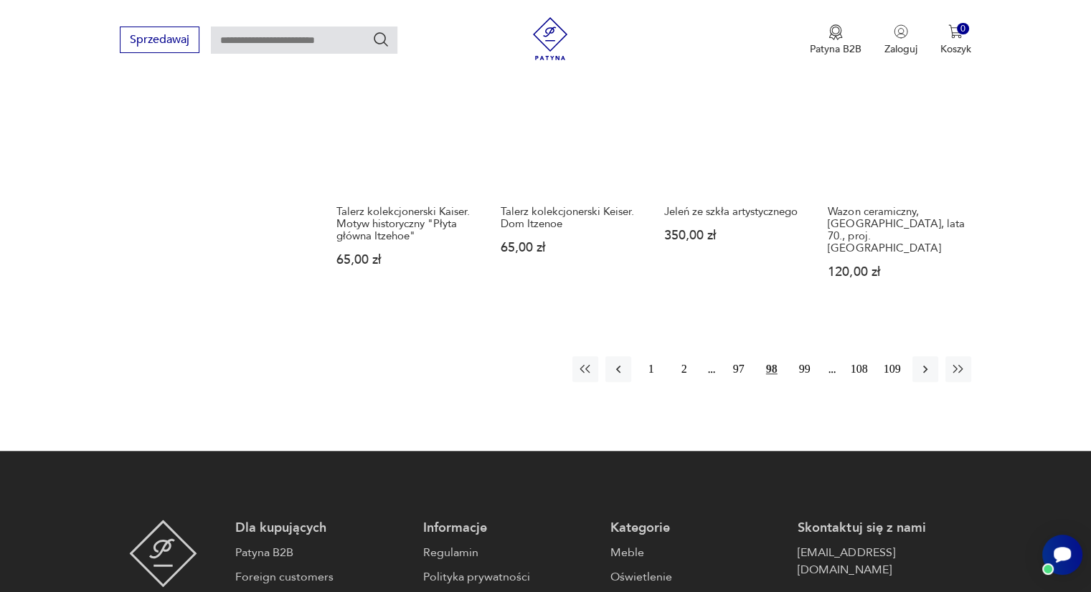
scroll to position [1347, 0]
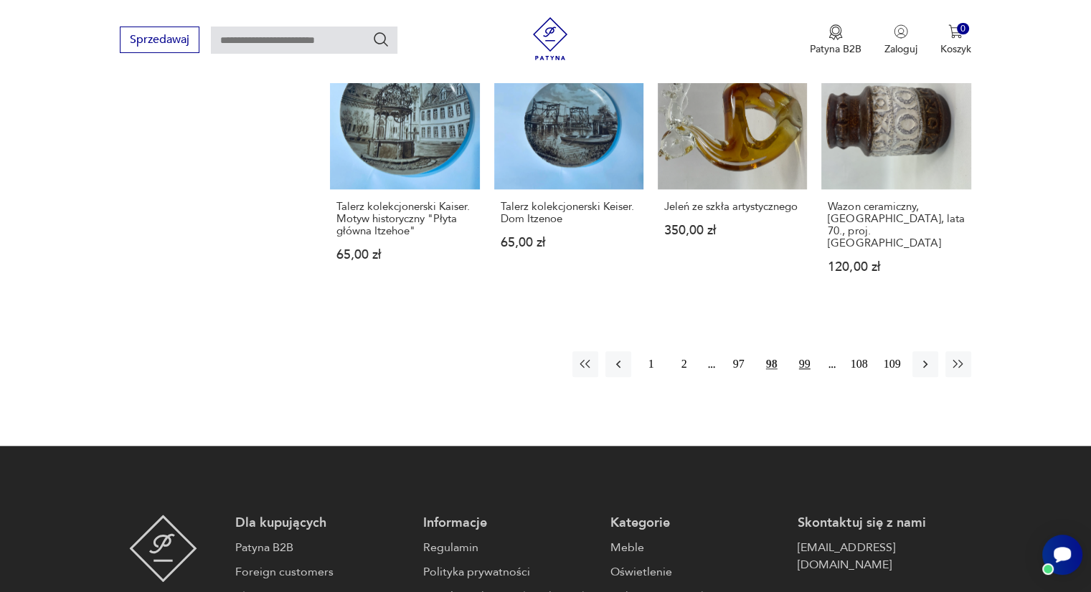
click at [809, 351] on button "99" at bounding box center [805, 364] width 26 height 26
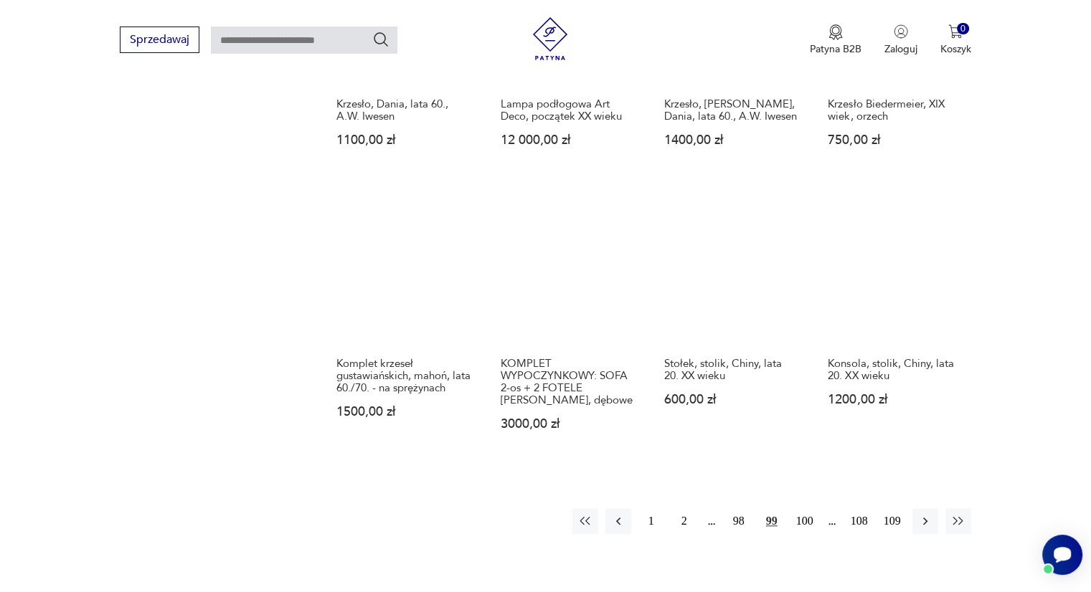
scroll to position [1223, 0]
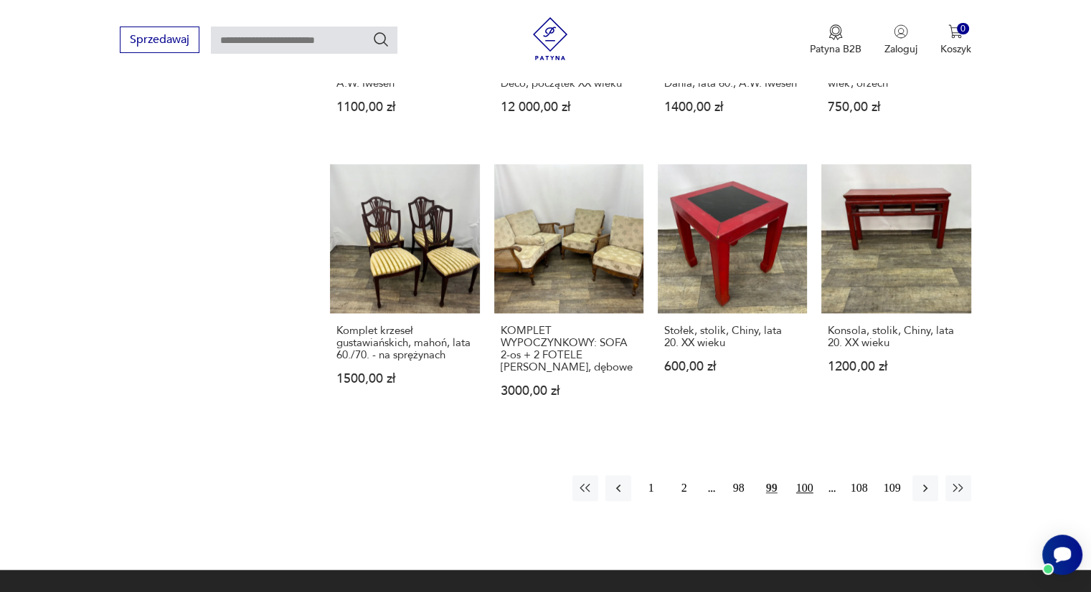
click at [807, 475] on button "100" at bounding box center [805, 488] width 26 height 26
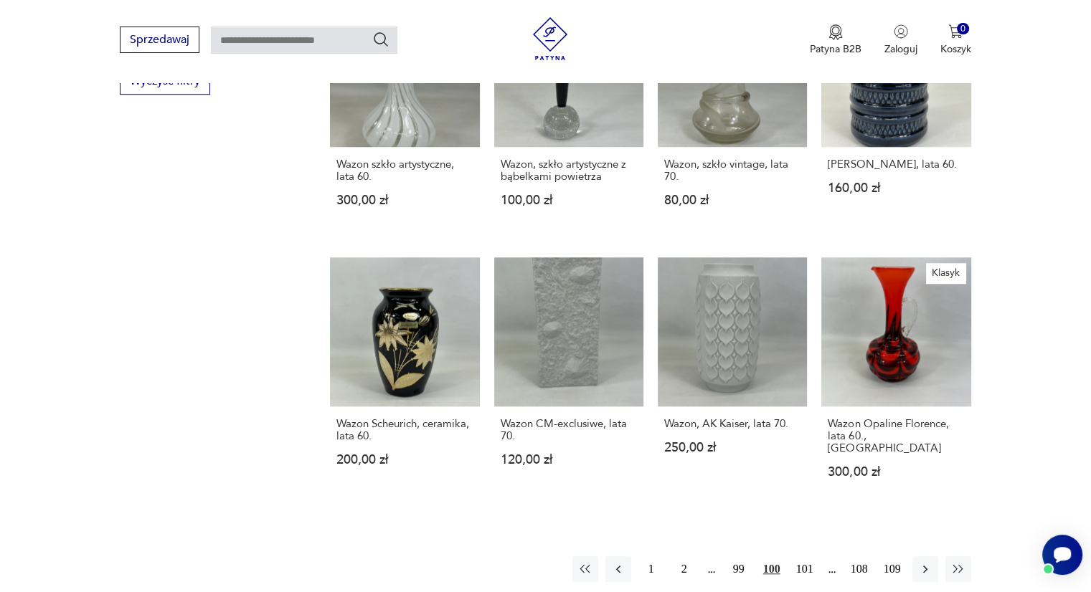
scroll to position [1112, 0]
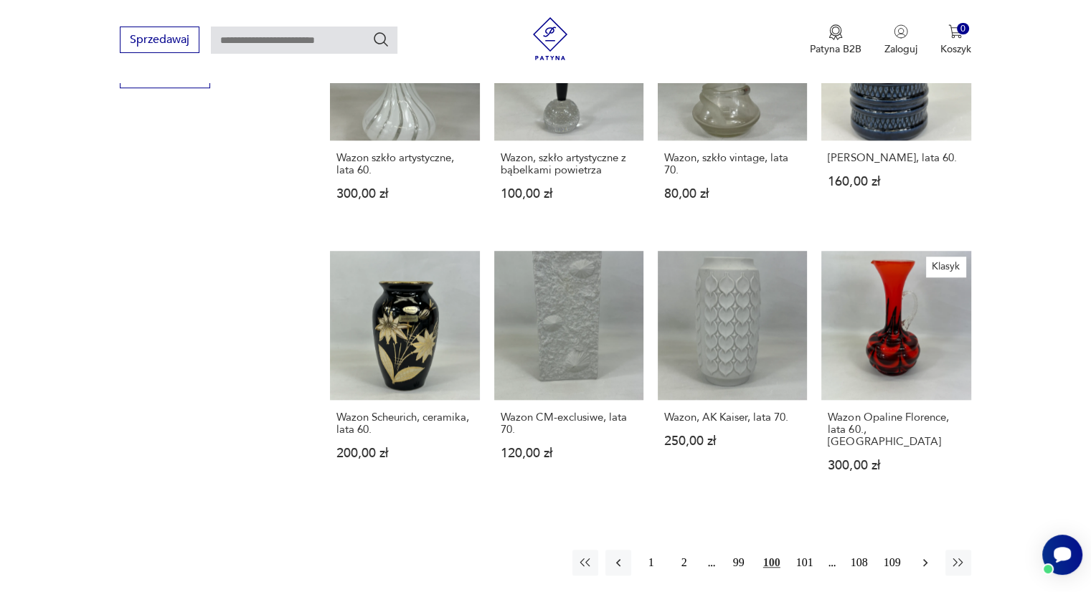
click at [926, 556] on icon "button" at bounding box center [925, 563] width 14 height 14
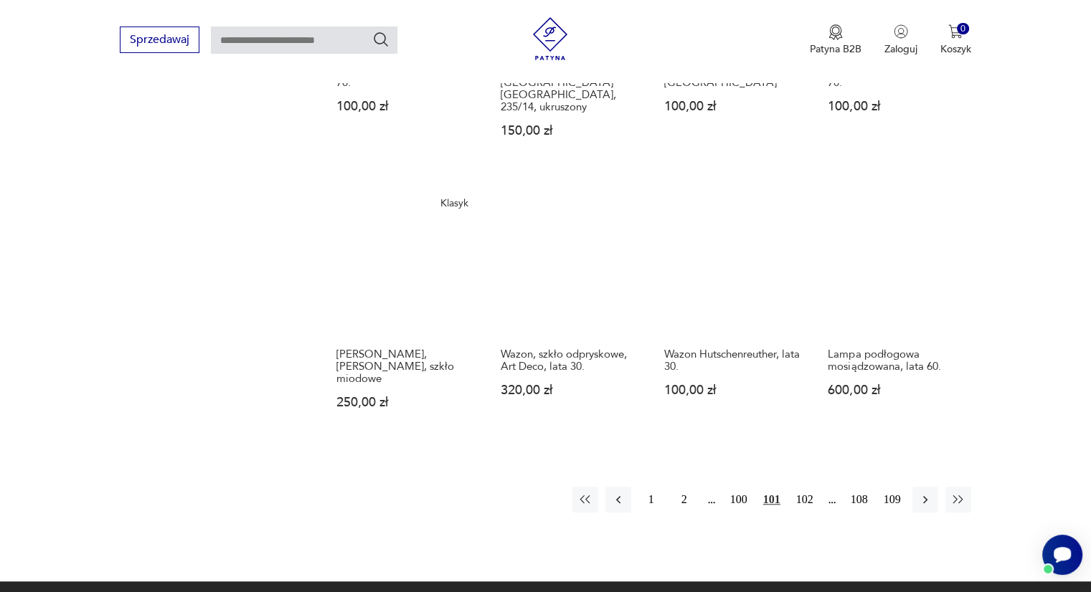
scroll to position [1197, 0]
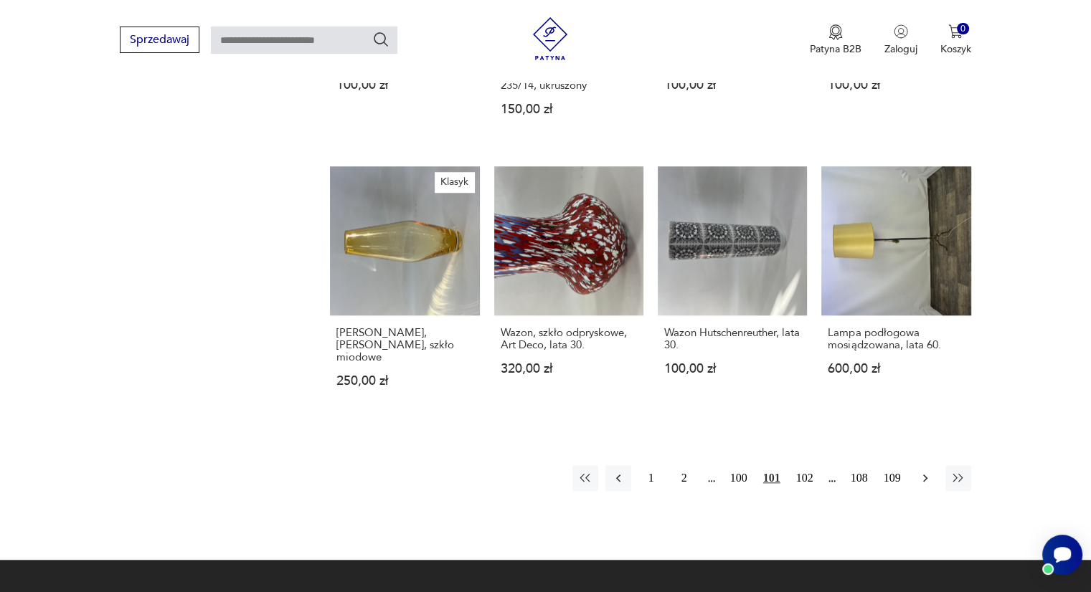
click at [921, 471] on icon "button" at bounding box center [925, 478] width 14 height 14
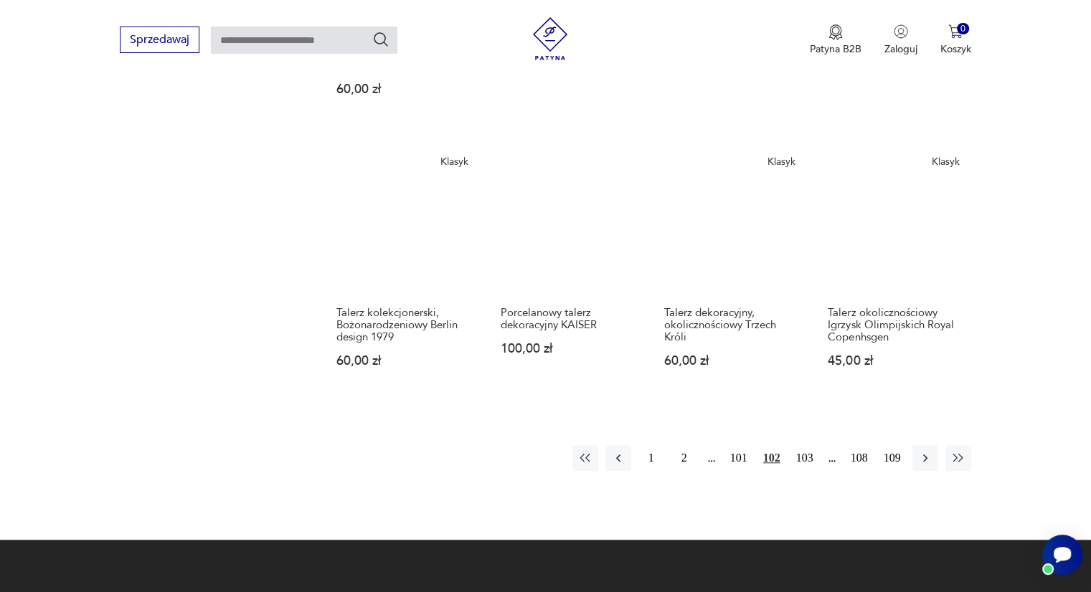
scroll to position [1256, 0]
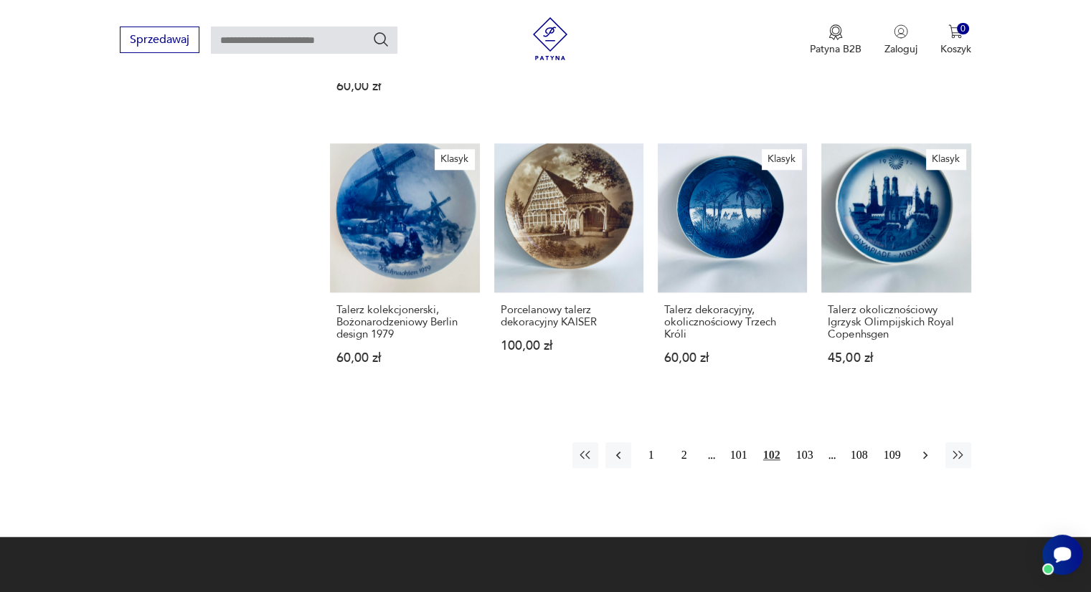
click at [921, 448] on icon "button" at bounding box center [925, 455] width 14 height 14
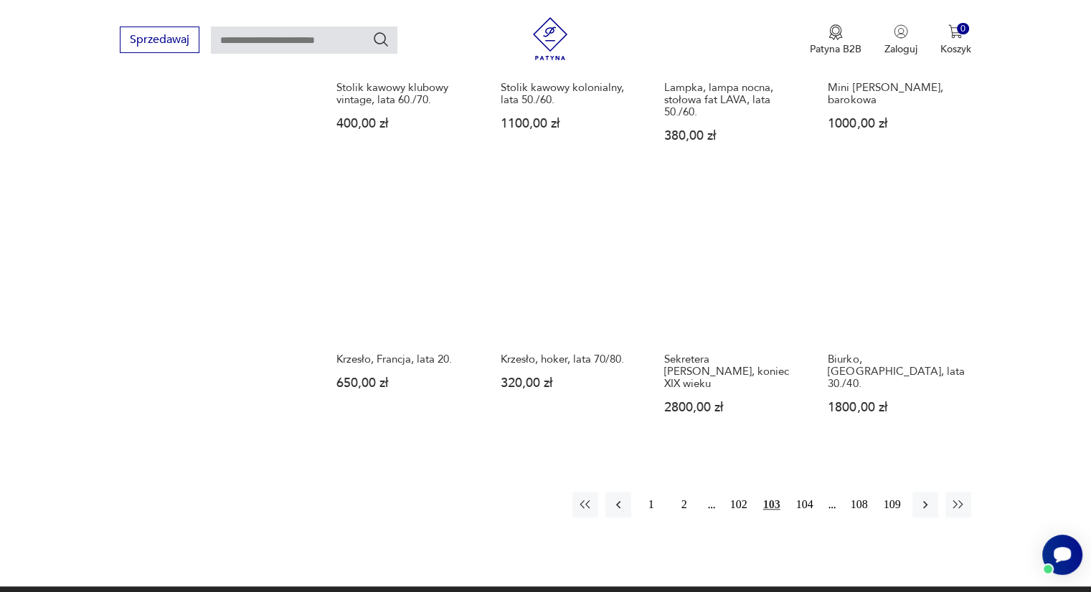
scroll to position [1172, 0]
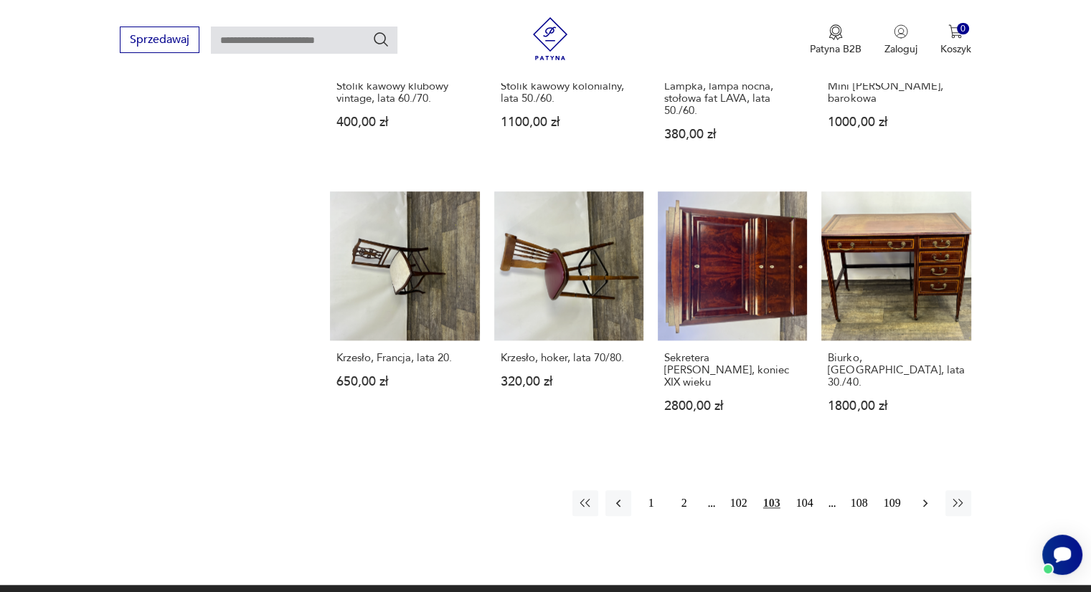
click at [932, 497] on button "button" at bounding box center [925, 503] width 26 height 26
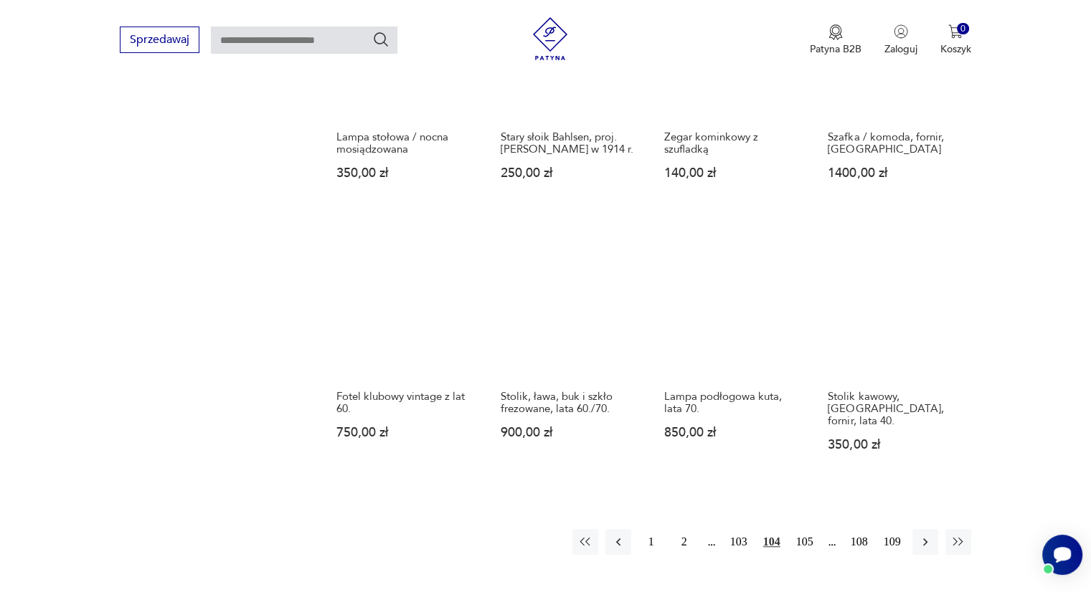
scroll to position [1121, 0]
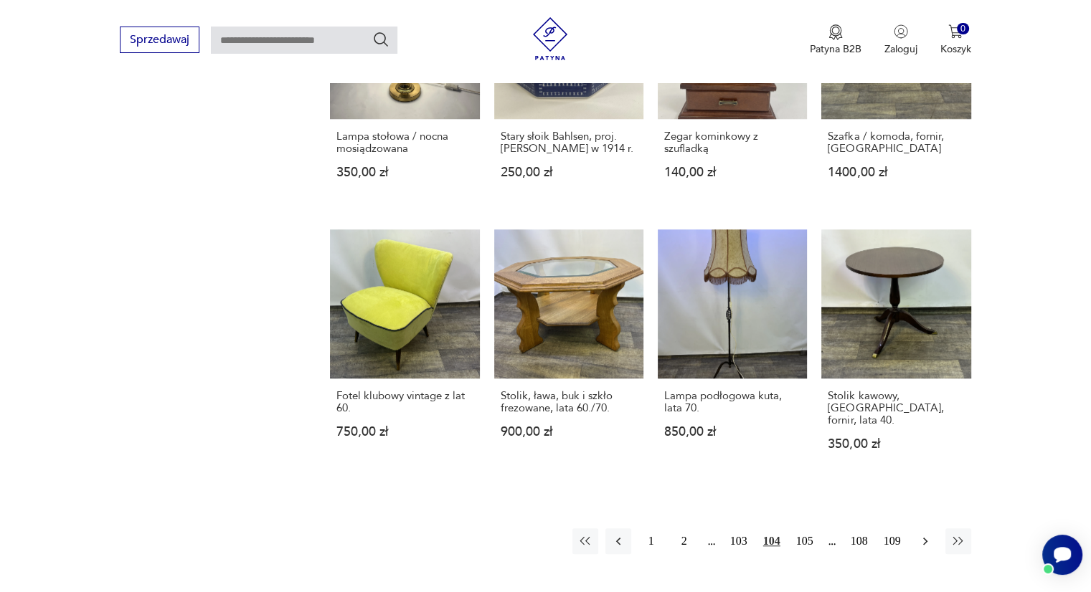
click at [918, 535] on icon "button" at bounding box center [925, 541] width 14 height 14
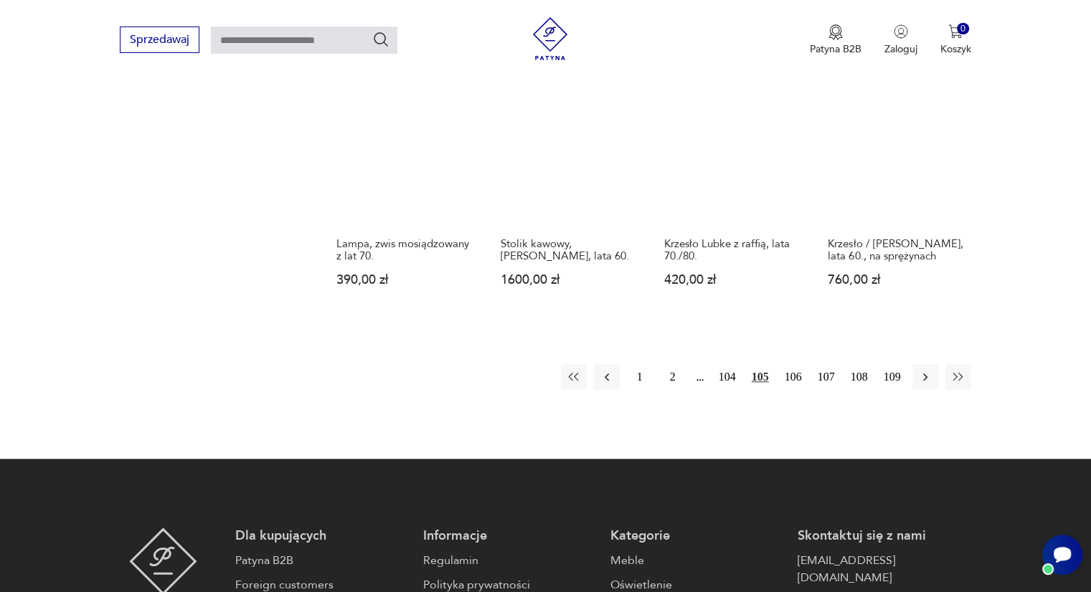
scroll to position [1273, 0]
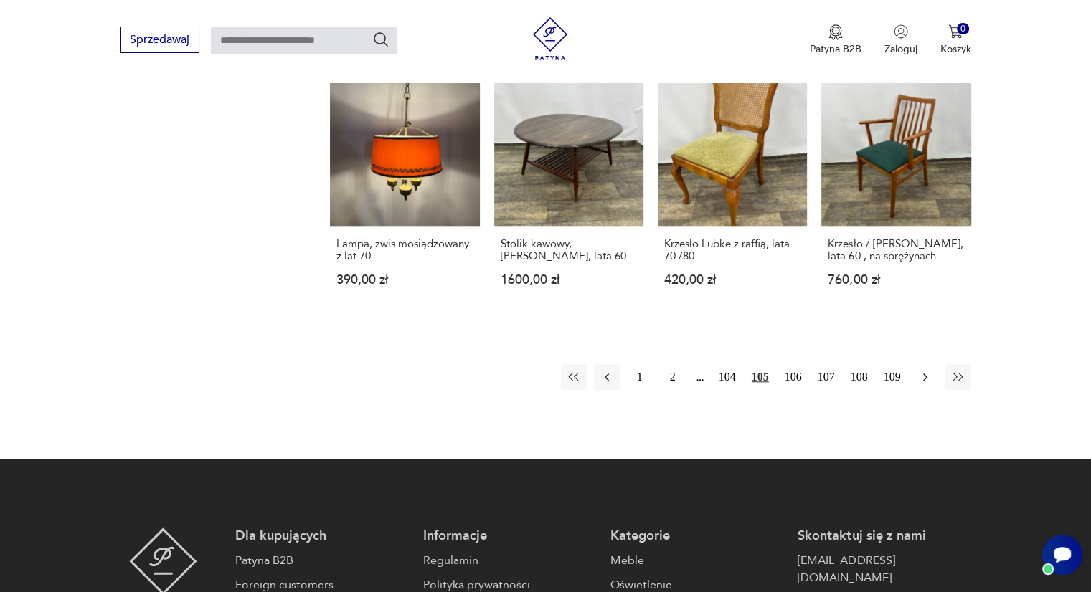
click at [931, 384] on icon "button" at bounding box center [925, 377] width 14 height 14
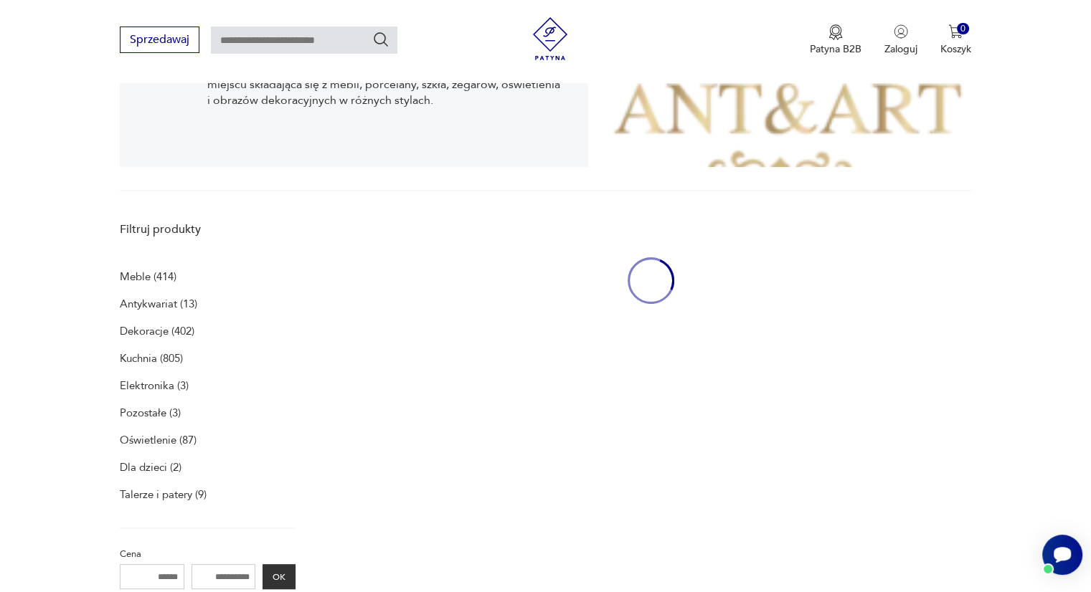
scroll to position [295, 0]
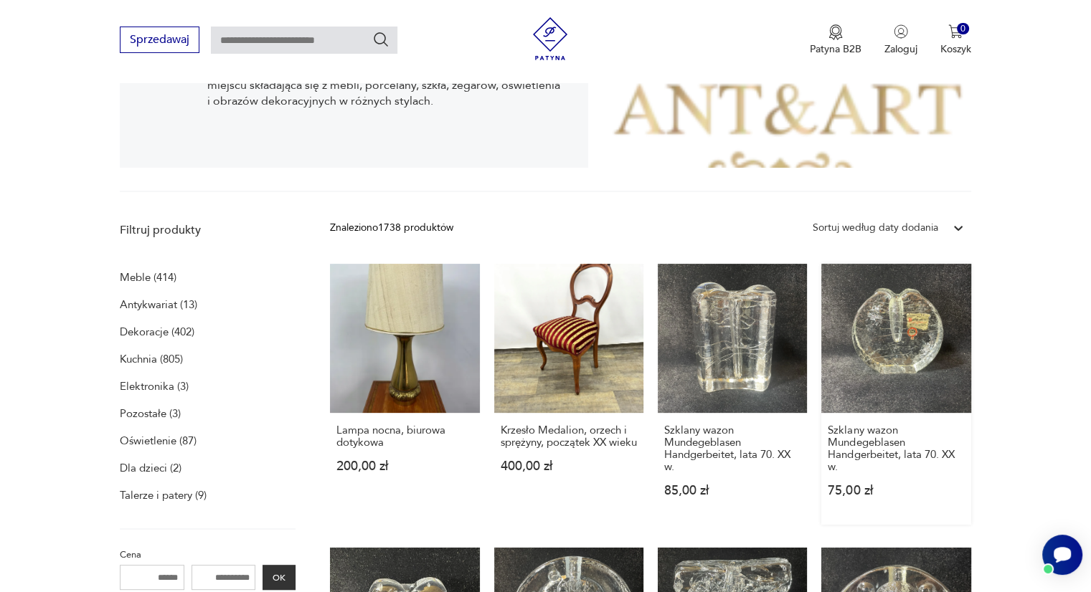
click at [908, 351] on link "Szklany wazon Mundegeblasen Handgerbeitet, lata 70. XX w. 75,00 zł" at bounding box center [895, 394] width 149 height 261
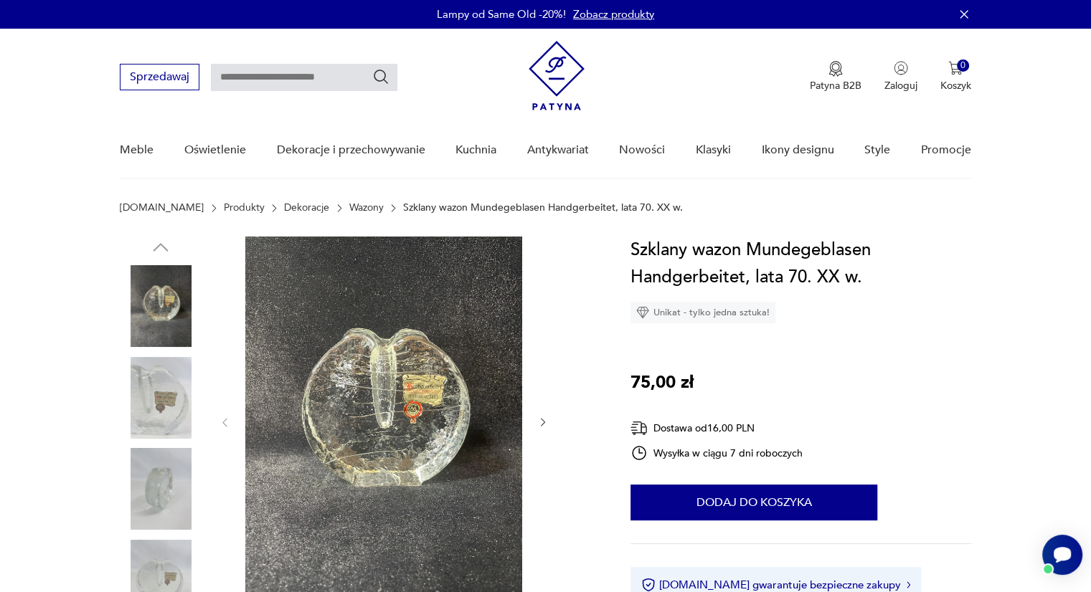
click at [549, 429] on div at bounding box center [358, 445] width 476 height 416
click at [541, 420] on icon "button" at bounding box center [543, 423] width 12 height 12
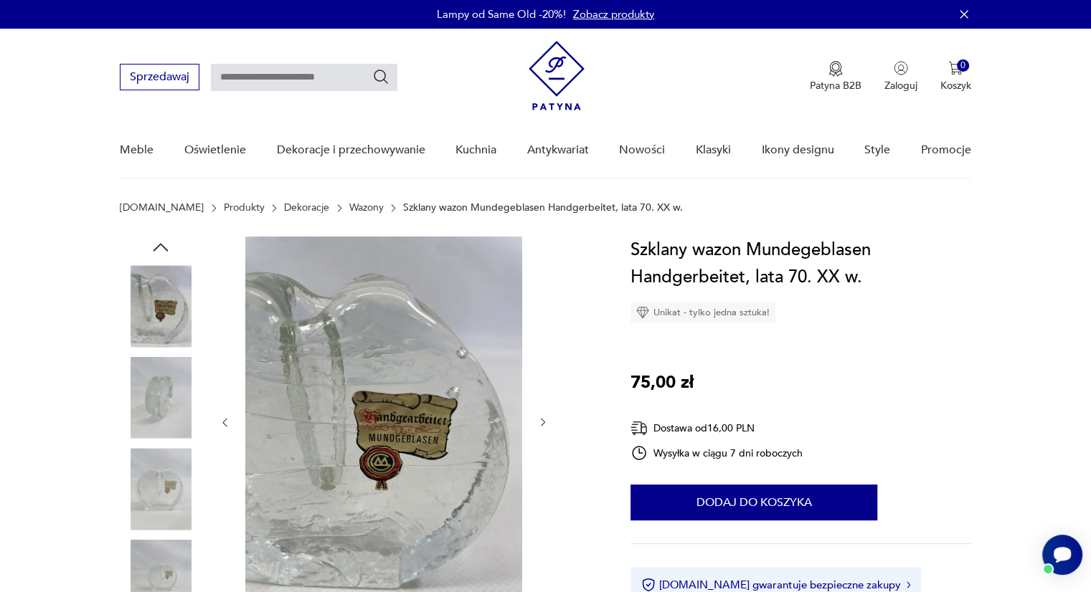
click at [541, 420] on icon "button" at bounding box center [543, 423] width 12 height 12
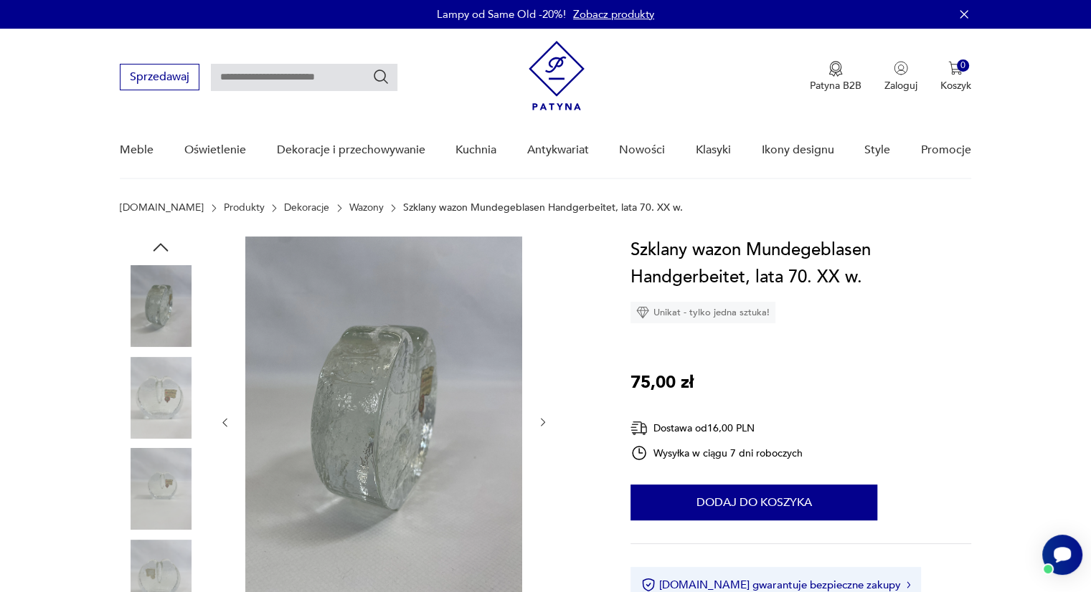
click at [541, 420] on icon "button" at bounding box center [543, 423] width 12 height 12
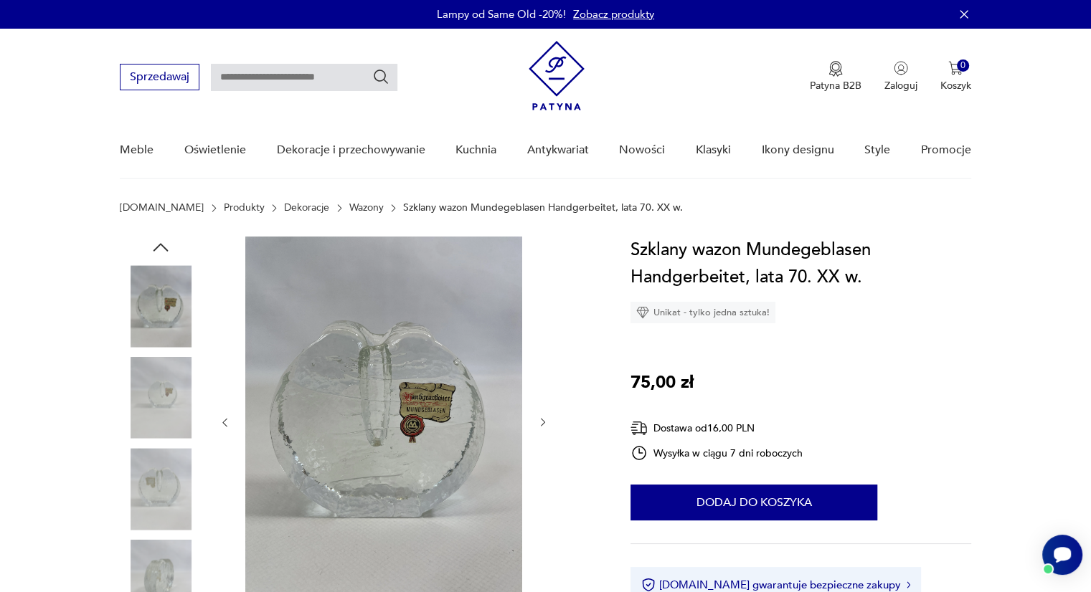
click at [221, 417] on icon "button" at bounding box center [225, 423] width 12 height 12
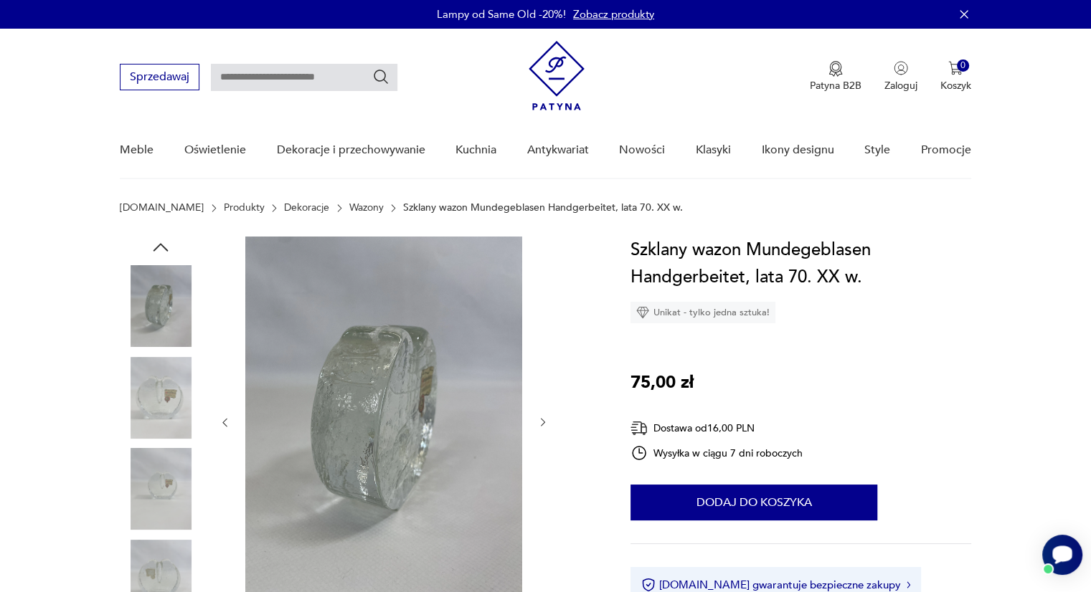
click at [1061, 552] on icon "Otwórz czat Smartsupp" at bounding box center [1062, 555] width 20 height 18
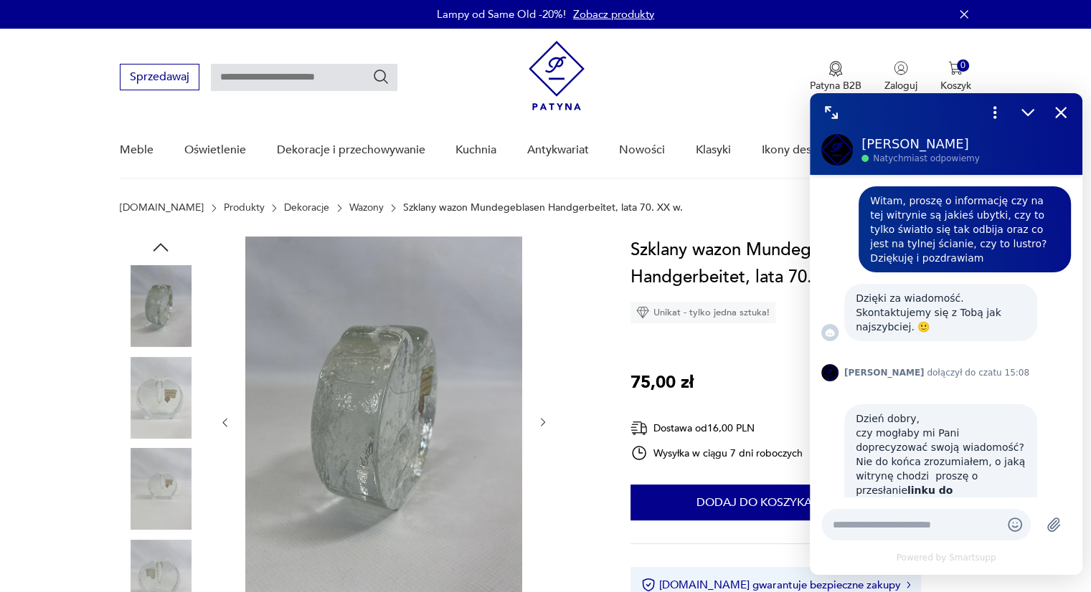
scroll to position [602, 0]
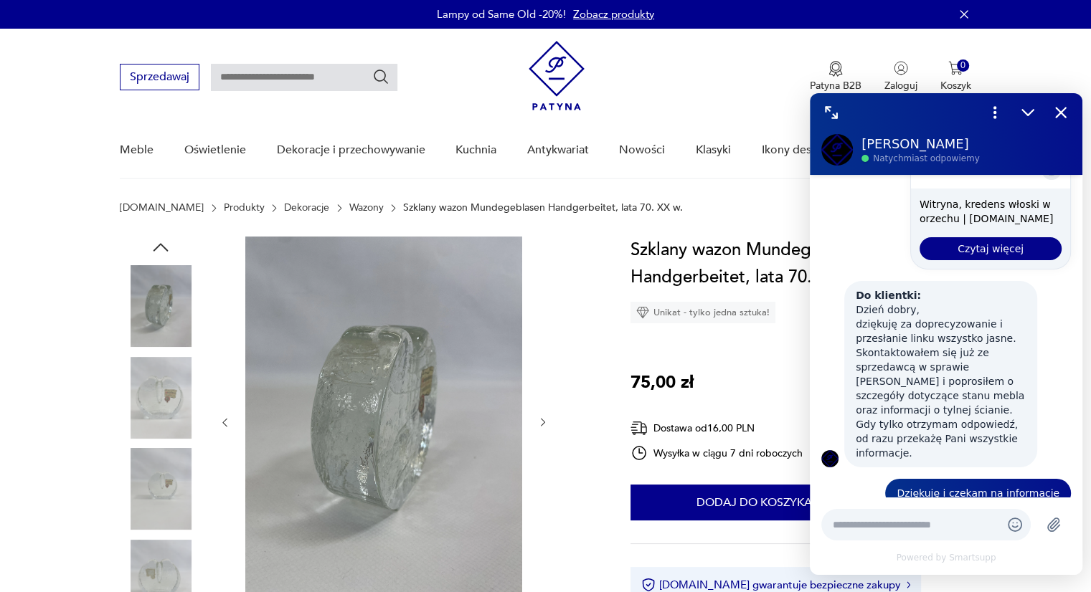
click at [589, 384] on div at bounding box center [358, 445] width 476 height 416
click at [1027, 119] on icon "Zmniejsz" at bounding box center [1027, 112] width 19 height 19
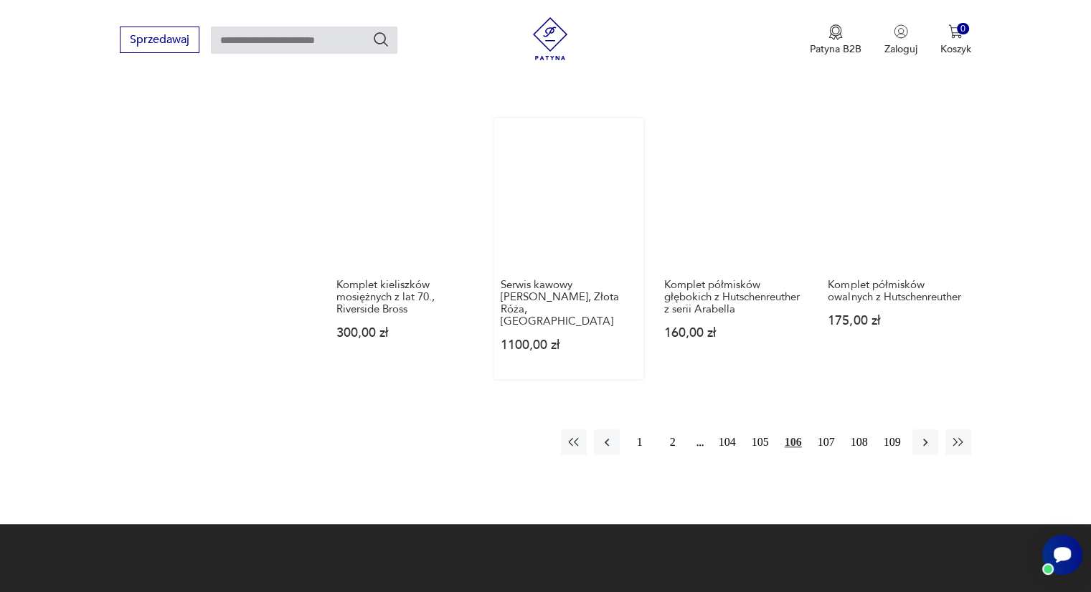
scroll to position [1294, 0]
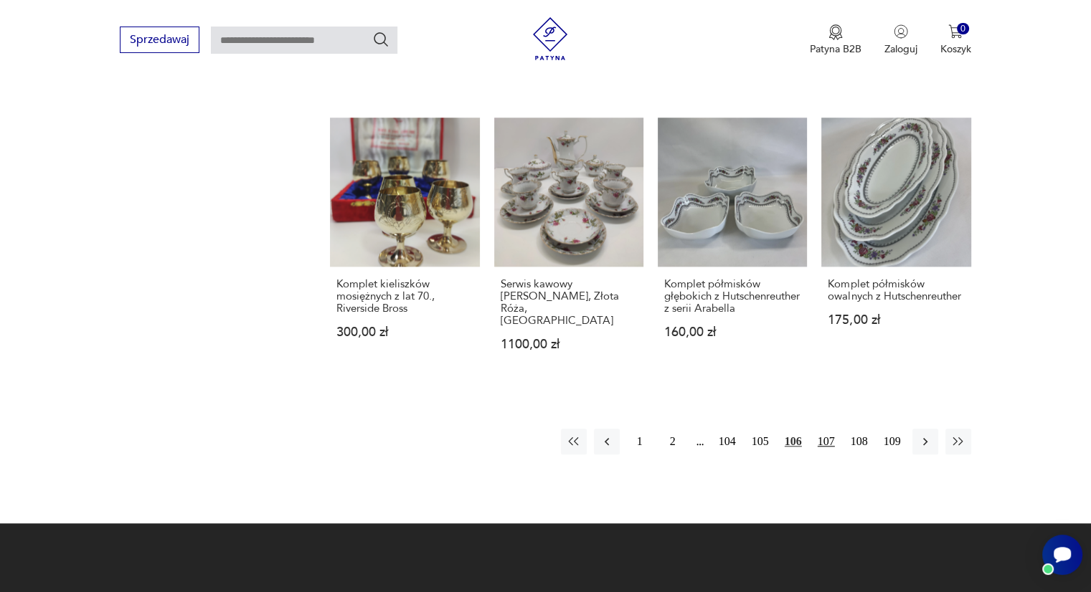
click at [818, 429] on button "107" at bounding box center [826, 442] width 26 height 26
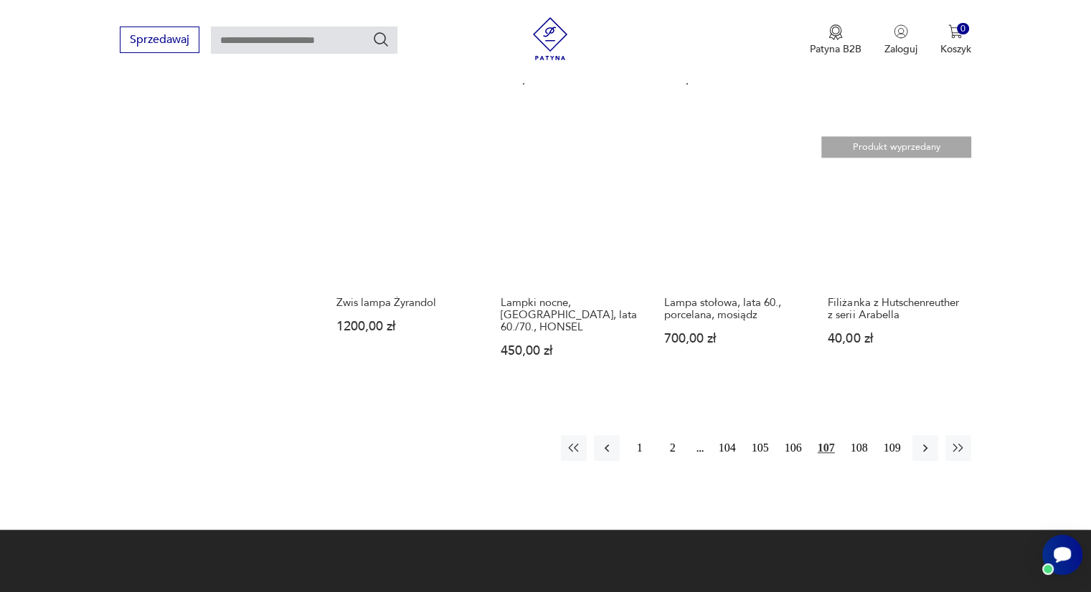
scroll to position [1240, 0]
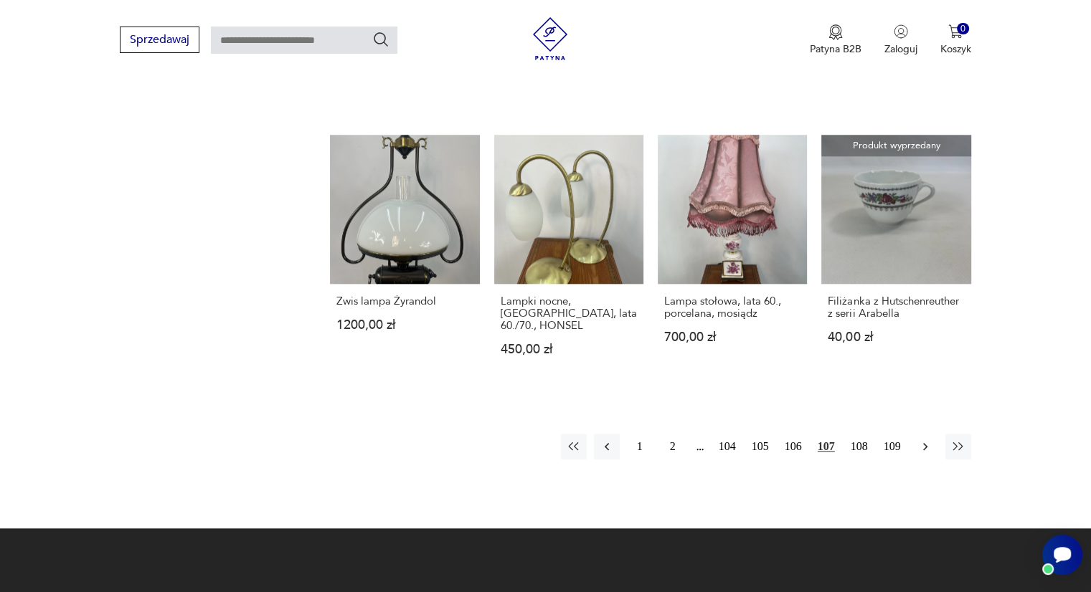
click at [923, 440] on icon "button" at bounding box center [925, 447] width 14 height 14
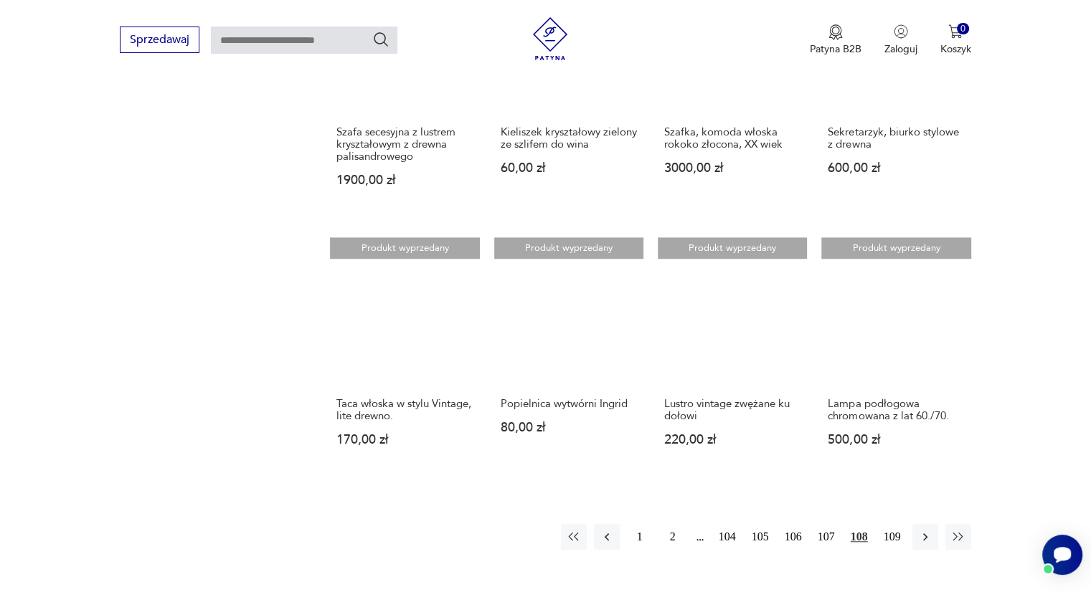
scroll to position [1166, 0]
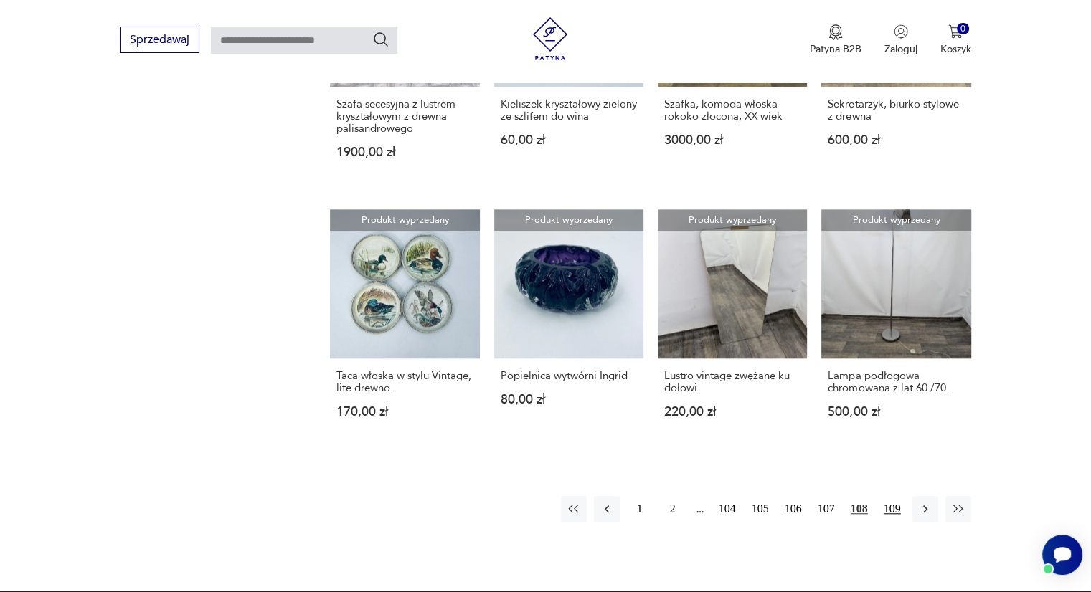
click at [890, 496] on button "109" at bounding box center [892, 509] width 26 height 26
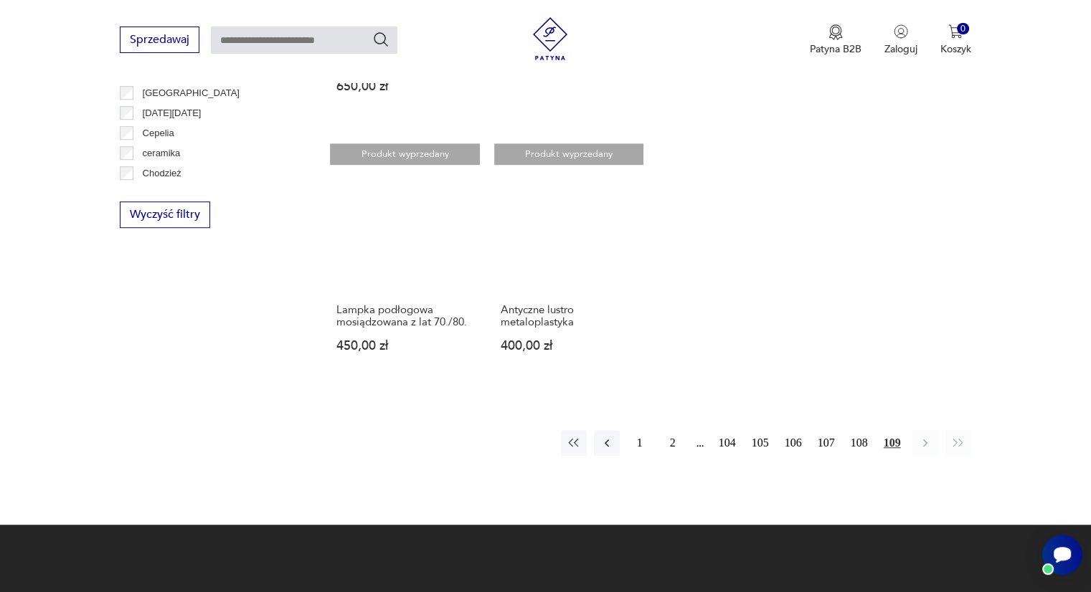
scroll to position [972, 0]
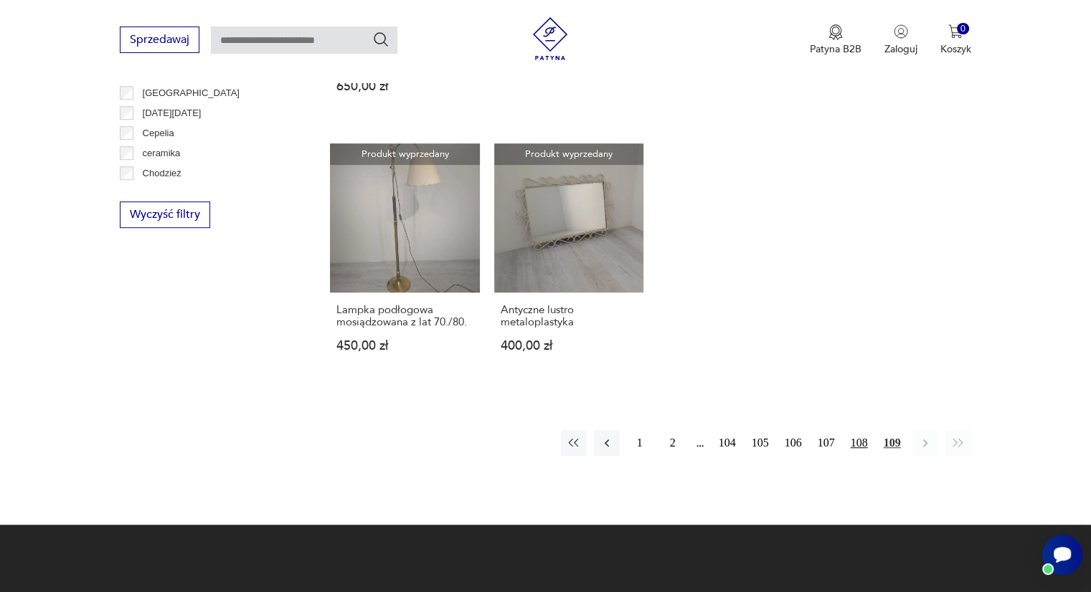
click at [861, 440] on button "108" at bounding box center [859, 443] width 26 height 26
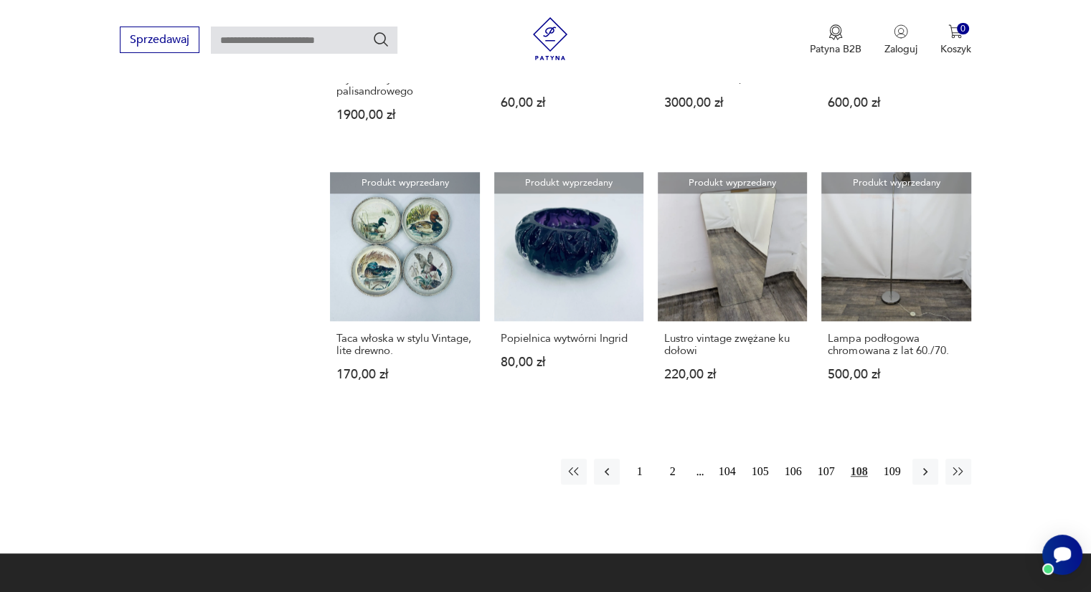
scroll to position [1206, 0]
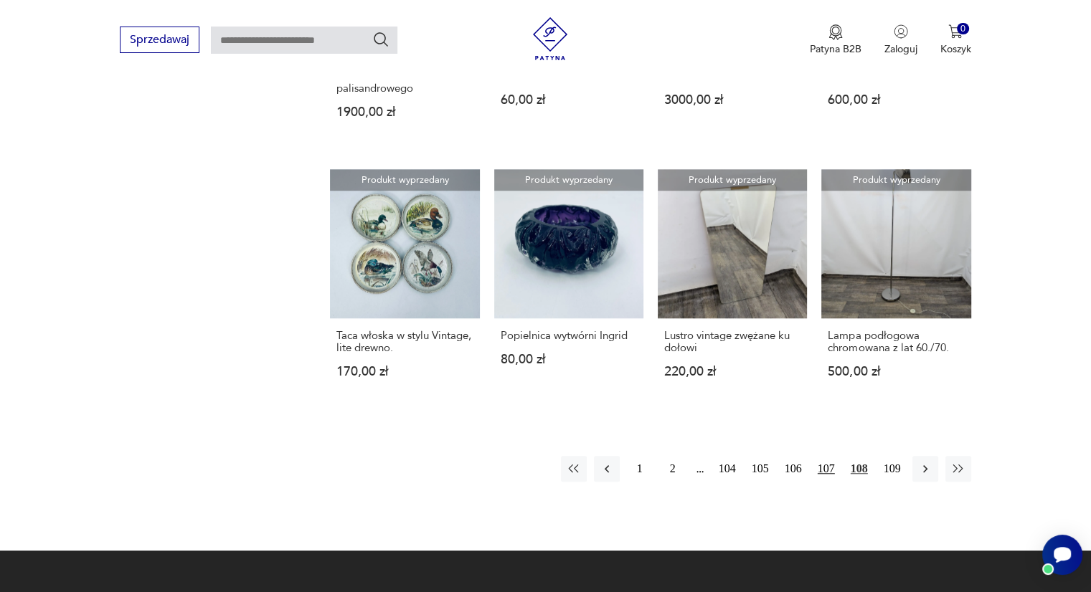
click at [827, 457] on button "107" at bounding box center [826, 469] width 26 height 26
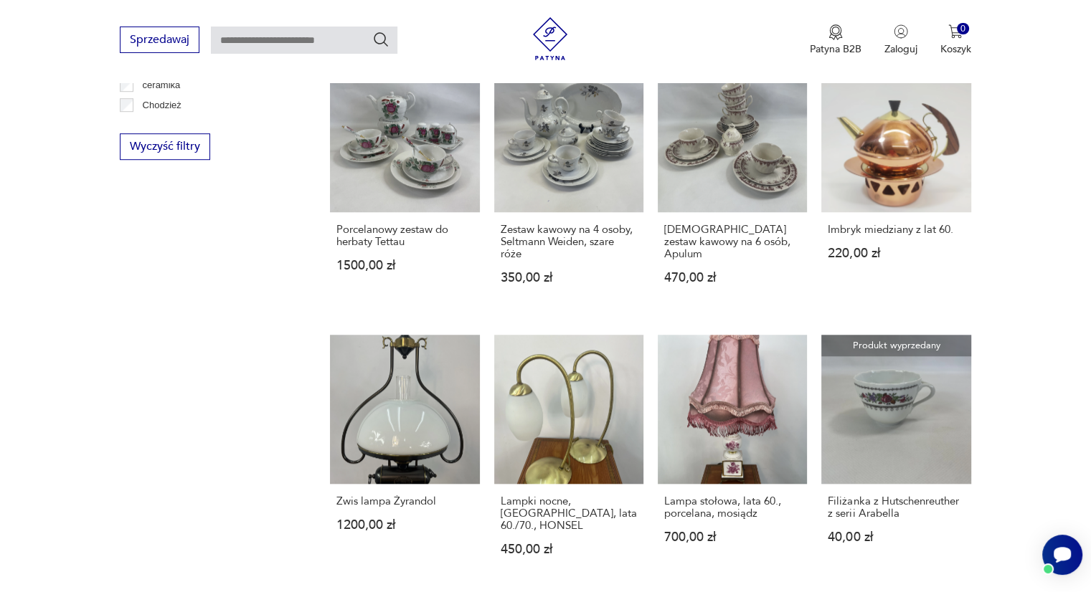
scroll to position [1041, 0]
click at [1054, 549] on icon "Otwórz czat Smartsupp" at bounding box center [1062, 555] width 20 height 18
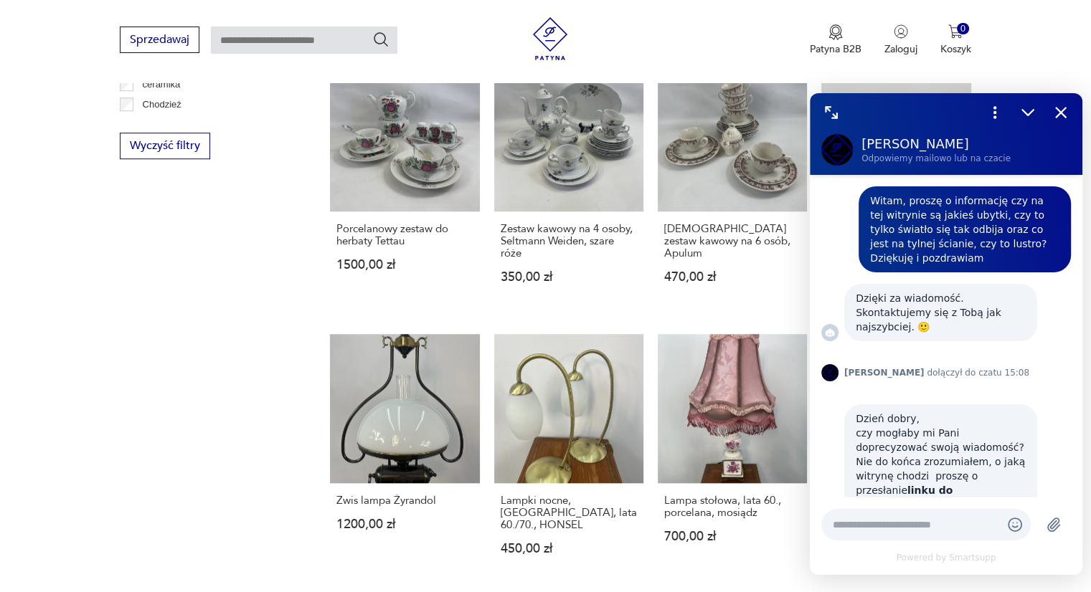
scroll to position [602, 0]
